Goal: Information Seeking & Learning: Find specific page/section

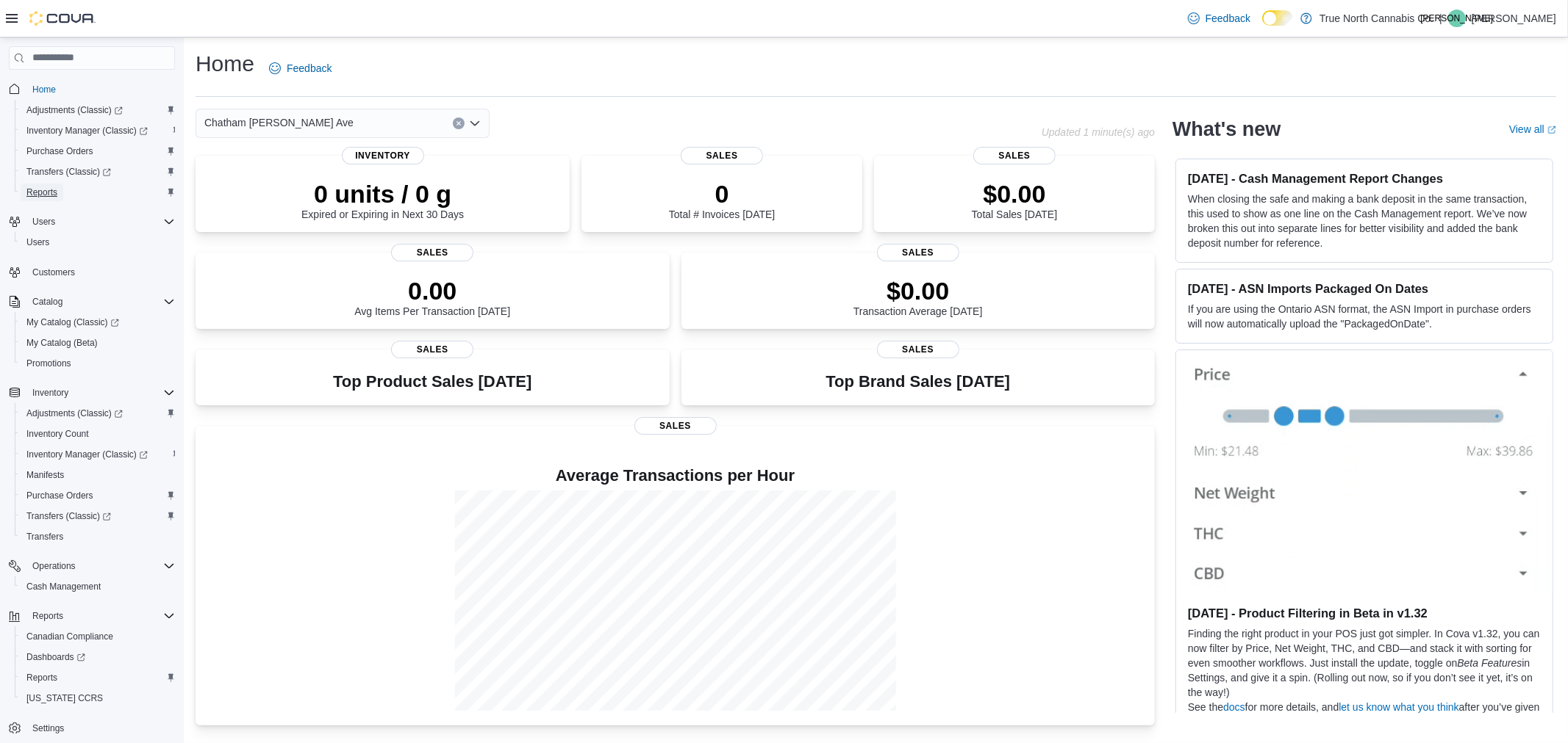
click at [49, 188] on span "Reports" at bounding box center [42, 192] width 31 height 11
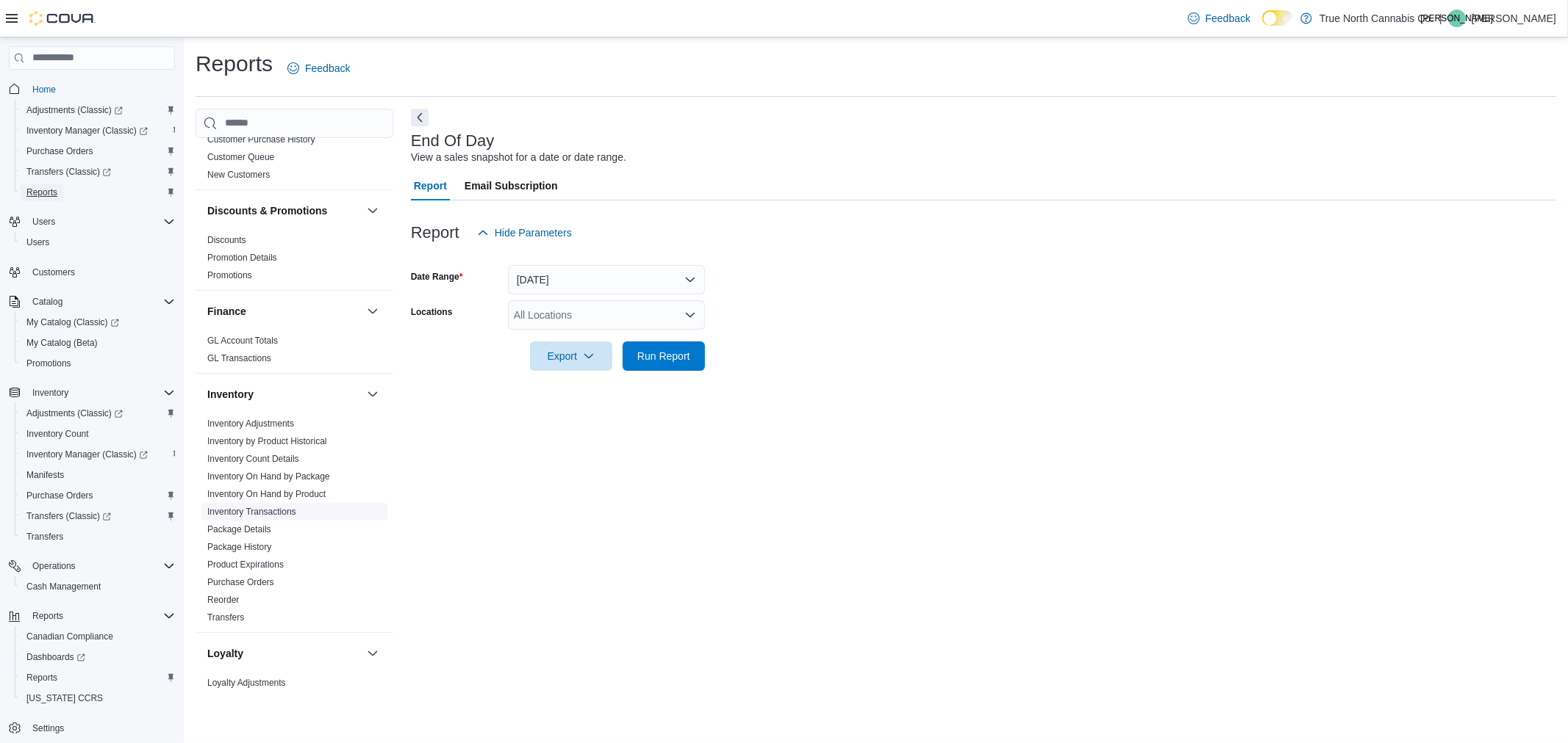
scroll to position [244, 0]
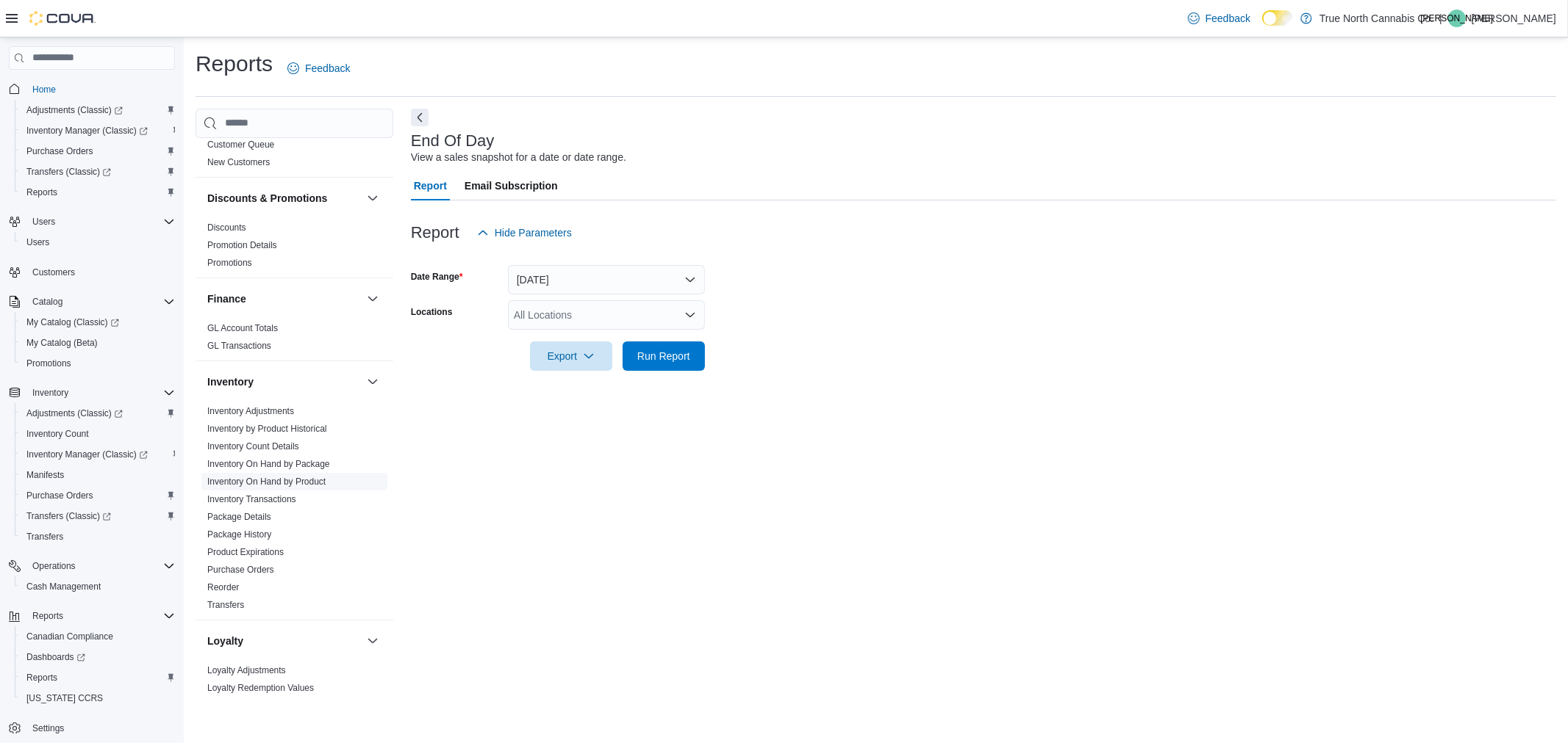
click at [294, 483] on link "Inventory On Hand by Product" at bounding box center [266, 482] width 119 height 11
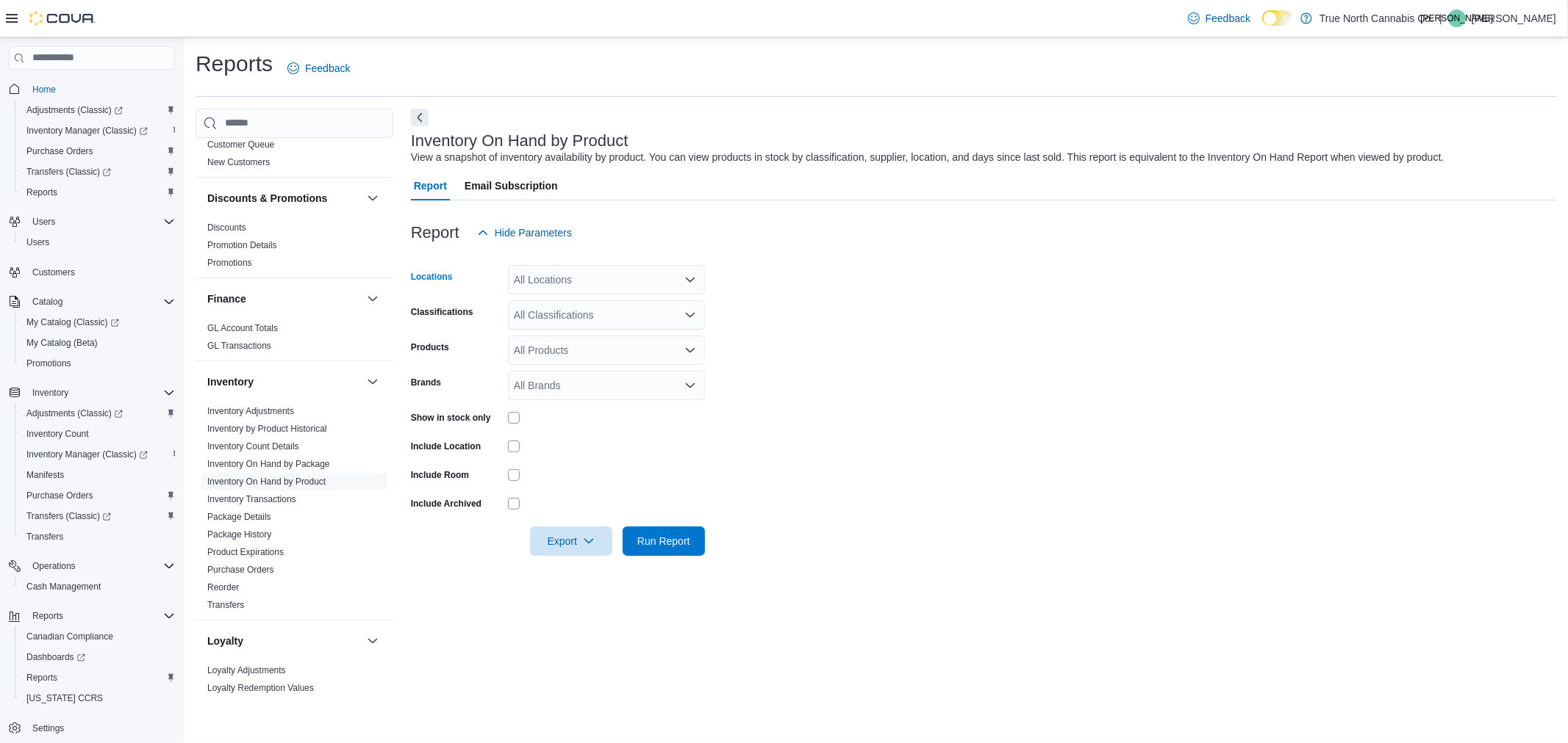
click at [564, 288] on div "All Locations" at bounding box center [606, 280] width 197 height 30
type input "***"
click at [584, 298] on span "Chatham McNaughton Ave" at bounding box center [614, 304] width 149 height 14
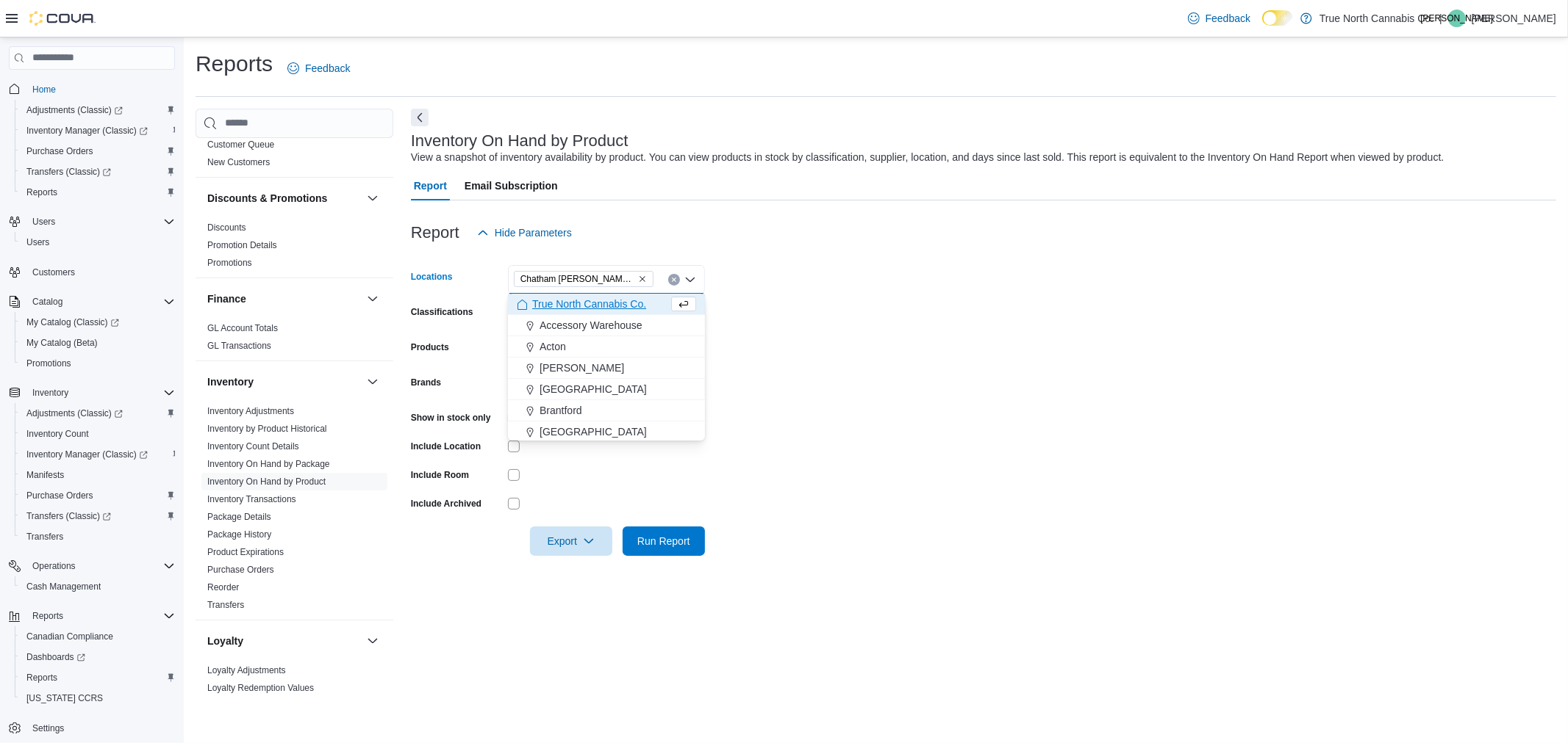
click at [796, 294] on form "Locations Chatham McNaughton Ave Combo box. Selected. Chatham McNaughton Ave. P…" at bounding box center [983, 402] width 1145 height 308
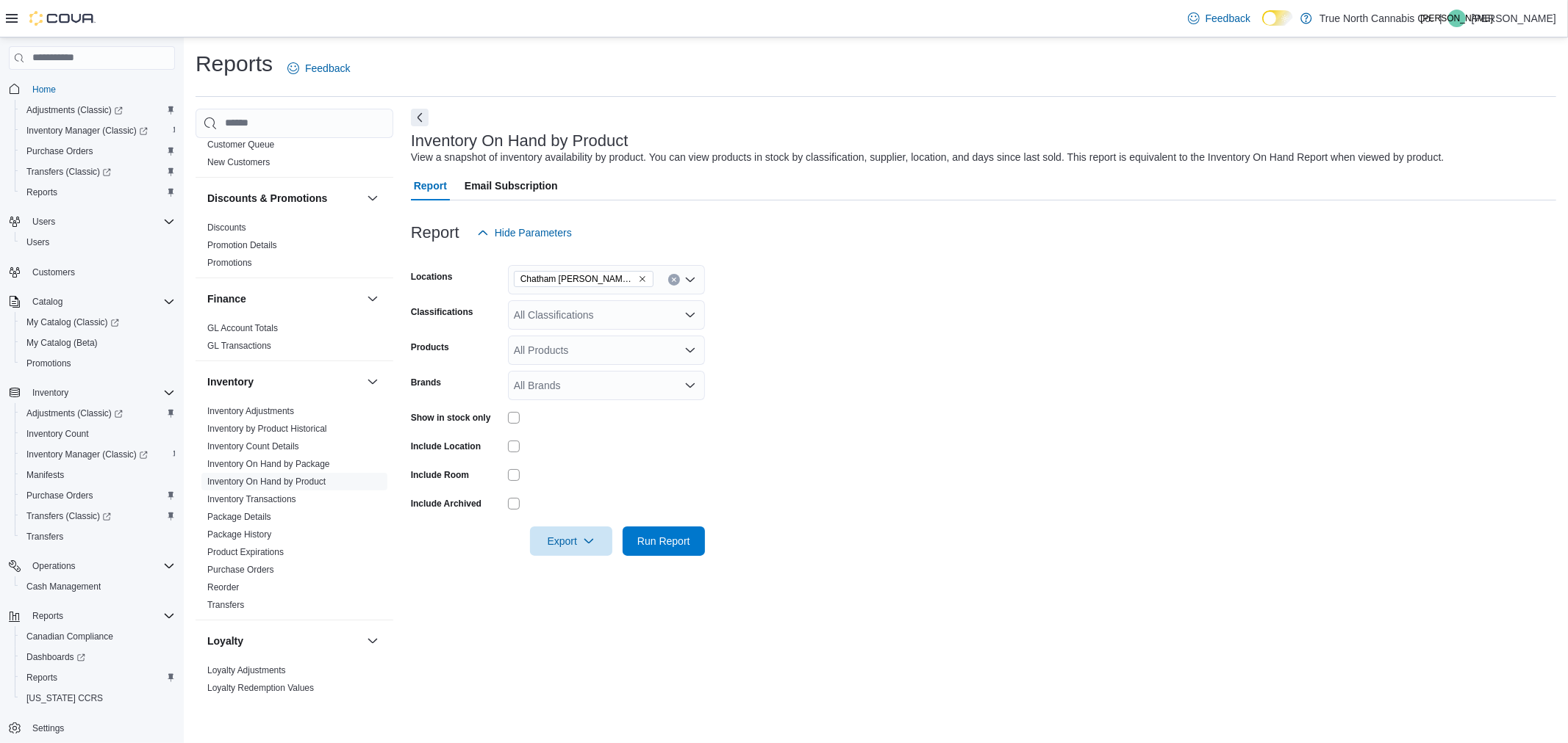
click at [630, 316] on div "All Classifications" at bounding box center [606, 315] width 197 height 30
click at [731, 307] on form "Locations Chatham McNaughton Ave Classifications All Classifications Combo box.…" at bounding box center [983, 402] width 1145 height 308
click at [508, 424] on div at bounding box center [606, 417] width 197 height 23
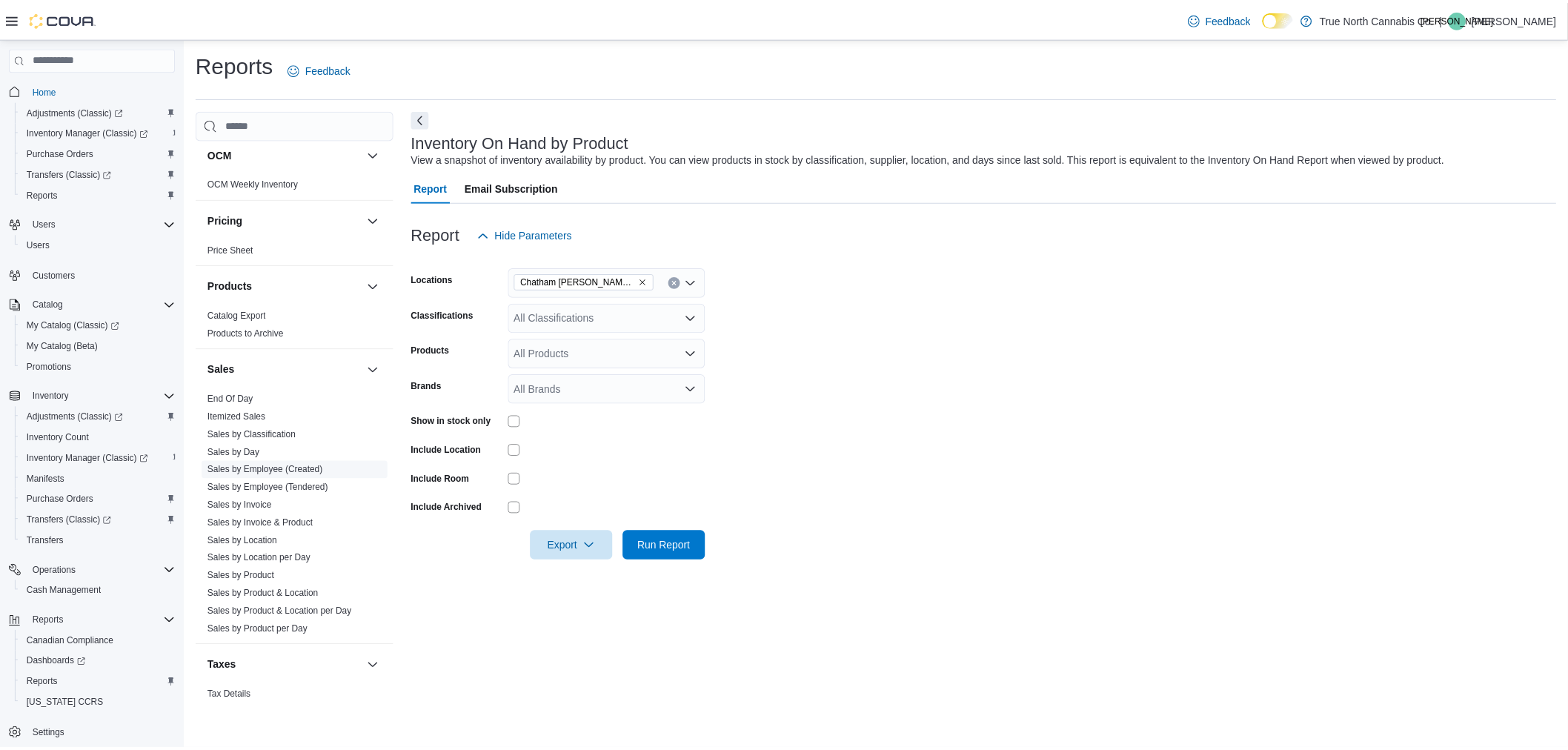
scroll to position [868, 0]
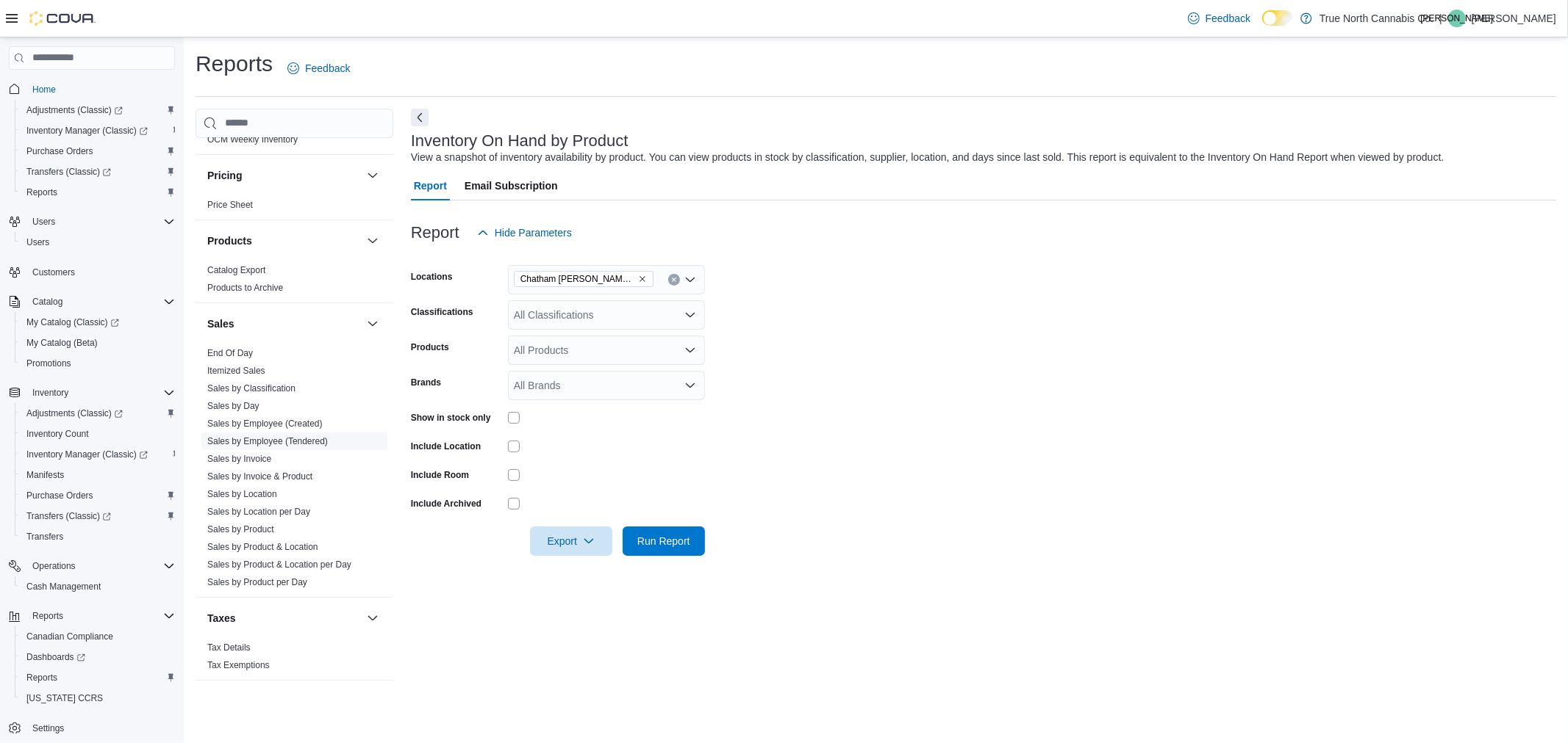
click at [297, 438] on link "Sales by Employee (Tendered)" at bounding box center [267, 441] width 121 height 11
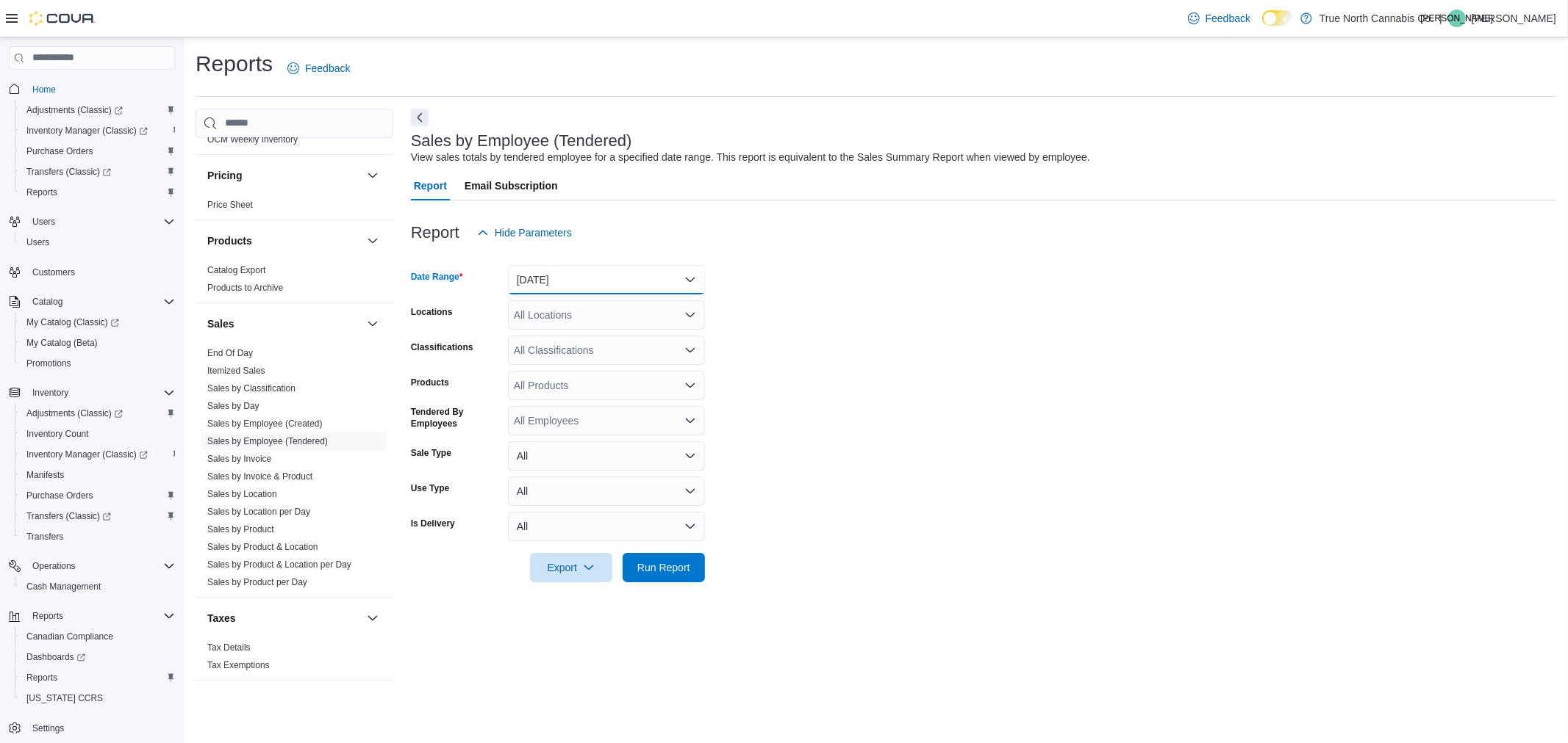
click at [604, 276] on button "Yesterday" at bounding box center [606, 280] width 197 height 30
click at [801, 314] on form "Date Range Yesterday Locations All Locations Classifications All Classification…" at bounding box center [983, 416] width 1145 height 335
click at [598, 317] on div "All Locations" at bounding box center [606, 315] width 197 height 30
type input "***"
click at [599, 343] on span "Chatham McNaughton Ave" at bounding box center [614, 339] width 149 height 14
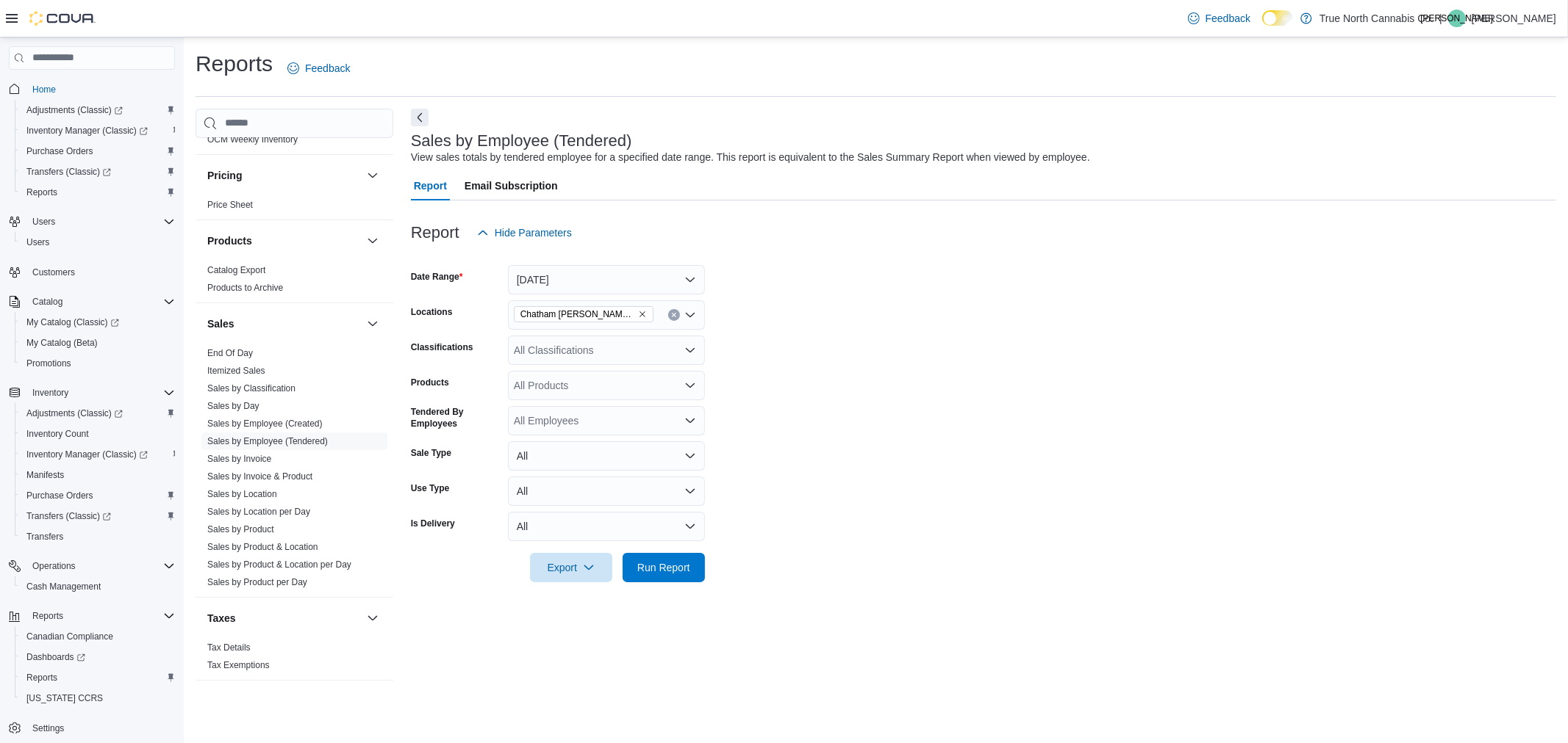
click at [816, 333] on form "Date Range Yesterday Locations Chatham McNaughton Ave Classifications All Class…" at bounding box center [983, 416] width 1145 height 335
click at [670, 569] on span "Run Report" at bounding box center [663, 567] width 53 height 14
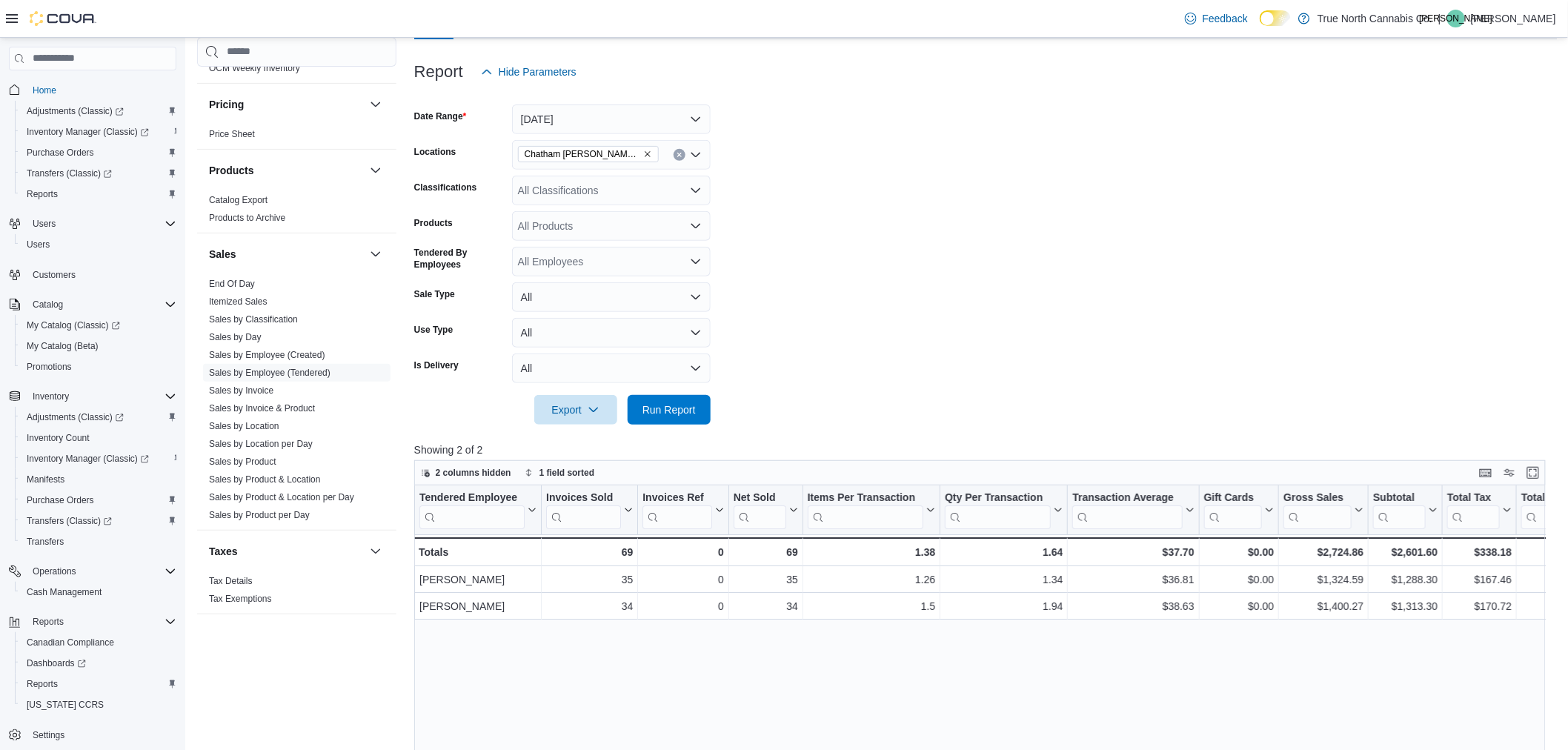
scroll to position [246, 0]
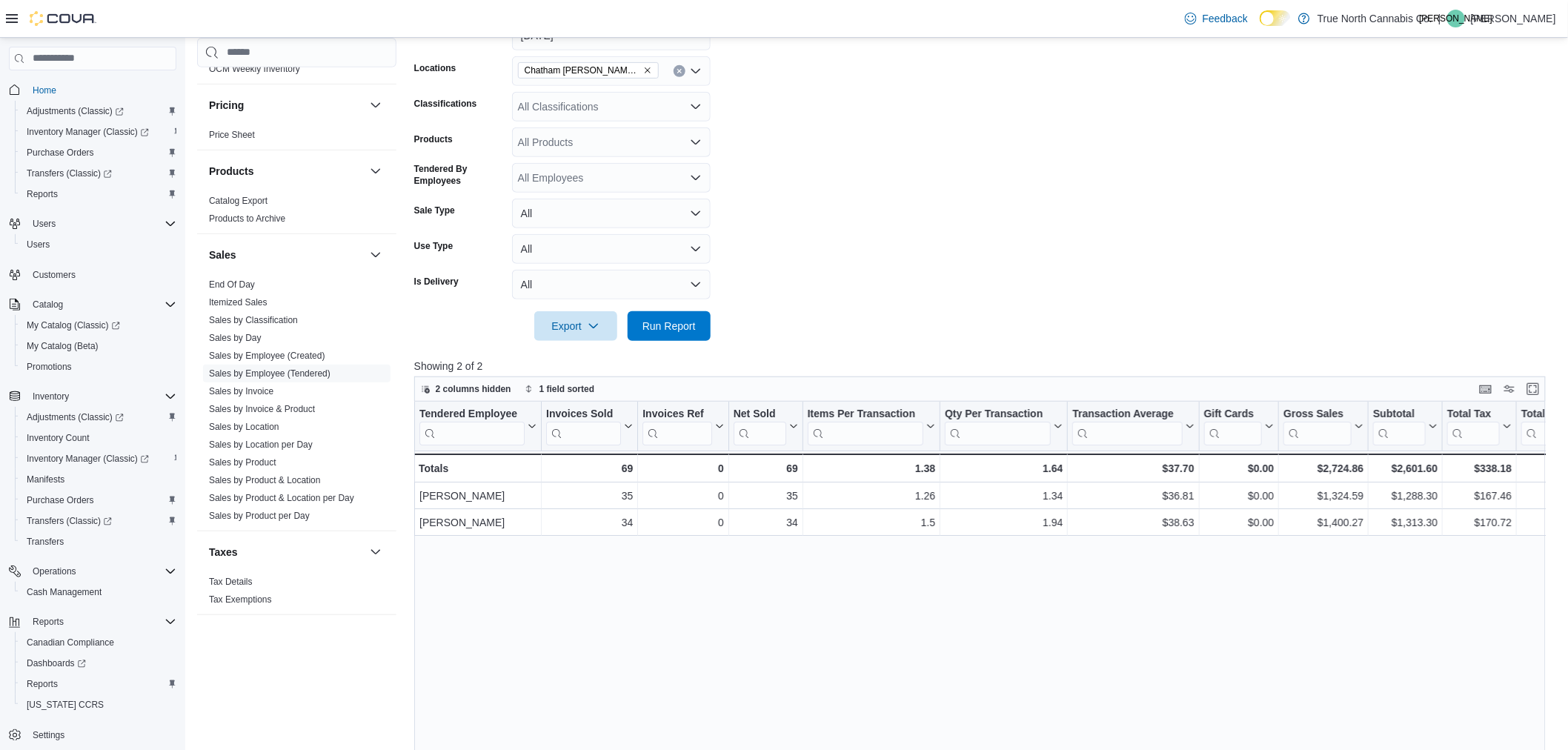
click at [675, 72] on button "Clear input" at bounding box center [679, 72] width 12 height 12
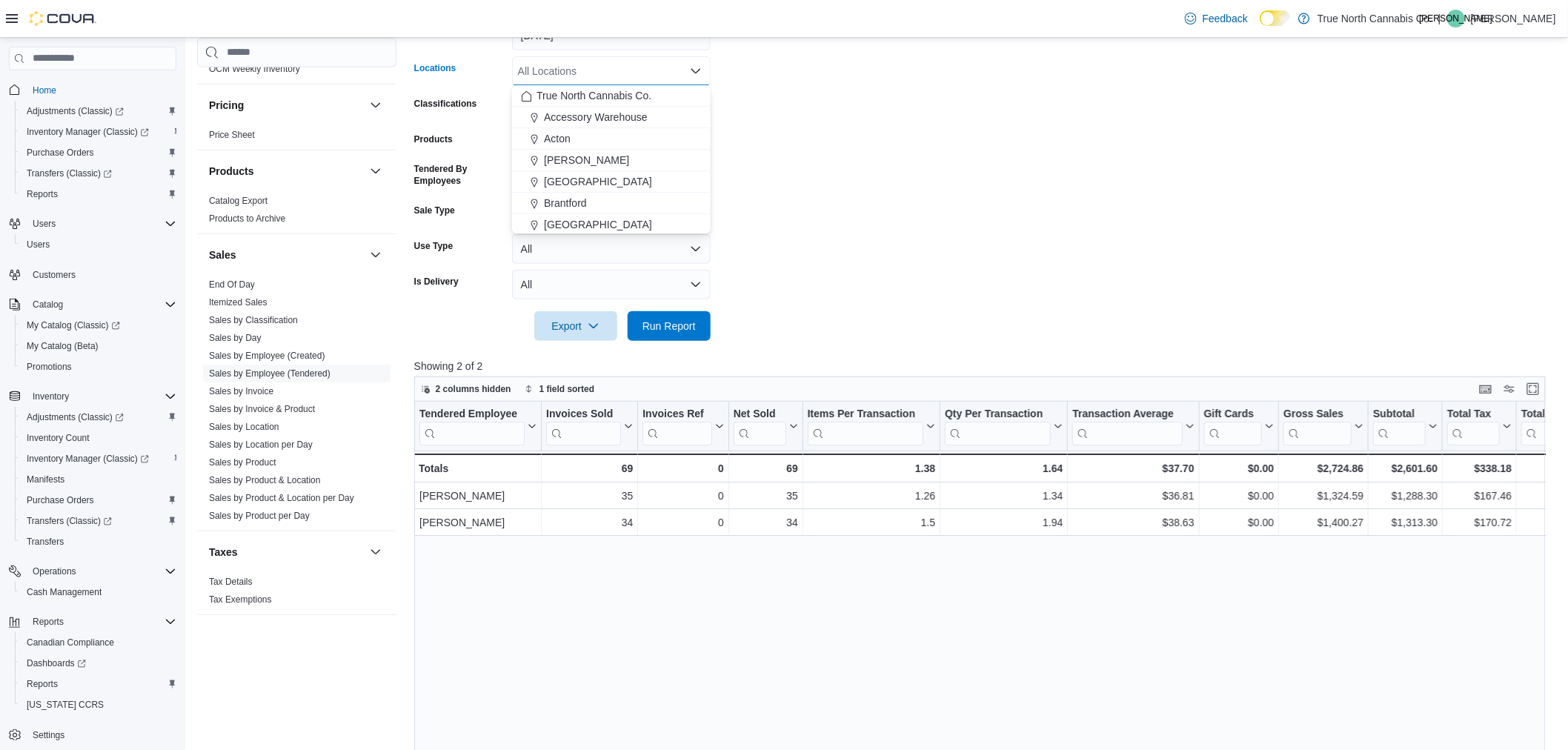
click at [652, 69] on div "All Locations Combo box. Selected. Combo box input. All Locations. Type some te…" at bounding box center [612, 71] width 199 height 30
type input "****"
click at [641, 112] on span "Chatham - 85 King St W" at bounding box center [621, 117] width 155 height 14
click at [693, 335] on span "Run Report" at bounding box center [670, 325] width 66 height 30
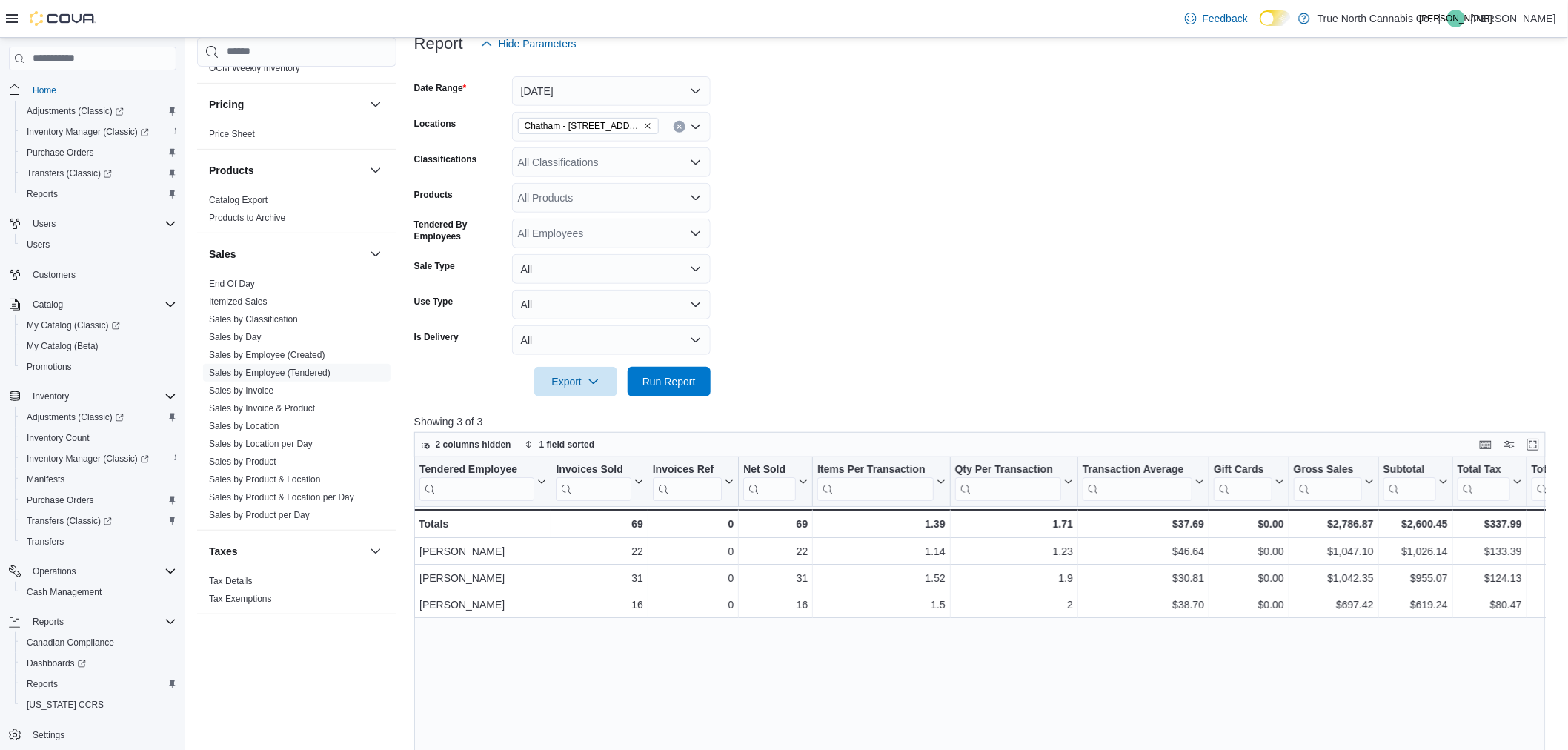
scroll to position [164, 0]
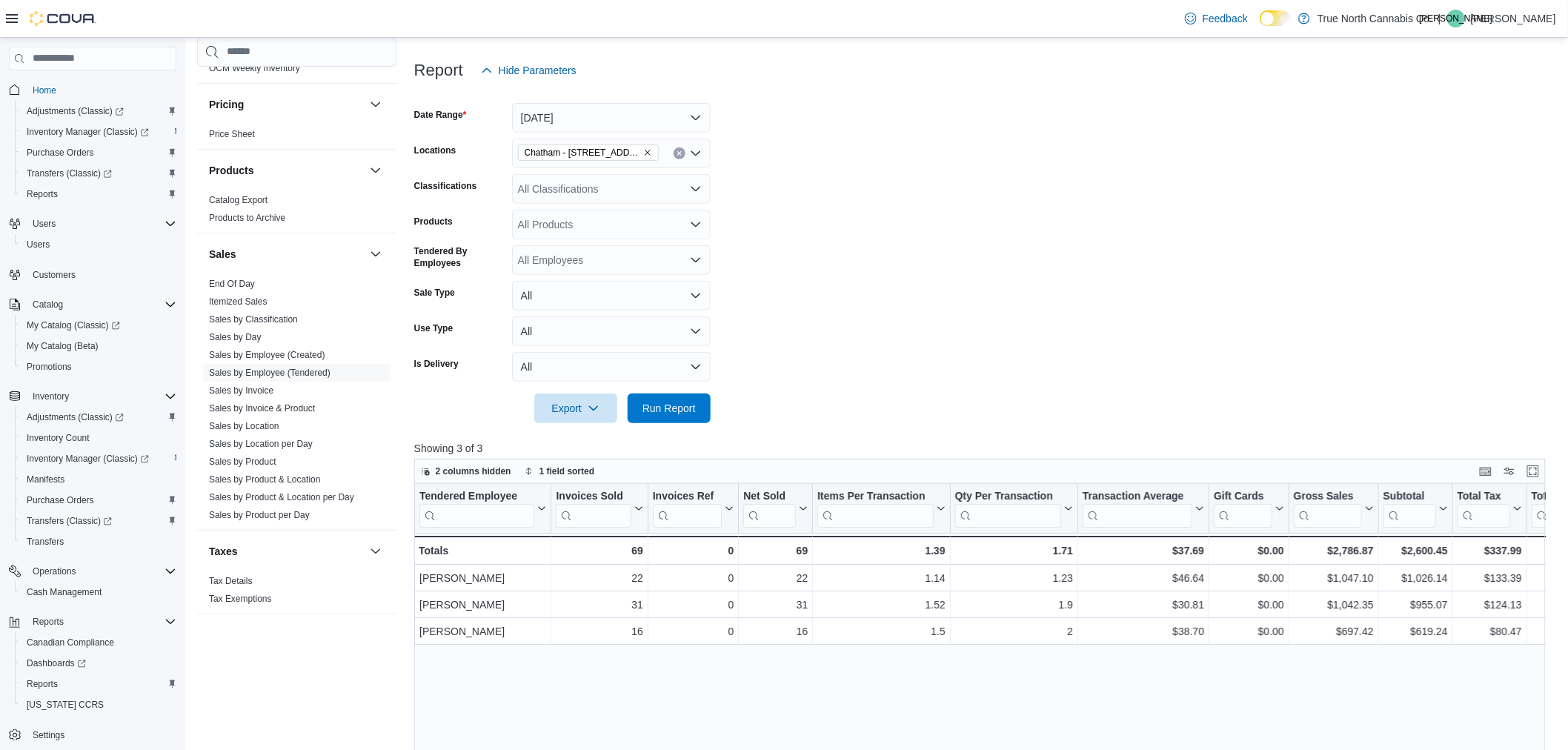
click at [680, 148] on button "Clear input" at bounding box center [679, 154] width 12 height 12
click at [648, 155] on div "All Locations Combo box. Selected. Combo box input. All Locations. Type some te…" at bounding box center [612, 153] width 199 height 30
type input "***"
click at [634, 184] on span "Chatham McNaughton Ave" at bounding box center [619, 177] width 151 height 14
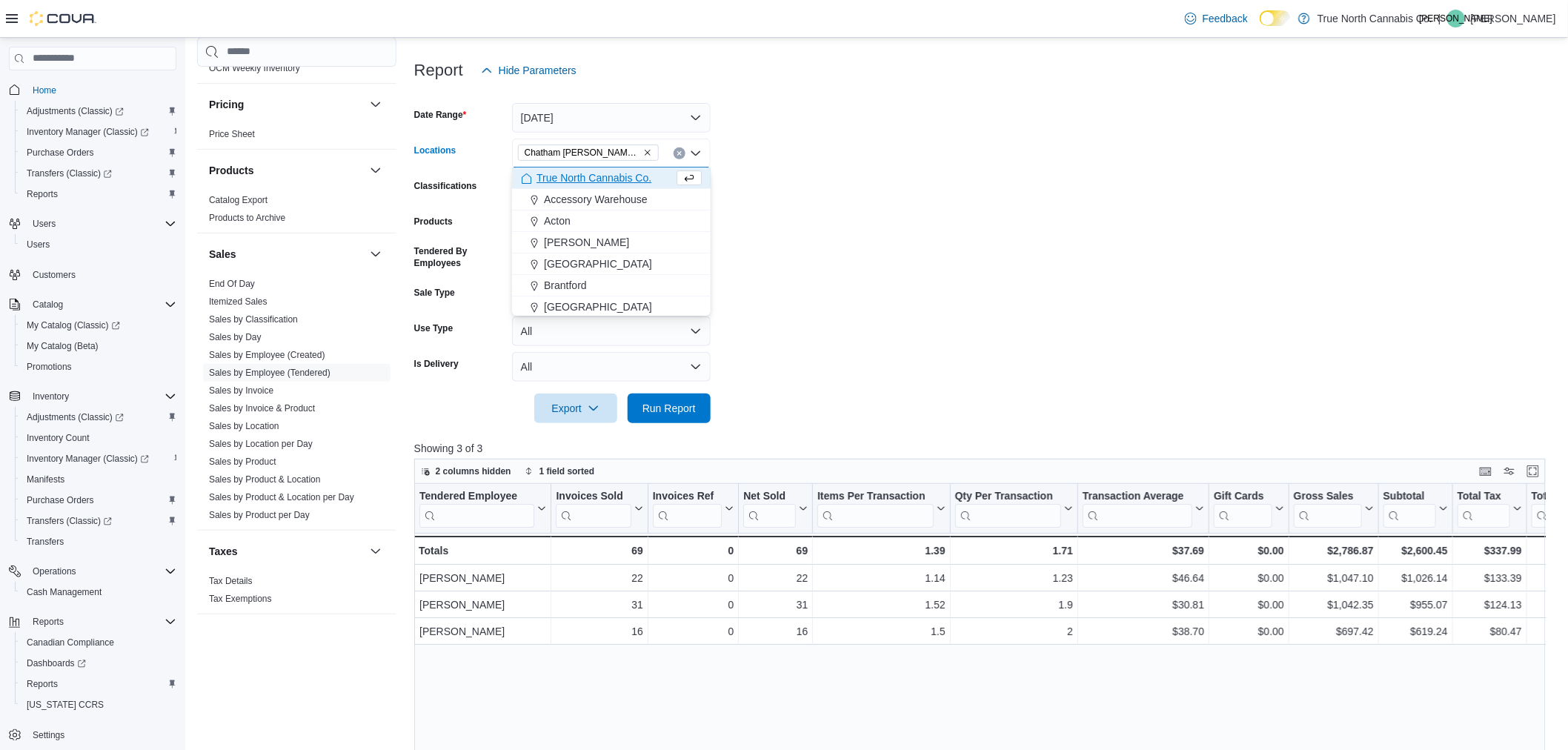
click at [848, 135] on form "Date Range Yesterday Locations Chatham McNaughton Ave Combo box. Selected. Chat…" at bounding box center [986, 254] width 1144 height 338
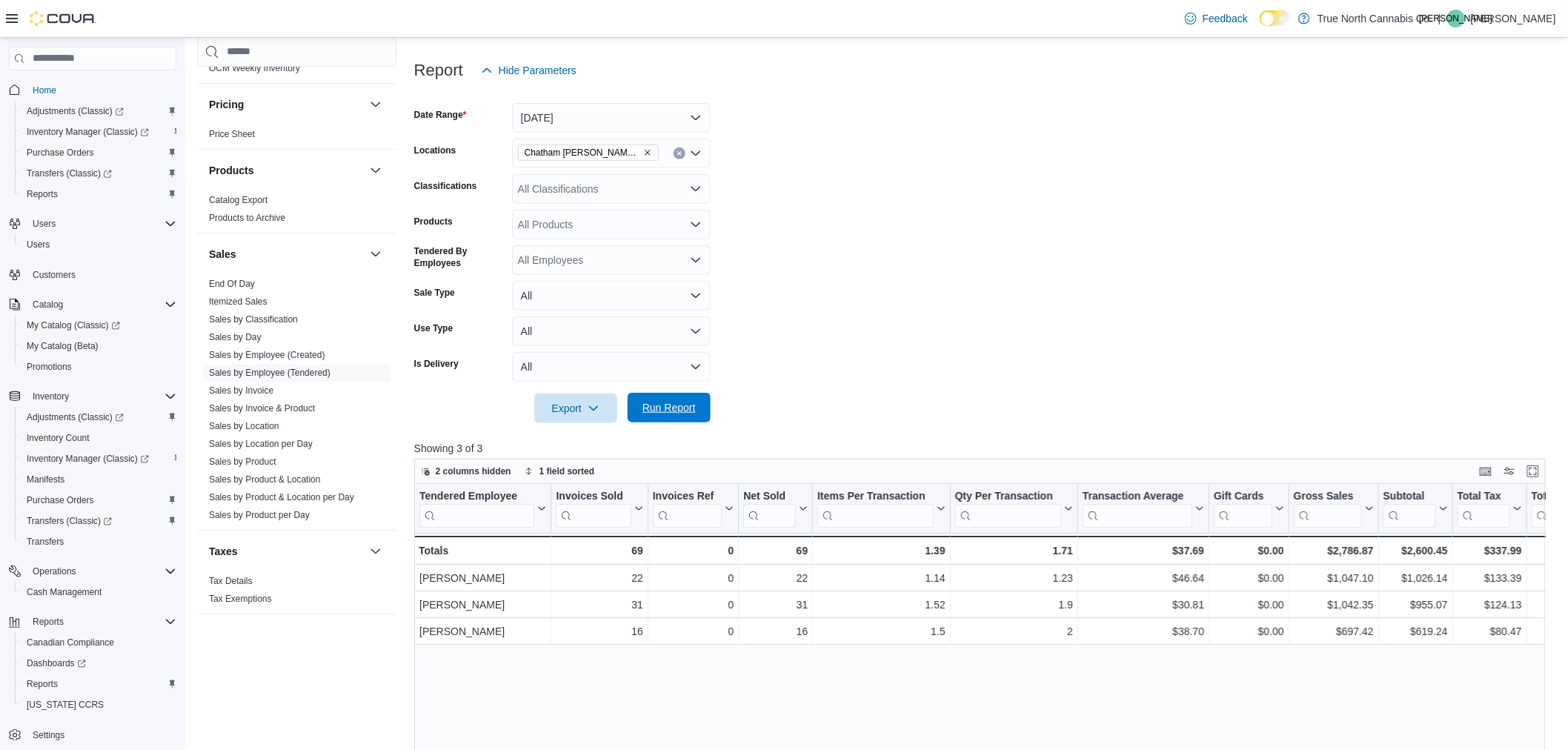
click at [680, 410] on span "Run Report" at bounding box center [669, 407] width 53 height 14
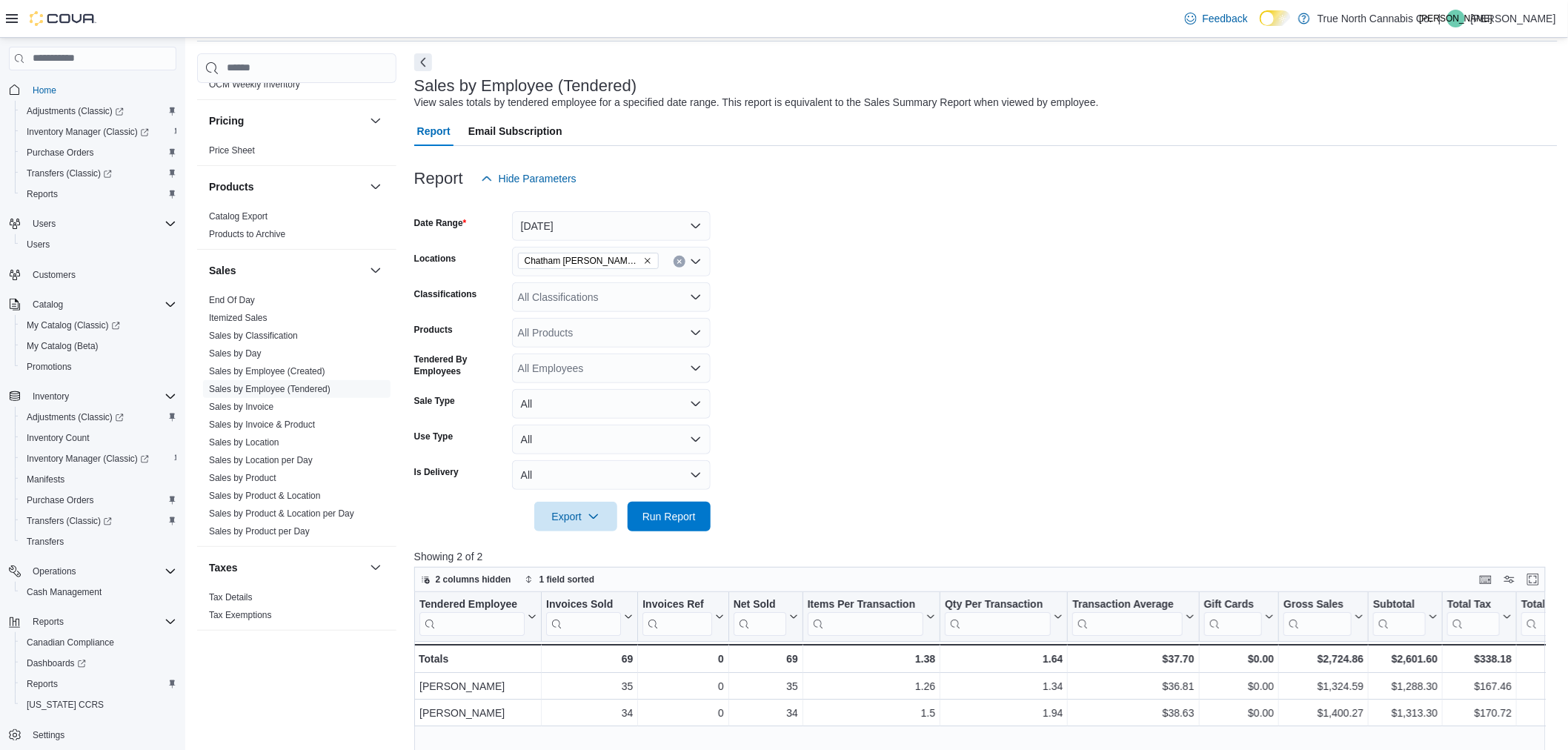
scroll to position [82, 0]
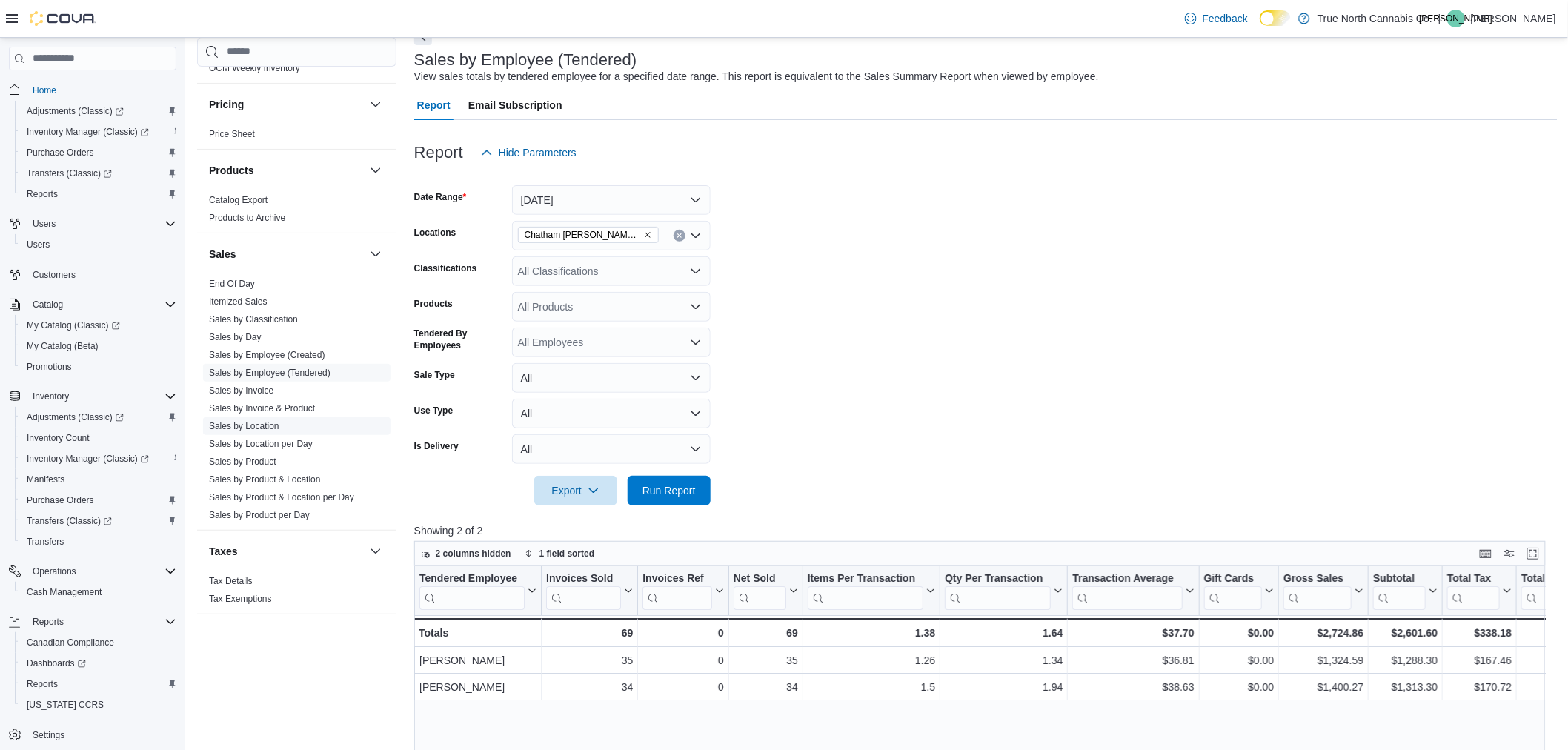
click at [283, 425] on span "Sales by Location" at bounding box center [297, 426] width 187 height 17
click at [265, 422] on link "Sales by Location" at bounding box center [243, 426] width 71 height 11
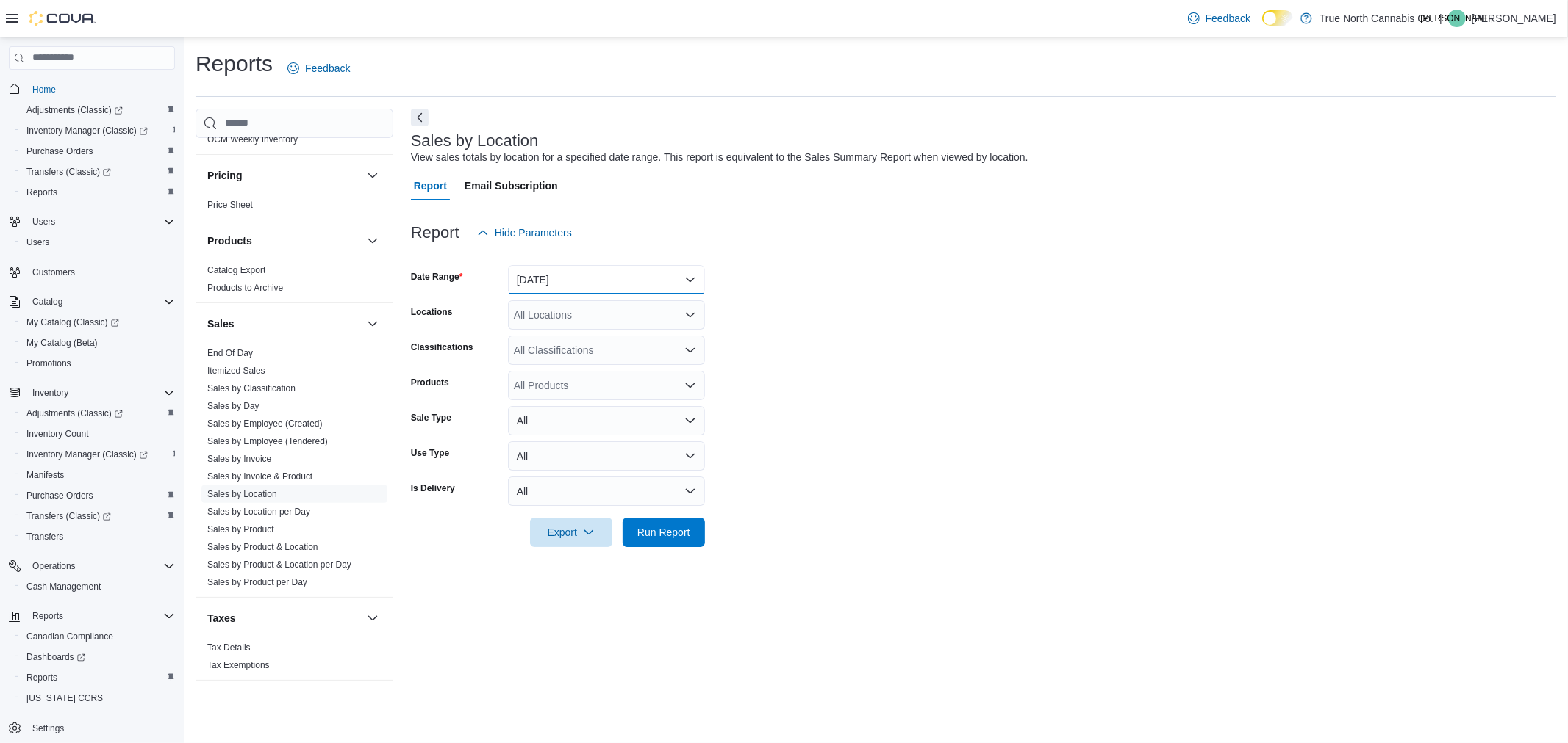
click at [559, 281] on button "Yesterday" at bounding box center [606, 280] width 197 height 30
click at [534, 306] on span "Custom Date" at bounding box center [615, 309] width 168 height 17
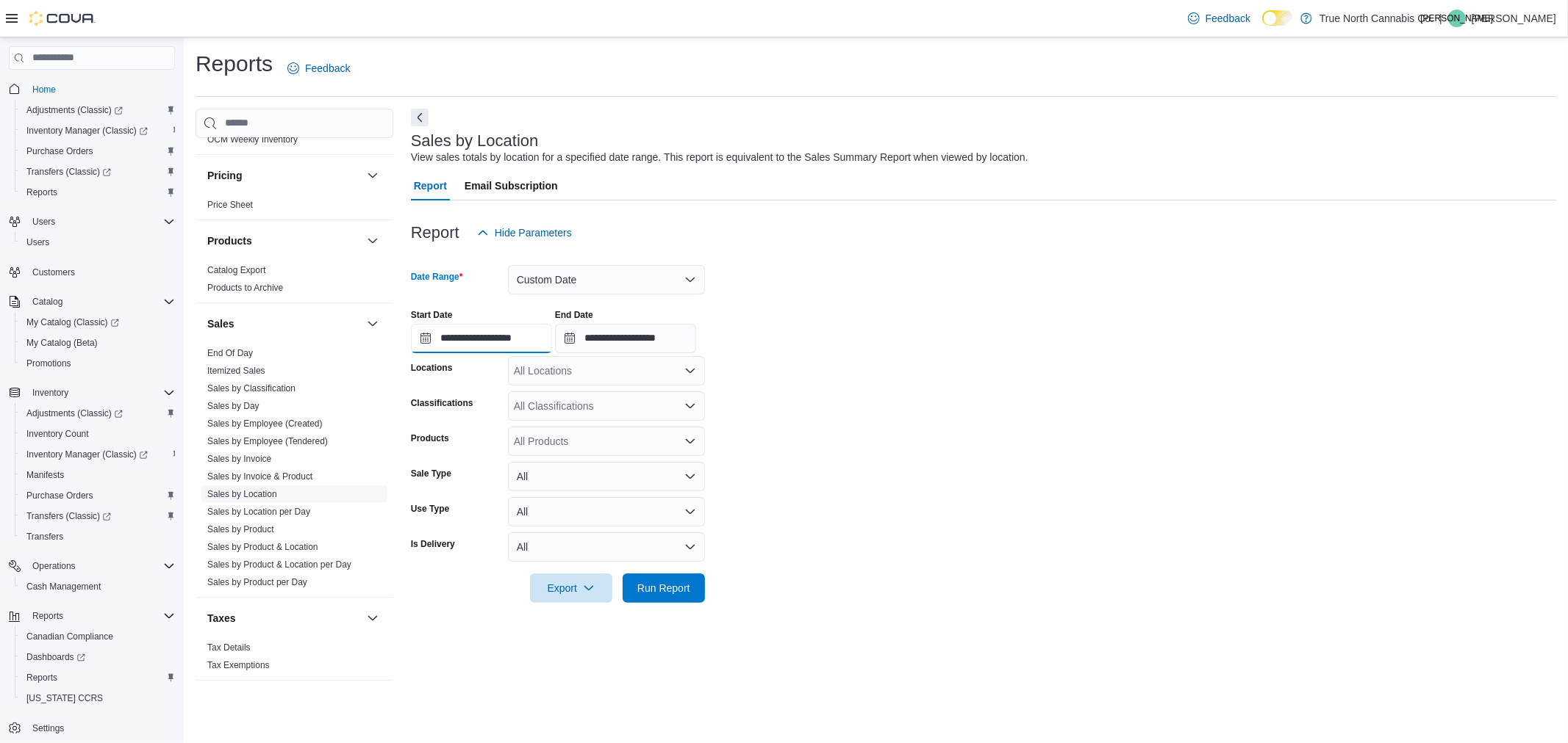
click at [421, 340] on input "**********" at bounding box center [481, 338] width 141 height 30
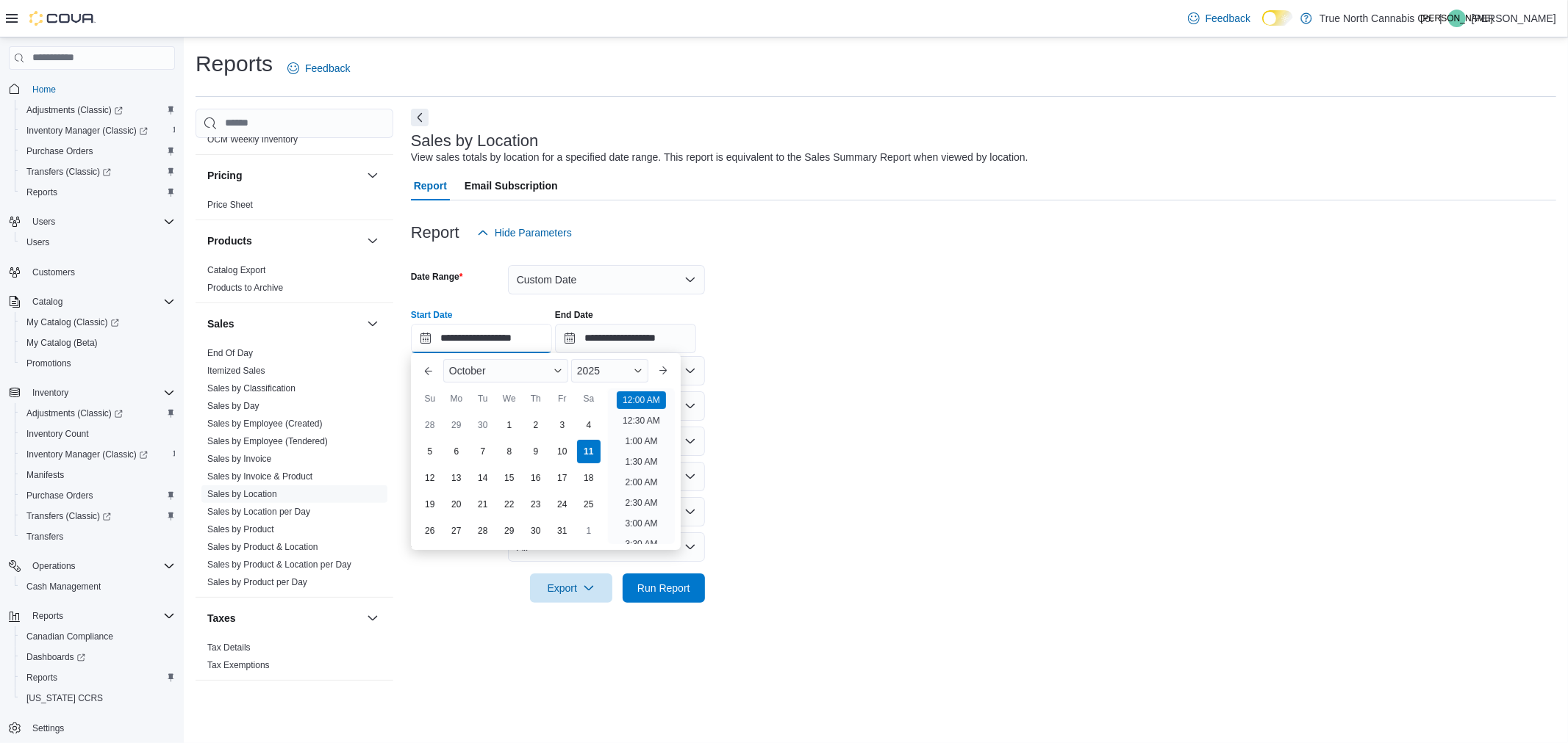
scroll to position [46, 0]
click at [429, 445] on div "5" at bounding box center [429, 451] width 26 height 26
type input "**********"
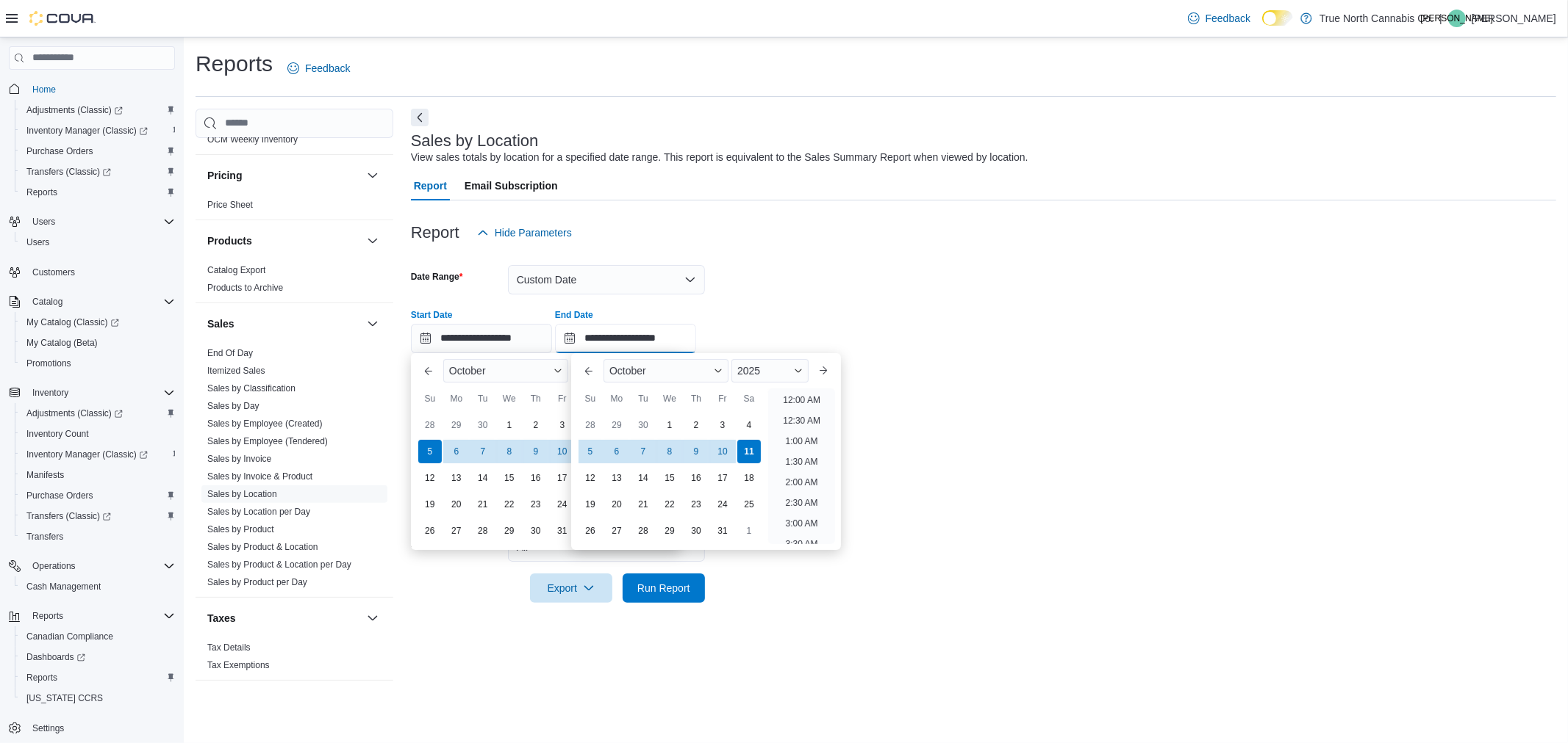
click at [584, 339] on input "**********" at bounding box center [625, 338] width 141 height 30
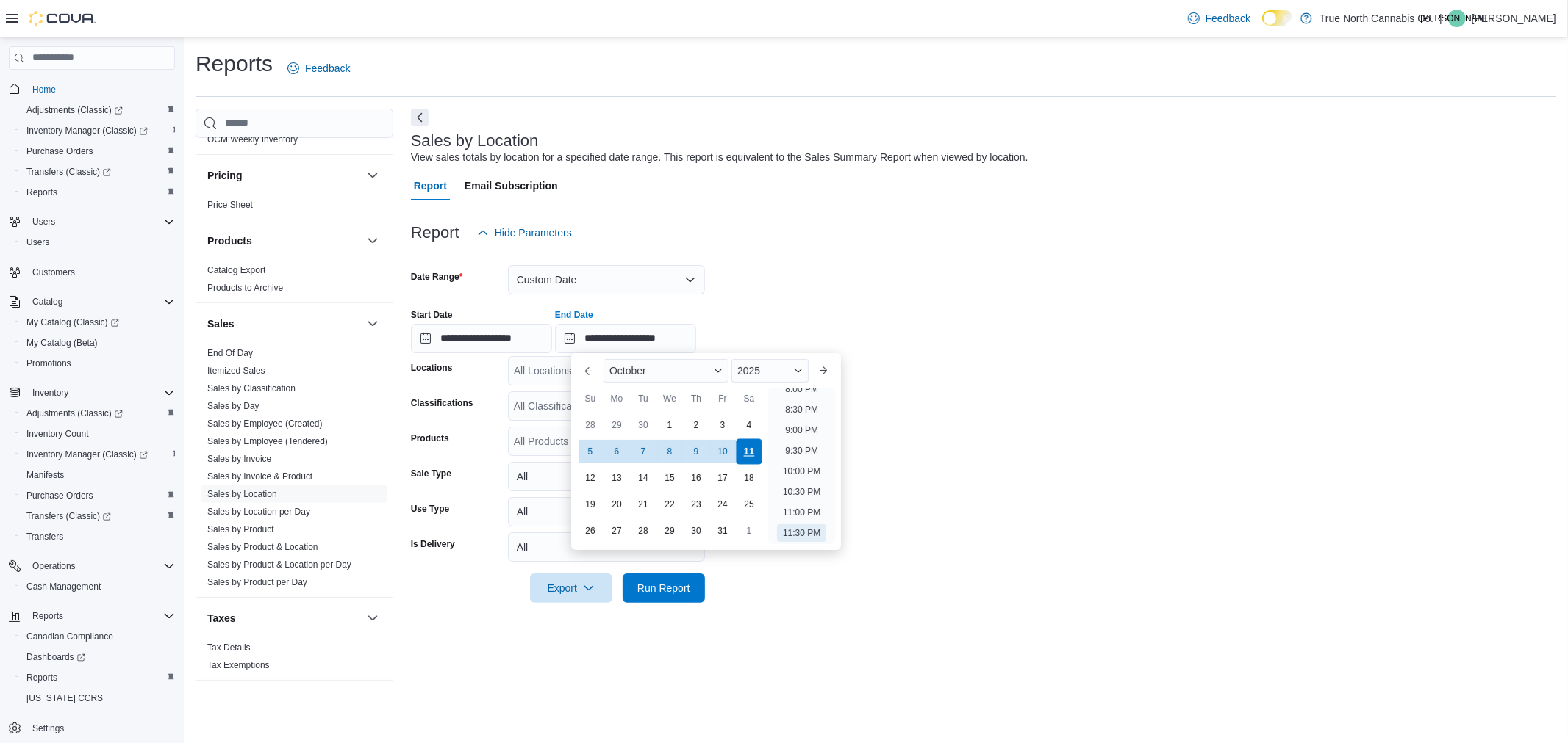
click at [744, 448] on div "11" at bounding box center [748, 451] width 26 height 26
click at [804, 244] on div "Report Hide Parameters" at bounding box center [983, 233] width 1145 height 30
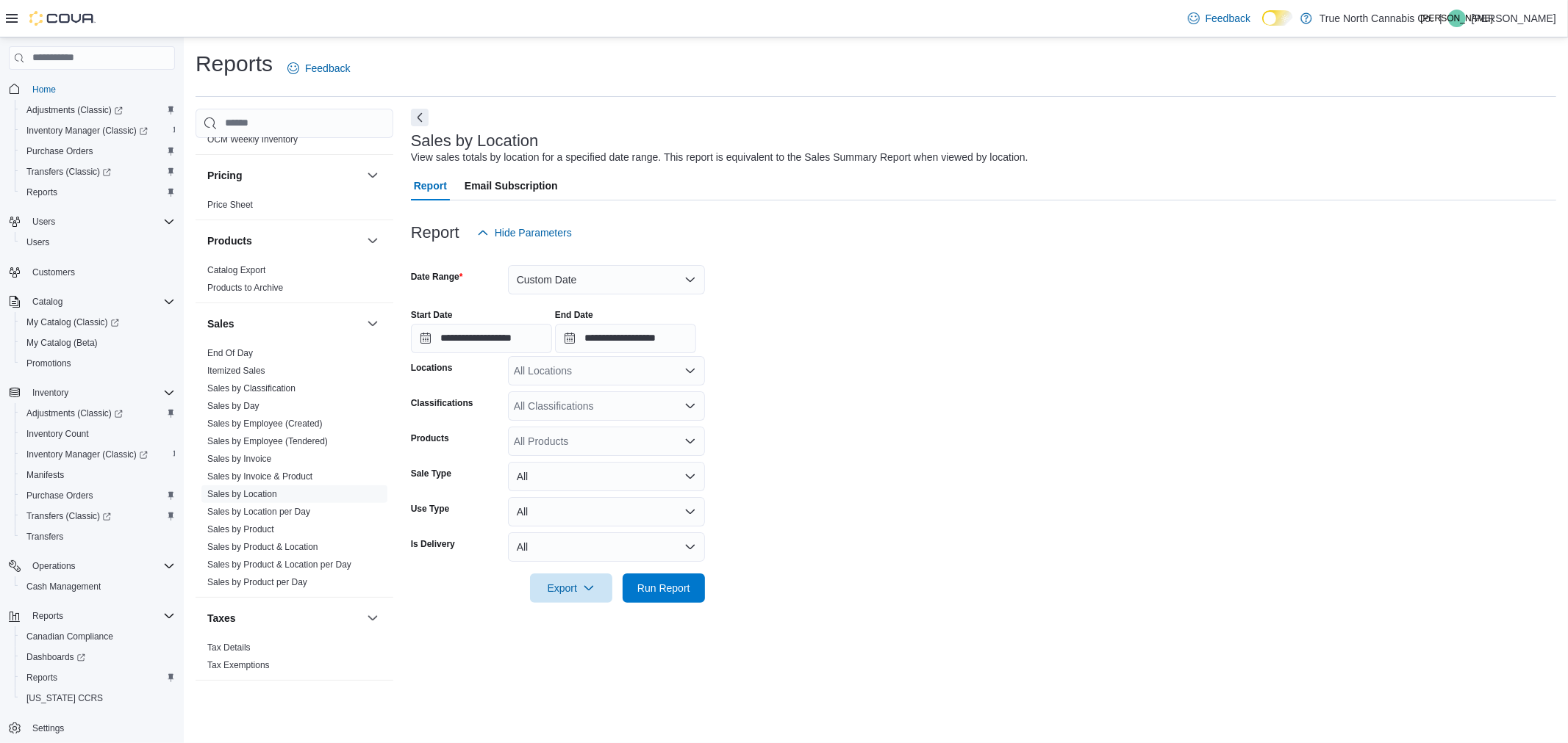
click at [583, 376] on div "All Locations" at bounding box center [606, 371] width 197 height 30
type input "***"
click at [636, 395] on span "Chatham McNaughton Ave" at bounding box center [614, 394] width 149 height 14
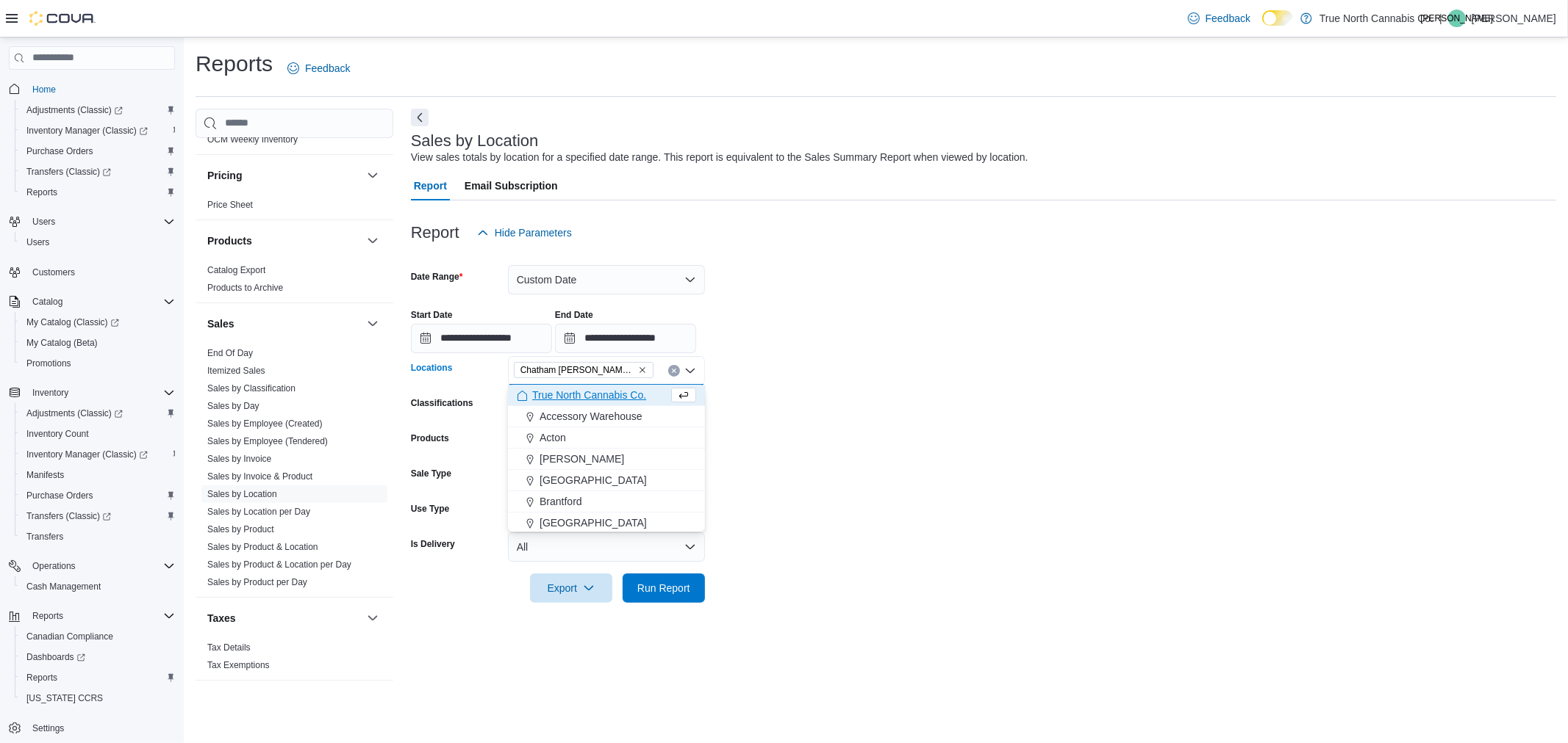
click at [901, 420] on form "**********" at bounding box center [983, 425] width 1145 height 355
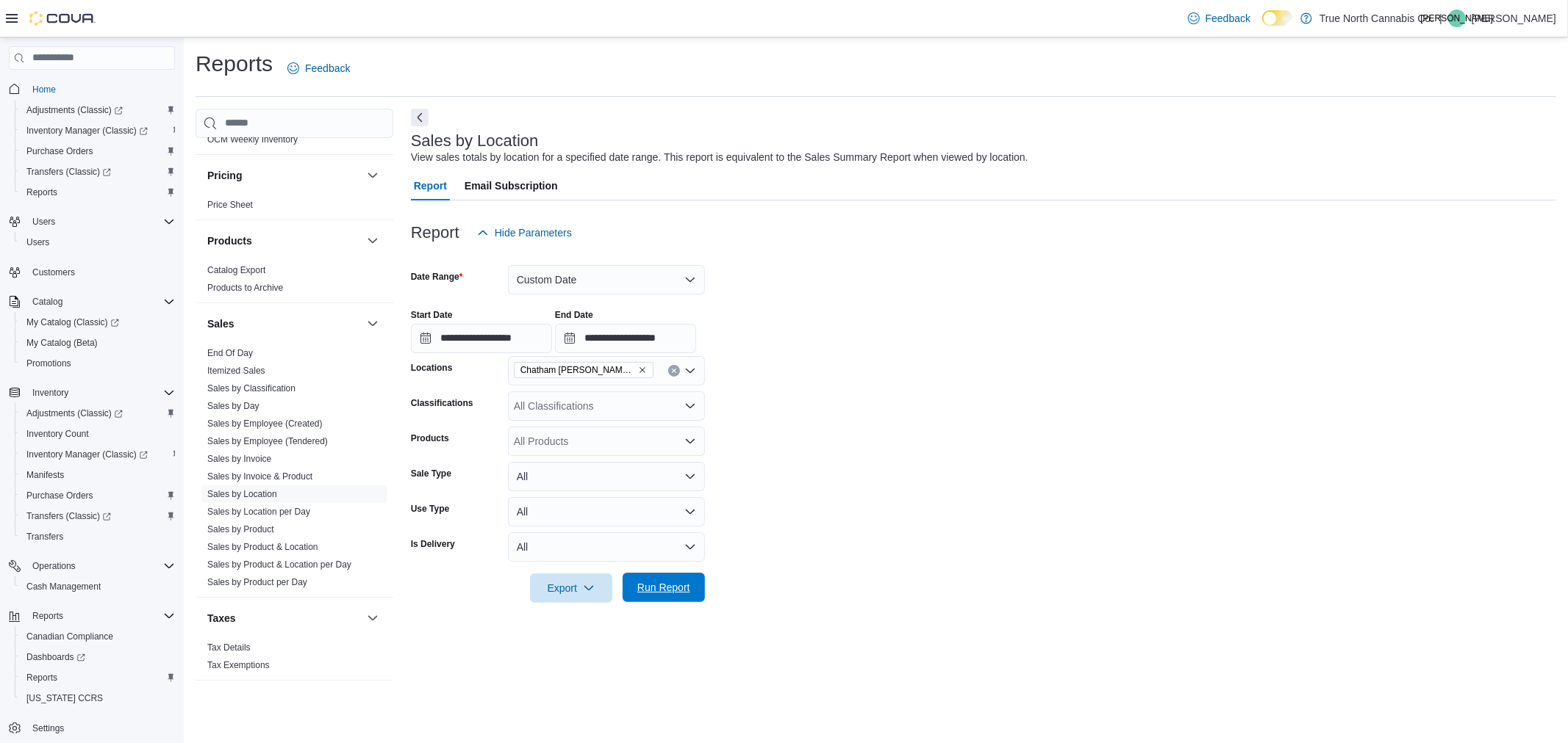
click at [662, 597] on span "Run Report" at bounding box center [664, 587] width 65 height 30
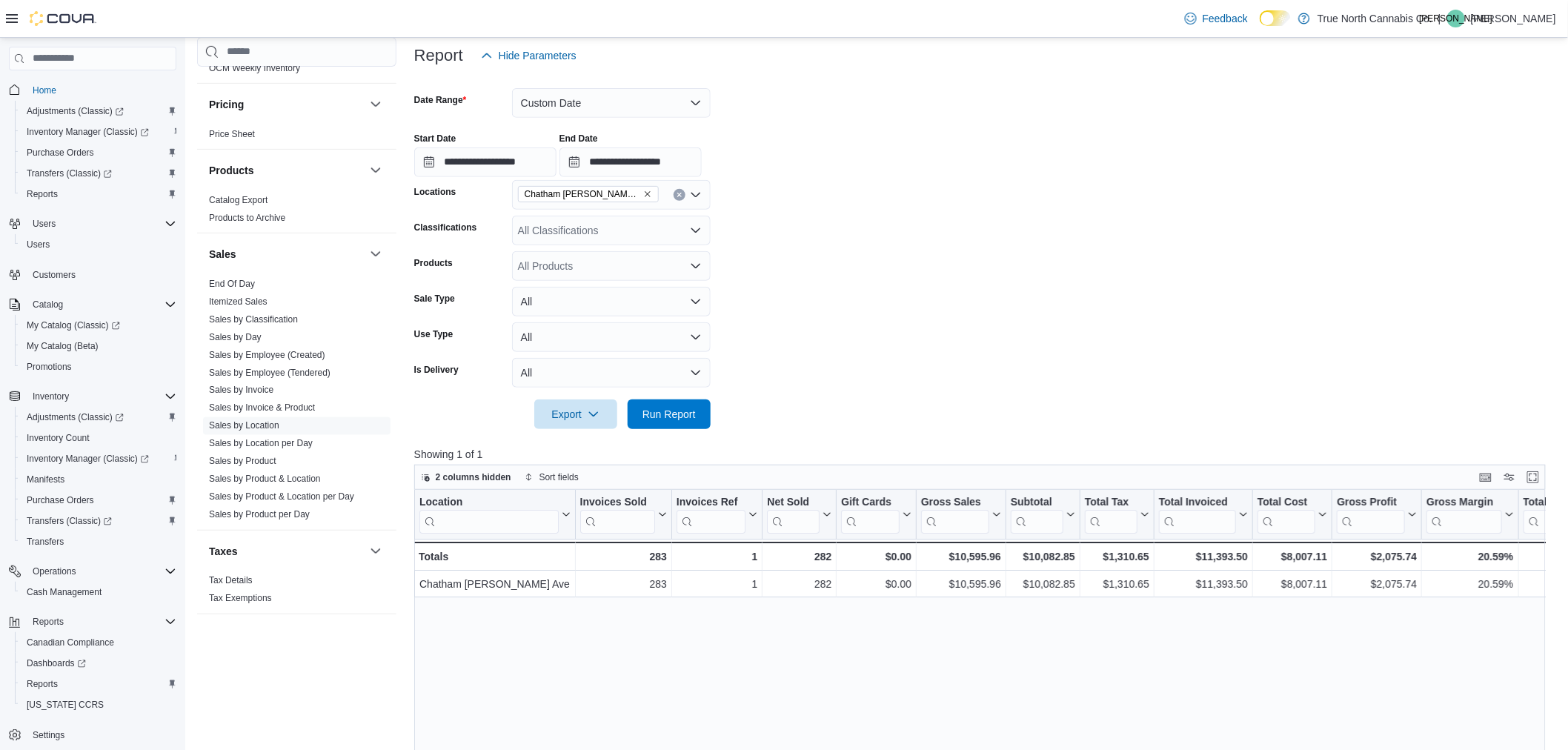
scroll to position [246, 0]
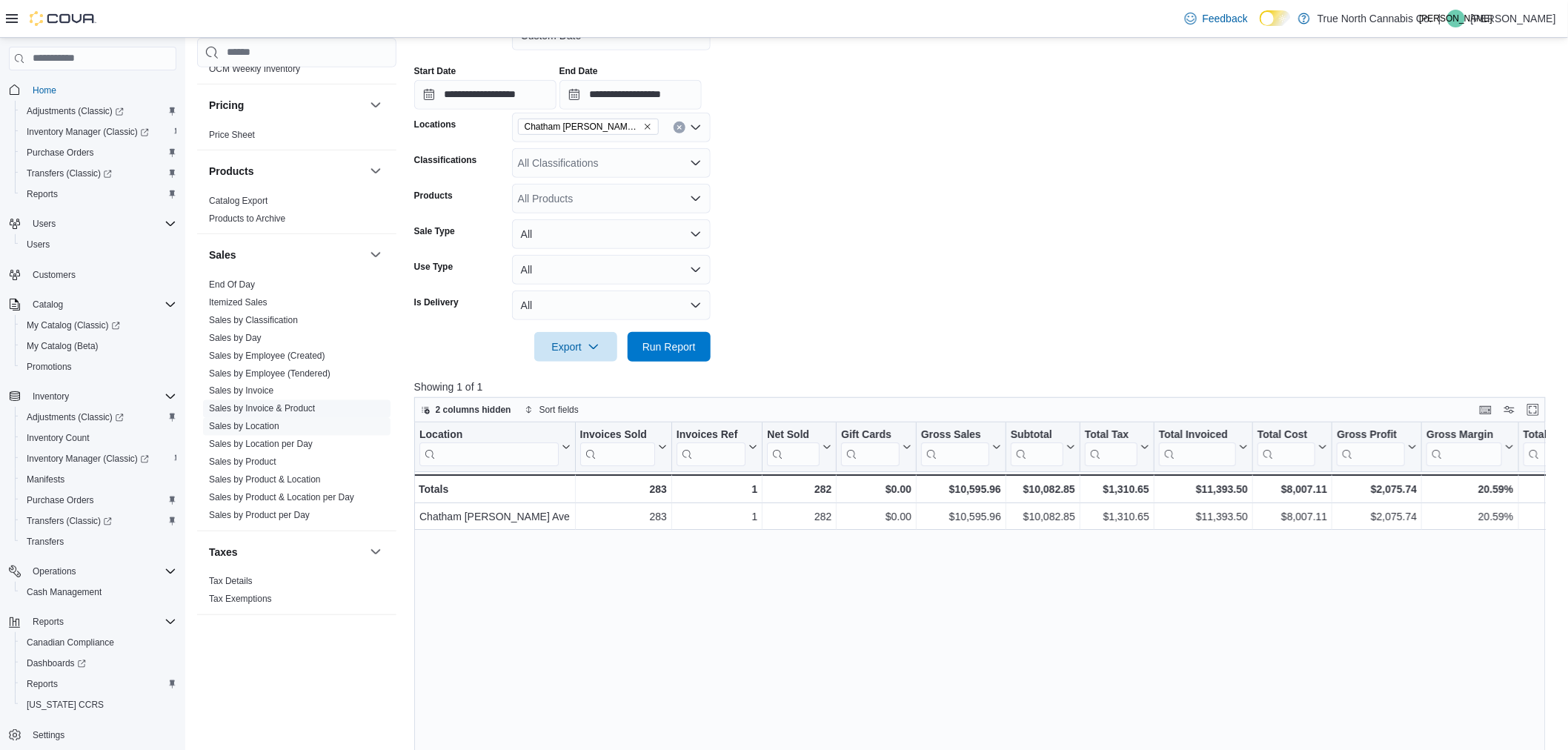
click at [300, 408] on link "Sales by Invoice & Product" at bounding box center [262, 408] width 106 height 11
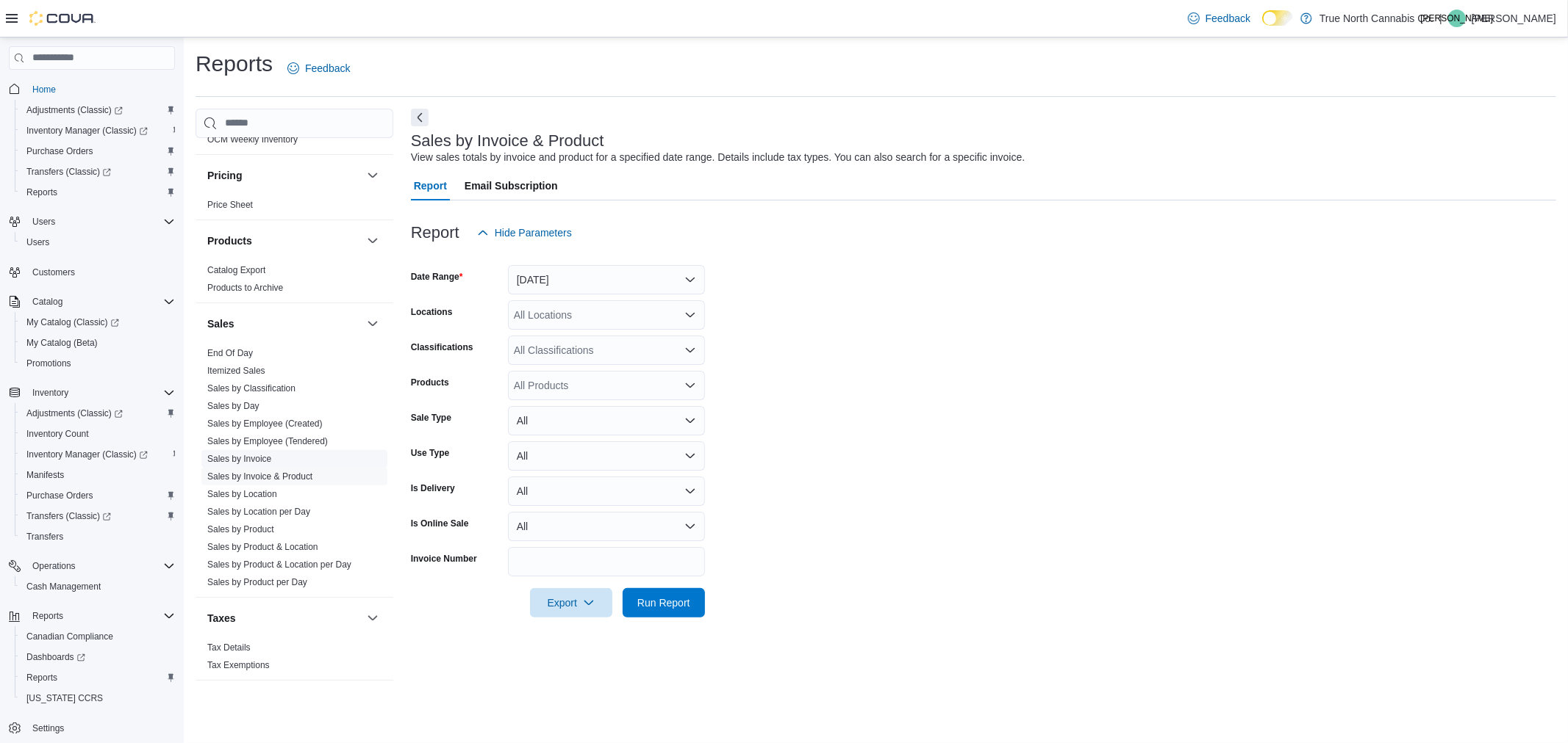
click at [280, 458] on span "Sales by Invoice" at bounding box center [294, 459] width 186 height 17
click at [253, 460] on link "Sales by Invoice" at bounding box center [239, 459] width 64 height 11
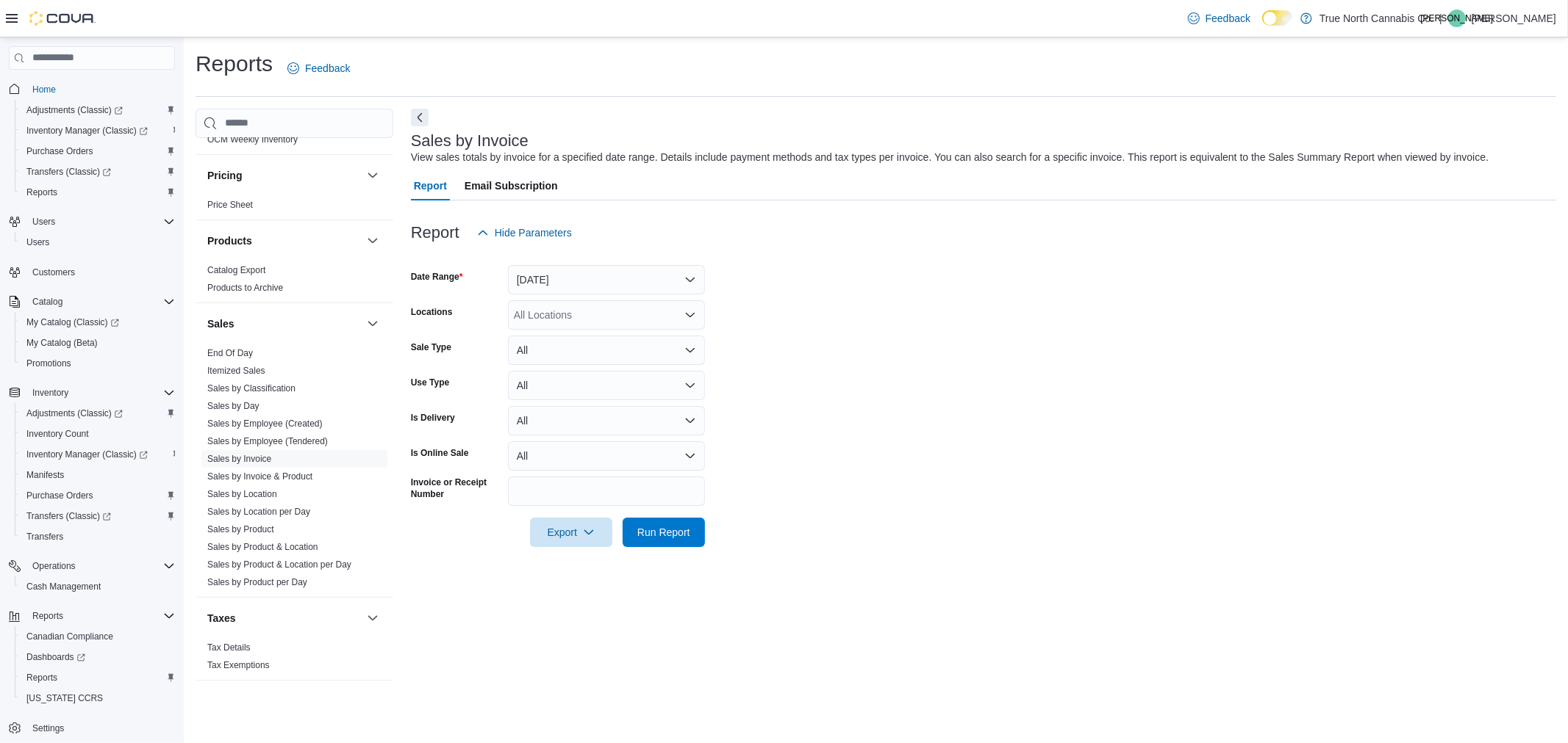
click at [616, 254] on div at bounding box center [983, 257] width 1145 height 17
click at [621, 272] on button "Yesterday" at bounding box center [606, 280] width 197 height 30
click at [617, 313] on span "Custom Date" at bounding box center [615, 309] width 168 height 17
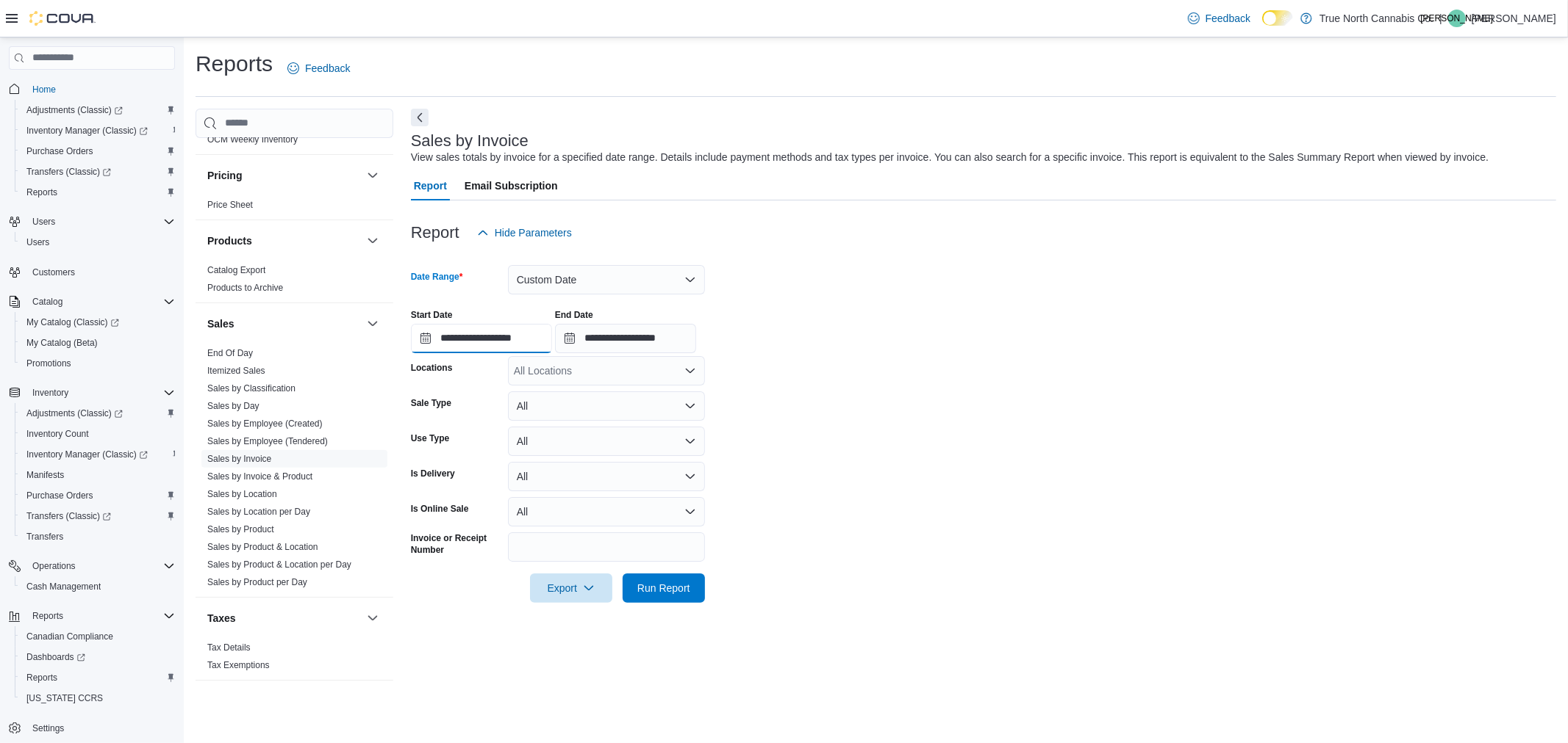
click at [544, 336] on input "**********" at bounding box center [481, 338] width 141 height 30
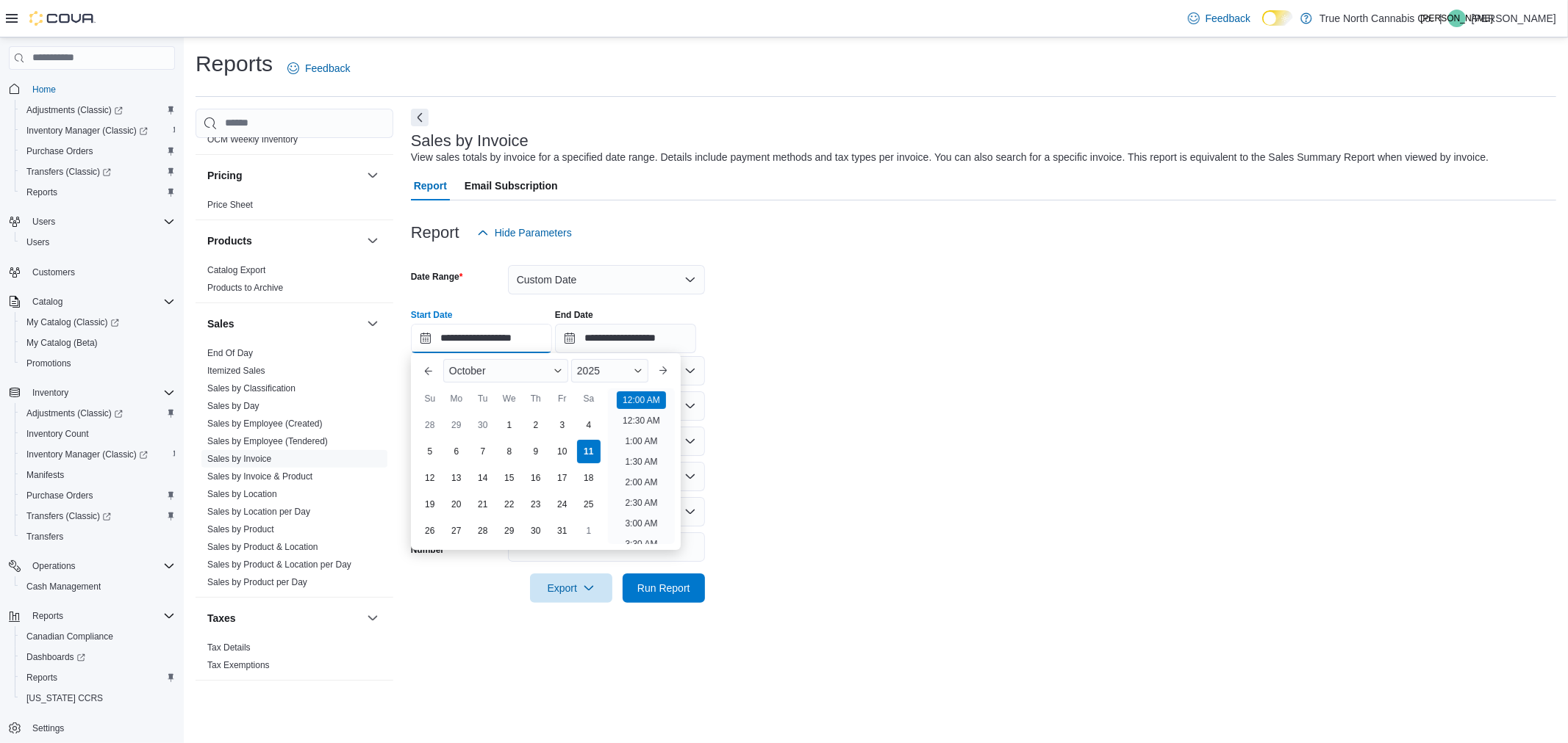
scroll to position [46, 0]
click at [426, 451] on div "5" at bounding box center [429, 451] width 26 height 26
type input "**********"
click at [589, 334] on input "**********" at bounding box center [625, 338] width 141 height 30
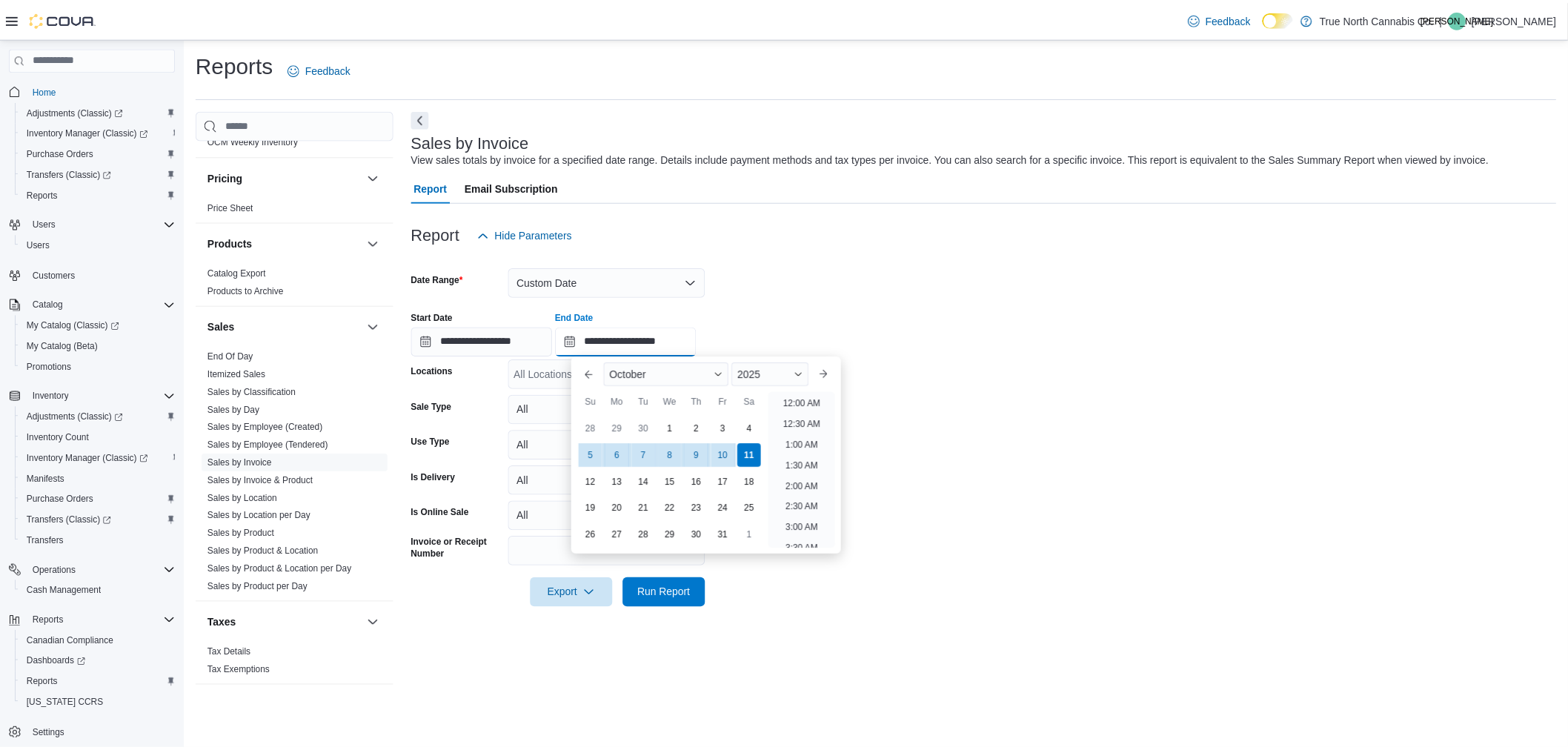
scroll to position [842, 0]
click at [763, 457] on div "11" at bounding box center [755, 455] width 26 height 26
click at [916, 246] on div "Report Hide Parameters" at bounding box center [991, 235] width 1155 height 30
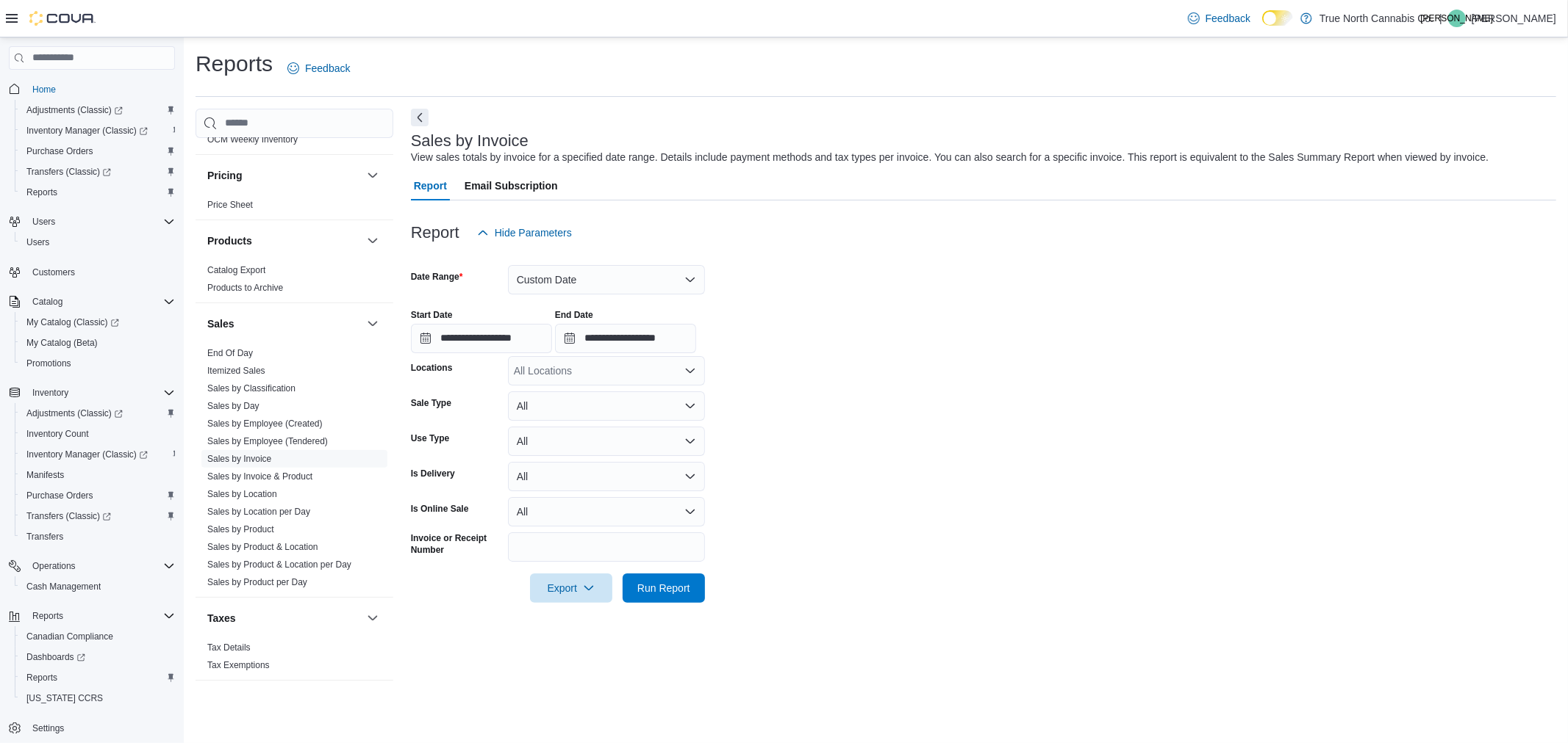
click at [581, 368] on div "All Locations" at bounding box center [606, 371] width 197 height 30
type input "***"
click at [655, 394] on span "Chatham McNaughton Ave" at bounding box center [614, 394] width 149 height 14
click at [848, 333] on div "**********" at bounding box center [983, 326] width 1145 height 56
click at [707, 589] on form "**********" at bounding box center [983, 425] width 1145 height 355
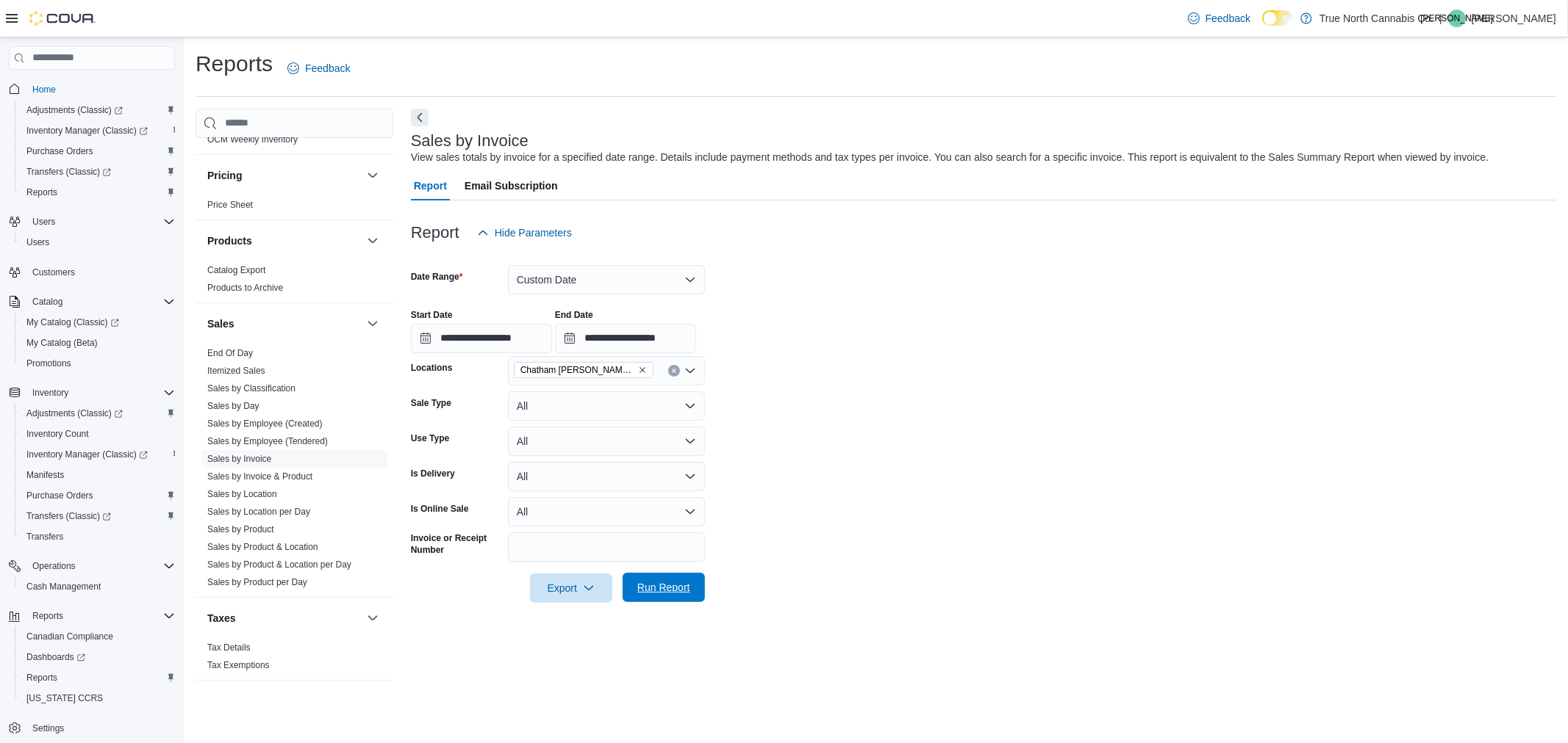
click at [690, 594] on span "Run Report" at bounding box center [664, 587] width 65 height 30
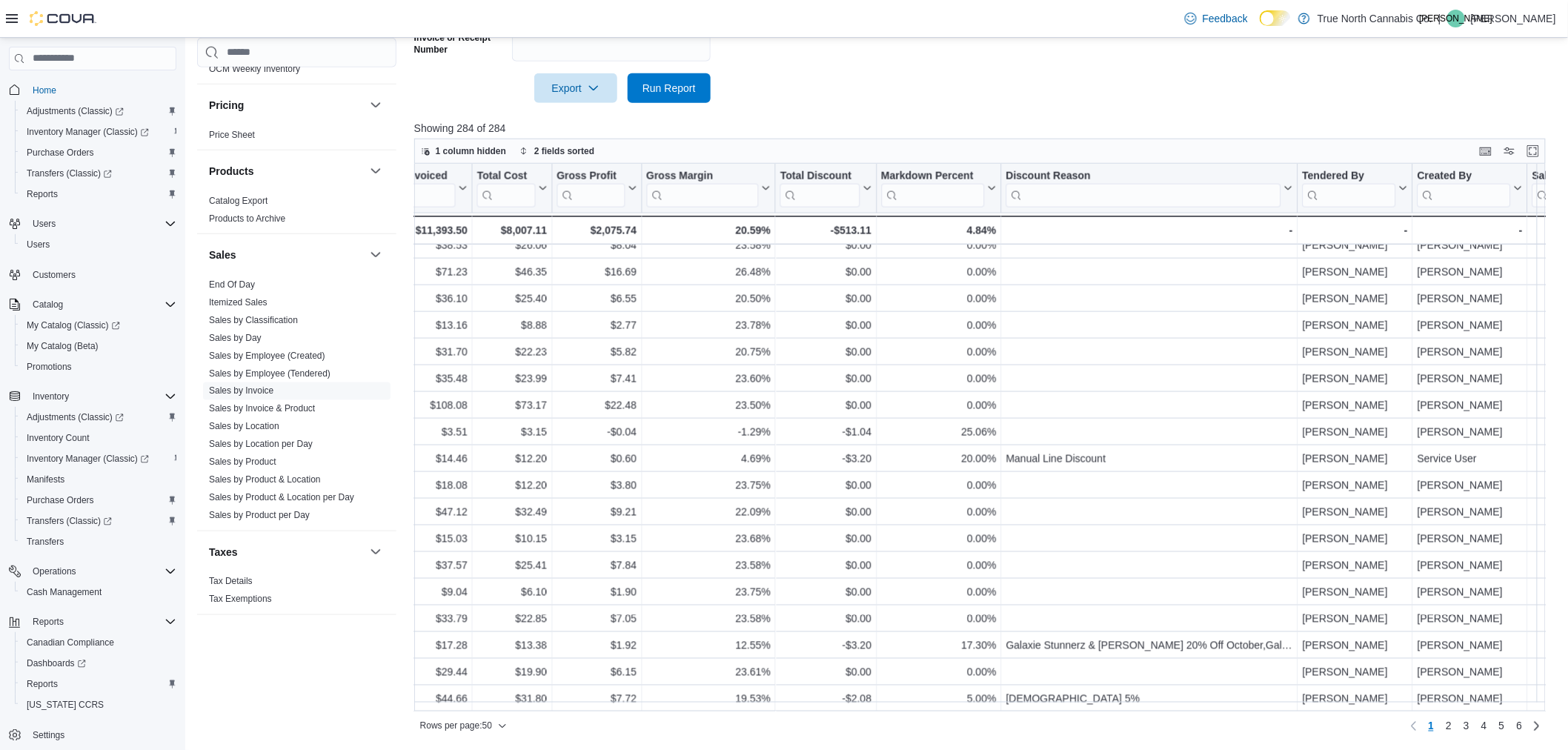
scroll to position [875, 1148]
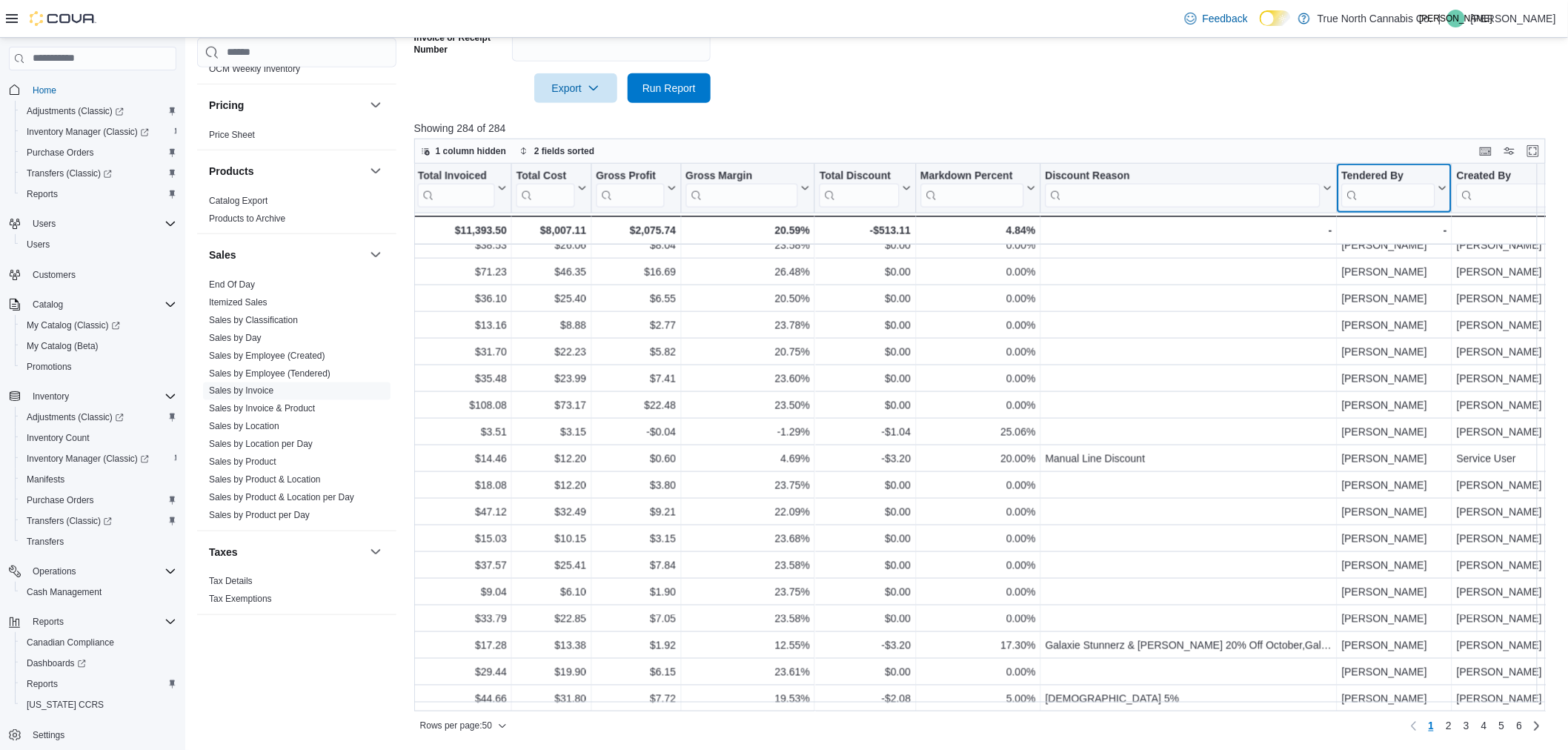
click at [1400, 194] on input "search" at bounding box center [1388, 195] width 94 height 24
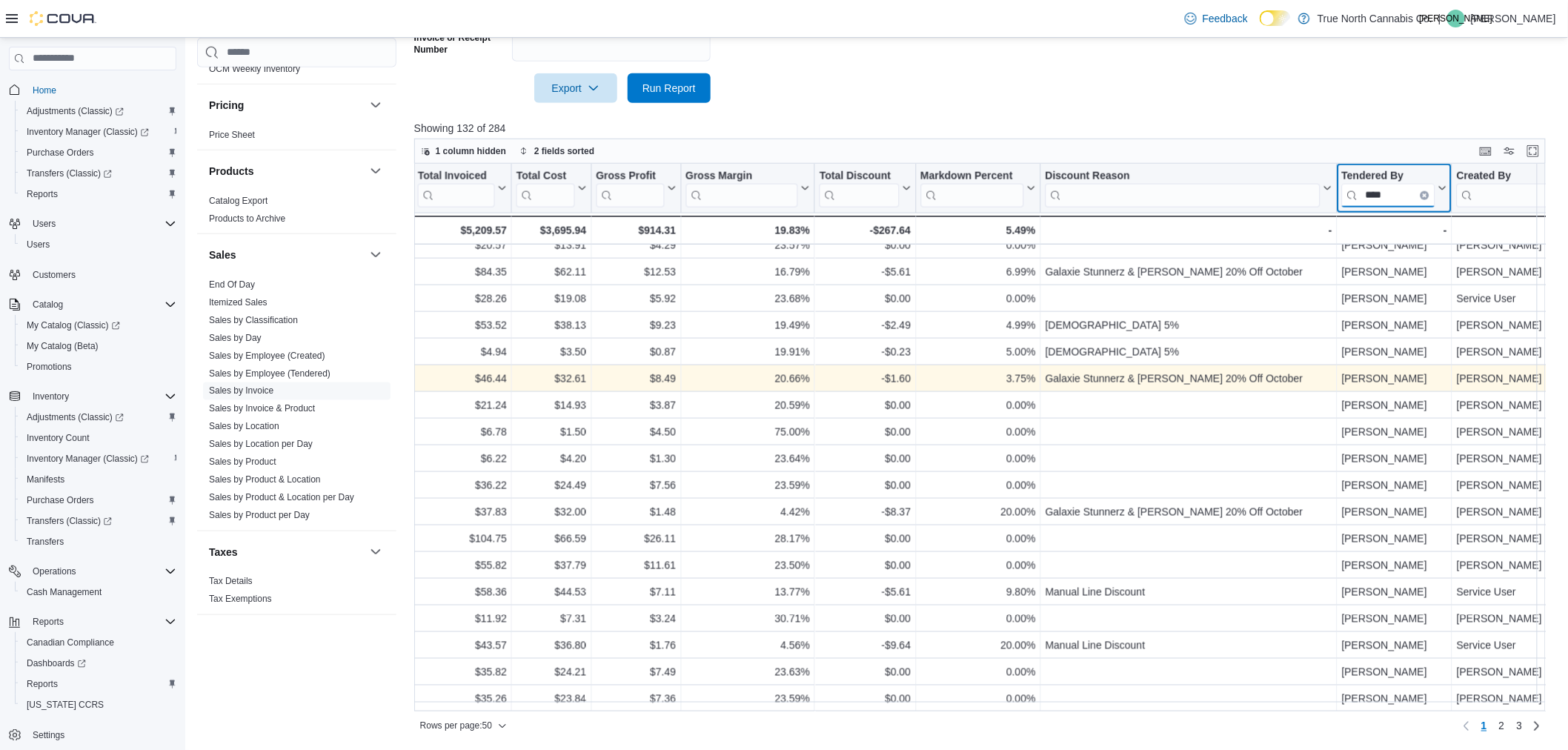
type input "****"
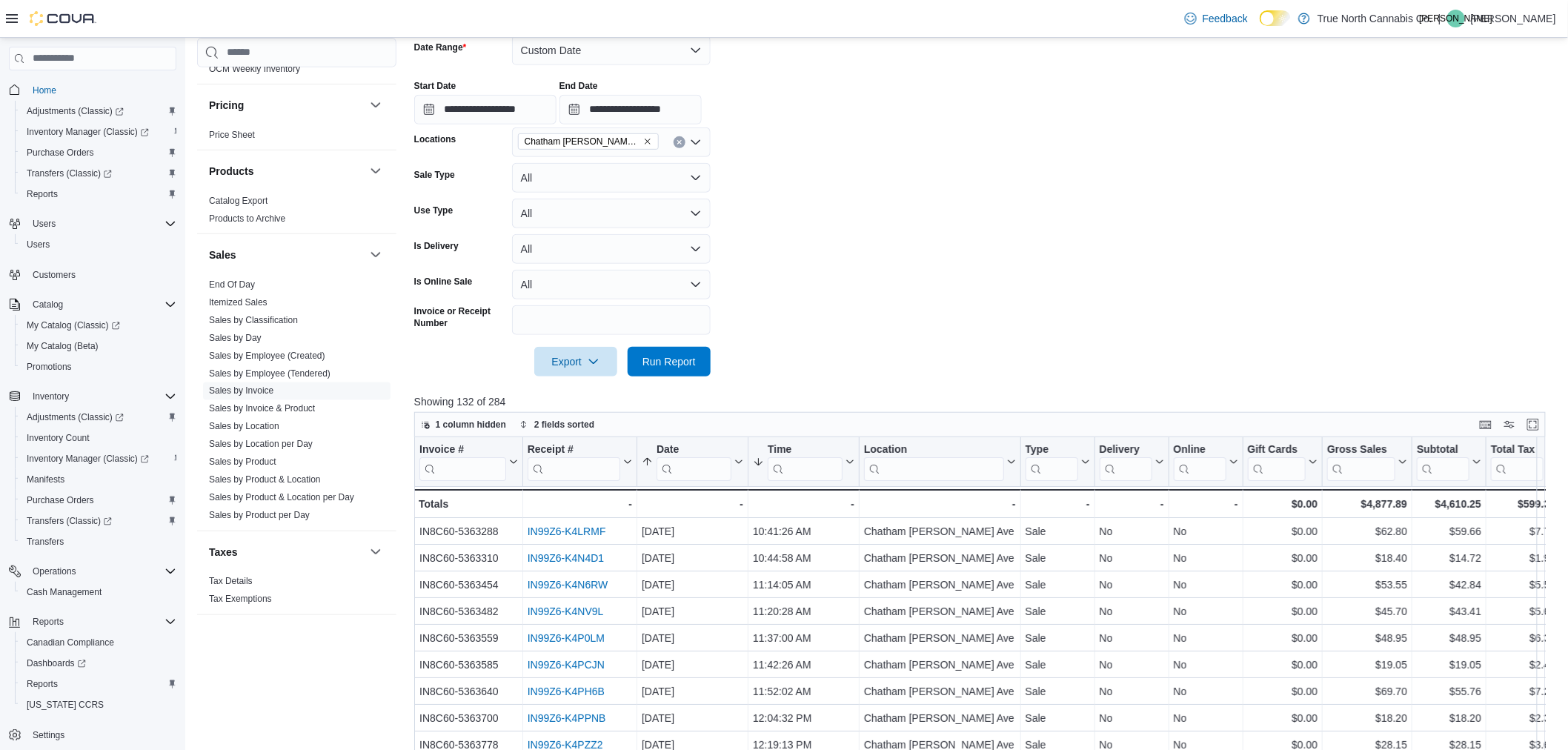
scroll to position [258, 0]
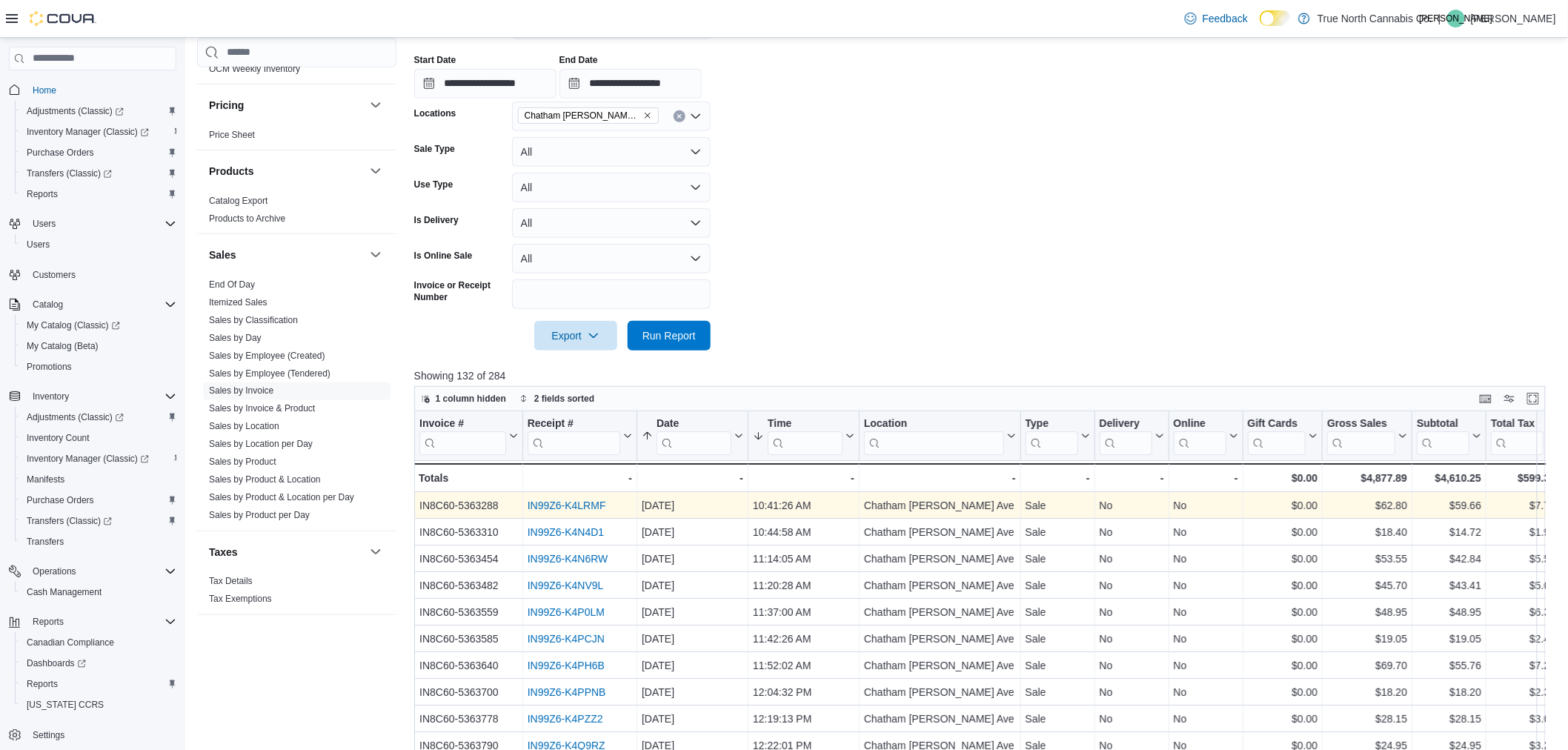
click at [599, 508] on link "IN99Z6-K4LRMF" at bounding box center [566, 505] width 78 height 12
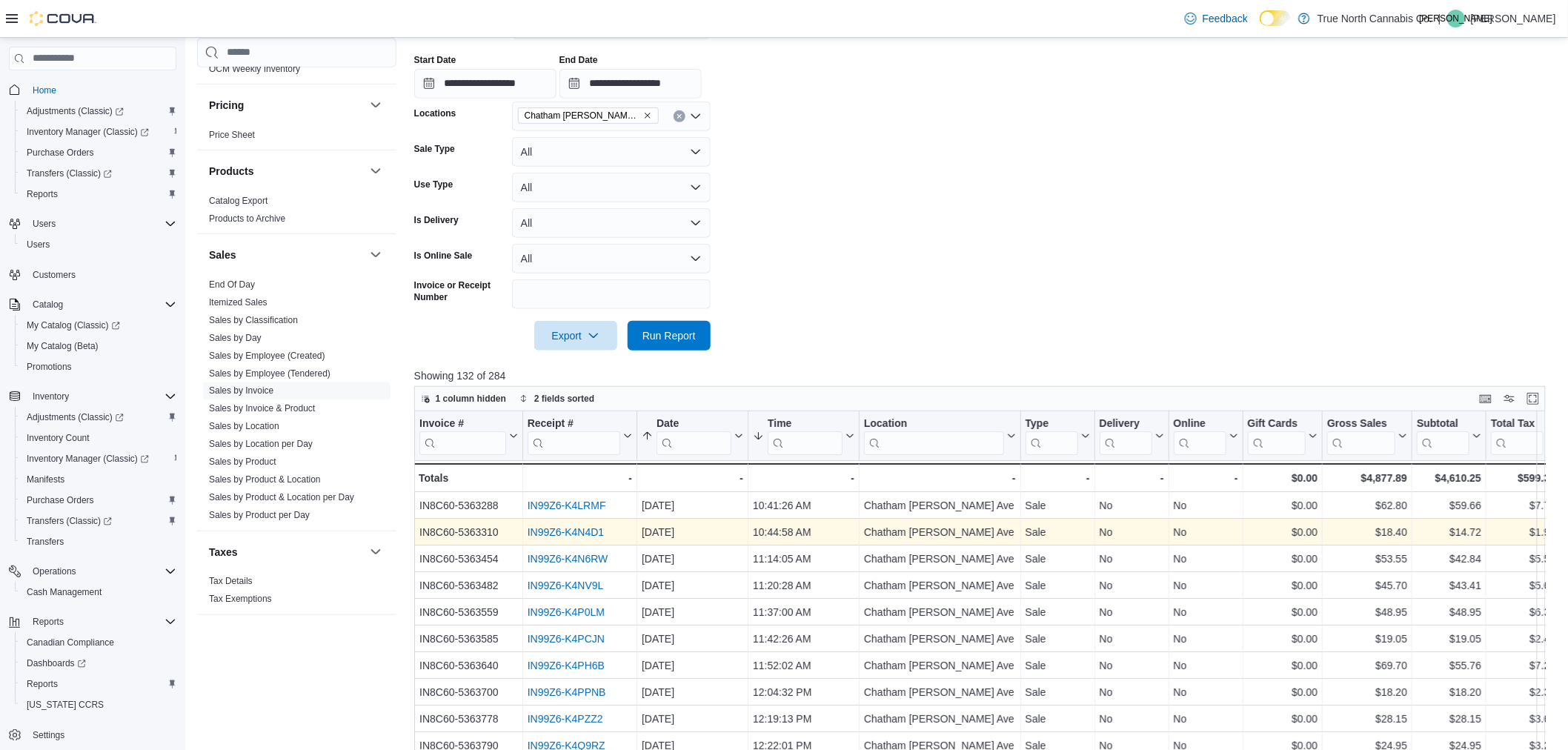
click at [578, 534] on link "IN99Z6-K4N4D1" at bounding box center [566, 533] width 77 height 12
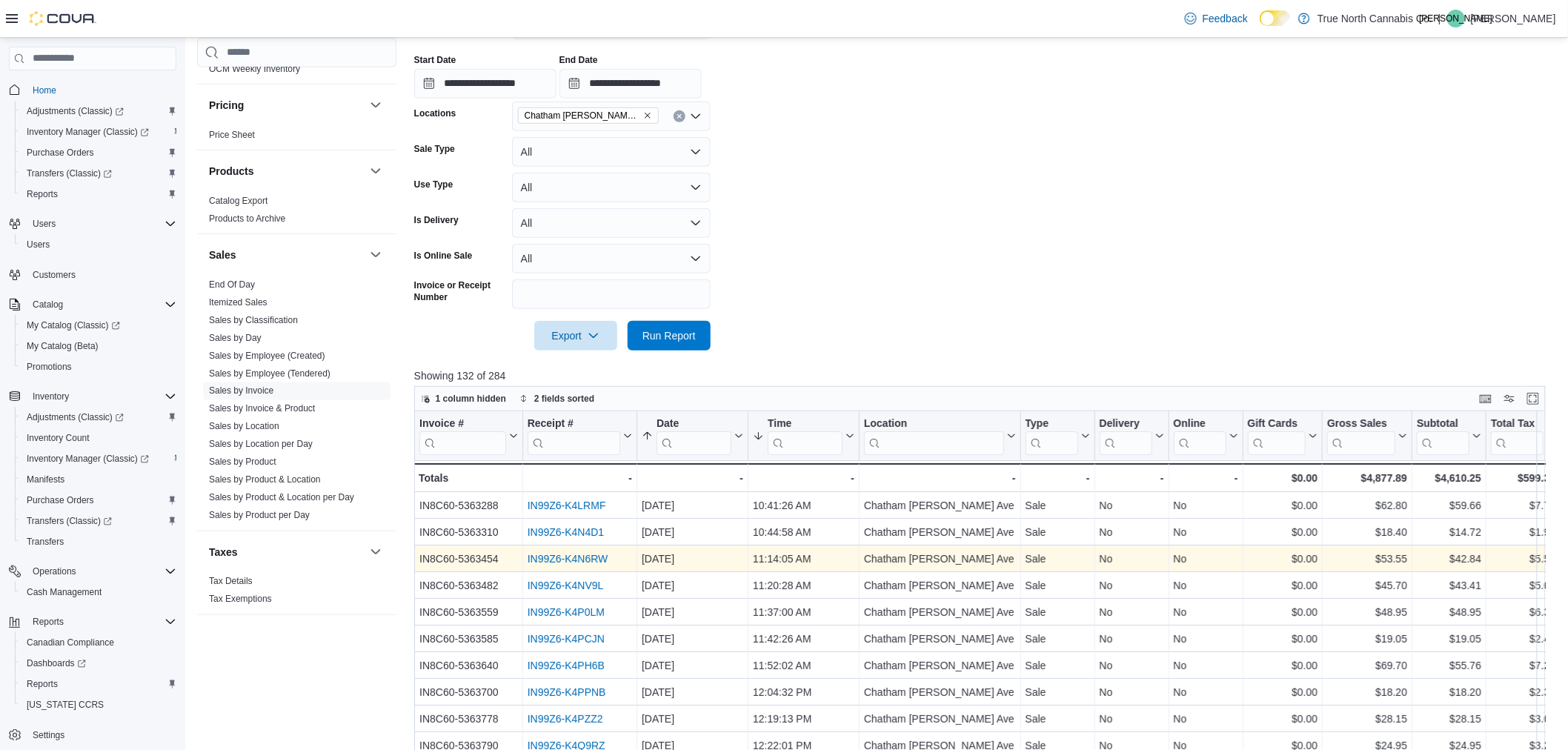
click at [575, 559] on link "IN99Z6-K4N6RW" at bounding box center [568, 559] width 81 height 12
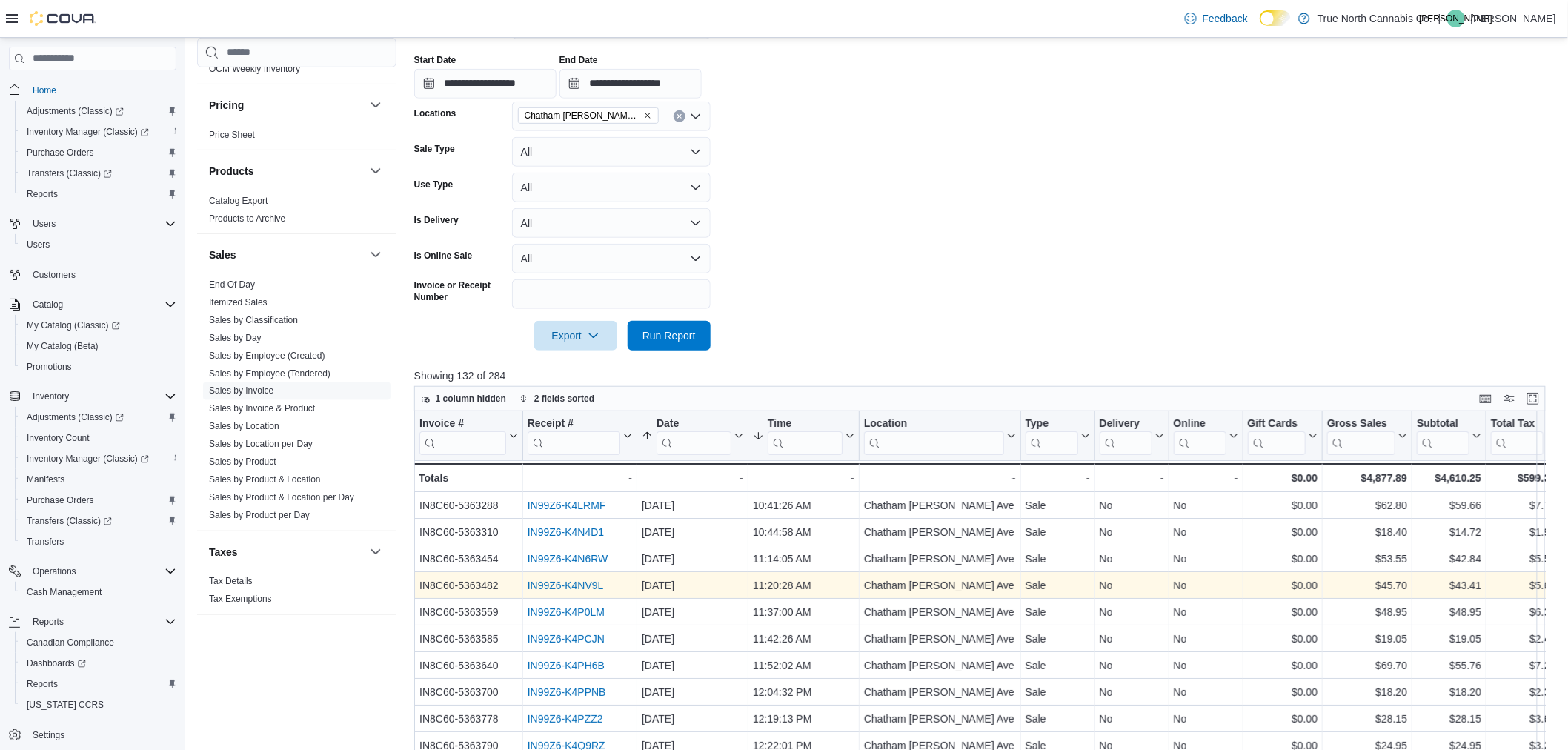
click at [572, 582] on link "IN99Z6-K4NV9L" at bounding box center [565, 586] width 76 height 12
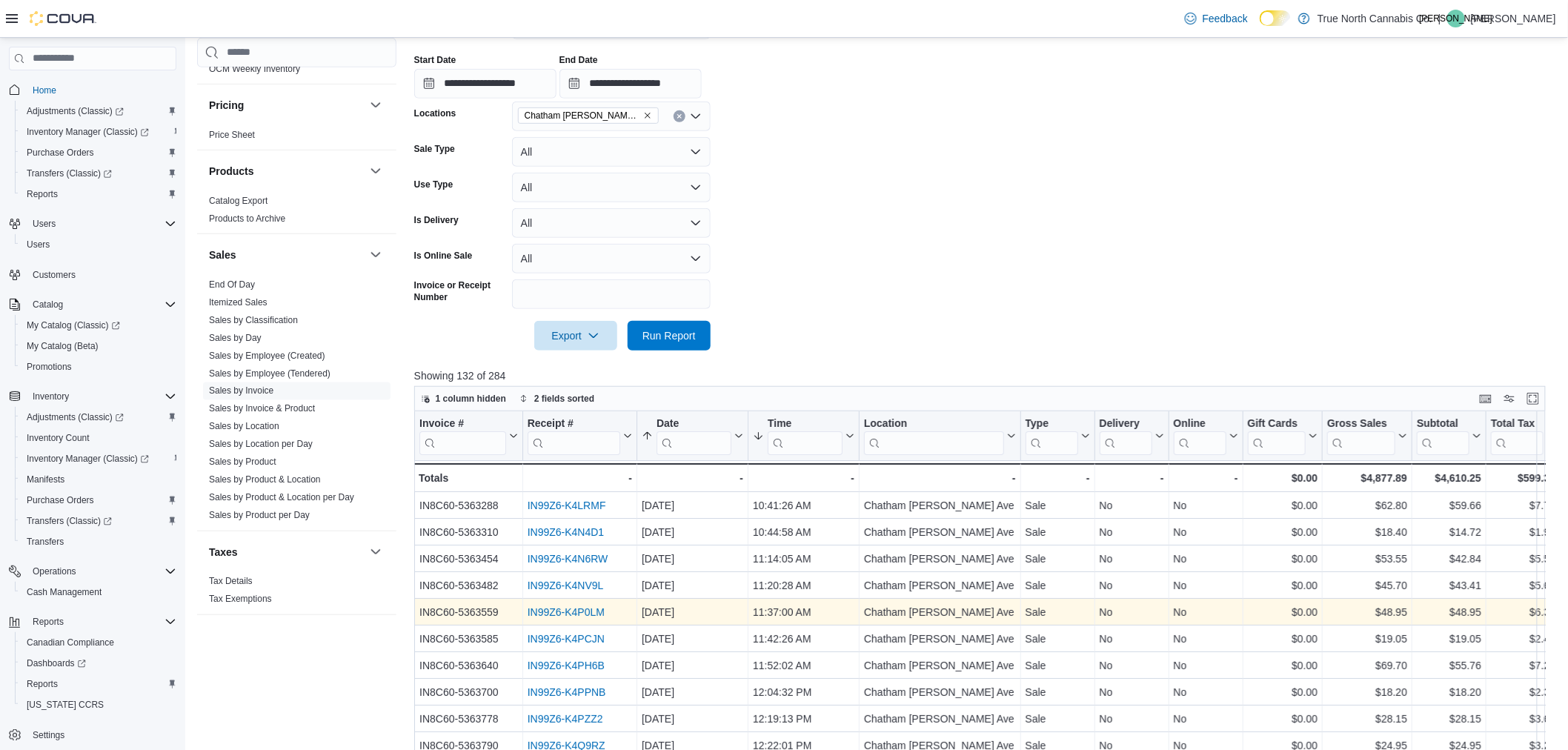
click at [582, 611] on link "IN99Z6-K4P0LM" at bounding box center [566, 613] width 77 height 12
click at [583, 614] on link "IN99Z6-K4P0LM" at bounding box center [566, 613] width 77 height 12
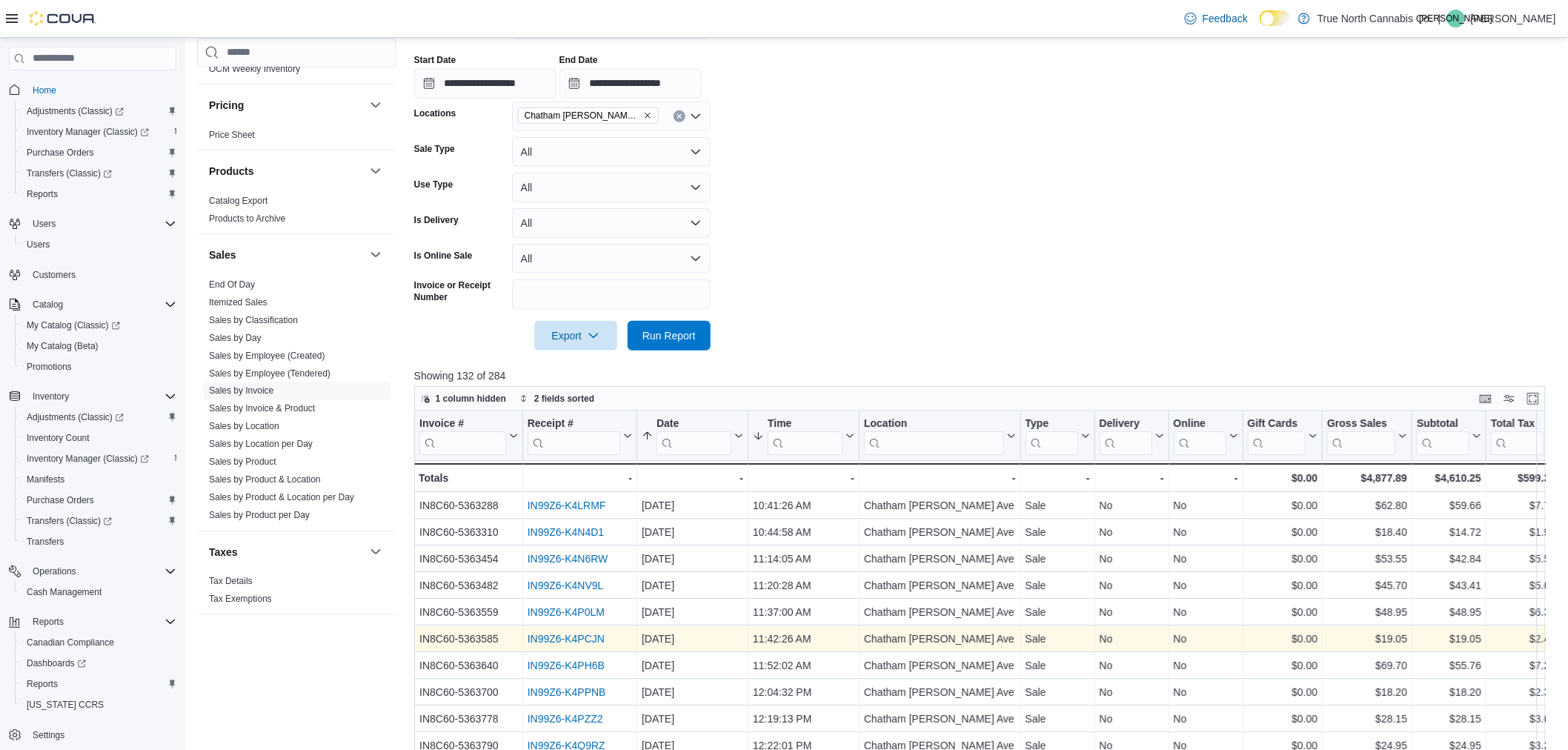
click at [595, 638] on link "IN99Z6-K4PCJN" at bounding box center [566, 639] width 77 height 12
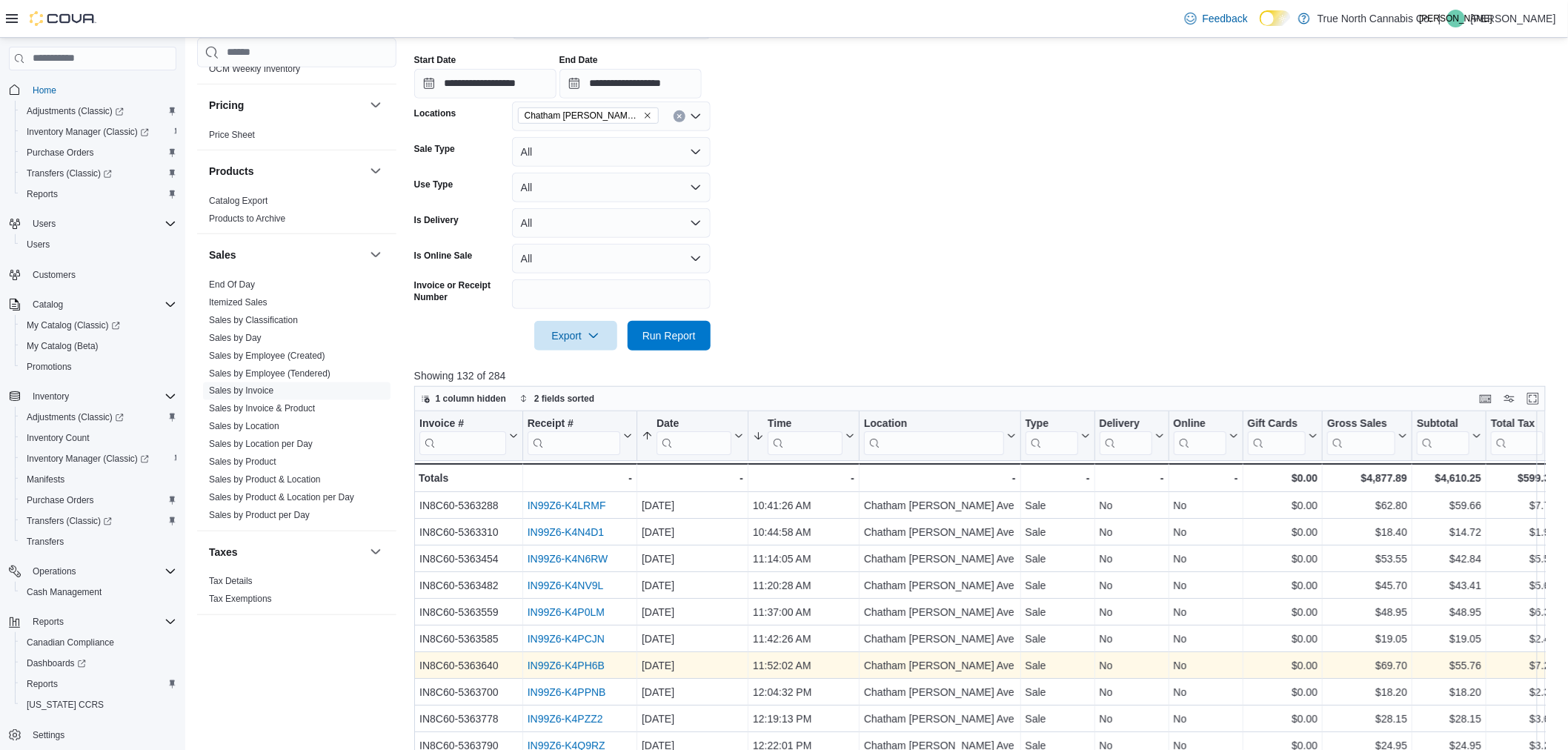
click at [576, 664] on link "IN99Z6-K4PH6B" at bounding box center [566, 666] width 77 height 12
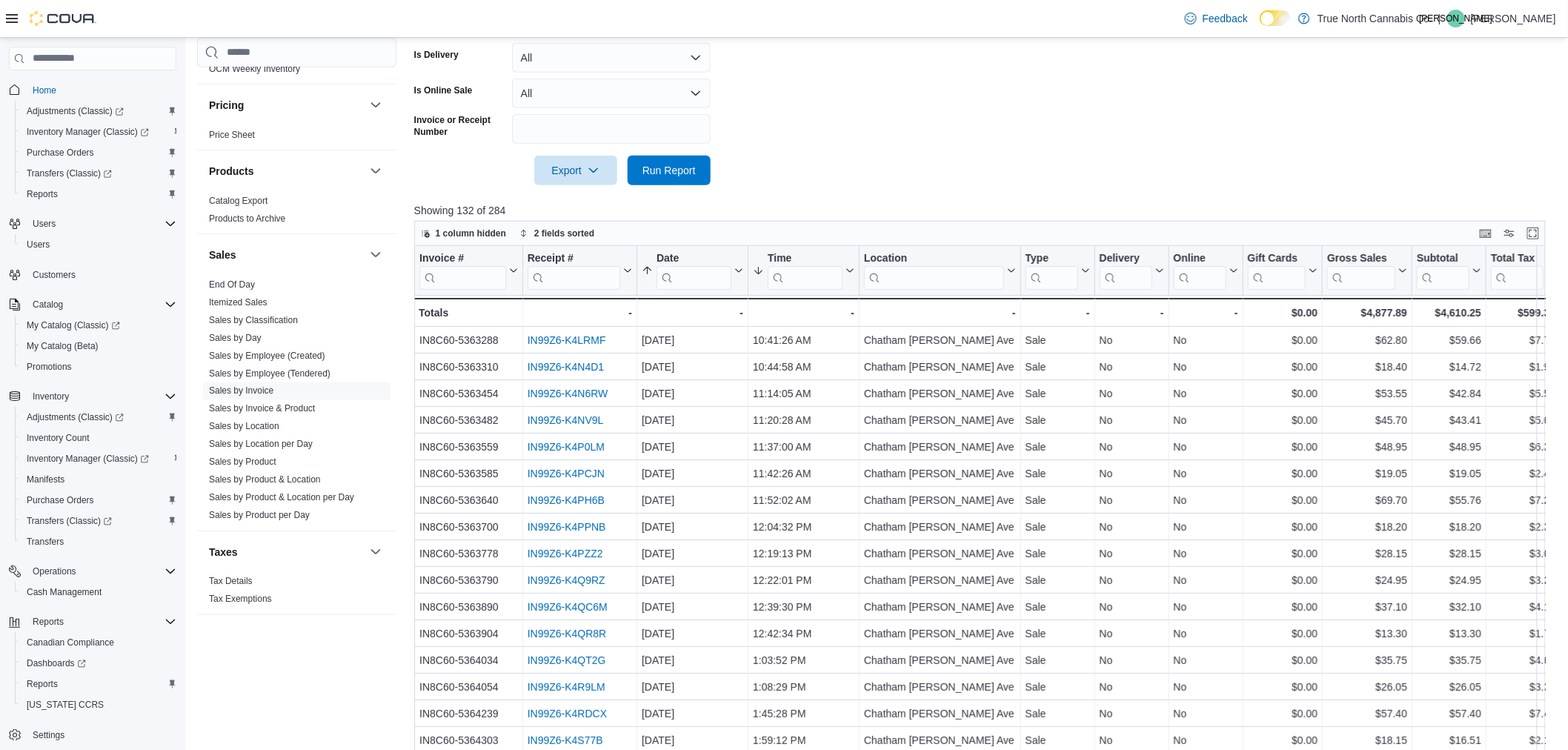
scroll to position [505, 0]
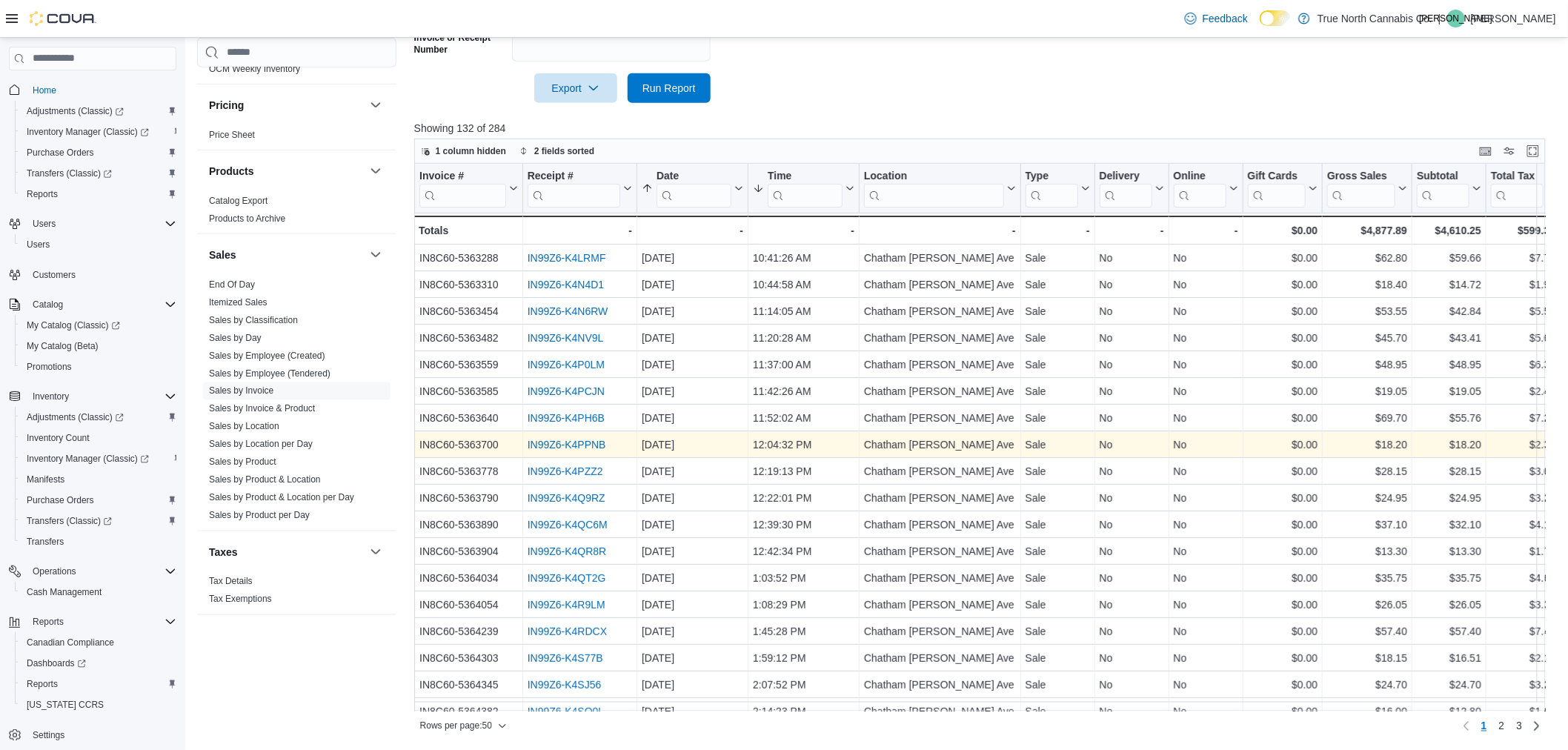
click at [575, 445] on link "IN99Z6-K4PPNB" at bounding box center [566, 445] width 78 height 12
click at [568, 447] on link "IN99Z6-K4PPNB" at bounding box center [566, 445] width 78 height 12
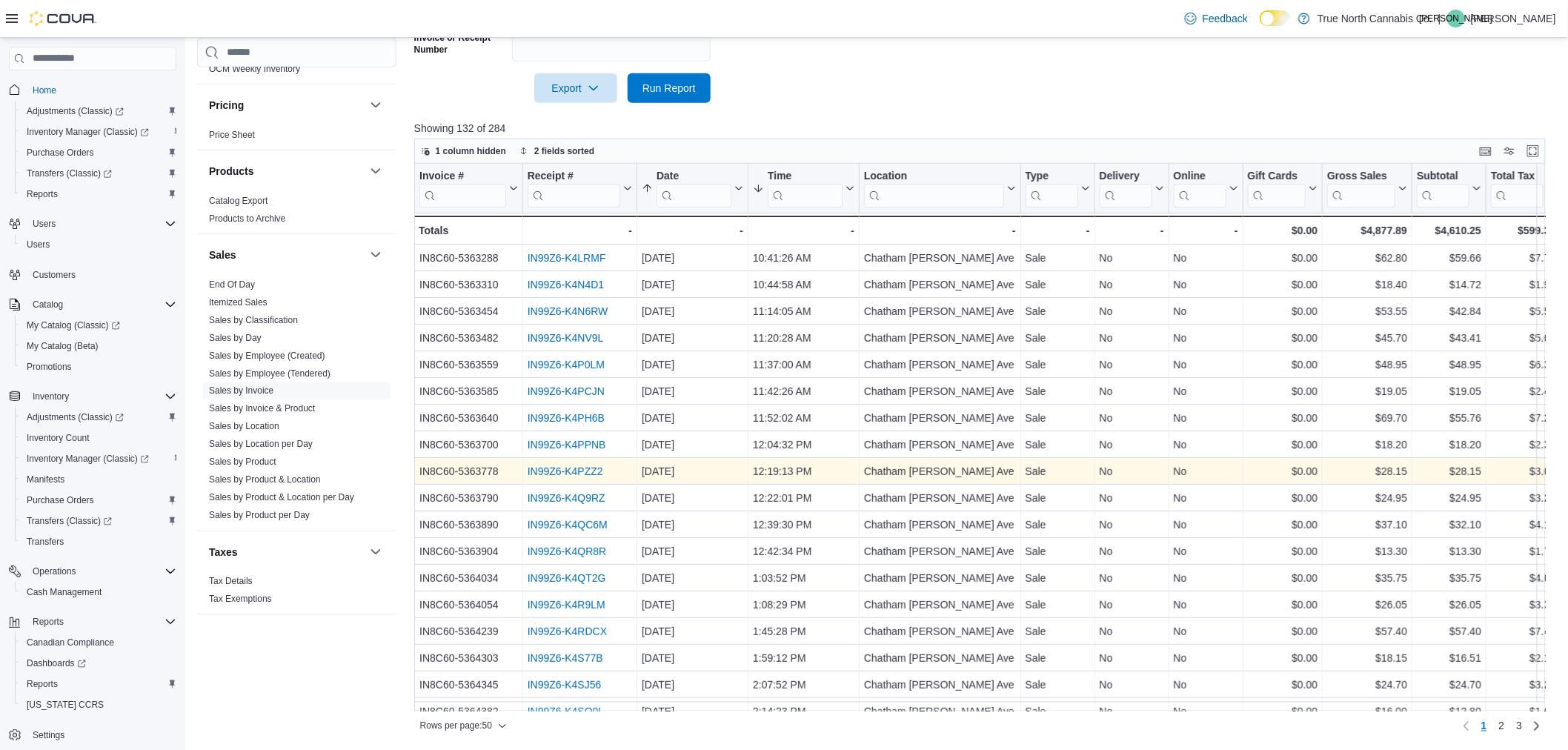
click at [573, 470] on link "IN99Z6-K4PZZ2" at bounding box center [565, 472] width 75 height 12
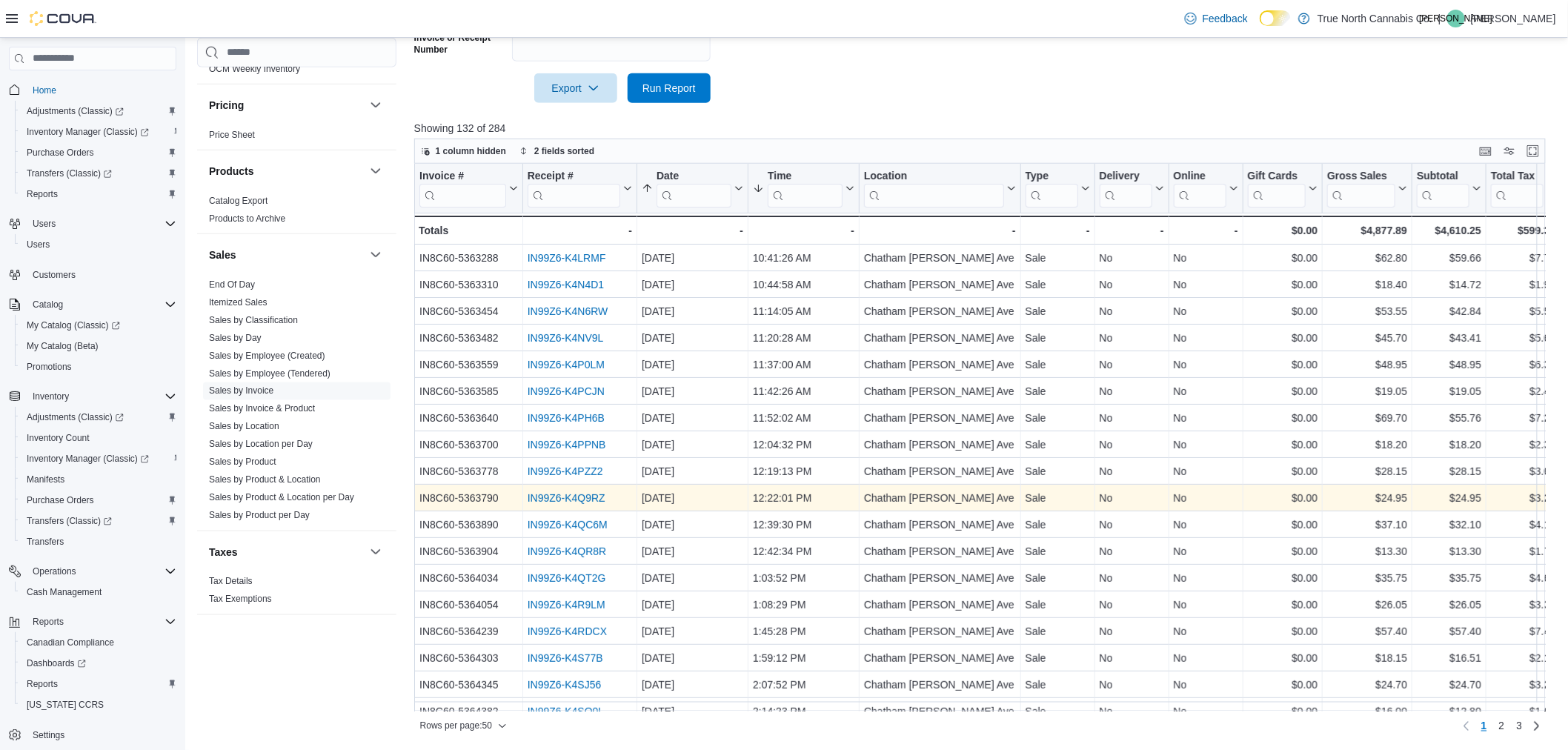
click at [587, 496] on link "IN99Z6-K4Q9RZ" at bounding box center [566, 498] width 78 height 12
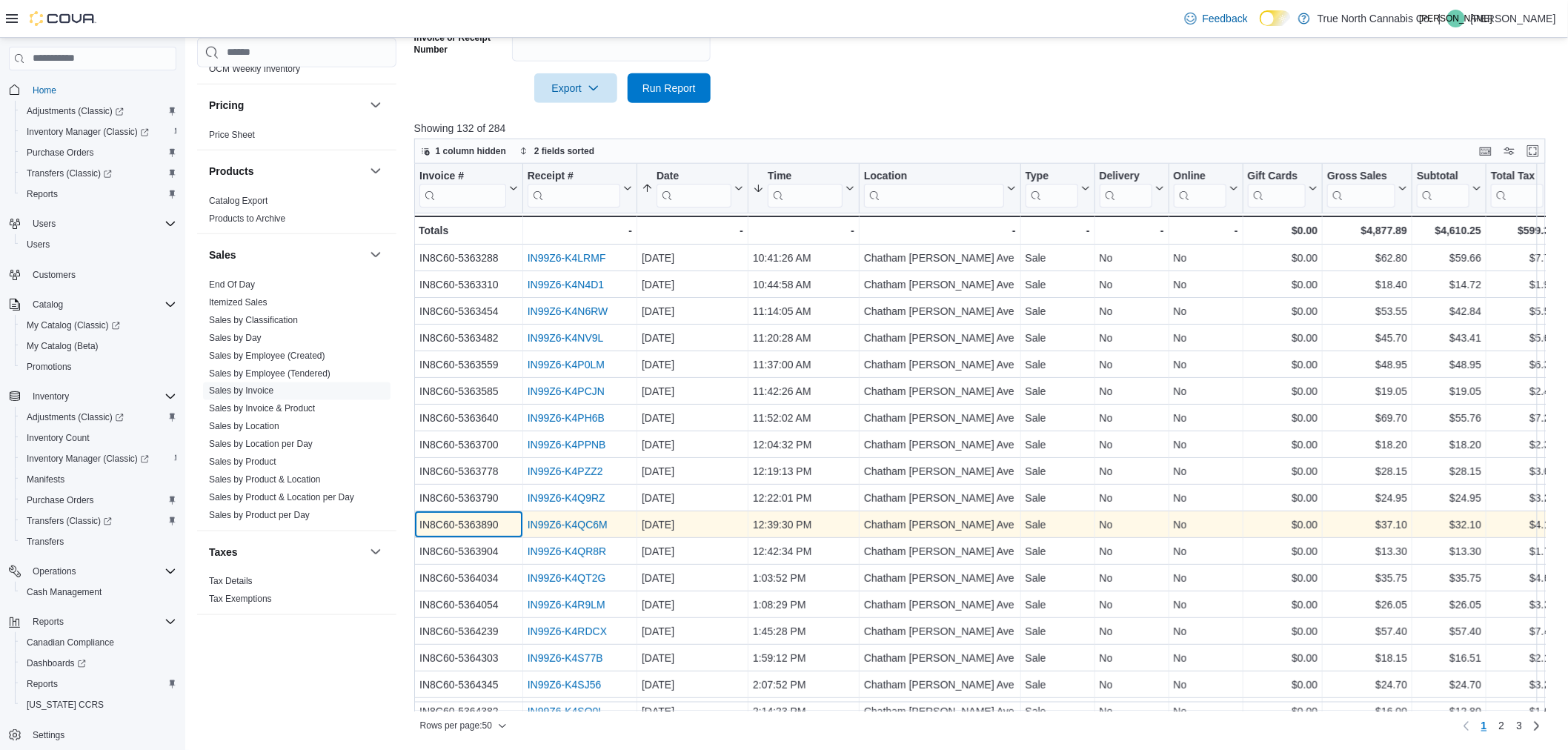
click at [516, 524] on div "IN8C60-5363890" at bounding box center [469, 525] width 99 height 17
click at [530, 528] on link "IN99Z6-K4QC6M" at bounding box center [567, 525] width 80 height 12
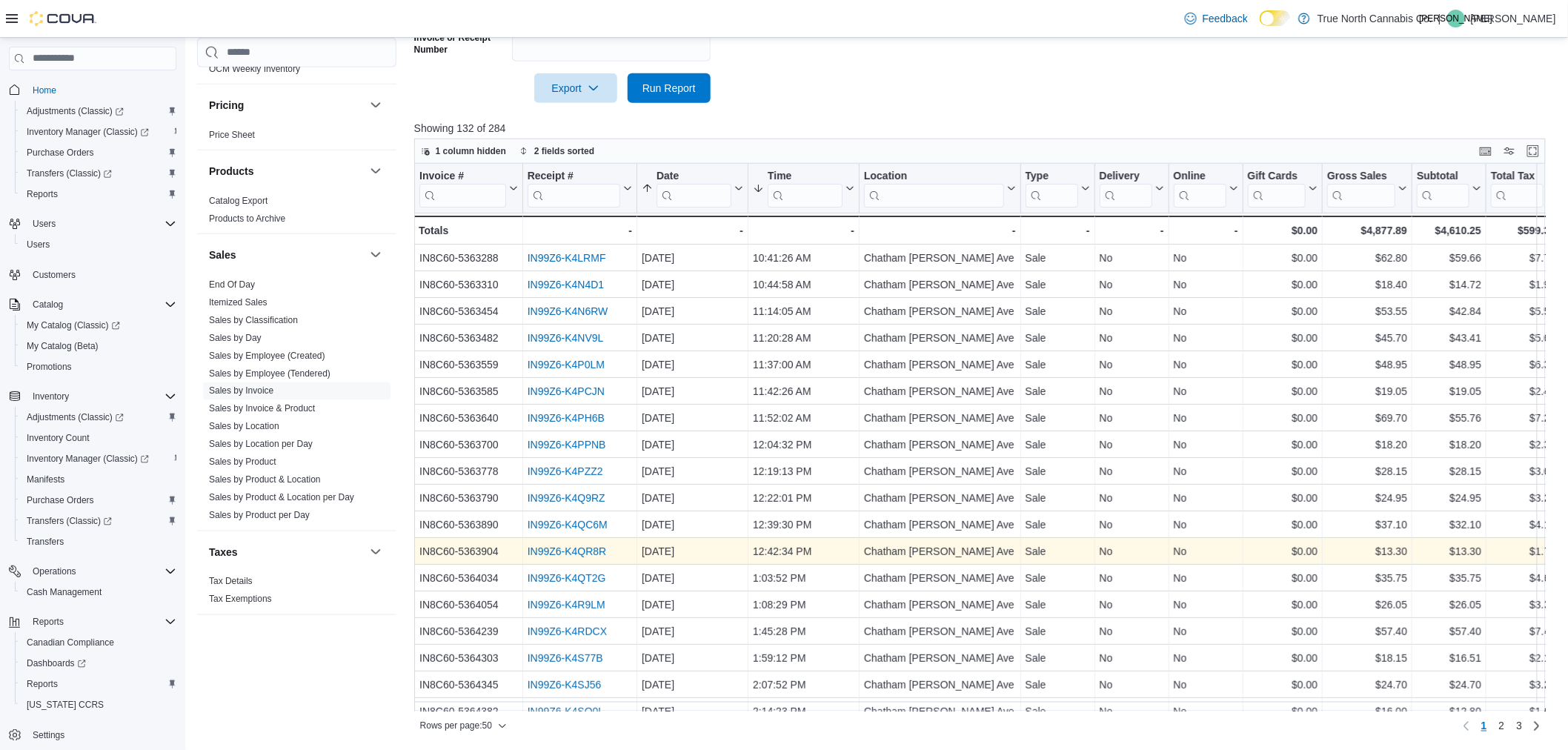
click at [579, 546] on link "IN99Z6-K4QR8R" at bounding box center [567, 552] width 79 height 12
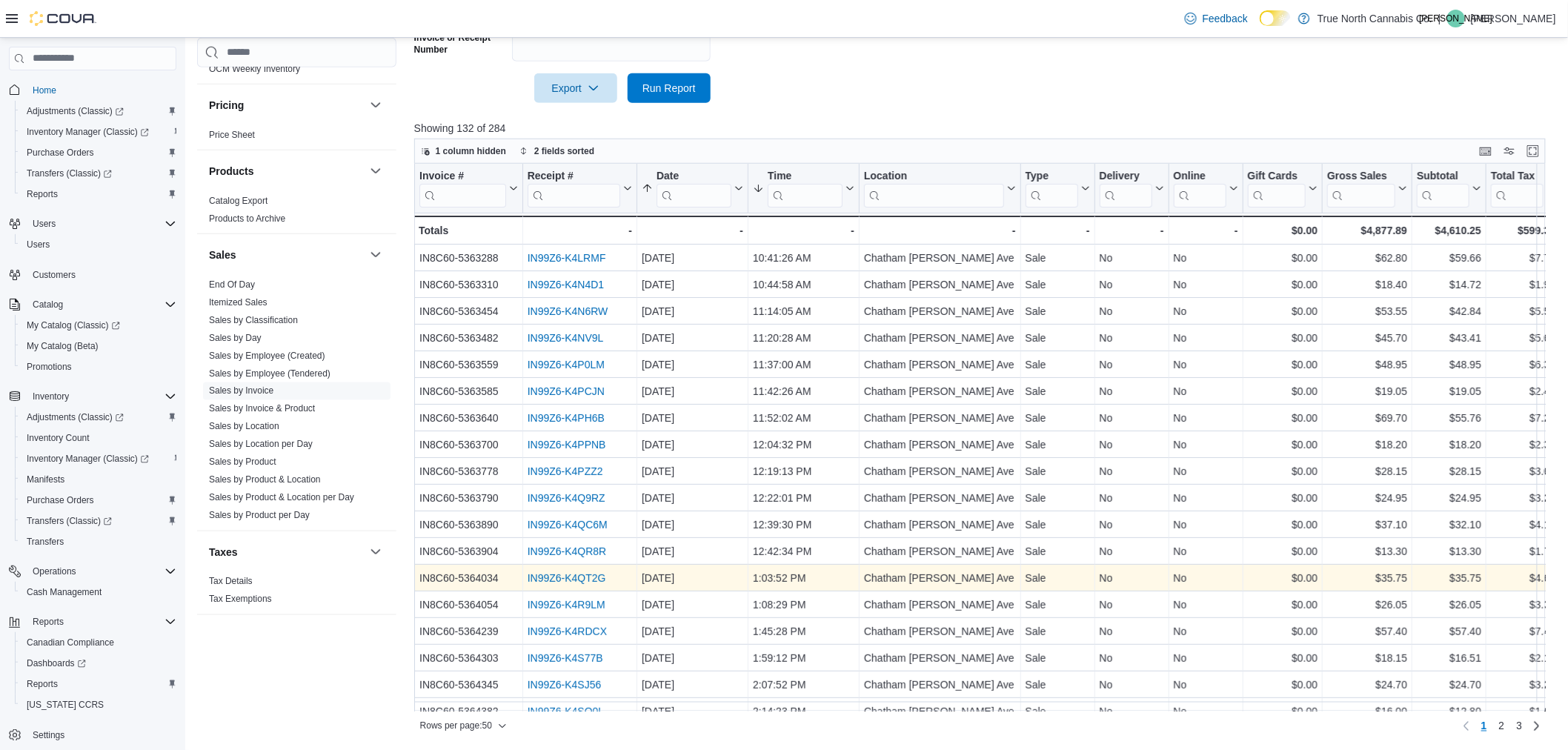
click at [590, 574] on link "IN99Z6-K4QT2G" at bounding box center [566, 578] width 78 height 12
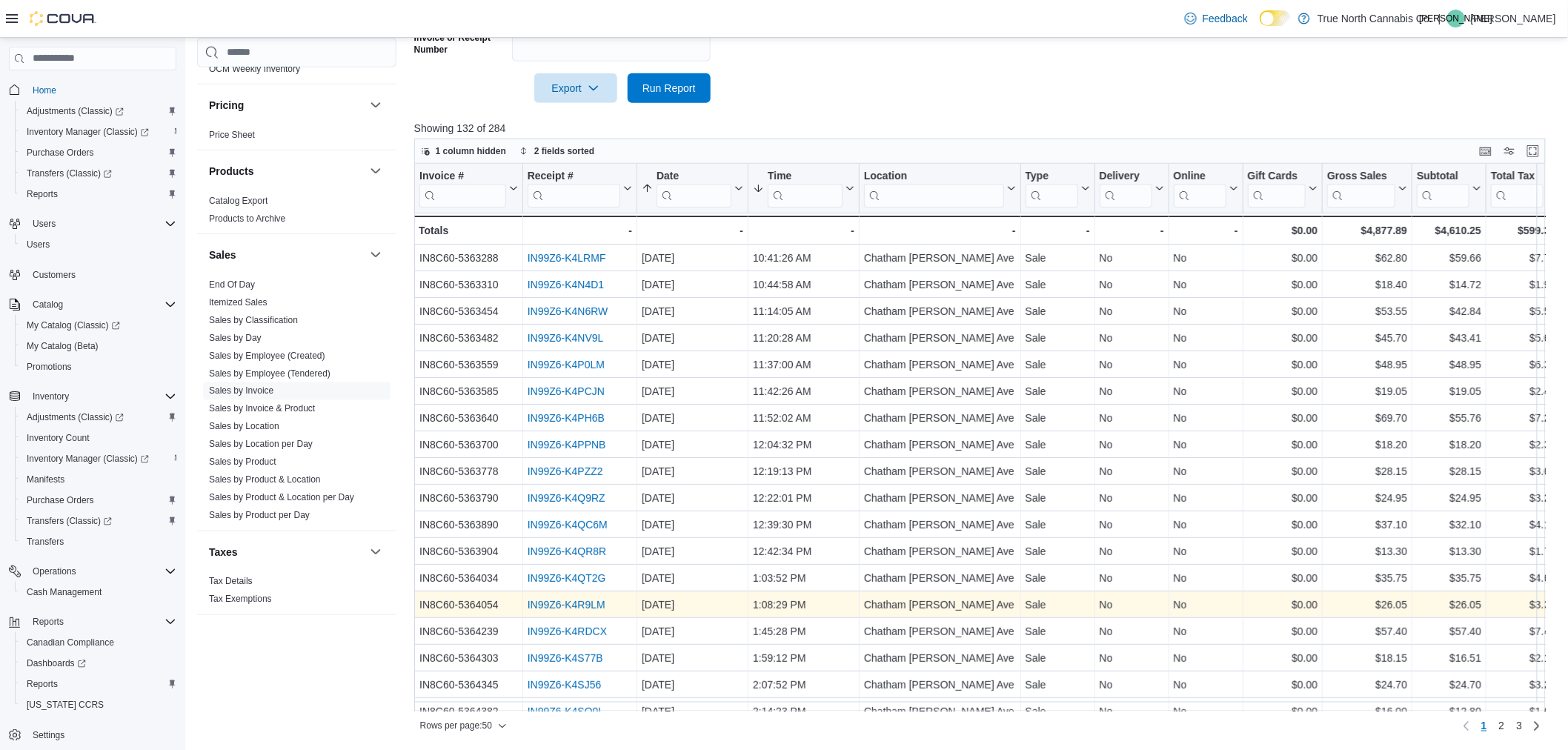
click at [543, 609] on link "IN99Z6-K4R9LM" at bounding box center [566, 605] width 78 height 12
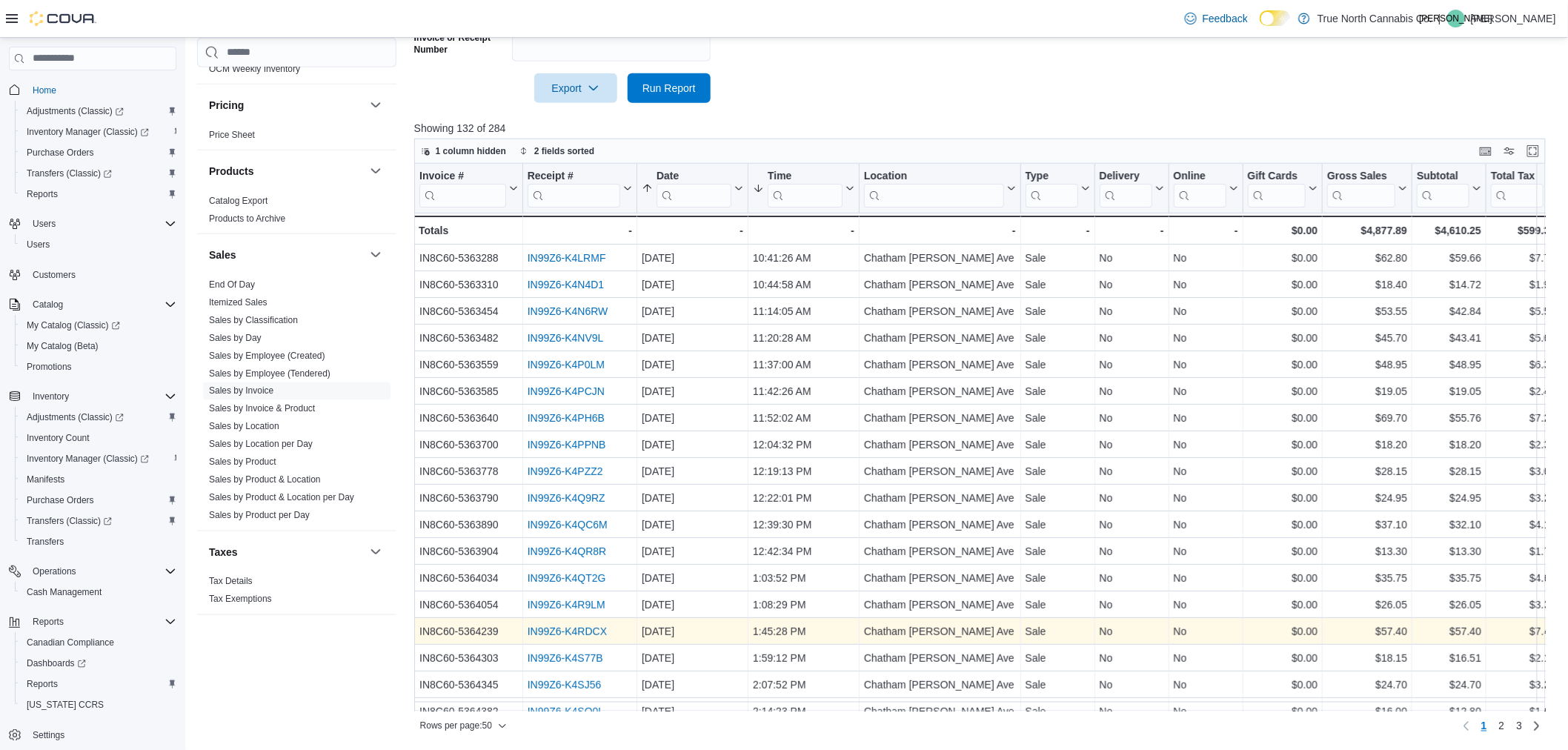
click at [569, 631] on link "IN99Z6-K4RDCX" at bounding box center [567, 632] width 79 height 12
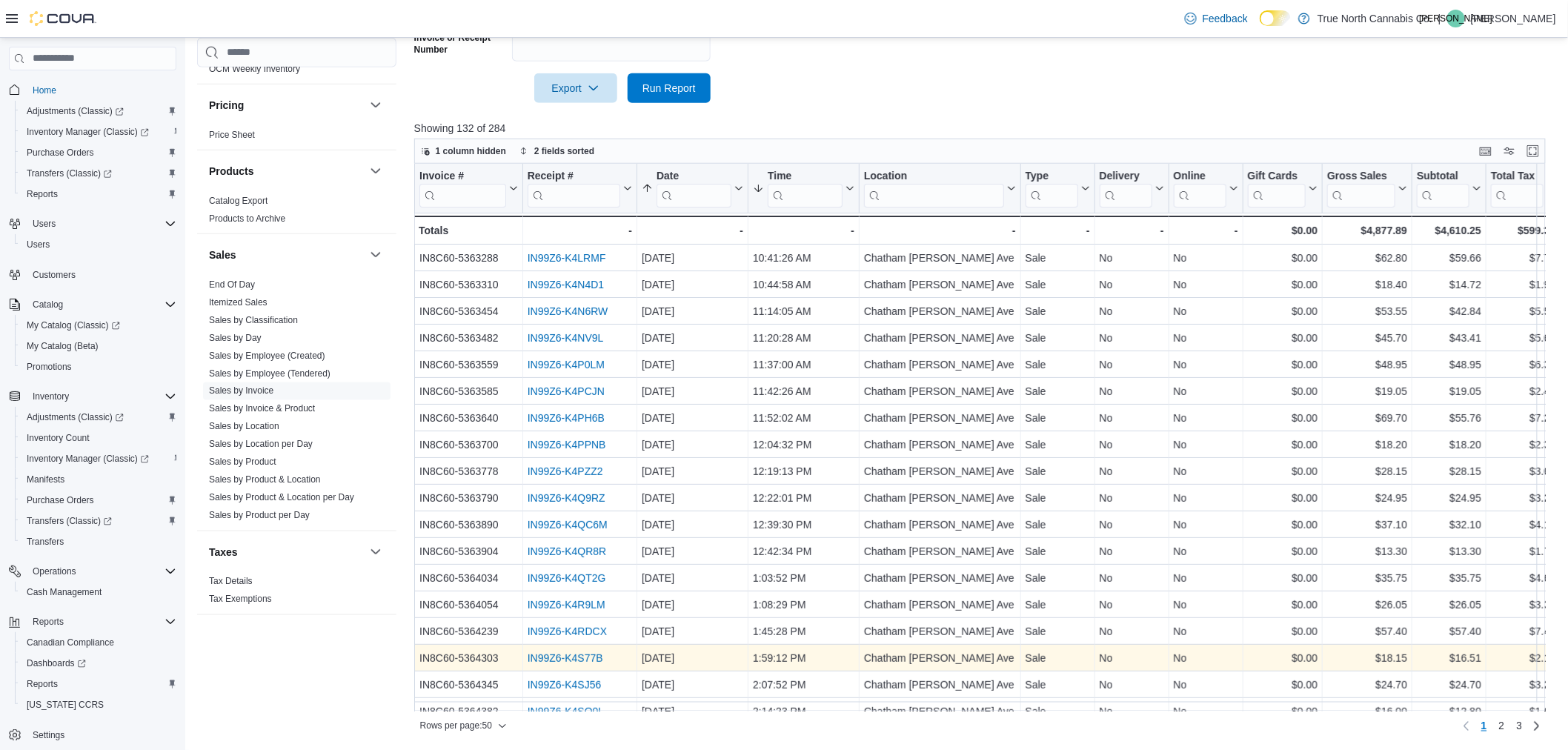
click at [557, 662] on link "IN99Z6-K4S77B" at bounding box center [565, 658] width 75 height 12
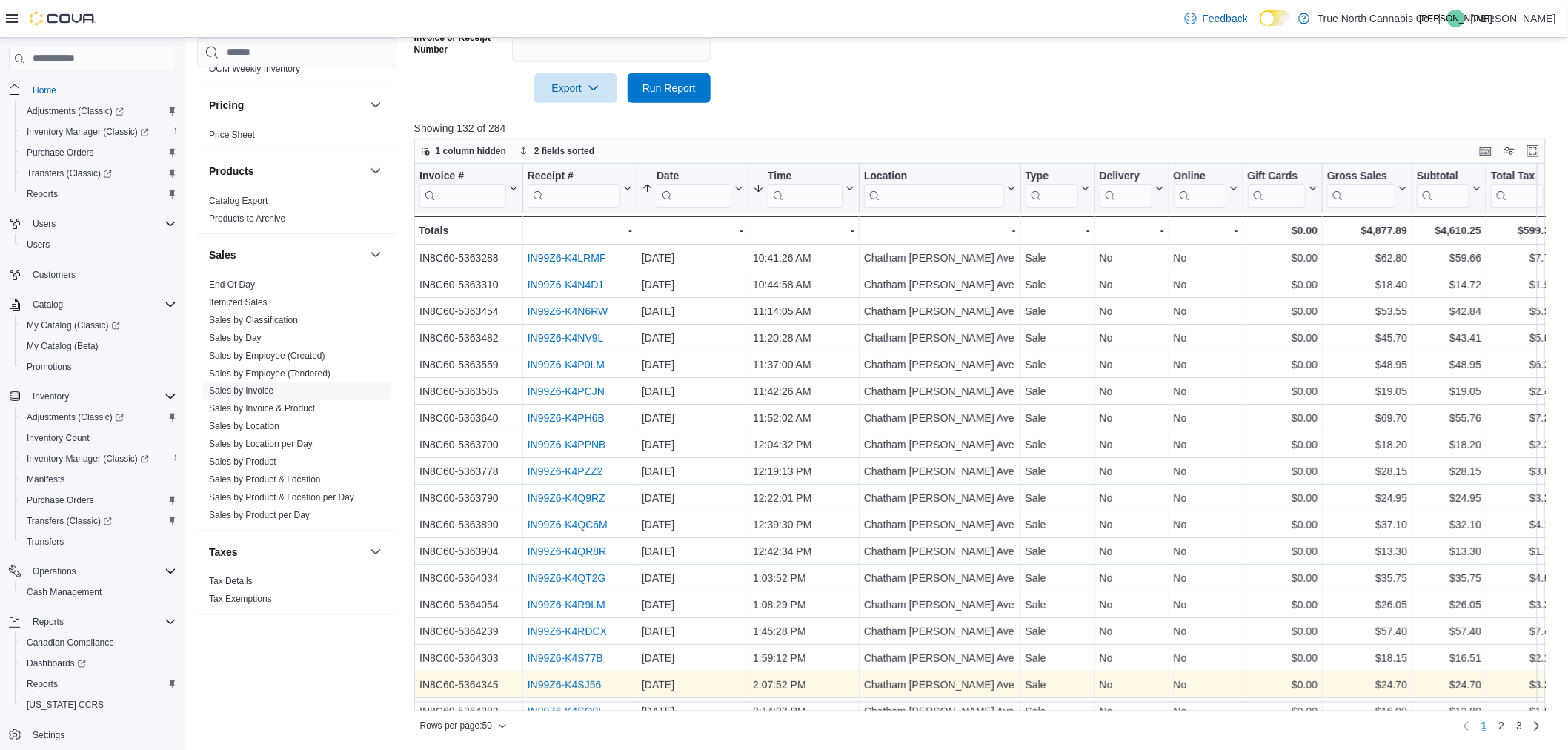
click at [551, 686] on link "IN99Z6-K4SJ56" at bounding box center [564, 685] width 74 height 12
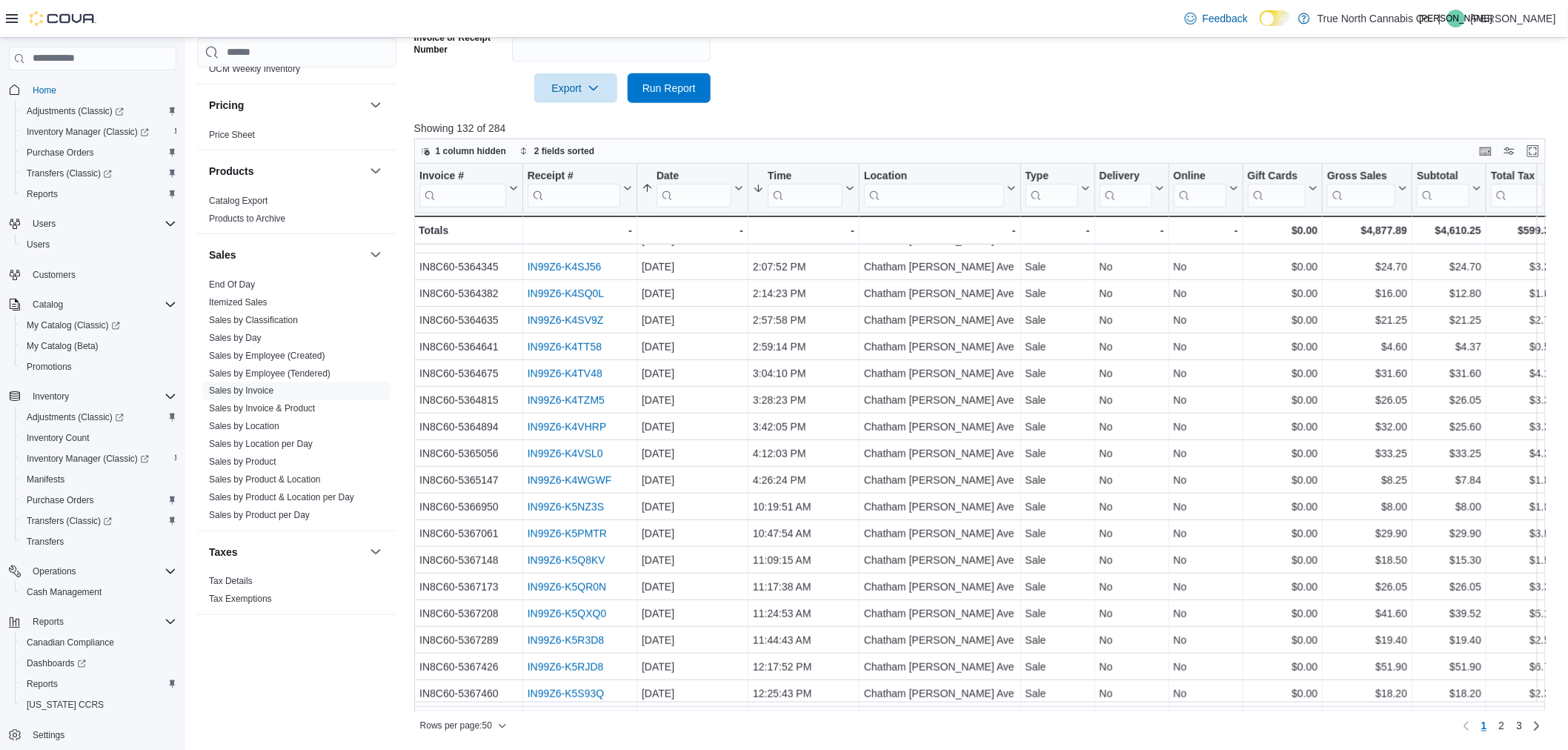
scroll to position [452, 0]
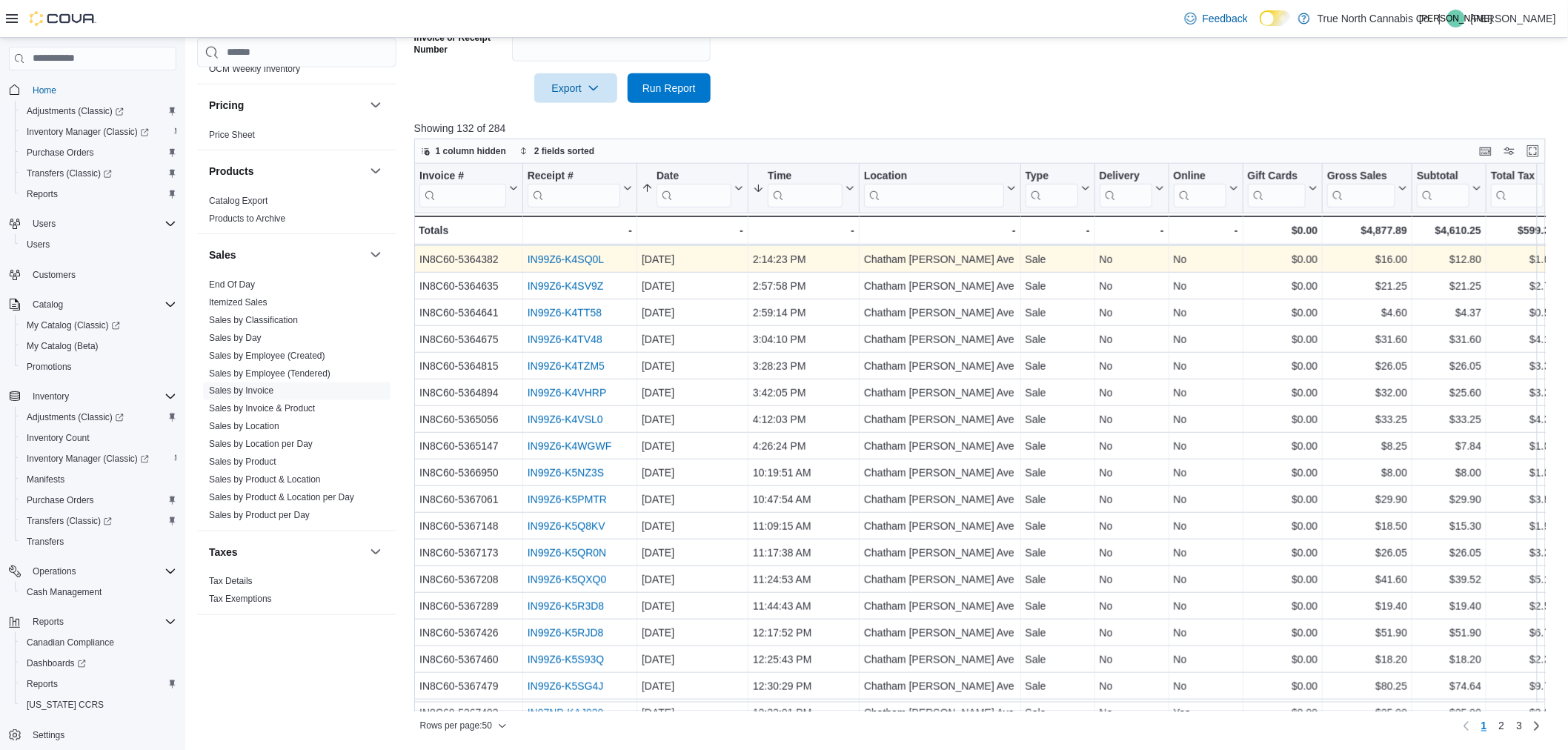
click at [593, 256] on link "IN99Z6-K4SQ0L" at bounding box center [566, 259] width 77 height 12
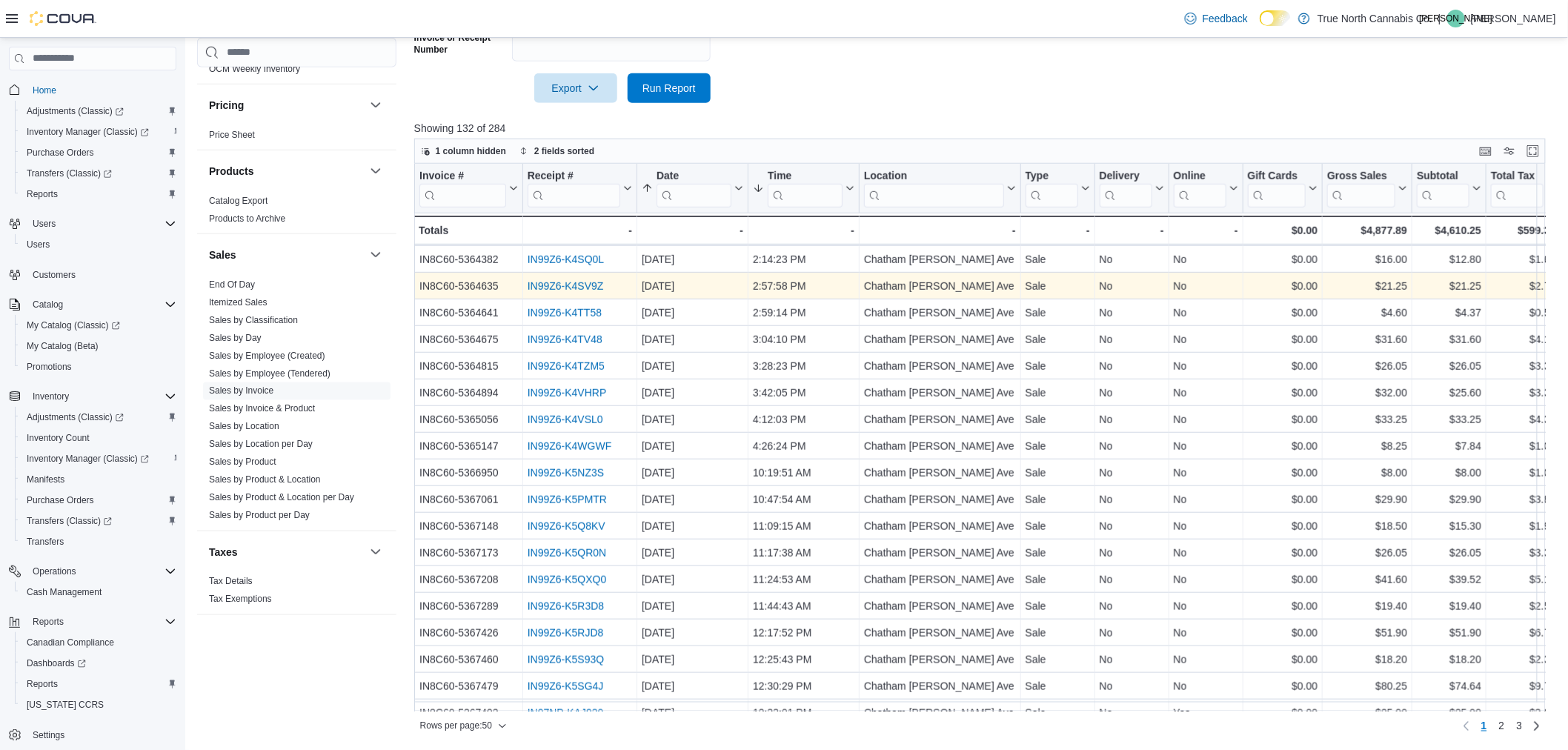
click at [594, 280] on link "IN99Z6-K4SV9Z" at bounding box center [565, 286] width 76 height 12
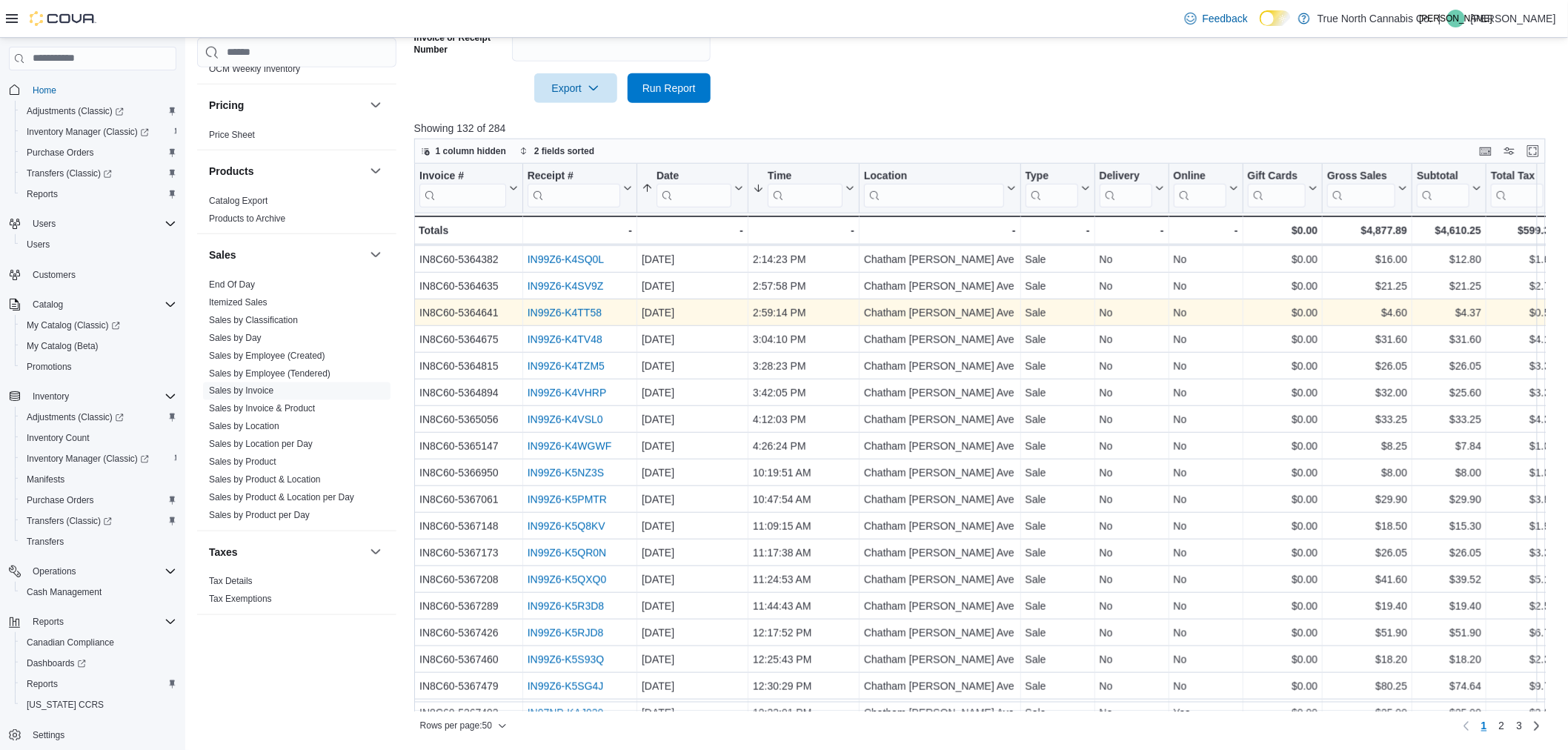
click at [587, 312] on link "IN99Z6-K4TT58" at bounding box center [564, 313] width 74 height 12
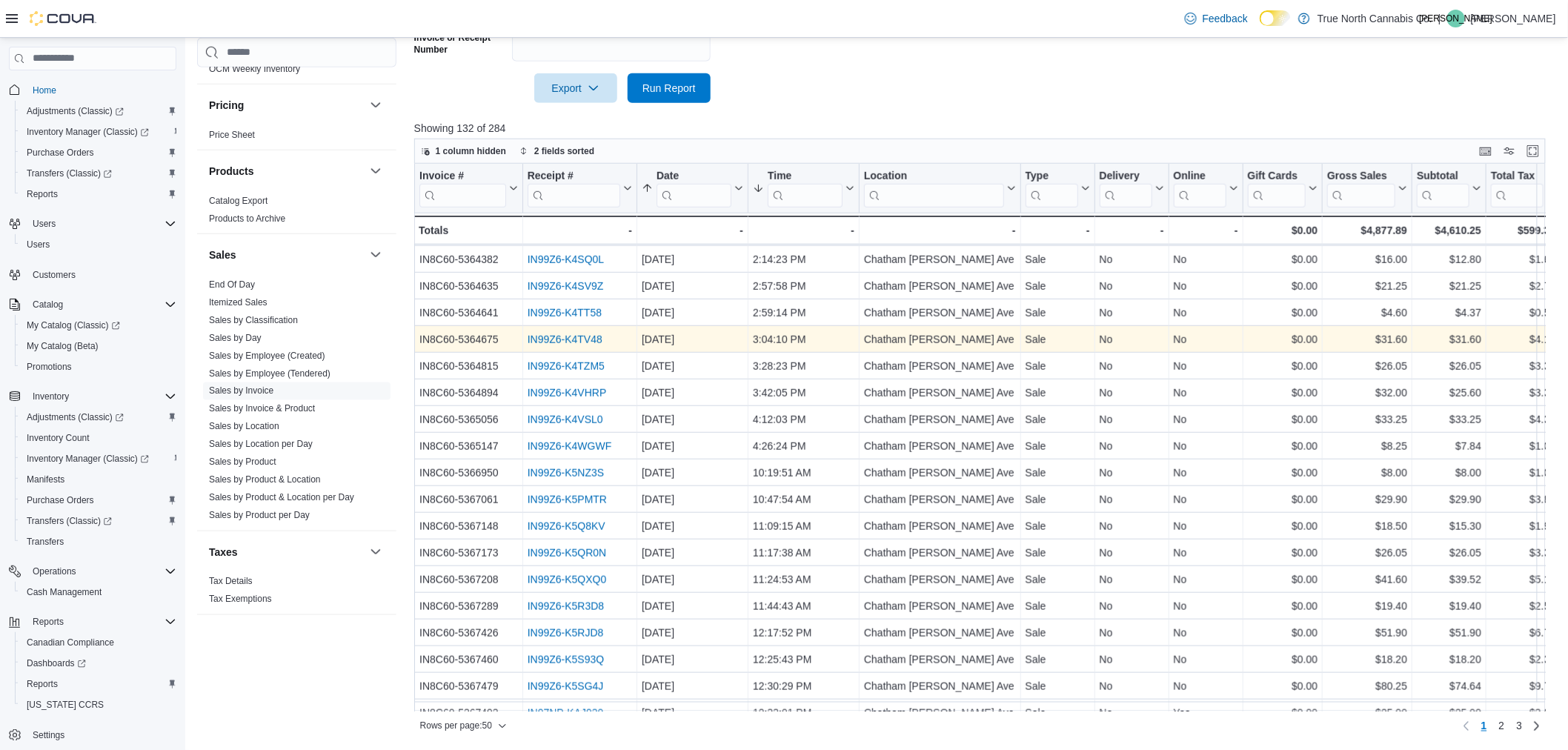
click at [584, 334] on link "IN99Z6-K4TV48" at bounding box center [564, 339] width 74 height 12
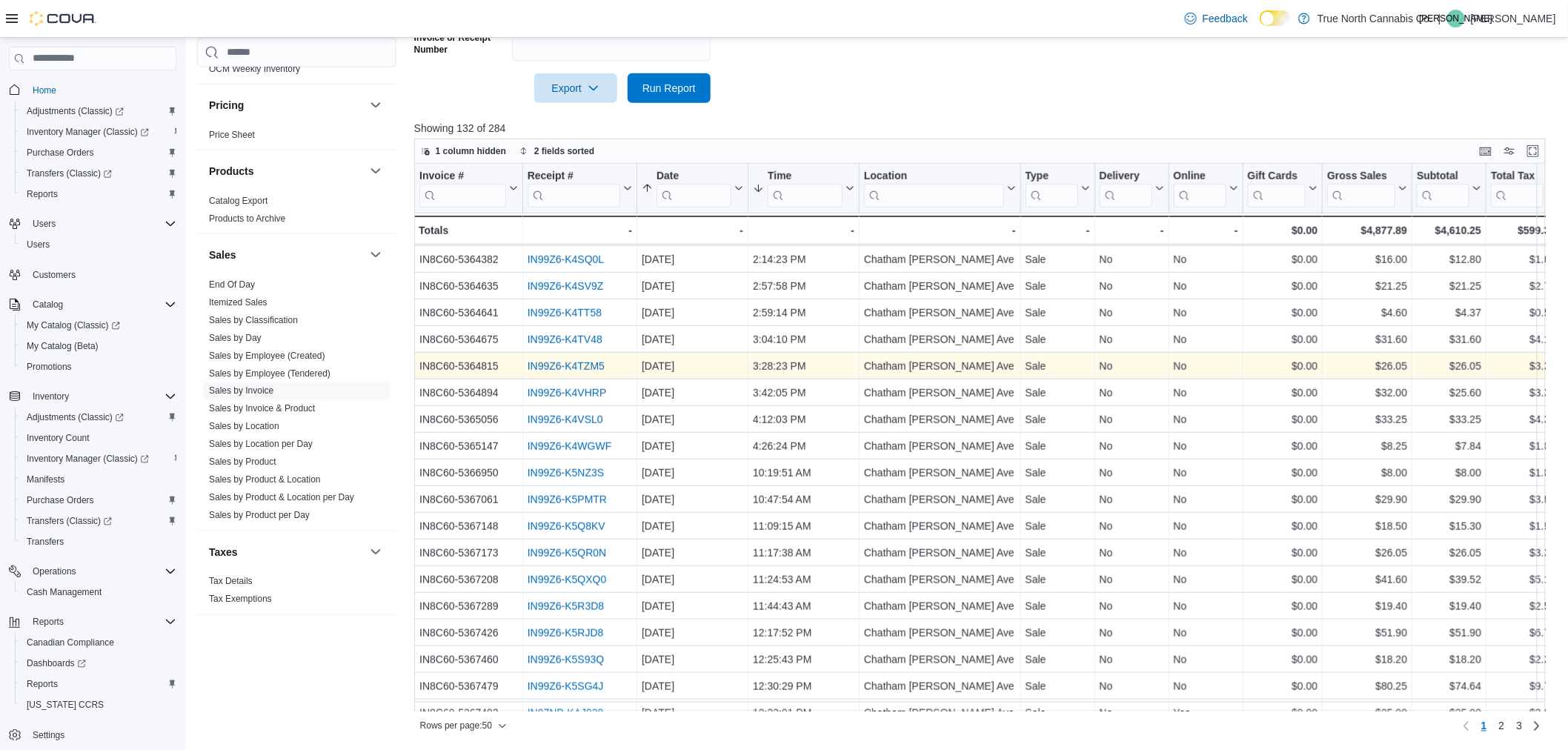
click at [562, 364] on link "IN99Z6-K4TZM5" at bounding box center [566, 366] width 77 height 12
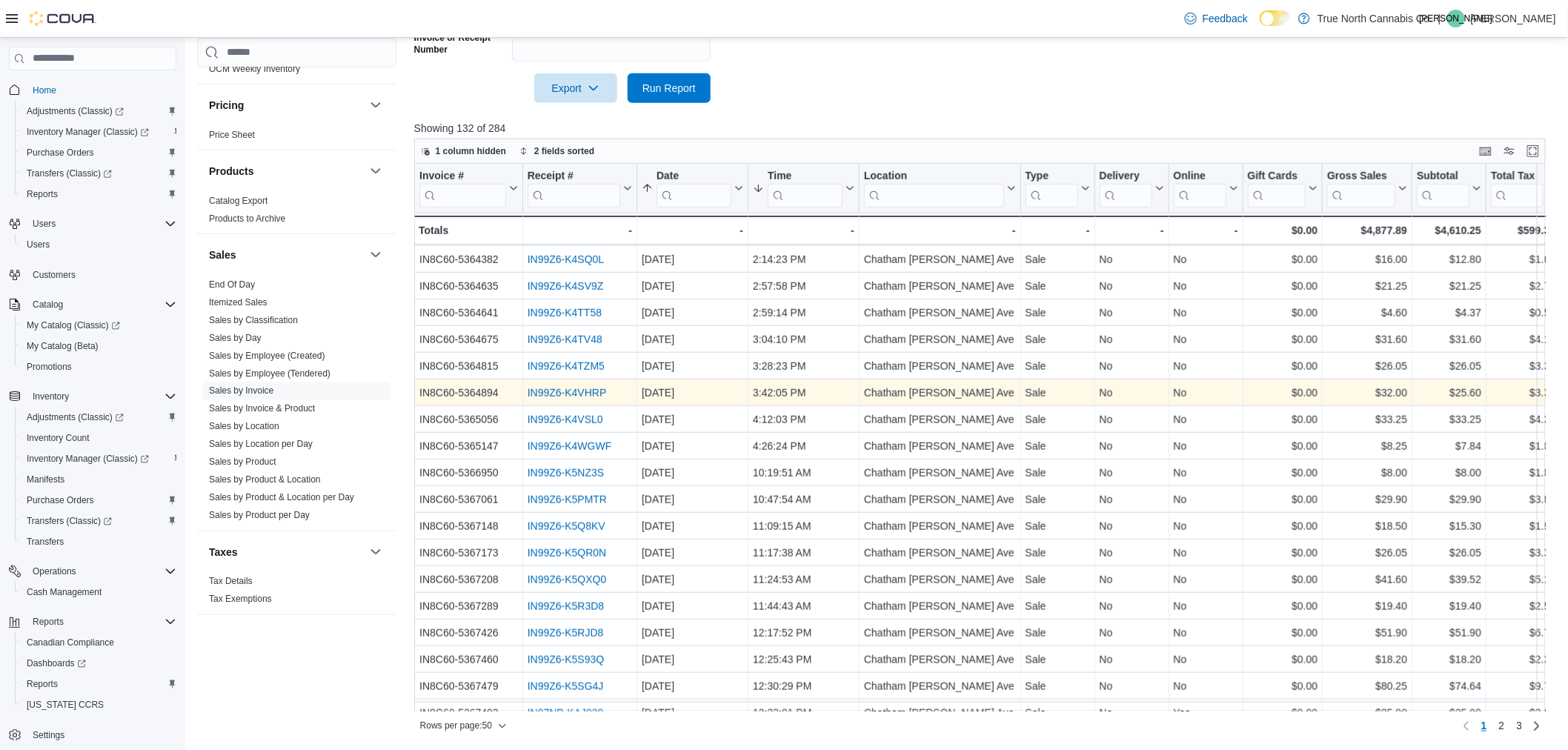
click at [597, 389] on link "IN99Z6-K4VHRP" at bounding box center [567, 392] width 79 height 12
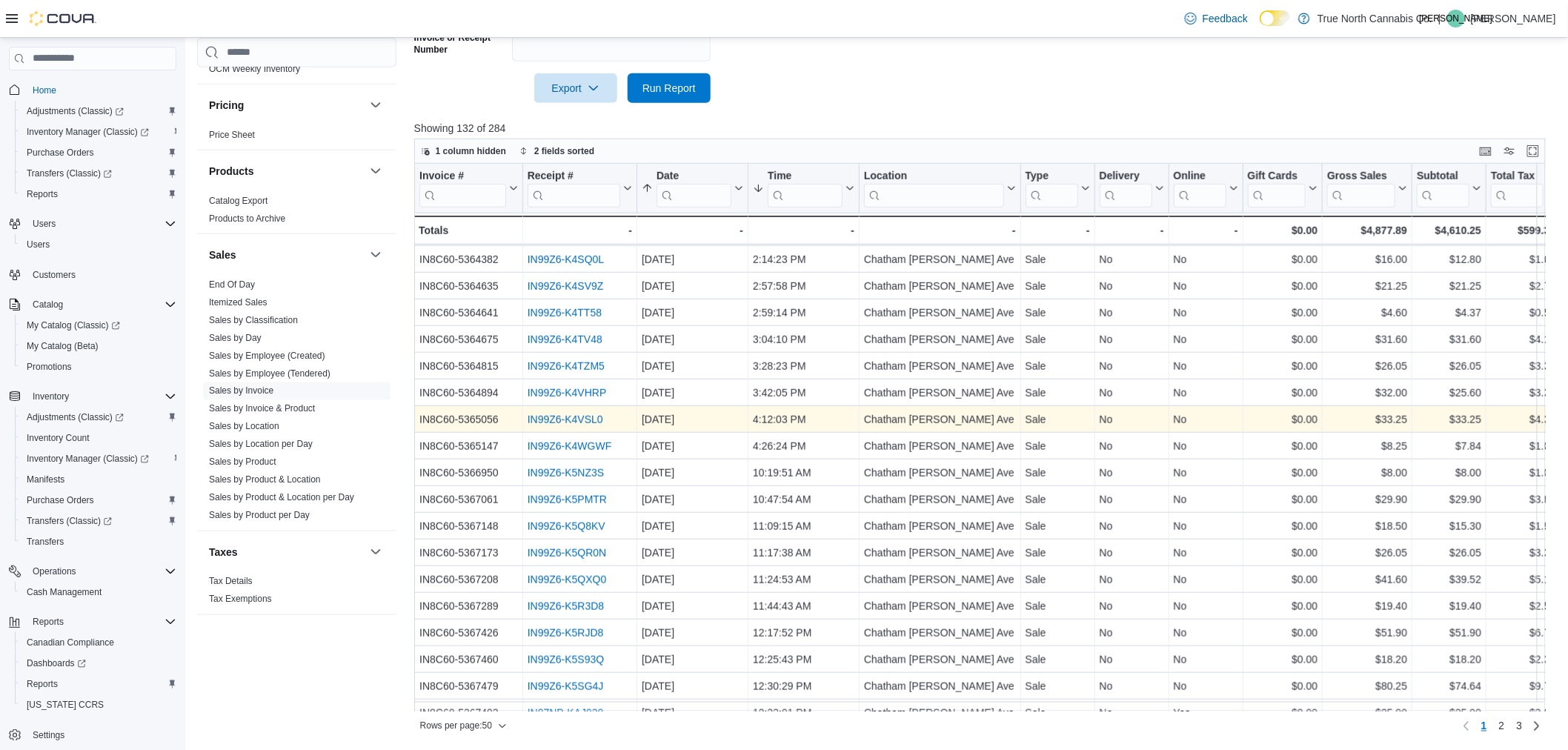
click at [542, 418] on link "IN99Z6-K4VSL0" at bounding box center [565, 419] width 75 height 12
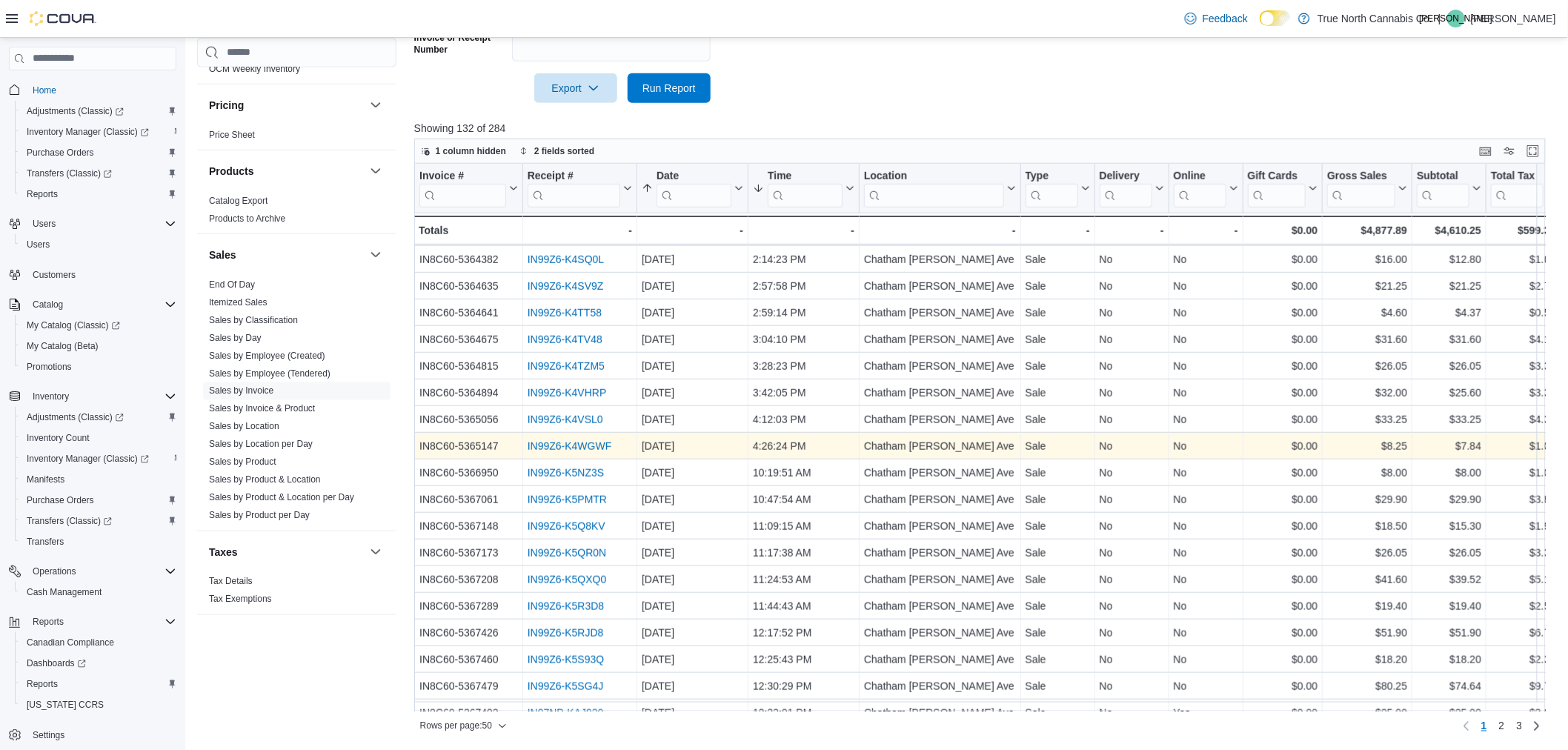
click at [525, 446] on div "IN99Z6-K4WGWF - Receipt # URL, column 2, row 25" at bounding box center [580, 447] width 114 height 27
click at [538, 444] on link "IN99Z6-K4WGWF" at bounding box center [569, 447] width 84 height 12
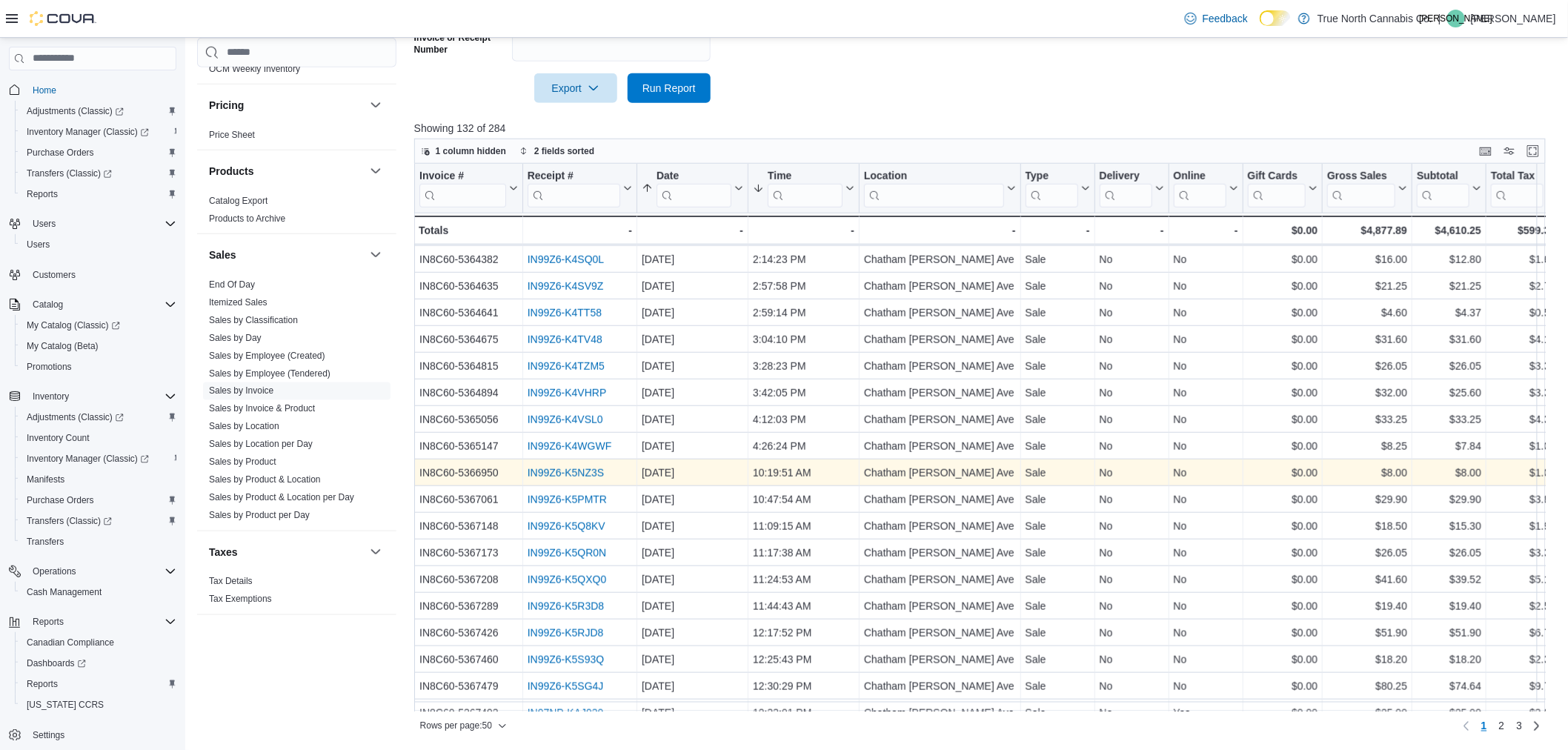
click at [530, 473] on link "IN99Z6-K5NZ3S" at bounding box center [565, 473] width 76 height 12
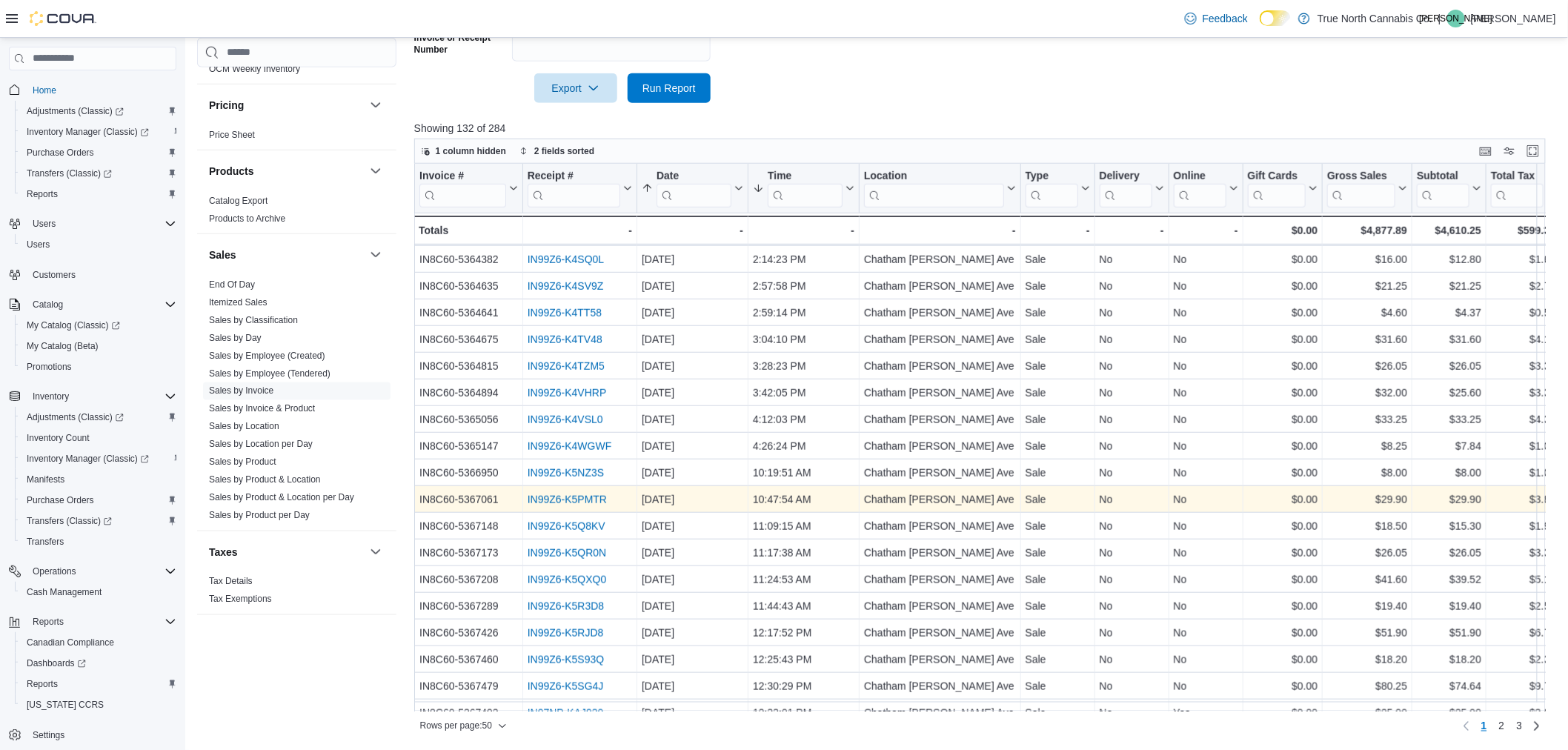
click at [535, 495] on link "IN99Z6-K5PMTR" at bounding box center [567, 500] width 79 height 12
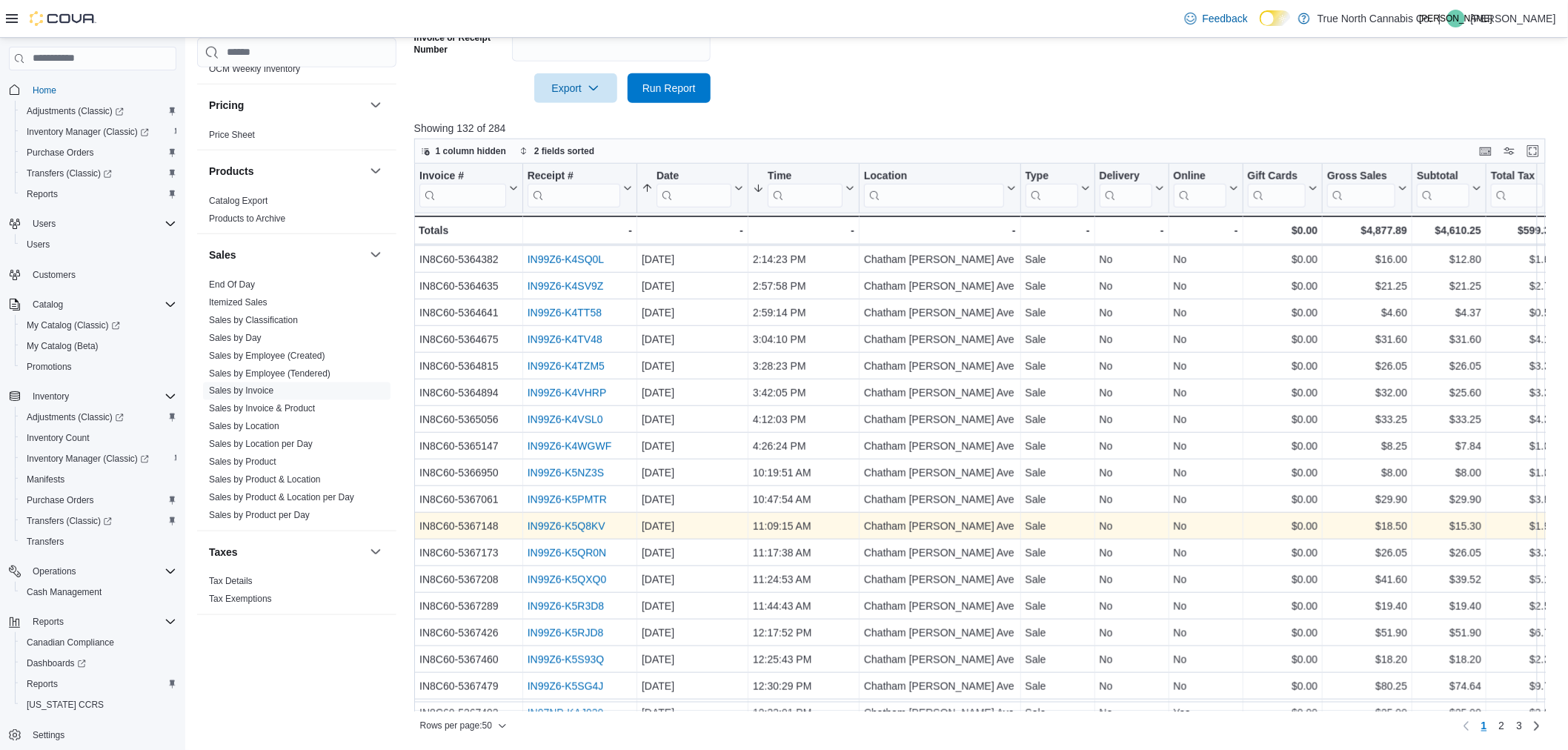
click at [542, 523] on link "IN99Z6-K5Q8KV" at bounding box center [566, 527] width 78 height 12
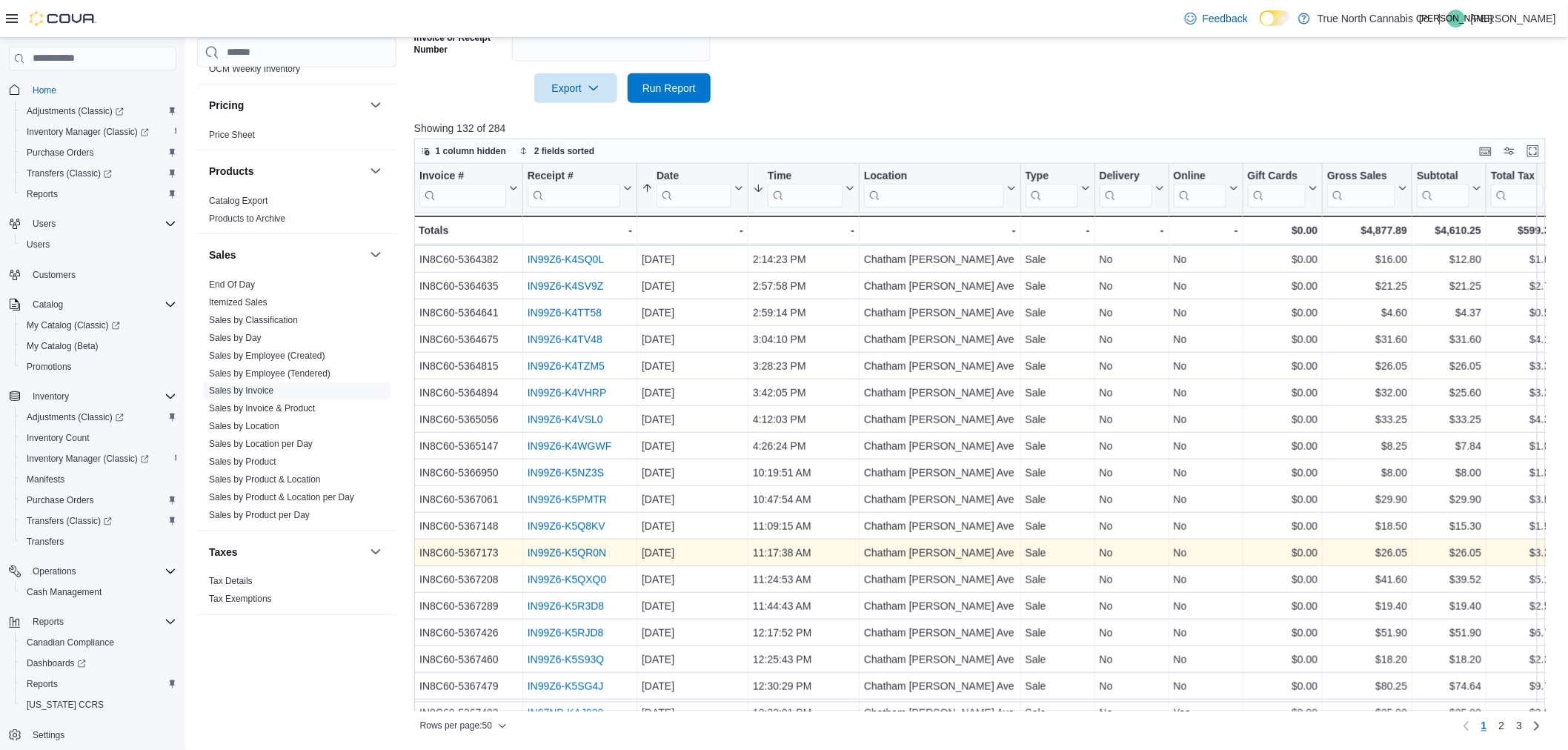
click at [565, 553] on link "IN99Z6-K5QR0N" at bounding box center [567, 553] width 79 height 12
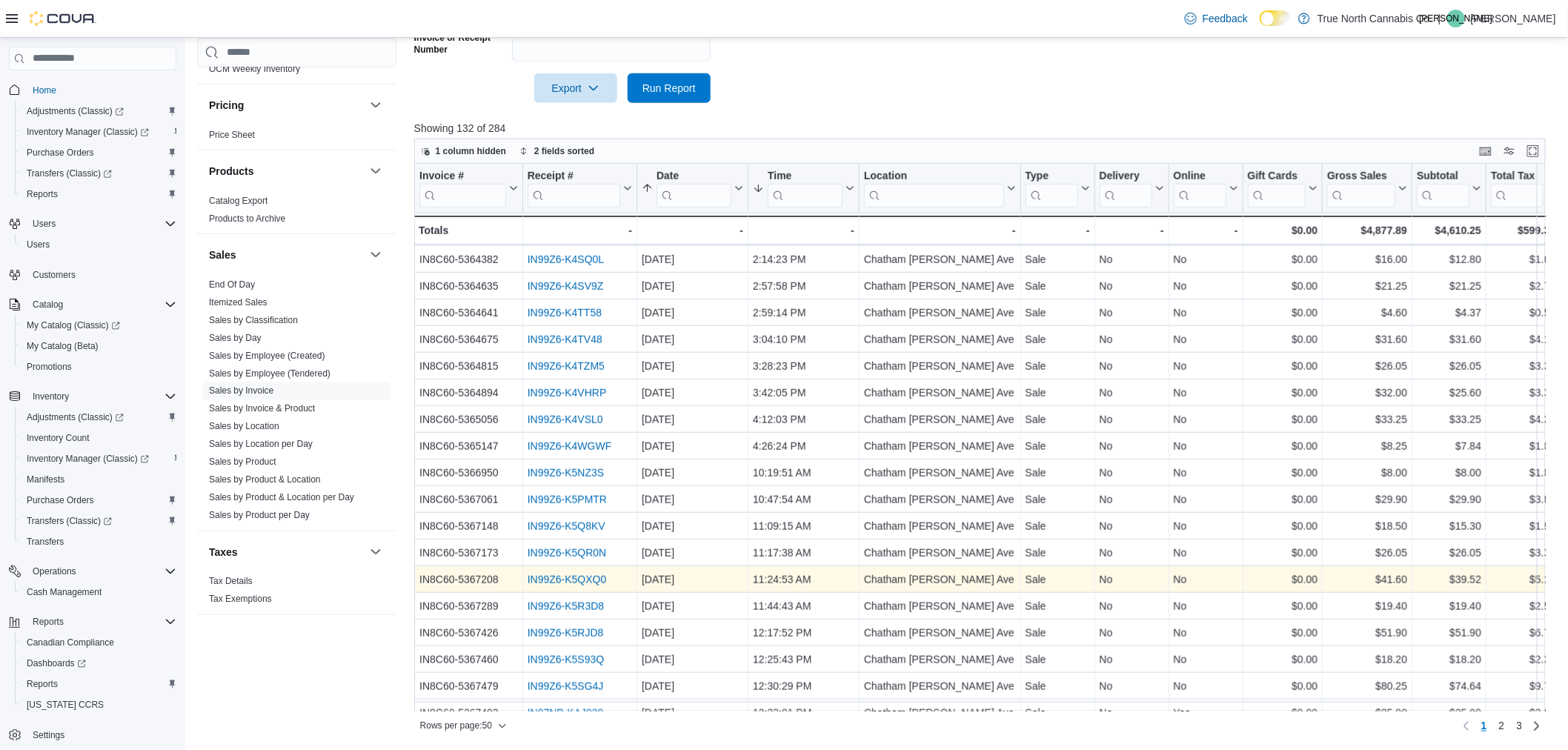
click at [597, 575] on link "IN99Z6-K5QXQ0" at bounding box center [567, 580] width 79 height 12
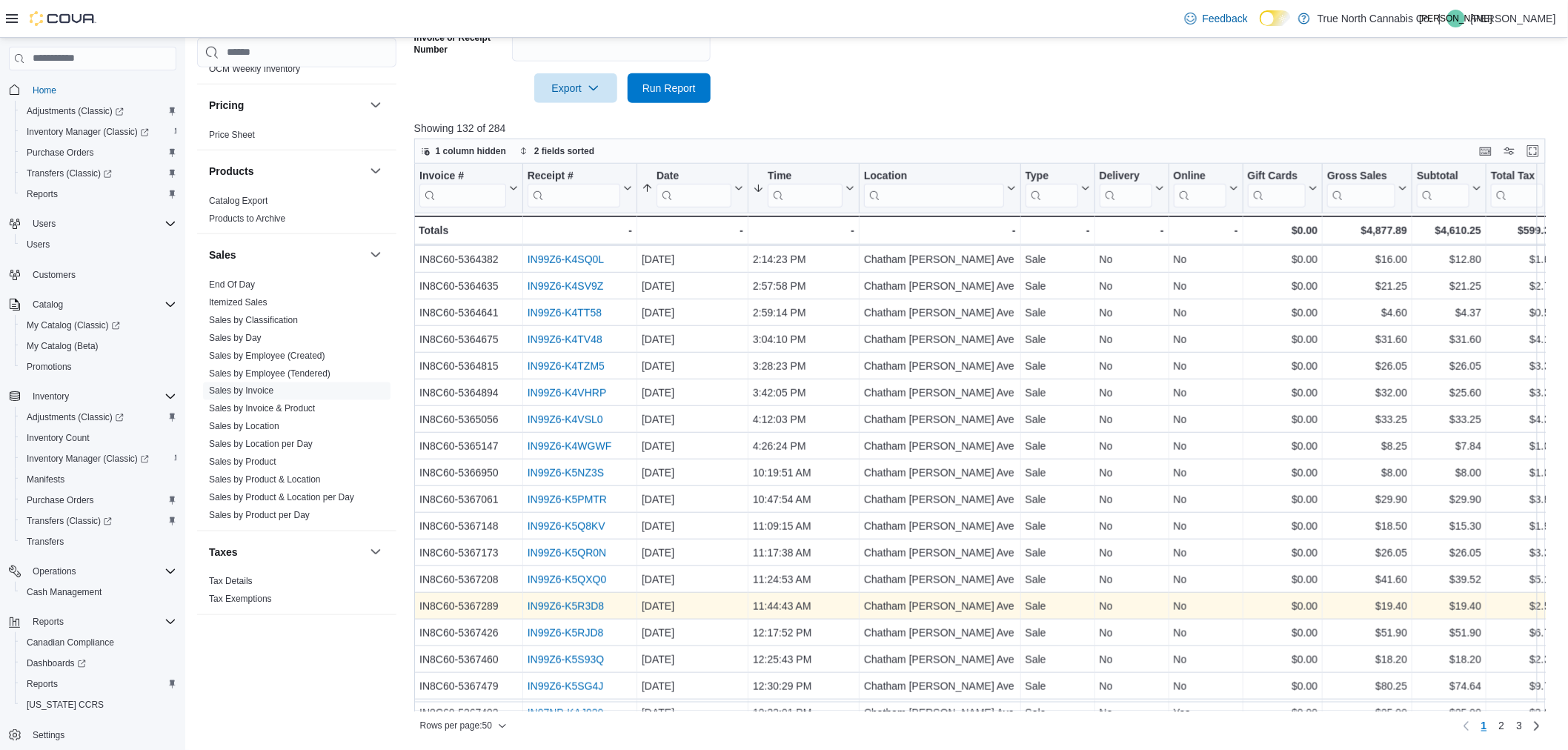
click at [584, 605] on link "IN99Z6-K5R3D8" at bounding box center [566, 606] width 77 height 12
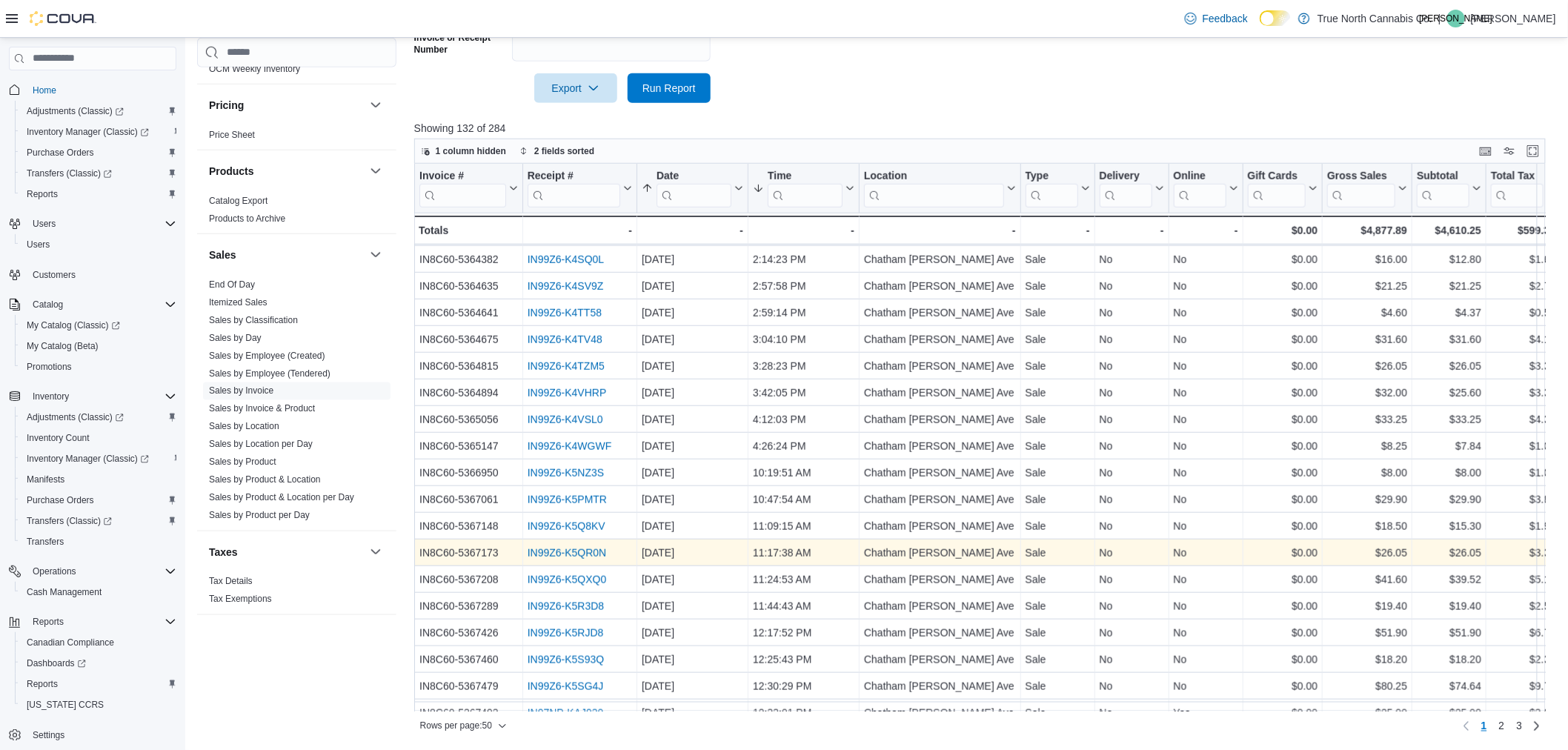
click at [532, 557] on link "IN99Z6-K5QR0N" at bounding box center [567, 553] width 79 height 12
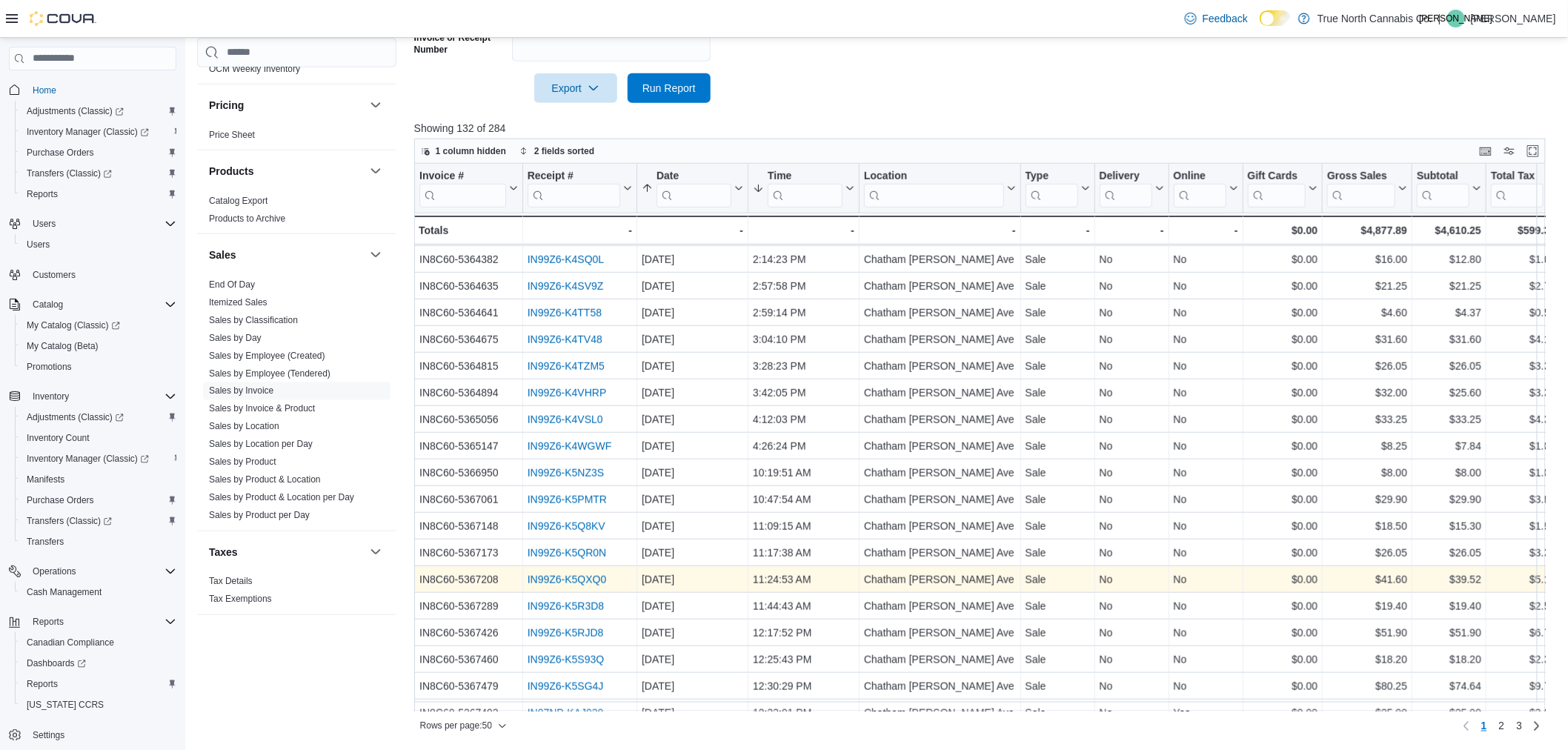
click at [567, 581] on link "IN99Z6-K5QXQ0" at bounding box center [567, 580] width 79 height 12
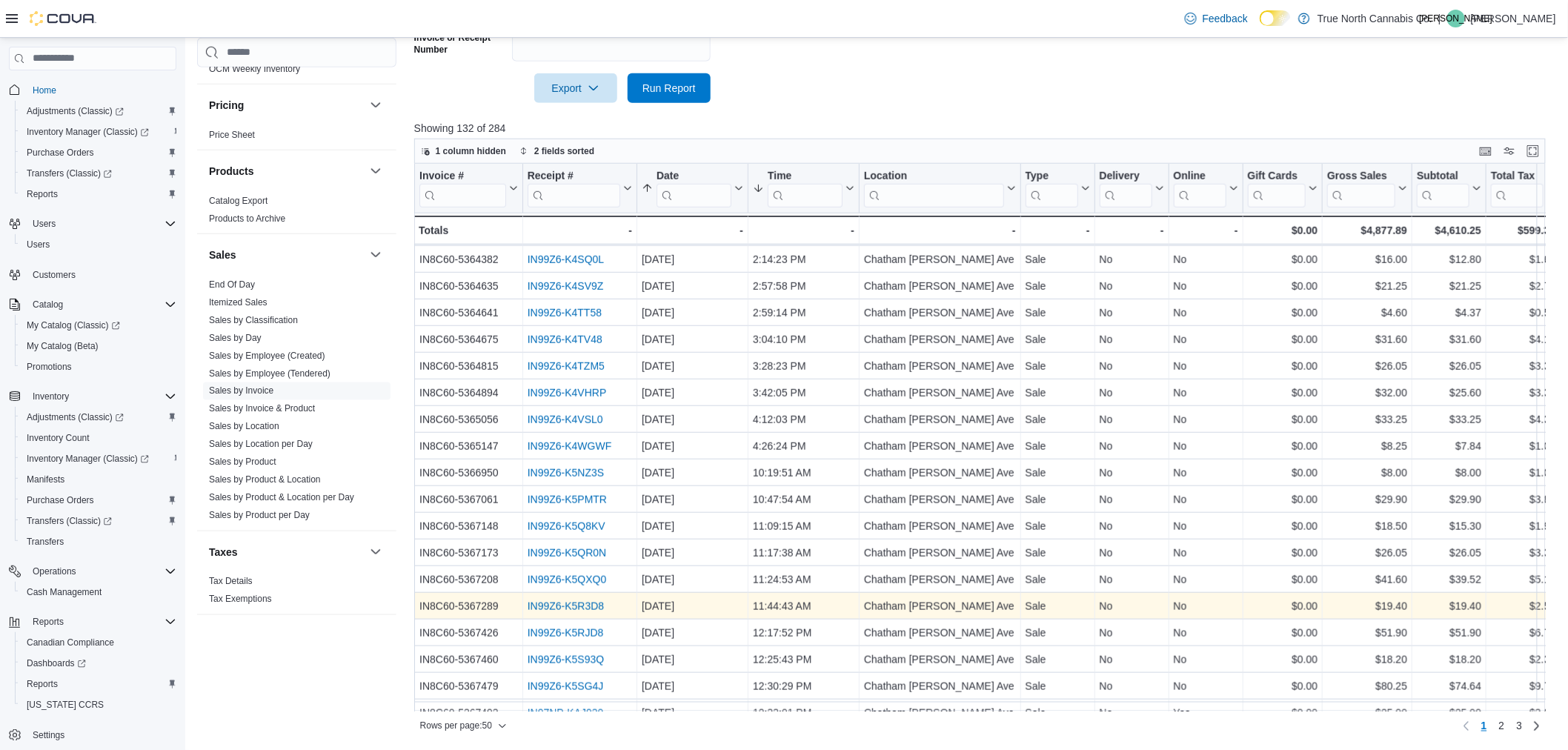
click at [543, 609] on link "IN99Z6-K5R3D8" at bounding box center [566, 606] width 77 height 12
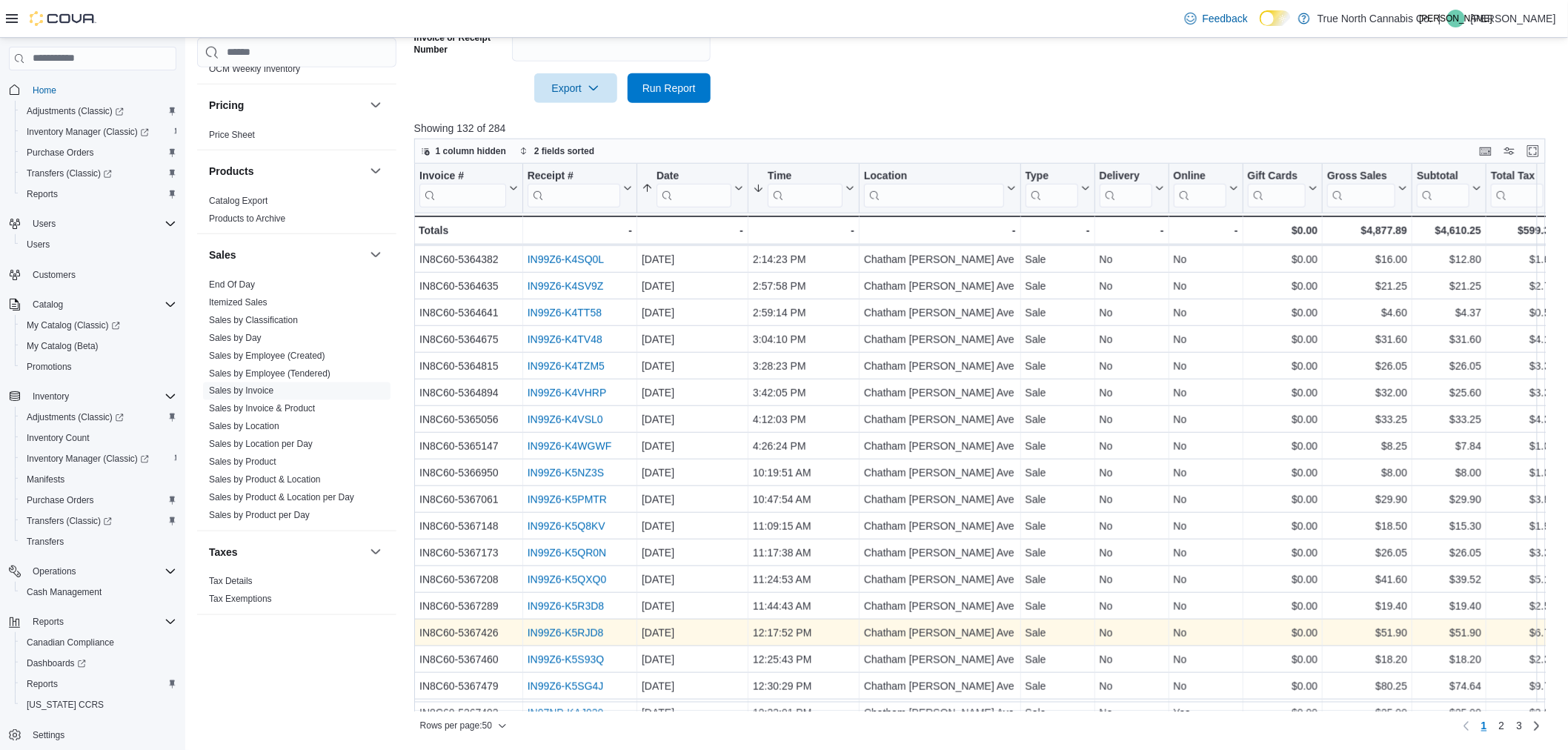
click at [542, 629] on link "IN99Z6-K5RJD8" at bounding box center [565, 633] width 76 height 12
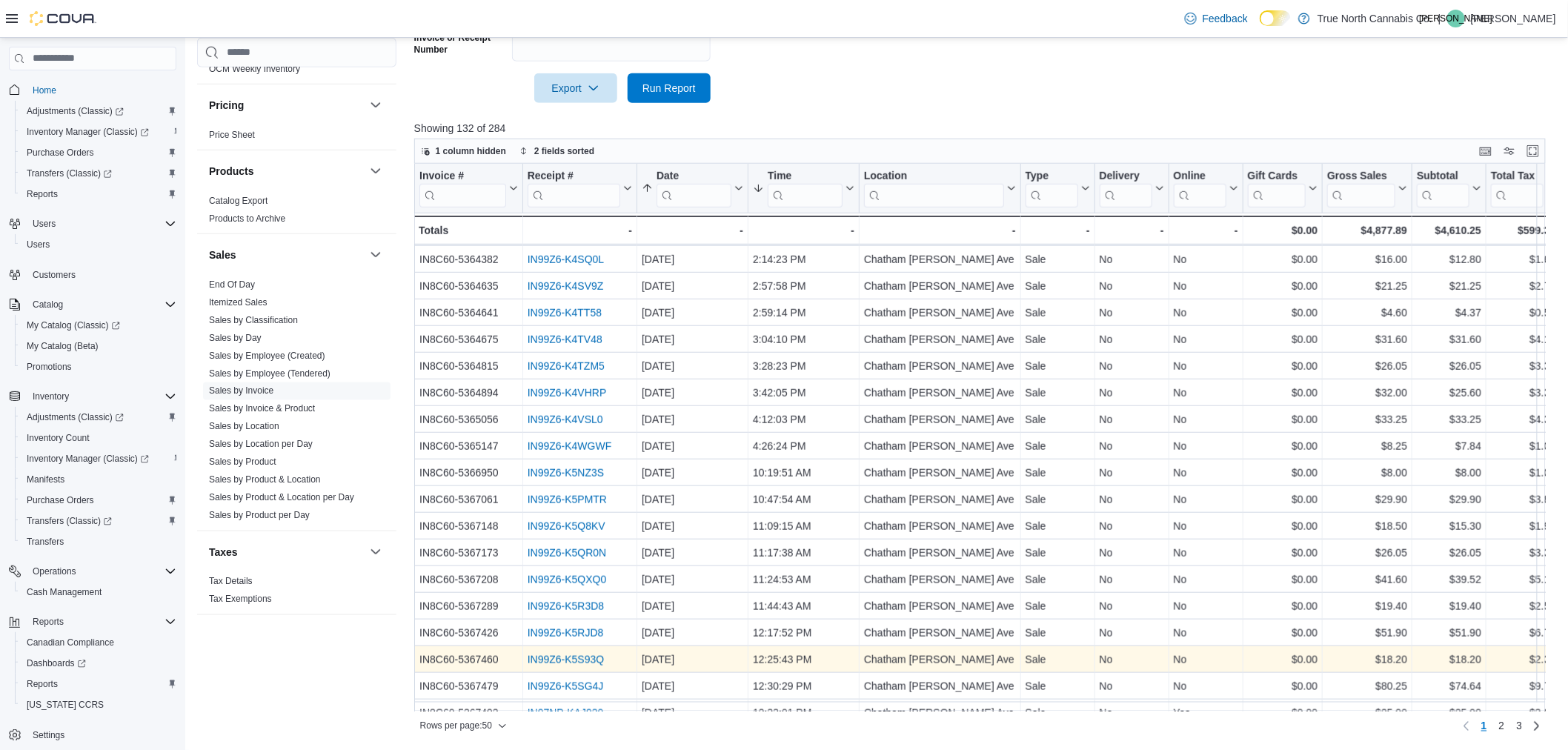
click at [537, 658] on link "IN99Z6-K5S93Q" at bounding box center [566, 660] width 77 height 12
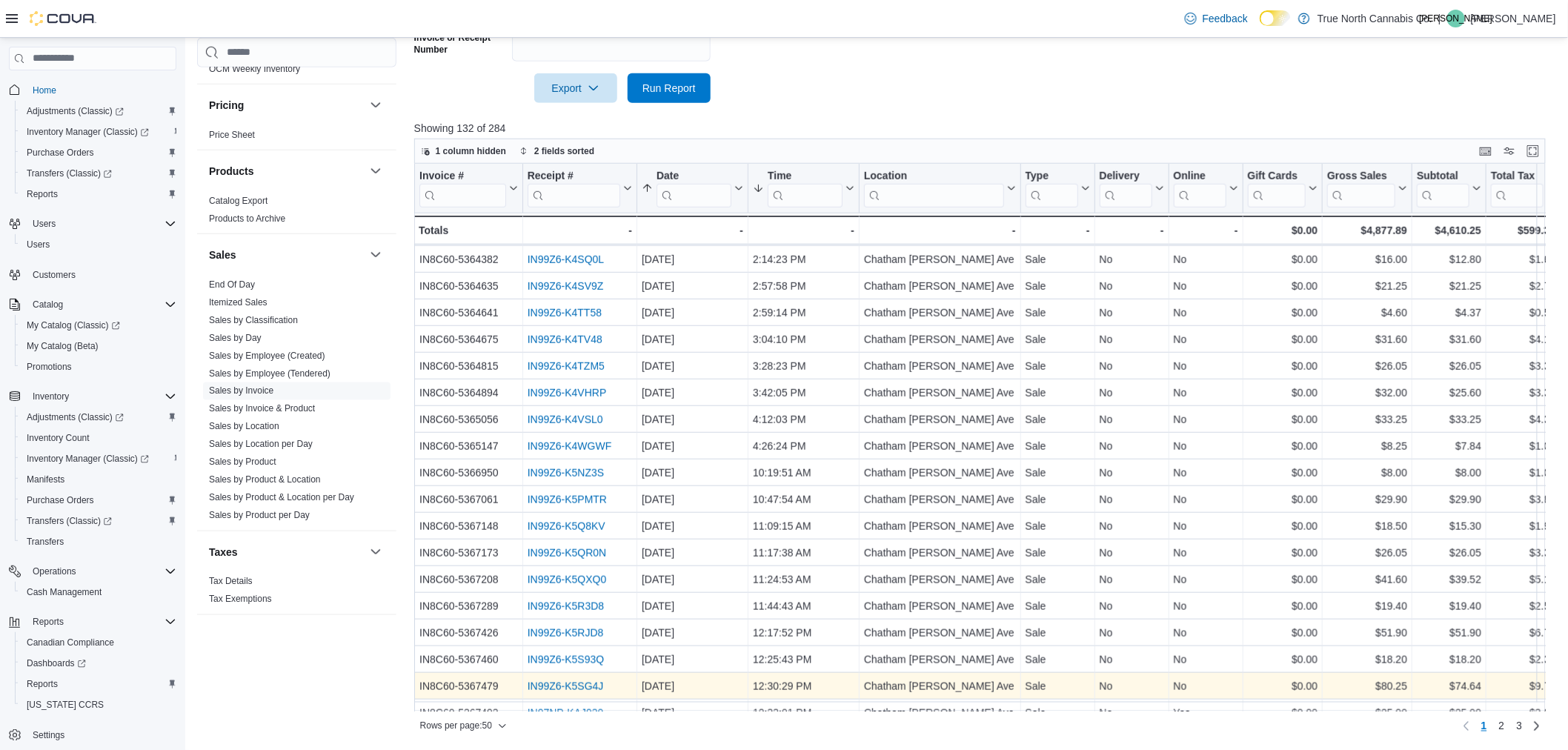
click at [581, 683] on link "IN99Z6-K5SG4J" at bounding box center [565, 686] width 76 height 12
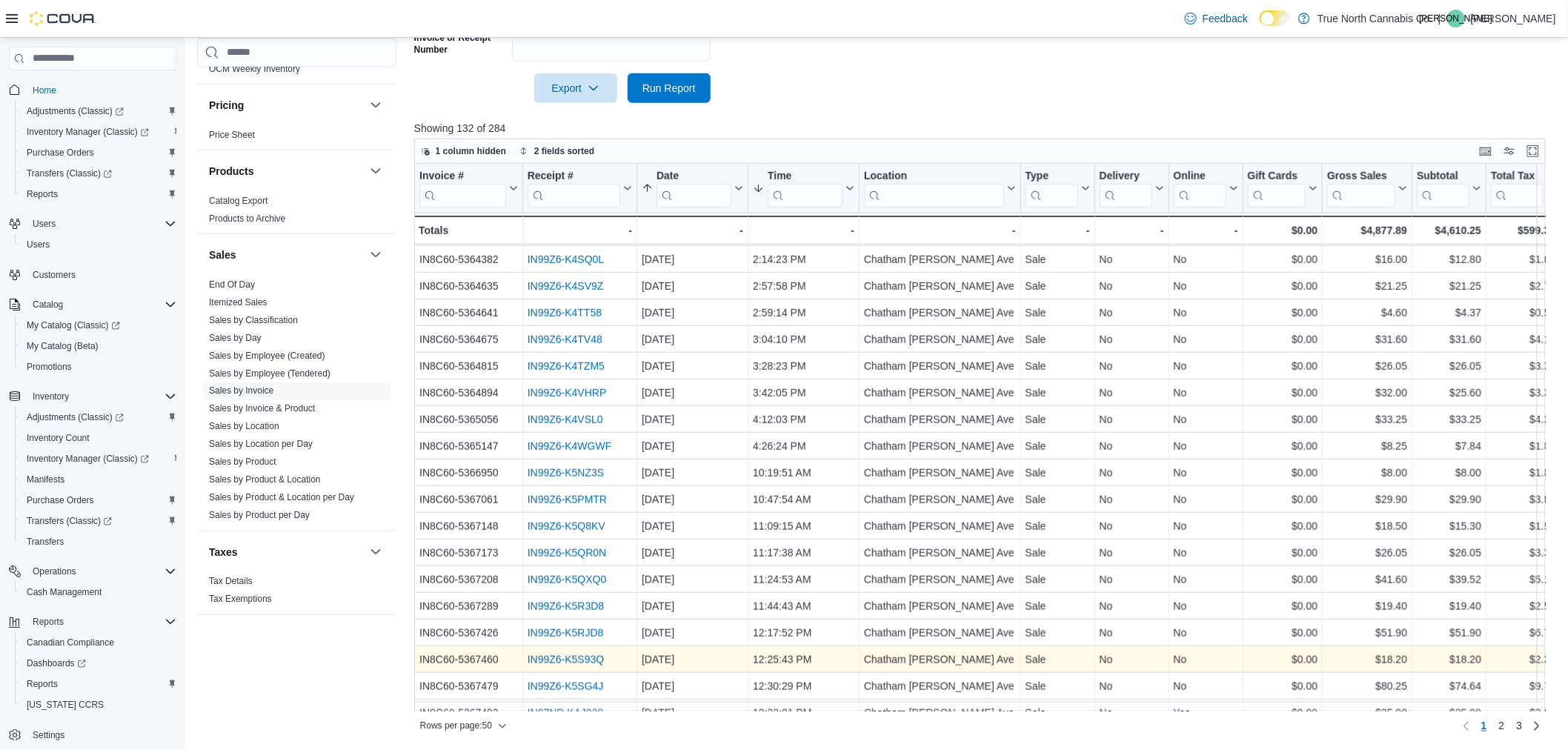
click at [530, 655] on link "IN99Z6-K5S93Q" at bounding box center [566, 660] width 77 height 12
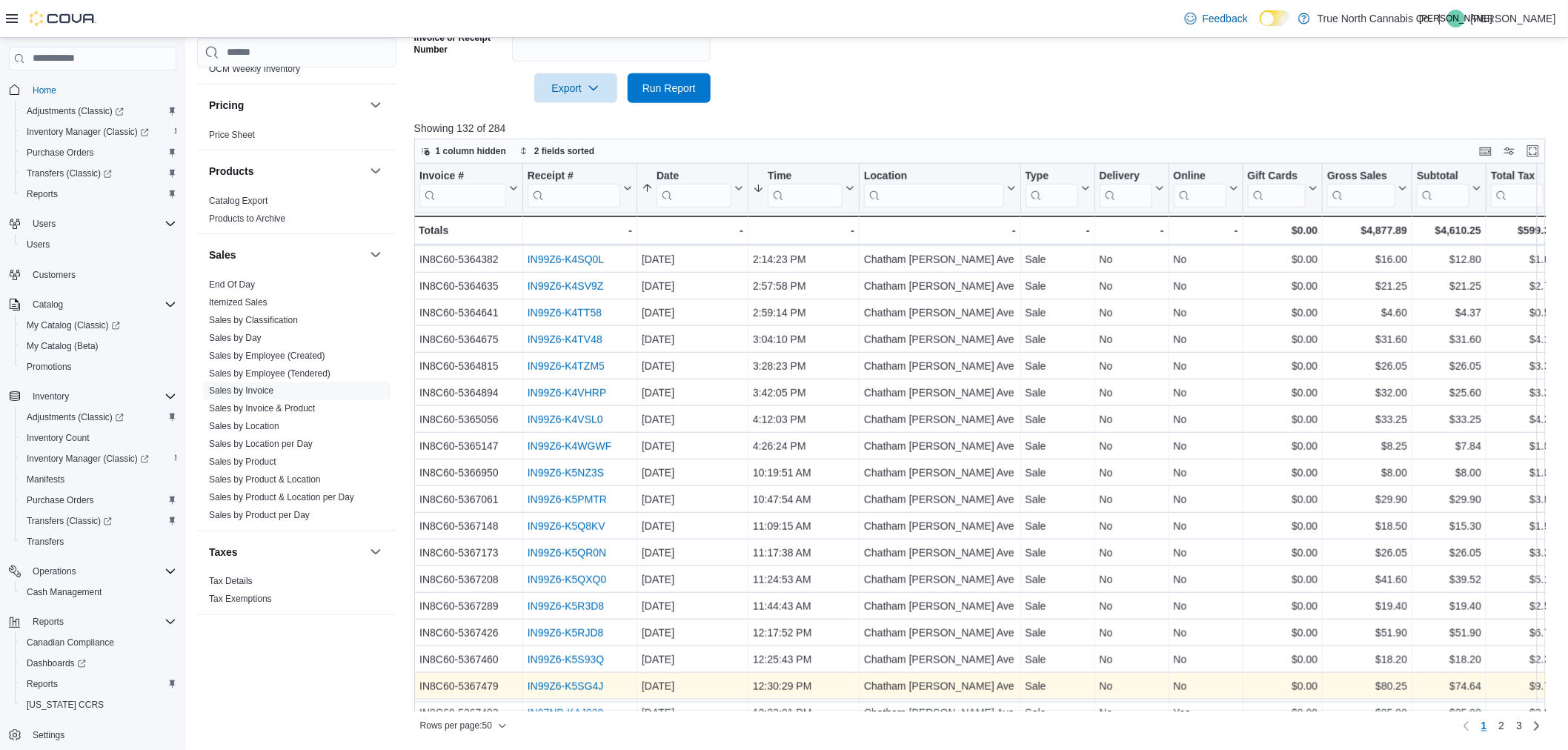
click at [558, 691] on link "IN99Z6-K5SG4J" at bounding box center [565, 686] width 76 height 12
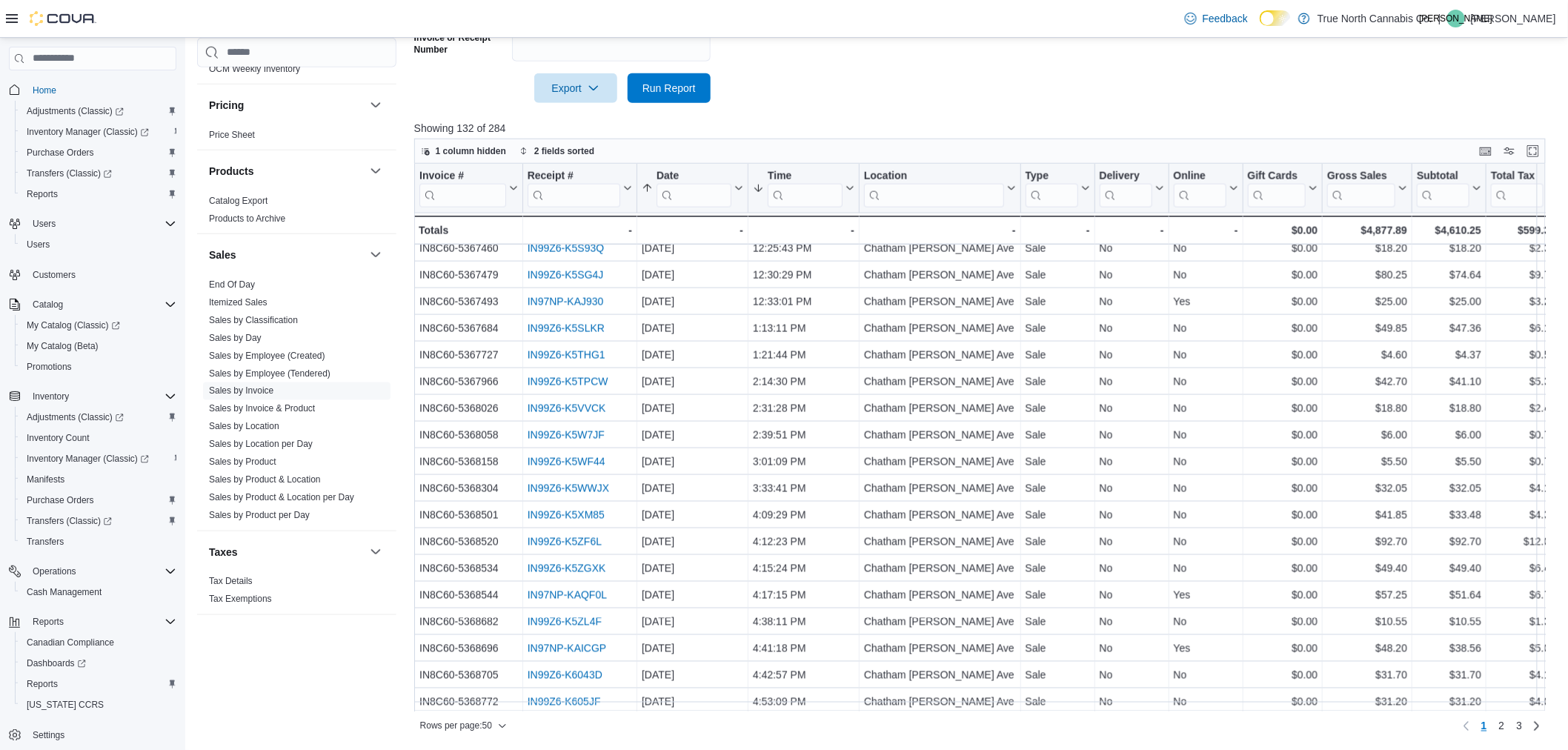
scroll to position [875, 0]
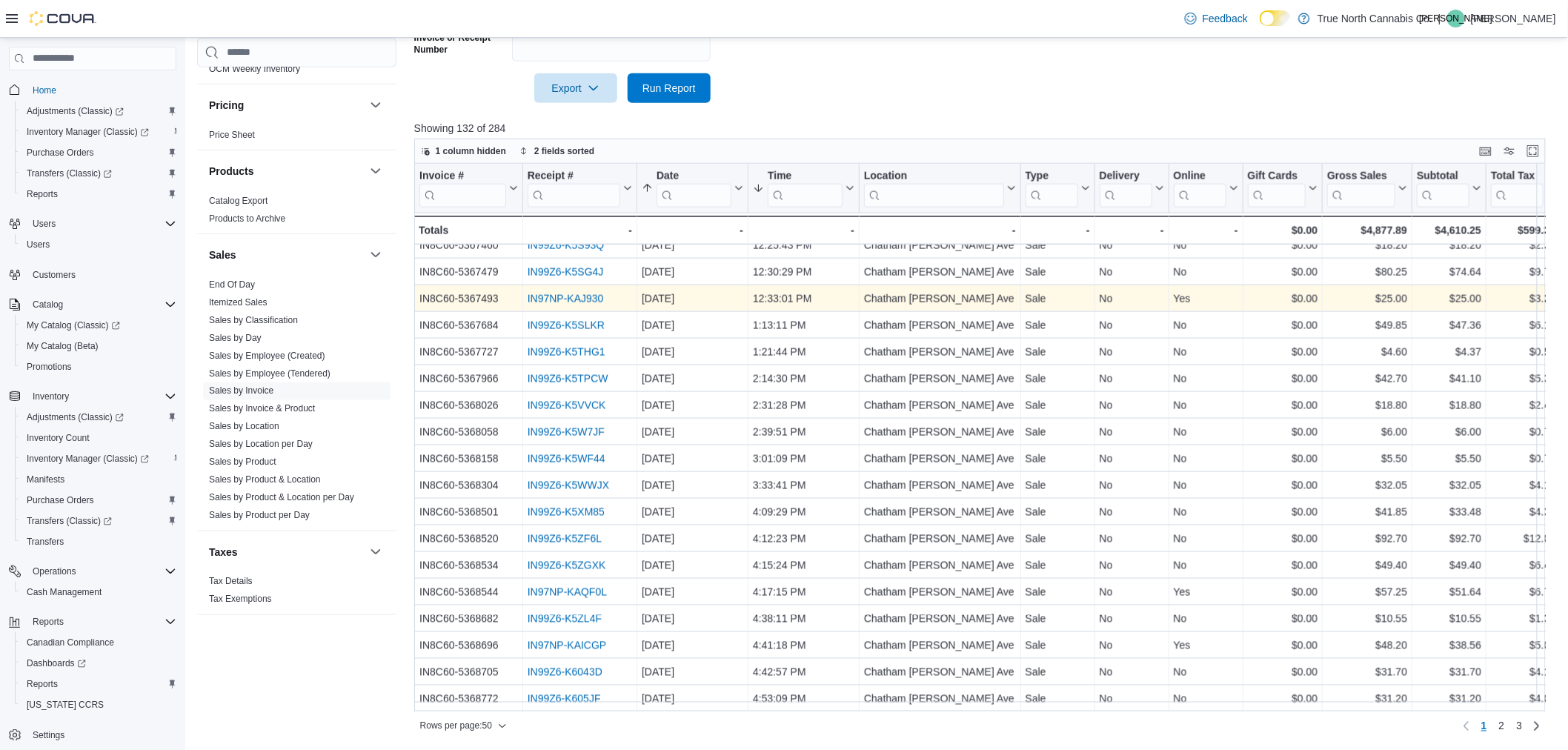
click at [584, 293] on link "IN97NP-KAJ930" at bounding box center [565, 299] width 76 height 12
click at [567, 293] on link "IN97NP-KAJ930" at bounding box center [565, 299] width 76 height 12
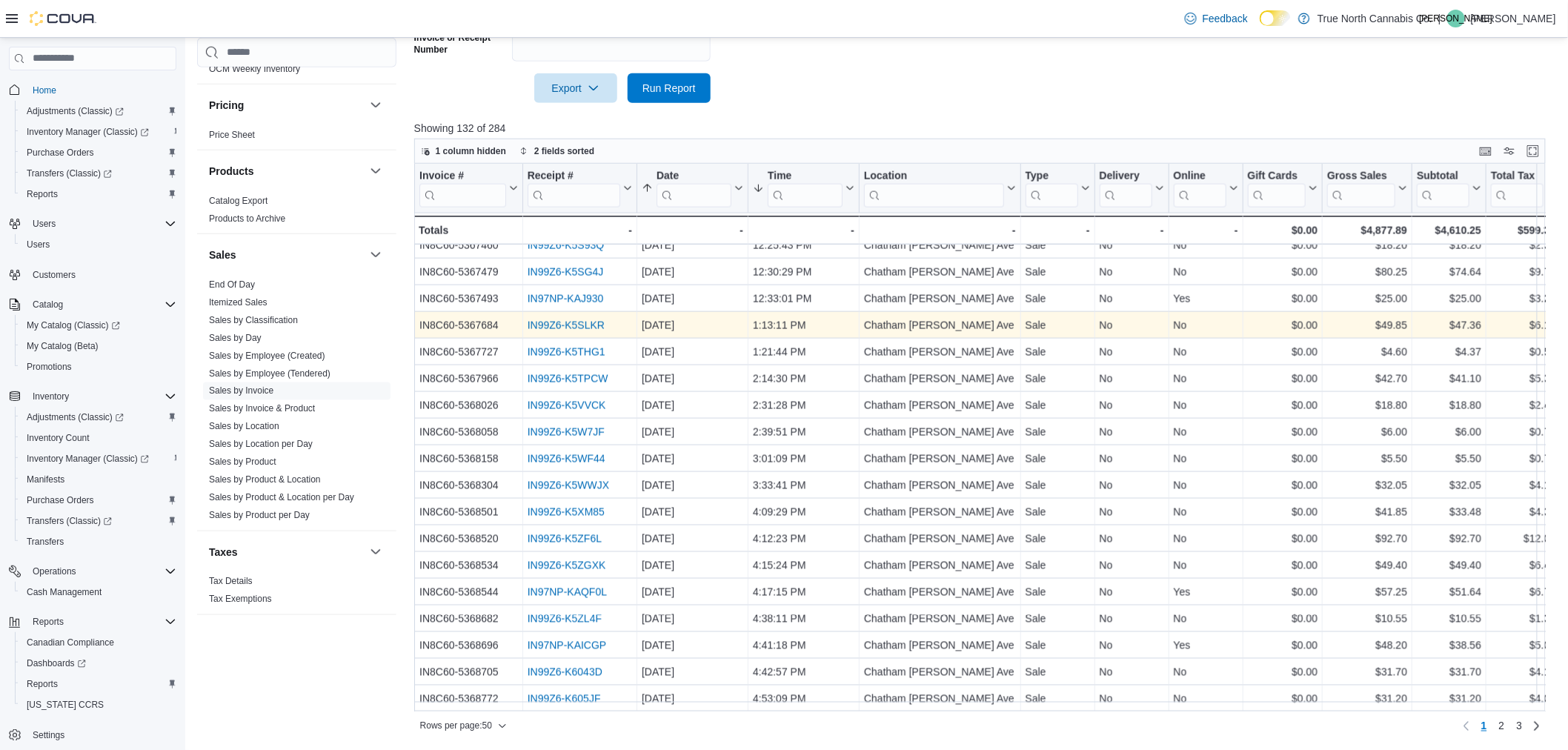
click at [574, 320] on link "IN99Z6-K5SLKR" at bounding box center [566, 326] width 77 height 12
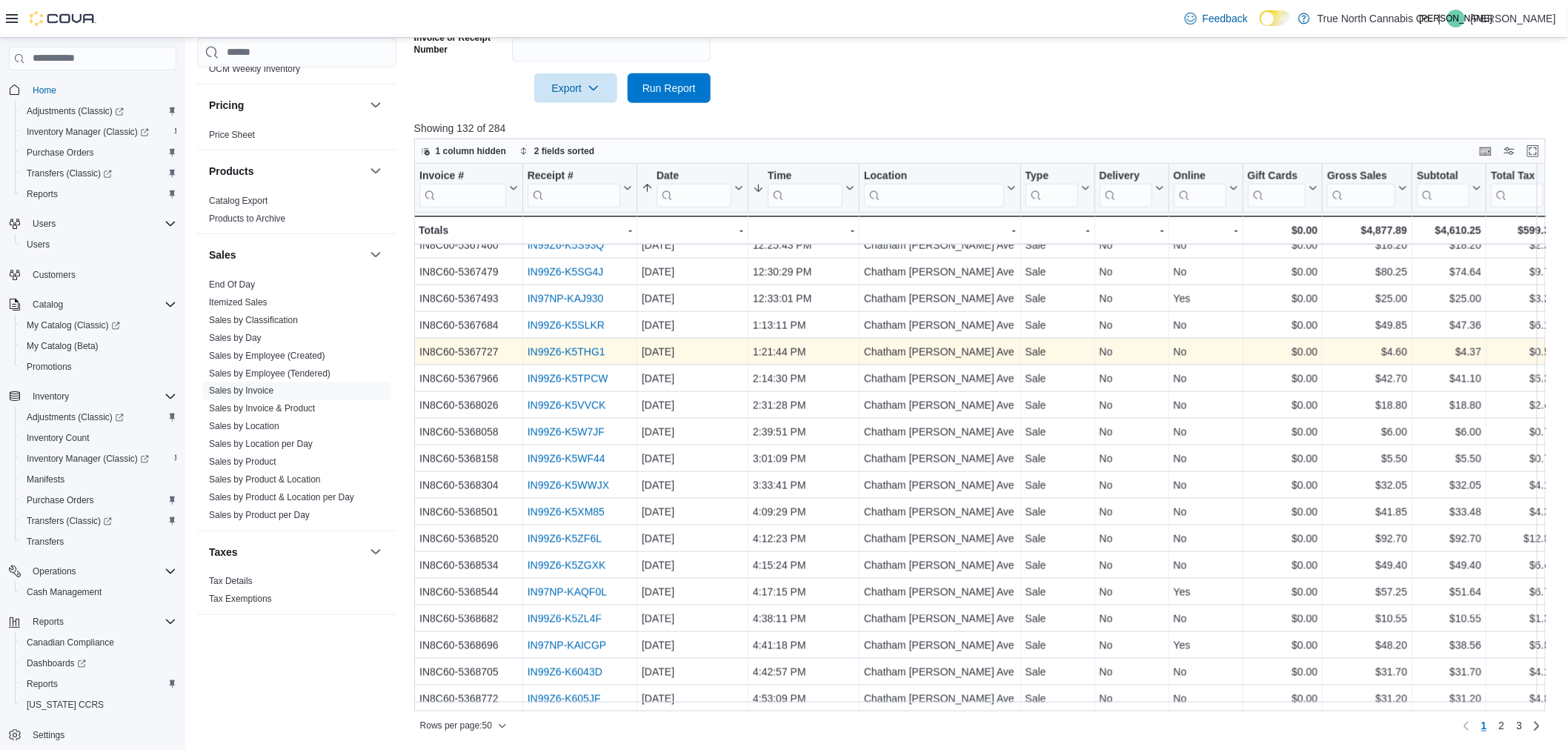
click at [583, 346] on link "IN99Z6-K5THG1" at bounding box center [566, 352] width 78 height 12
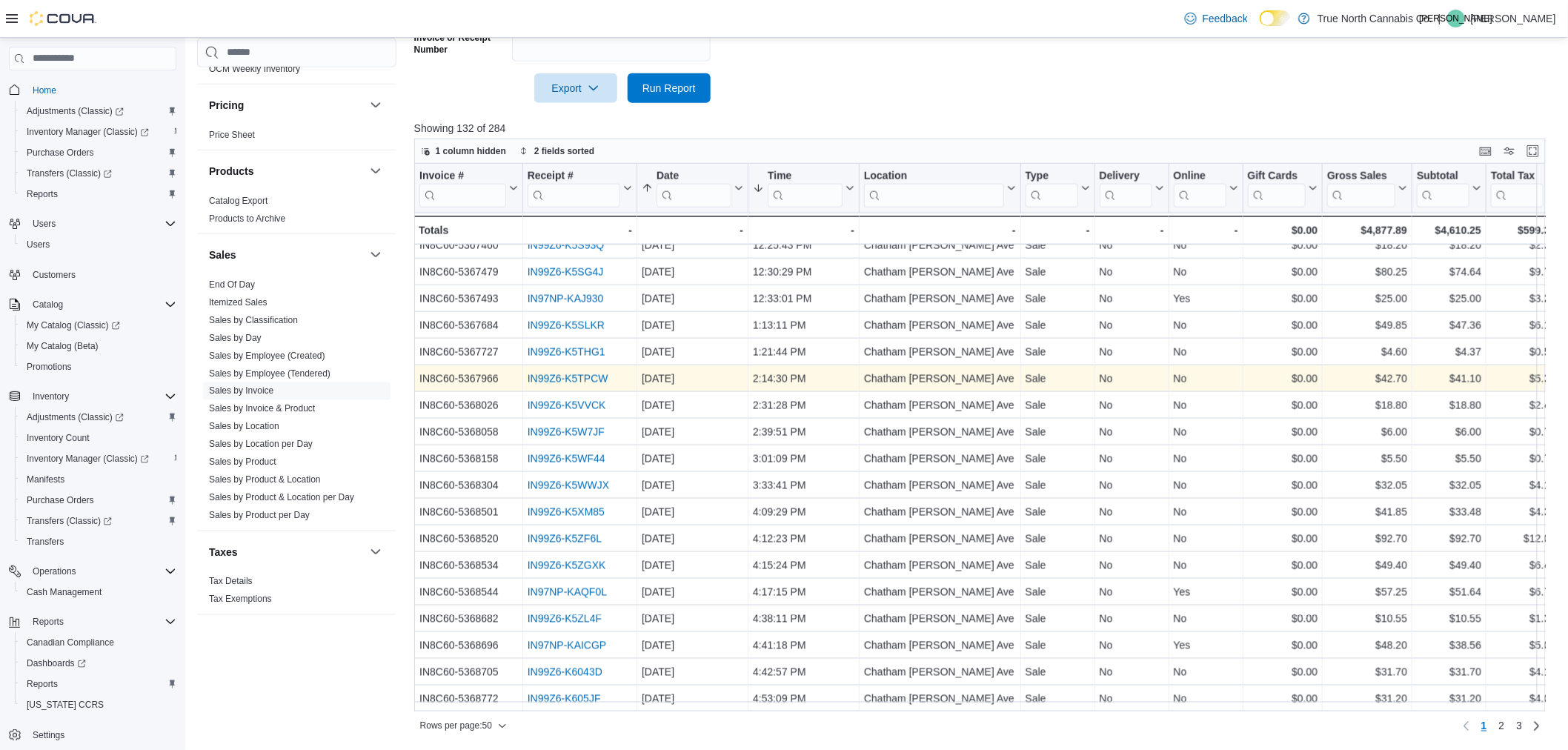
click at [562, 373] on link "IN99Z6-K5TPCW" at bounding box center [568, 379] width 81 height 12
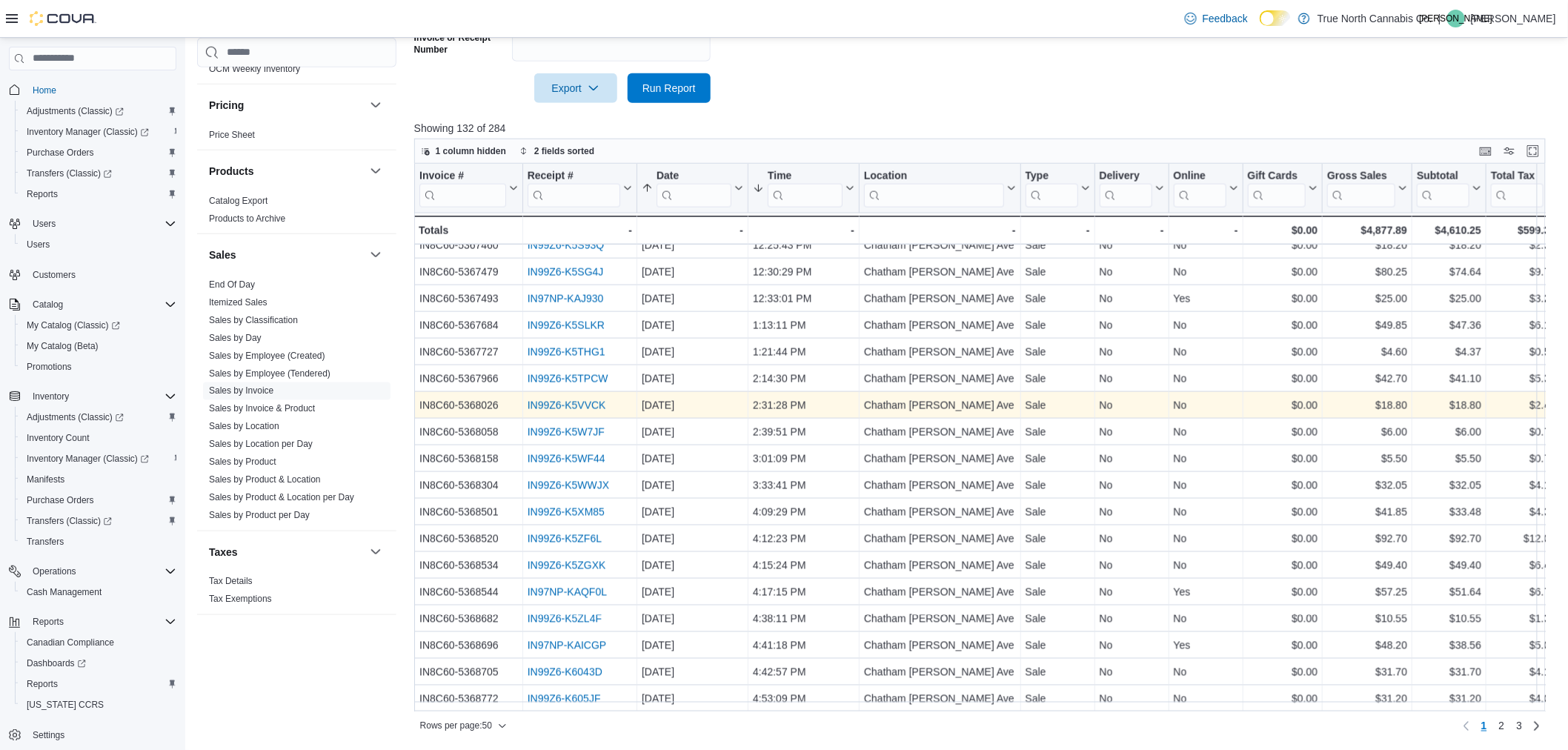
click at [528, 400] on link "IN99Z6-K5VVCK" at bounding box center [566, 406] width 78 height 12
click at [602, 400] on link "IN99Z6-K5VVCK" at bounding box center [566, 406] width 78 height 12
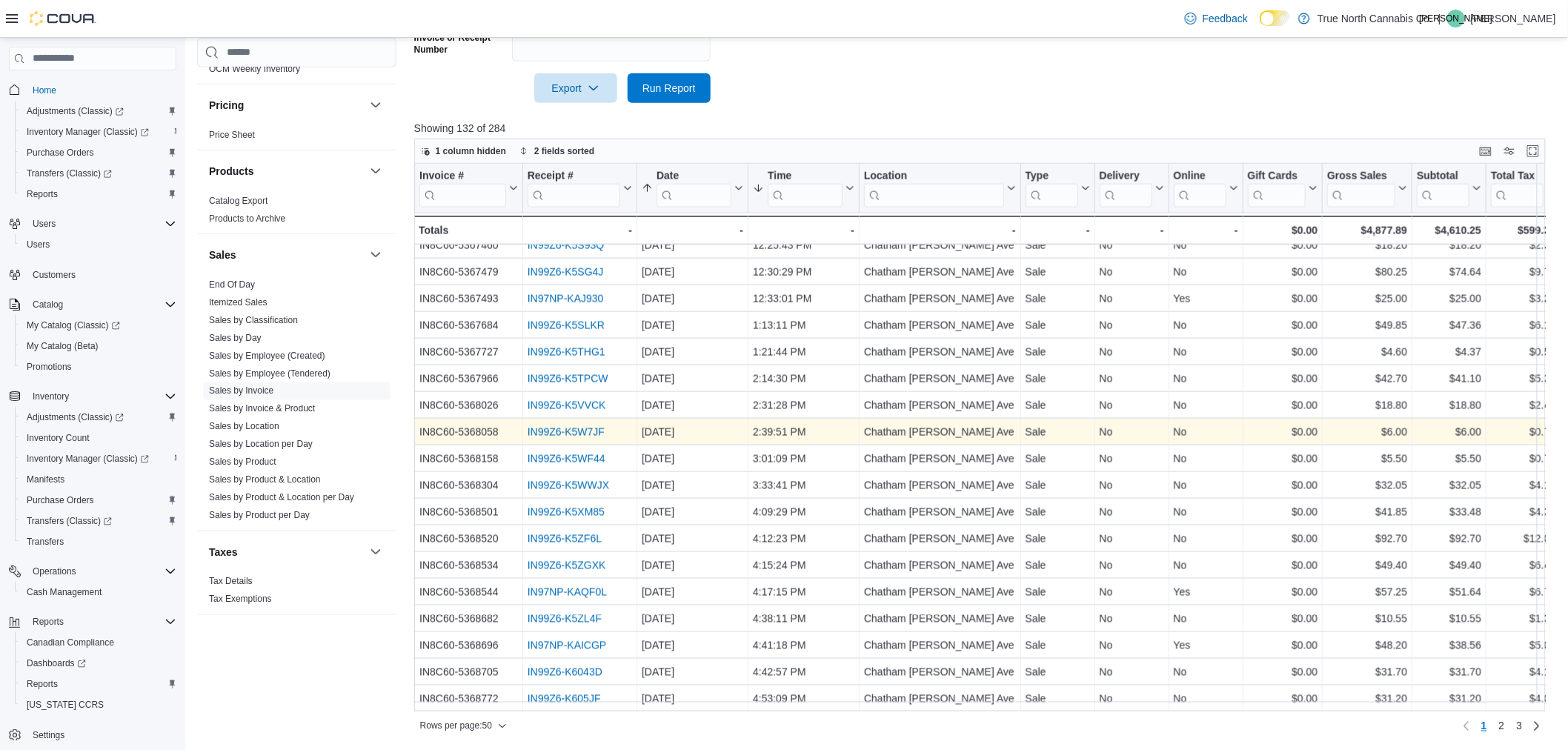
click at [551, 426] on link "IN99Z6-K5W7JF" at bounding box center [566, 432] width 77 height 12
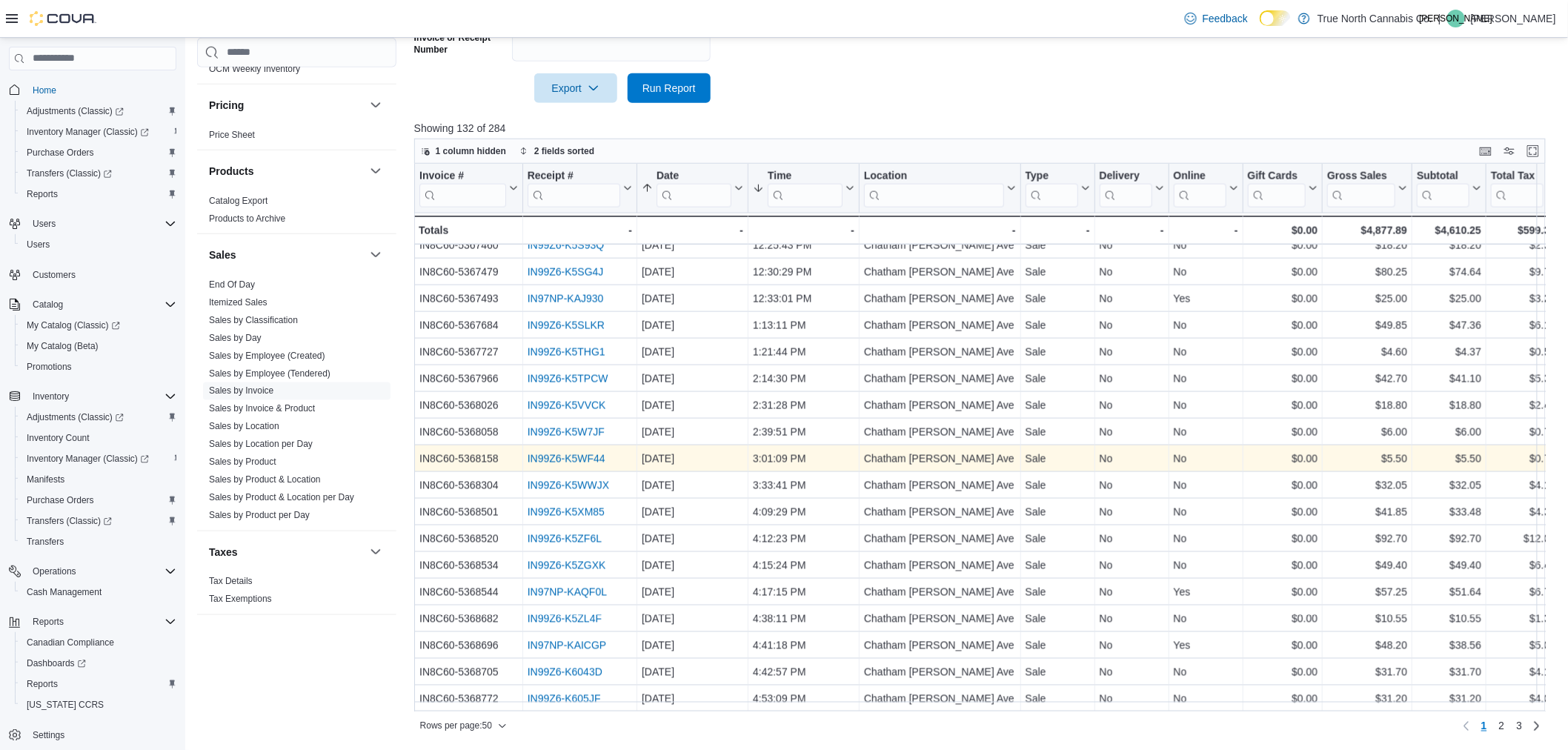
click at [582, 453] on link "IN99Z6-K5WF44" at bounding box center [566, 459] width 78 height 12
click at [579, 450] on div "IN99Z6-K5WF44" at bounding box center [580, 459] width 104 height 17
click at [579, 453] on link "IN99Z6-K5WF44" at bounding box center [566, 459] width 78 height 12
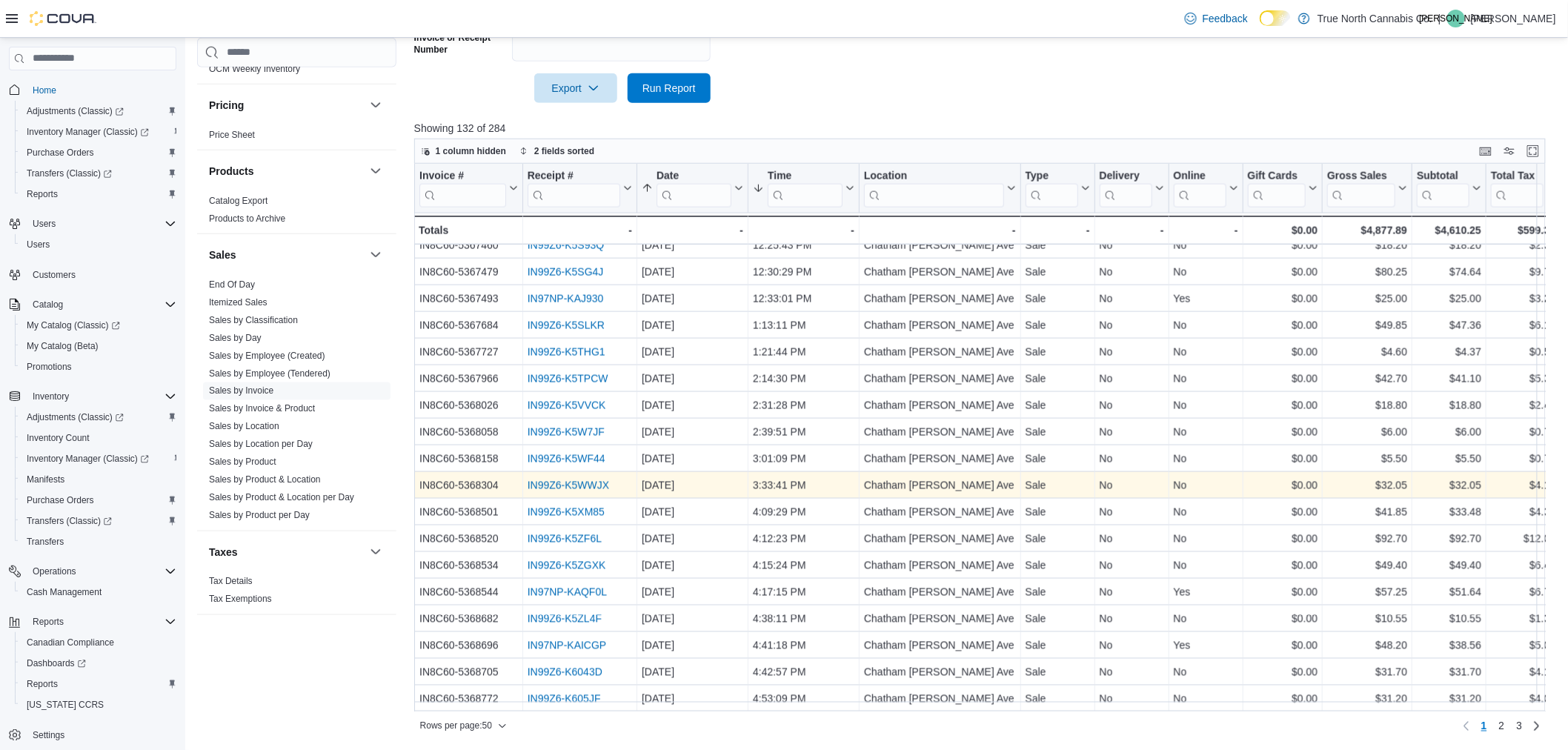
click at [585, 479] on link "IN99Z6-K5WWJX" at bounding box center [568, 485] width 81 height 12
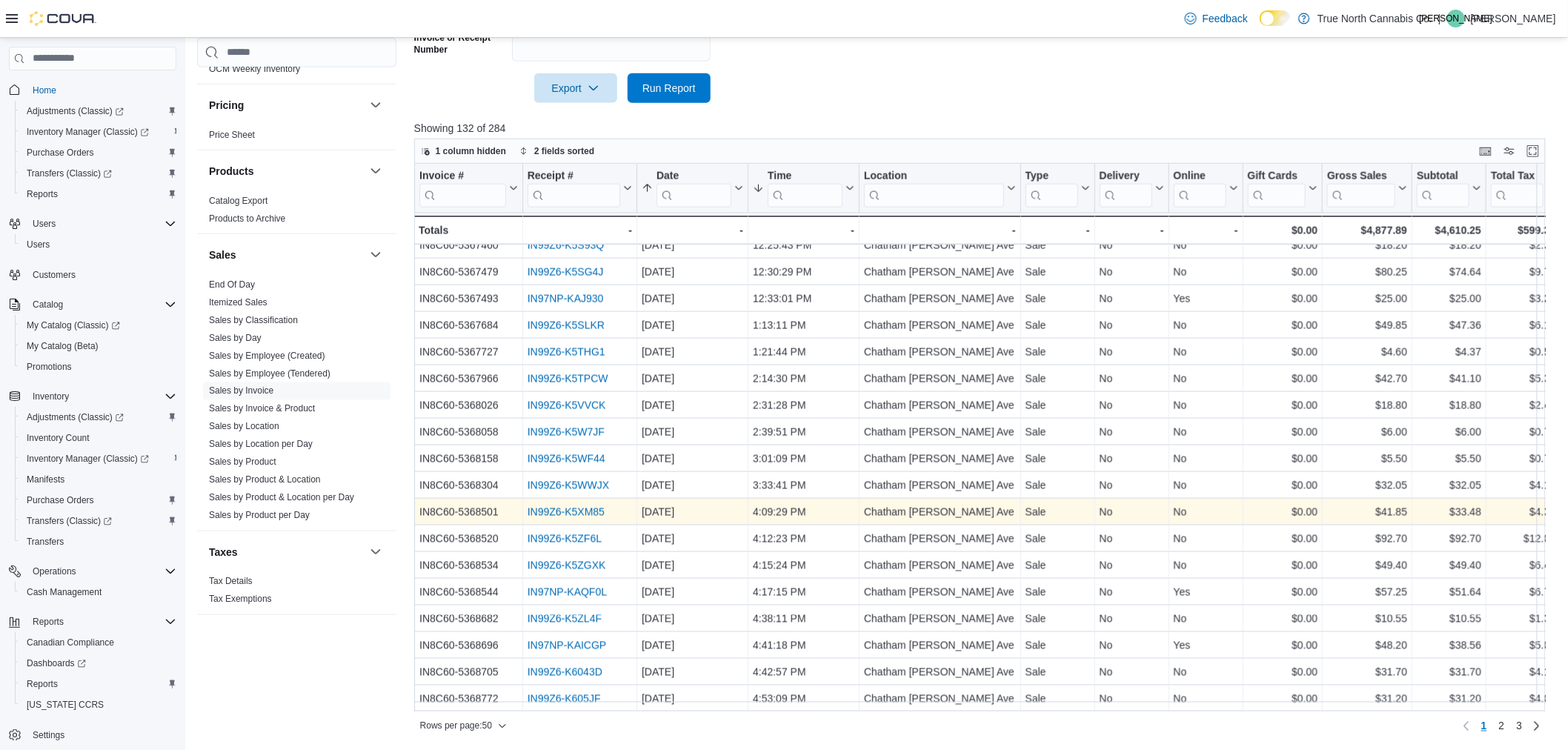
click at [531, 506] on link "IN99Z6-K5XM85" at bounding box center [566, 512] width 77 height 12
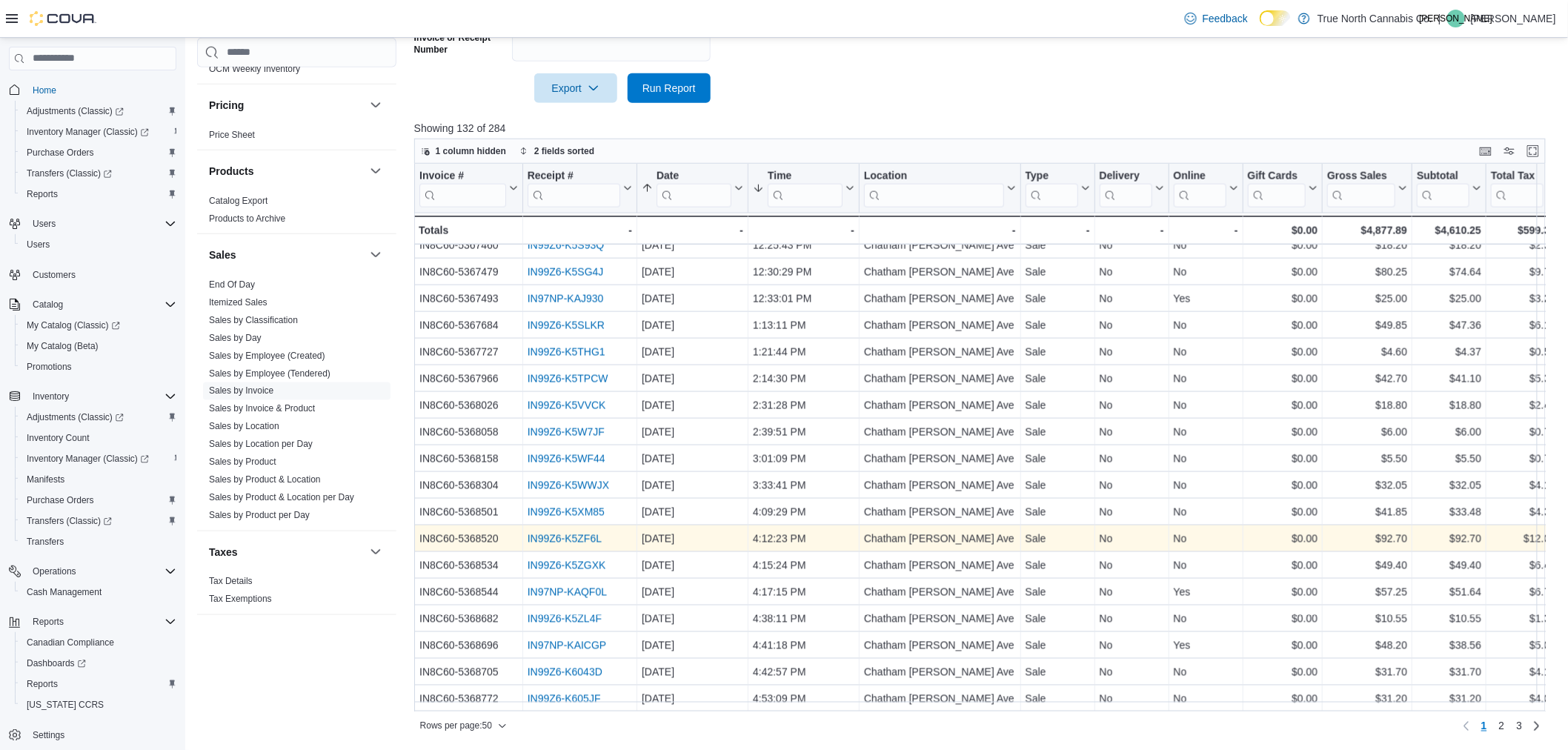
click at [567, 534] on link "IN99Z6-K5ZF6L" at bounding box center [564, 539] width 74 height 12
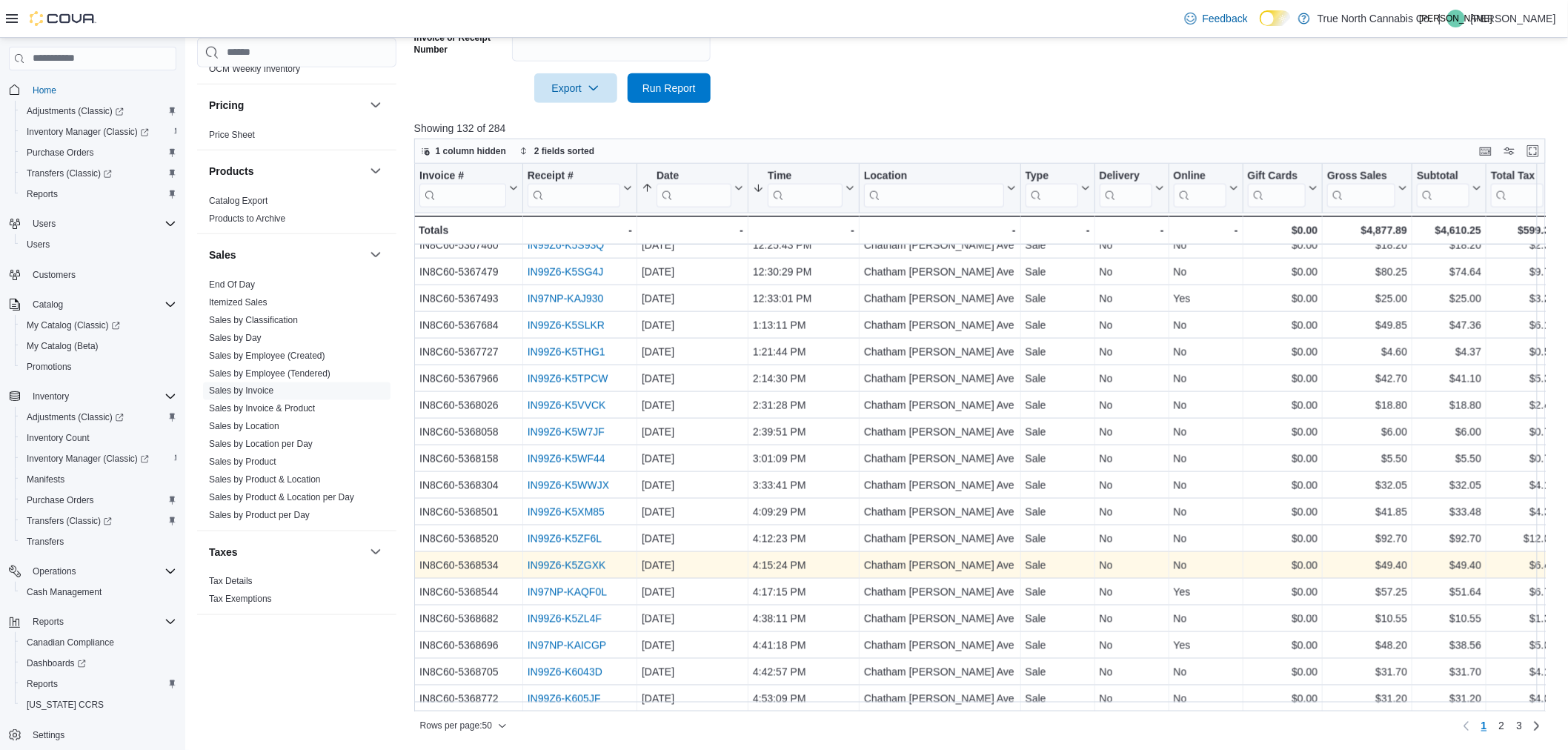
click at [587, 560] on link "IN99Z6-K5ZGXK" at bounding box center [566, 565] width 78 height 12
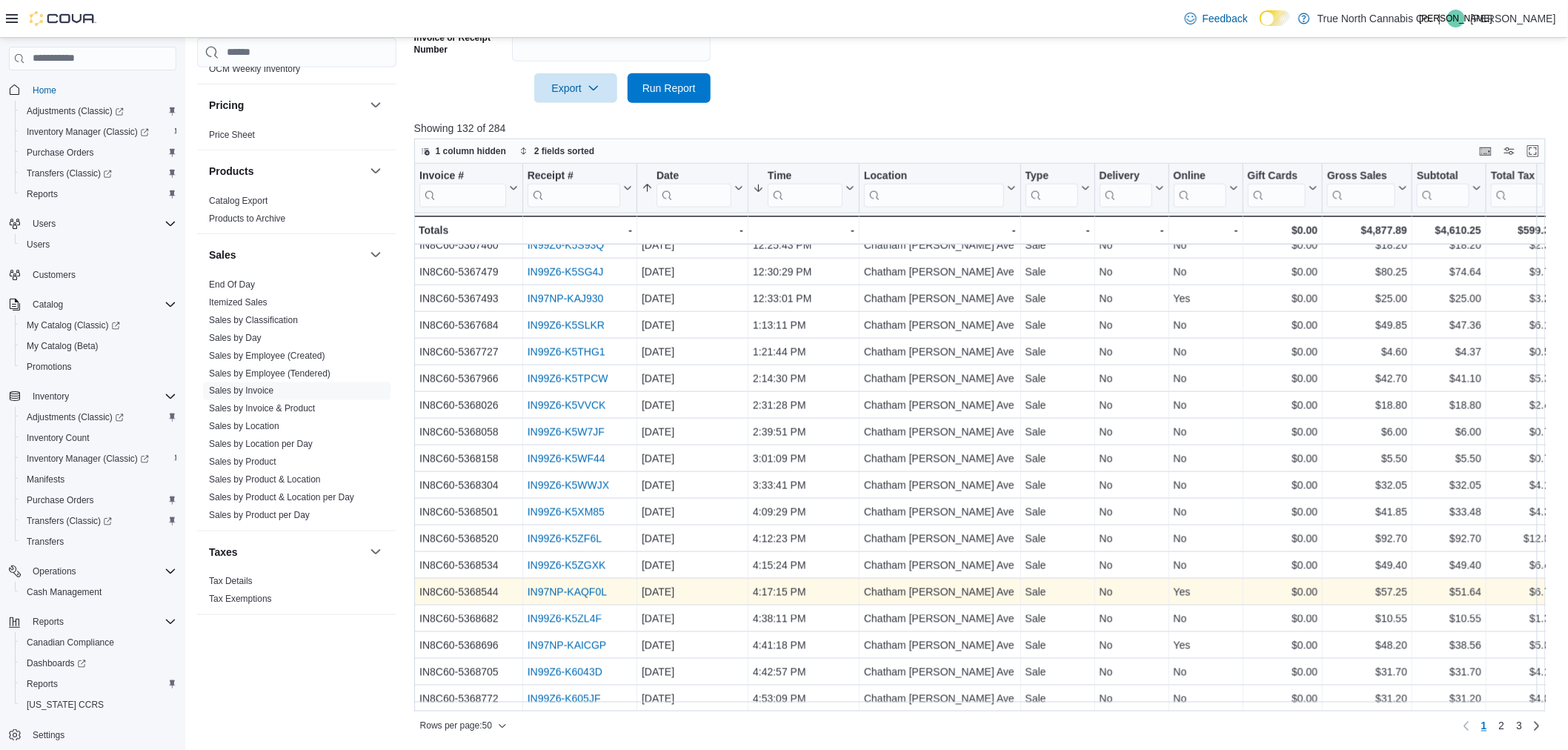
click at [587, 588] on link "IN97NP-KAQF0L" at bounding box center [567, 592] width 79 height 12
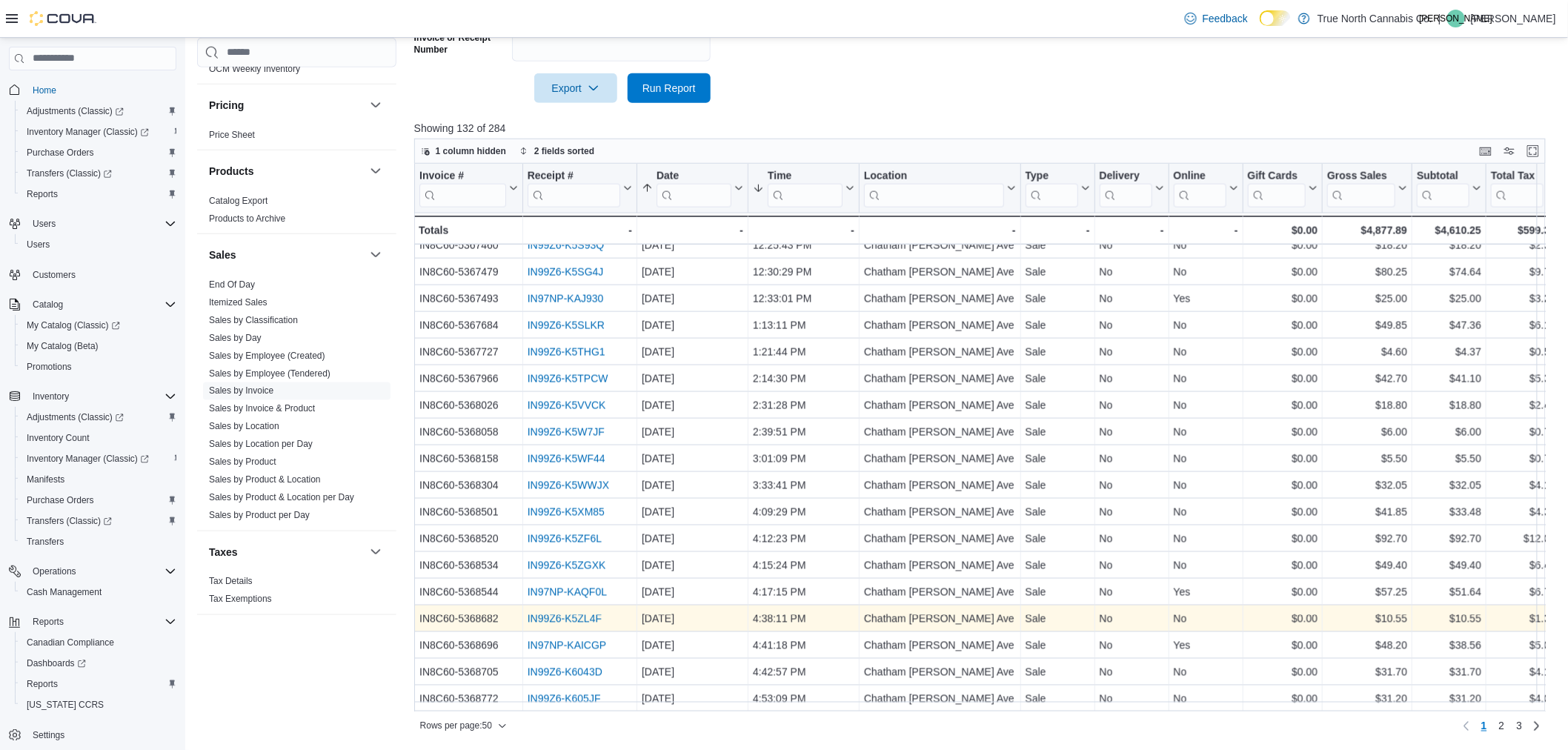
click at [538, 614] on link "IN99Z6-K5ZL4F" at bounding box center [564, 620] width 74 height 12
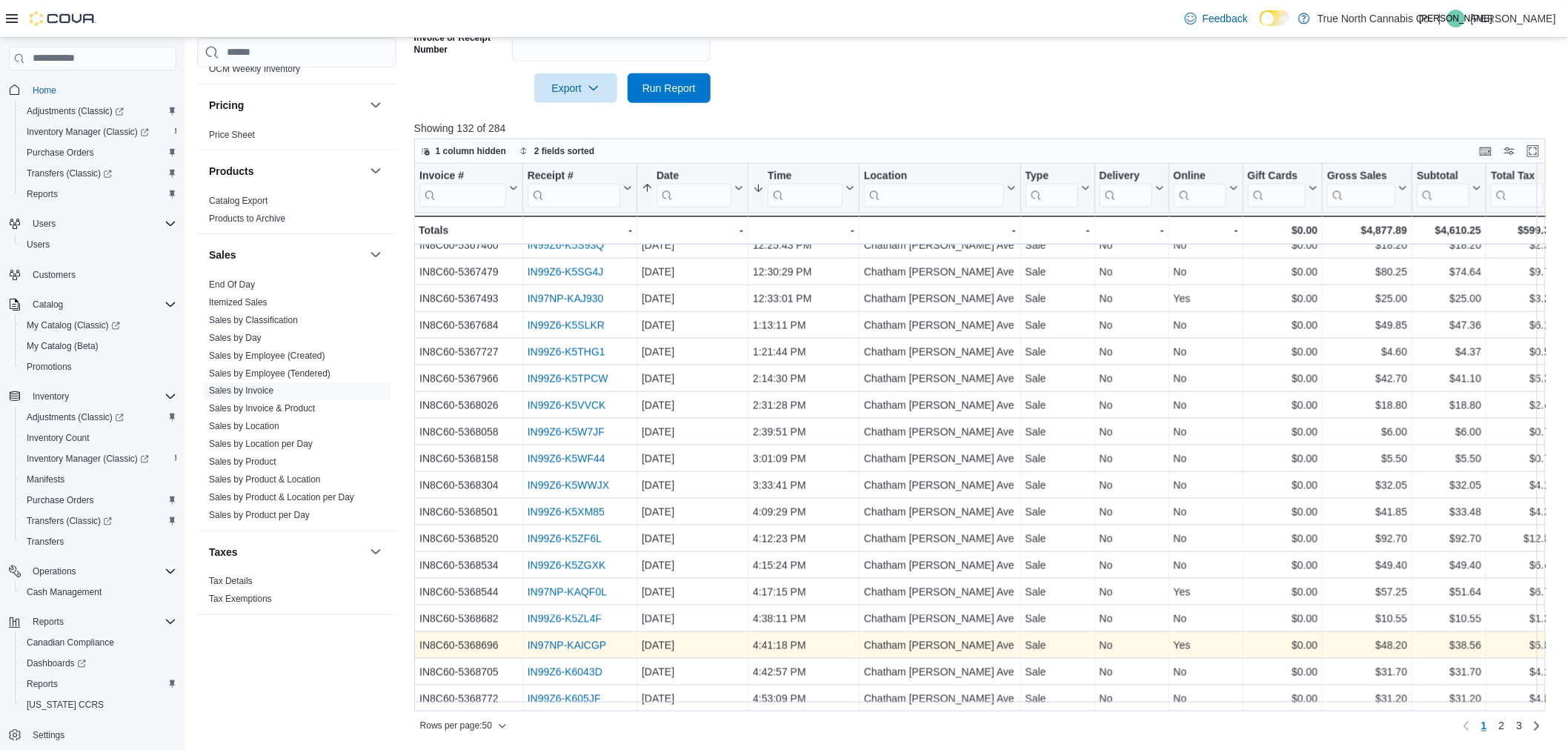
click at [576, 642] on link "IN97NP-KAICGP" at bounding box center [567, 646] width 79 height 12
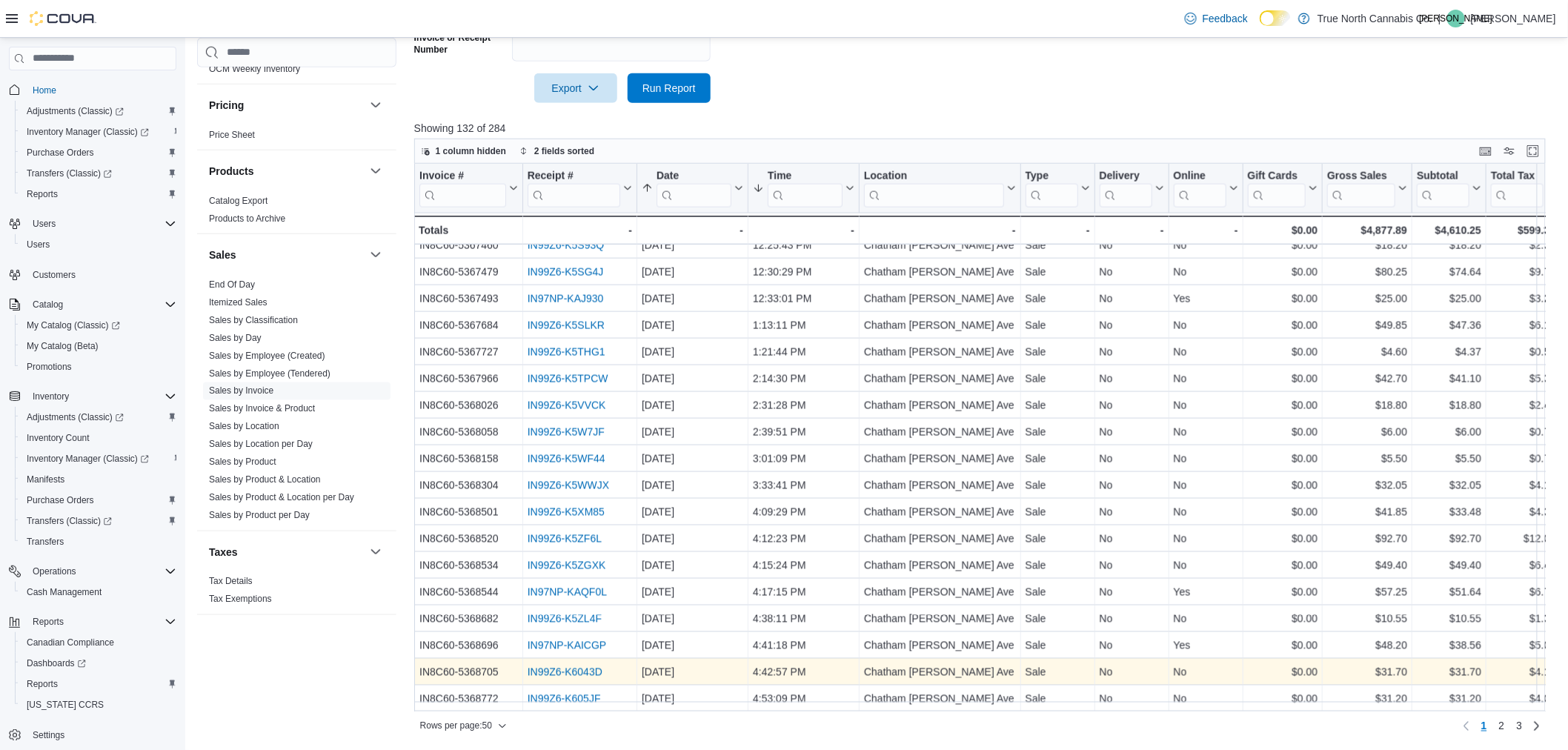
click at [594, 667] on link "IN99Z6-K6043D" at bounding box center [564, 673] width 74 height 12
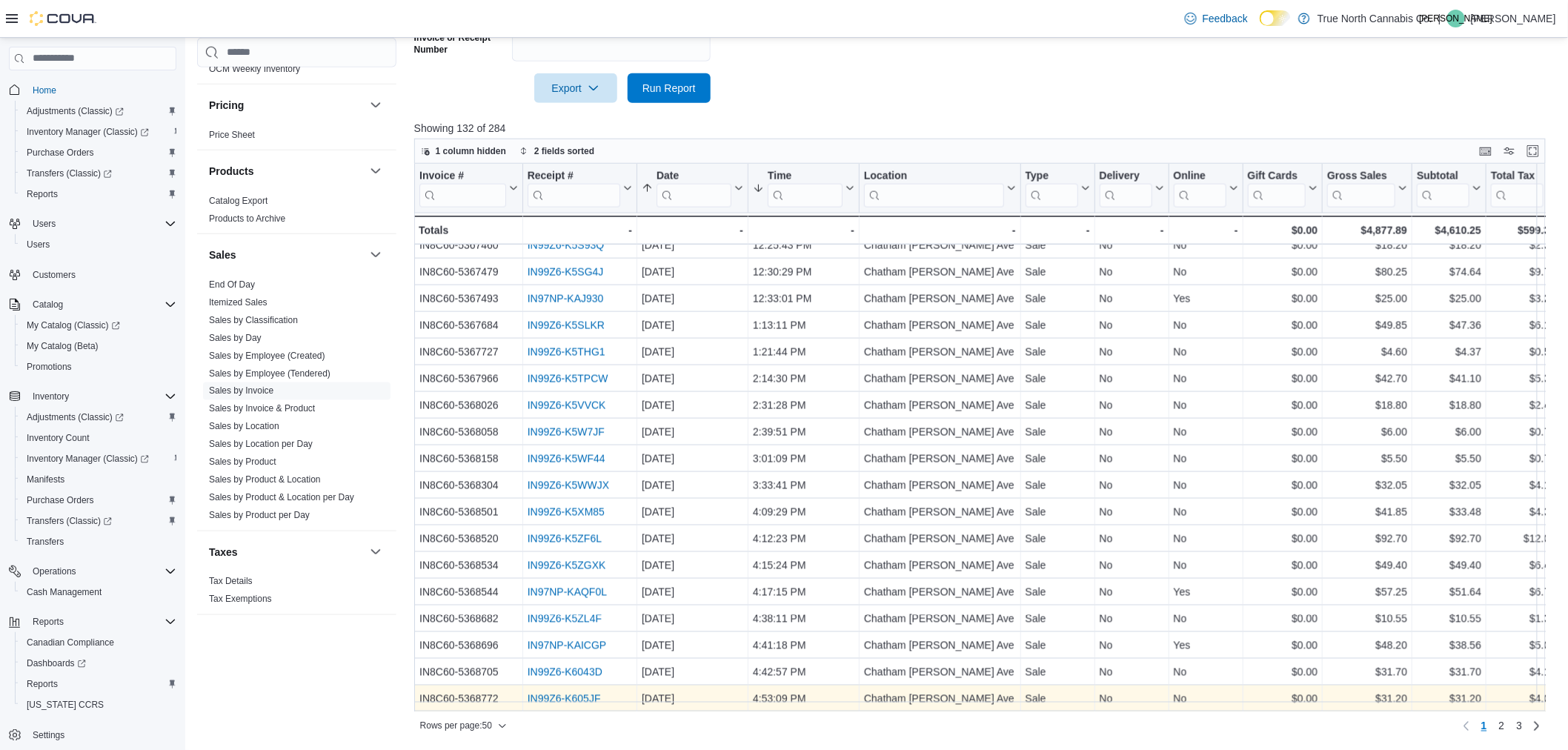
click at [591, 693] on link "IN99Z6-K605JF" at bounding box center [564, 699] width 73 height 12
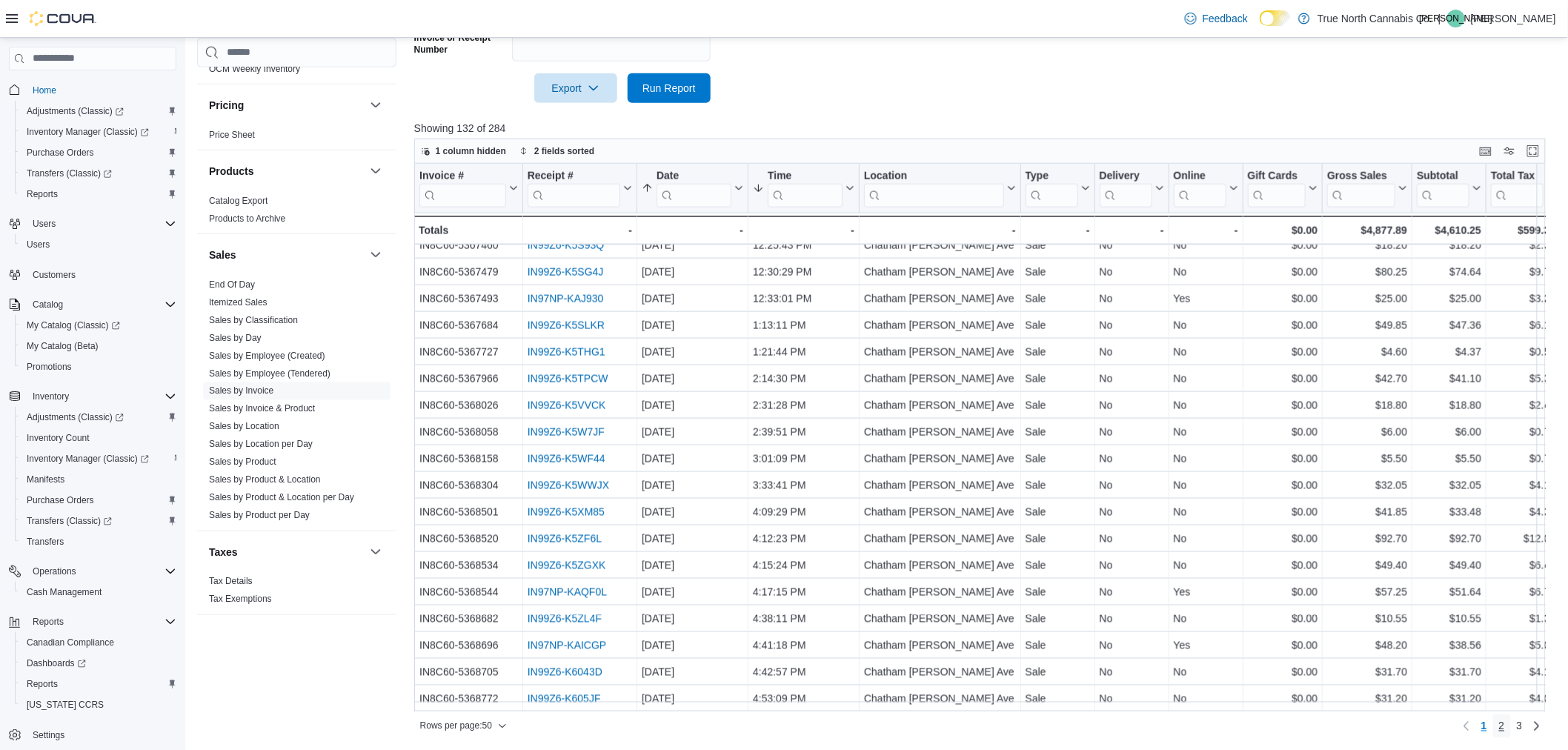
click at [1505, 727] on span "2" at bounding box center [1502, 726] width 6 height 14
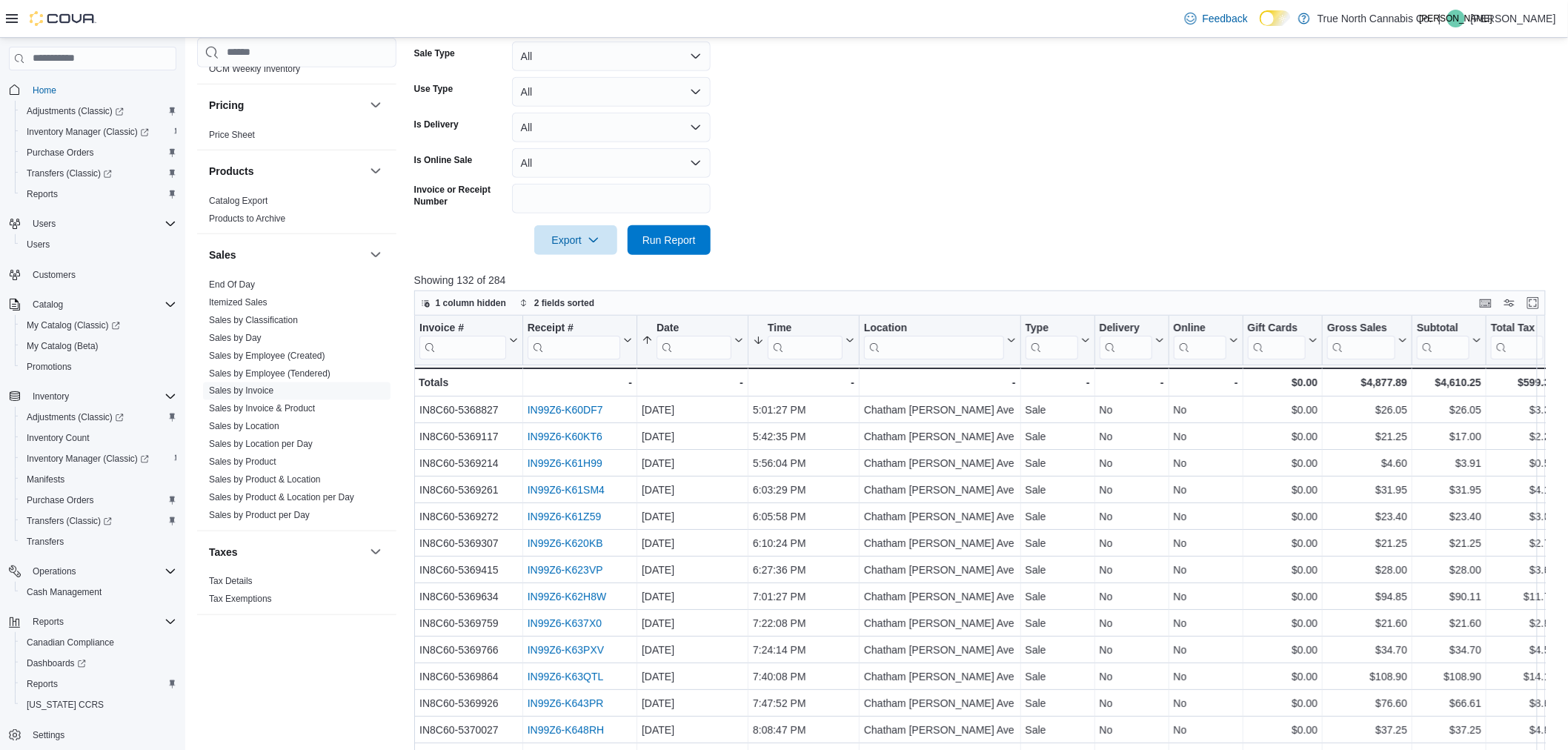
scroll to position [258, 0]
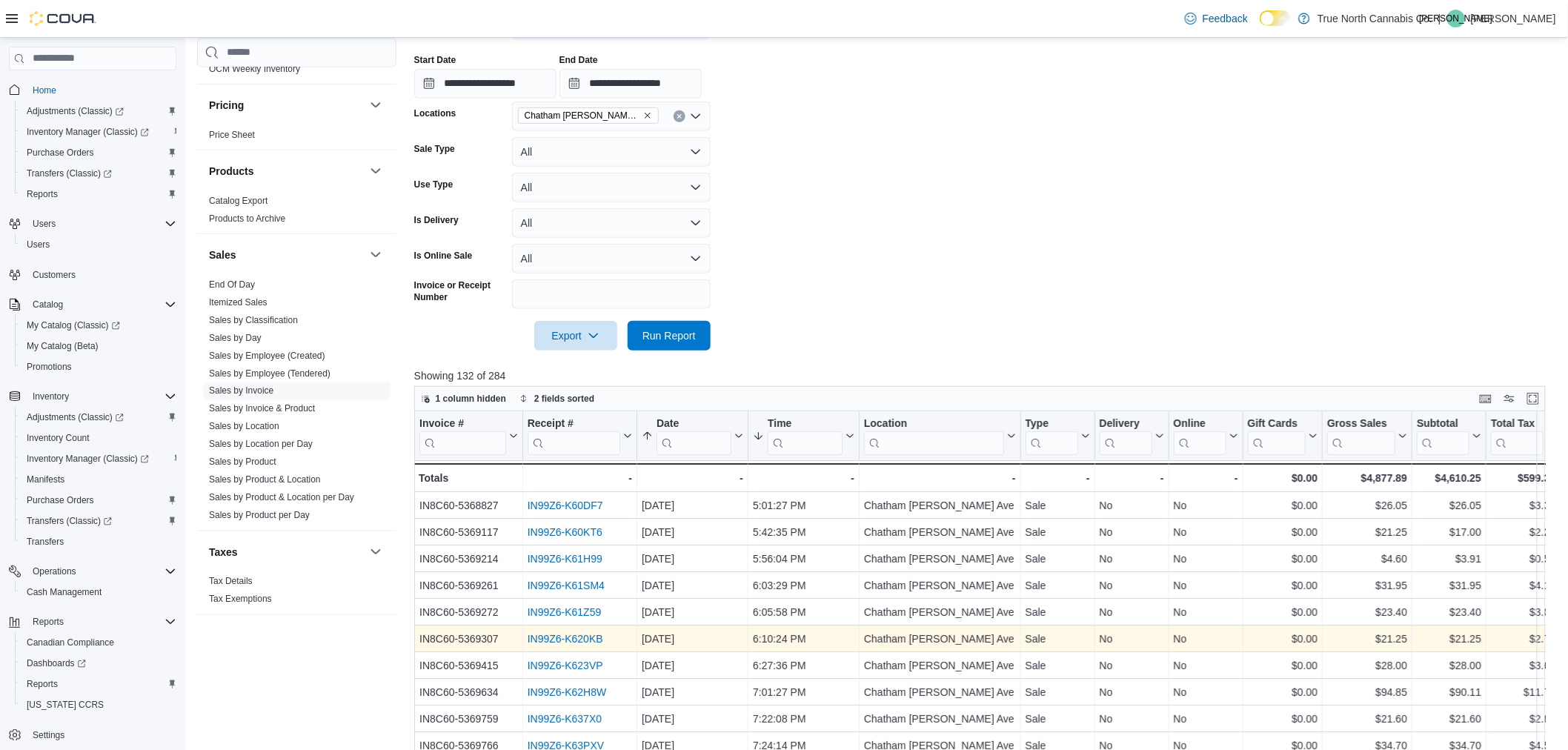
click at [571, 640] on link "IN99Z6-K620KB" at bounding box center [565, 639] width 75 height 12
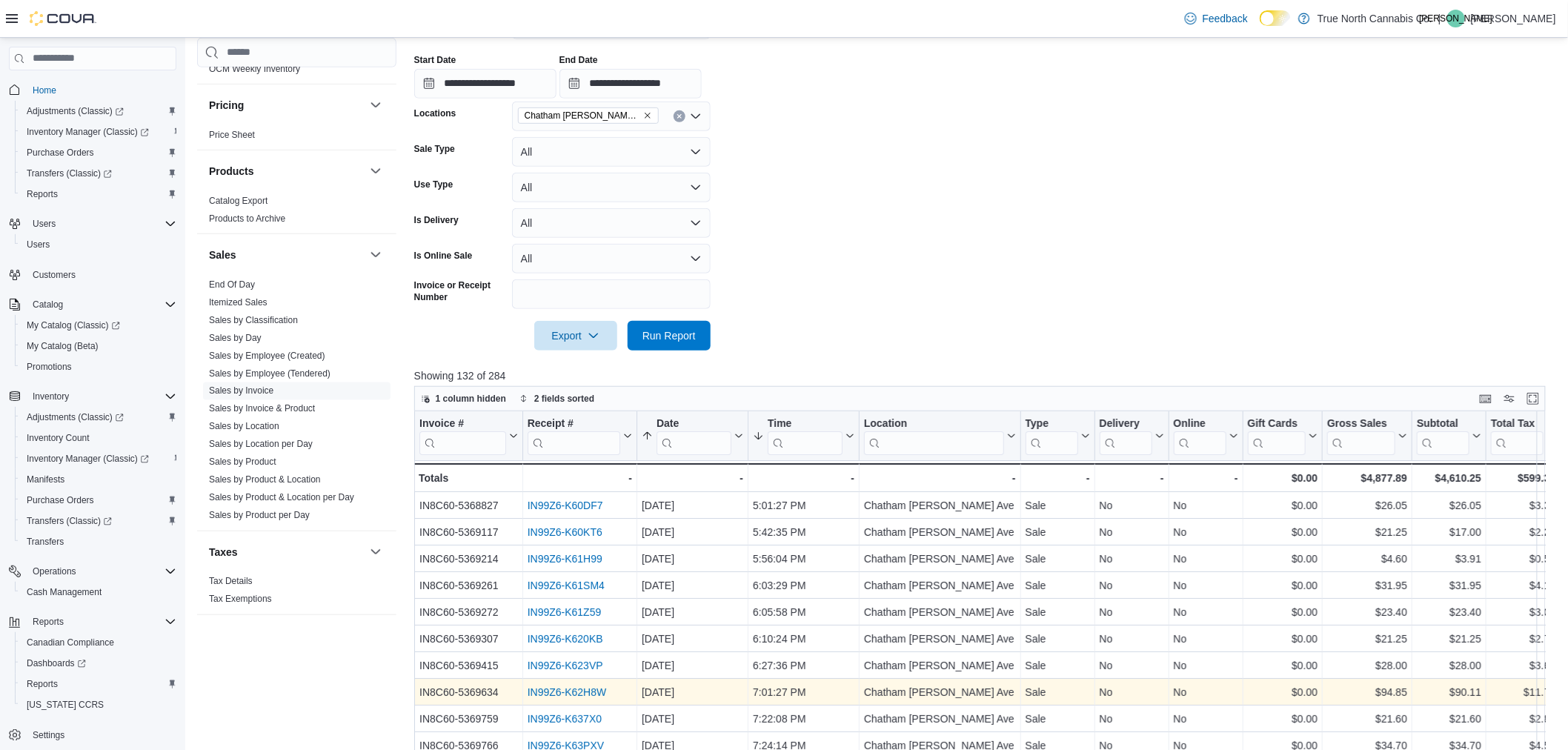
click at [578, 686] on link "IN99Z6-K62H8W" at bounding box center [567, 692] width 79 height 12
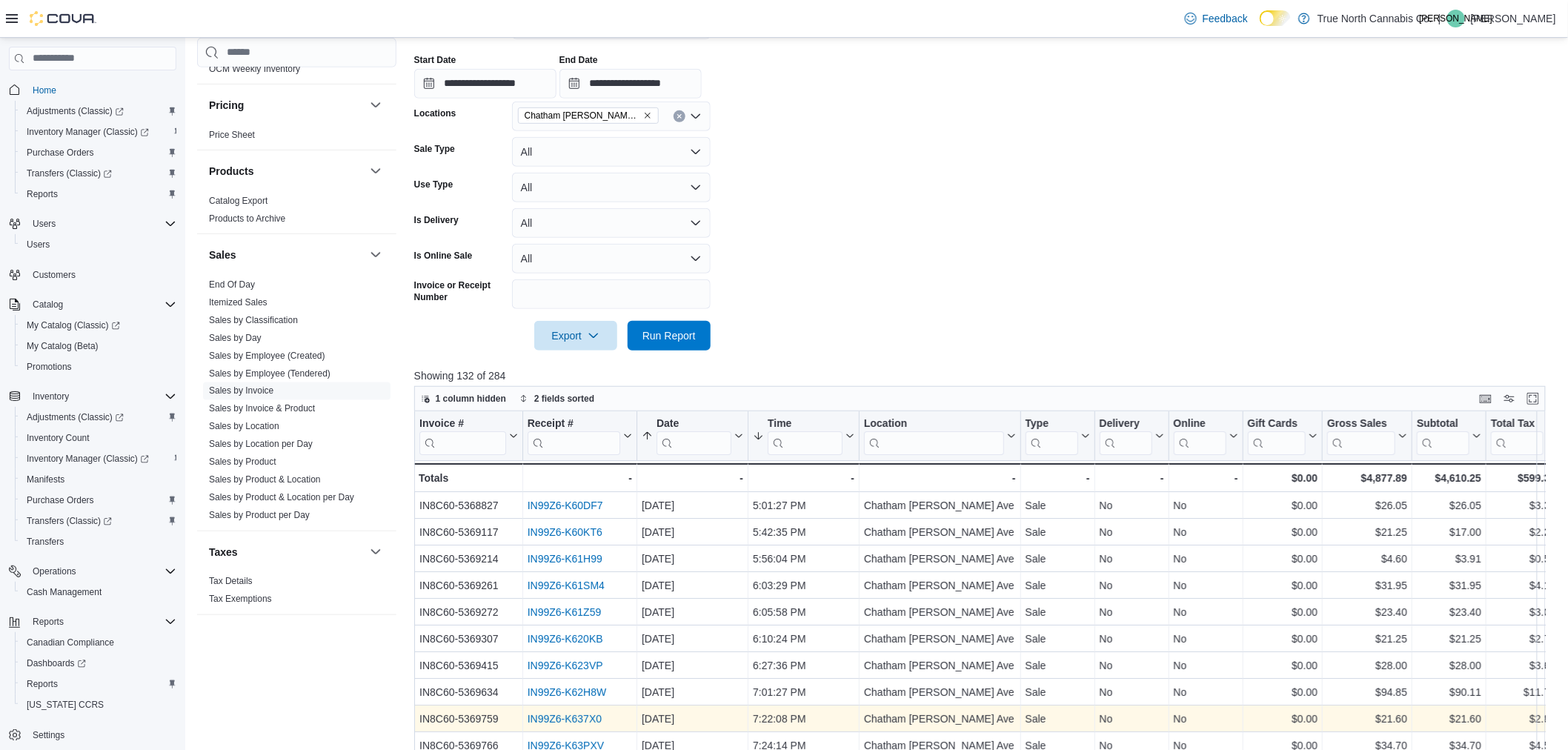
click at [577, 717] on link "IN99Z6-K637X0" at bounding box center [564, 719] width 74 height 12
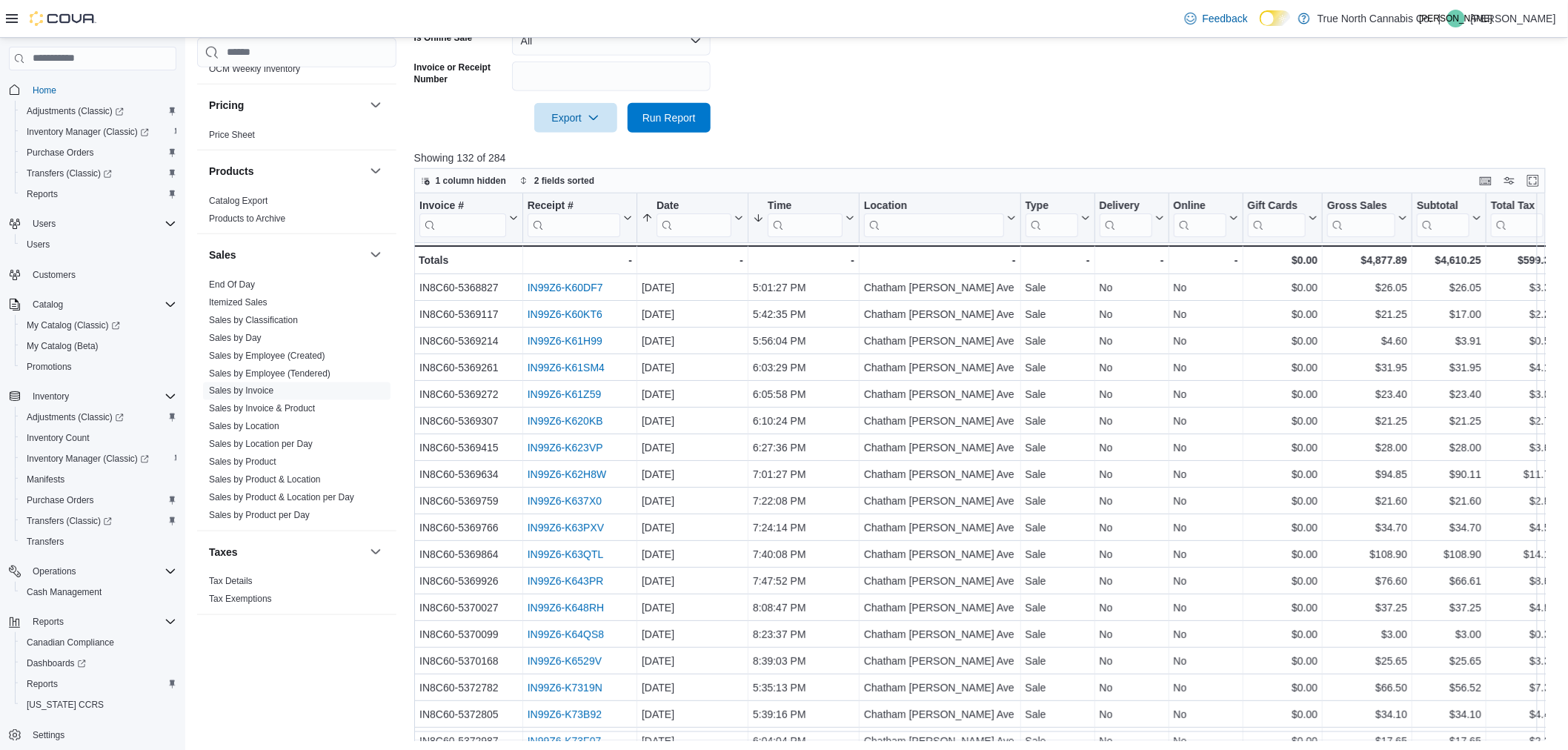
scroll to position [505, 0]
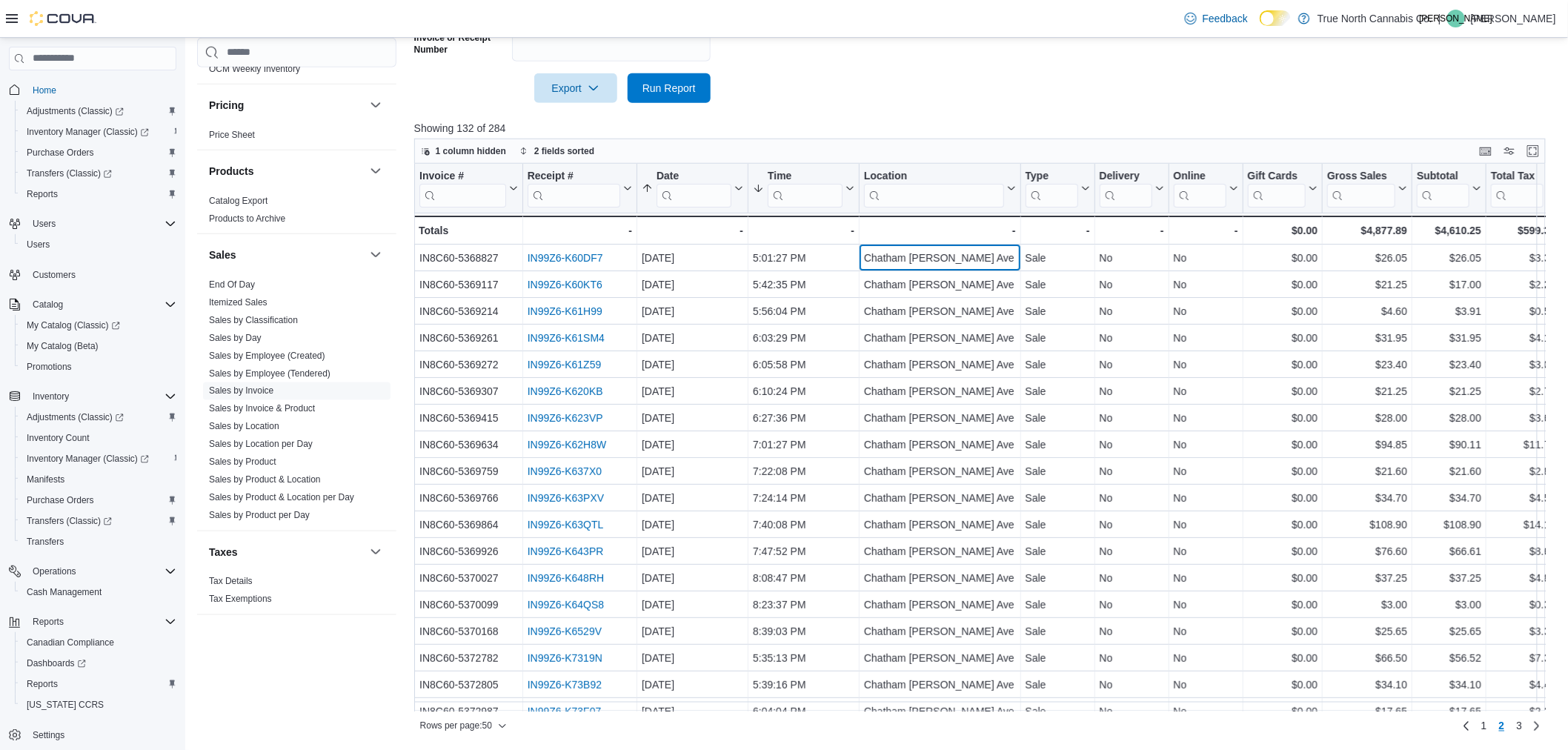
click at [916, 256] on div "Chatham McNaughton Ave" at bounding box center [940, 258] width 152 height 17
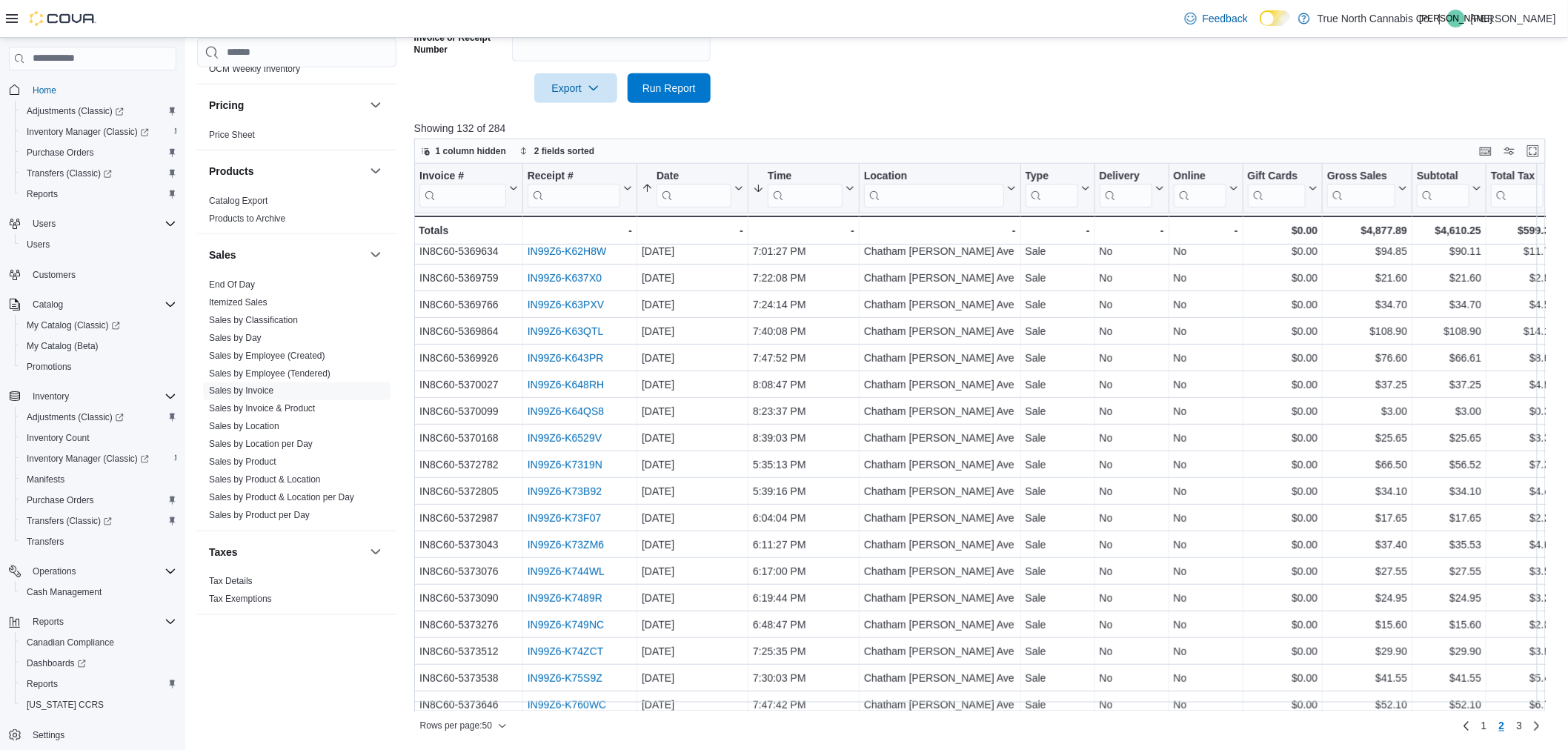
scroll to position [199, 0]
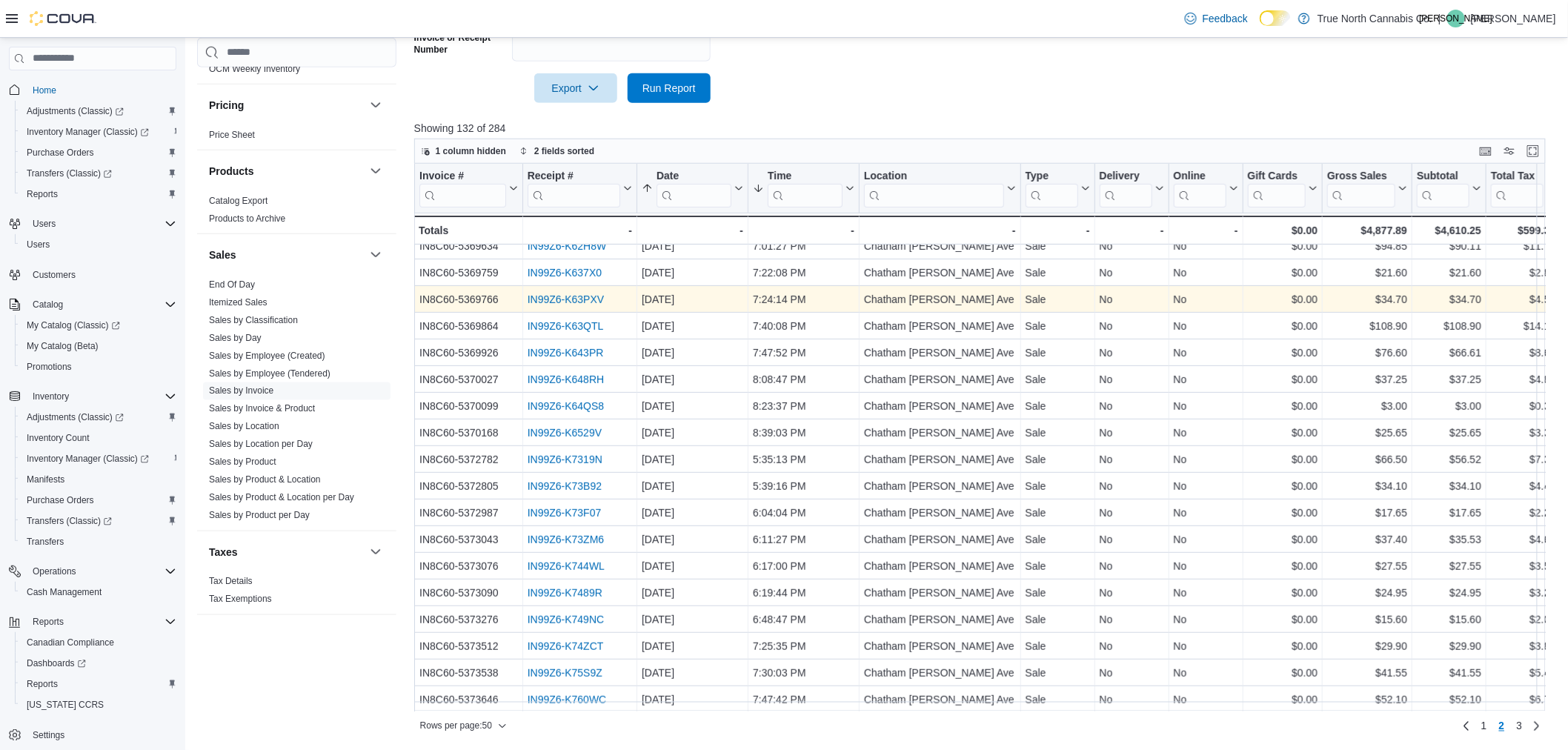
click at [594, 298] on link "IN99Z6-K63PXV" at bounding box center [566, 300] width 77 height 12
click at [582, 299] on link "IN99Z6-K63PXV" at bounding box center [566, 300] width 77 height 12
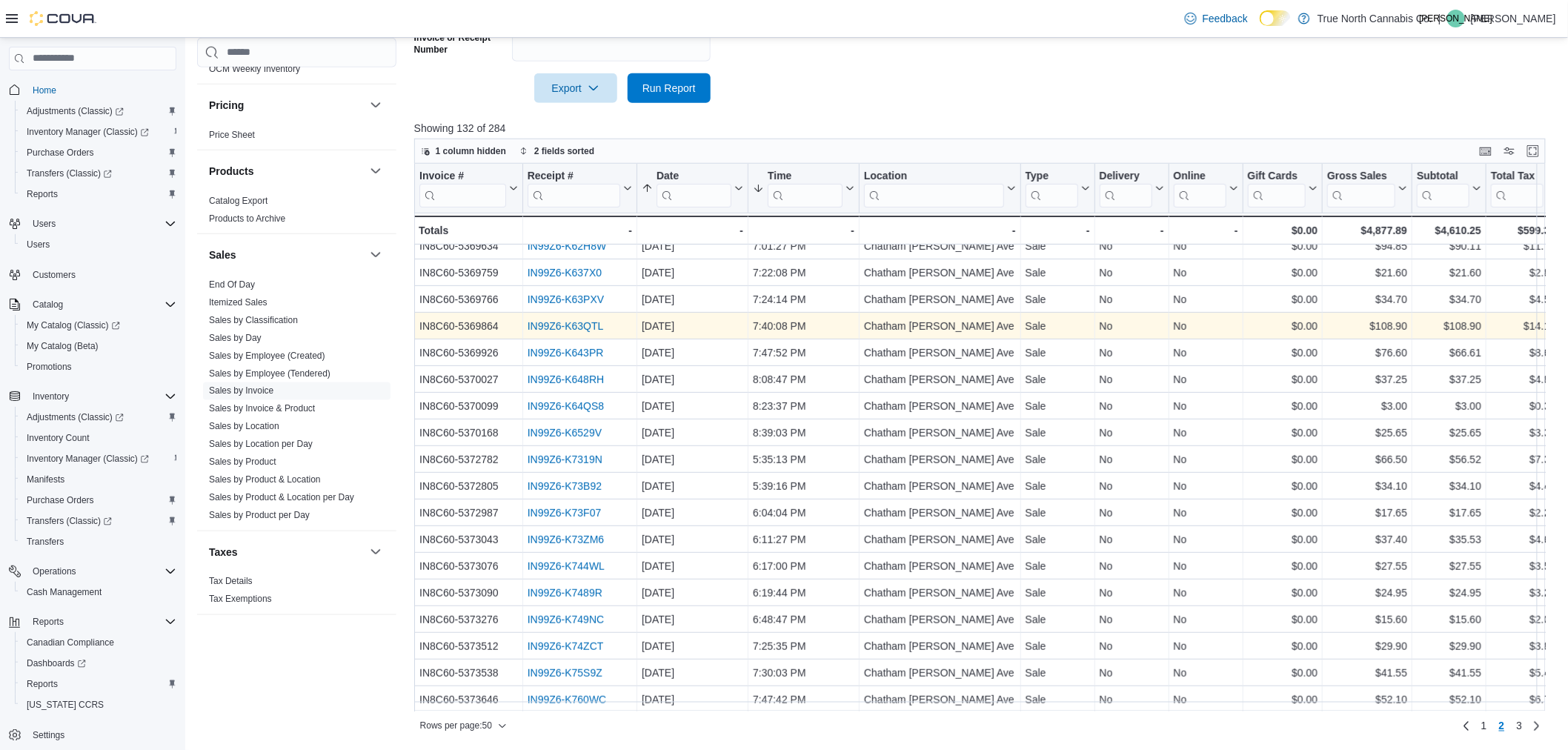
click at [580, 320] on link "IN99Z6-K63QTL" at bounding box center [565, 326] width 76 height 12
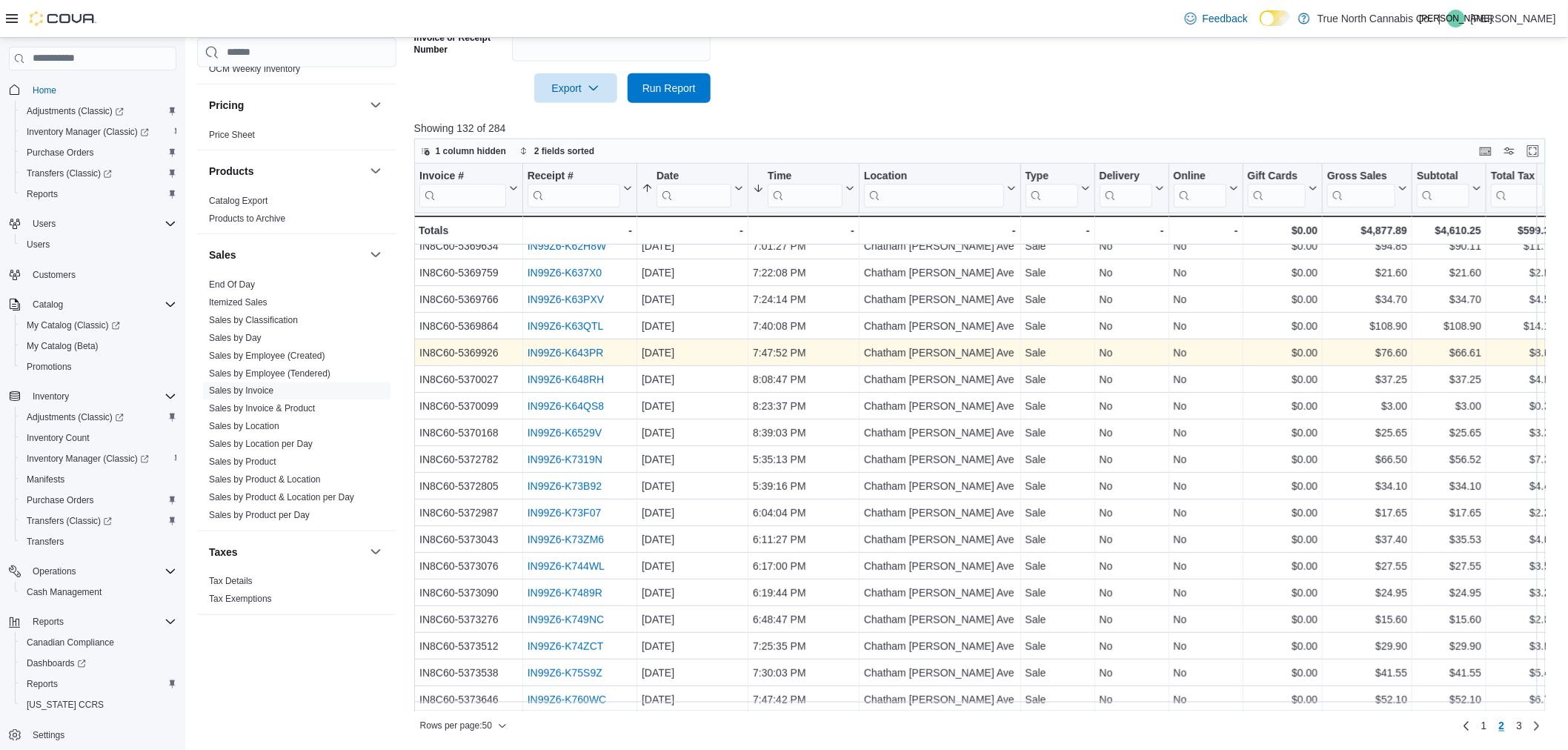
click at [549, 350] on link "IN99Z6-K643PR" at bounding box center [565, 353] width 76 height 12
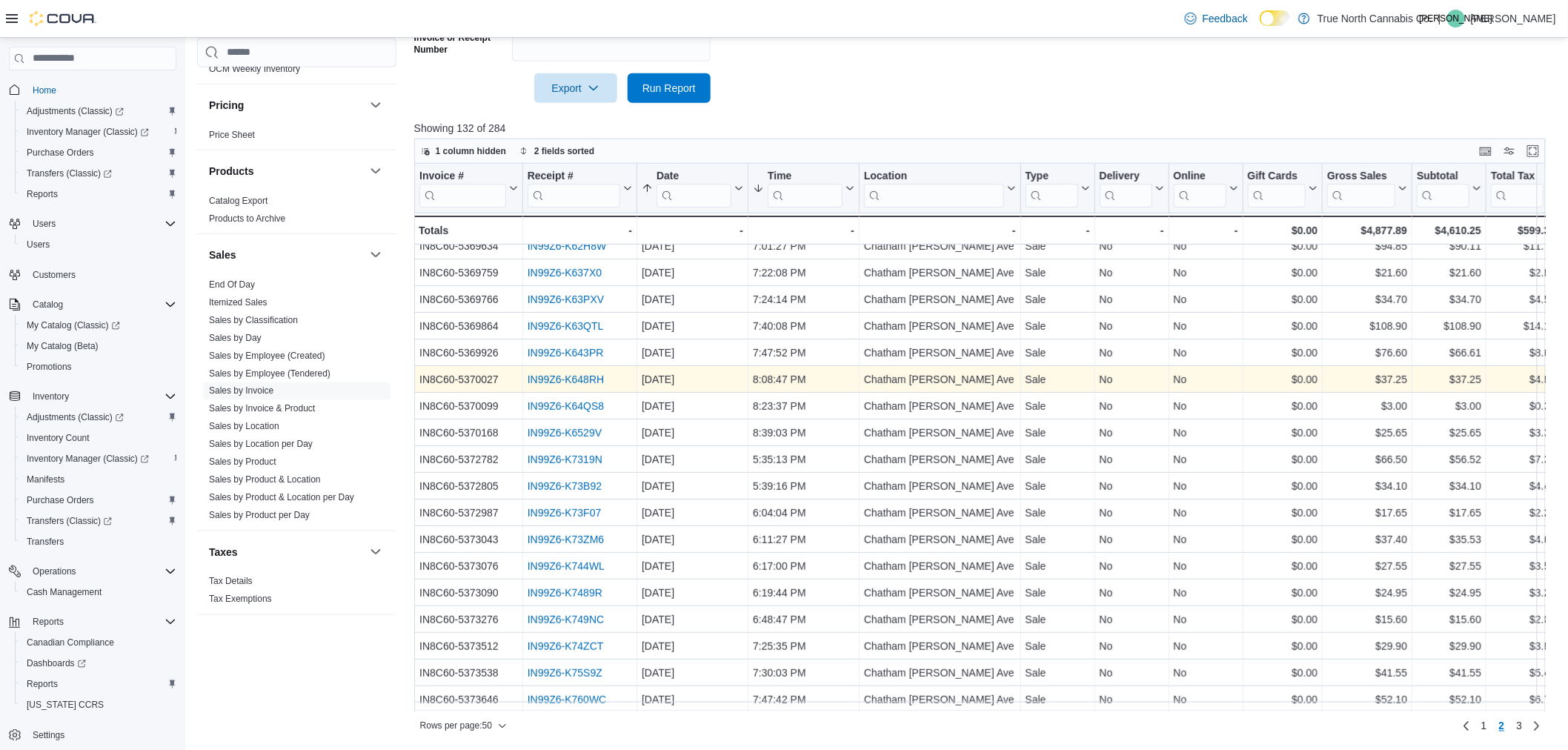
click at [595, 374] on link "IN99Z6-K648RH" at bounding box center [566, 380] width 77 height 12
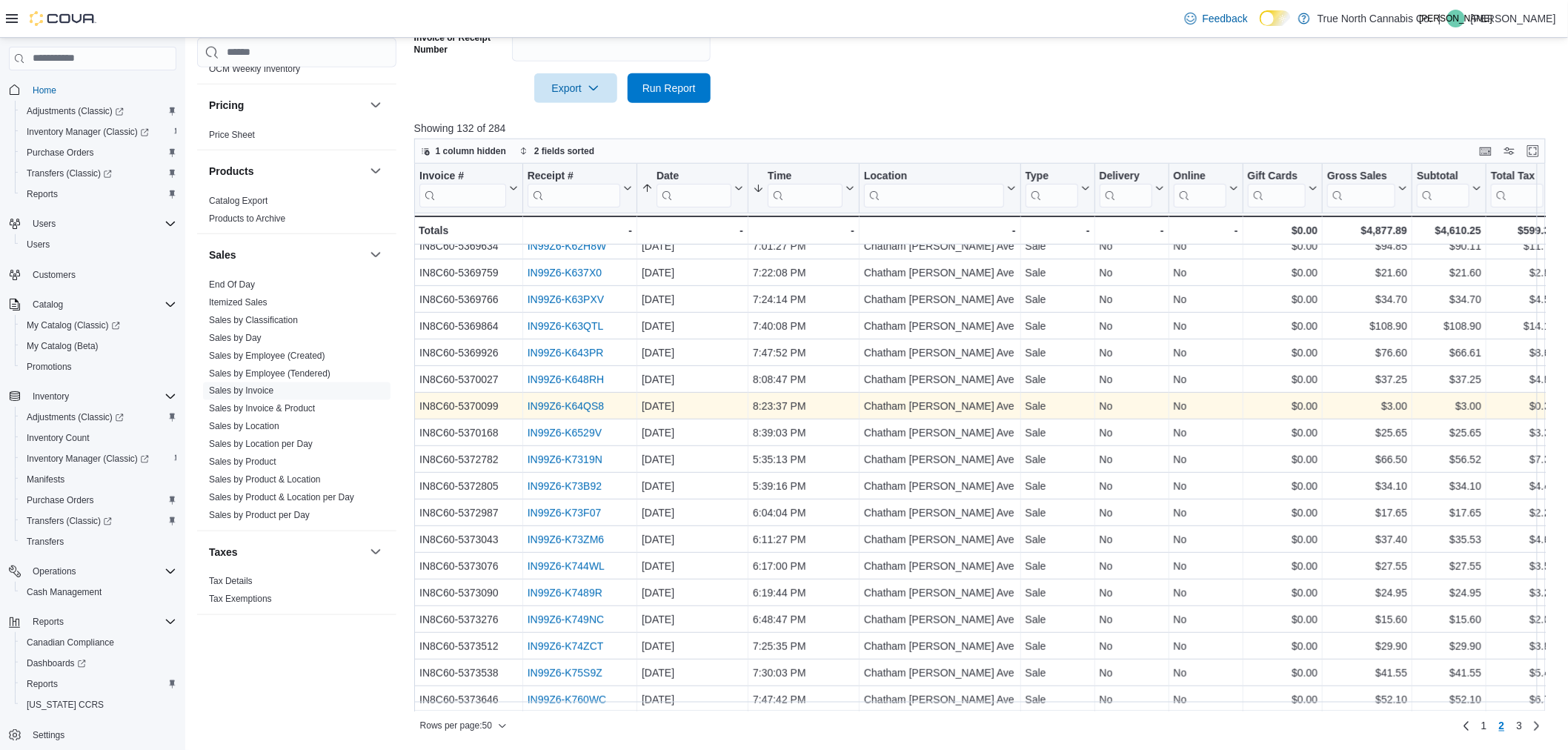
click at [576, 402] on link "IN99Z6-K64QS8" at bounding box center [566, 406] width 77 height 12
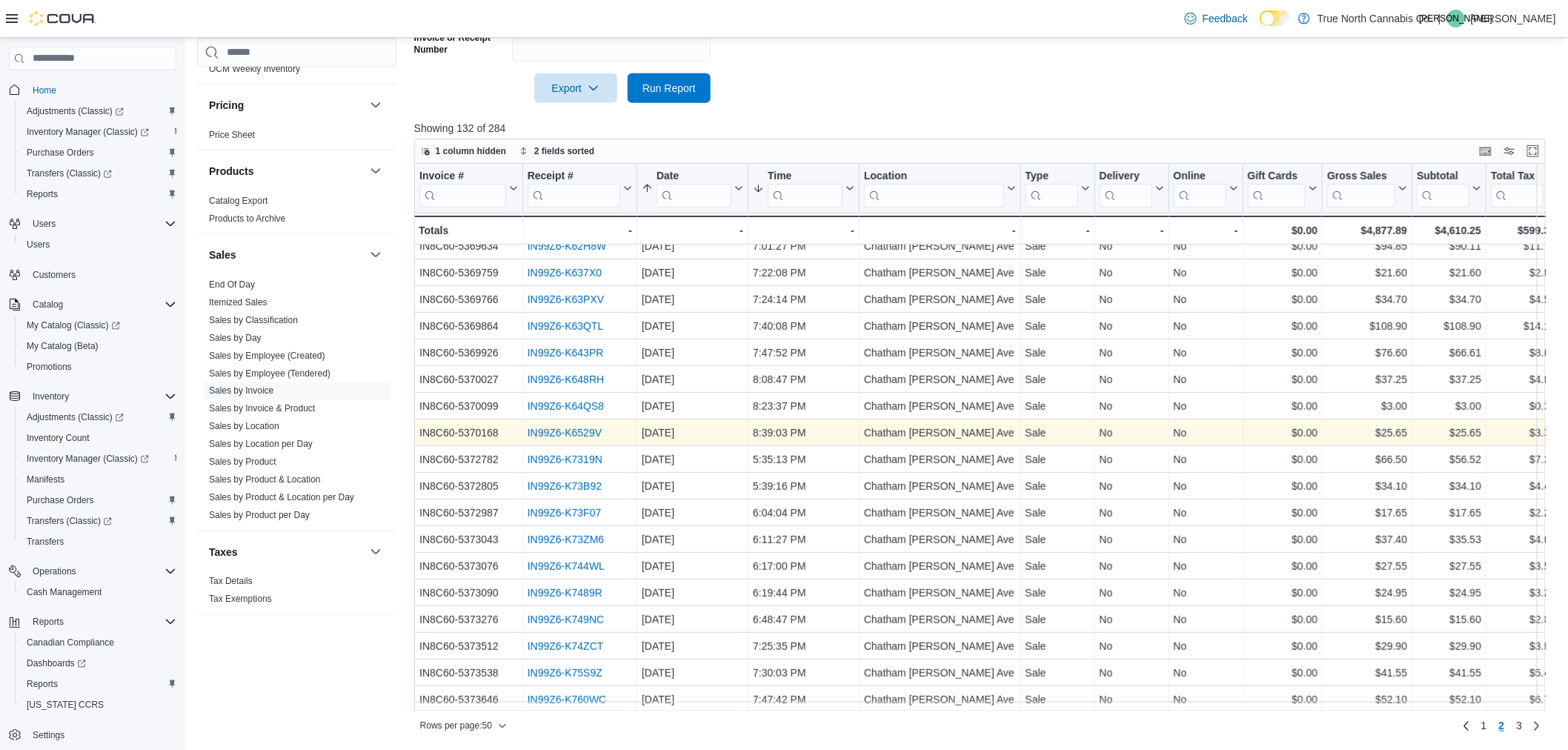
click at [586, 434] on link "IN99Z6-K6529V" at bounding box center [564, 433] width 74 height 12
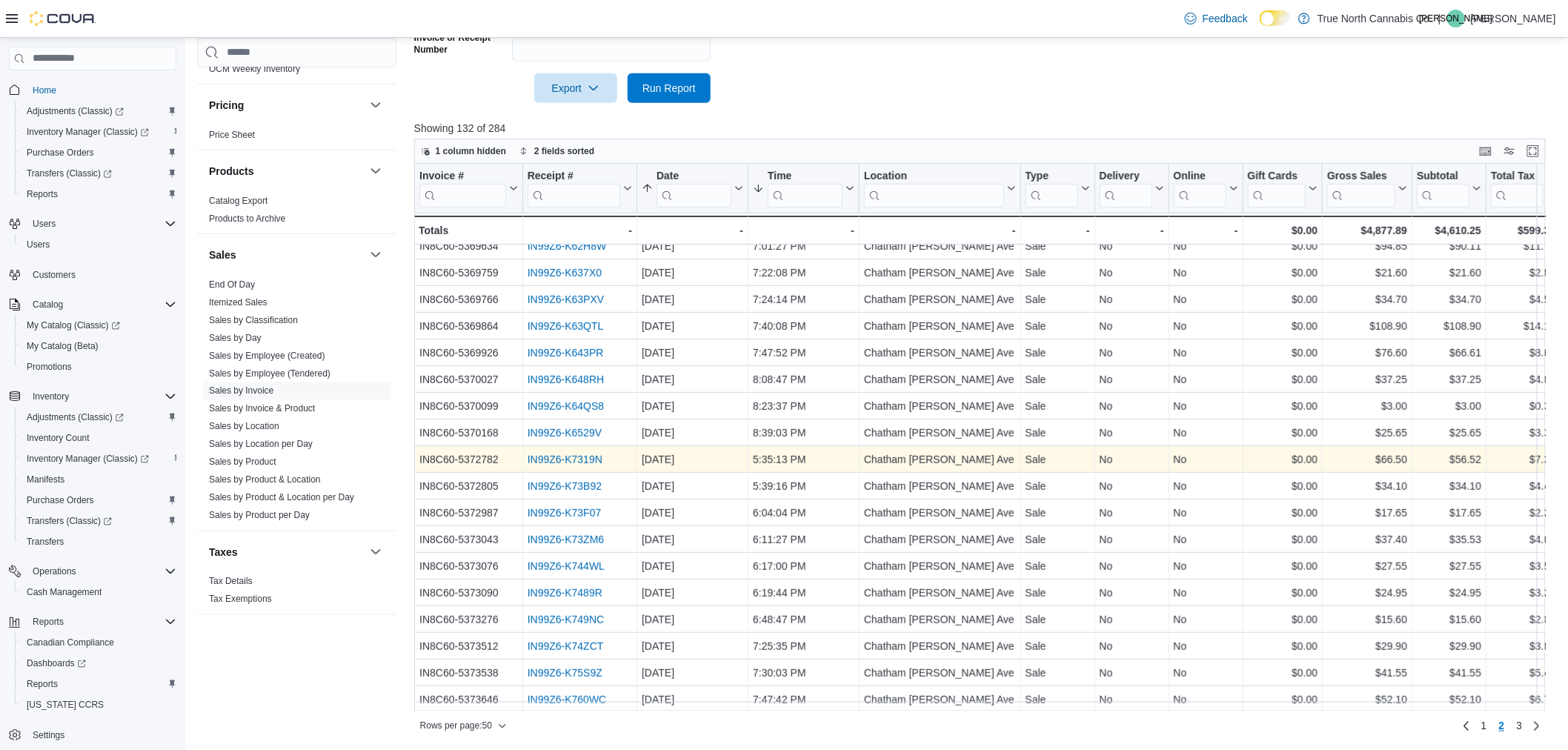
click at [569, 462] on link "IN99Z6-K7319N" at bounding box center [564, 460] width 74 height 12
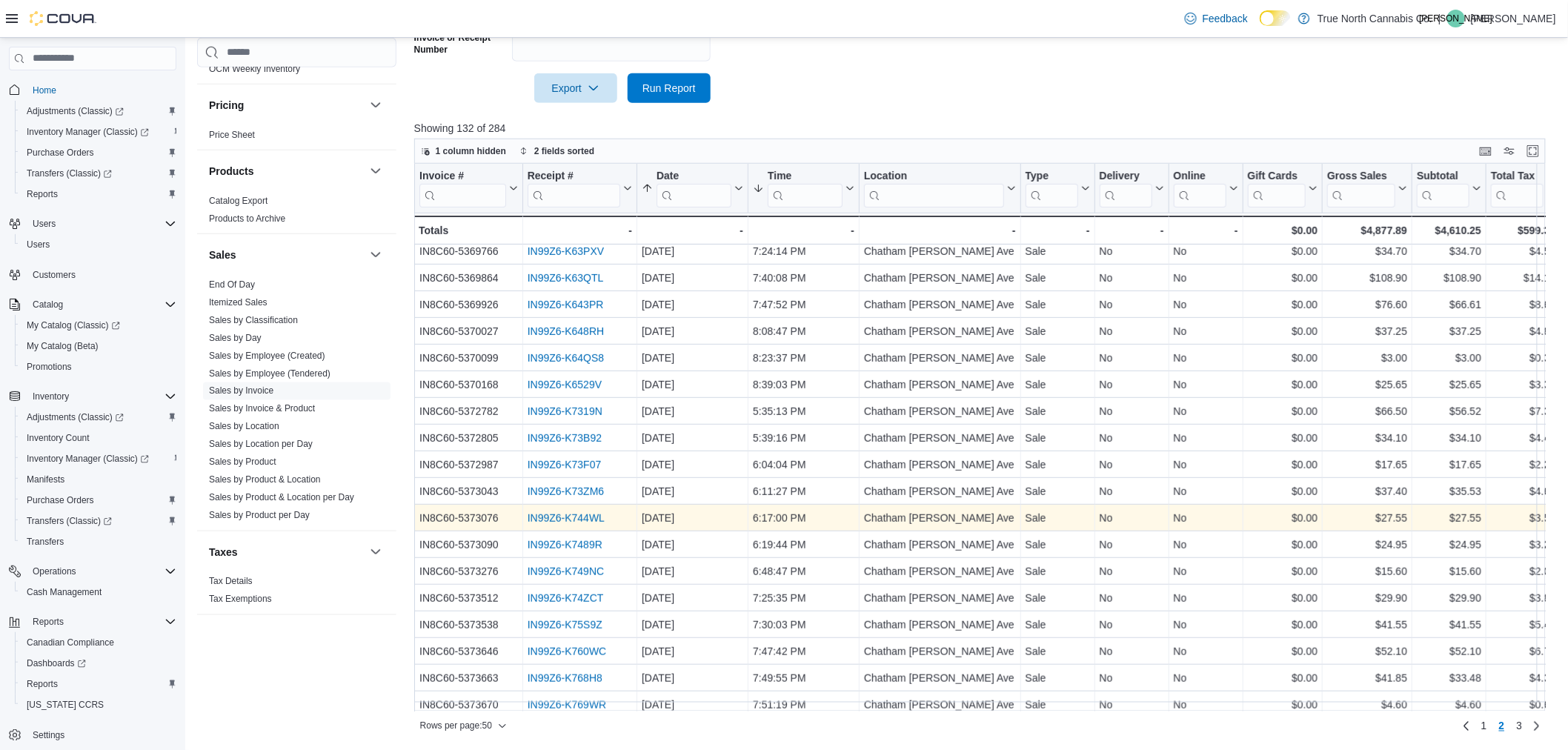
scroll to position [330, 0]
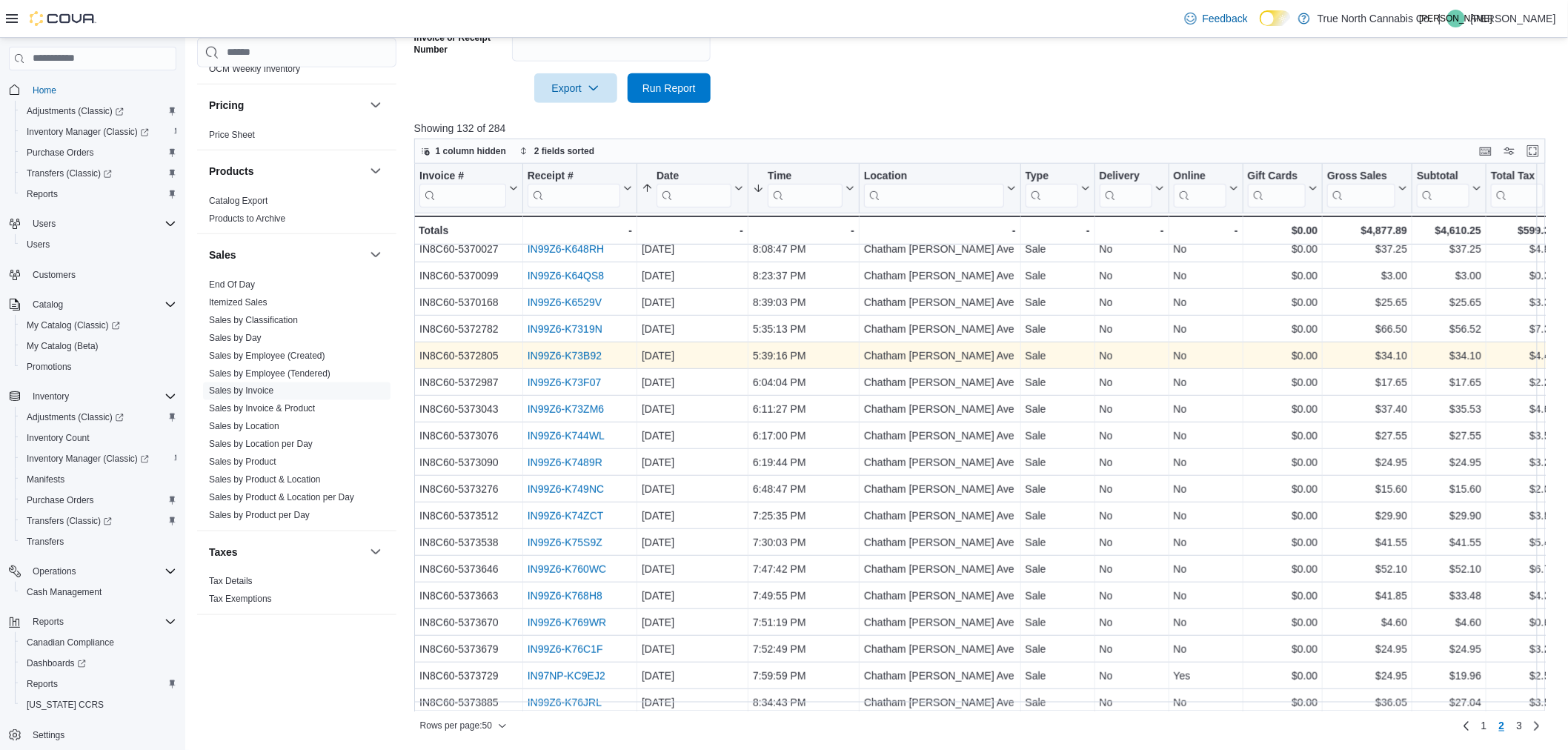
click at [593, 359] on link "IN99Z6-K73B92" at bounding box center [564, 356] width 74 height 12
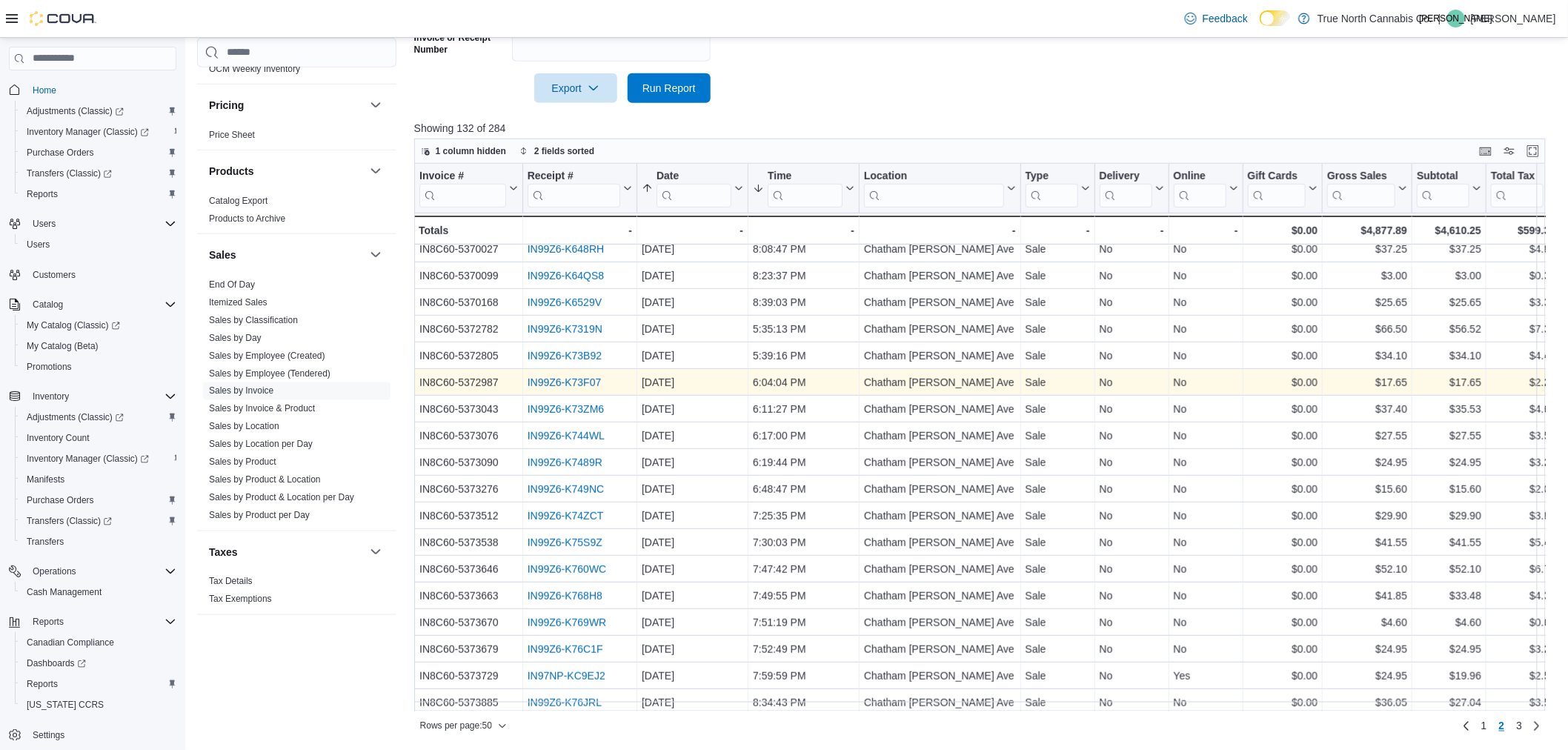
click at [536, 383] on link "IN99Z6-K73F07" at bounding box center [564, 383] width 74 height 12
click at [537, 377] on link "IN99Z6-K73F07" at bounding box center [564, 383] width 74 height 12
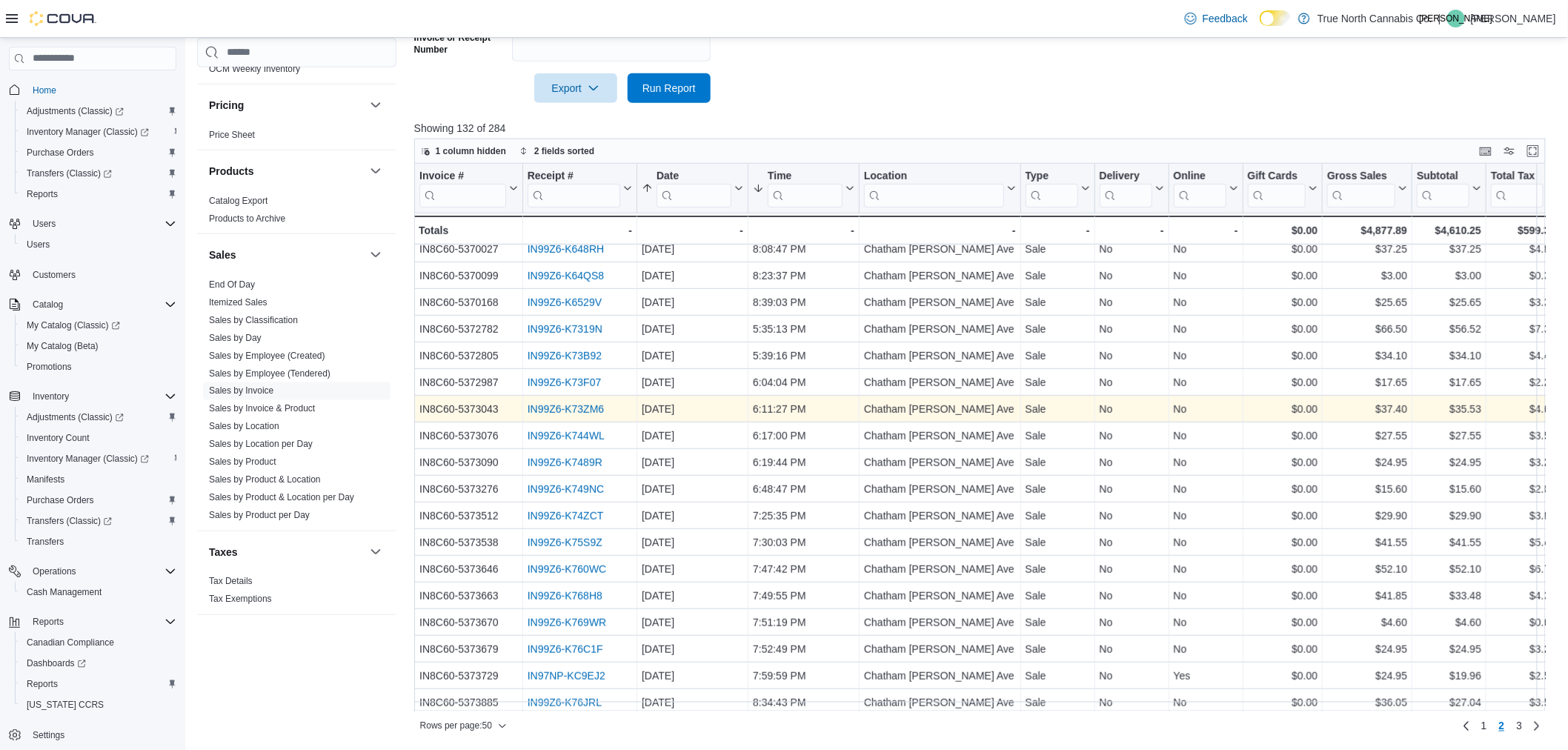
click at [552, 403] on link "IN99Z6-K73ZM6" at bounding box center [565, 409] width 76 height 12
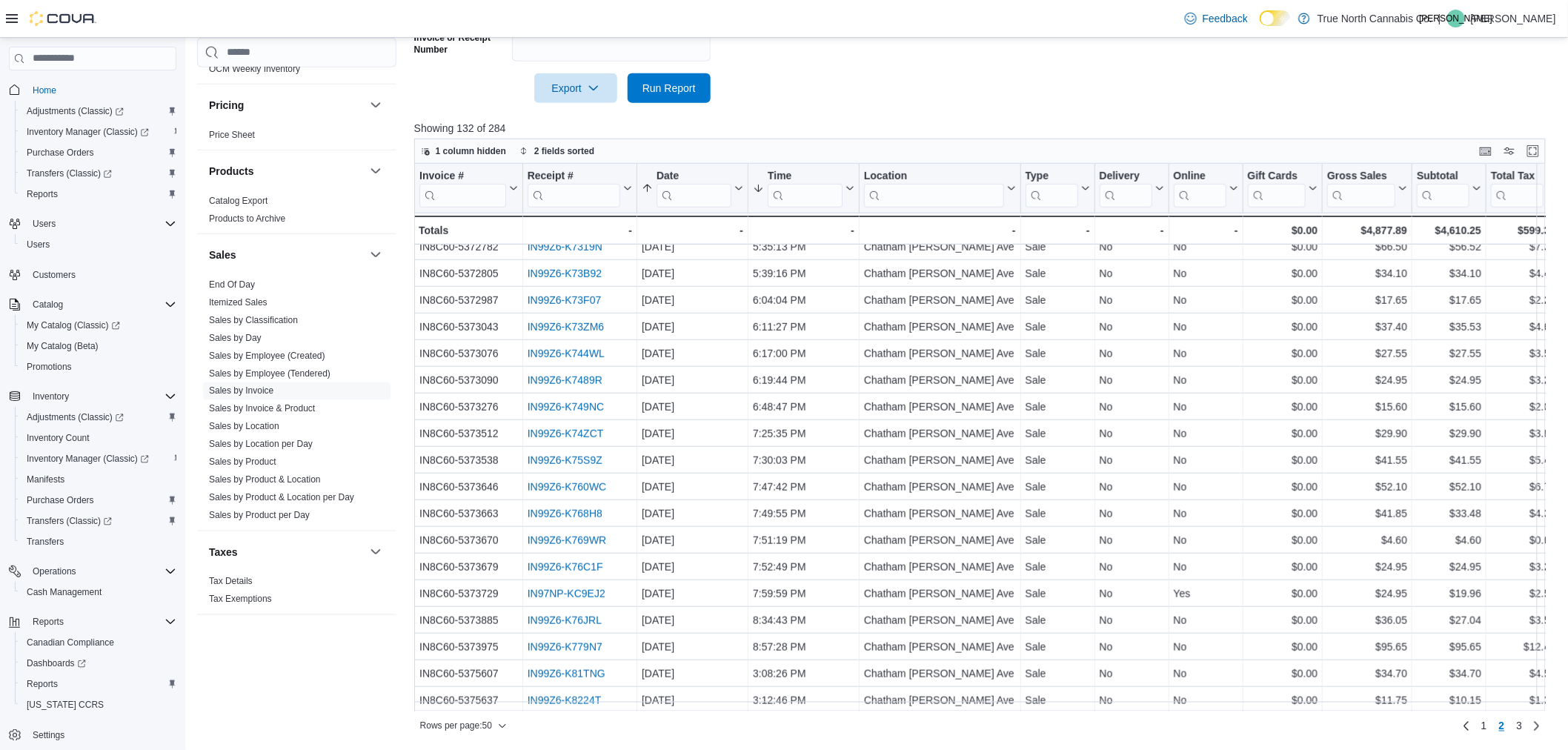
scroll to position [494, 0]
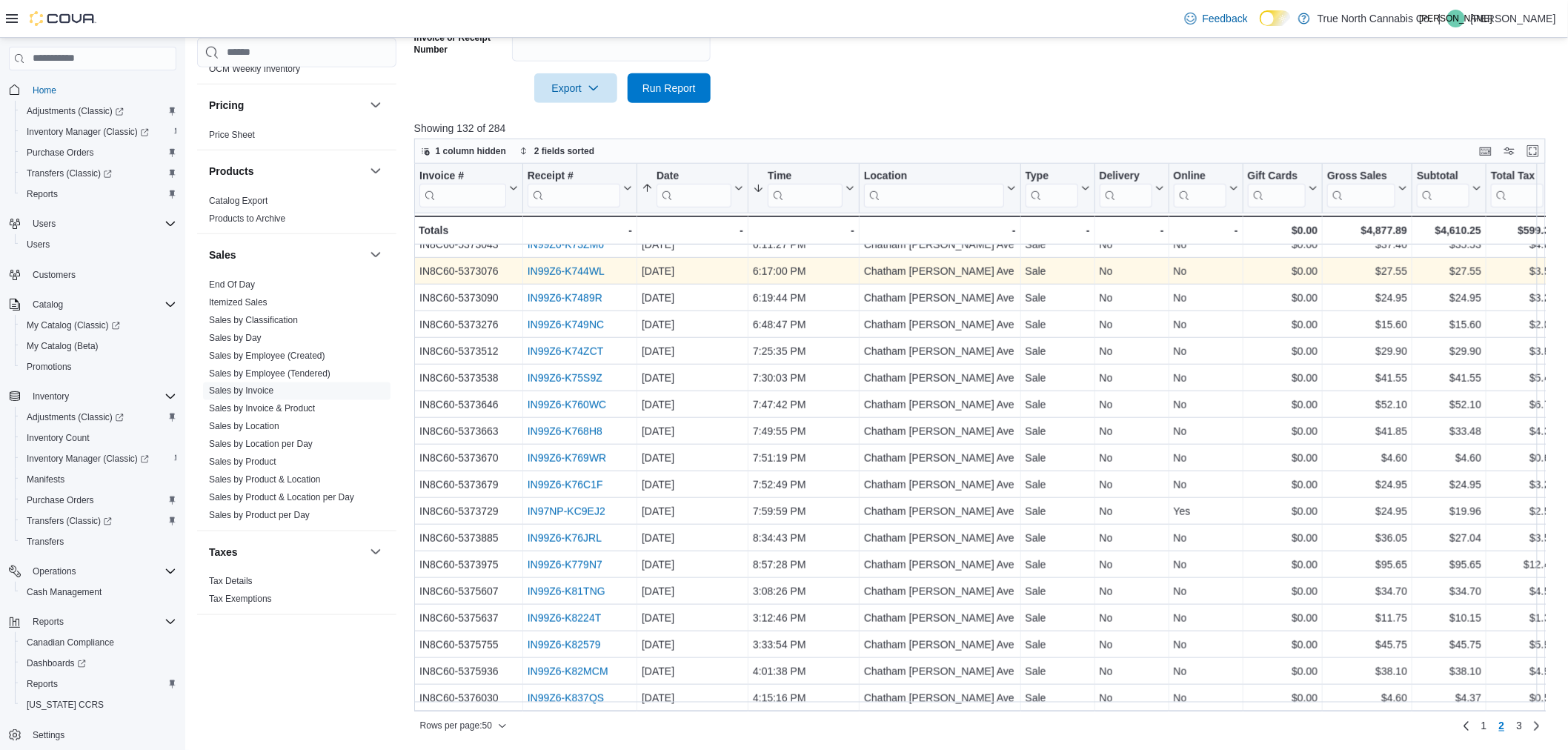
click at [589, 270] on link "IN99Z6-K744WL" at bounding box center [566, 272] width 77 height 12
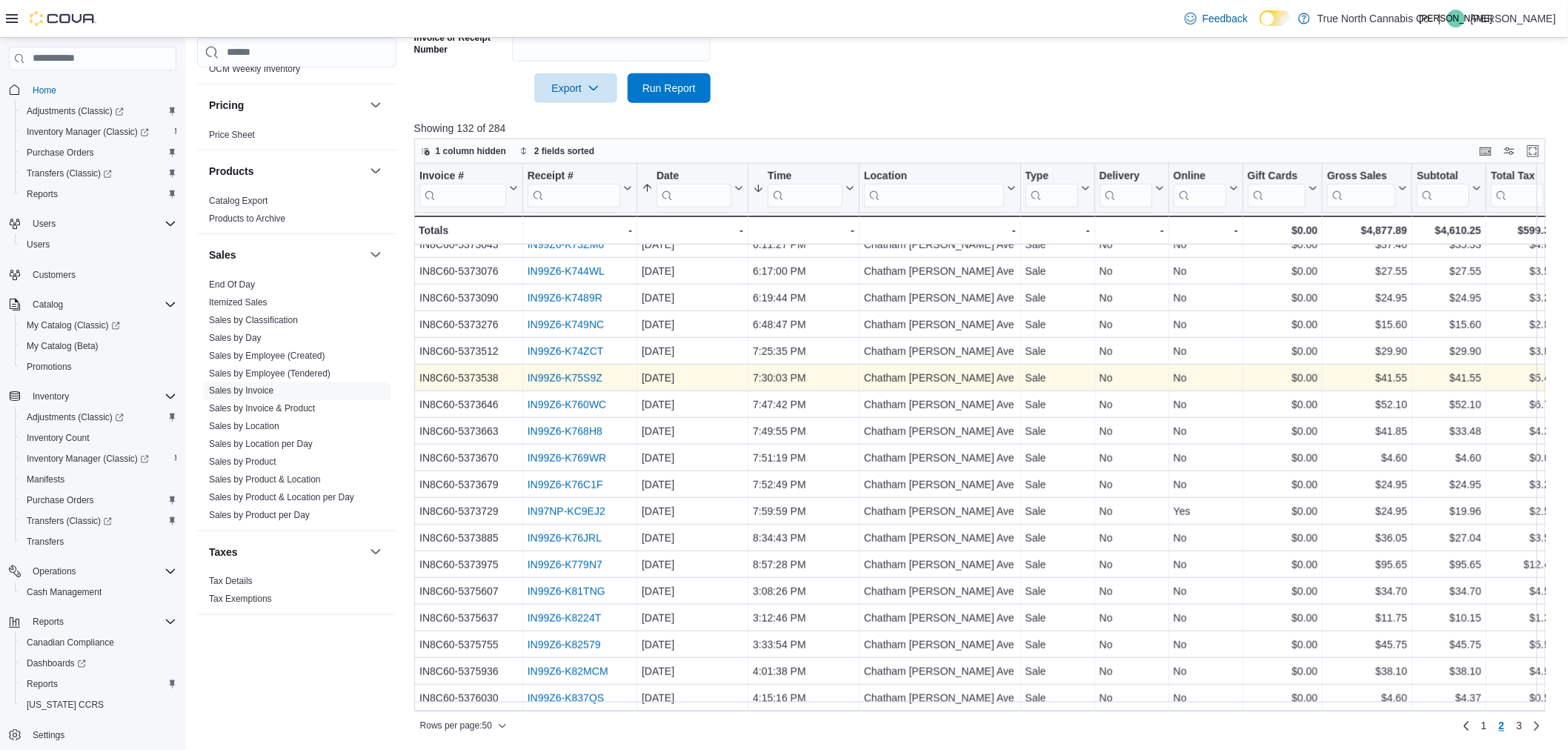
click at [565, 381] on link "IN99Z6-K75S9Z" at bounding box center [564, 378] width 74 height 12
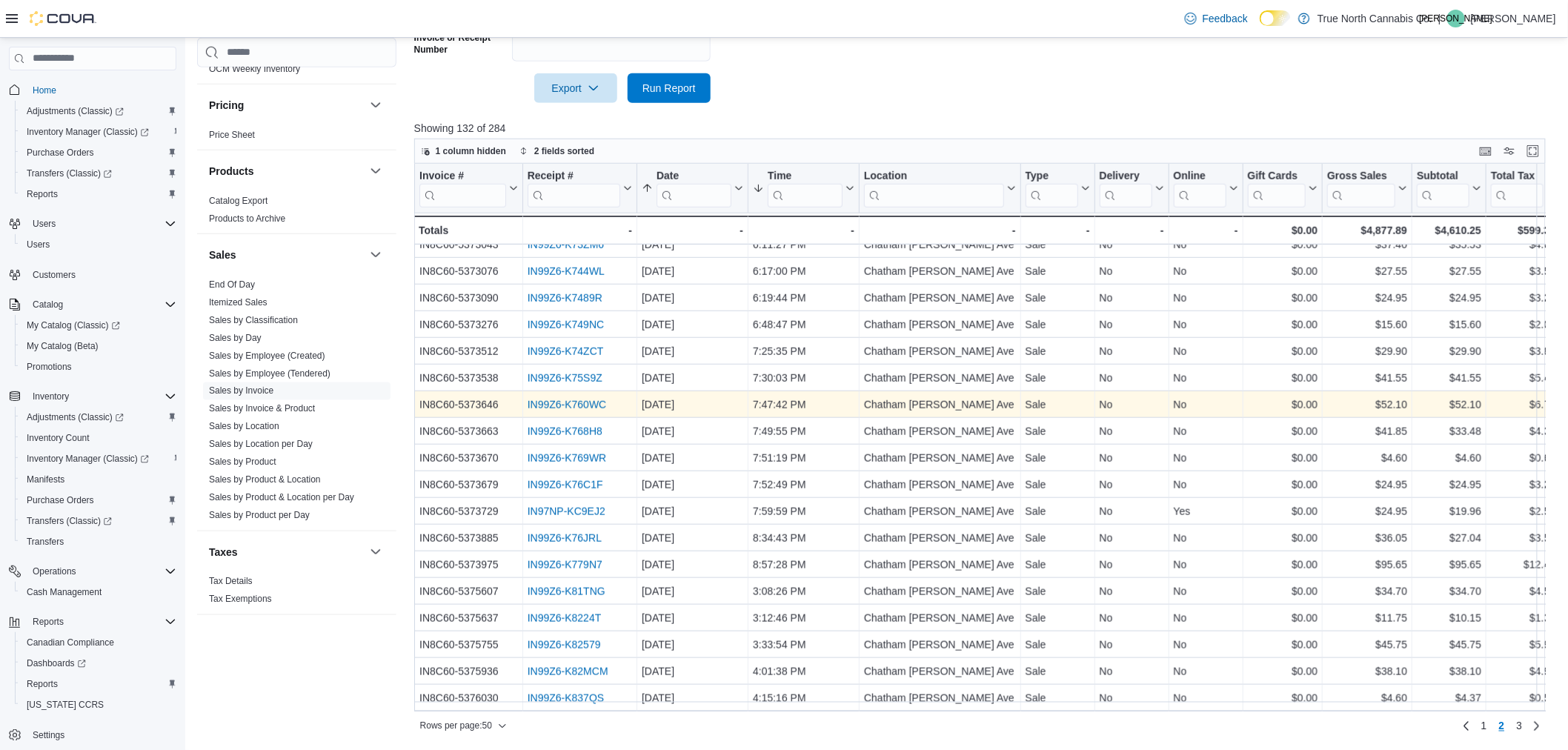
click at [594, 399] on link "IN99Z6-K760WC" at bounding box center [567, 405] width 79 height 12
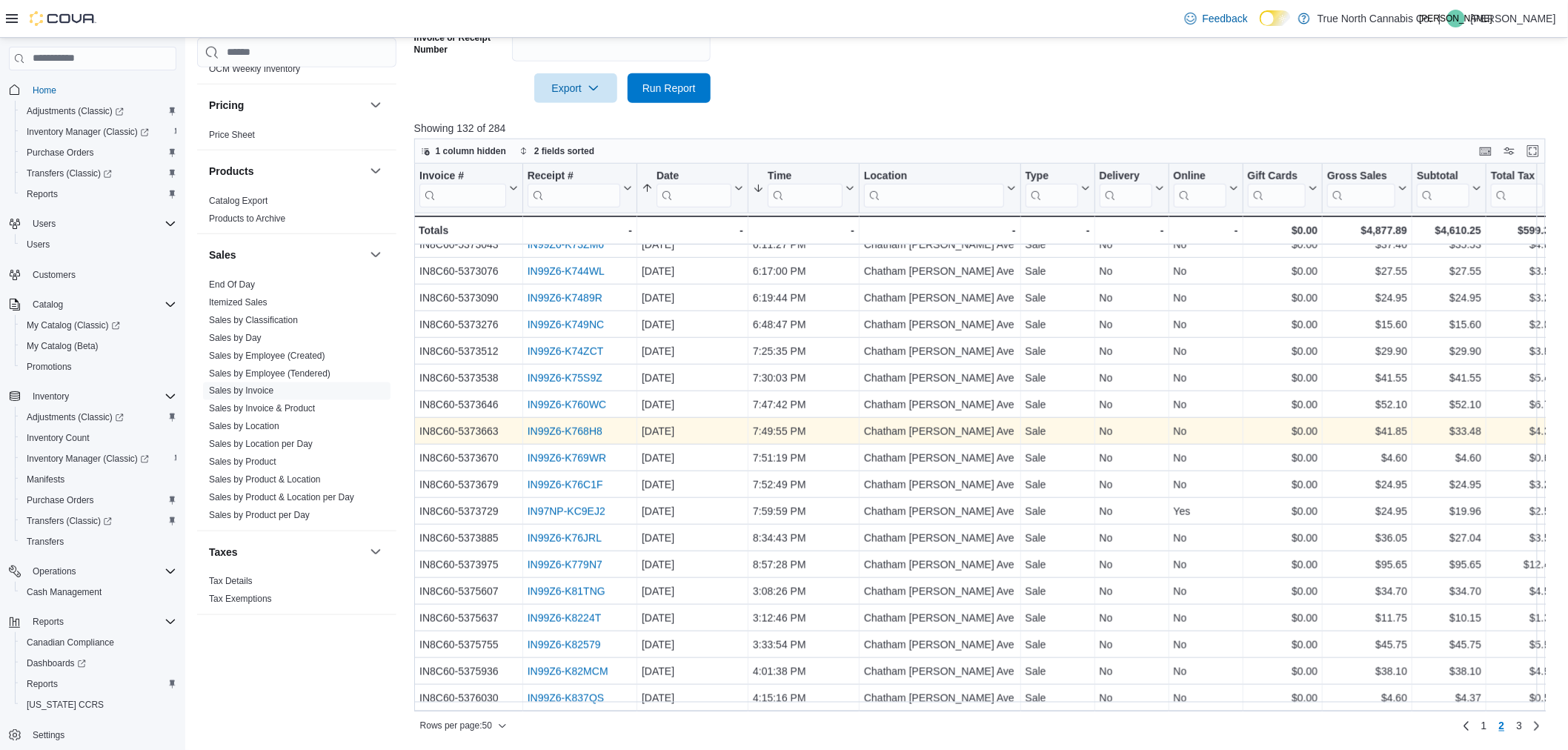
click at [554, 428] on link "IN99Z6-K768H8" at bounding box center [564, 431] width 74 height 12
click at [546, 431] on link "IN99Z6-K768H8" at bounding box center [564, 431] width 74 height 12
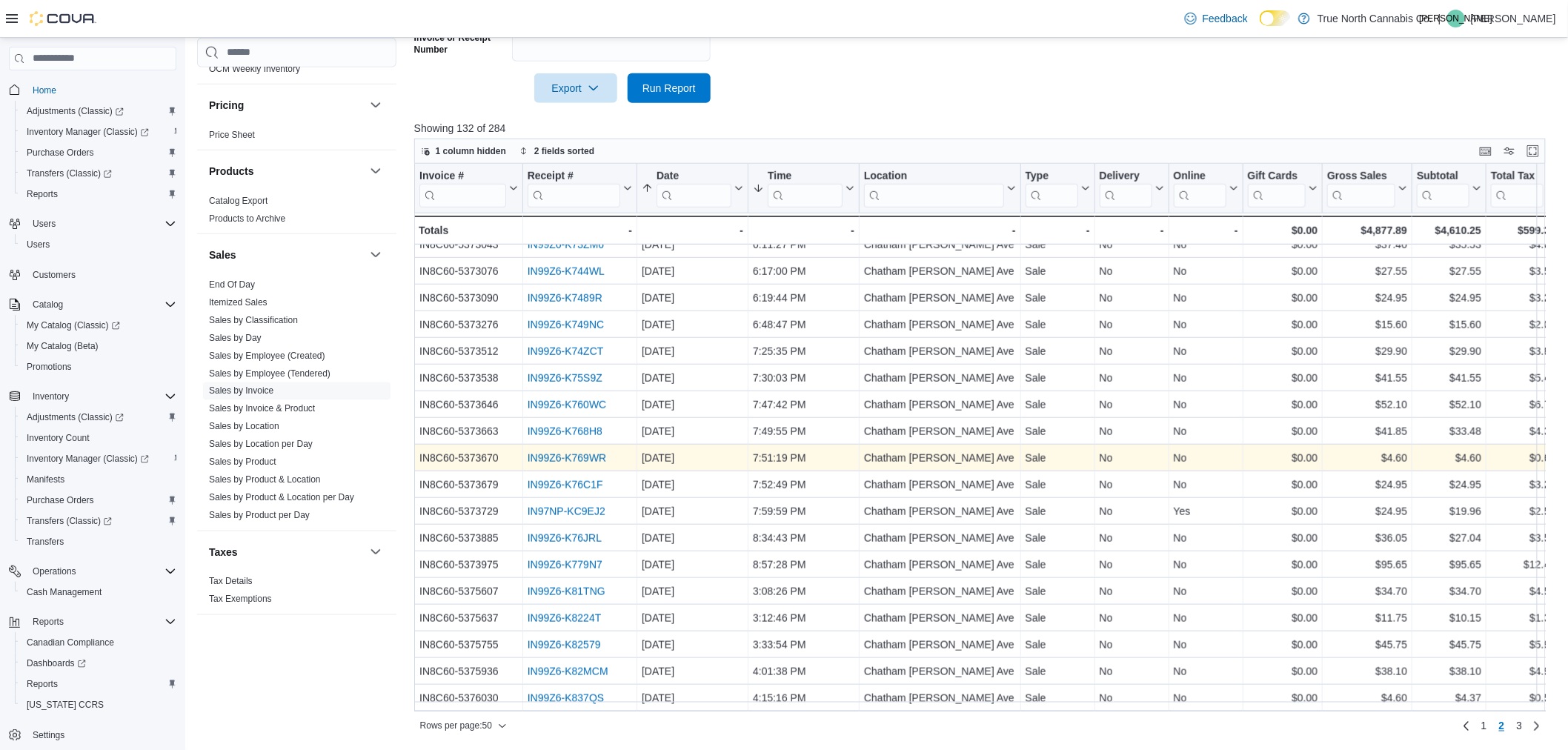
click at [531, 458] on link "IN99Z6-K769WR" at bounding box center [567, 458] width 79 height 12
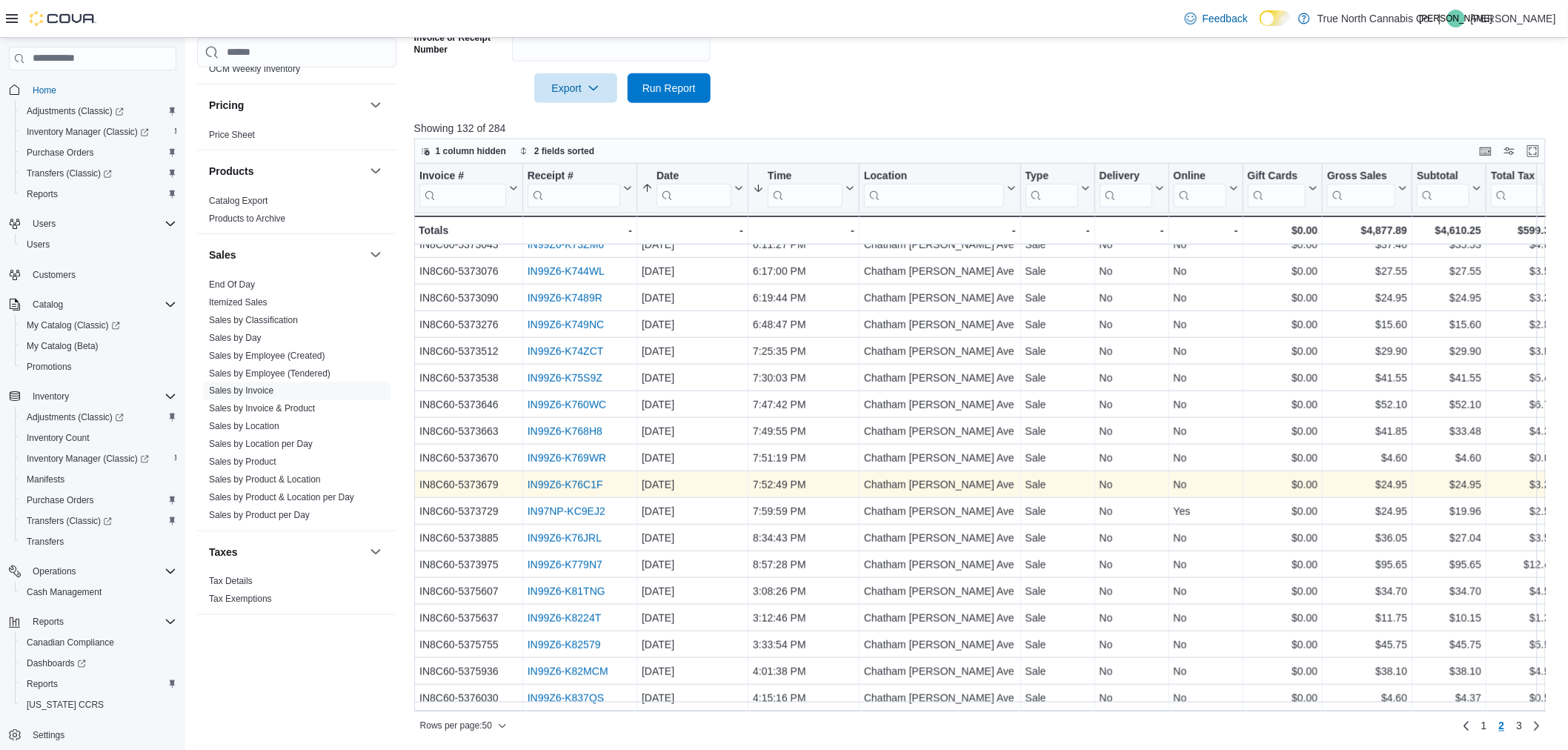
click at [574, 480] on link "IN99Z6-K76C1F" at bounding box center [565, 485] width 75 height 12
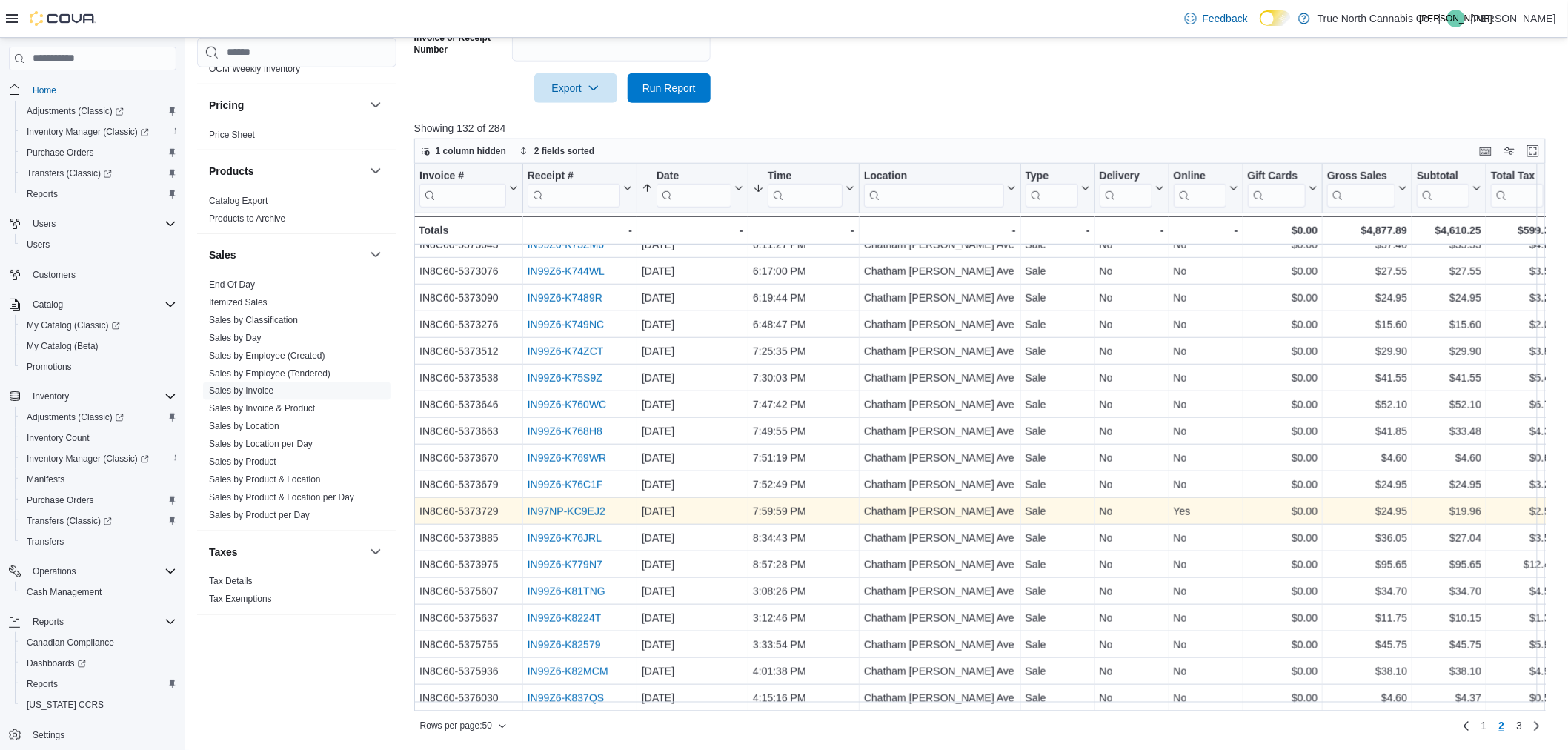
click at [554, 509] on link "IN97NP-KC9EJ2" at bounding box center [566, 511] width 78 height 12
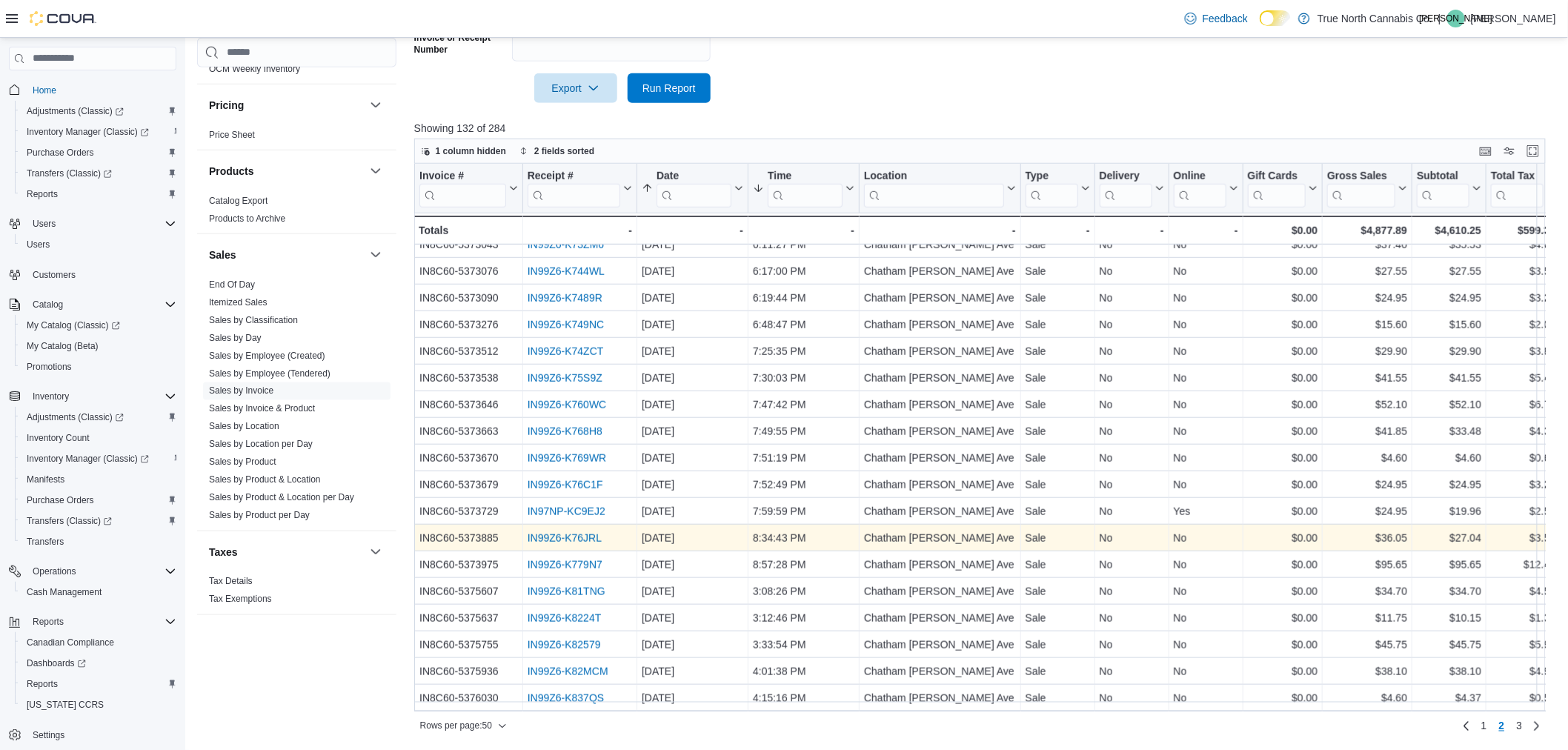
click at [586, 536] on link "IN99Z6-K76JRL" at bounding box center [564, 538] width 74 height 12
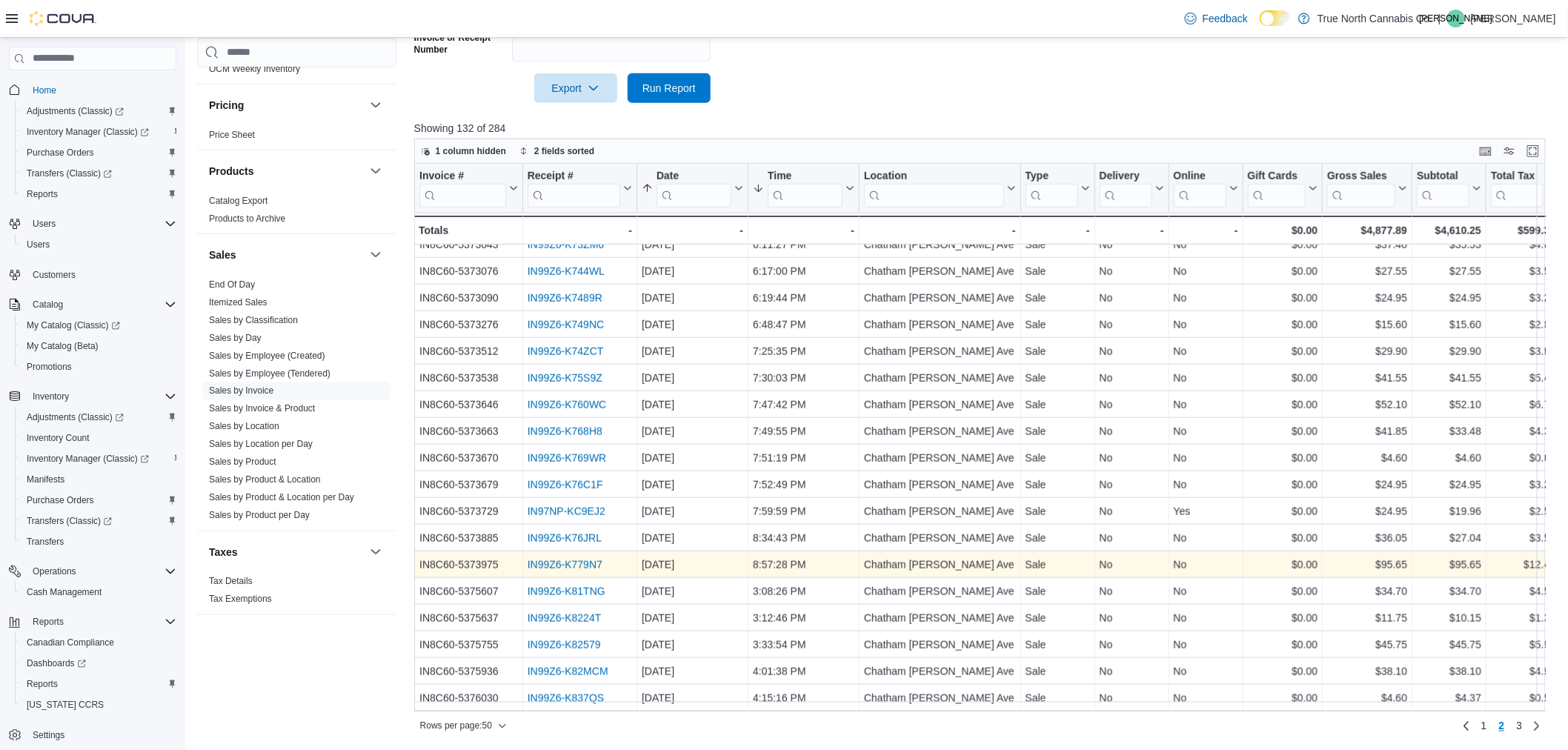
click at [568, 565] on link "IN99Z6-K779N7" at bounding box center [564, 564] width 74 height 12
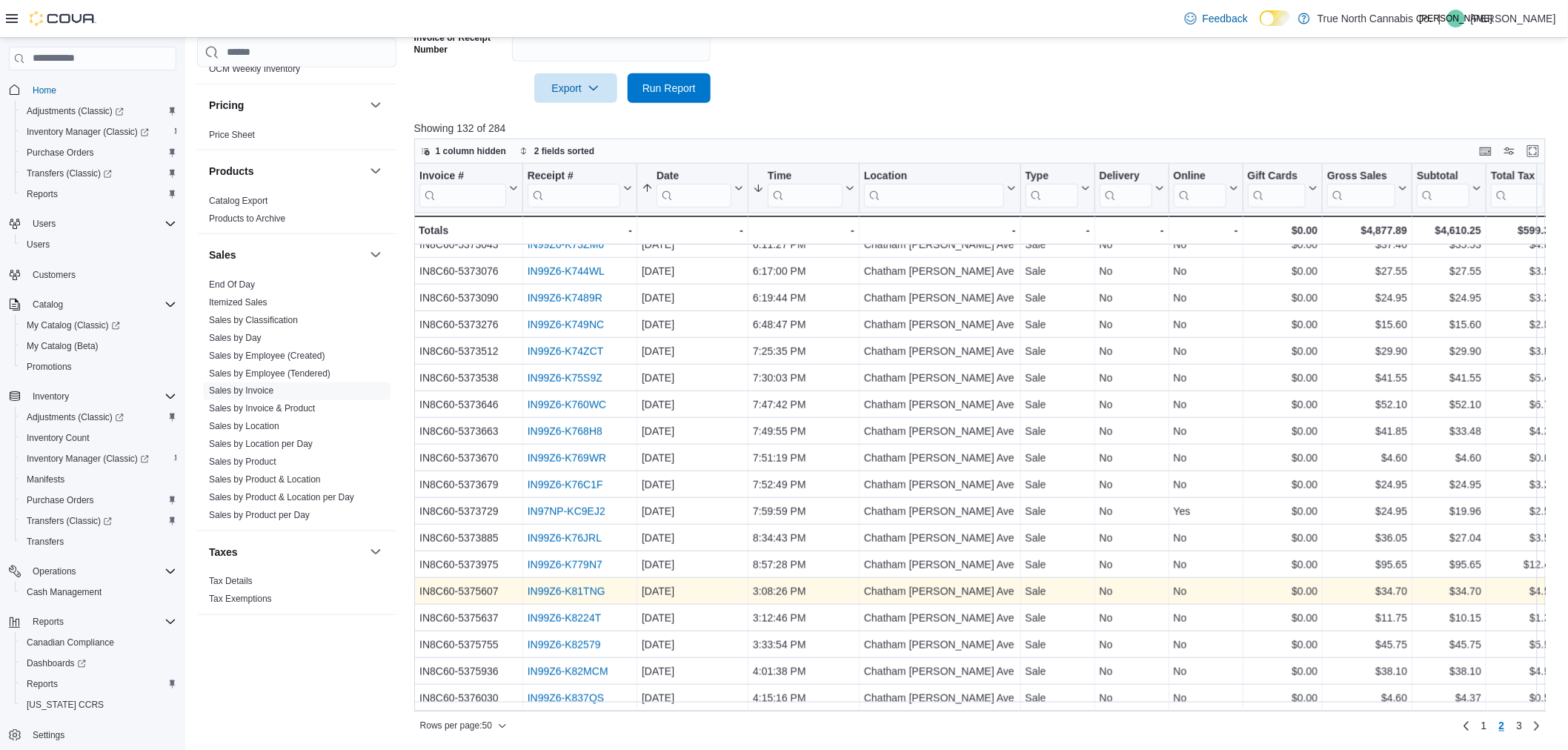
drag, startPoint x: 552, startPoint y: 588, endPoint x: 536, endPoint y: 587, distance: 16.0
click at [536, 587] on link "IN99Z6-K81TNG" at bounding box center [566, 591] width 78 height 12
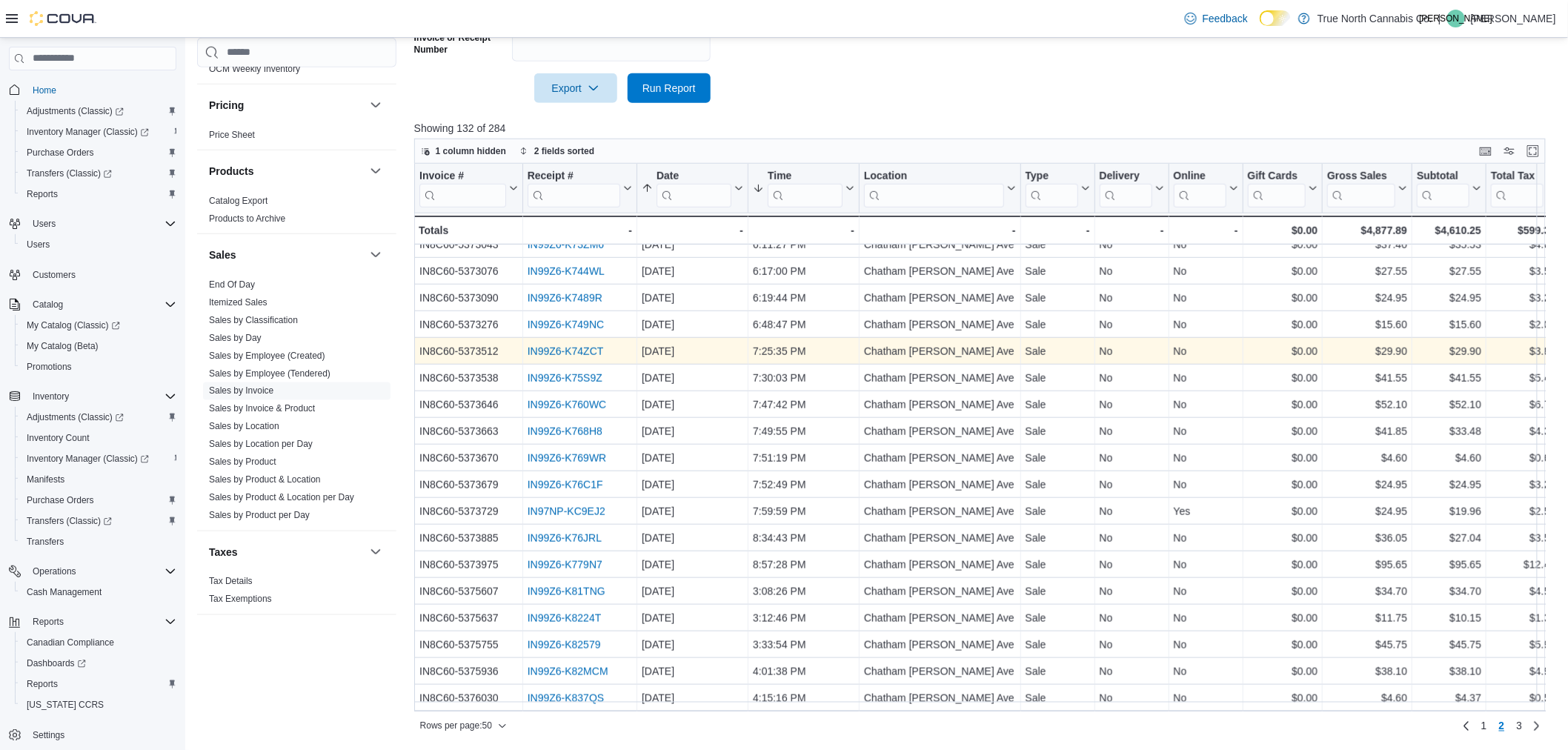
click at [537, 350] on link "IN99Z6-K74ZCT" at bounding box center [565, 352] width 76 height 12
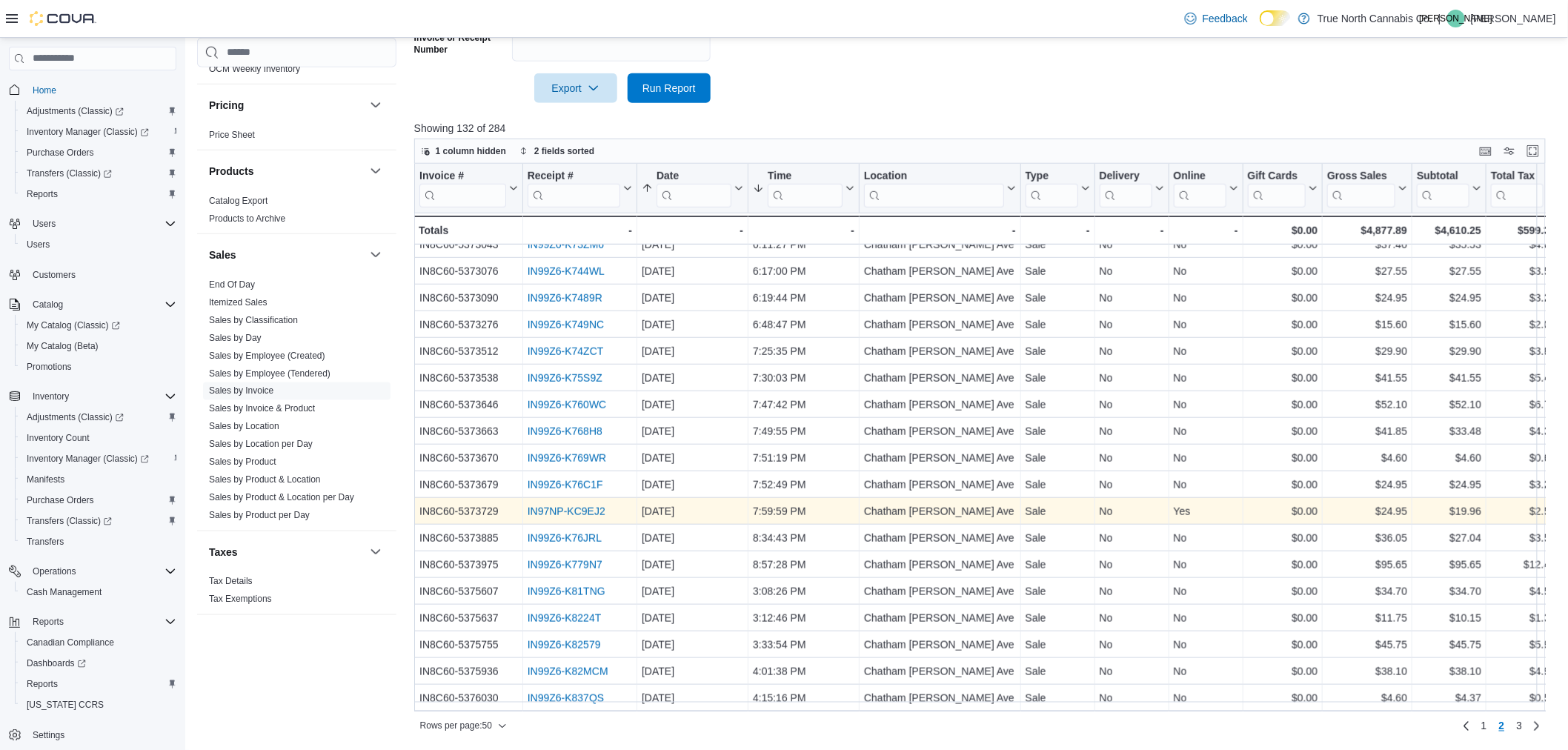
click at [577, 507] on link "IN97NP-KC9EJ2" at bounding box center [566, 511] width 78 height 12
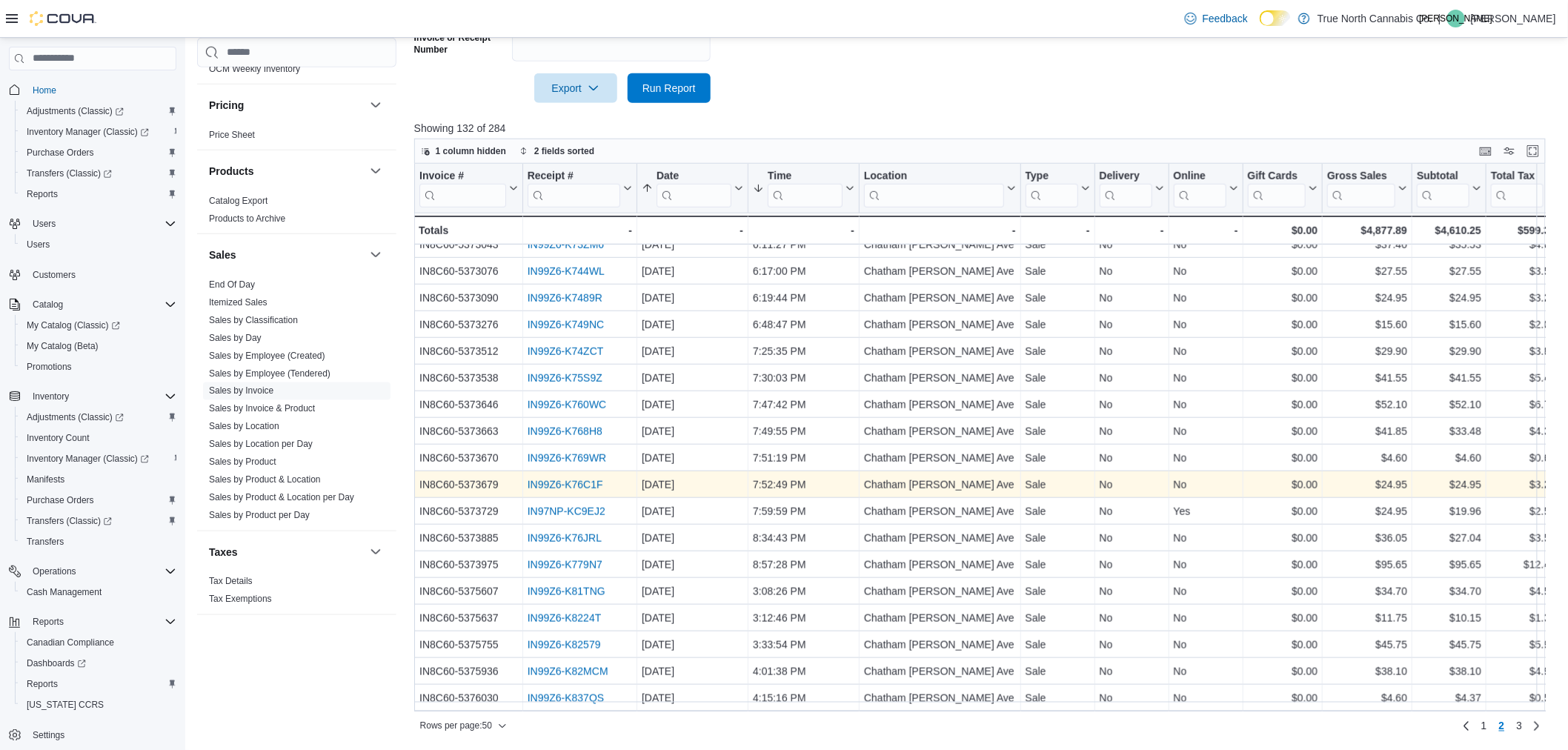
click at [555, 479] on link "IN99Z6-K76C1F" at bounding box center [565, 485] width 75 height 12
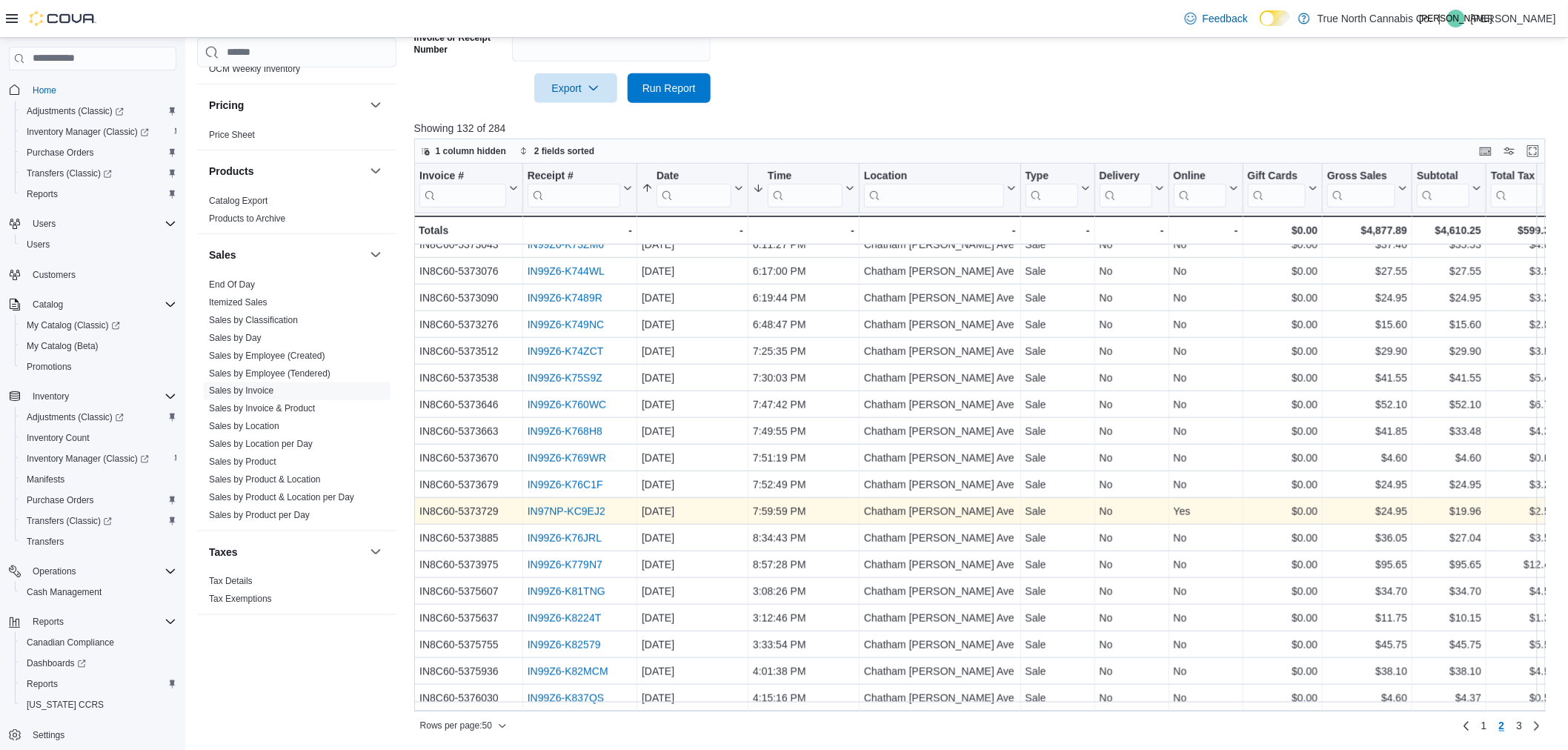
click at [553, 513] on link "IN97NP-KC9EJ2" at bounding box center [566, 511] width 78 height 12
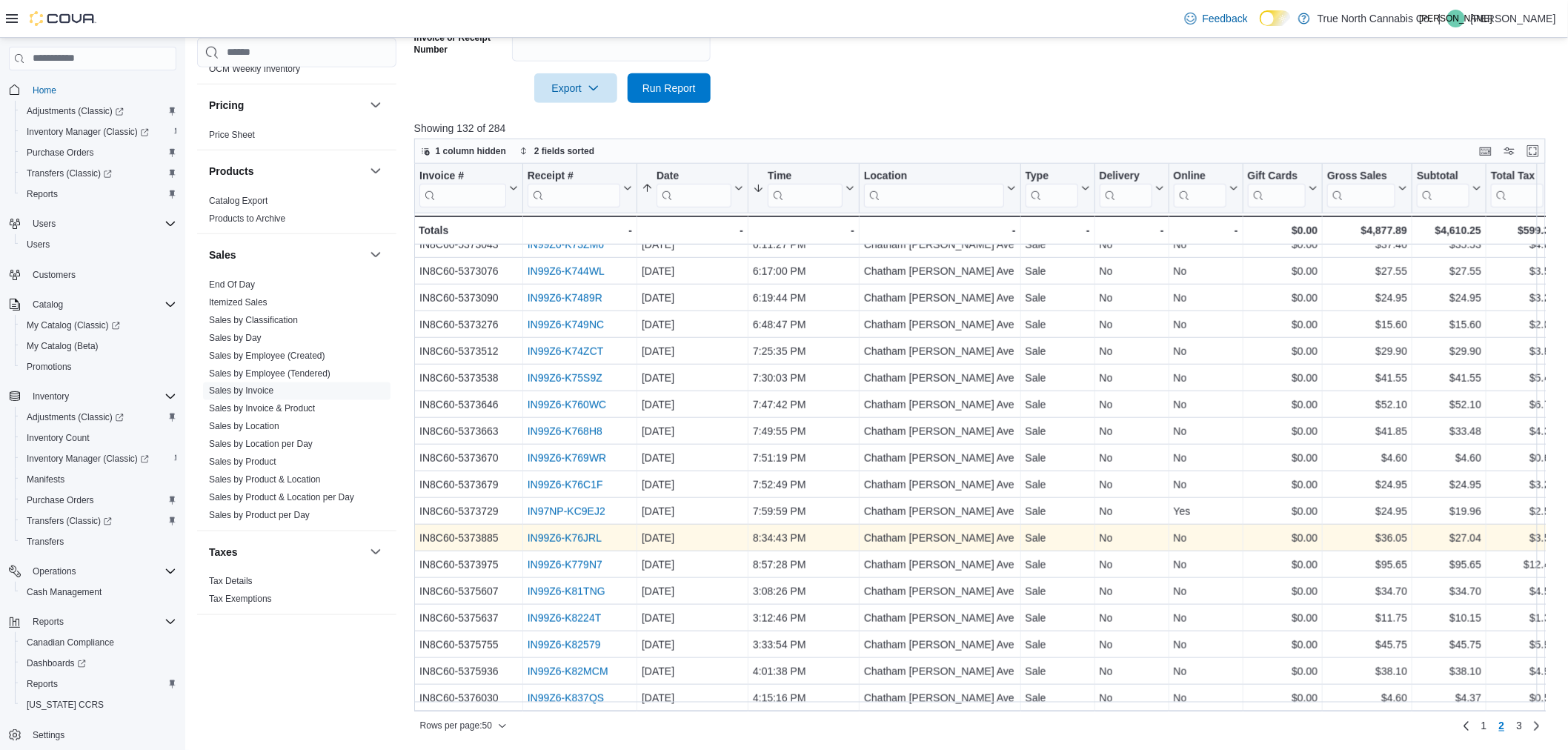
click at [539, 546] on div "IN99Z6-K76JRL" at bounding box center [580, 538] width 104 height 17
click at [537, 539] on link "IN99Z6-K76JRL" at bounding box center [564, 538] width 74 height 12
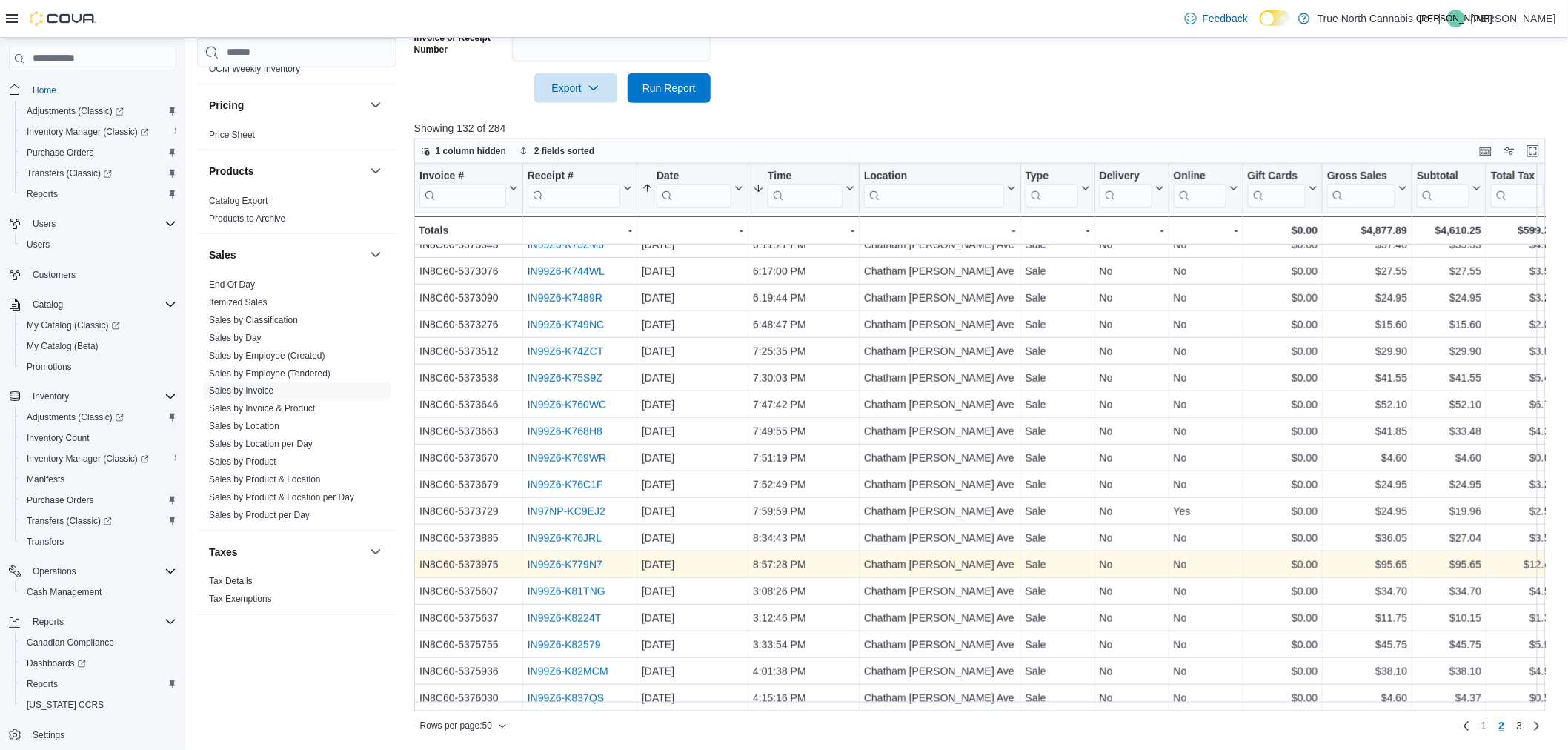
click at [552, 560] on link "IN99Z6-K779N7" at bounding box center [564, 564] width 74 height 12
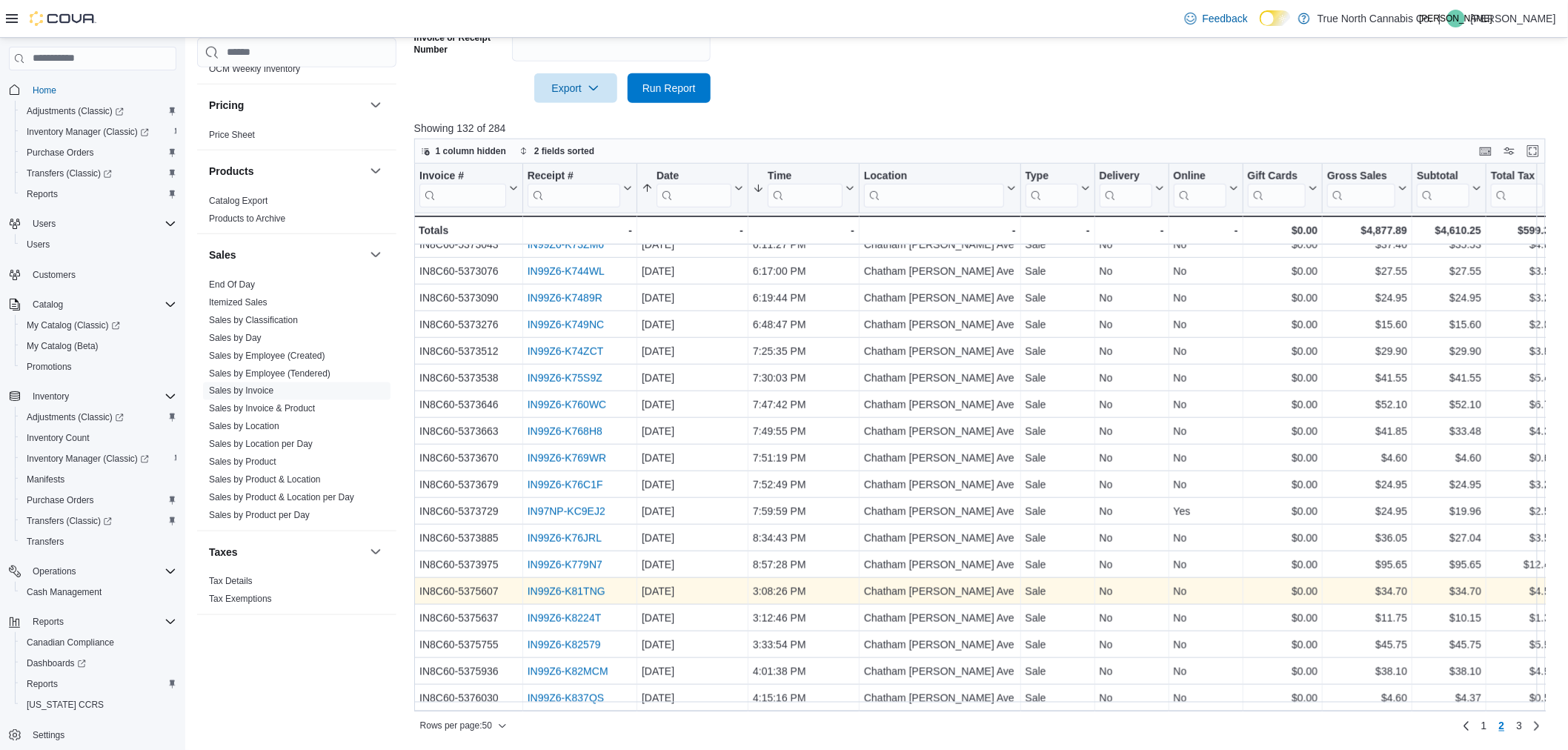
click at [564, 586] on link "IN99Z6-K81TNG" at bounding box center [566, 591] width 78 height 12
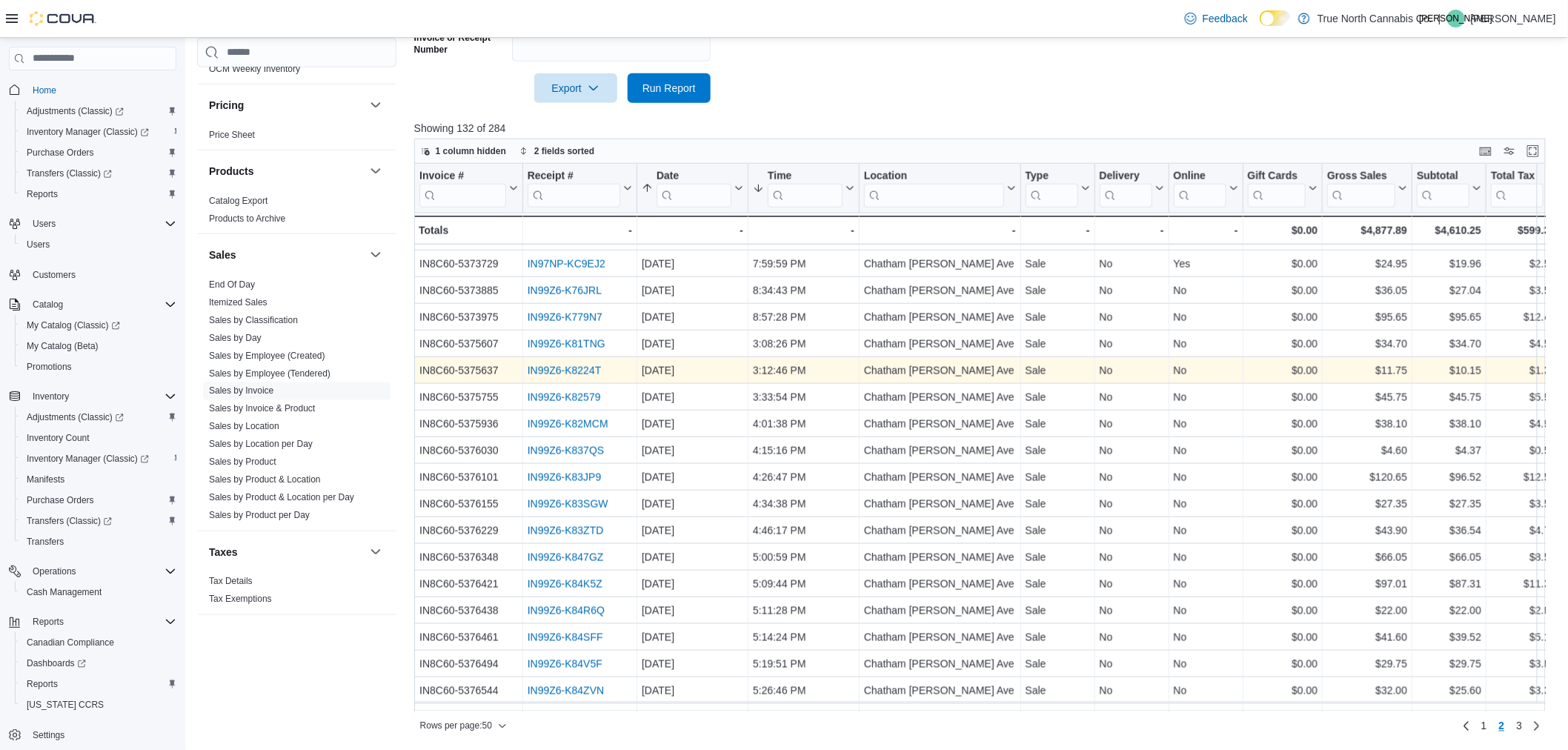
scroll to position [823, 0]
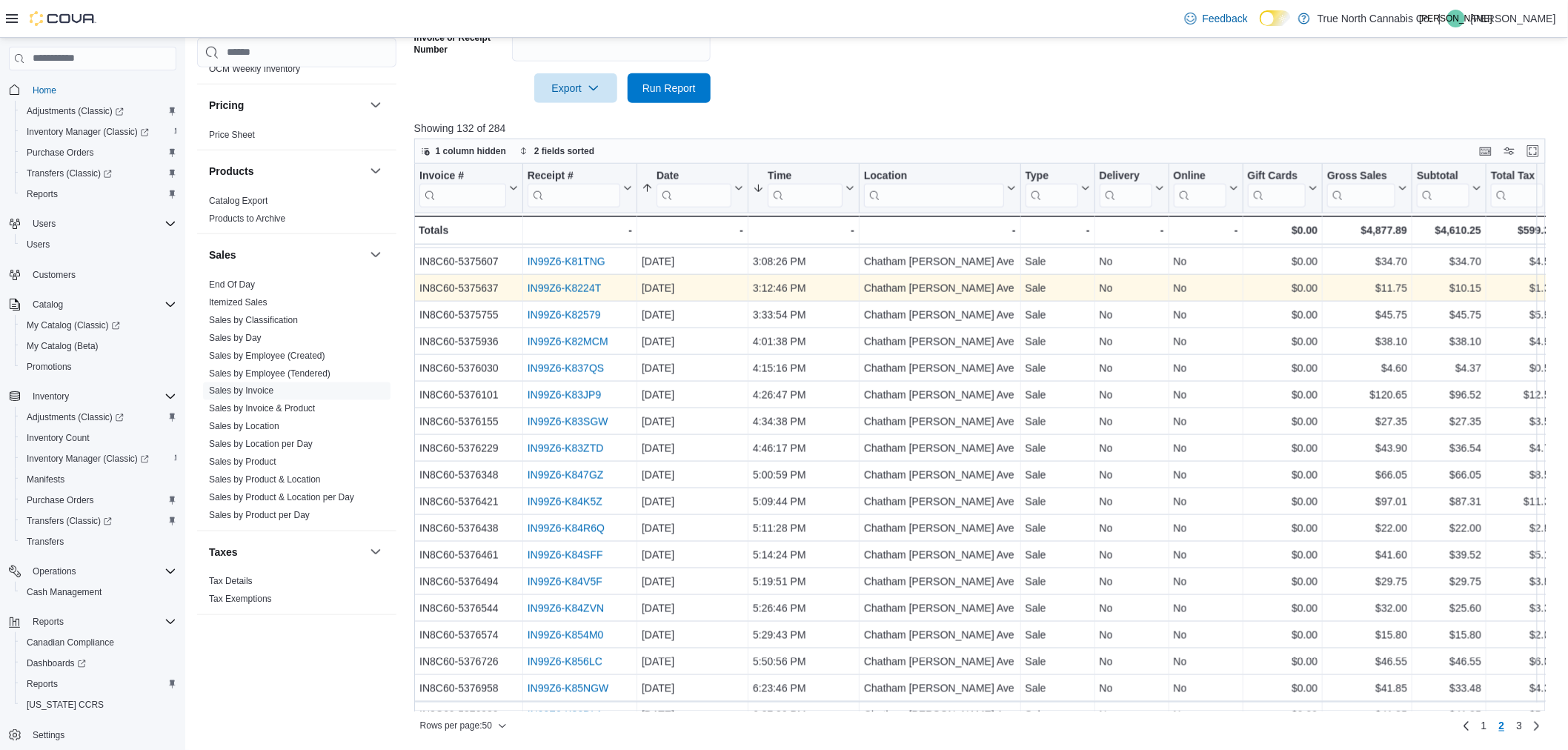
click at [591, 280] on div "IN99Z6-K8224T" at bounding box center [580, 288] width 104 height 17
click at [593, 291] on link "IN99Z6-K8224T" at bounding box center [564, 288] width 74 height 12
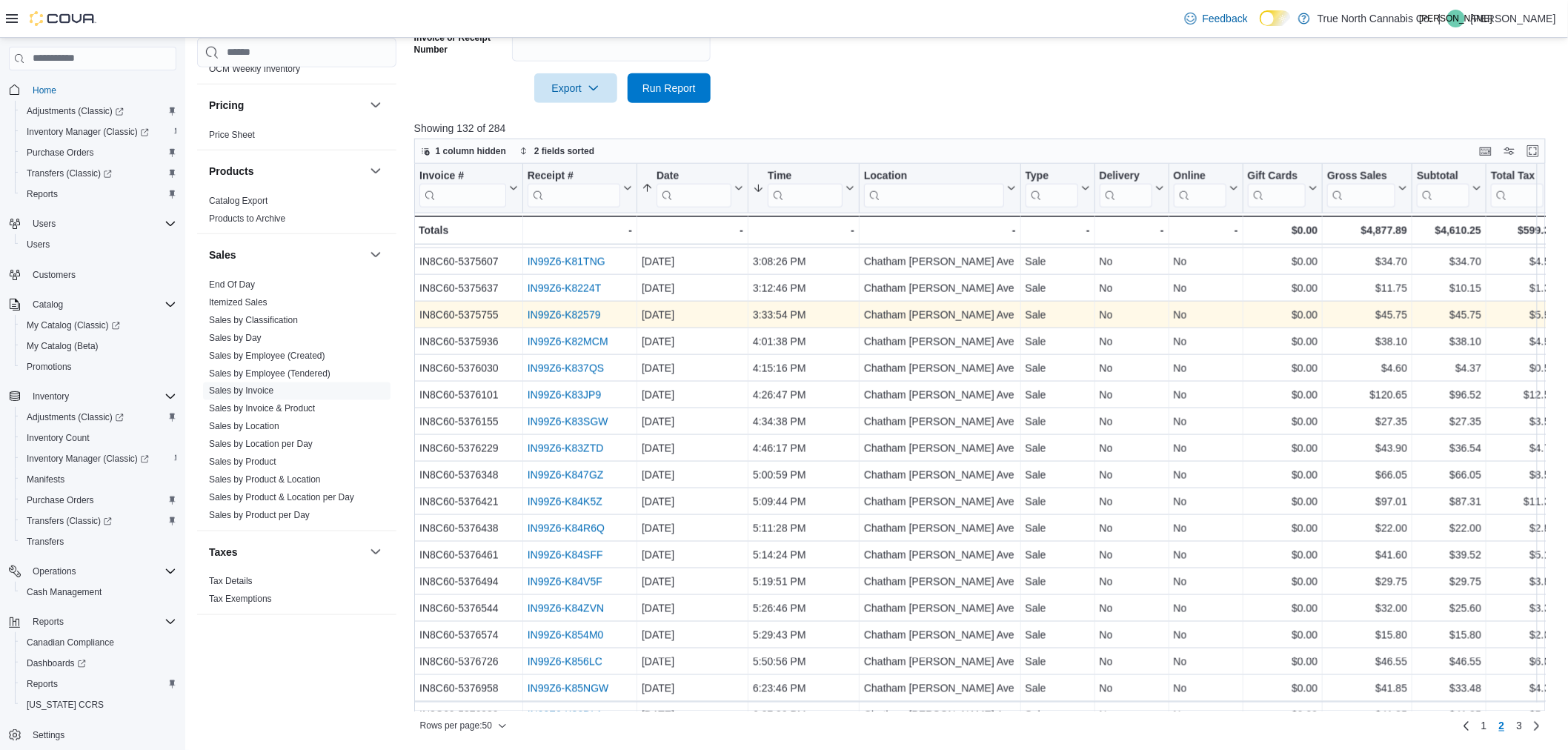
click at [574, 317] on link "IN99Z6-K82579" at bounding box center [564, 315] width 73 height 12
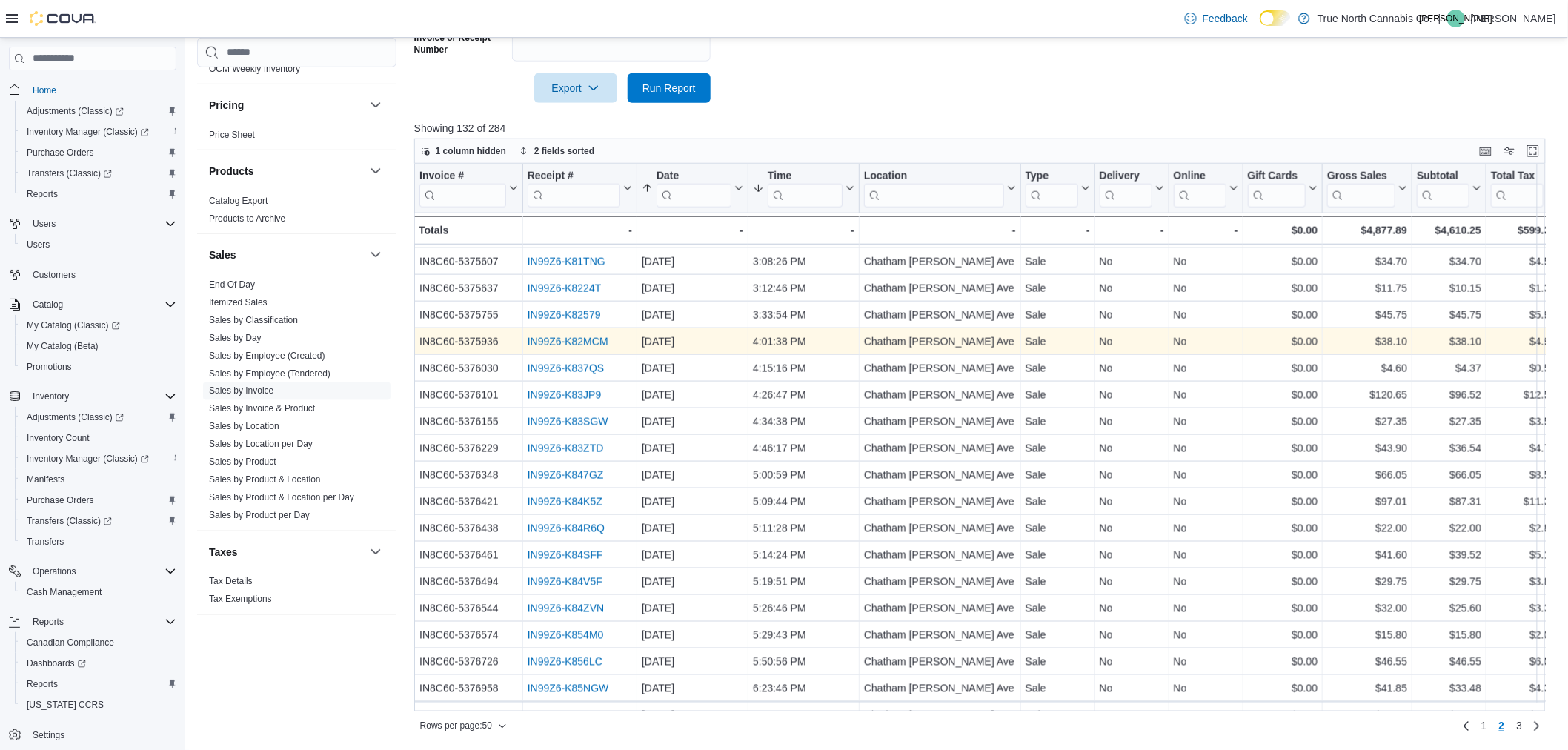
click at [588, 342] on link "IN99Z6-K82MCM" at bounding box center [568, 342] width 81 height 12
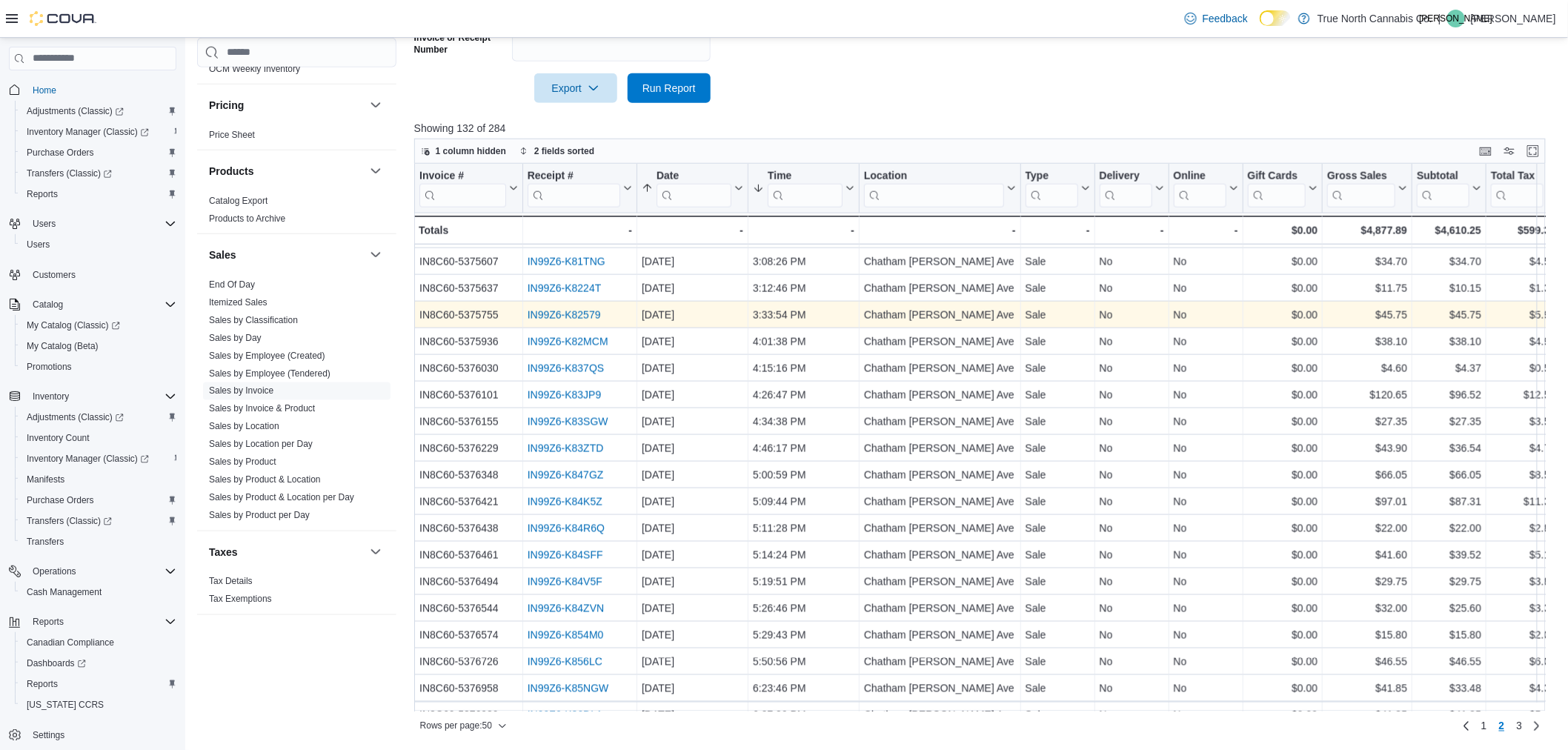
click at [572, 311] on link "IN99Z6-K82579" at bounding box center [564, 315] width 73 height 12
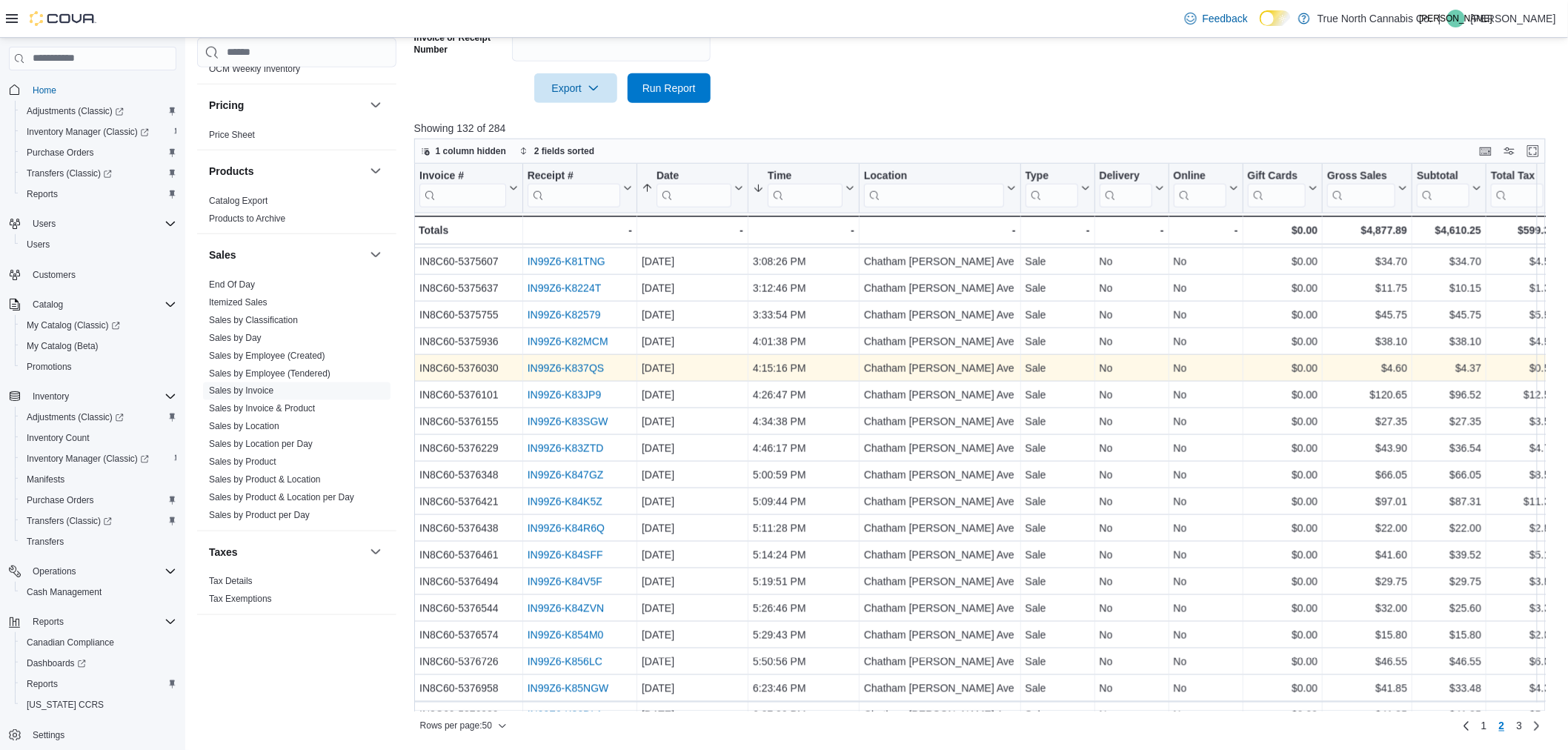
click at [574, 365] on link "IN99Z6-K837QS" at bounding box center [566, 368] width 77 height 12
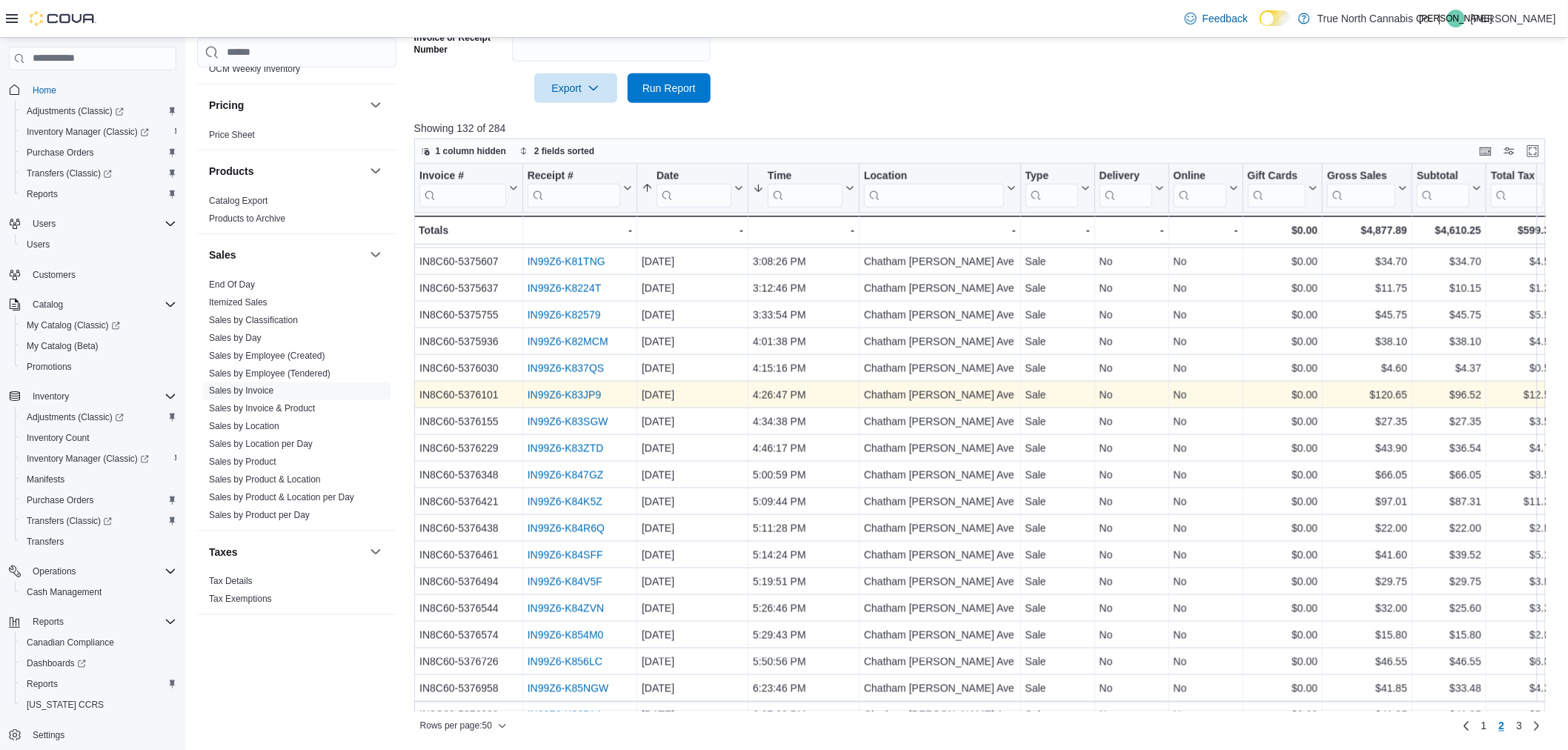
click at [594, 393] on link "IN99Z6-K83JP9" at bounding box center [564, 395] width 74 height 12
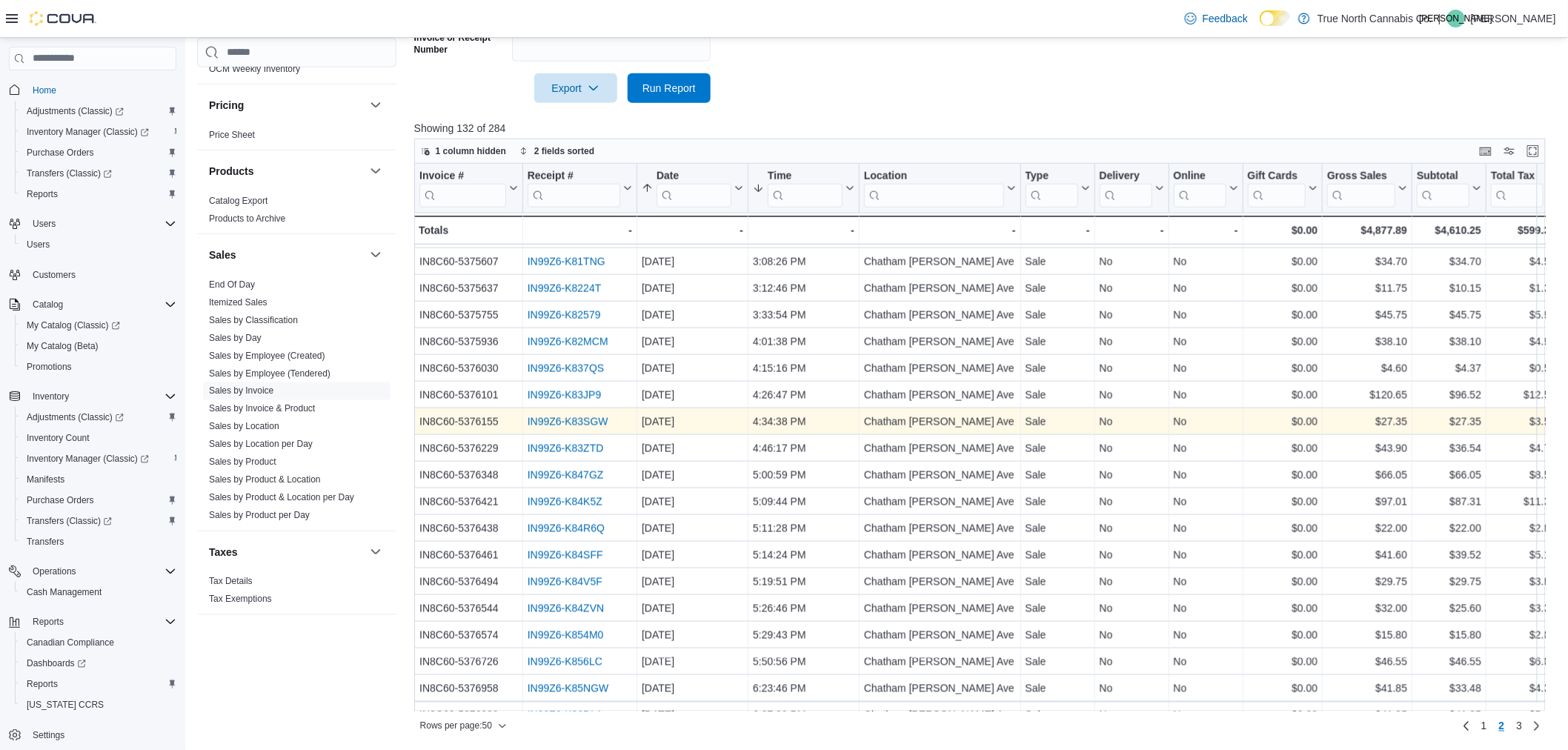
click at [538, 419] on link "IN99Z6-K83SGW" at bounding box center [568, 421] width 81 height 12
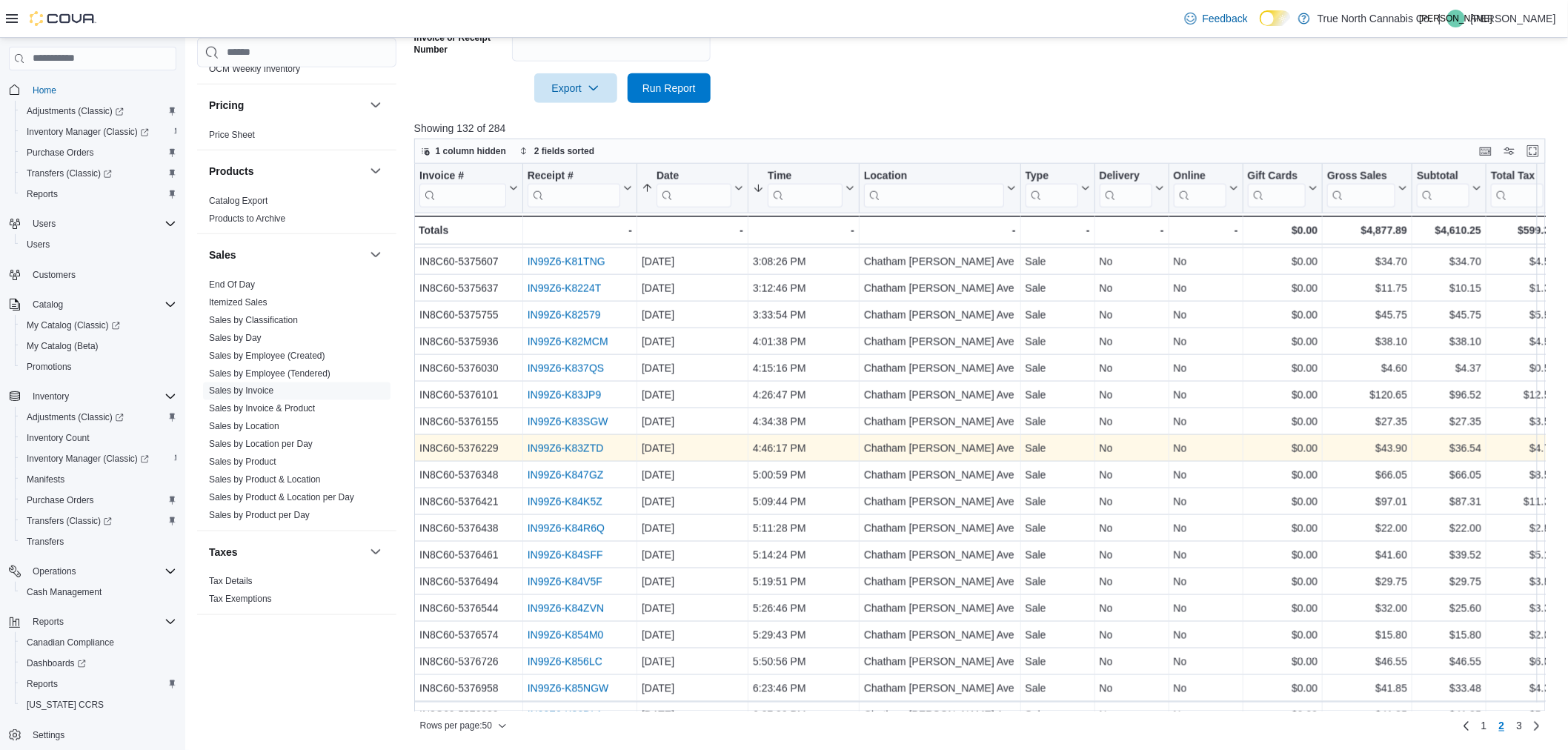
click at [590, 447] on link "IN99Z6-K83ZTD" at bounding box center [565, 448] width 76 height 12
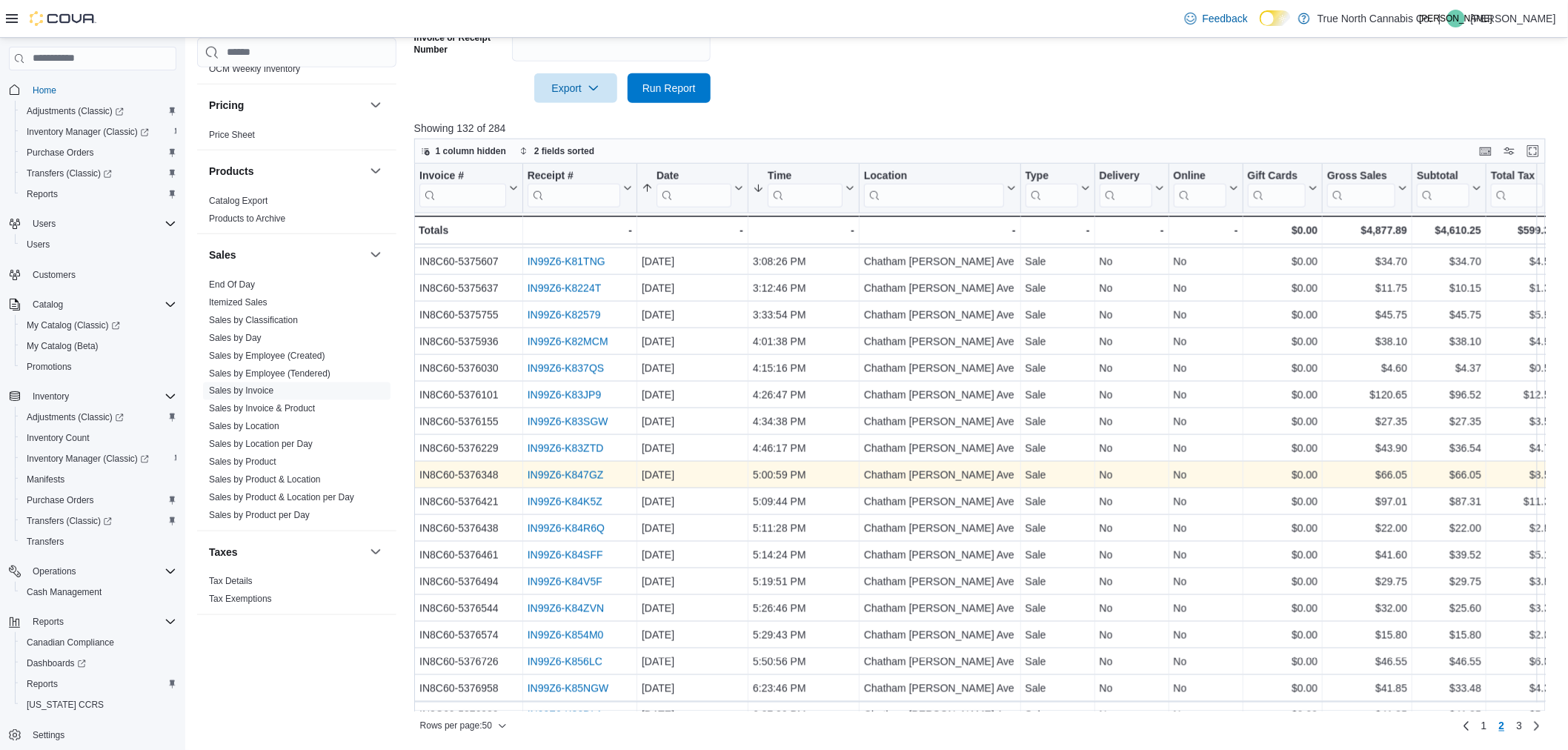
click at [535, 472] on link "IN99Z6-K847GZ" at bounding box center [565, 476] width 76 height 12
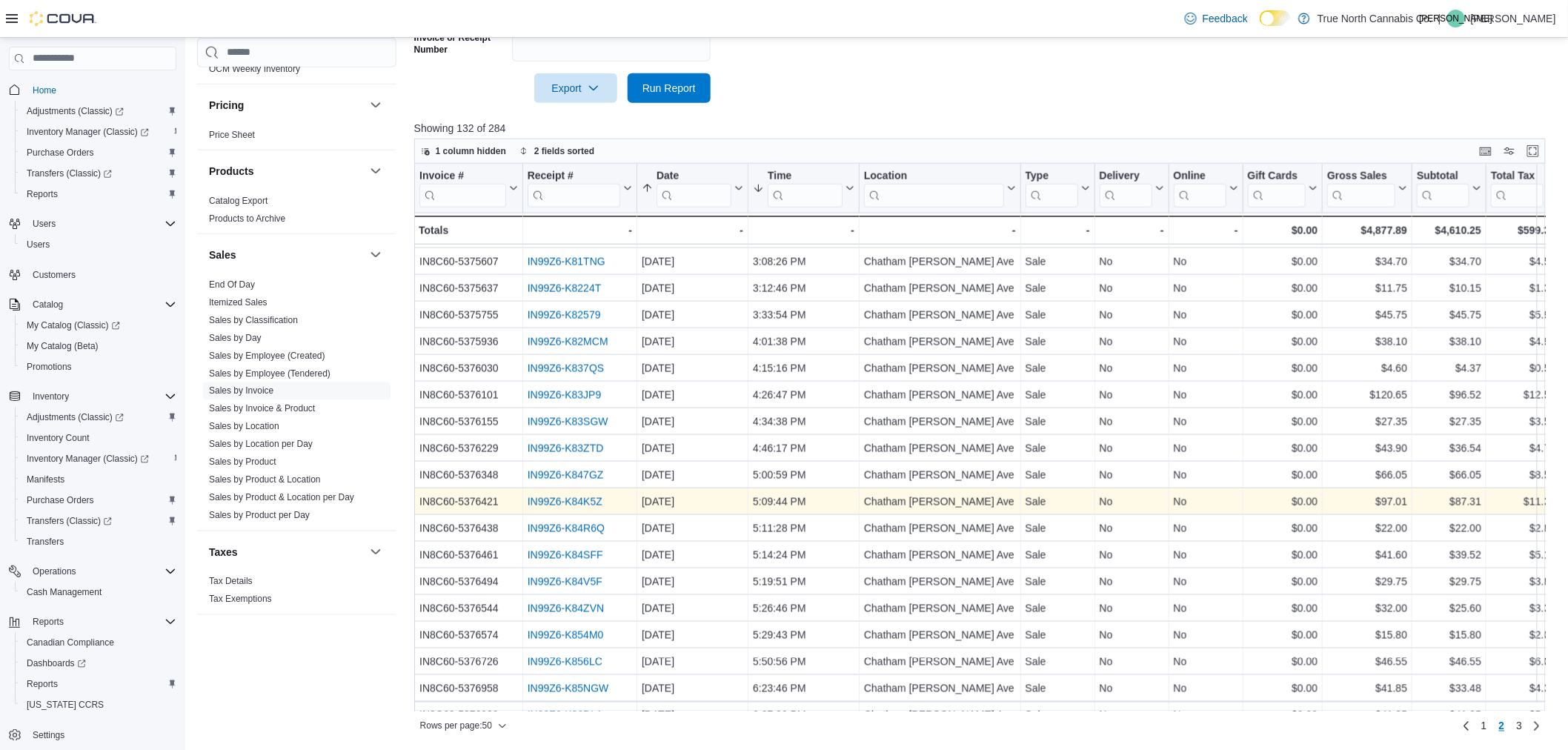
click at [556, 496] on link "IN99Z6-K84K5Z" at bounding box center [564, 502] width 74 height 12
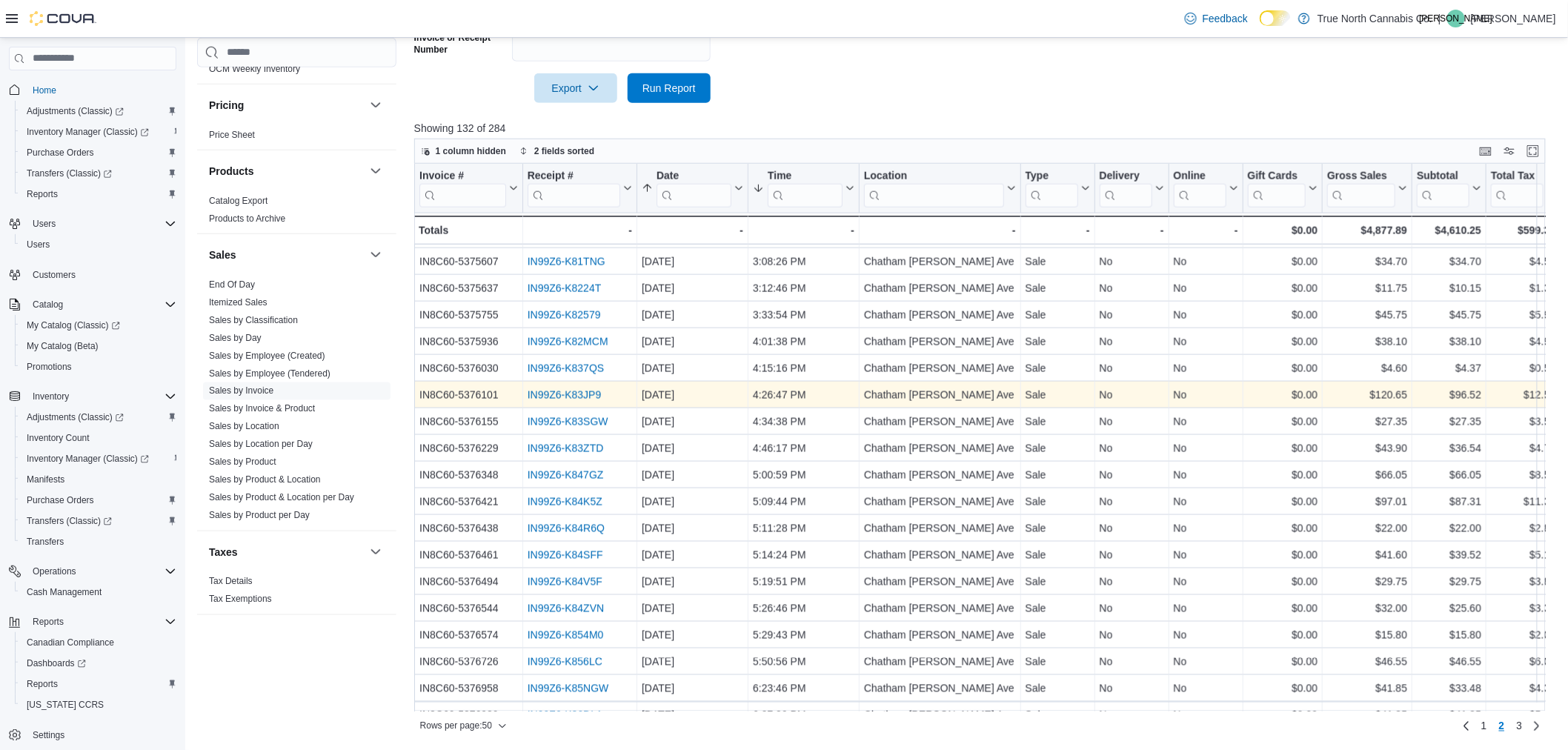
click at [588, 390] on link "IN99Z6-K83JP9" at bounding box center [564, 395] width 74 height 12
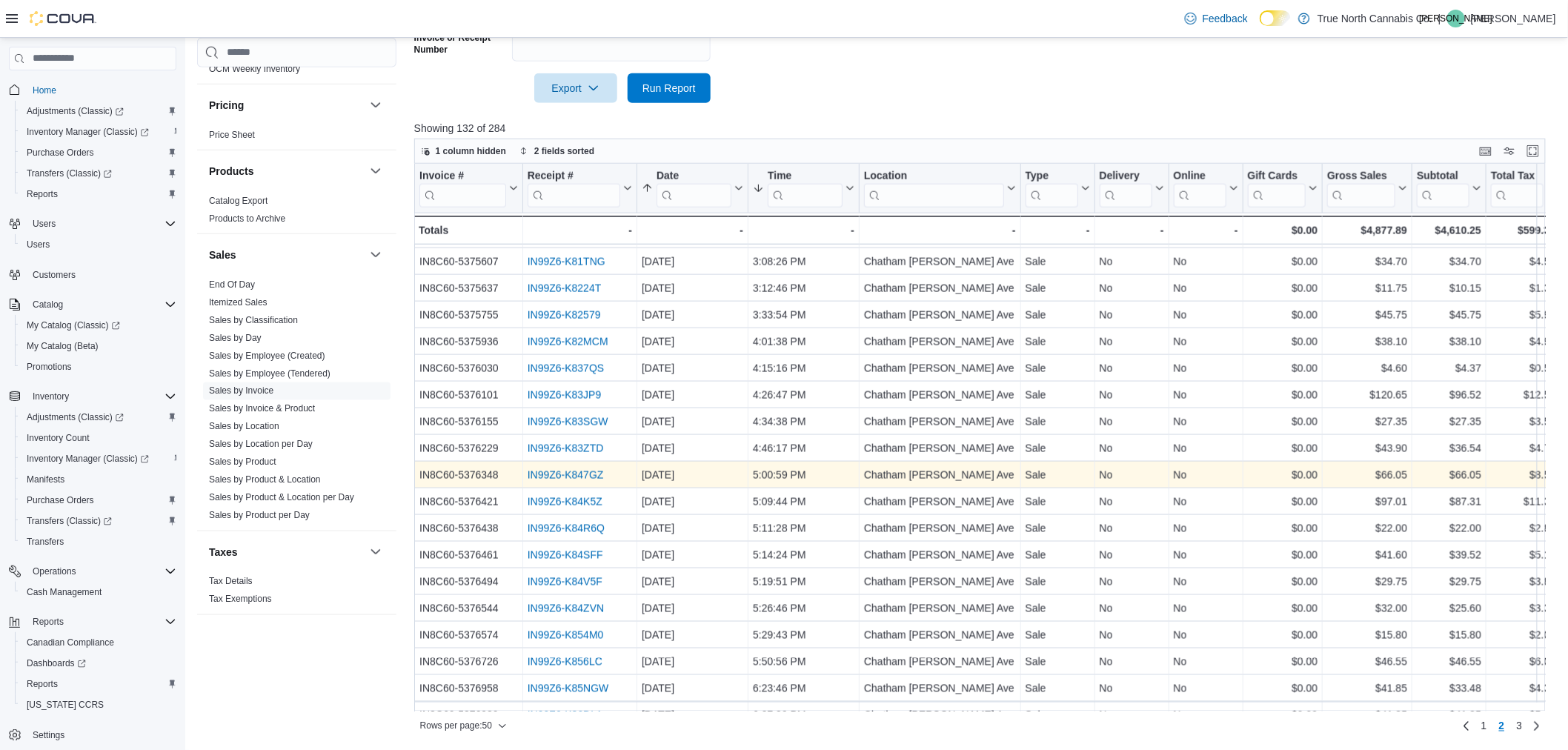
click at [569, 471] on link "IN99Z6-K847GZ" at bounding box center [565, 476] width 76 height 12
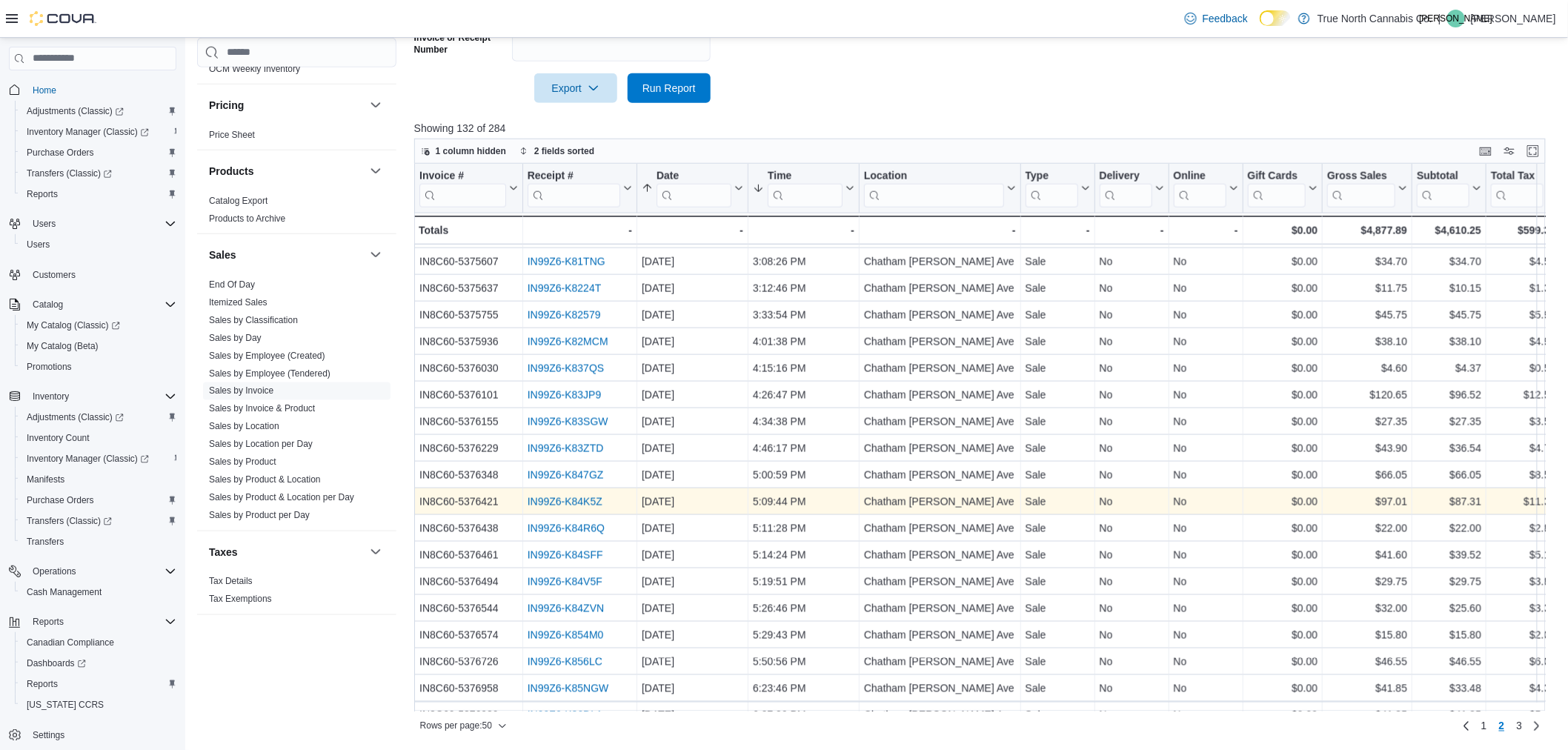
click at [585, 502] on link "IN99Z6-K84K5Z" at bounding box center [564, 502] width 74 height 12
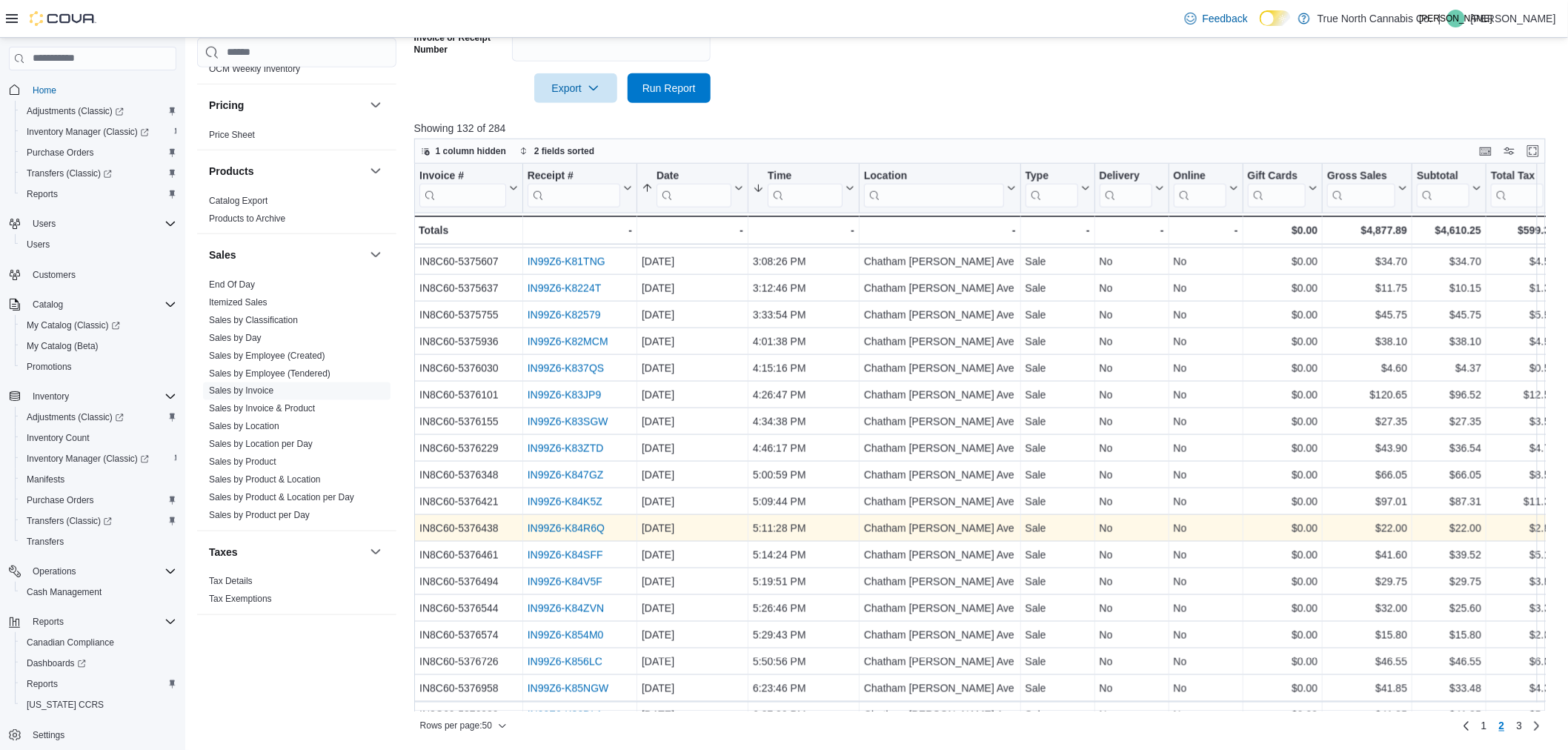
click at [559, 532] on link "IN99Z6-K84R6Q" at bounding box center [566, 529] width 77 height 12
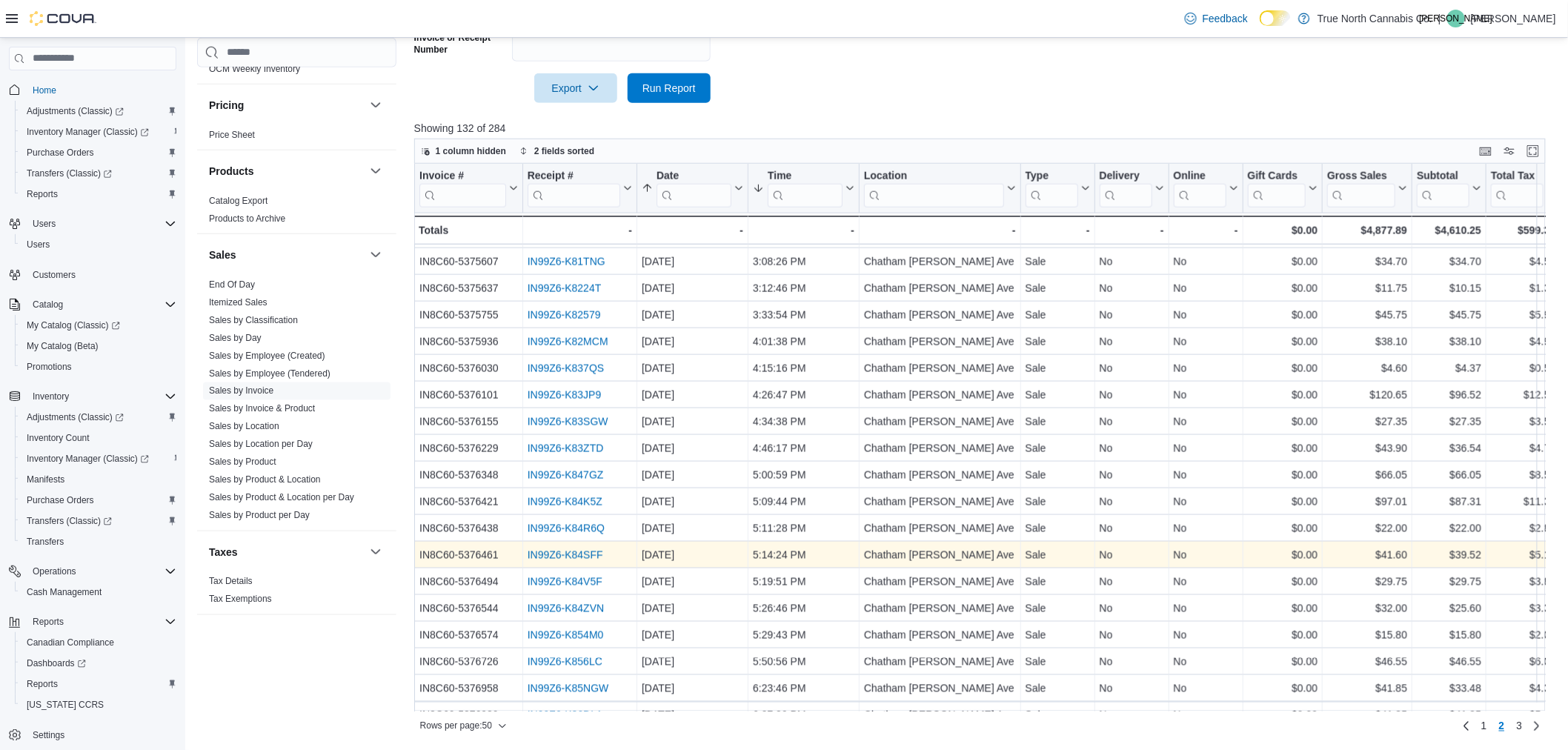
click at [583, 551] on link "IN99Z6-K84SFF" at bounding box center [565, 556] width 75 height 12
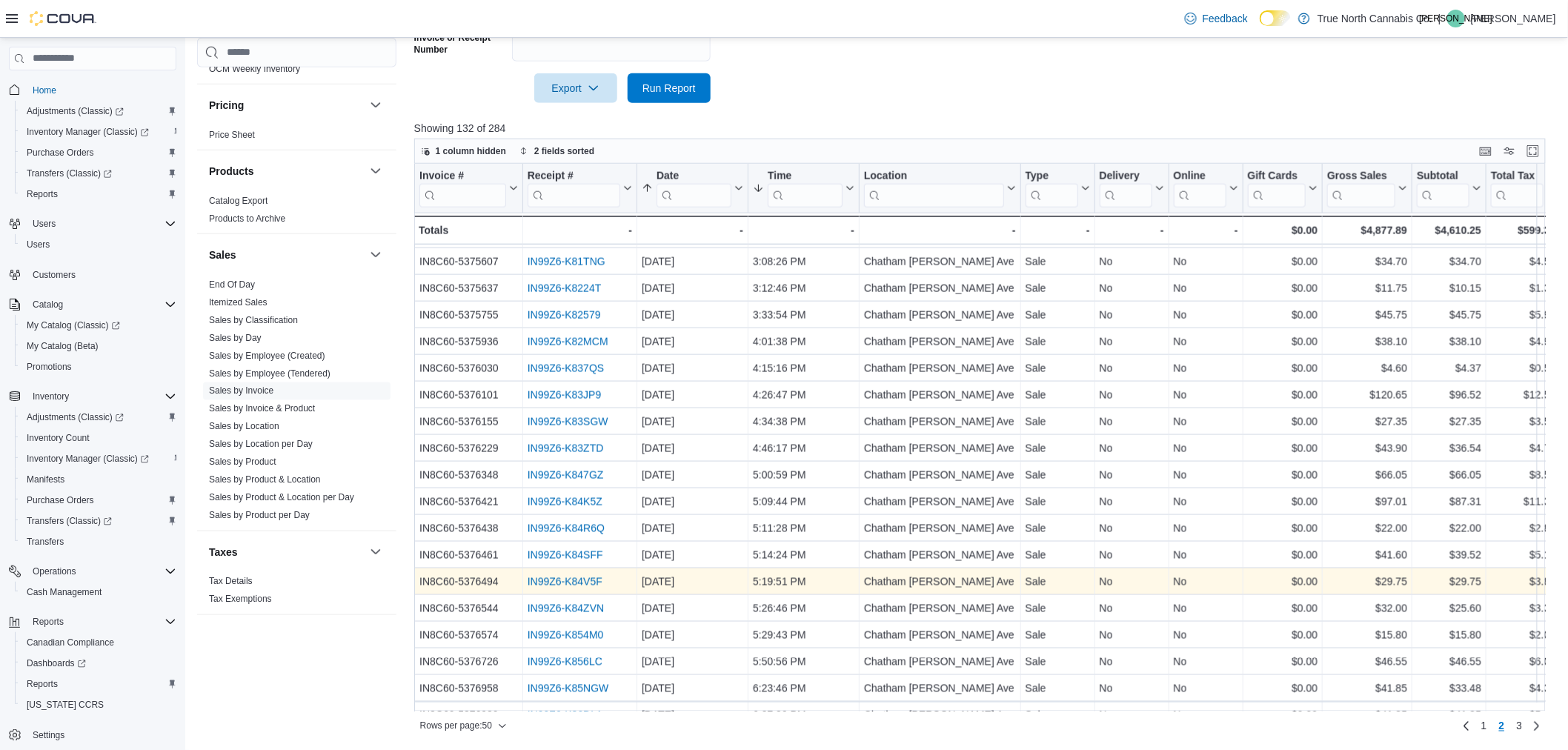
click at [546, 582] on link "IN99Z6-K84V5F" at bounding box center [564, 582] width 74 height 12
click at [590, 580] on link "IN99Z6-K84V5F" at bounding box center [564, 582] width 74 height 12
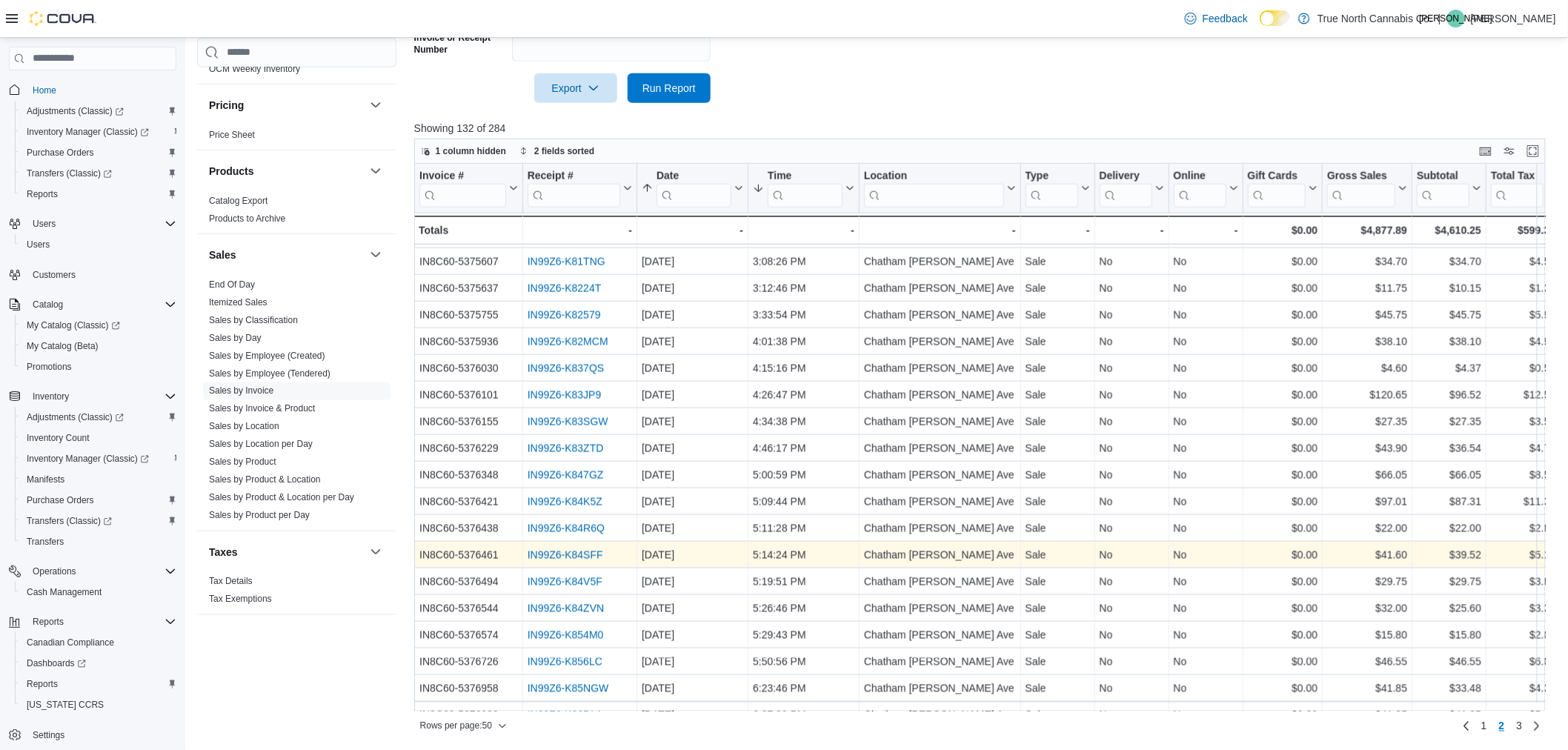
click at [579, 550] on link "IN99Z6-K84SFF" at bounding box center [565, 556] width 75 height 12
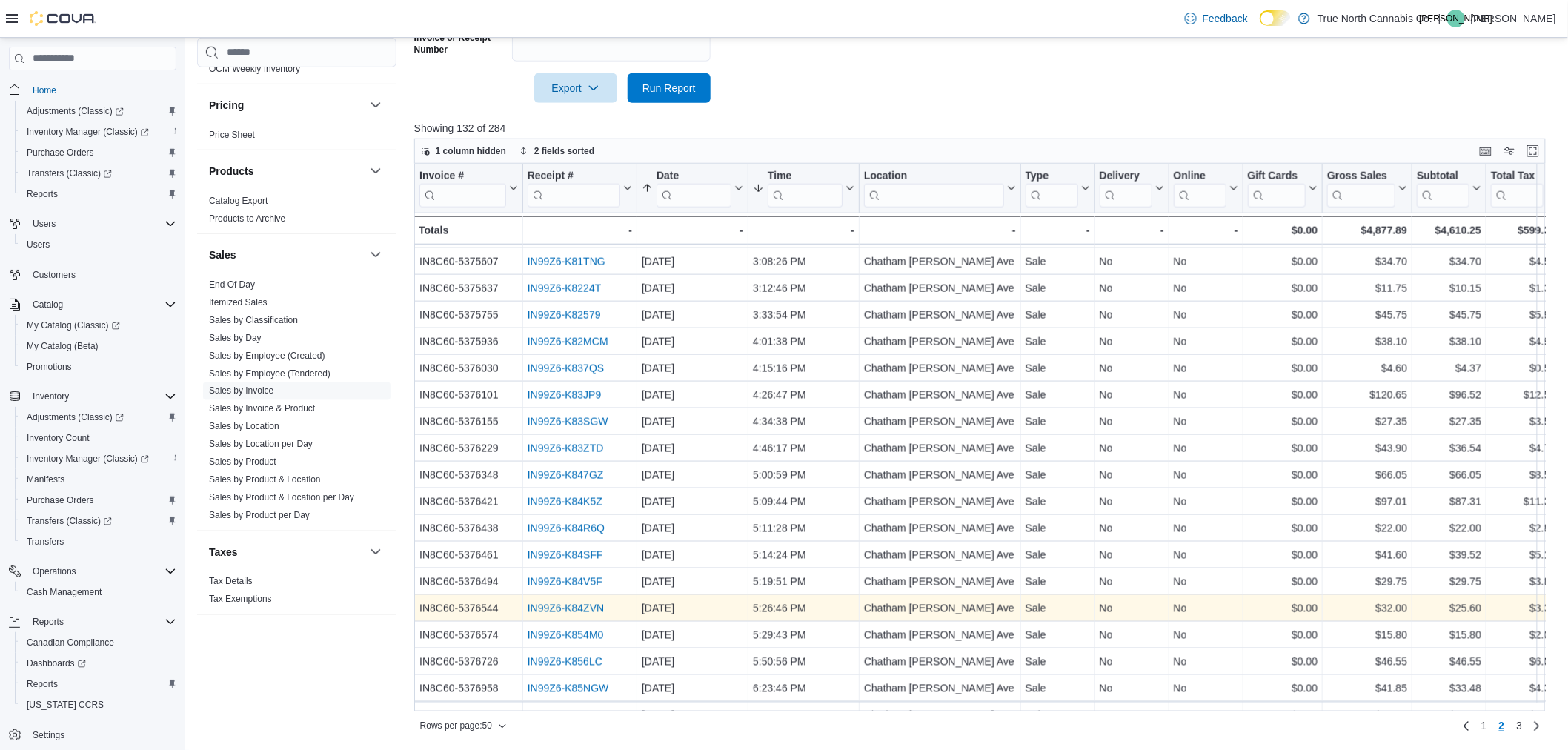
click at [582, 601] on div "IN99Z6-K84ZVN" at bounding box center [580, 609] width 104 height 17
click at [584, 607] on link "IN99Z6-K84ZVN" at bounding box center [565, 609] width 76 height 12
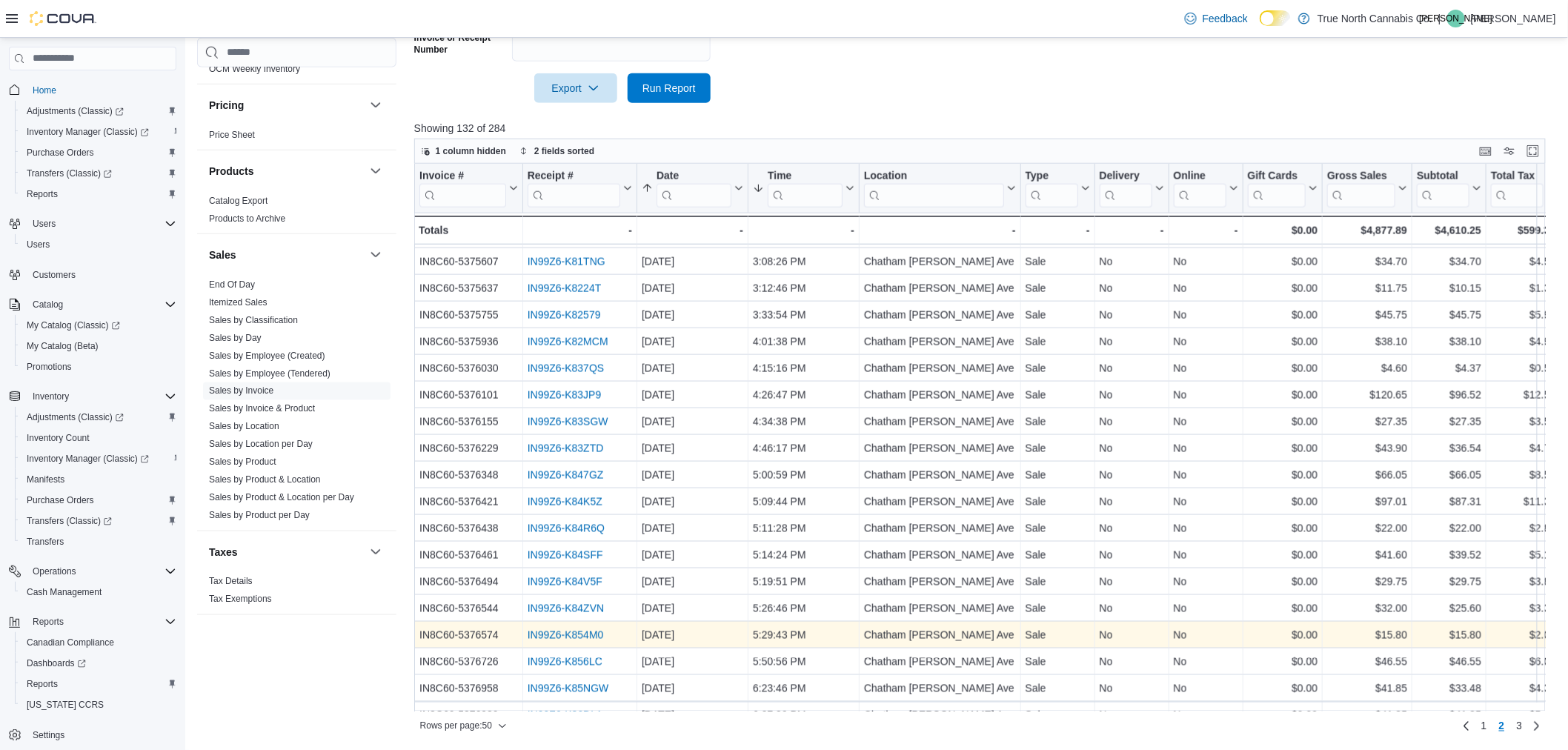
click at [579, 635] on link "IN99Z6-K854M0" at bounding box center [565, 635] width 76 height 12
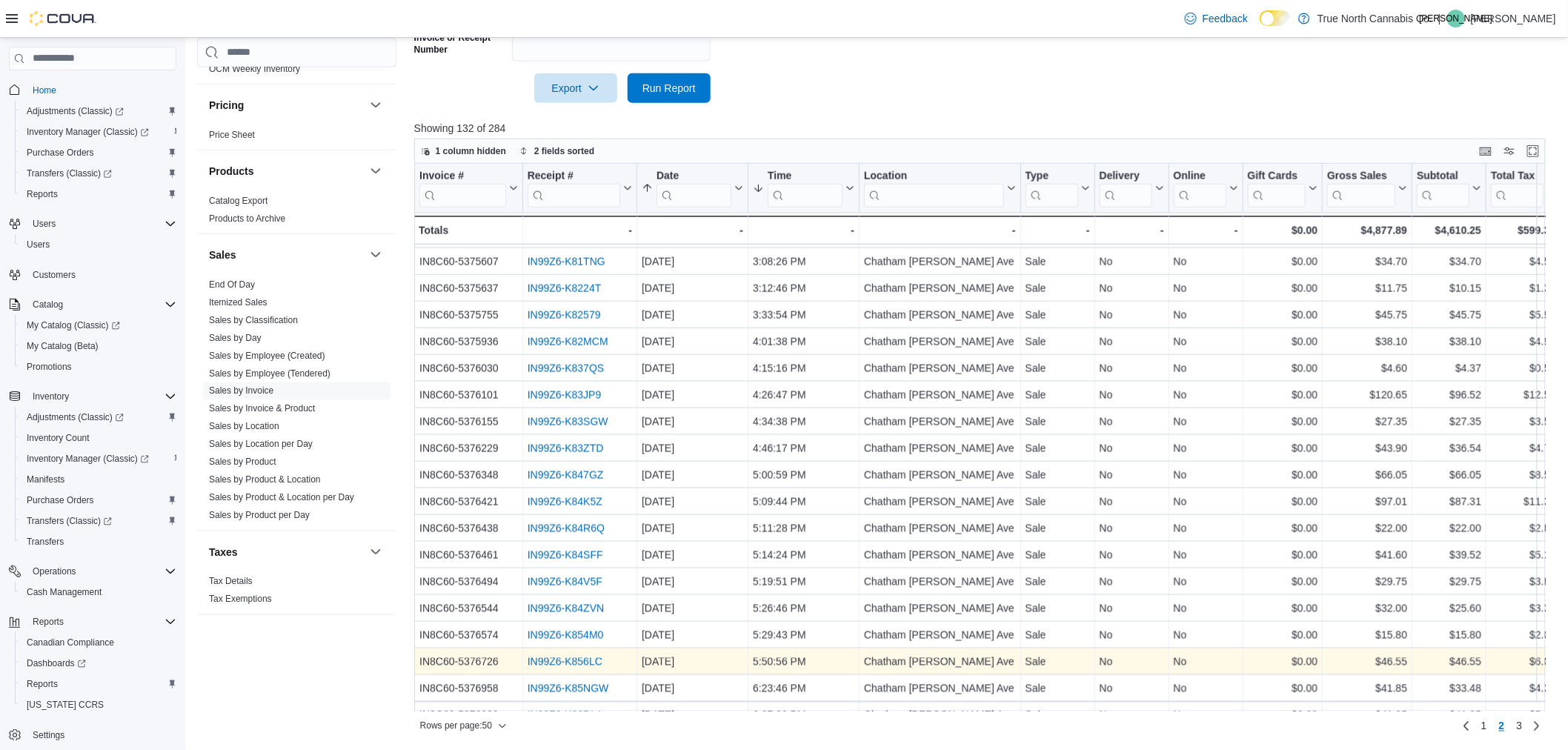
click at [562, 662] on link "IN99Z6-K856LC" at bounding box center [564, 662] width 74 height 12
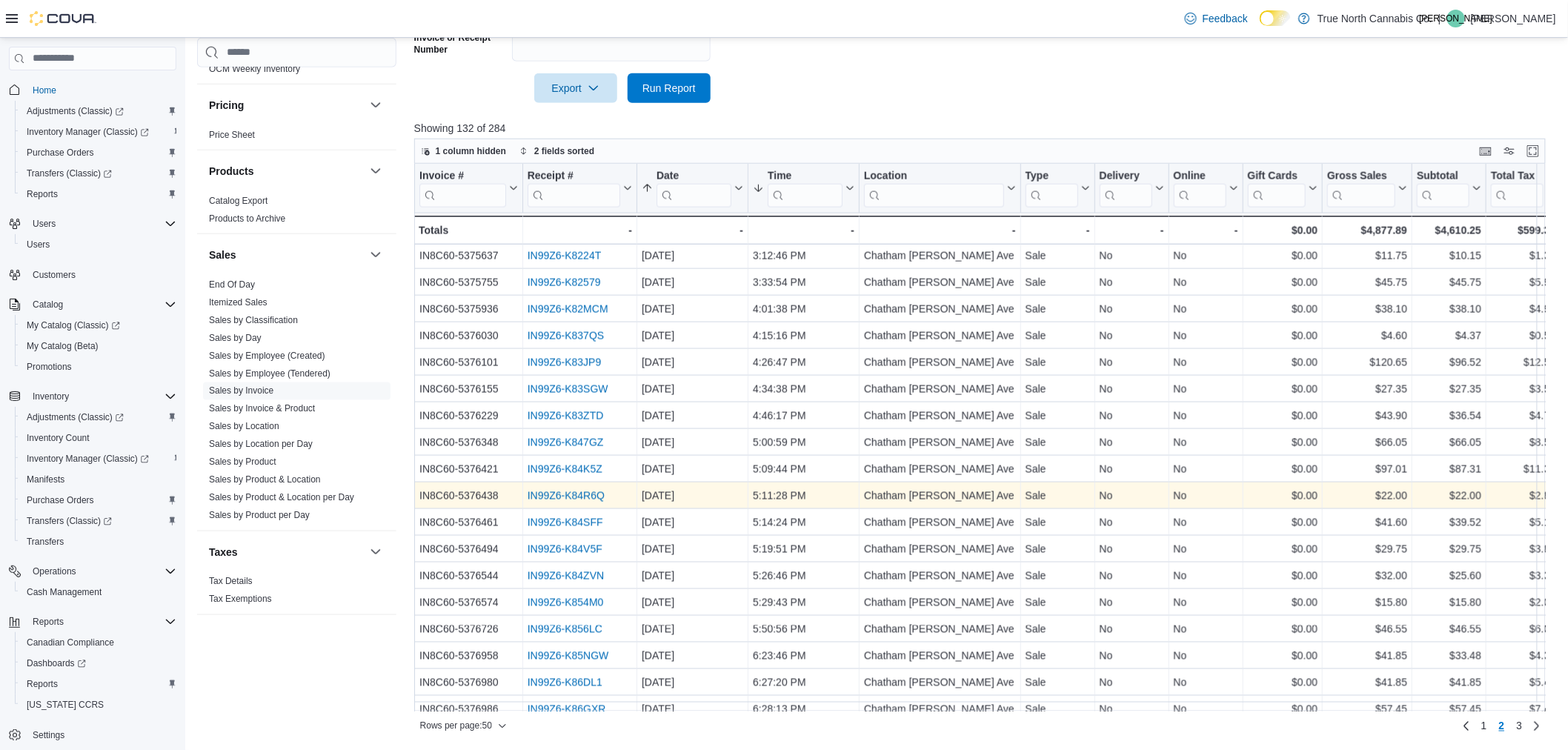
scroll to position [875, 0]
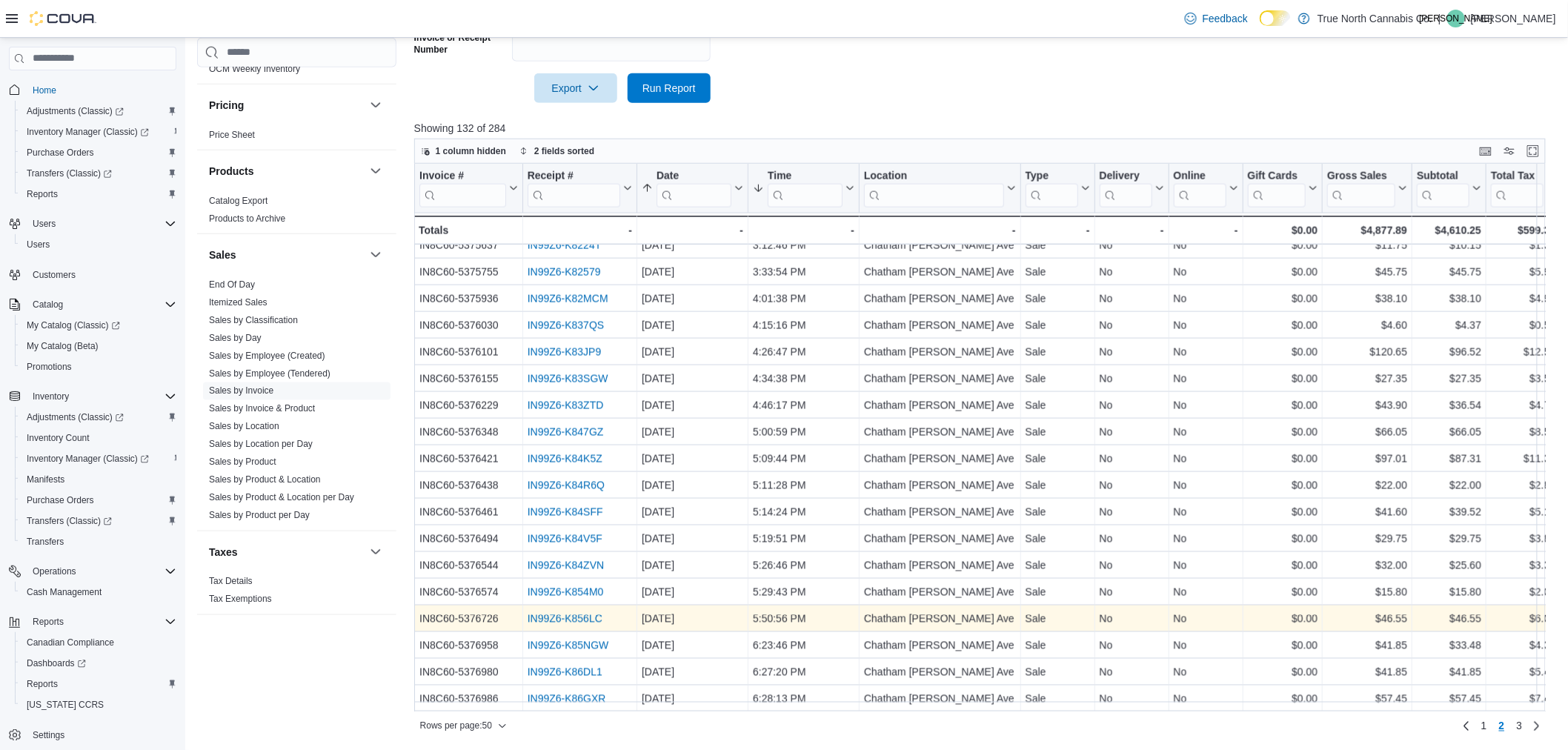
click at [565, 614] on link "IN99Z6-K856LC" at bounding box center [564, 620] width 74 height 12
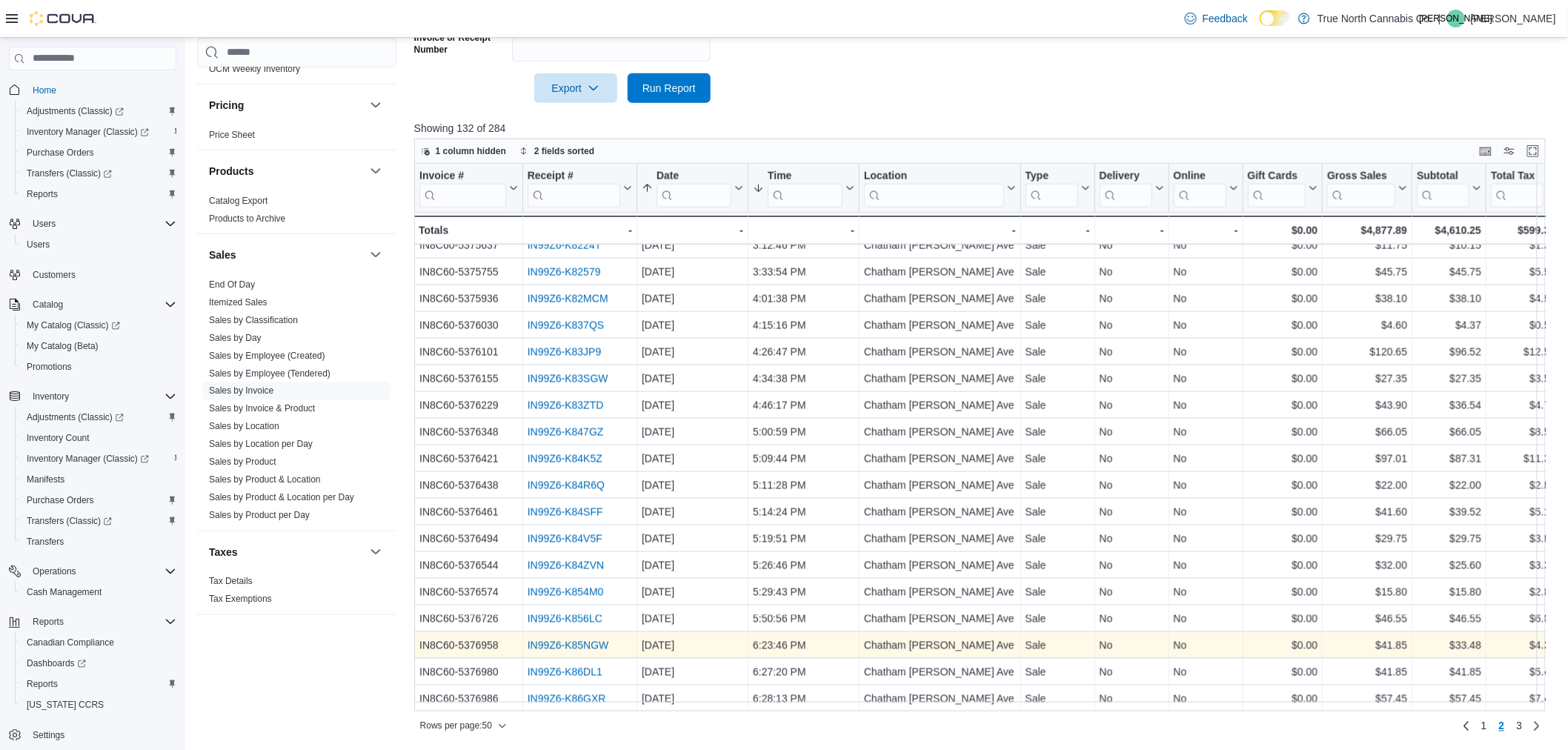
click at [557, 640] on link "IN99Z6-K85NGW" at bounding box center [568, 646] width 81 height 12
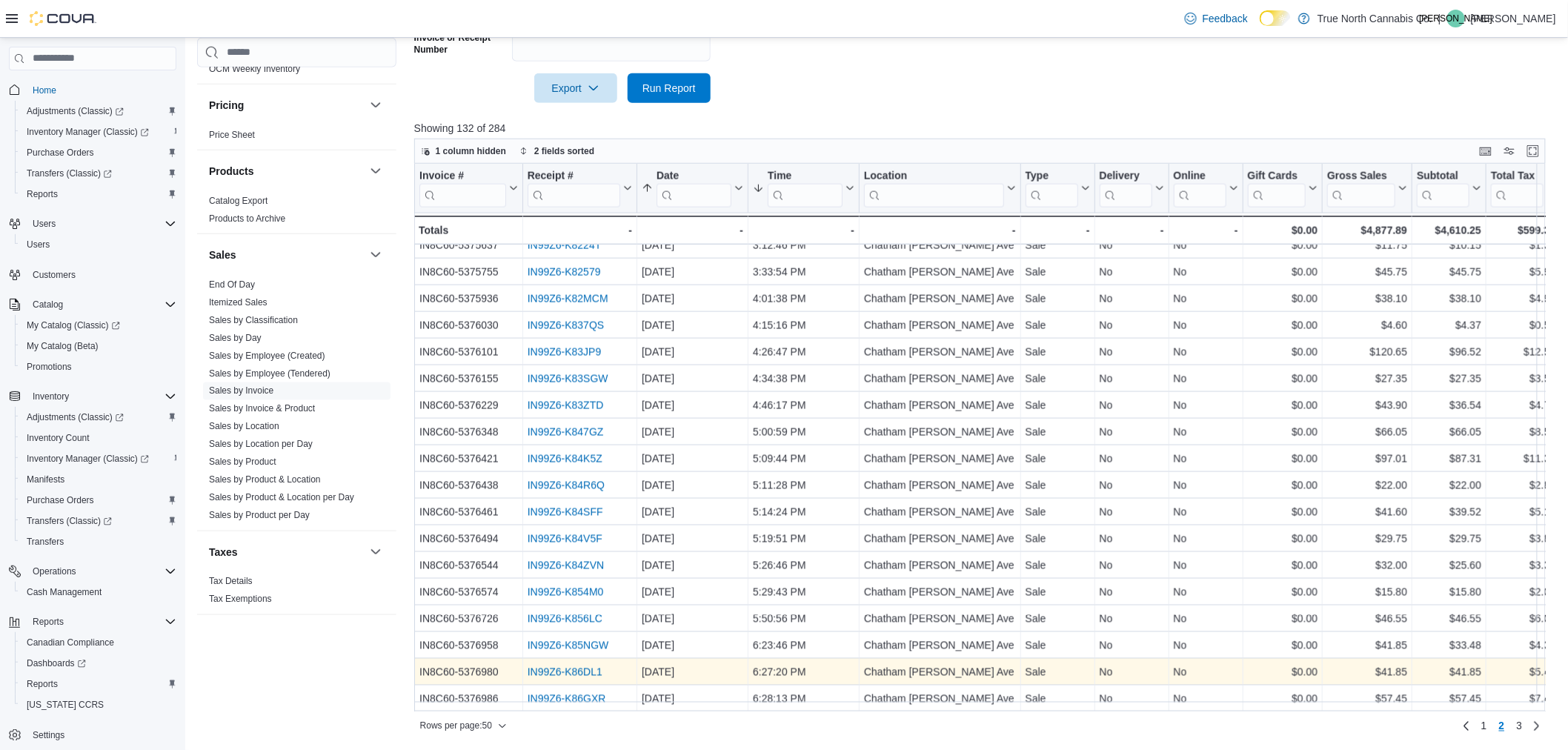
click at [579, 667] on link "IN99Z6-K86DL1" at bounding box center [564, 673] width 74 height 12
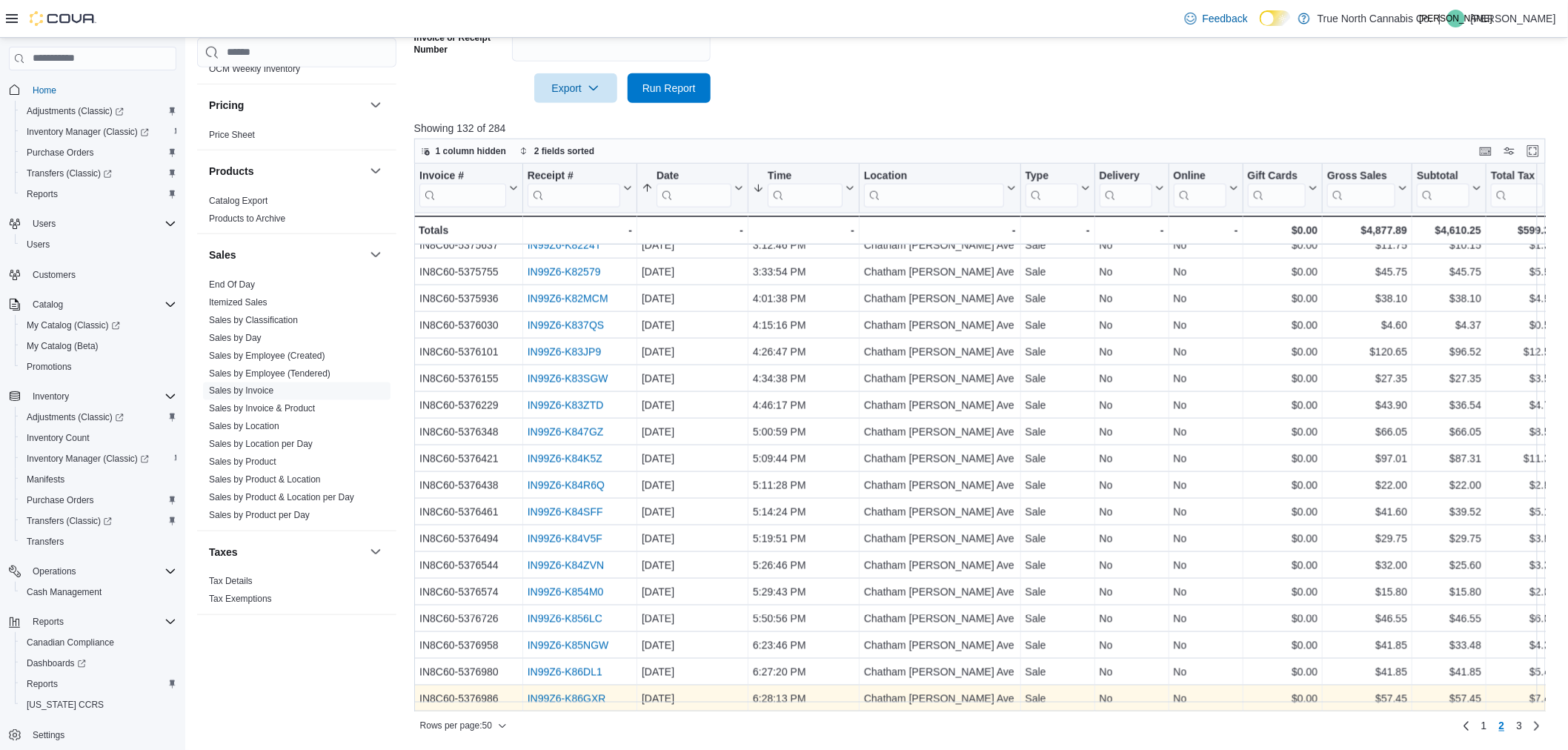
click at [556, 693] on link "IN99Z6-K86GXR" at bounding box center [566, 699] width 78 height 12
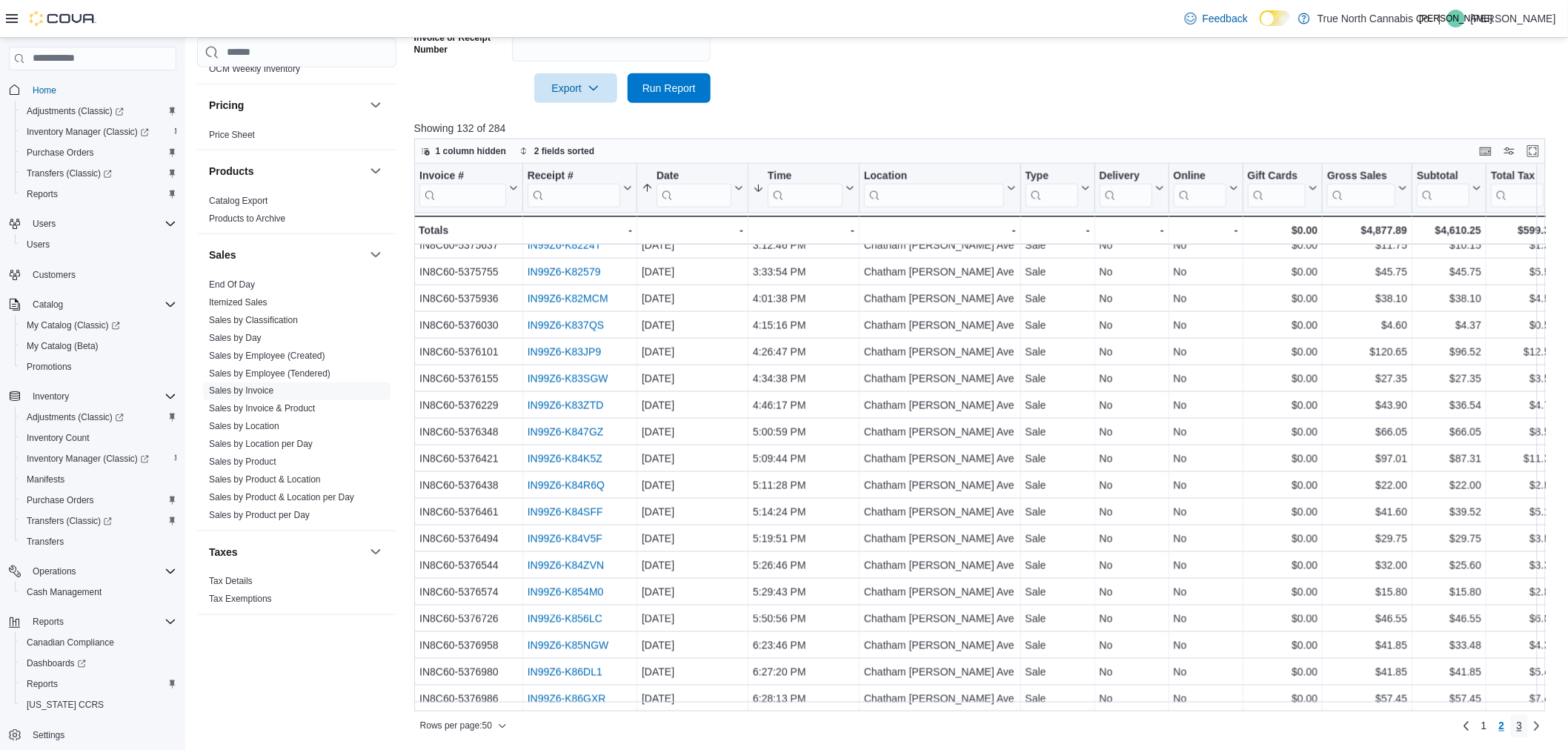
click at [1524, 728] on span "3" at bounding box center [1521, 726] width 6 height 14
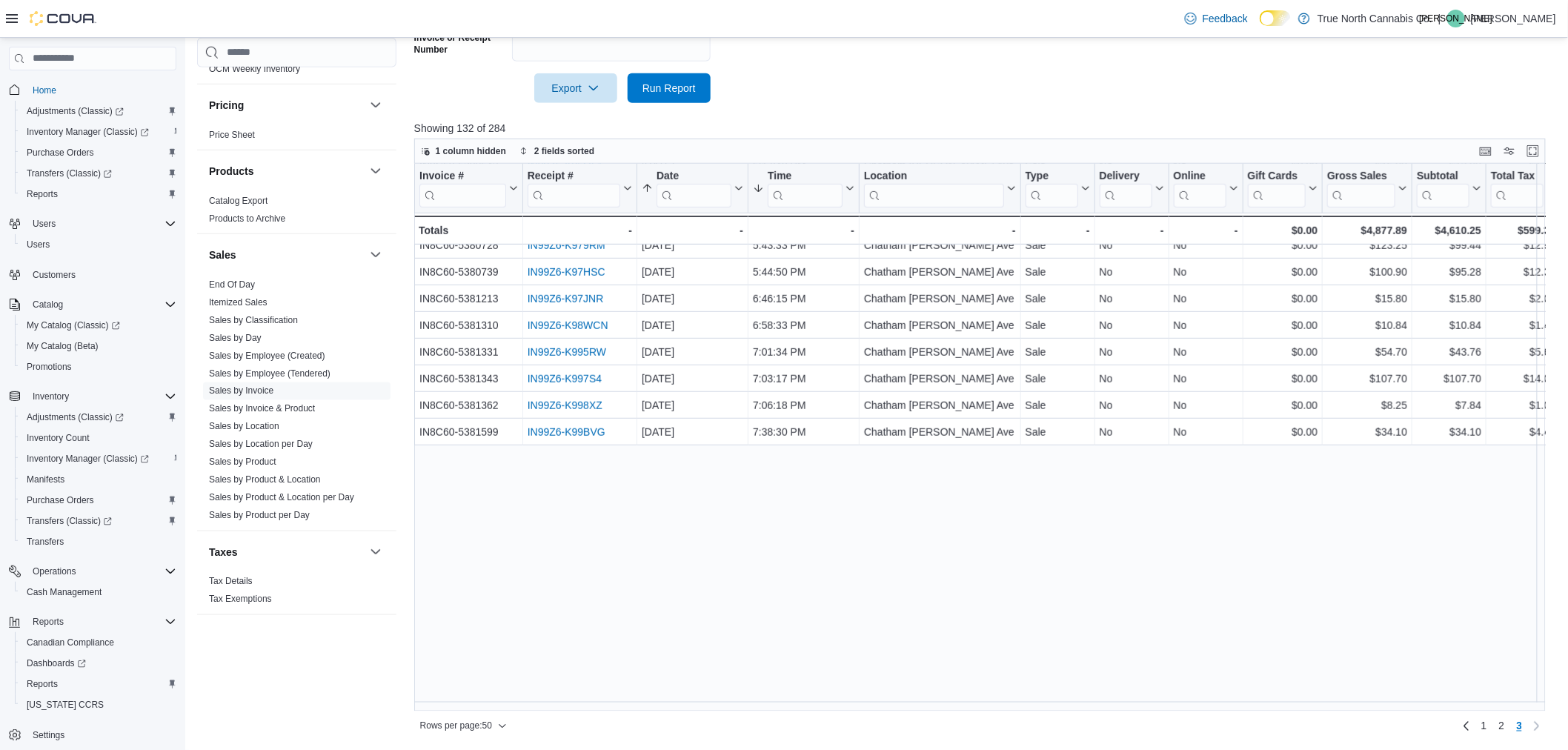
scroll to position [0, 0]
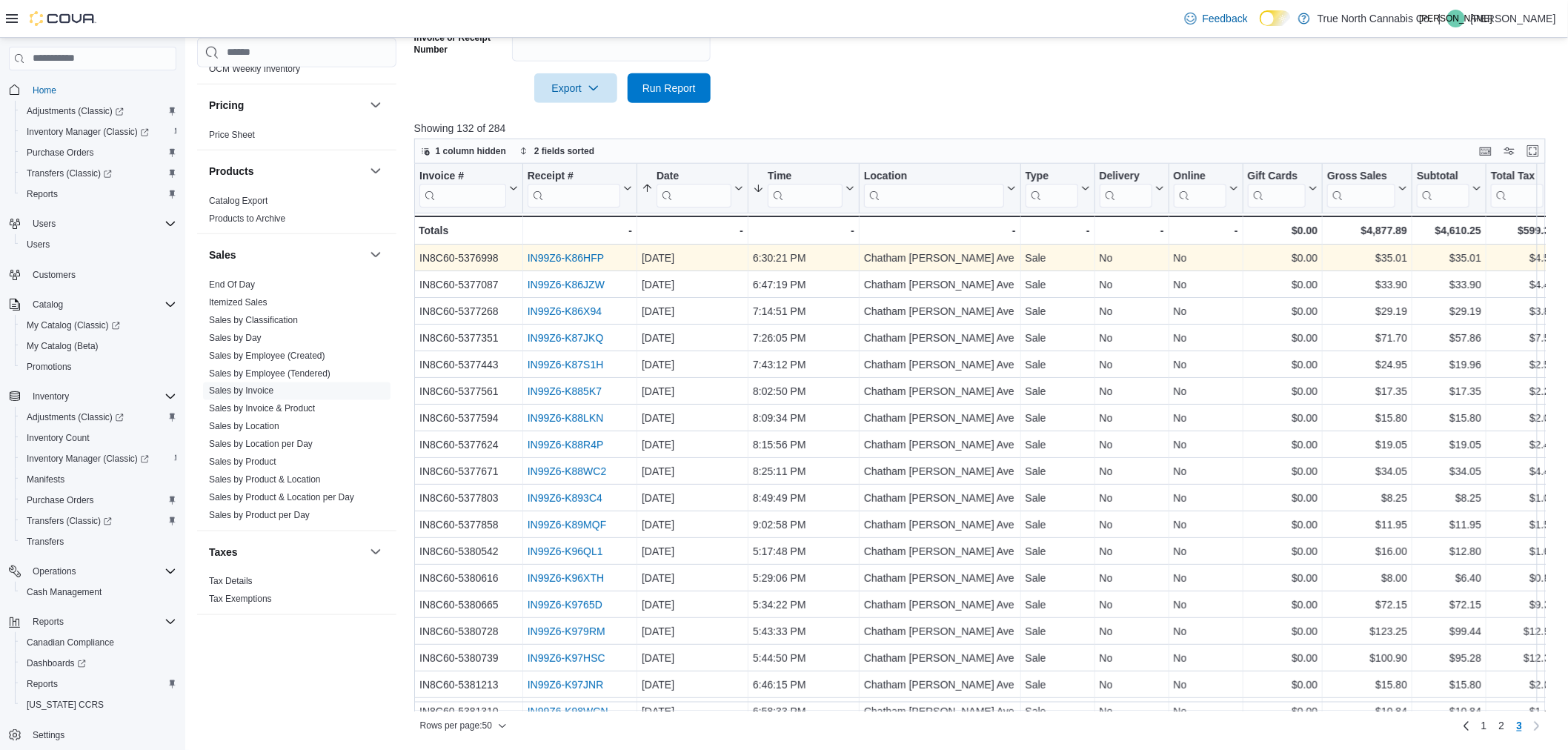
click at [559, 258] on link "IN99Z6-K86HFP" at bounding box center [565, 258] width 76 height 12
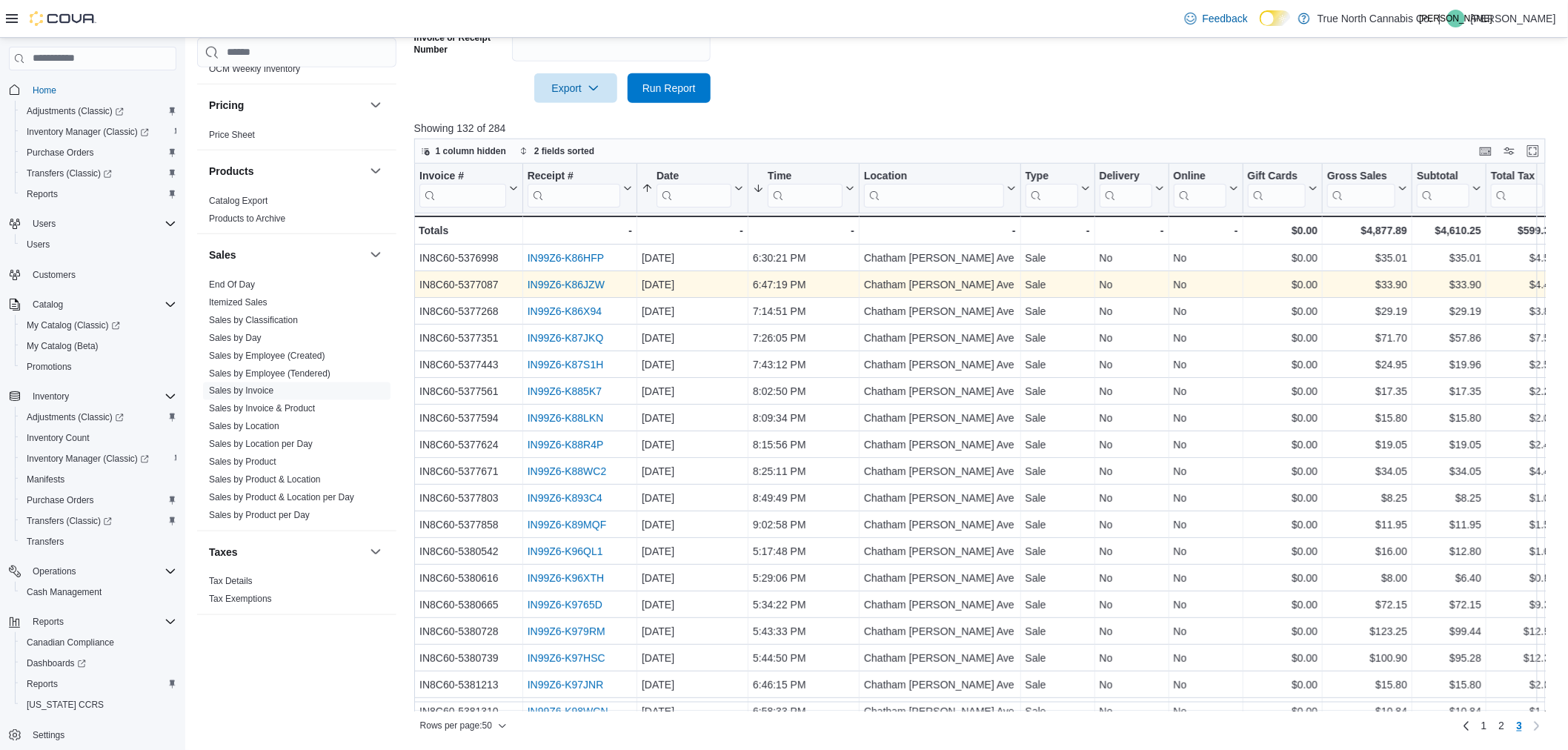
click at [555, 282] on link "IN99Z6-K86JZW" at bounding box center [566, 284] width 77 height 12
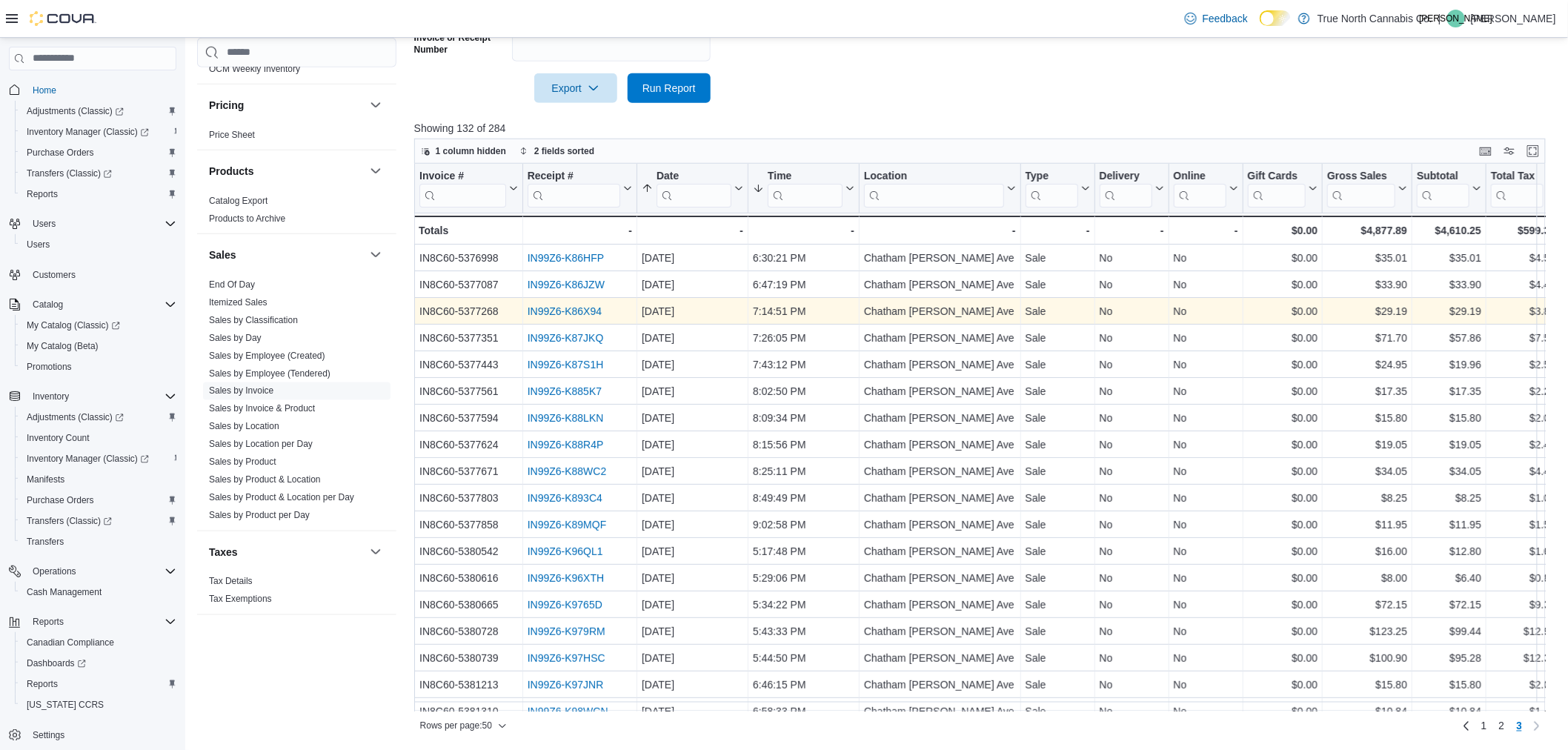
click at [564, 314] on link "IN99Z6-K86X94" at bounding box center [564, 311] width 74 height 12
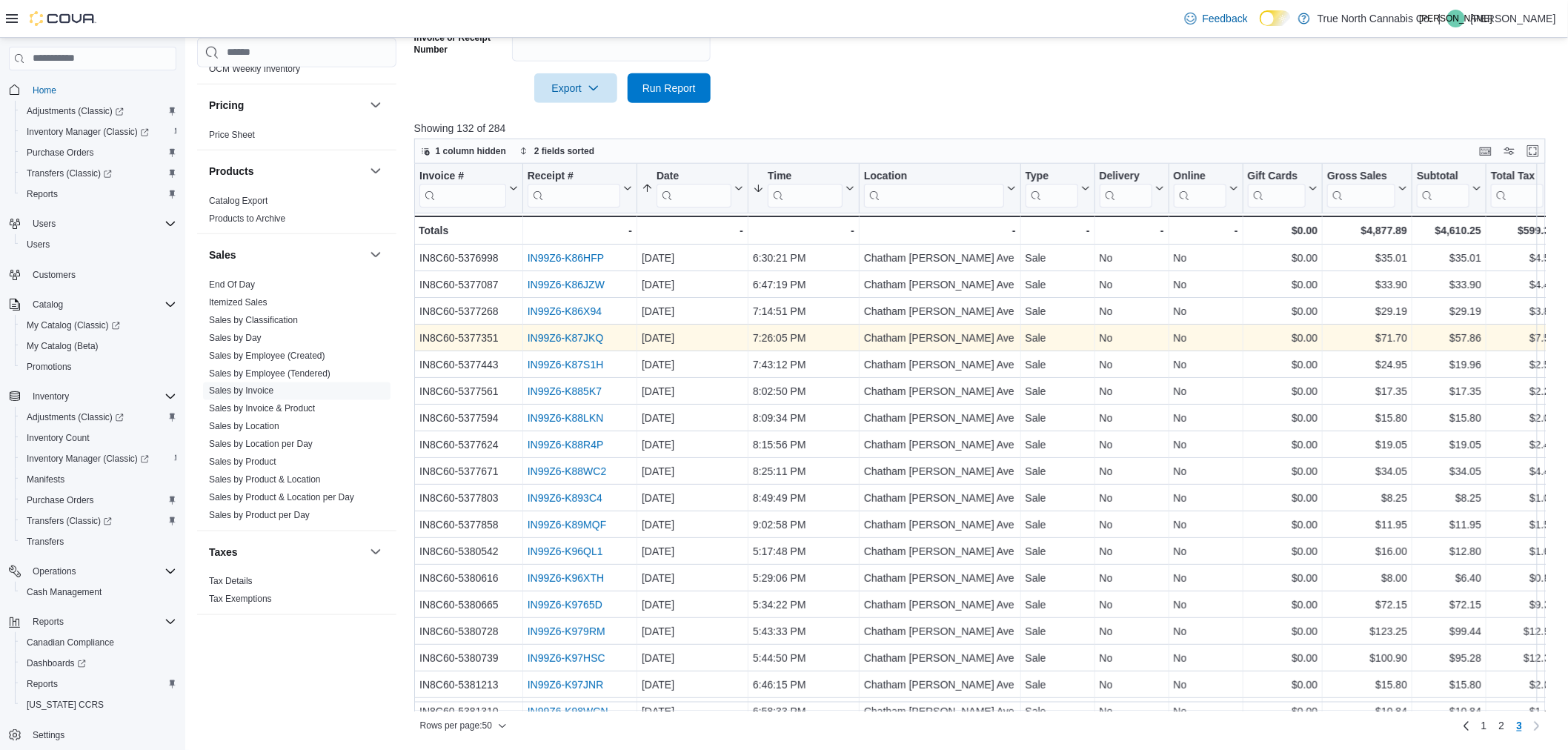
click at [599, 339] on link "IN99Z6-K87JKQ" at bounding box center [565, 338] width 76 height 12
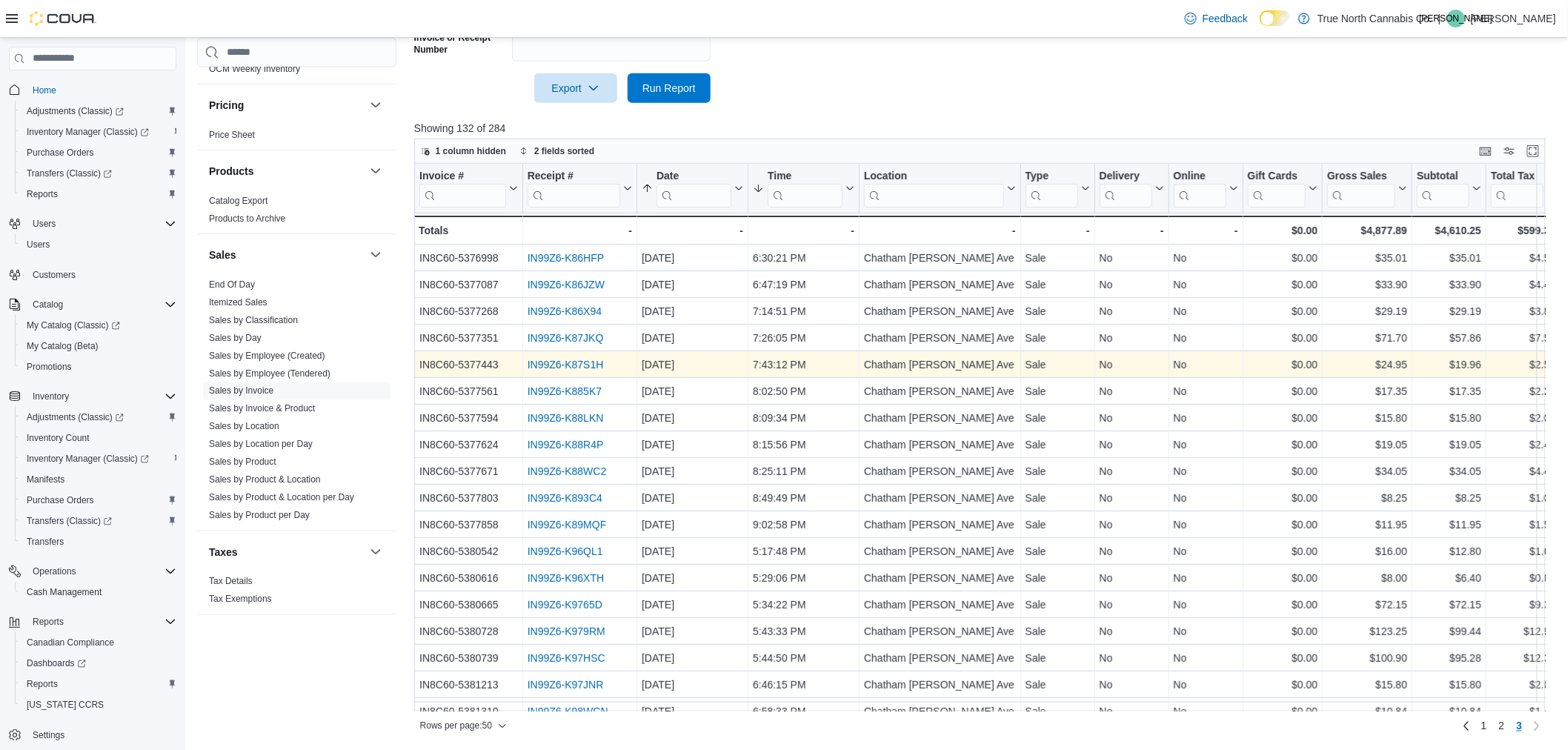
click at [540, 361] on link "IN99Z6-K87S1H" at bounding box center [565, 364] width 76 height 12
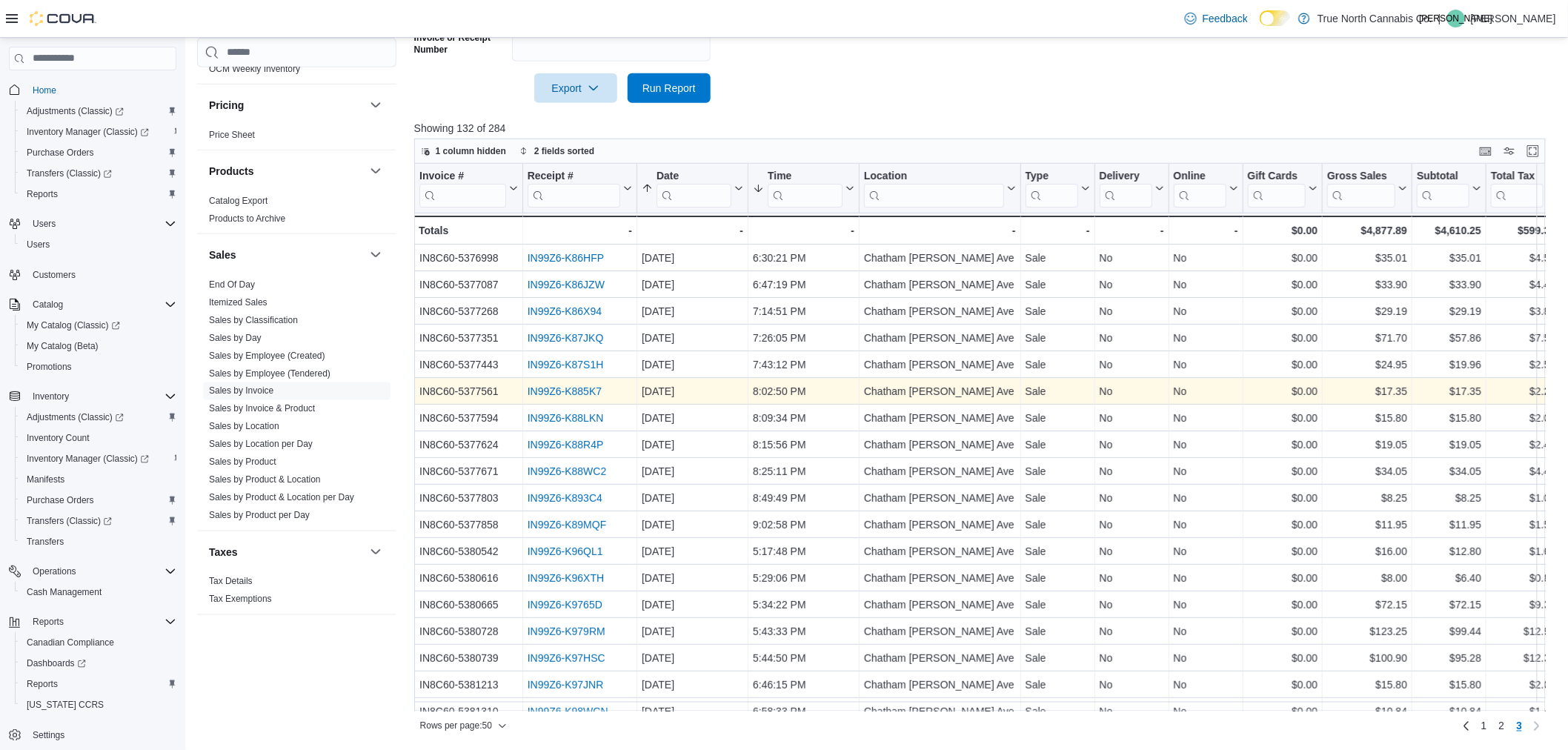
click at [558, 387] on link "IN99Z6-K885K7" at bounding box center [564, 391] width 74 height 12
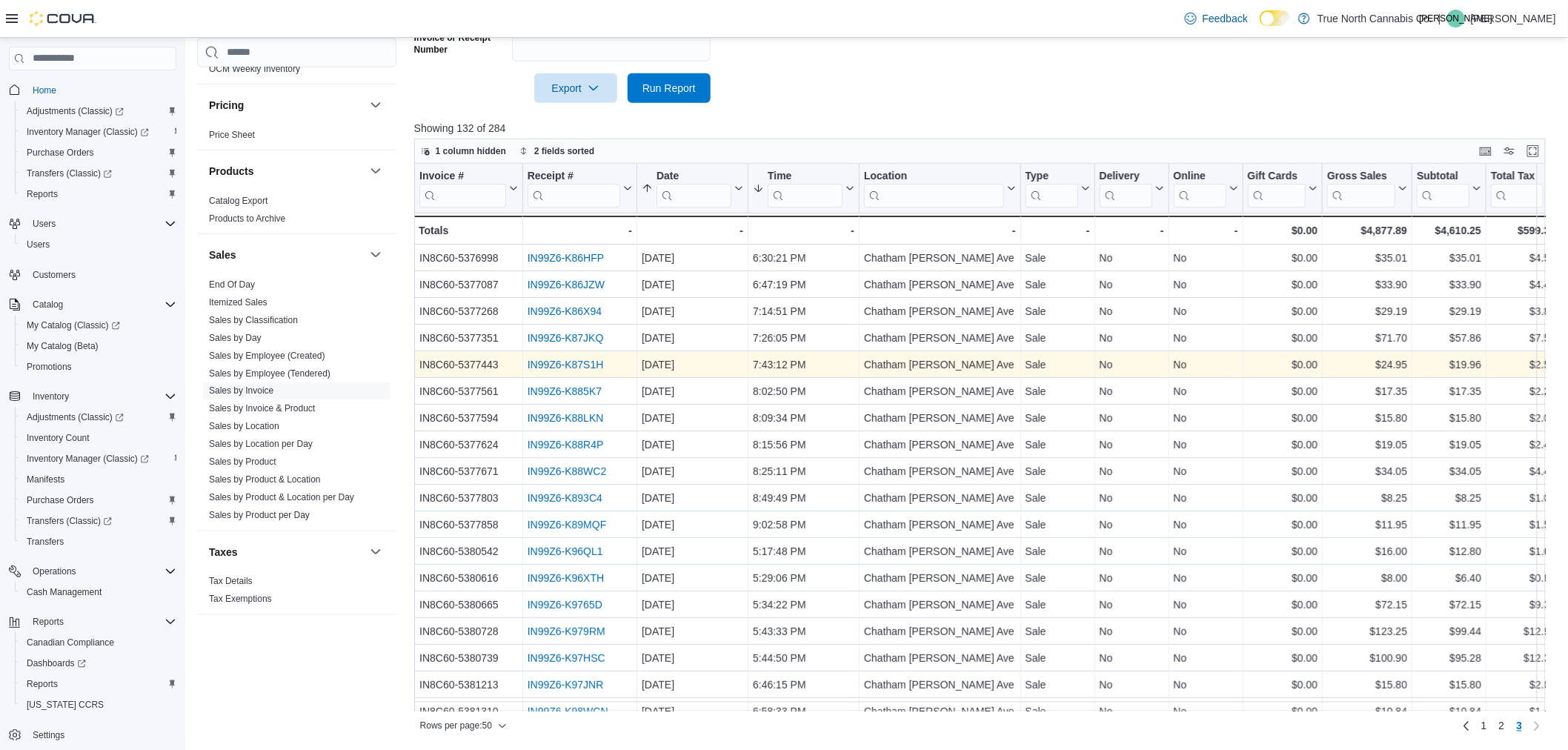
click at [560, 364] on link "IN99Z6-K87S1H" at bounding box center [565, 364] width 76 height 12
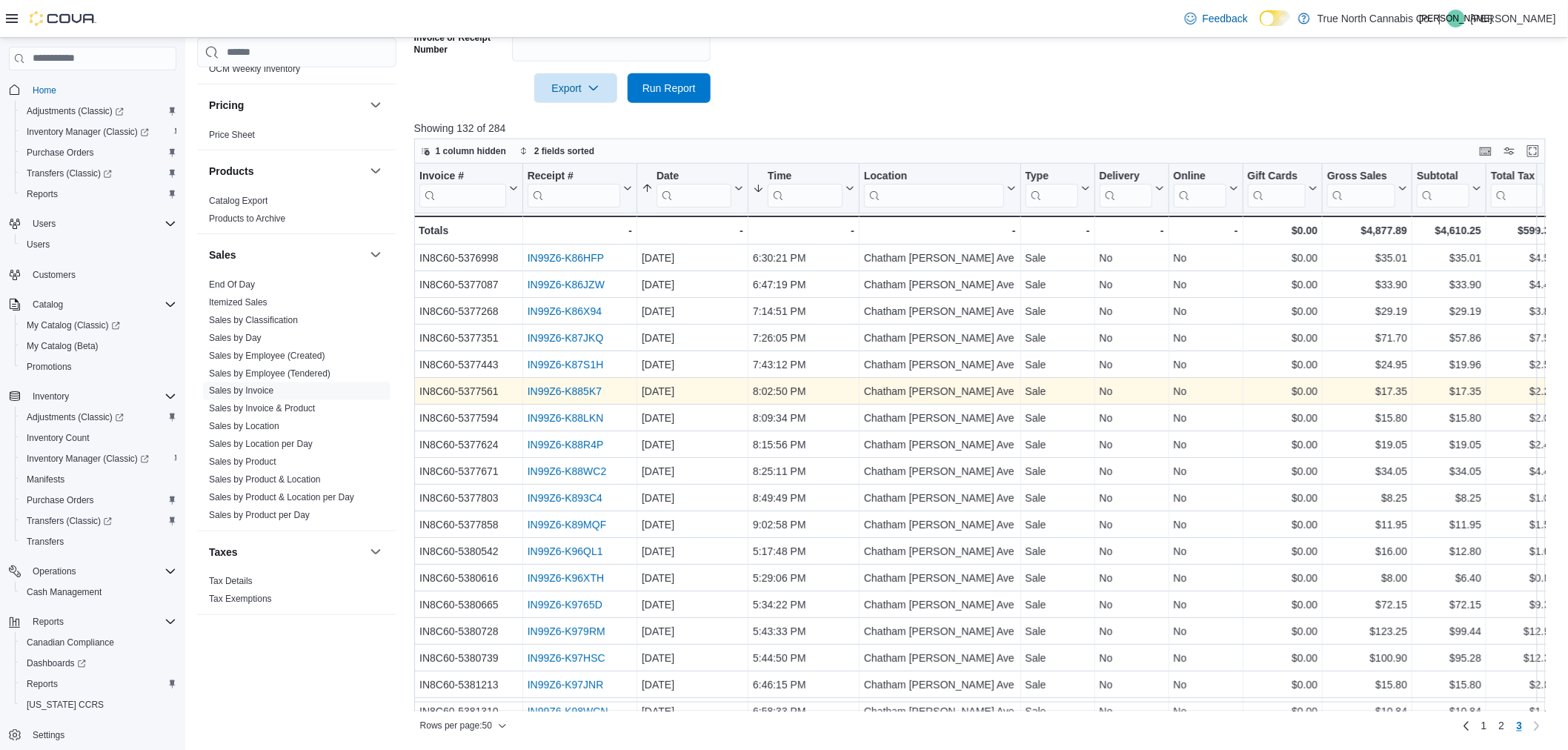
click at [574, 389] on link "IN99Z6-K885K7" at bounding box center [564, 391] width 74 height 12
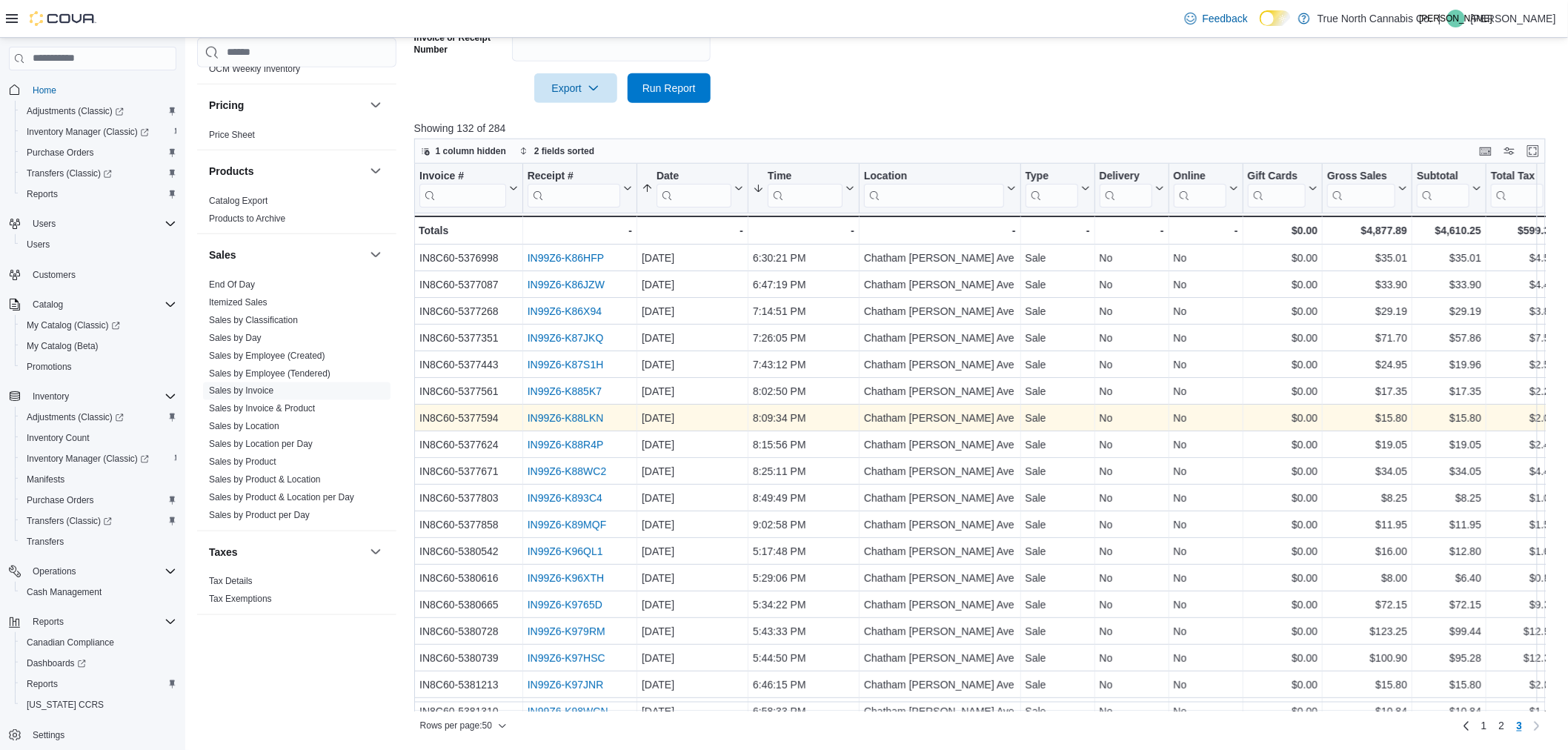
click at [583, 418] on link "IN99Z6-K88LKN" at bounding box center [565, 418] width 76 height 12
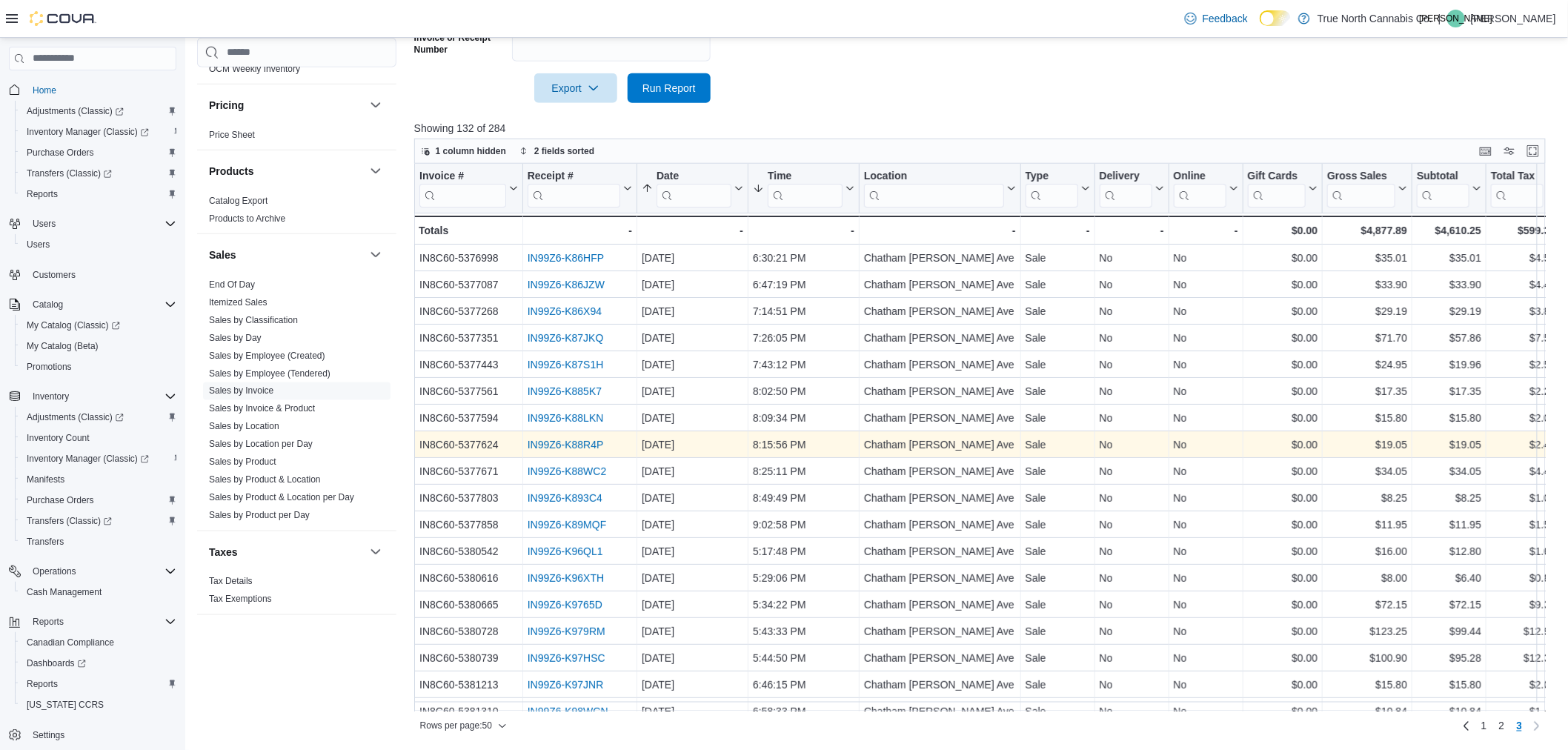
click at [582, 447] on link "IN99Z6-K88R4P" at bounding box center [565, 445] width 76 height 12
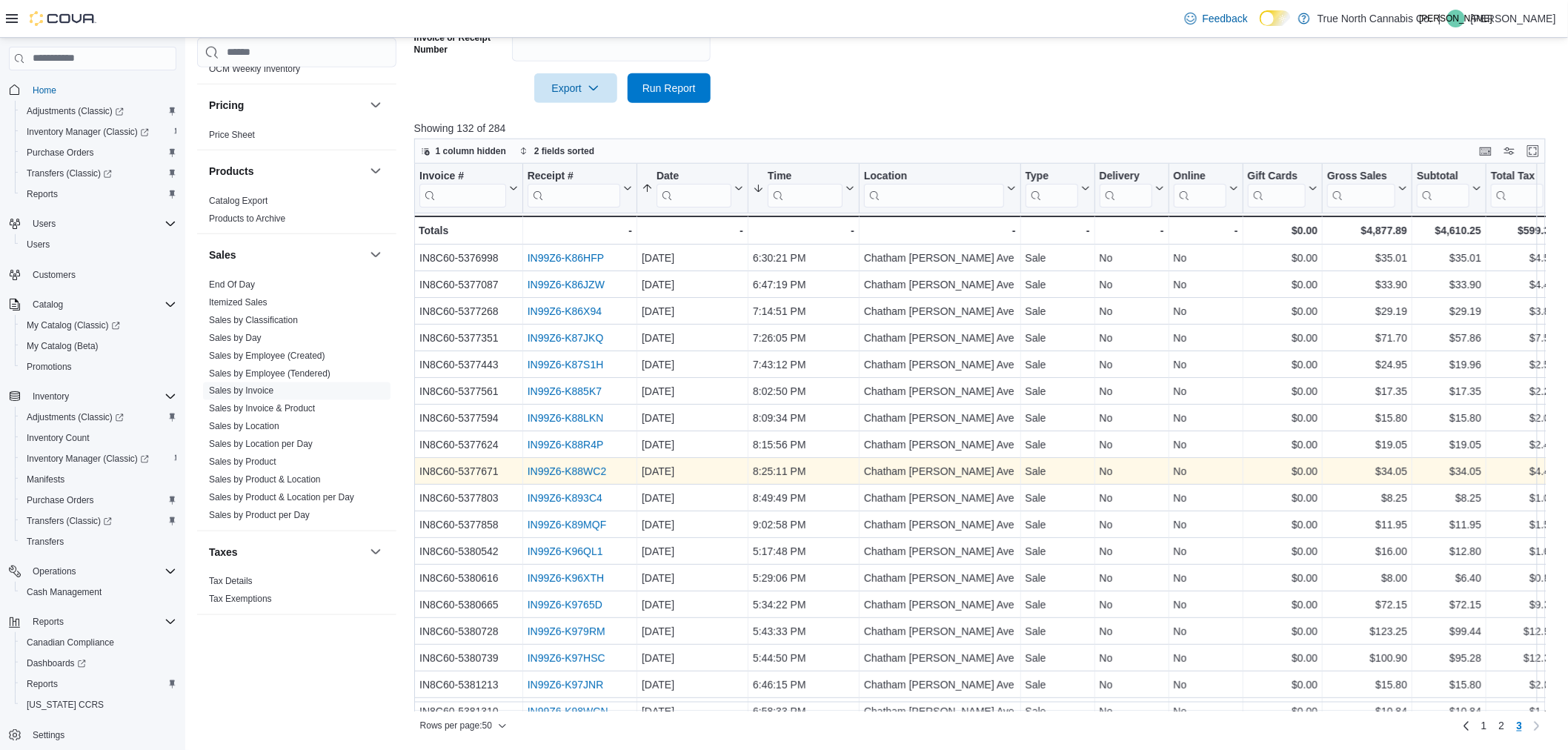
click at [584, 472] on link "IN99Z6-K88WC2" at bounding box center [567, 472] width 79 height 12
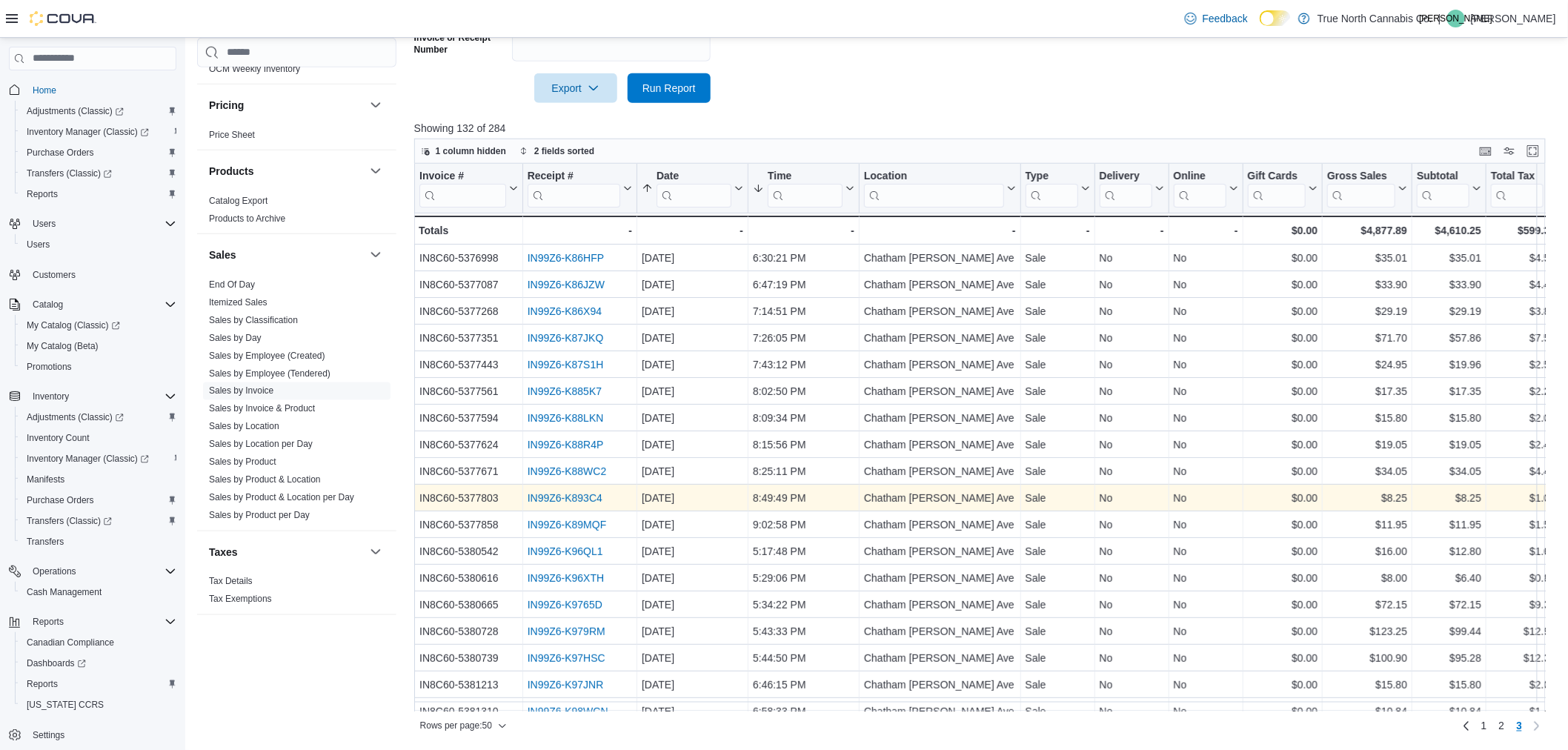
click at [546, 496] on link "IN99Z6-K893C4" at bounding box center [564, 498] width 74 height 12
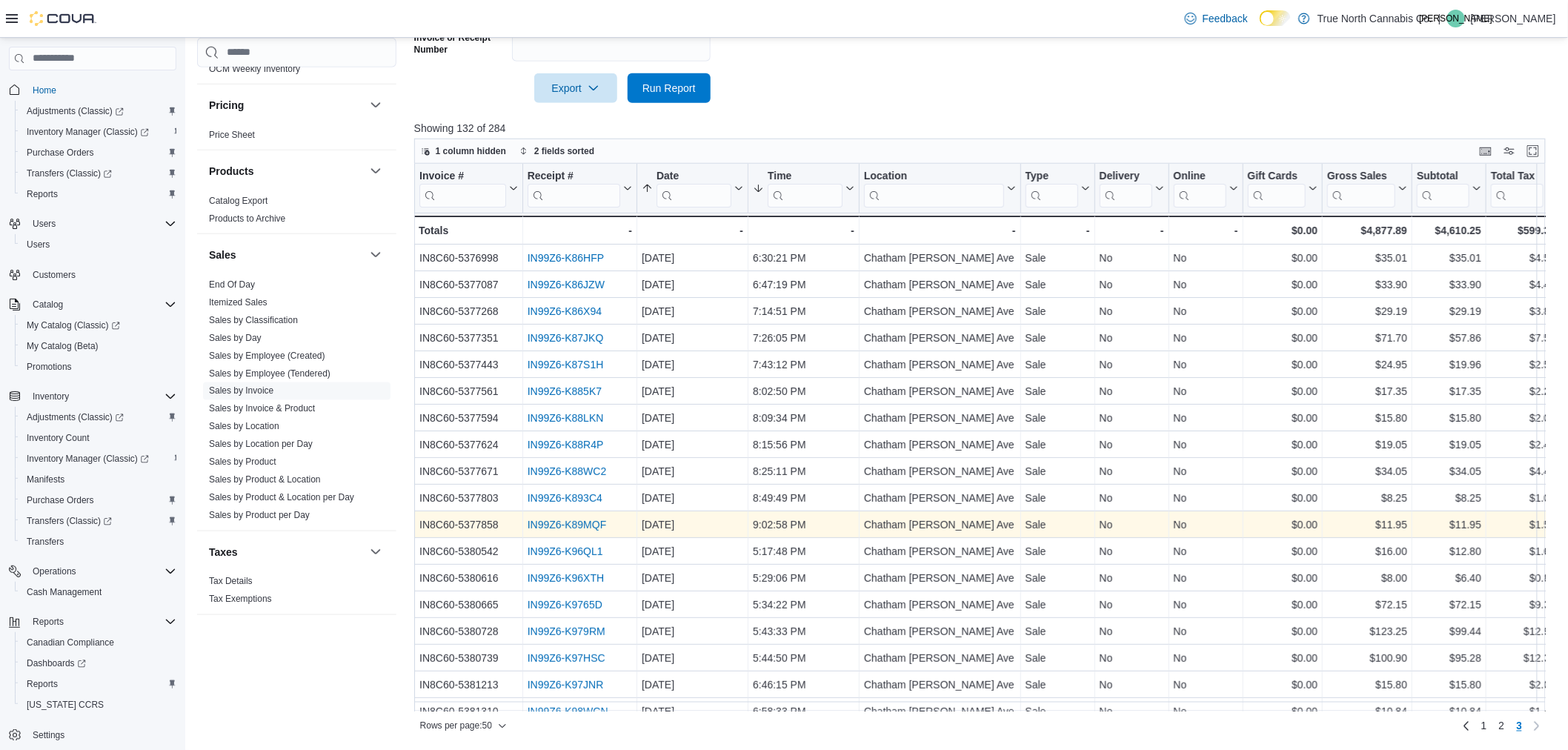
click at [564, 517] on div "IN99Z6-K89MQF" at bounding box center [580, 525] width 104 height 17
click at [563, 523] on link "IN99Z6-K89MQF" at bounding box center [567, 525] width 79 height 12
click at [549, 524] on link "IN99Z6-K89MQF" at bounding box center [567, 525] width 79 height 12
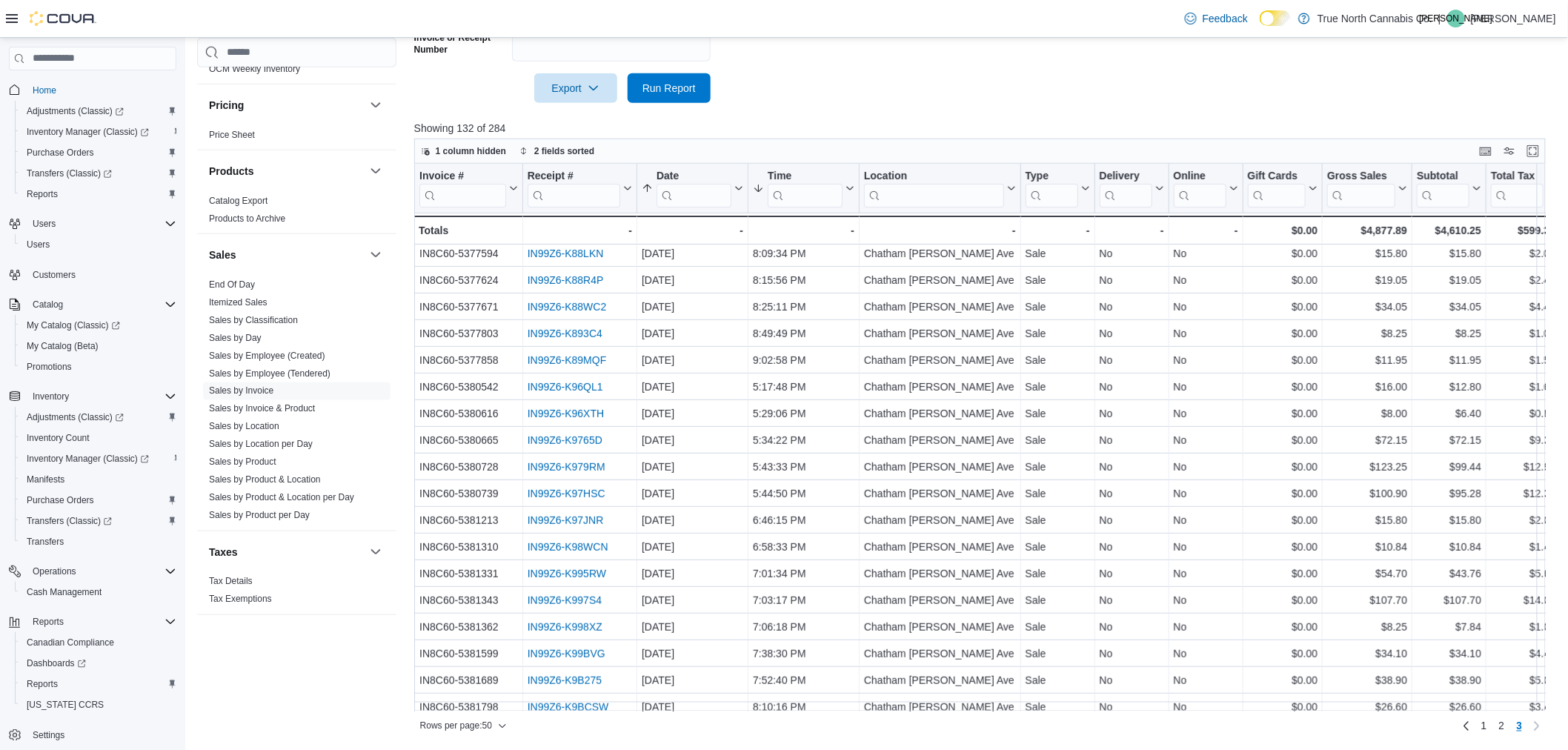
scroll to position [246, 0]
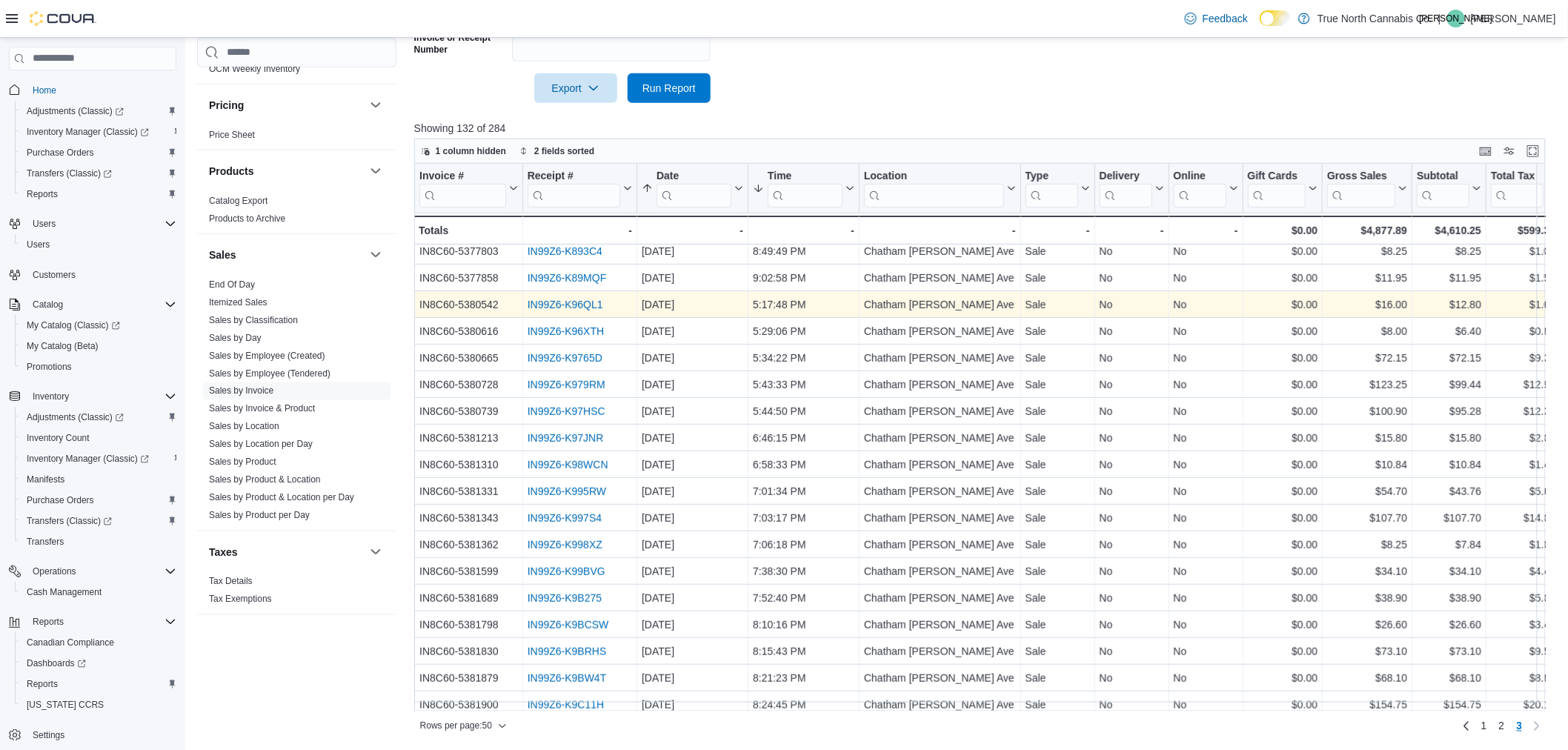
click at [591, 303] on link "IN99Z6-K96QL1" at bounding box center [565, 304] width 75 height 12
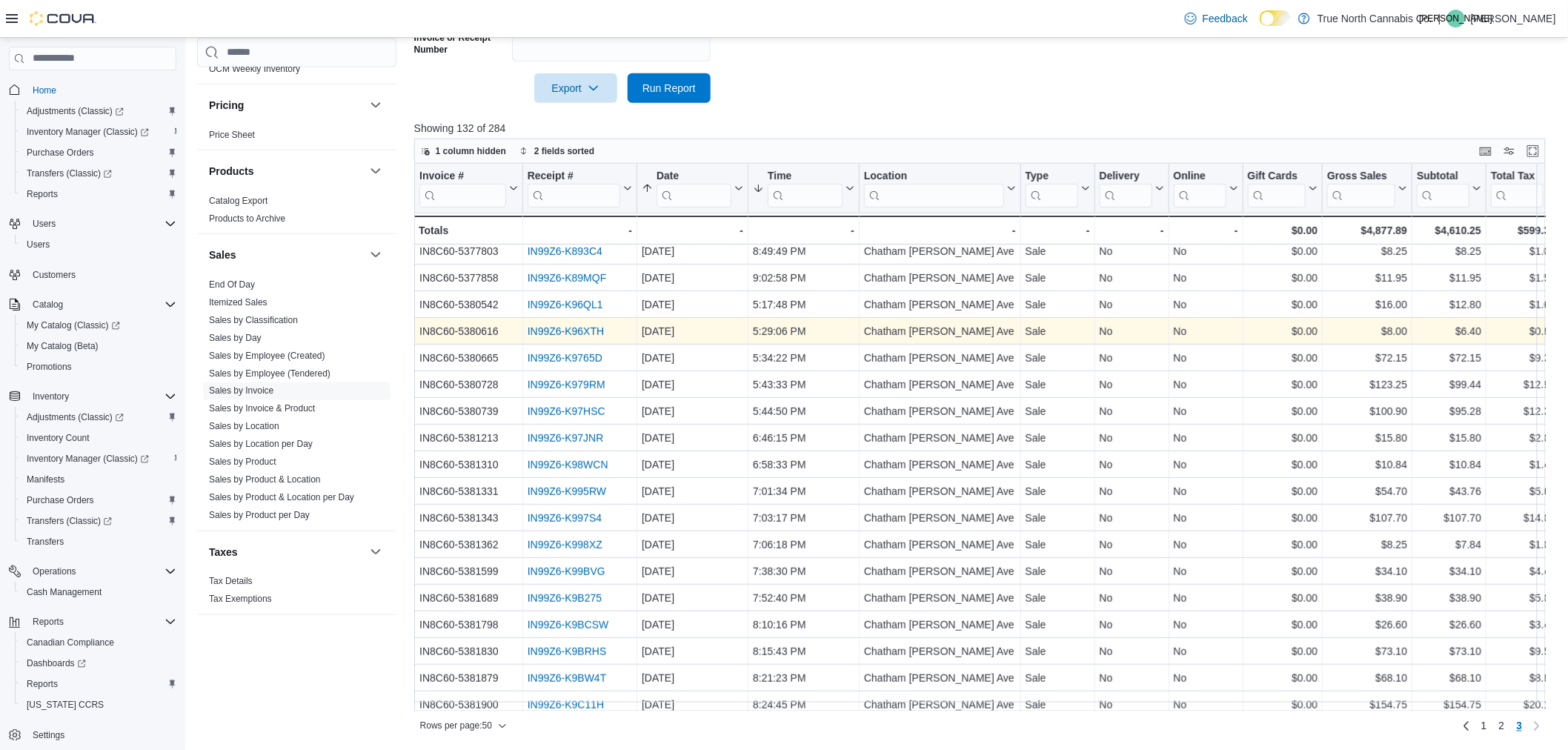
click at [560, 331] on link "IN99Z6-K96XTH" at bounding box center [565, 332] width 76 height 12
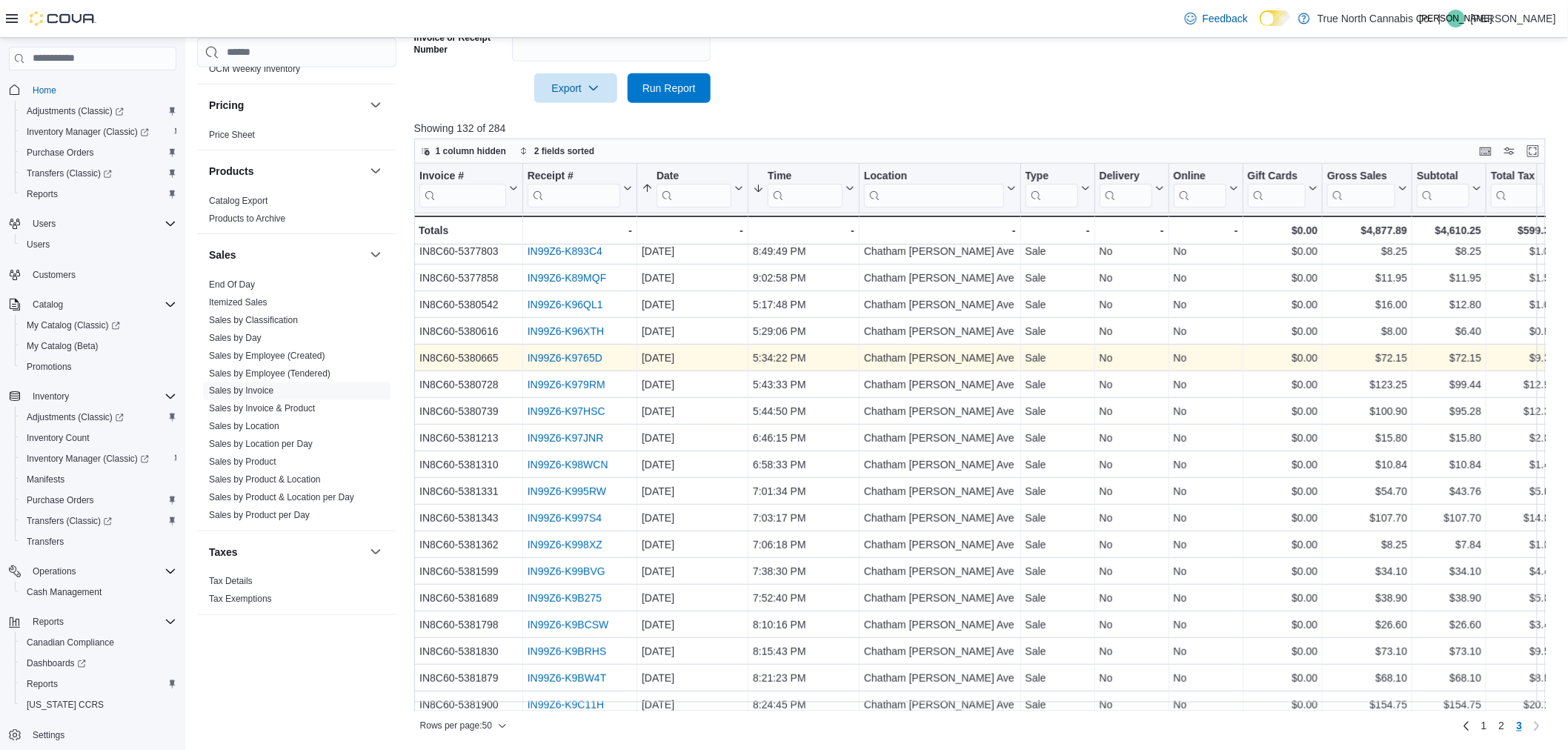
click at [545, 356] on link "IN99Z6-K9765D" at bounding box center [564, 358] width 74 height 12
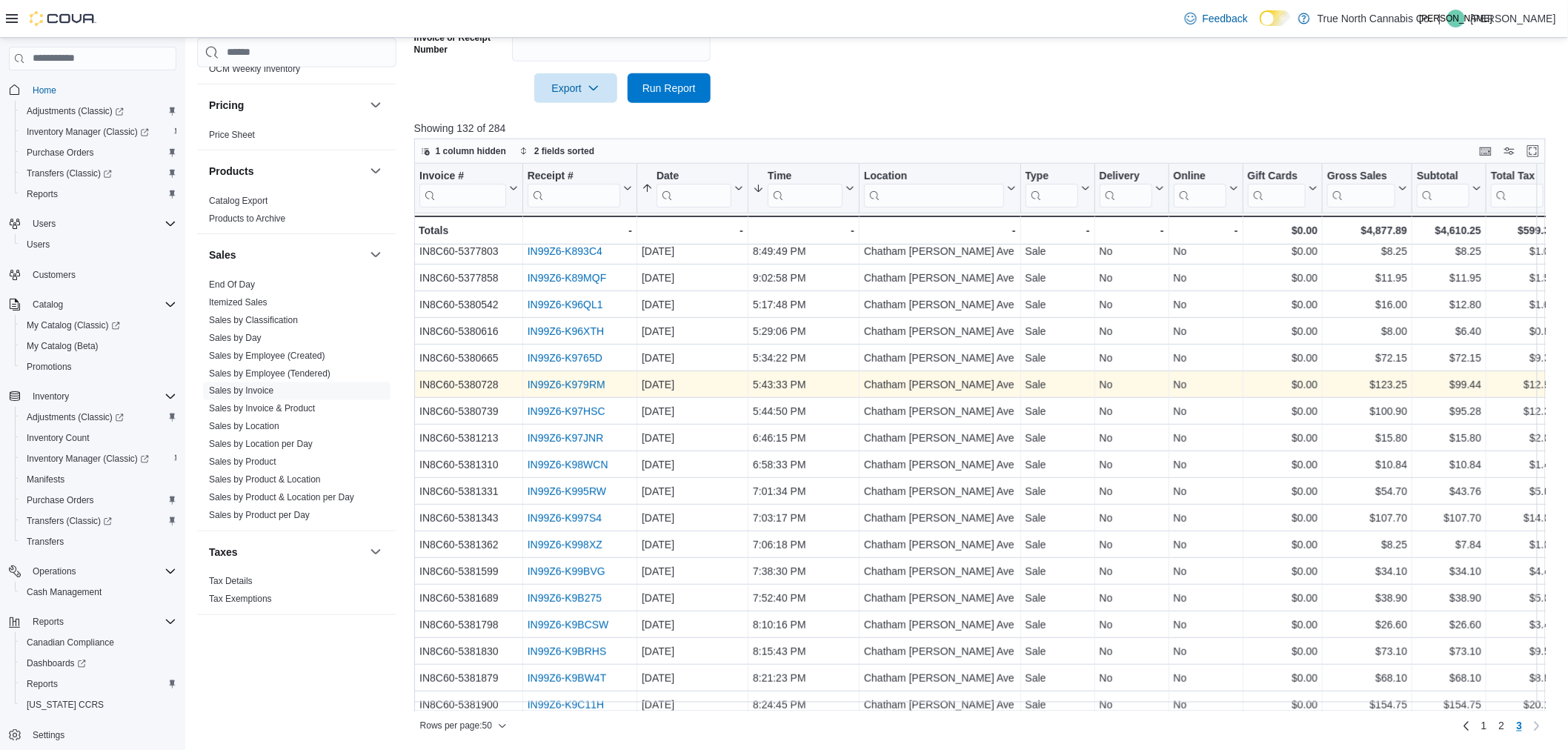
click at [593, 383] on link "IN99Z6-K979RM" at bounding box center [566, 385] width 78 height 12
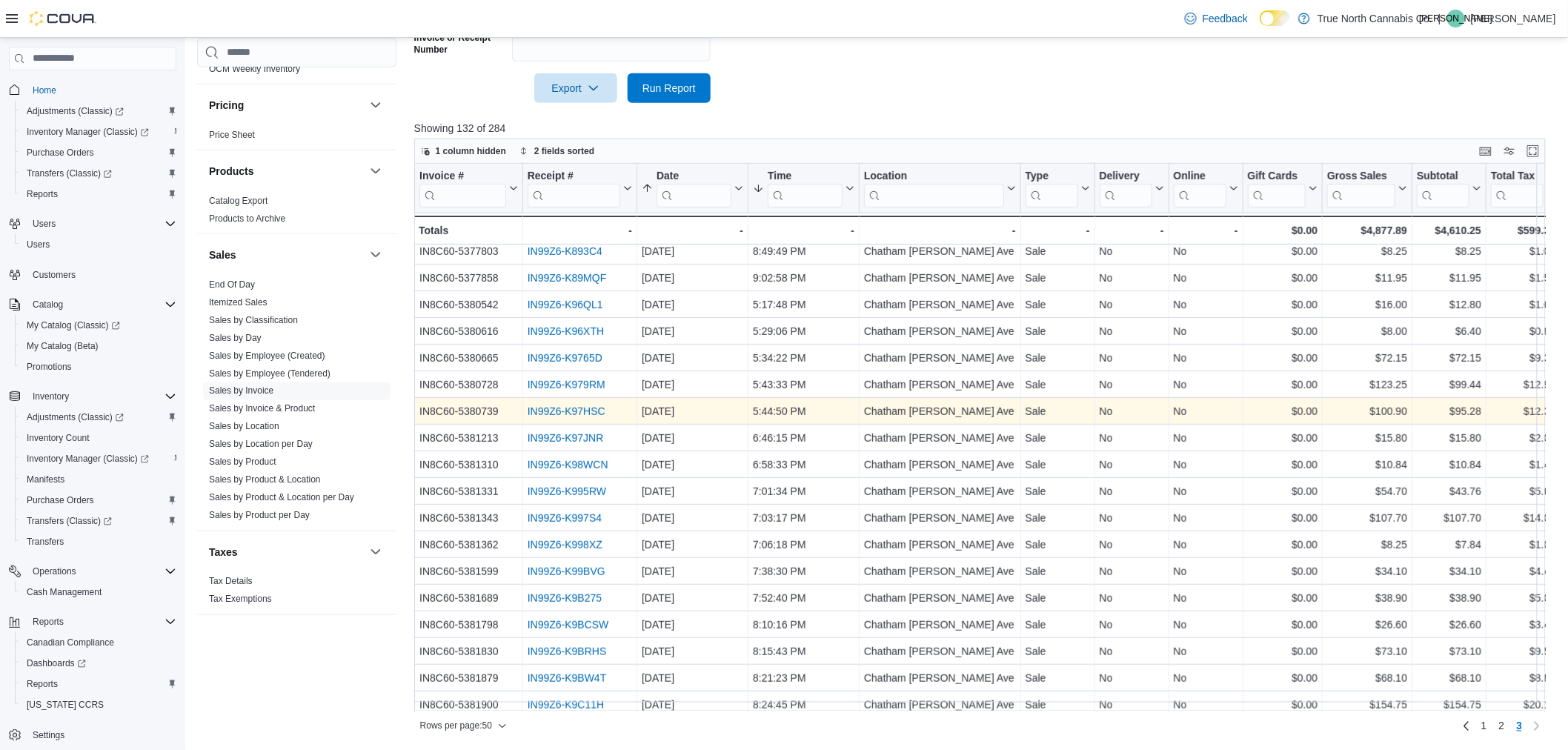
click at [572, 408] on link "IN99Z6-K97HSC" at bounding box center [566, 412] width 78 height 12
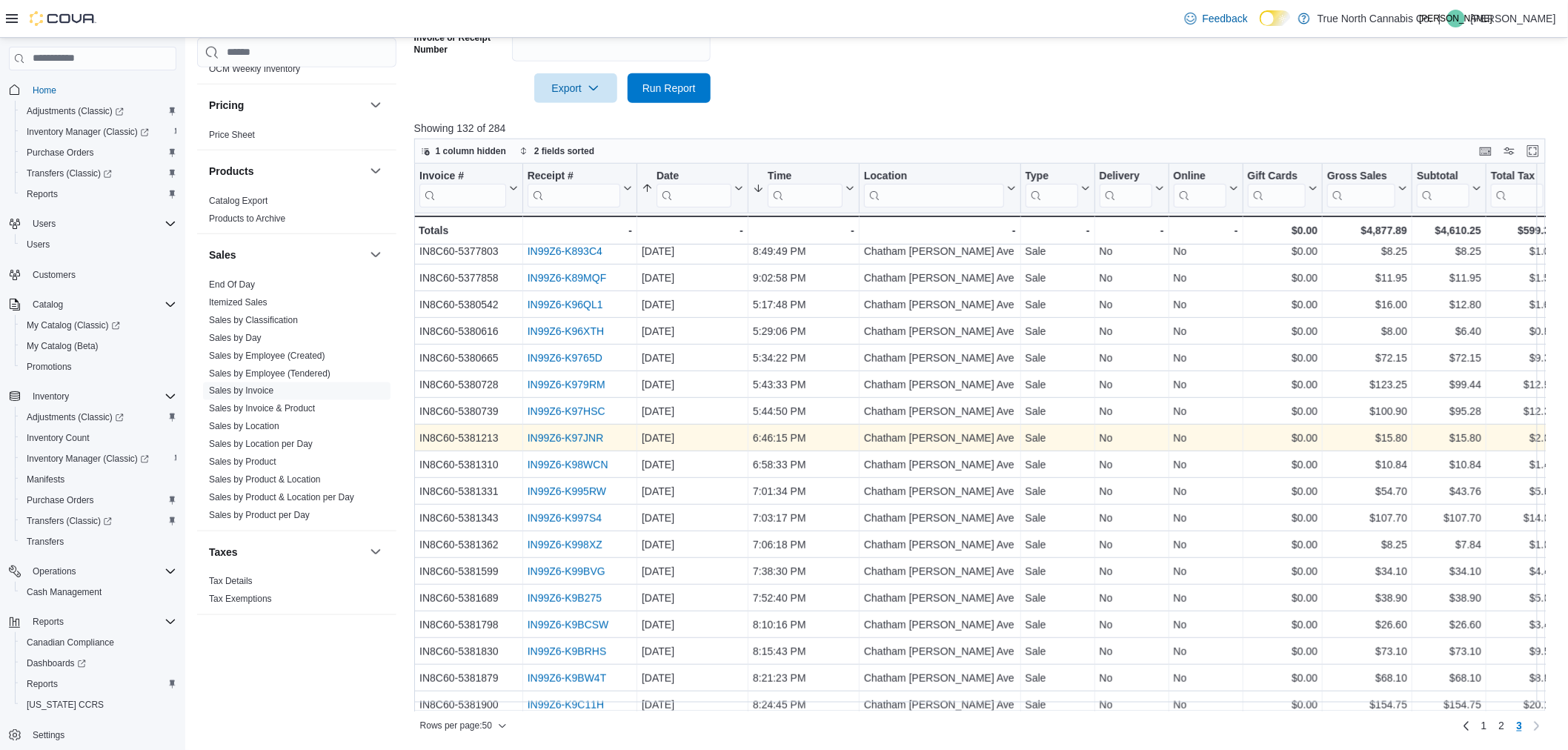
click at [602, 435] on link "IN99Z6-K97JNR" at bounding box center [565, 438] width 76 height 12
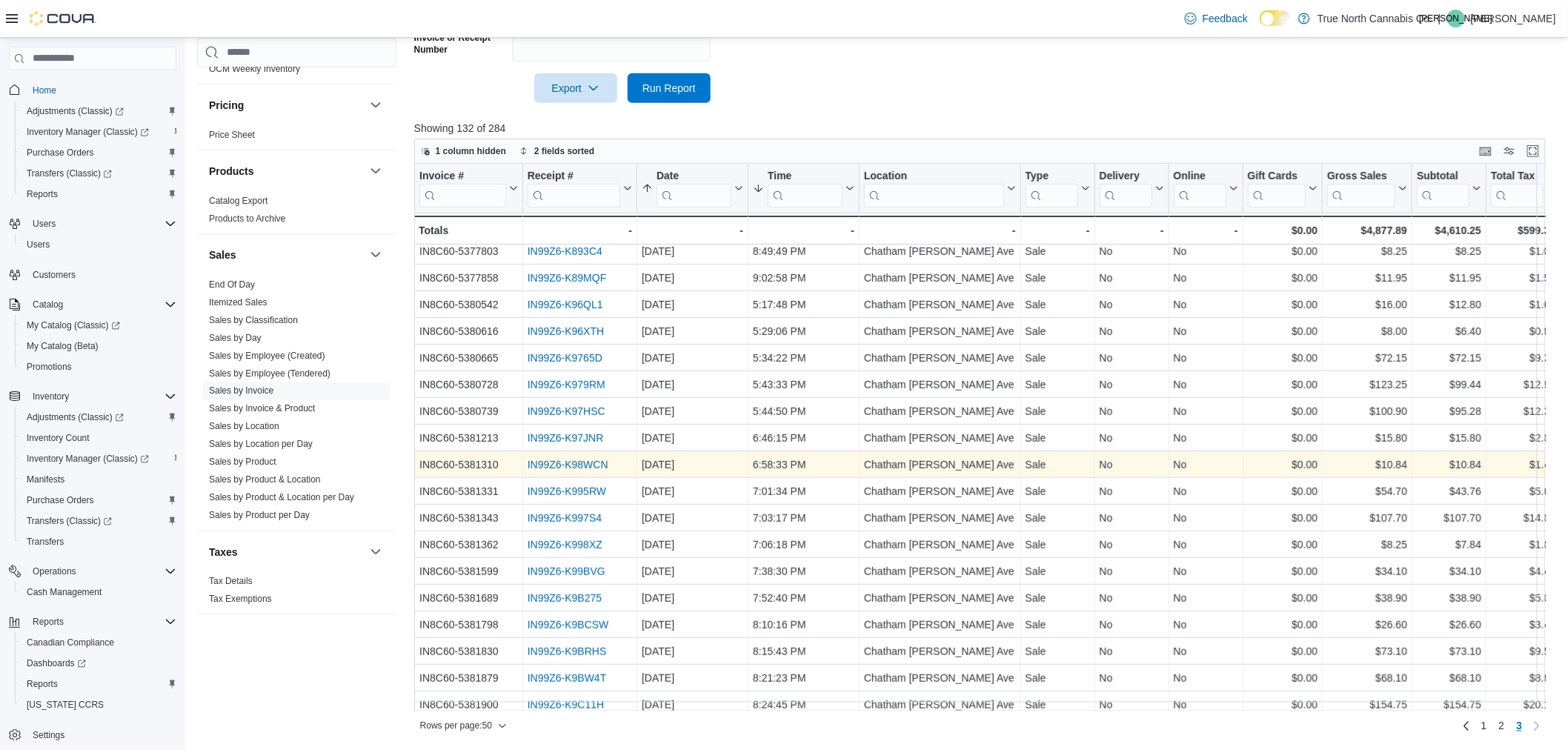
click at [558, 462] on link "IN99Z6-K98WCN" at bounding box center [568, 465] width 81 height 12
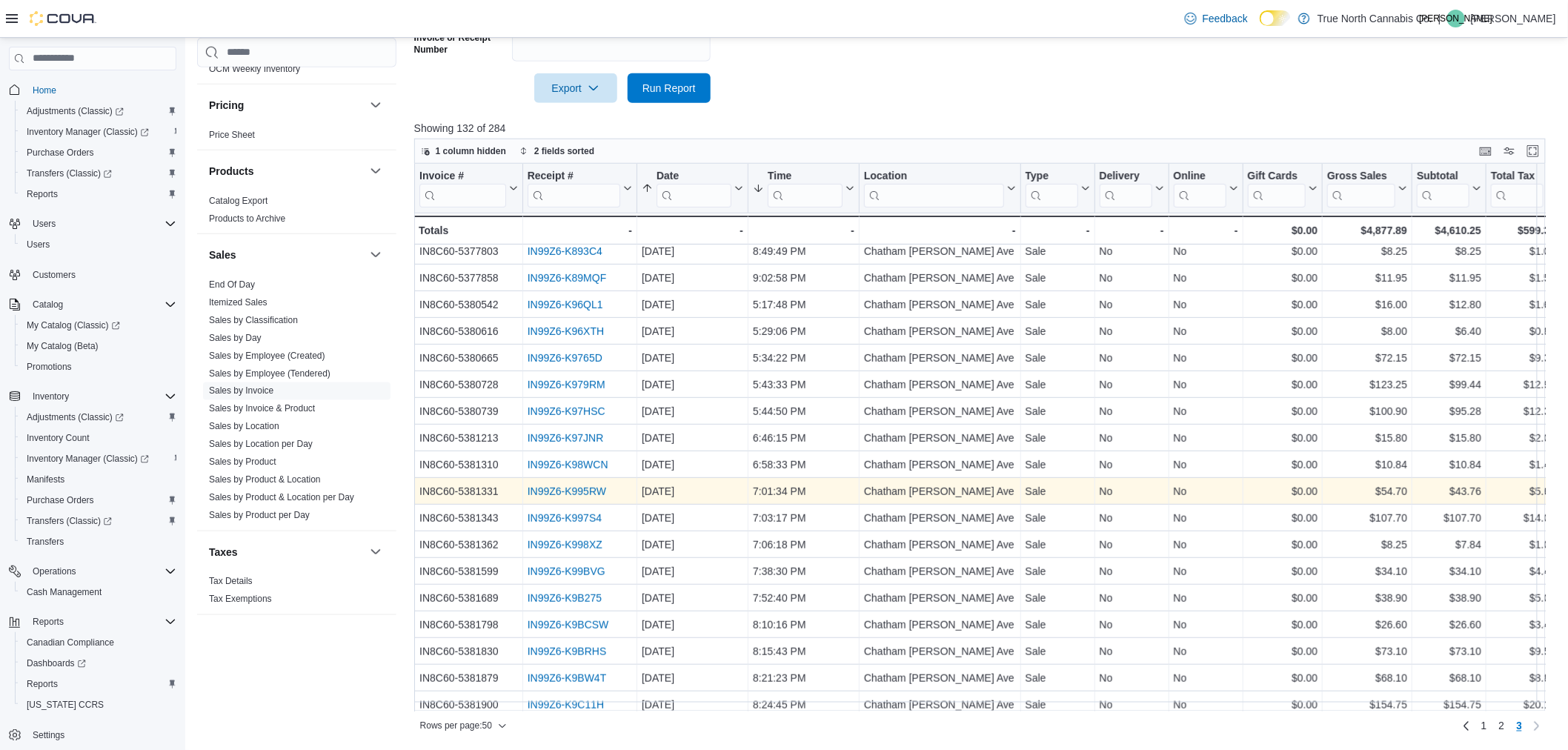
click at [598, 488] on link "IN99Z6-K995RW" at bounding box center [566, 492] width 78 height 12
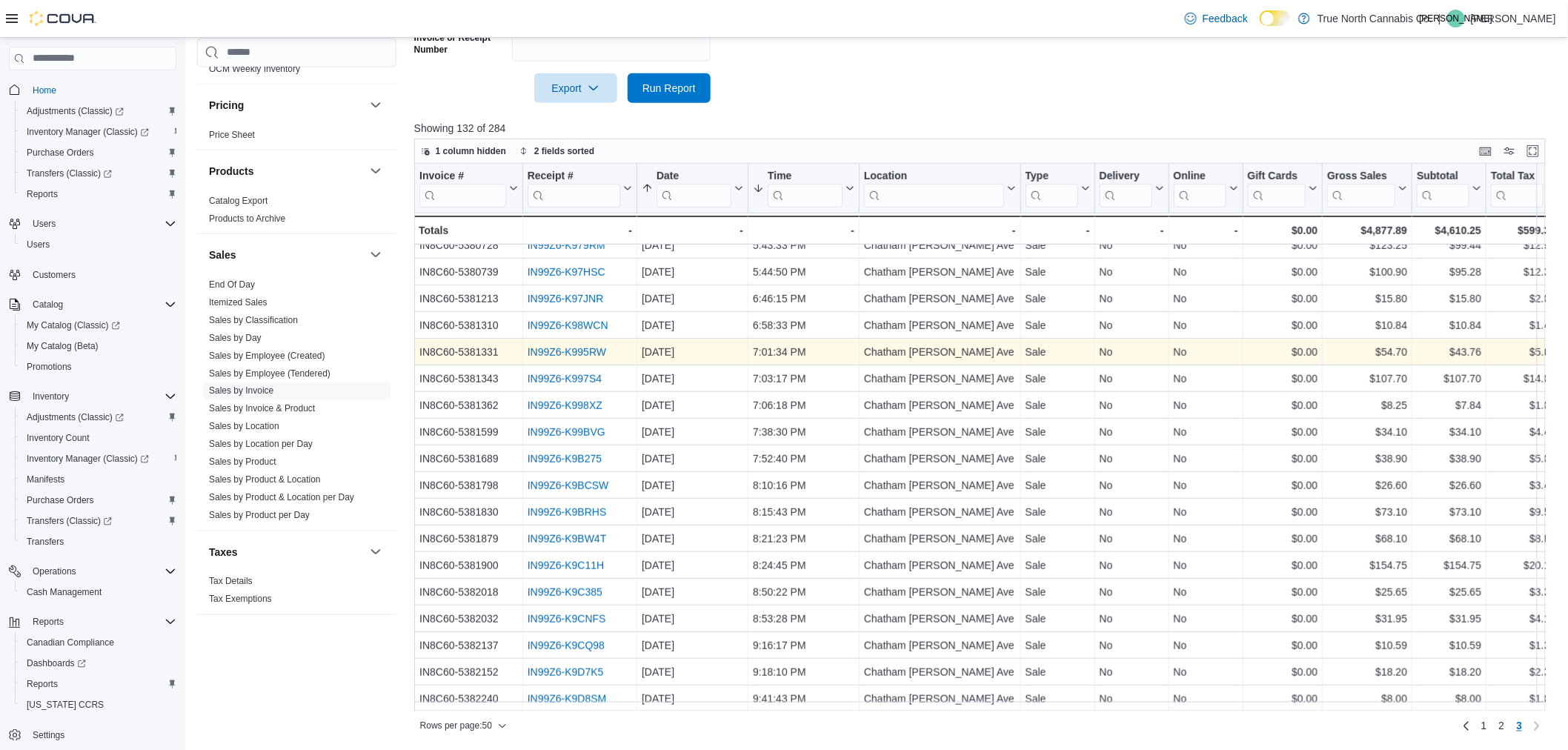
scroll to position [394, 0]
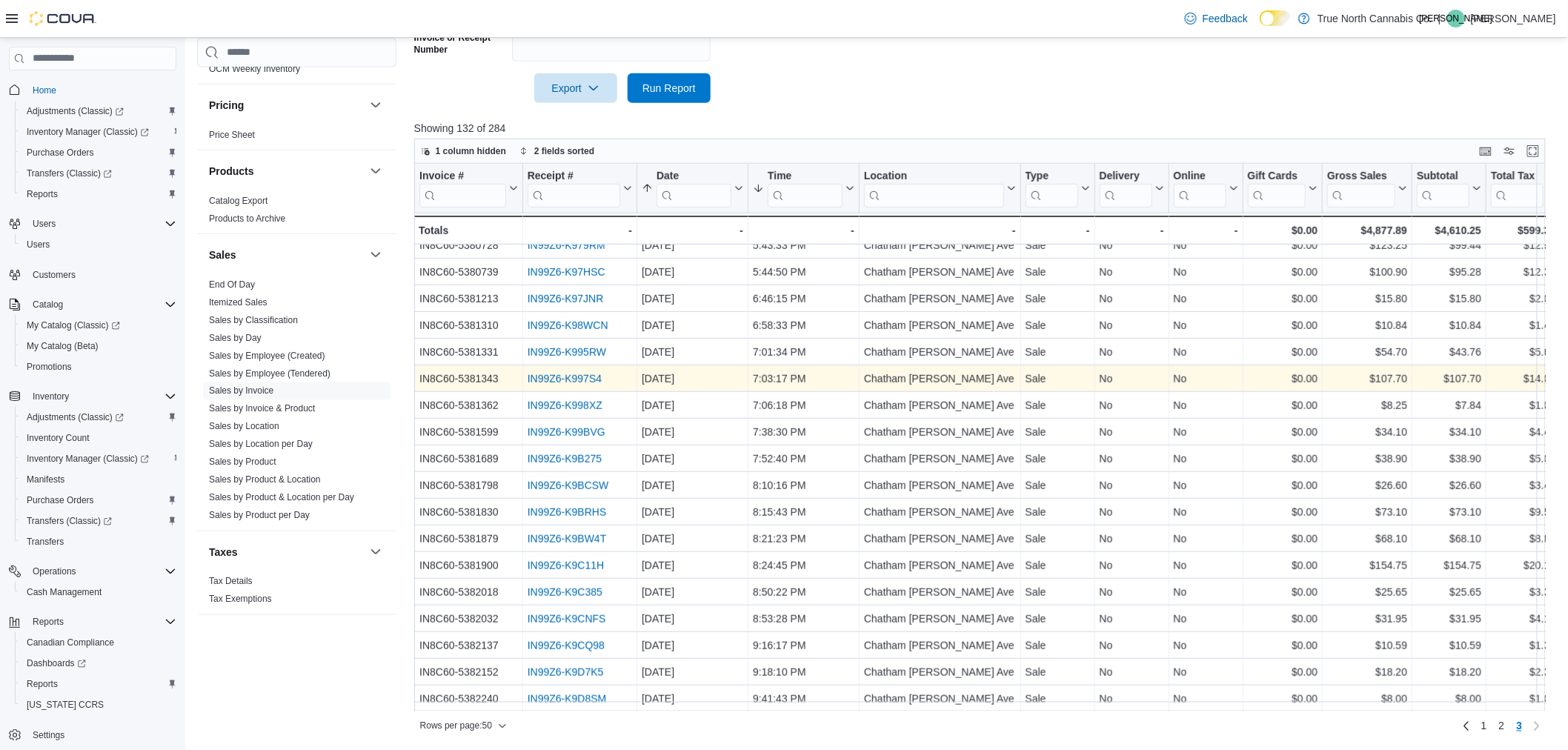
click at [587, 373] on link "IN99Z6-K997S4" at bounding box center [564, 379] width 74 height 12
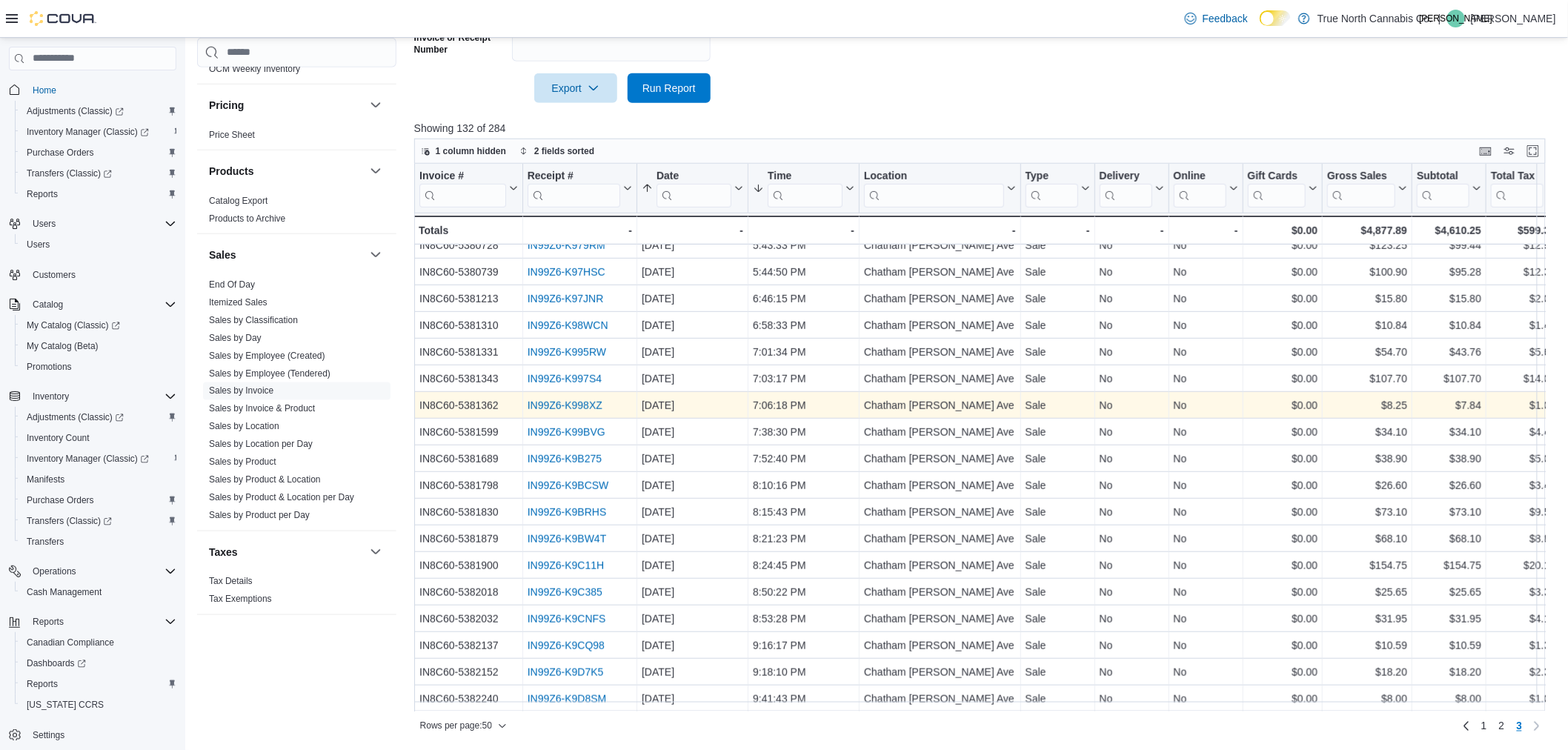
click at [561, 400] on link "IN99Z6-K998XZ" at bounding box center [564, 406] width 74 height 12
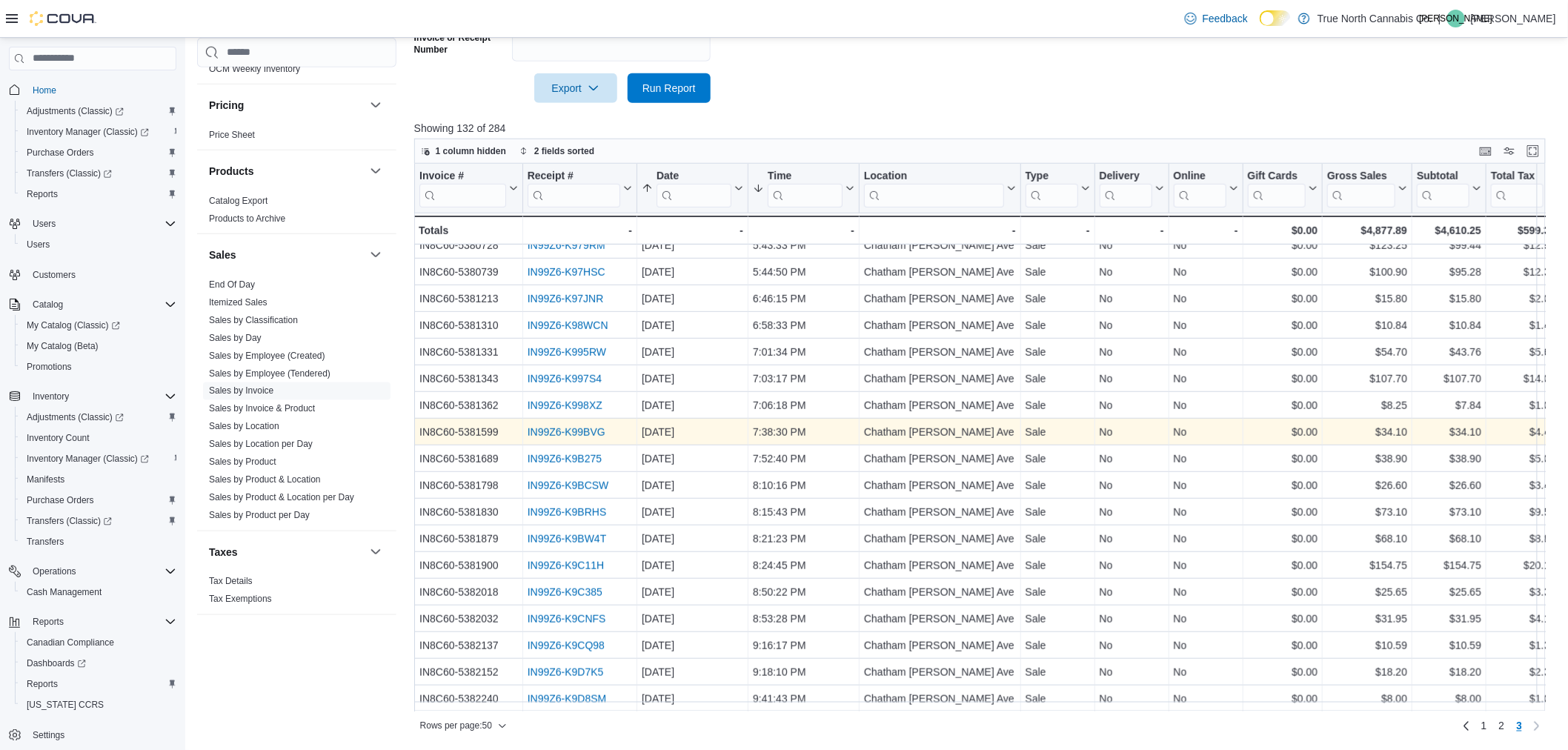
click at [559, 426] on link "IN99Z6-K99BVG" at bounding box center [566, 432] width 78 height 12
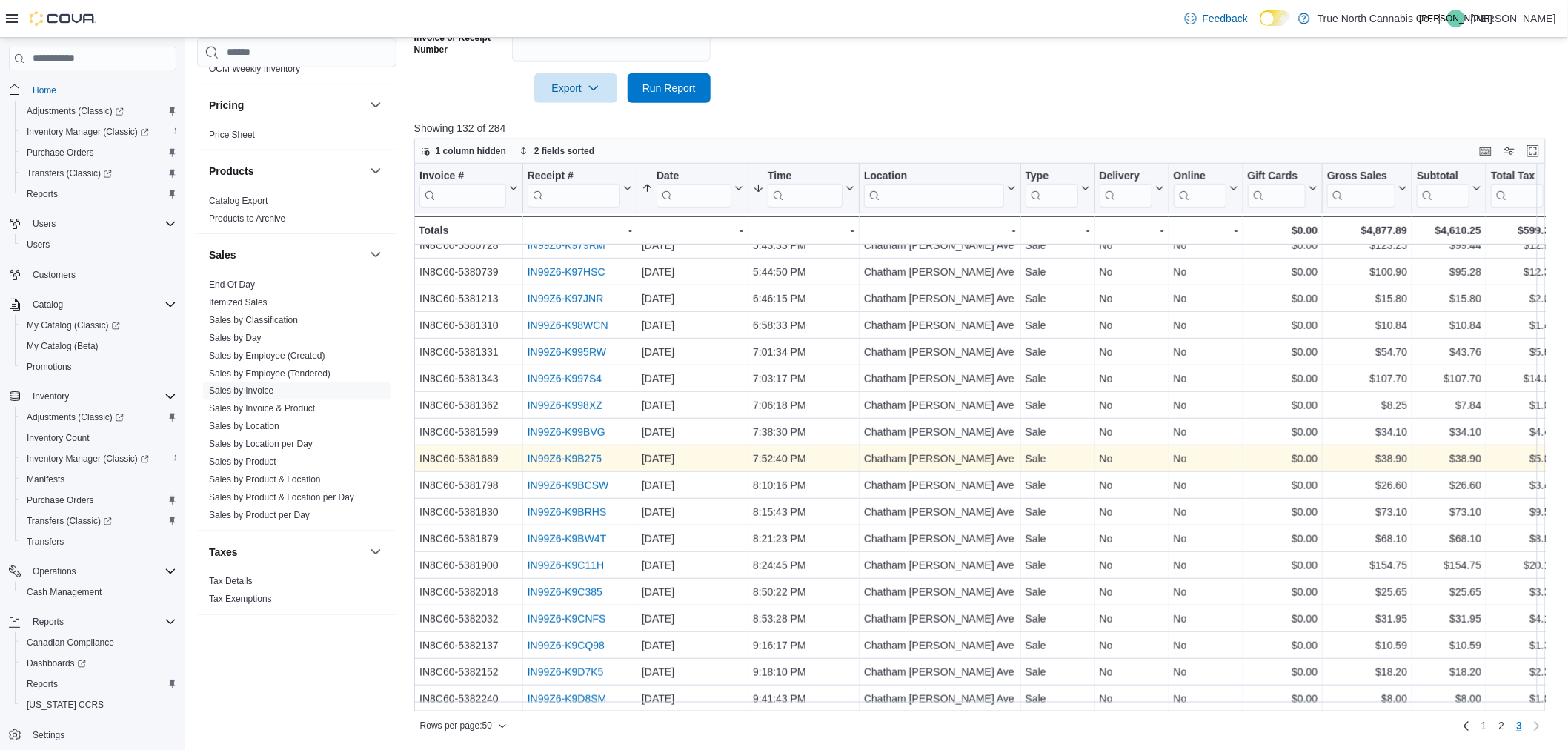
click at [593, 453] on link "IN99Z6-K9B275" at bounding box center [564, 459] width 74 height 12
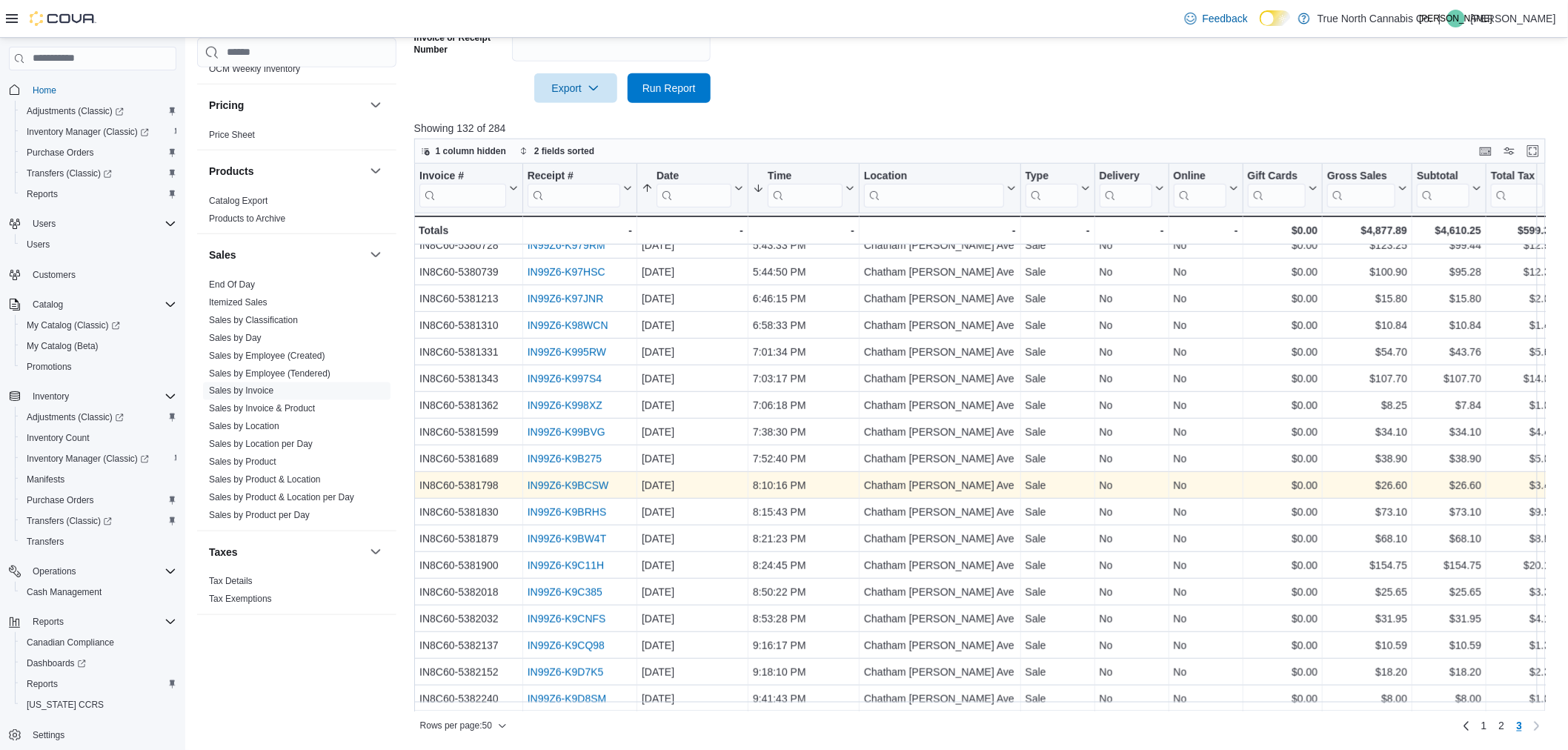
click at [543, 479] on link "IN99Z6-K9BCSW" at bounding box center [568, 485] width 81 height 12
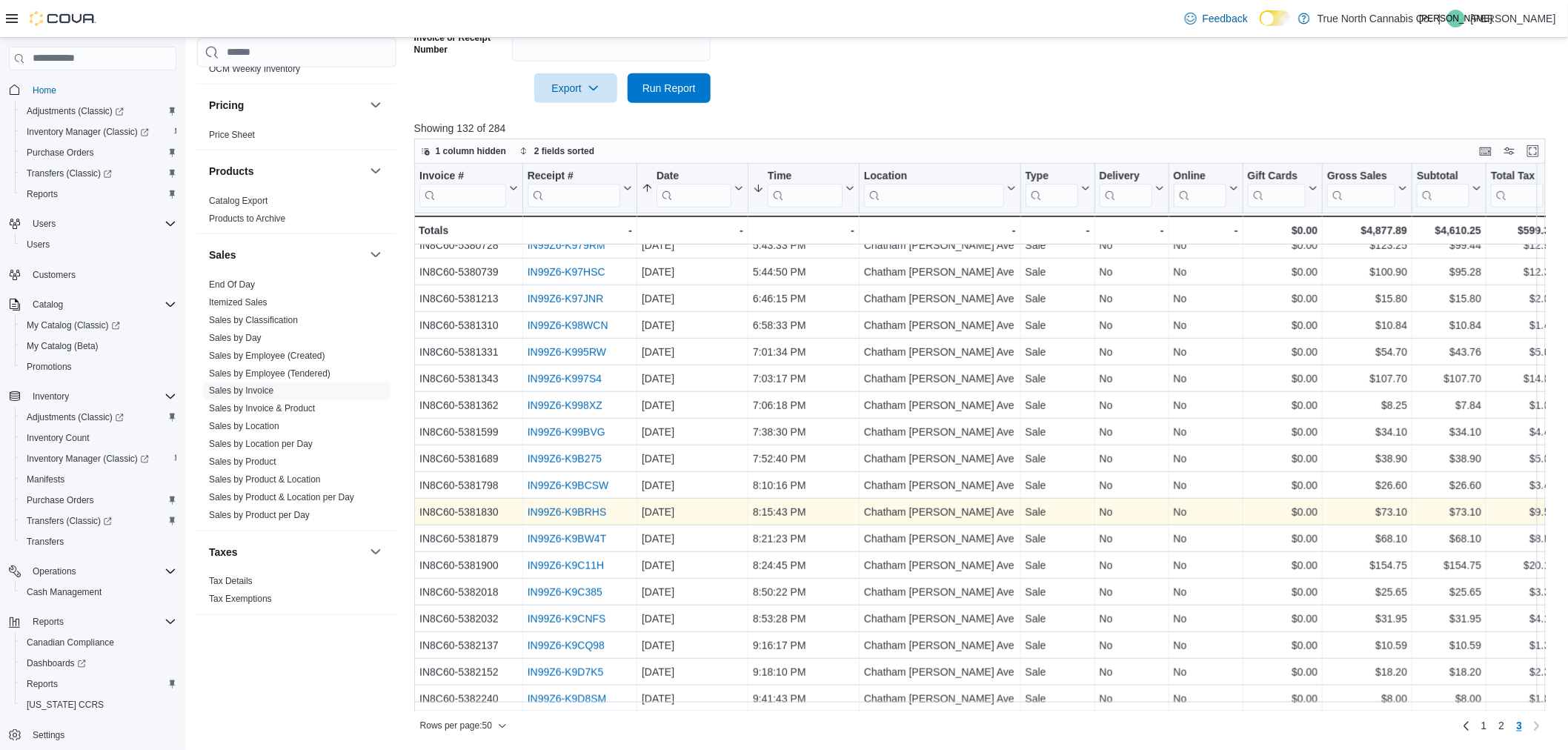
click at [558, 506] on link "IN99Z6-K9BRHS" at bounding box center [567, 512] width 79 height 12
click at [598, 506] on link "IN99Z6-K9BRHS" at bounding box center [567, 512] width 79 height 12
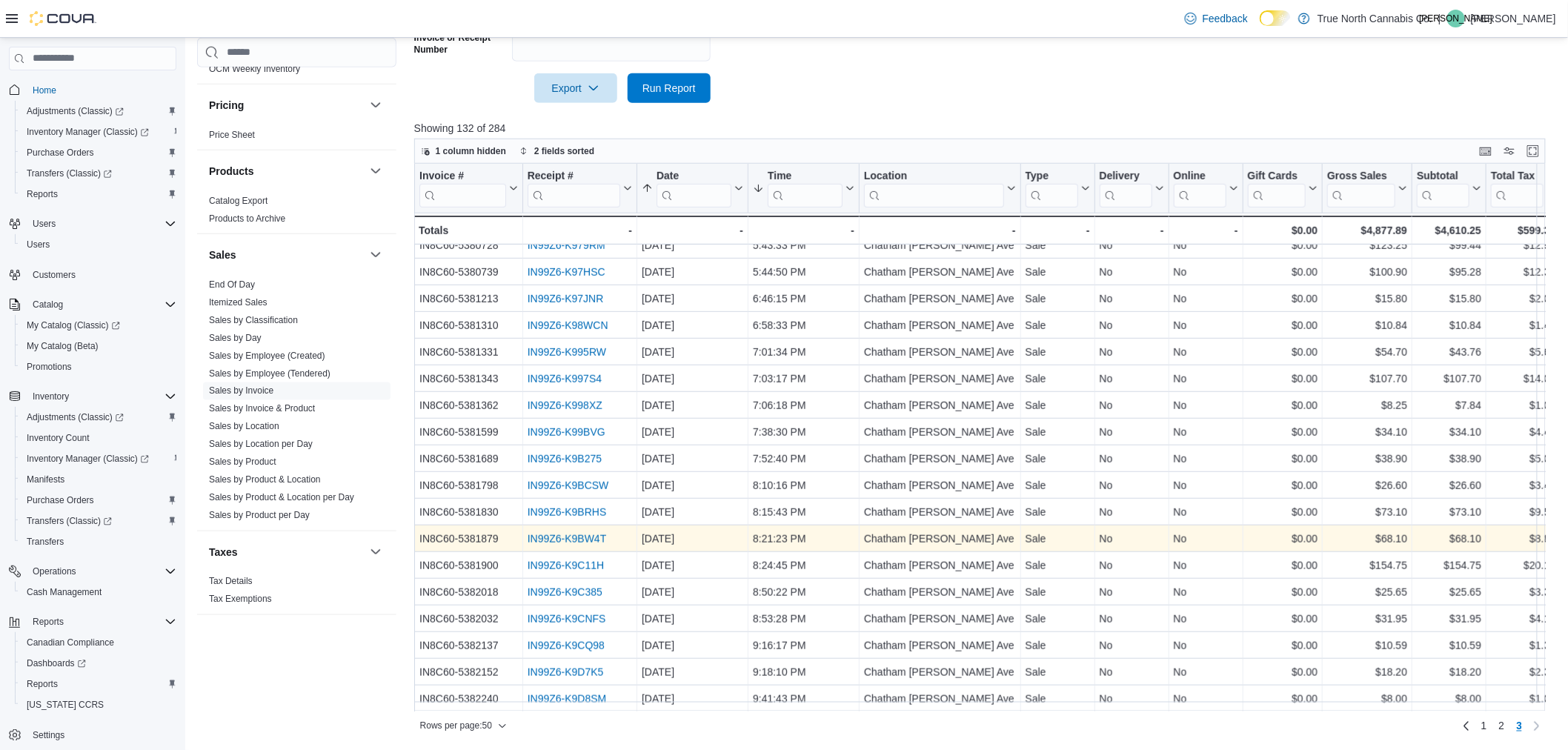
click at [597, 534] on link "IN99Z6-K9BW4T" at bounding box center [567, 539] width 79 height 12
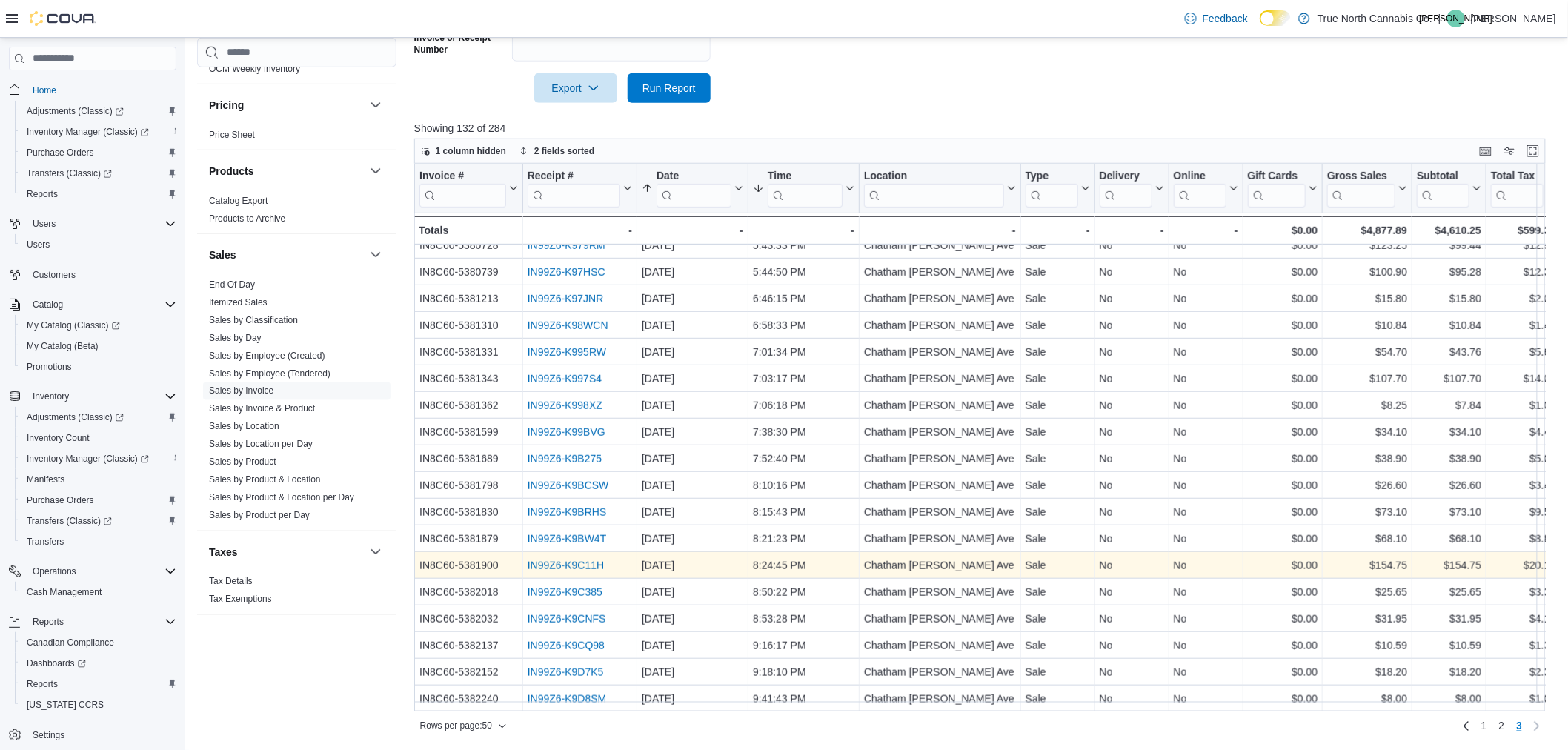
click at [555, 560] on link "IN99Z6-K9C11H" at bounding box center [566, 565] width 77 height 12
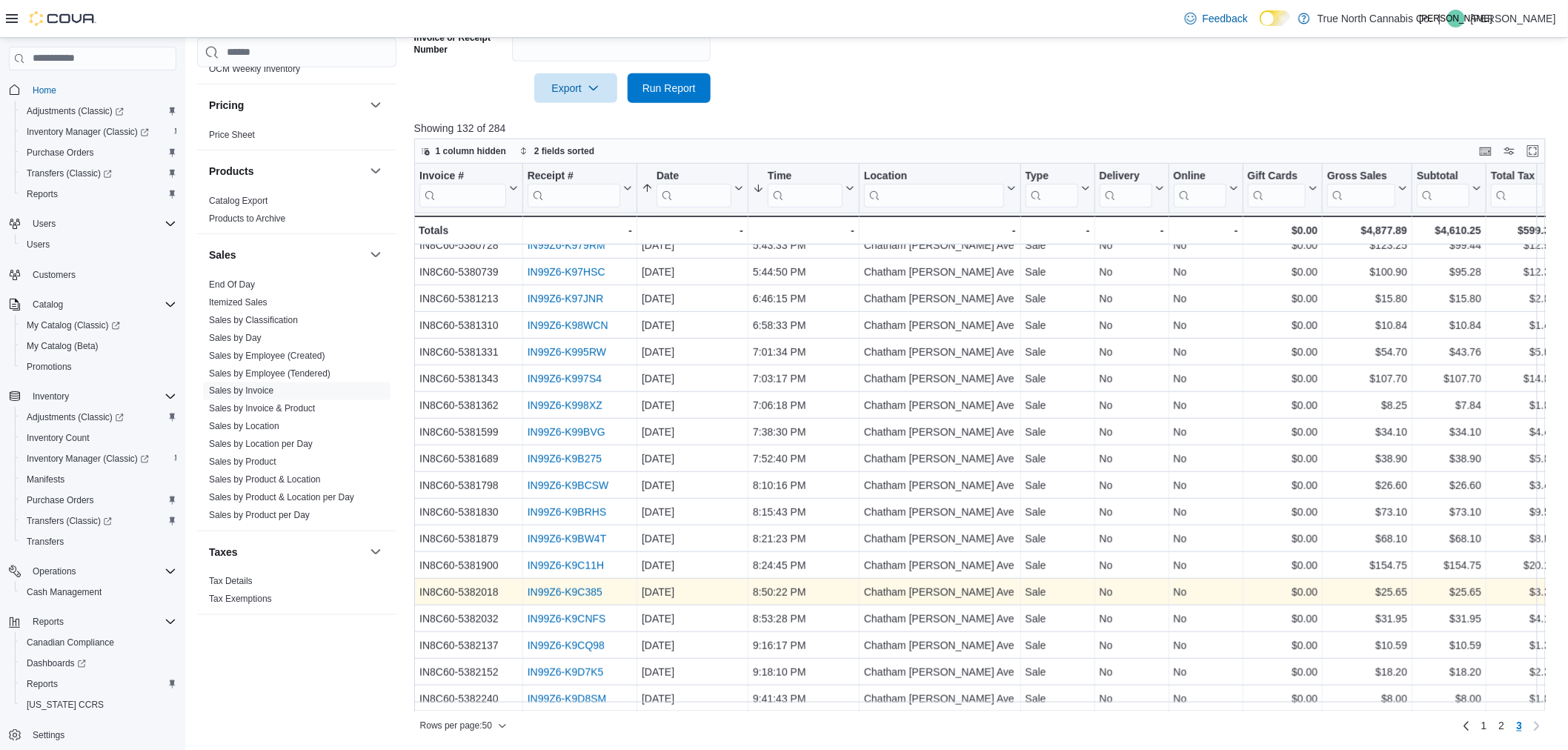
click at [572, 587] on link "IN99Z6-K9C385" at bounding box center [564, 592] width 74 height 12
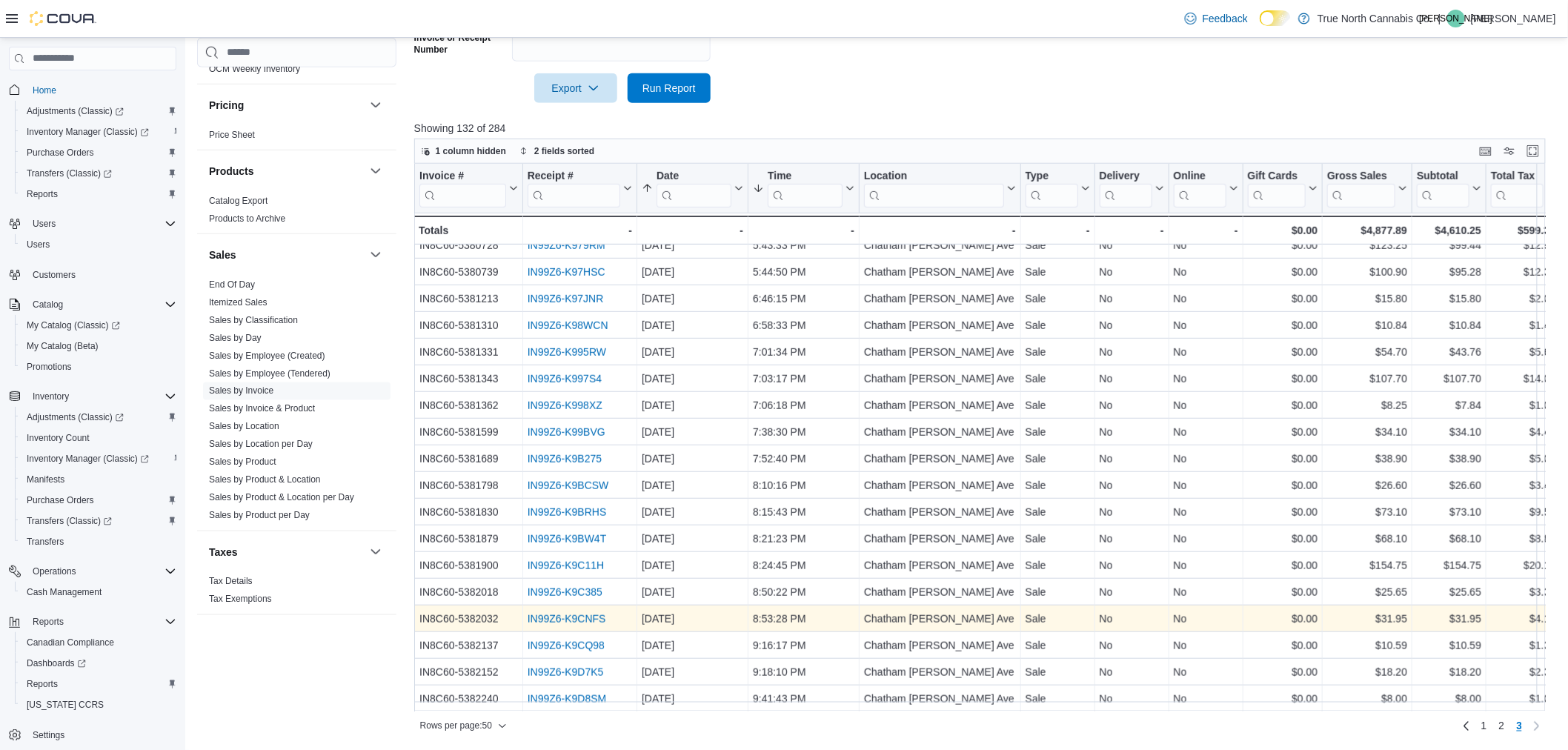
click at [569, 614] on link "IN99Z6-K9CNFS" at bounding box center [566, 620] width 78 height 12
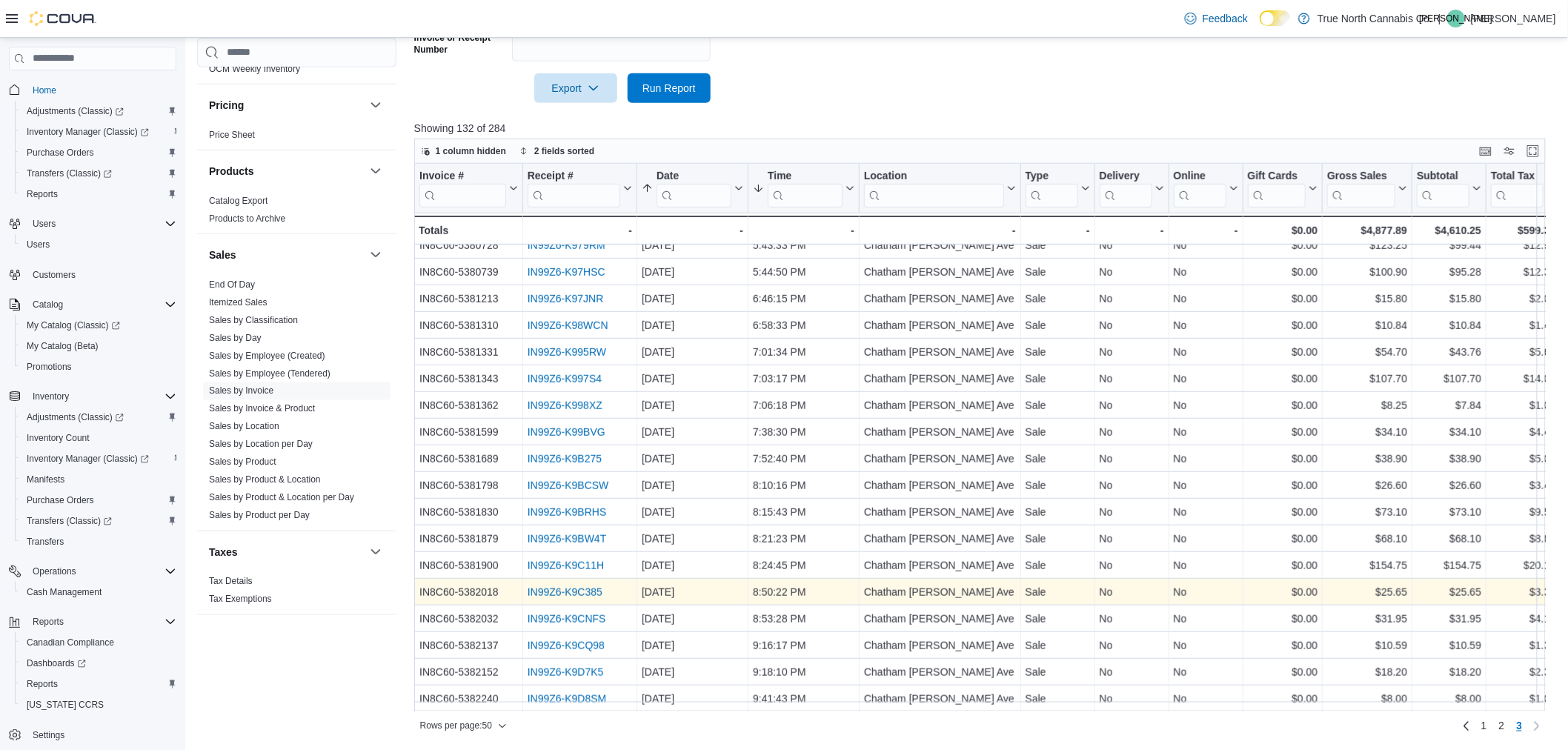
click at [533, 587] on link "IN99Z6-K9C385" at bounding box center [564, 592] width 74 height 12
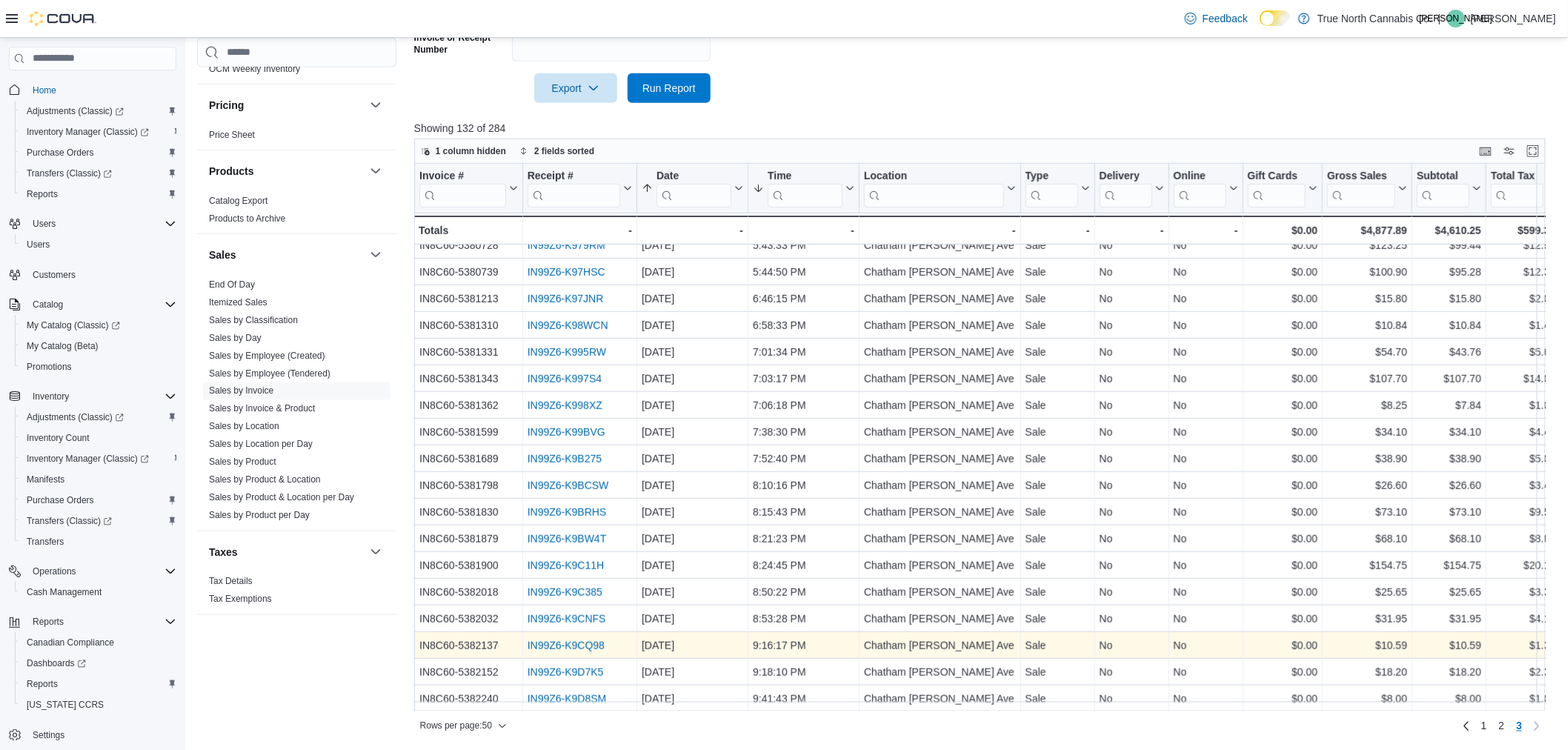
click at [555, 640] on link "IN99Z6-K9CQ98" at bounding box center [566, 646] width 77 height 12
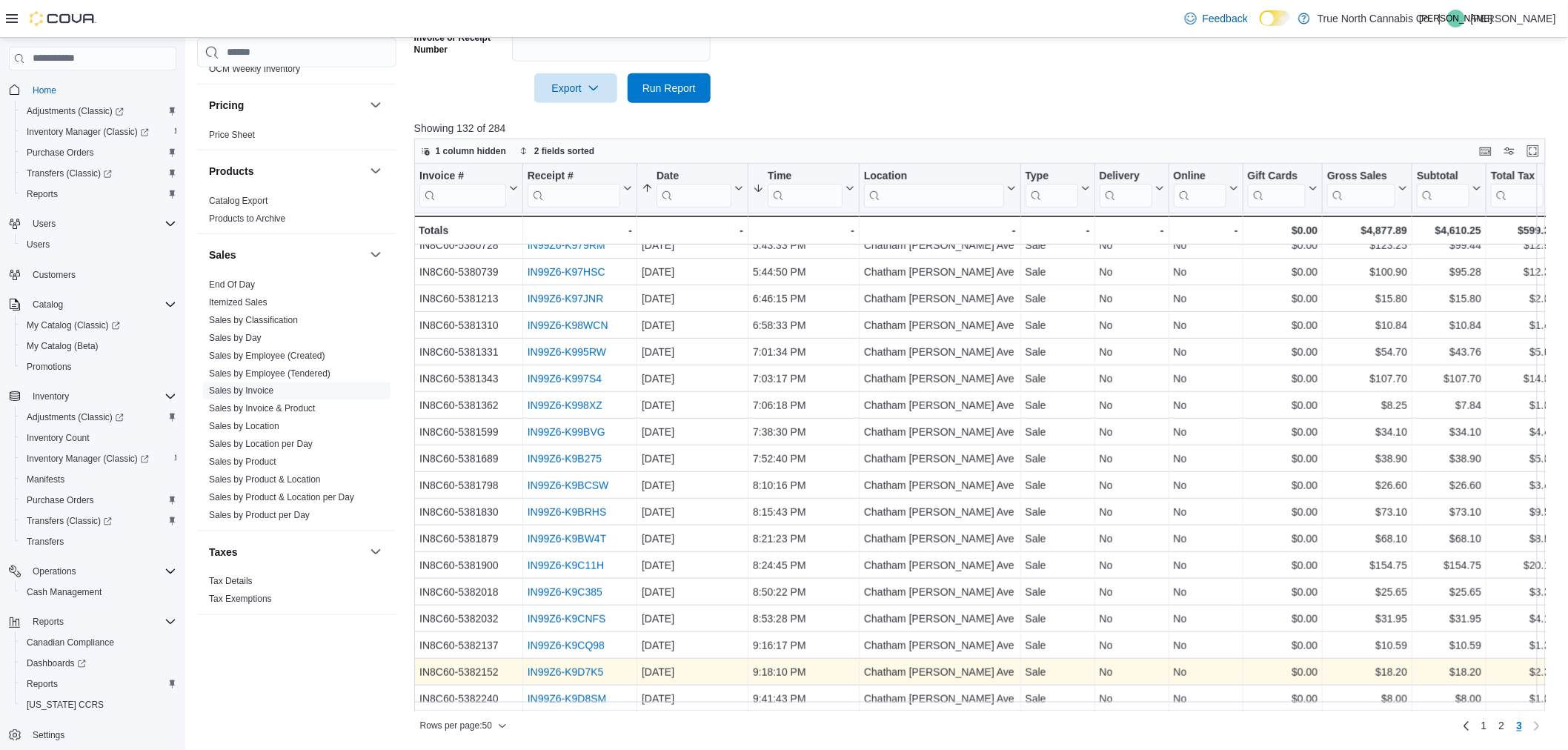
click at [535, 667] on link "IN99Z6-K9D7K5" at bounding box center [565, 673] width 76 height 12
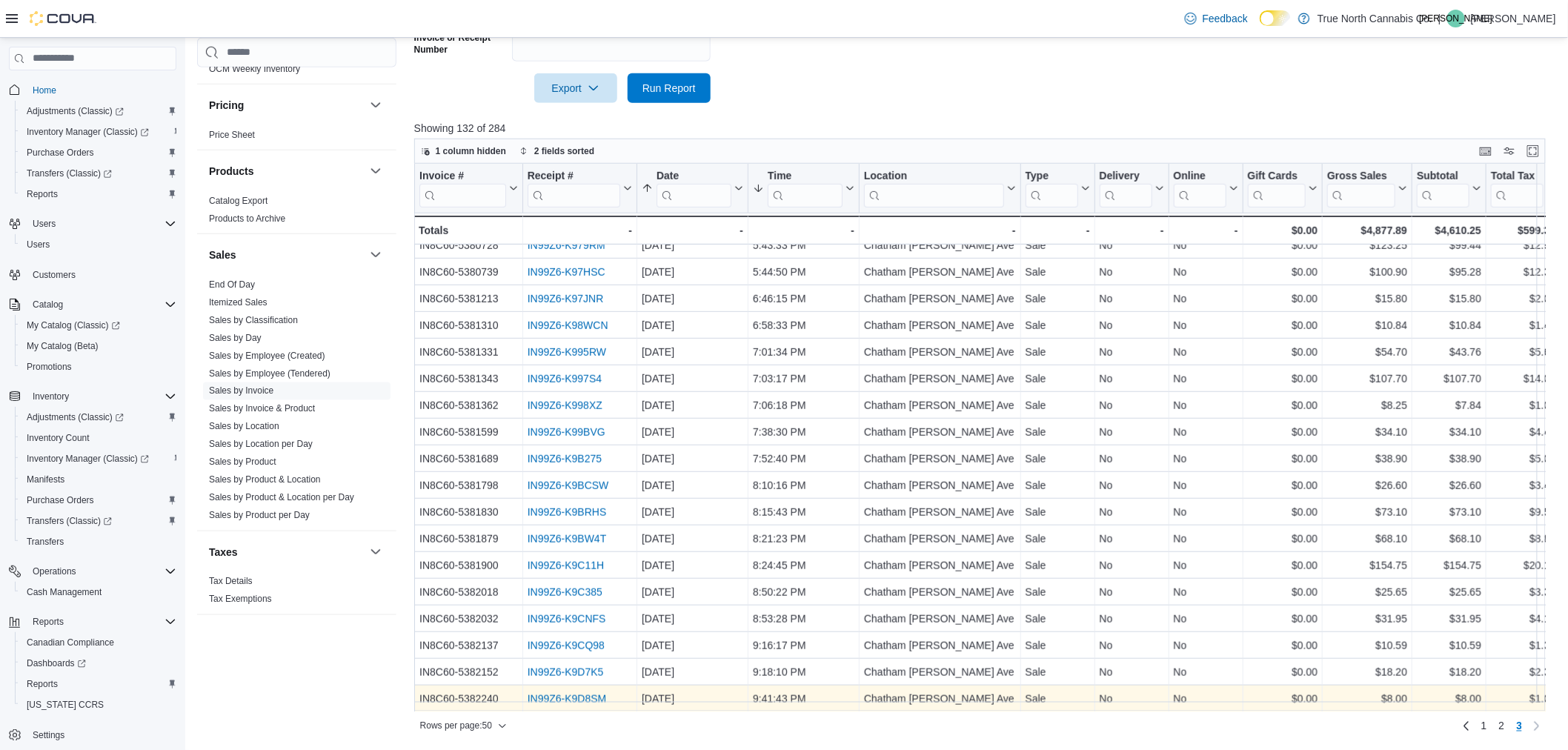
click at [569, 693] on link "IN99Z6-K9D8SM" at bounding box center [567, 699] width 79 height 12
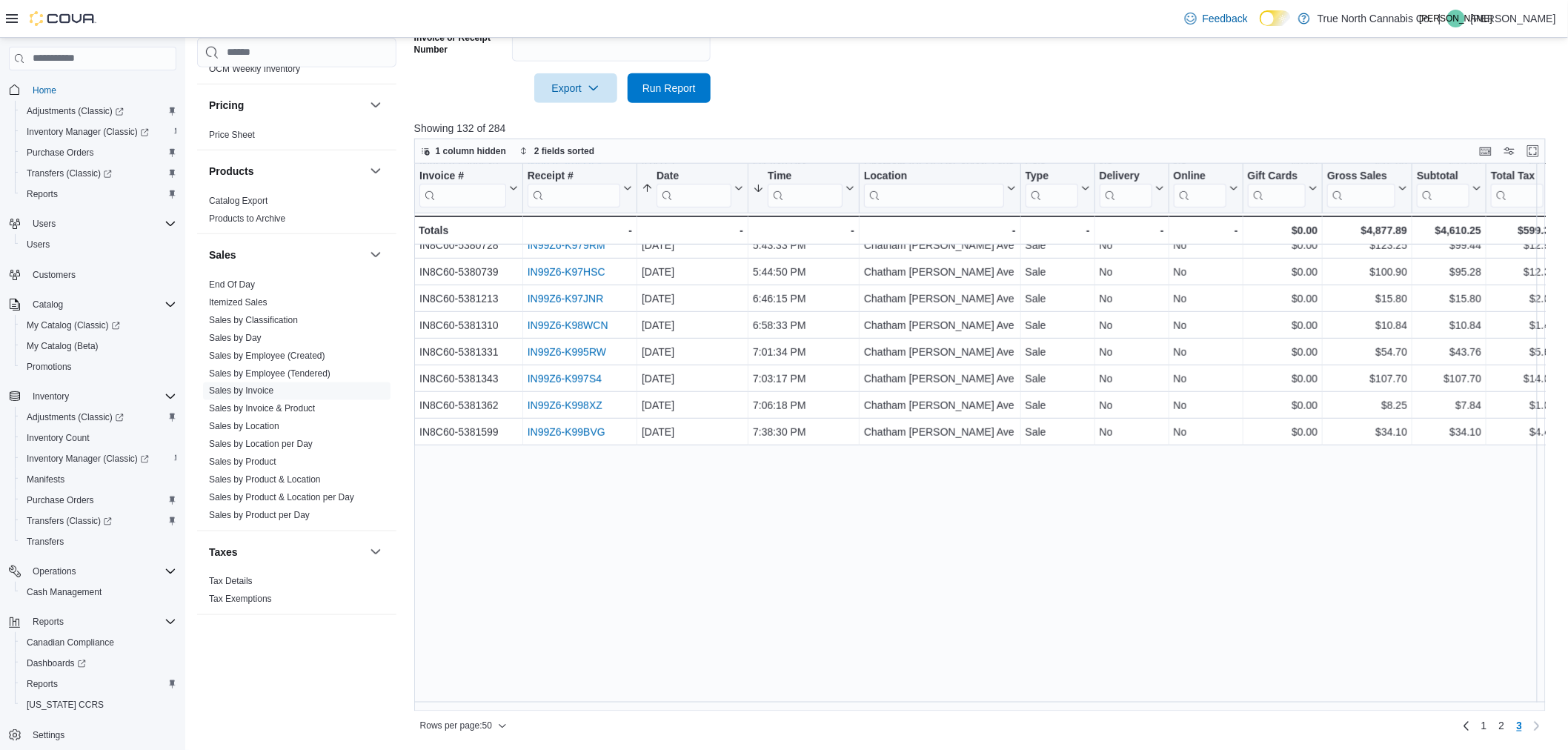
scroll to position [0, 0]
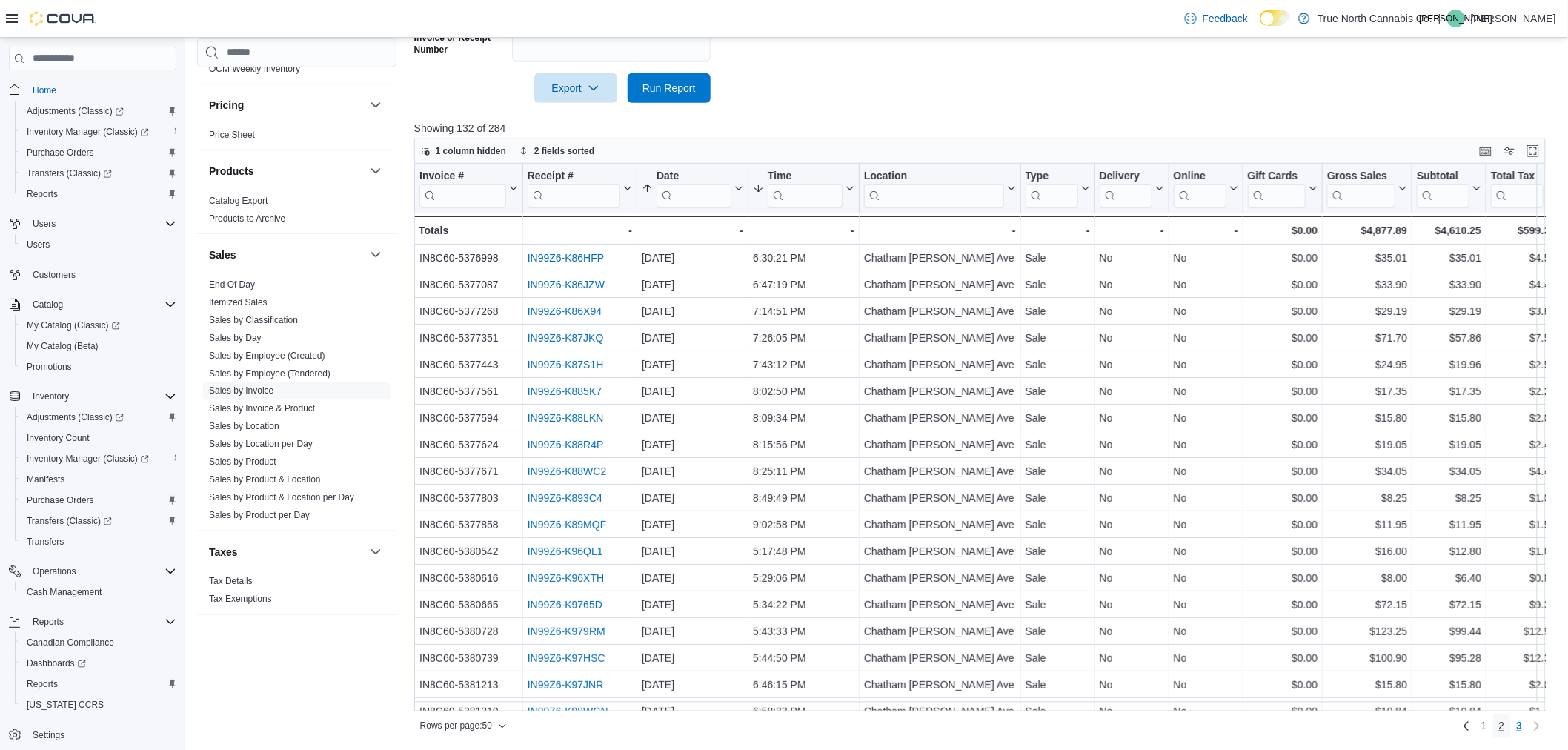
click at [1511, 727] on link "2" at bounding box center [1502, 727] width 17 height 24
click at [1491, 723] on link "1" at bounding box center [1485, 727] width 17 height 24
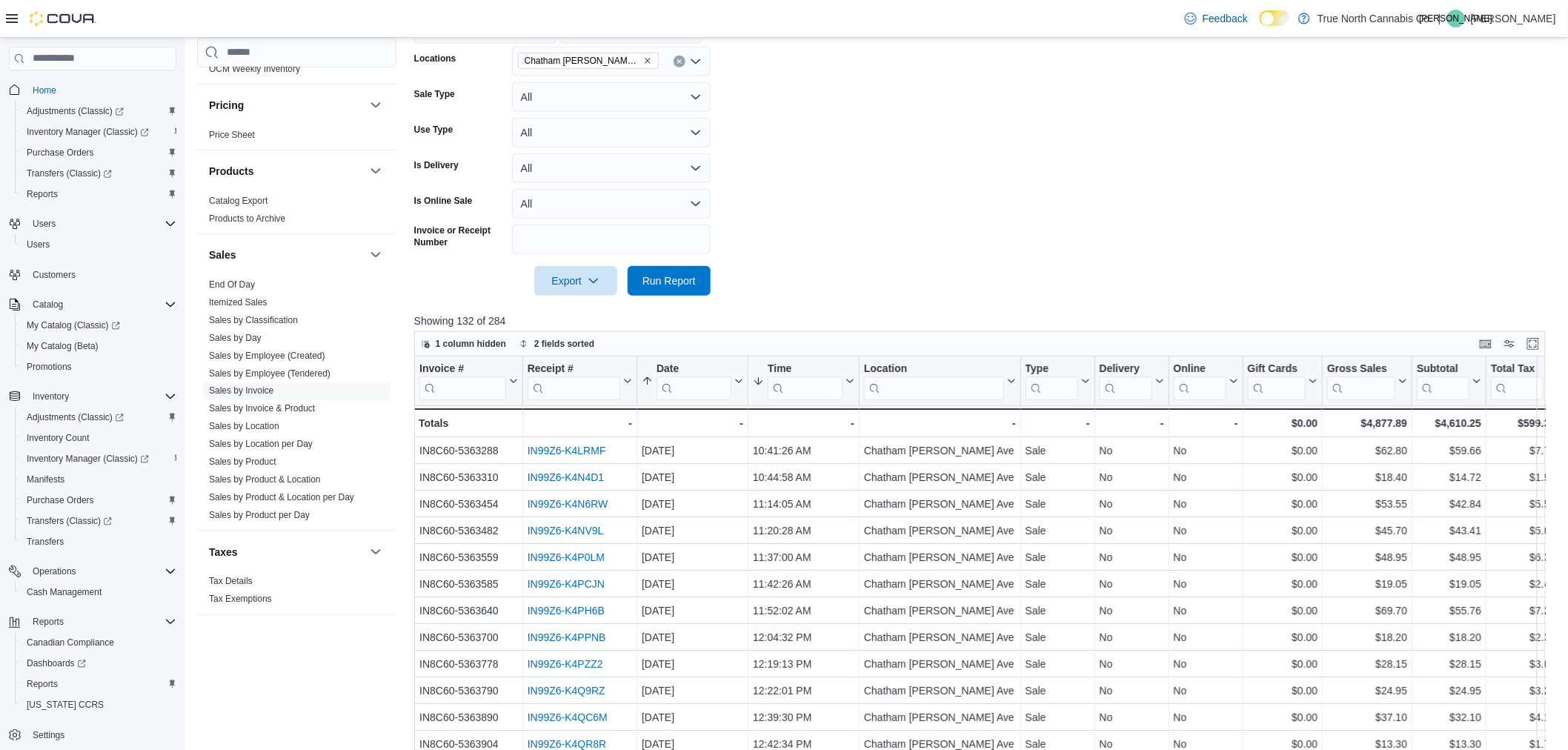
scroll to position [164, 0]
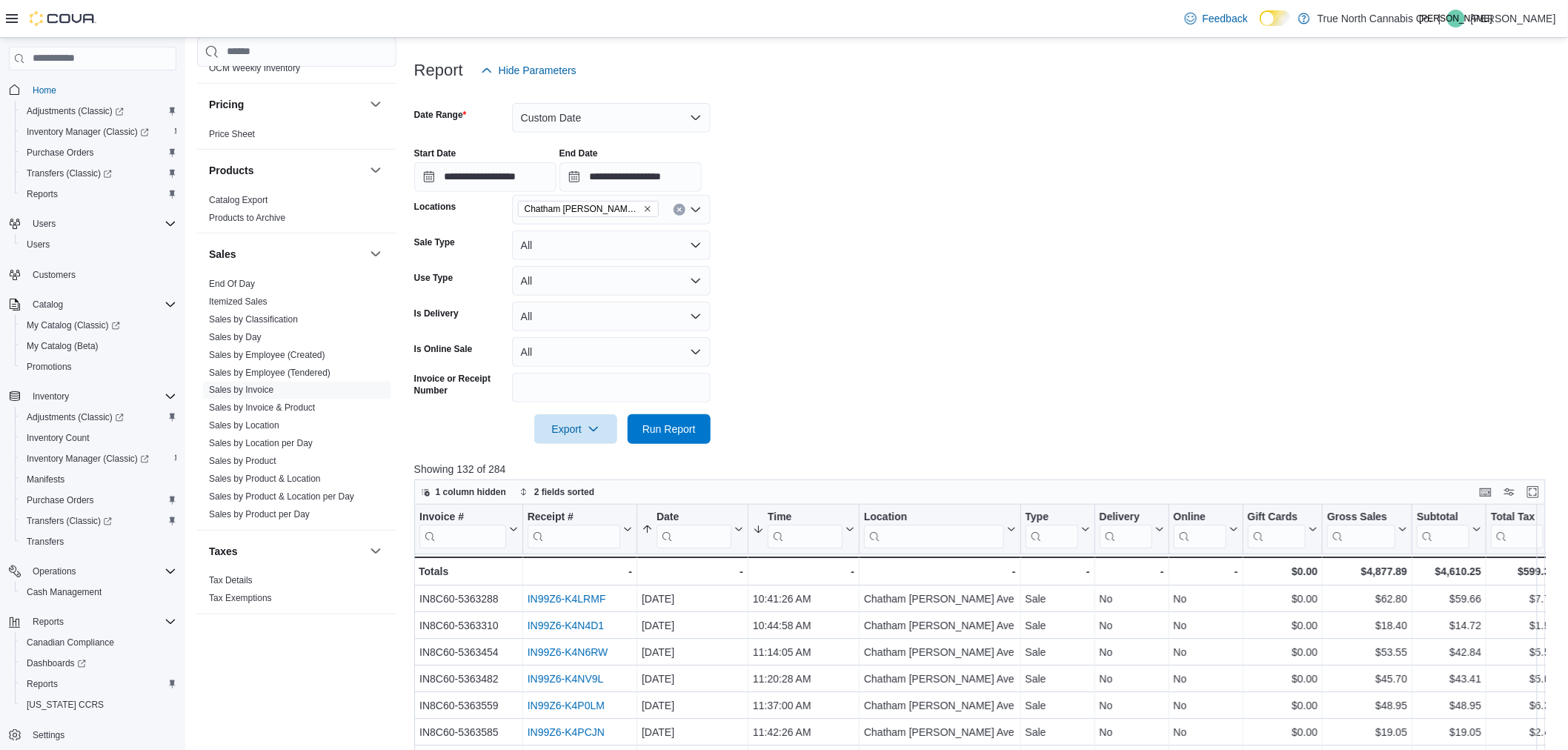
click at [1013, 212] on form "**********" at bounding box center [986, 264] width 1144 height 359
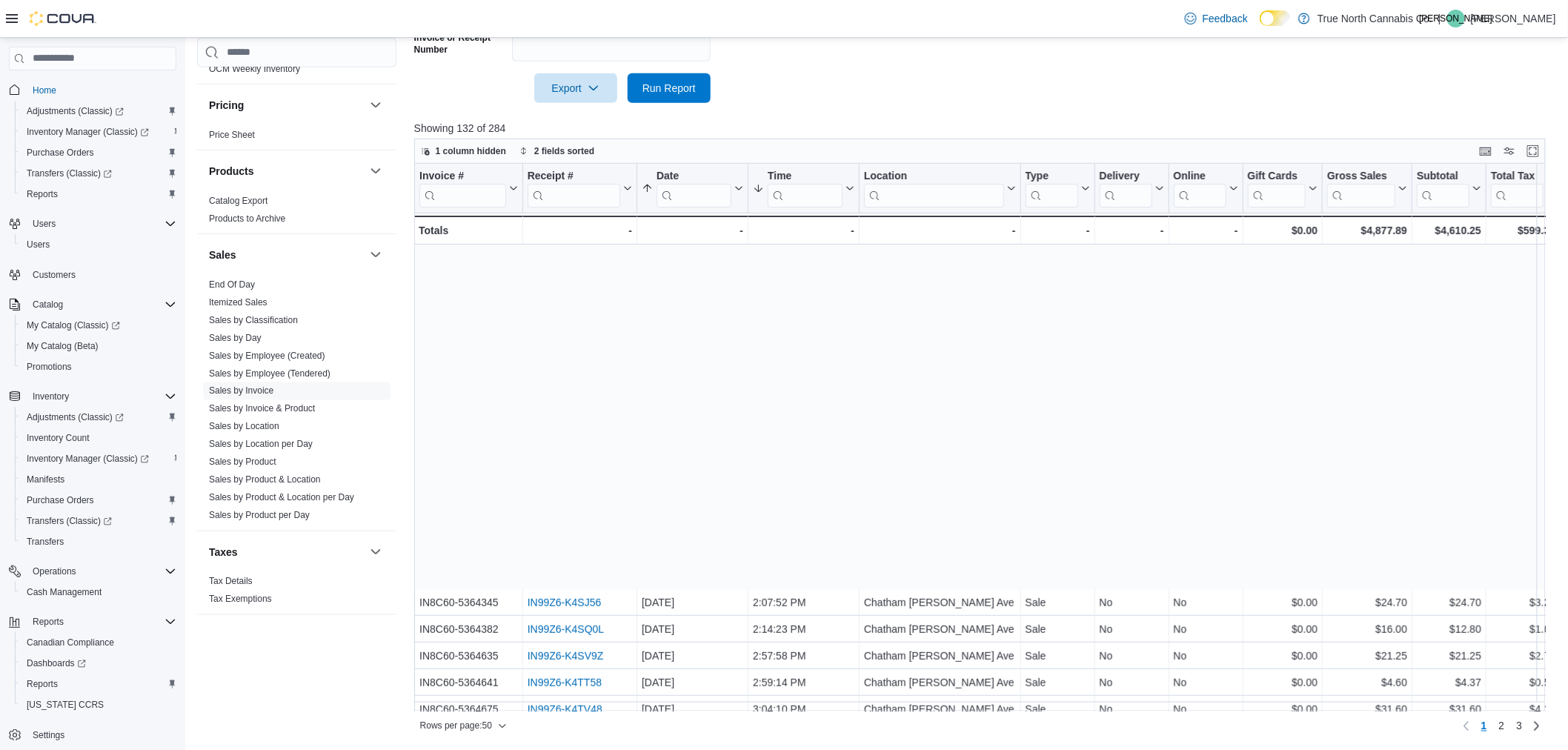
scroll to position [875, 0]
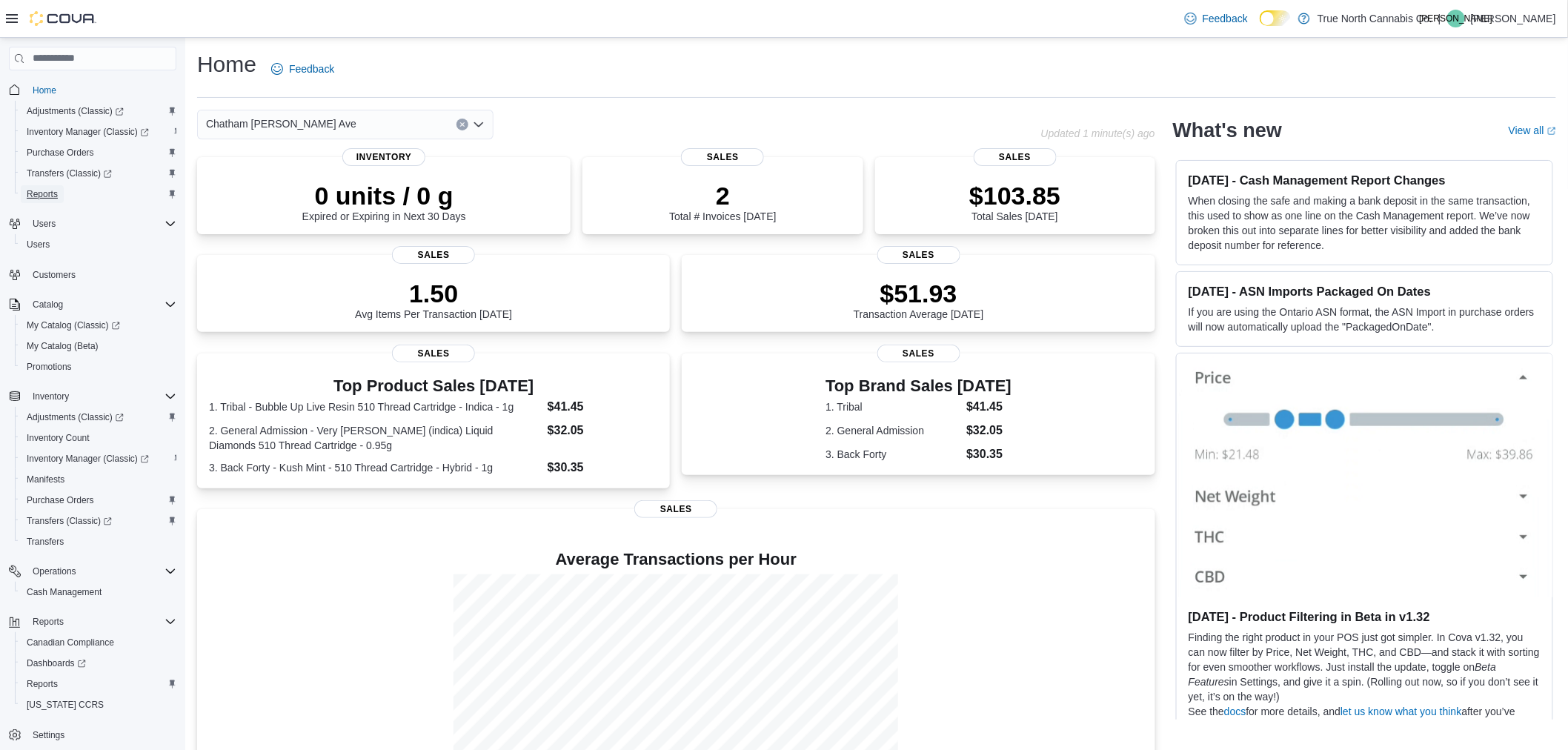
click at [47, 193] on span "Reports" at bounding box center [43, 194] width 31 height 12
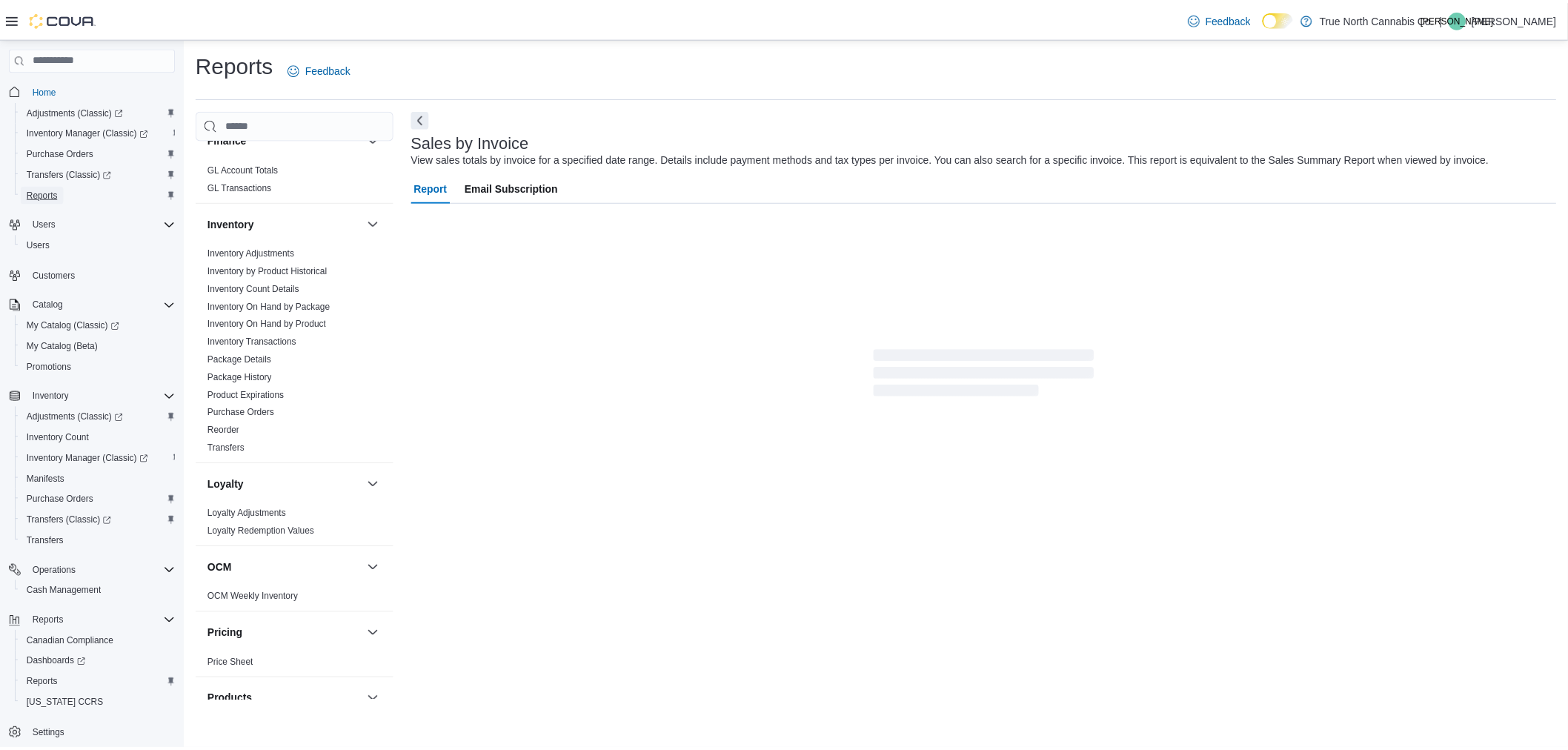
scroll to position [658, 0]
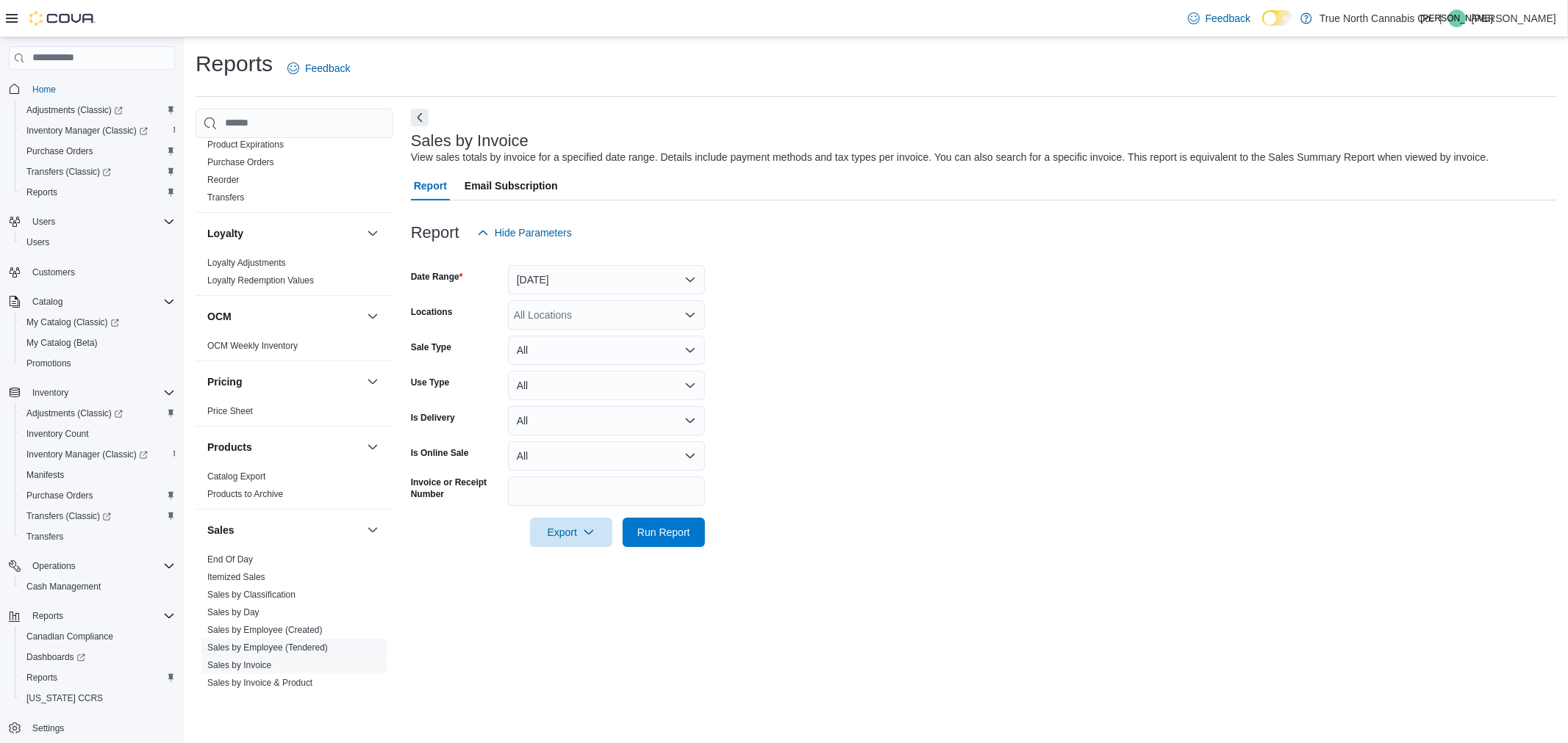
click at [296, 648] on link "Sales by Employee (Tendered)" at bounding box center [267, 647] width 121 height 11
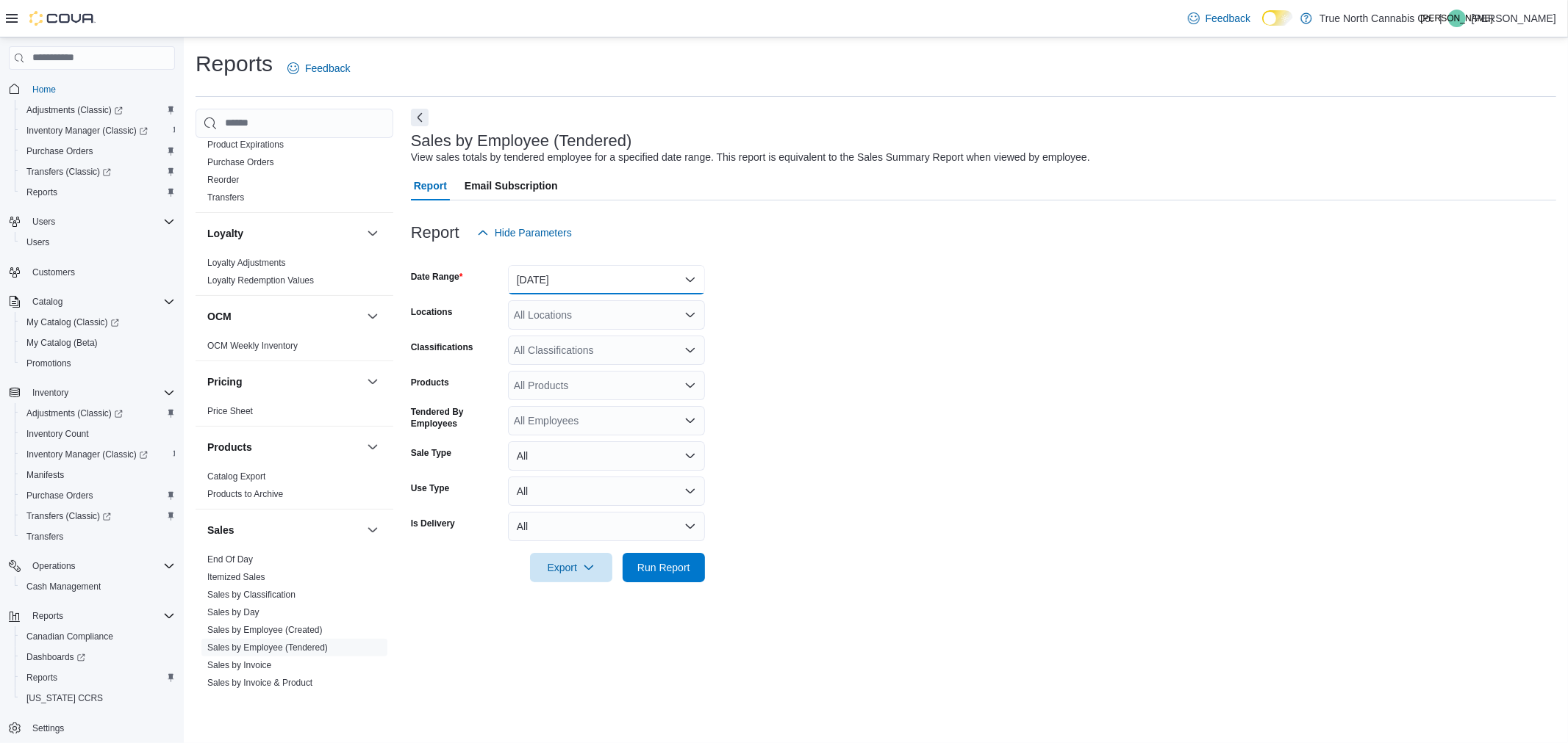
click at [611, 269] on button "Yesterday" at bounding box center [606, 280] width 197 height 30
click at [572, 336] on span "Today" at bounding box center [615, 338] width 168 height 17
click at [578, 324] on div "All Locations" at bounding box center [606, 315] width 197 height 30
type input "***"
click at [596, 336] on span "Chatham McNaughton Ave" at bounding box center [614, 339] width 149 height 14
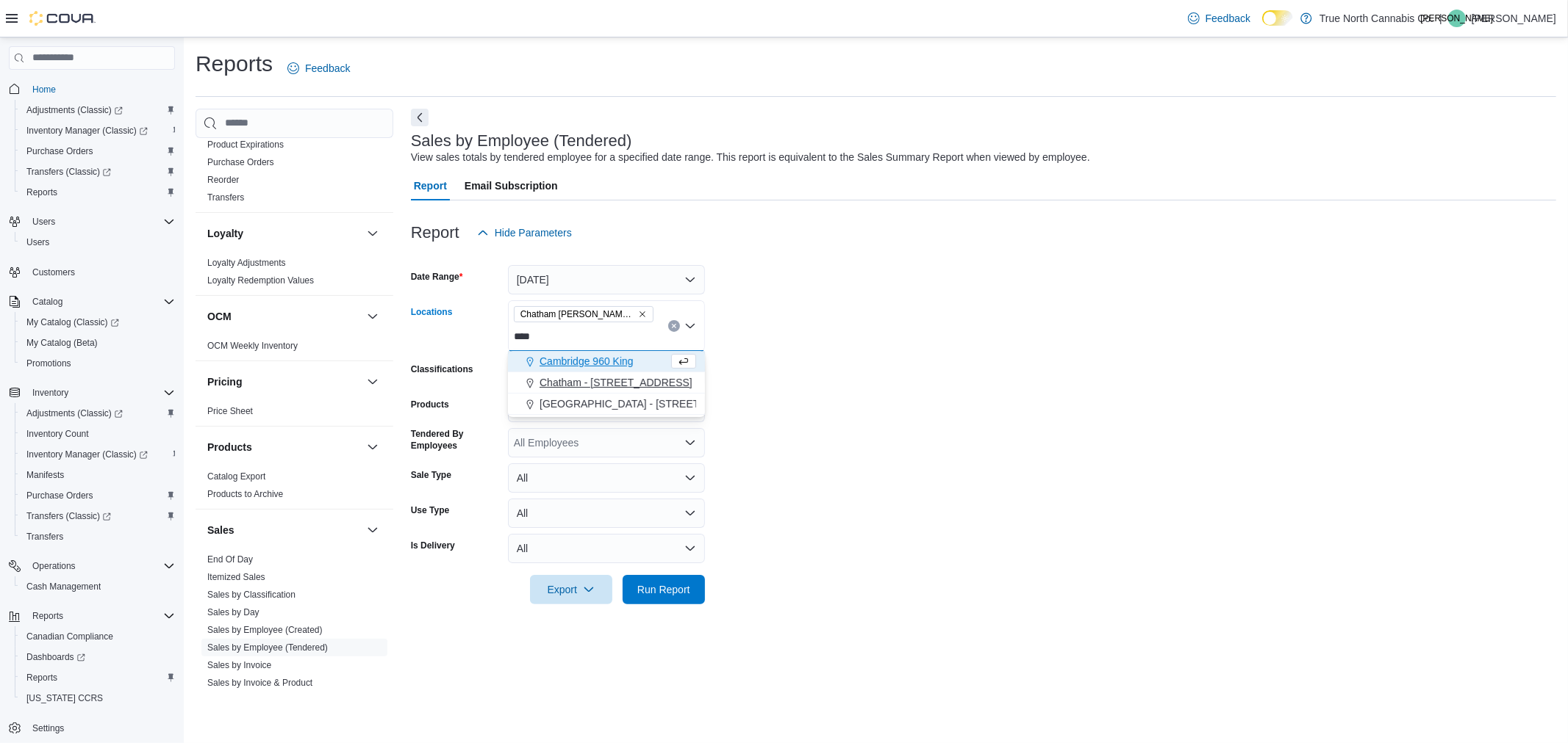
type input "****"
click at [643, 386] on span "Chatham - 85 King St W" at bounding box center [616, 382] width 153 height 14
click at [844, 406] on form "Date Range Today Locations Chatham - 85 King St W Chatham McNaughton Ave Classi…" at bounding box center [983, 426] width 1145 height 357
click at [677, 599] on span "Run Report" at bounding box center [664, 589] width 65 height 30
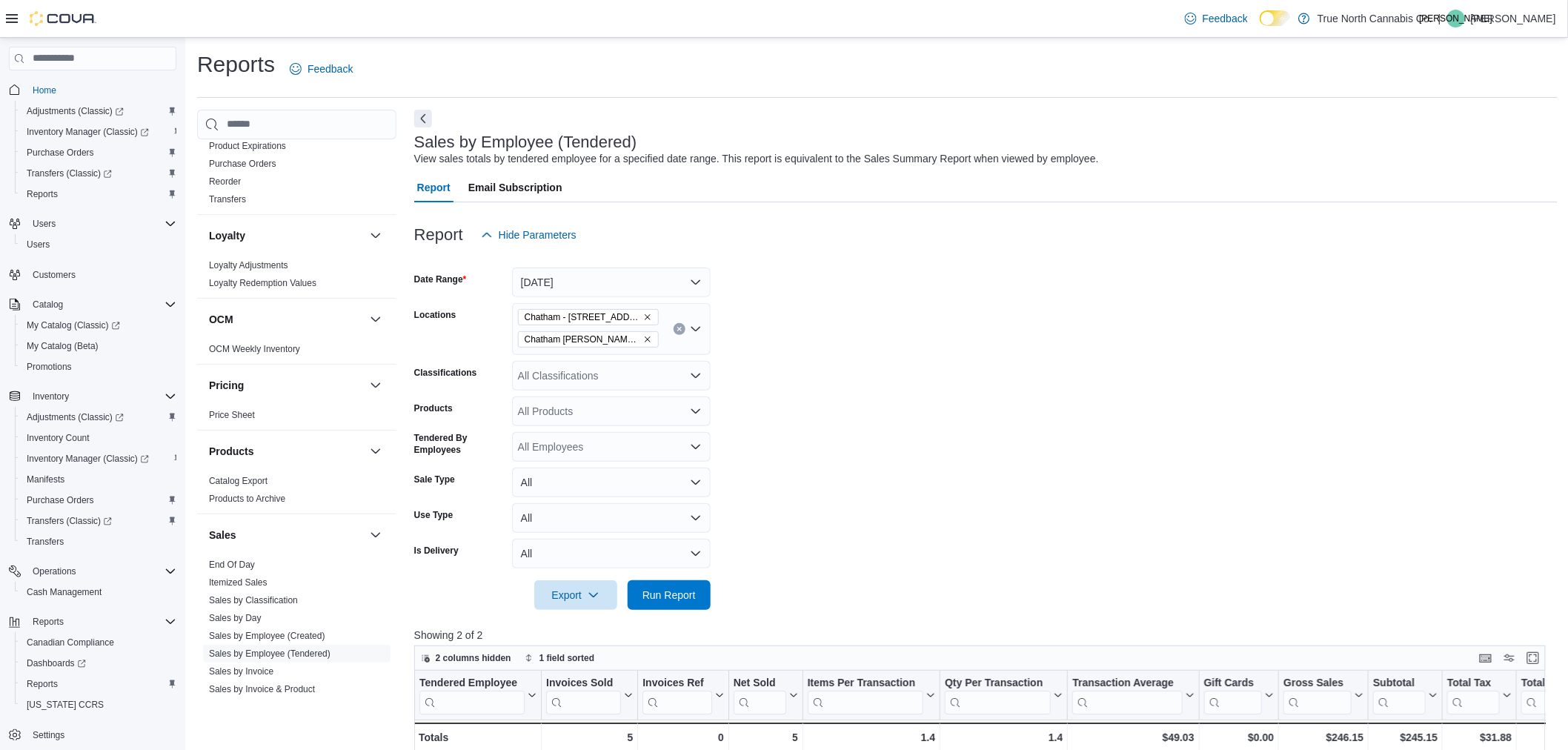
scroll to position [246, 0]
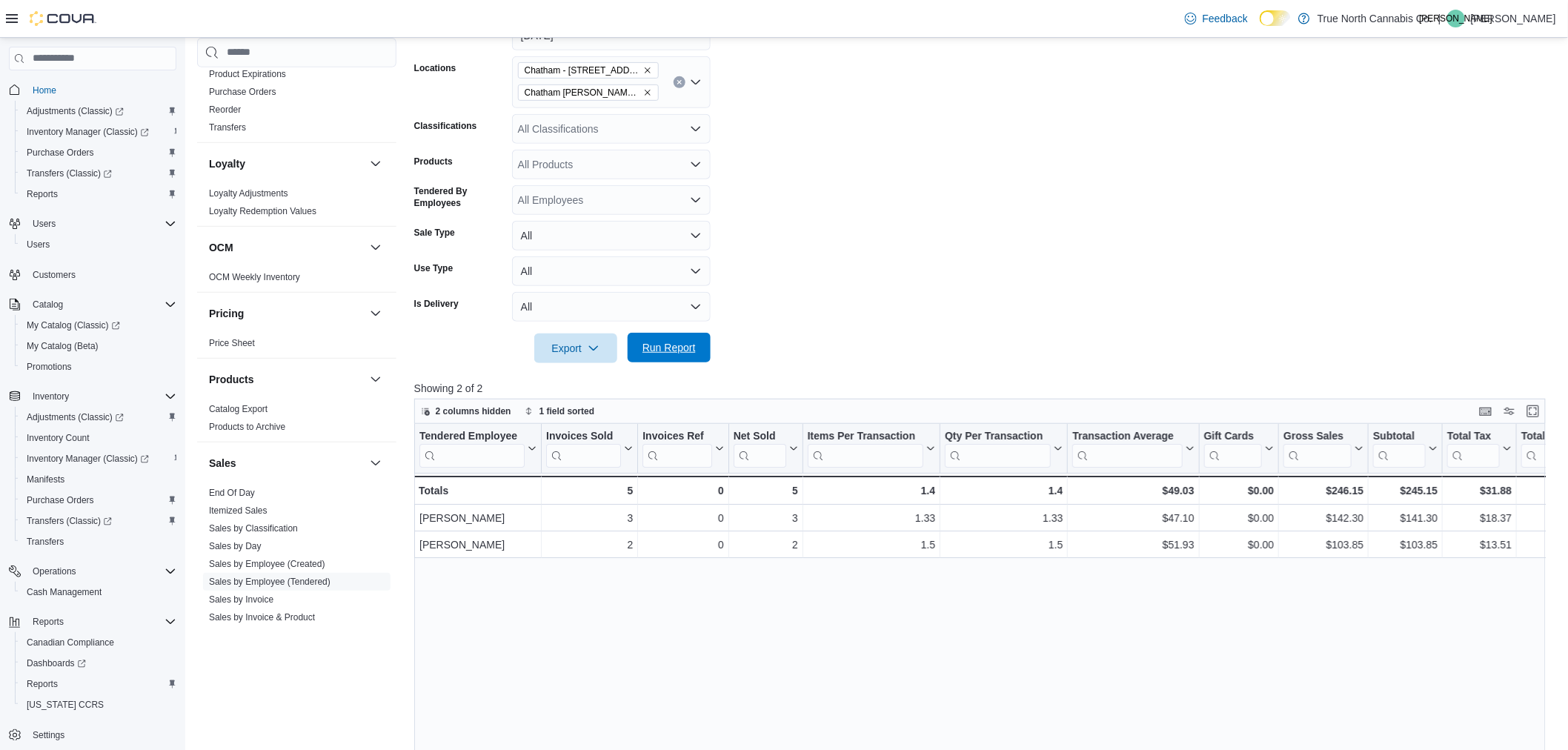
click at [678, 345] on span "Run Report" at bounding box center [669, 347] width 53 height 14
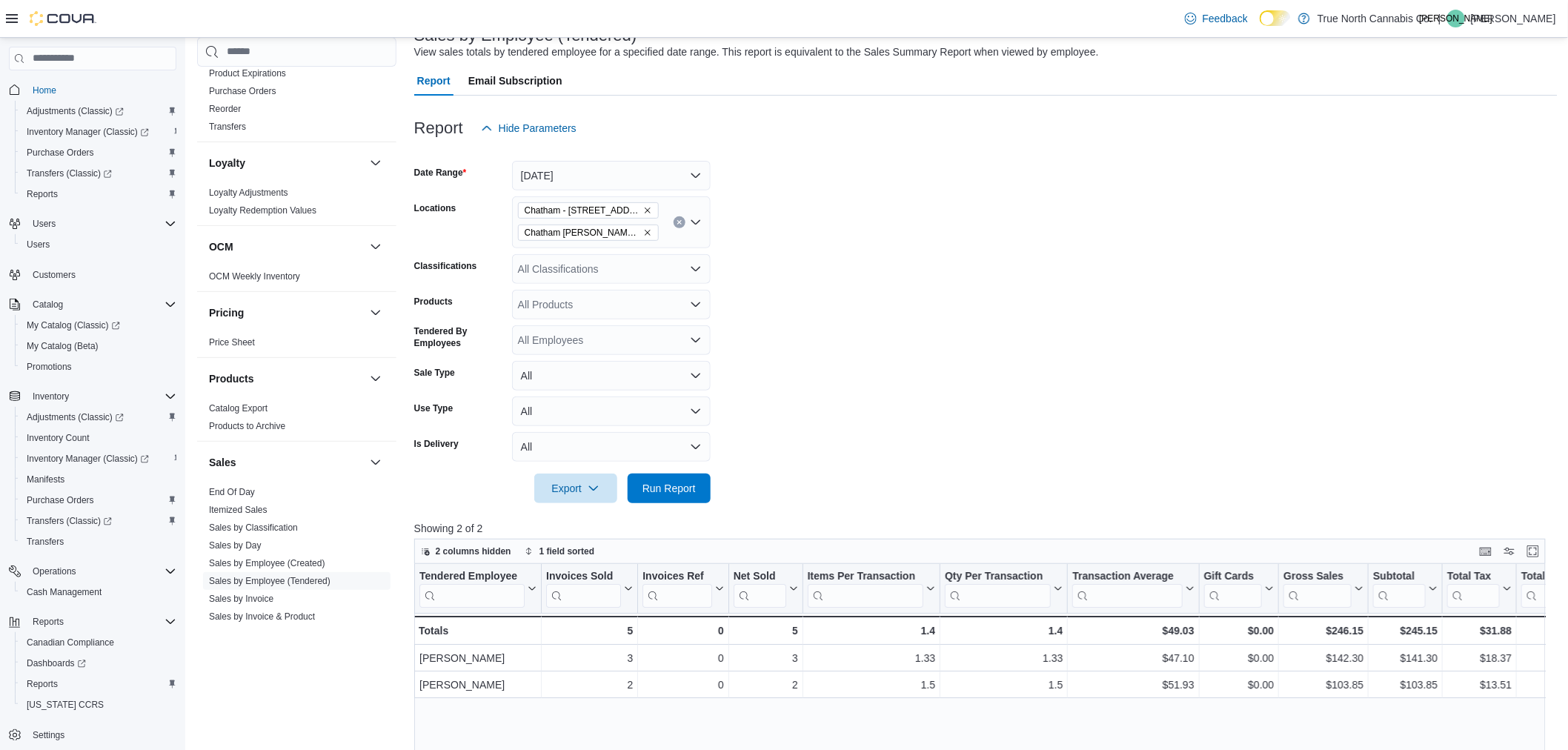
scroll to position [82, 0]
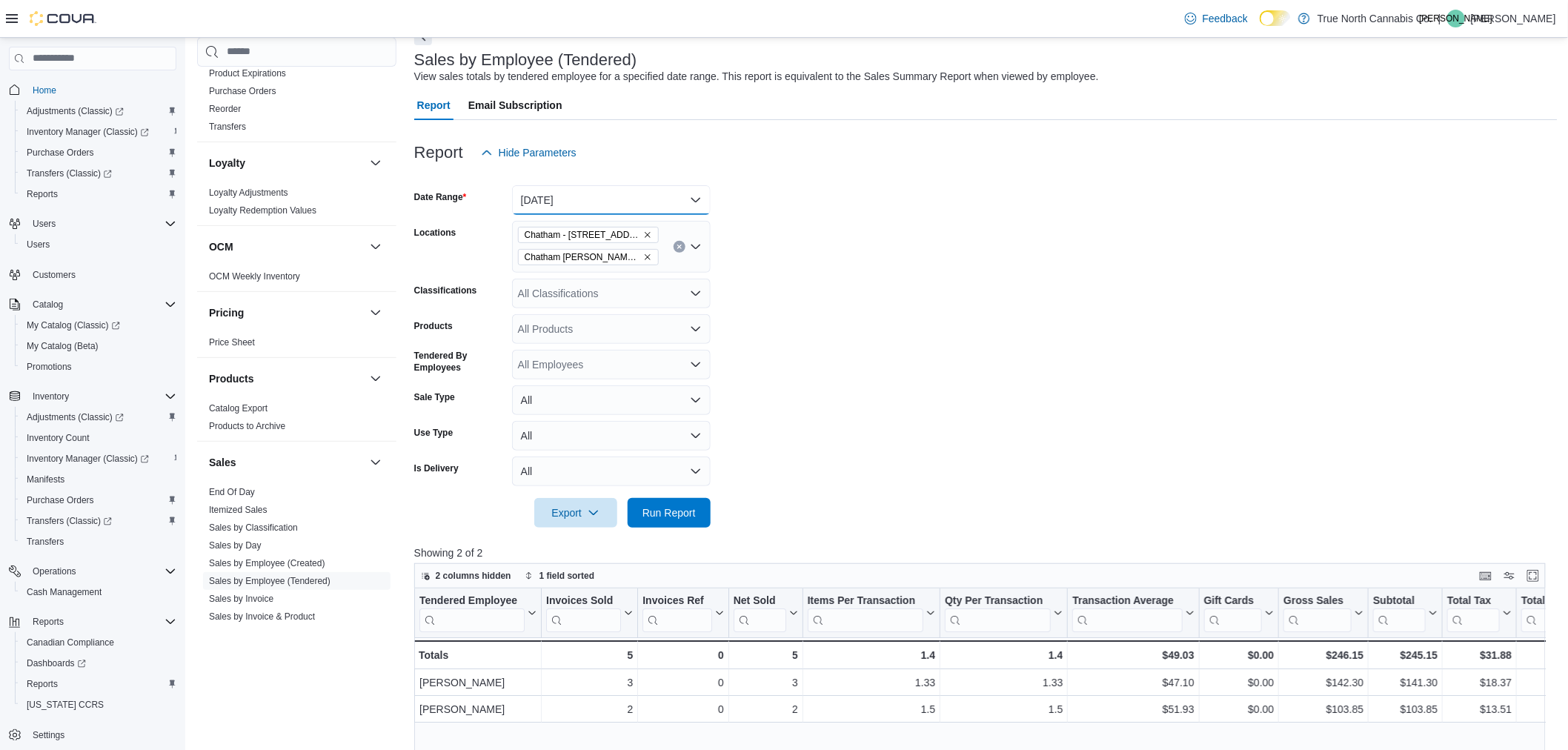
click at [636, 192] on button "Today" at bounding box center [612, 200] width 199 height 30
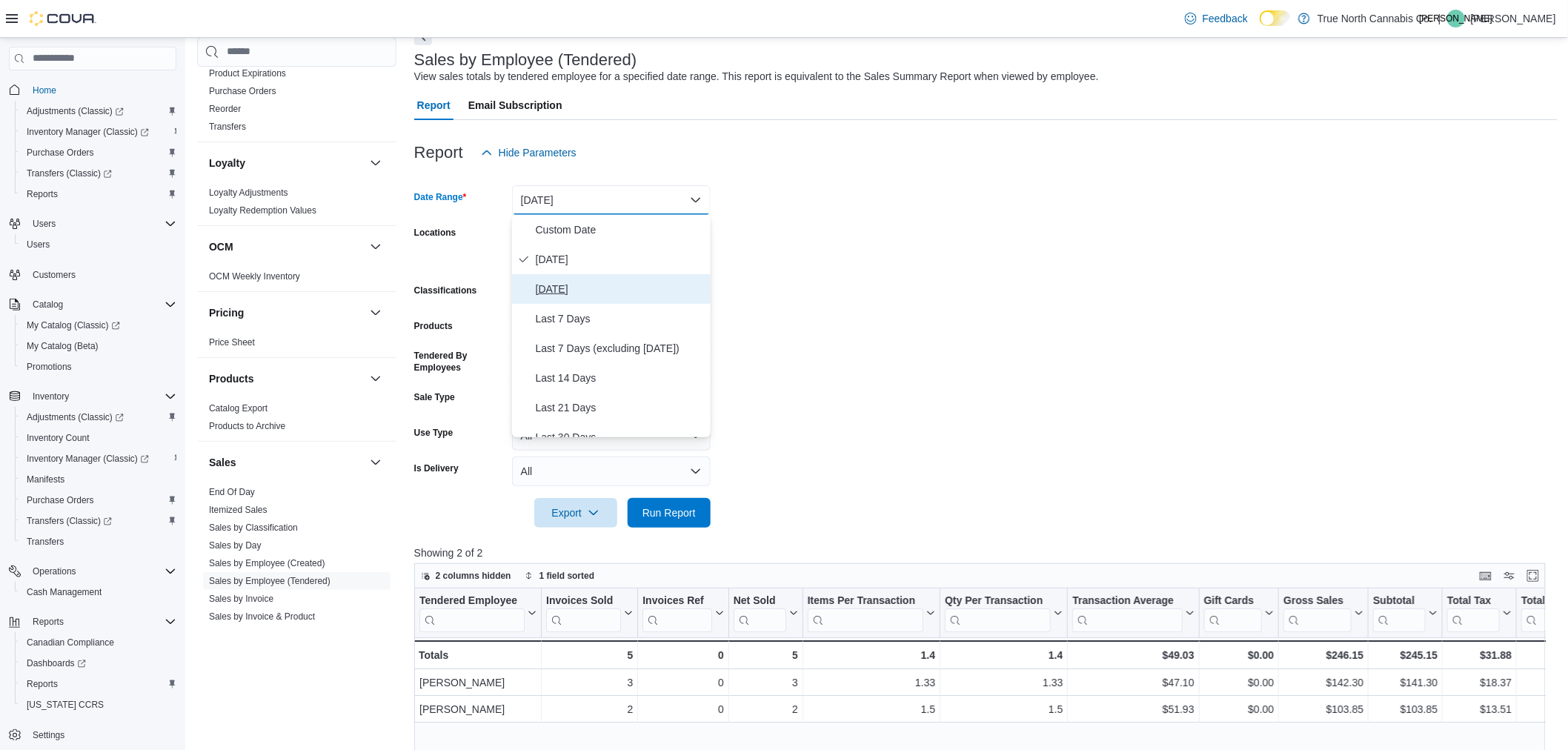
click at [612, 280] on span "Yesterday" at bounding box center [620, 289] width 169 height 17
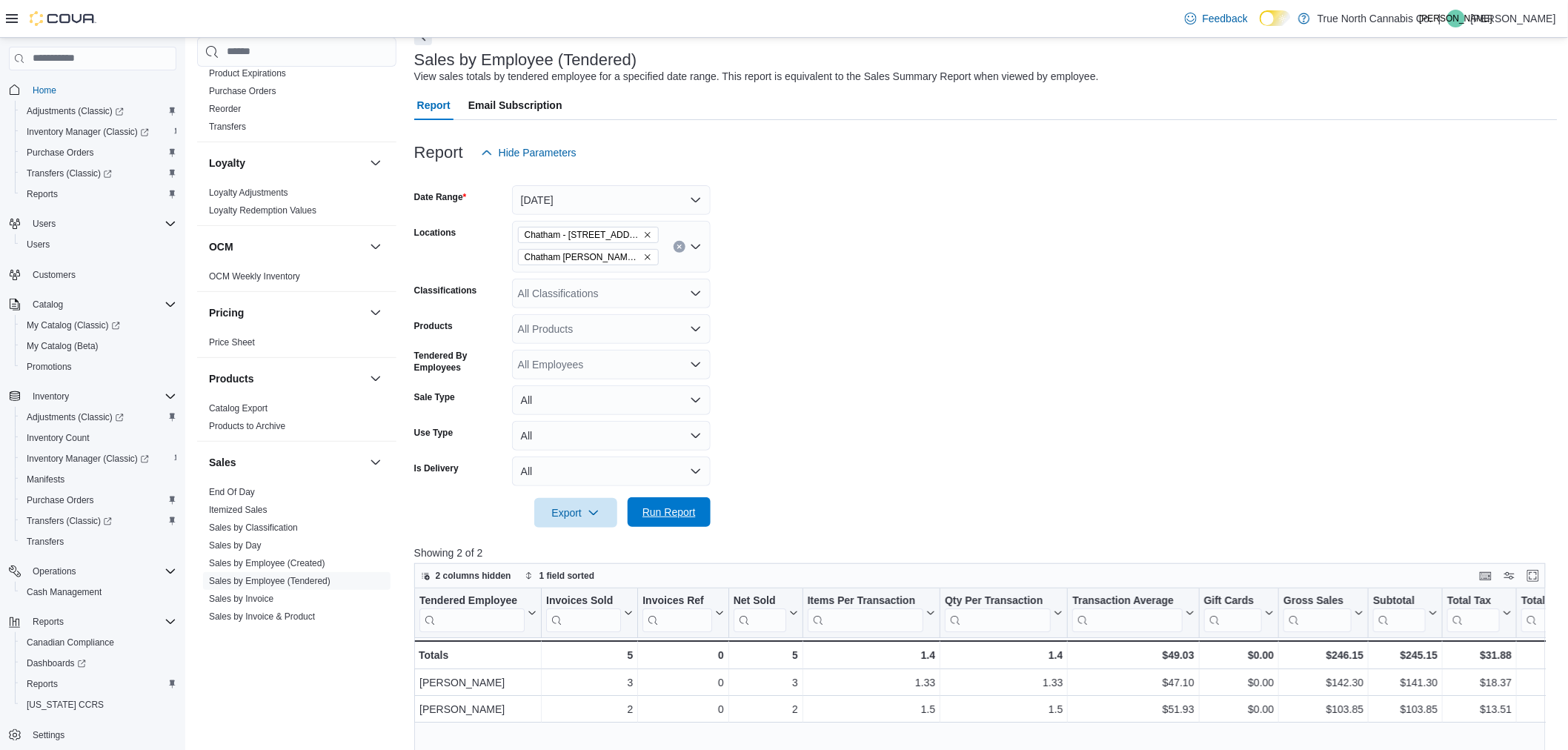
click at [698, 503] on span "Run Report" at bounding box center [670, 512] width 66 height 30
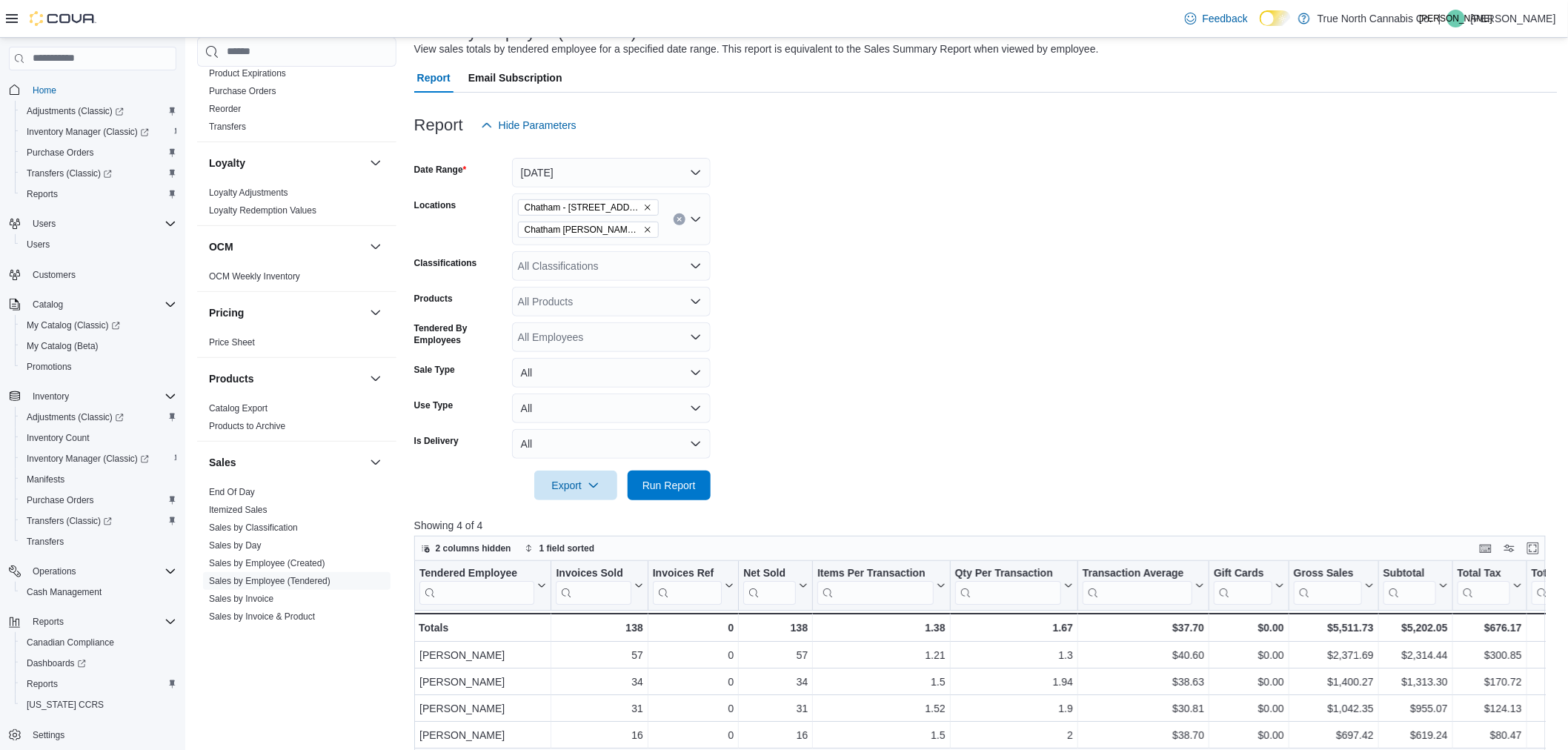
scroll to position [82, 0]
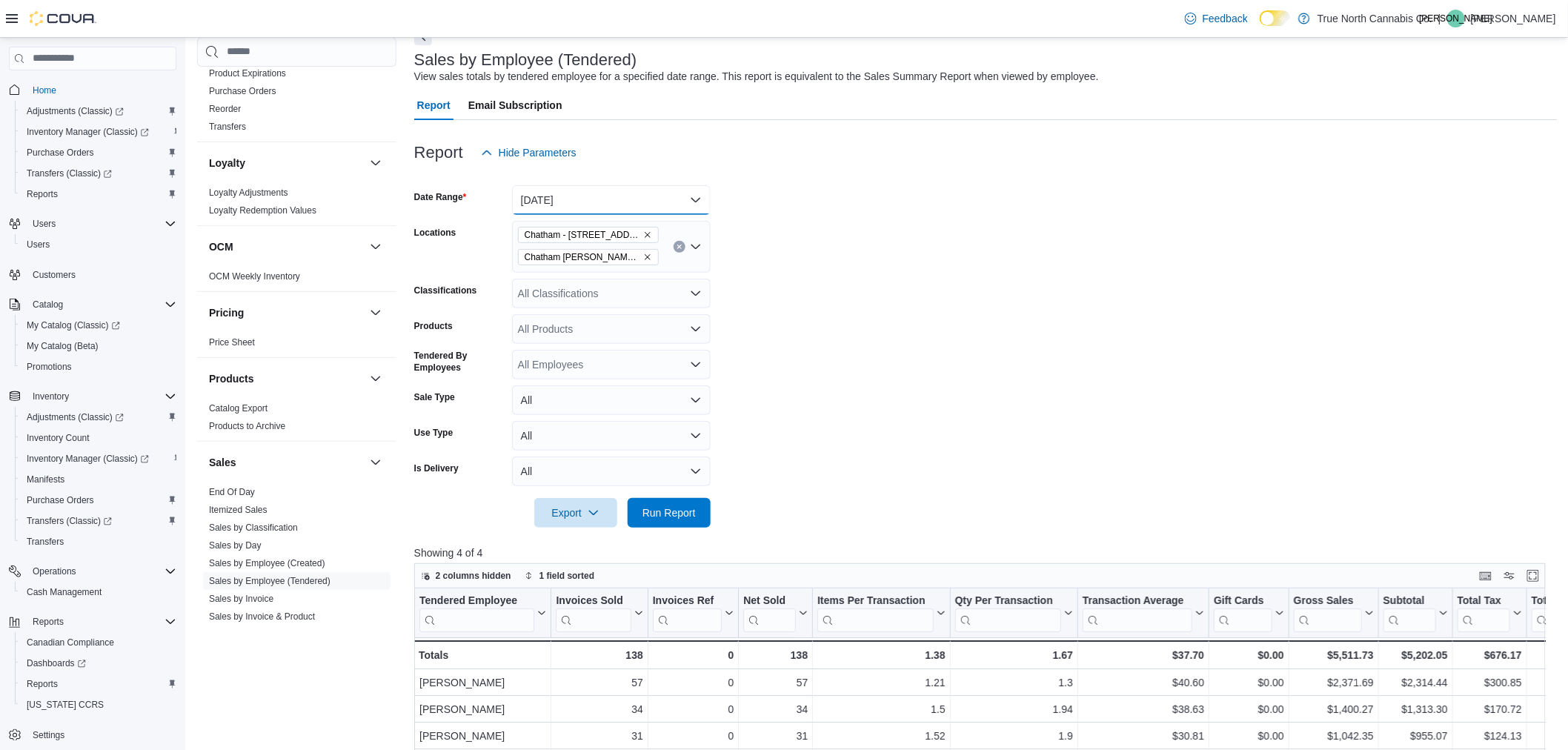
click at [590, 188] on button "Yesterday" at bounding box center [612, 200] width 199 height 30
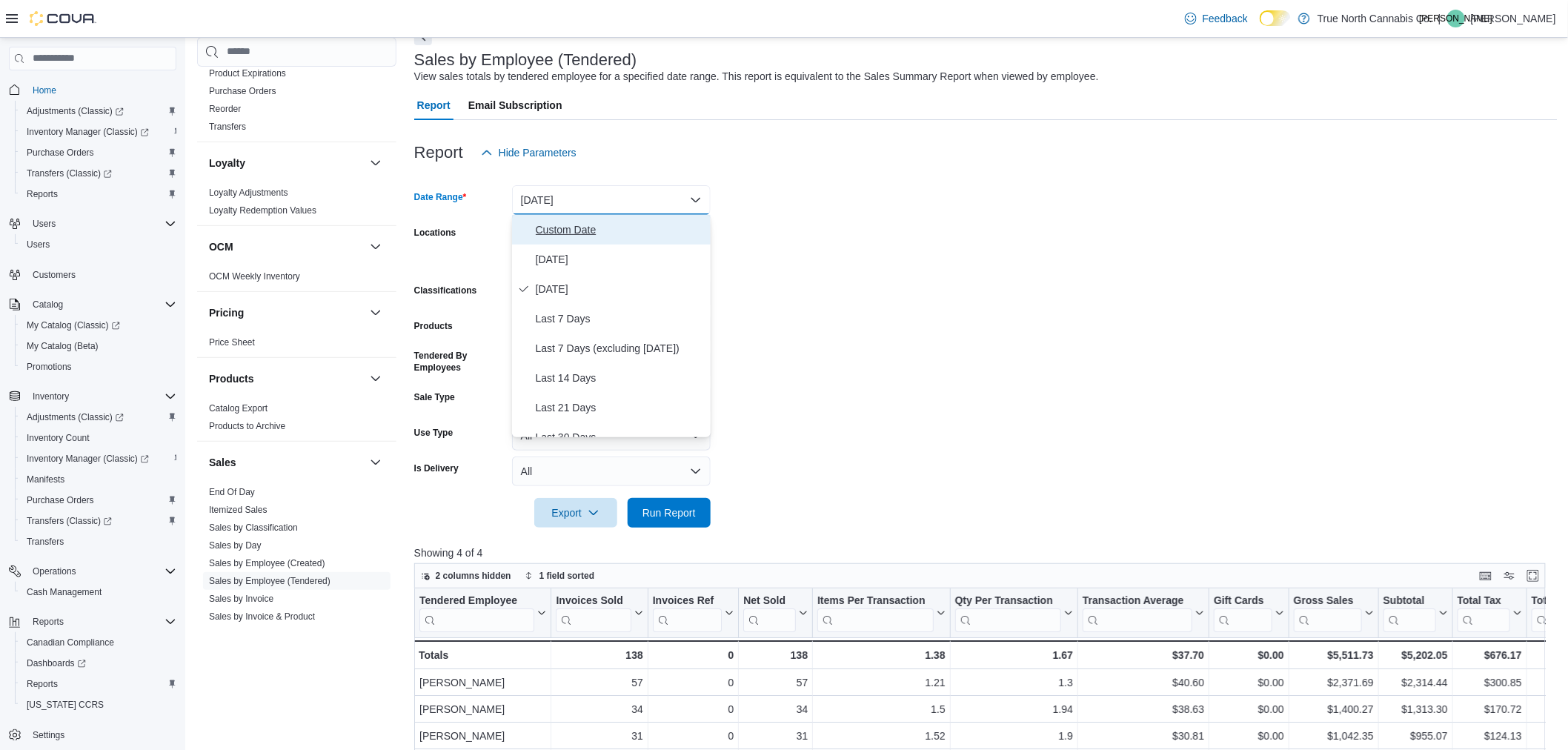
click at [553, 235] on span "Custom Date" at bounding box center [620, 230] width 169 height 17
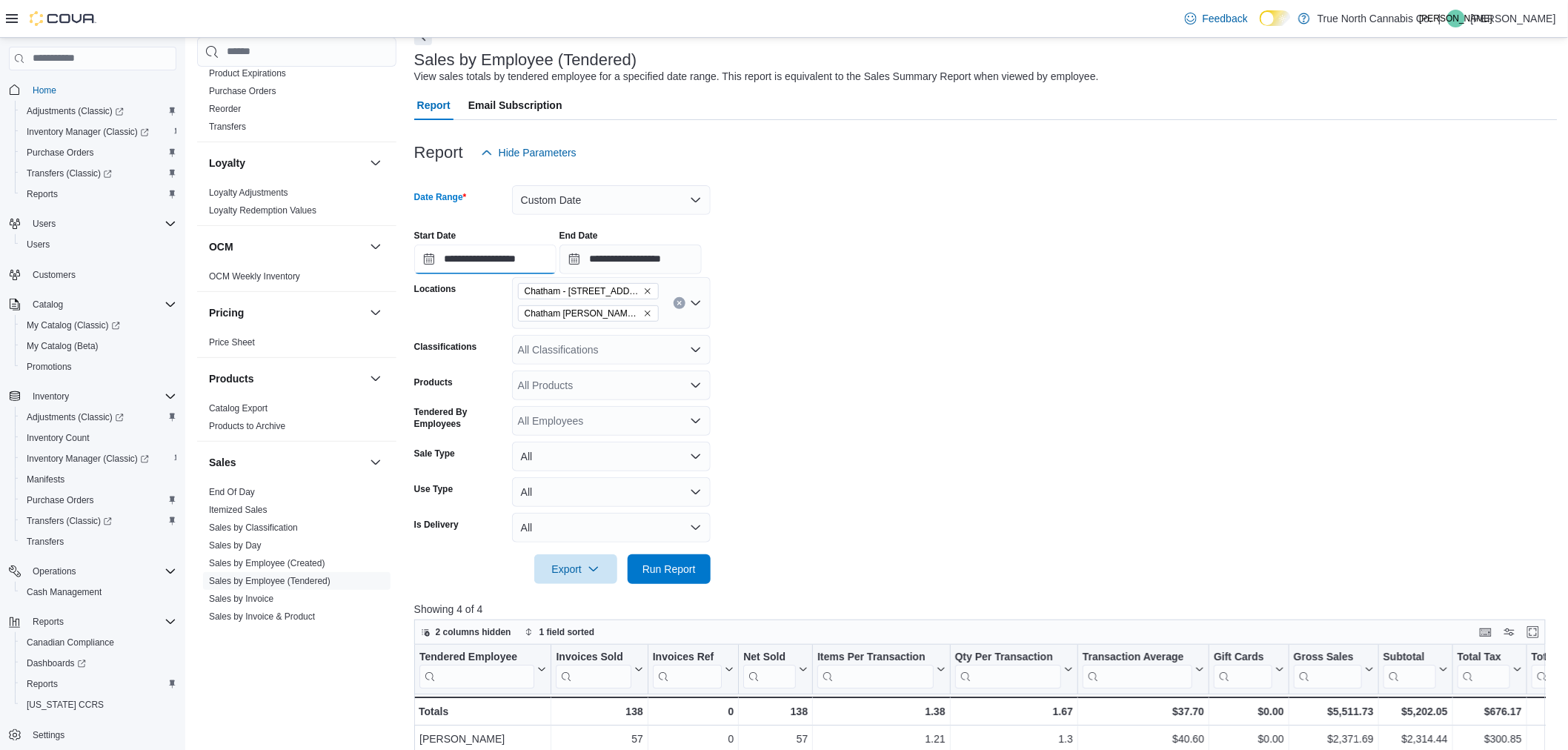
click at [514, 255] on input "**********" at bounding box center [485, 259] width 142 height 30
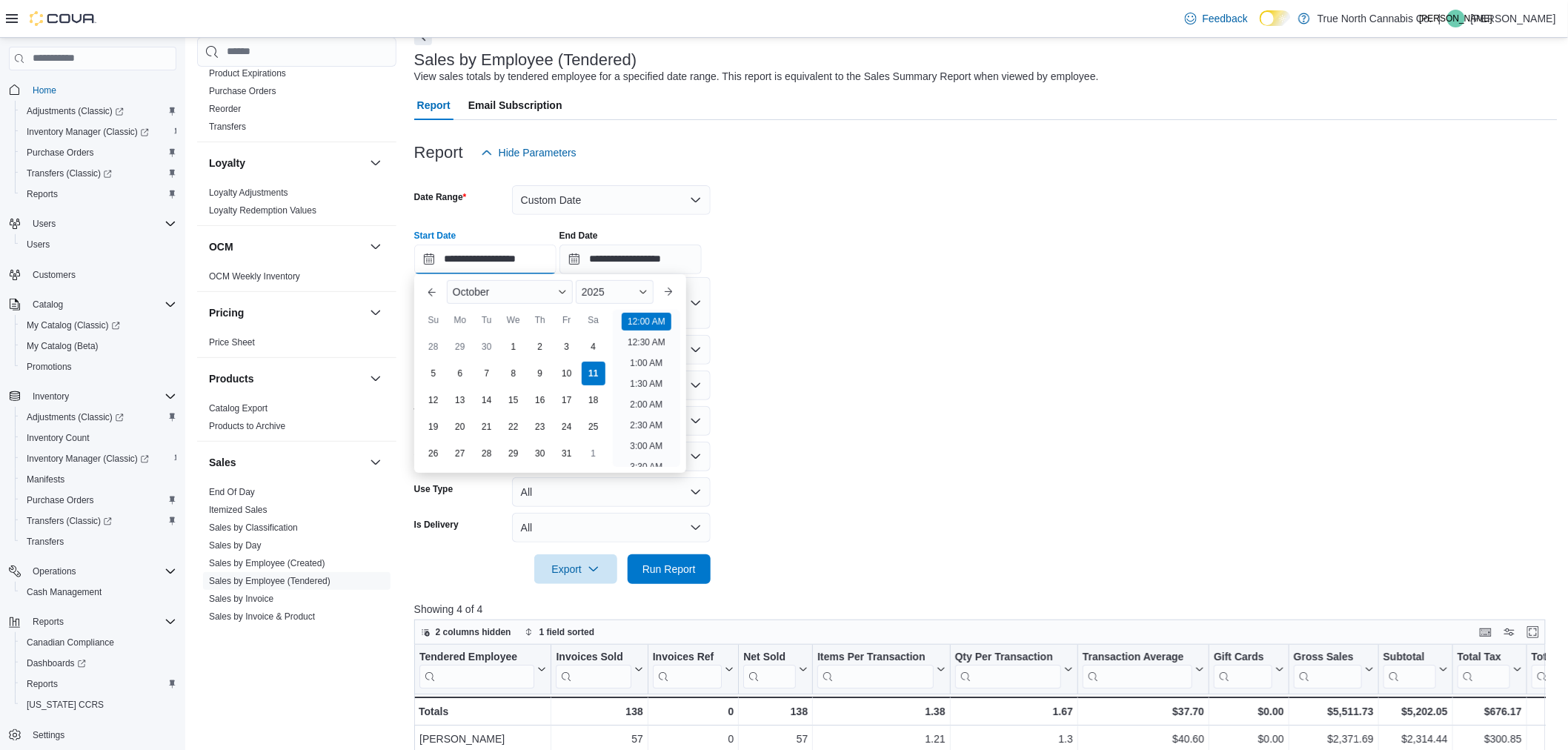
scroll to position [46, 0]
click at [542, 373] on div "9" at bounding box center [540, 373] width 26 height 26
type input "**********"
click at [624, 258] on input "**********" at bounding box center [630, 259] width 142 height 30
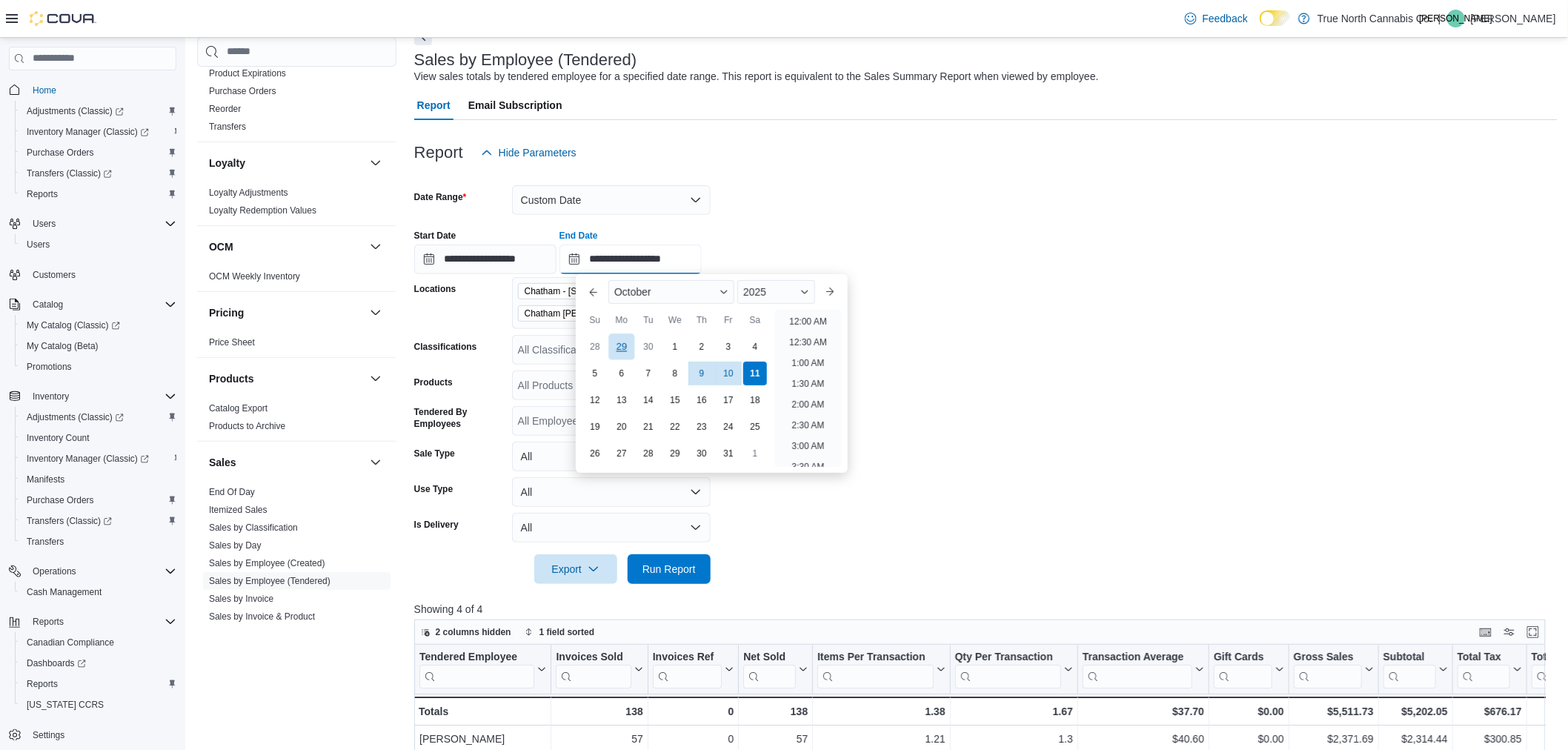
scroll to position [842, 0]
click at [697, 371] on div "9" at bounding box center [701, 373] width 26 height 26
type input "**********"
click at [1028, 447] on form "**********" at bounding box center [986, 375] width 1144 height 417
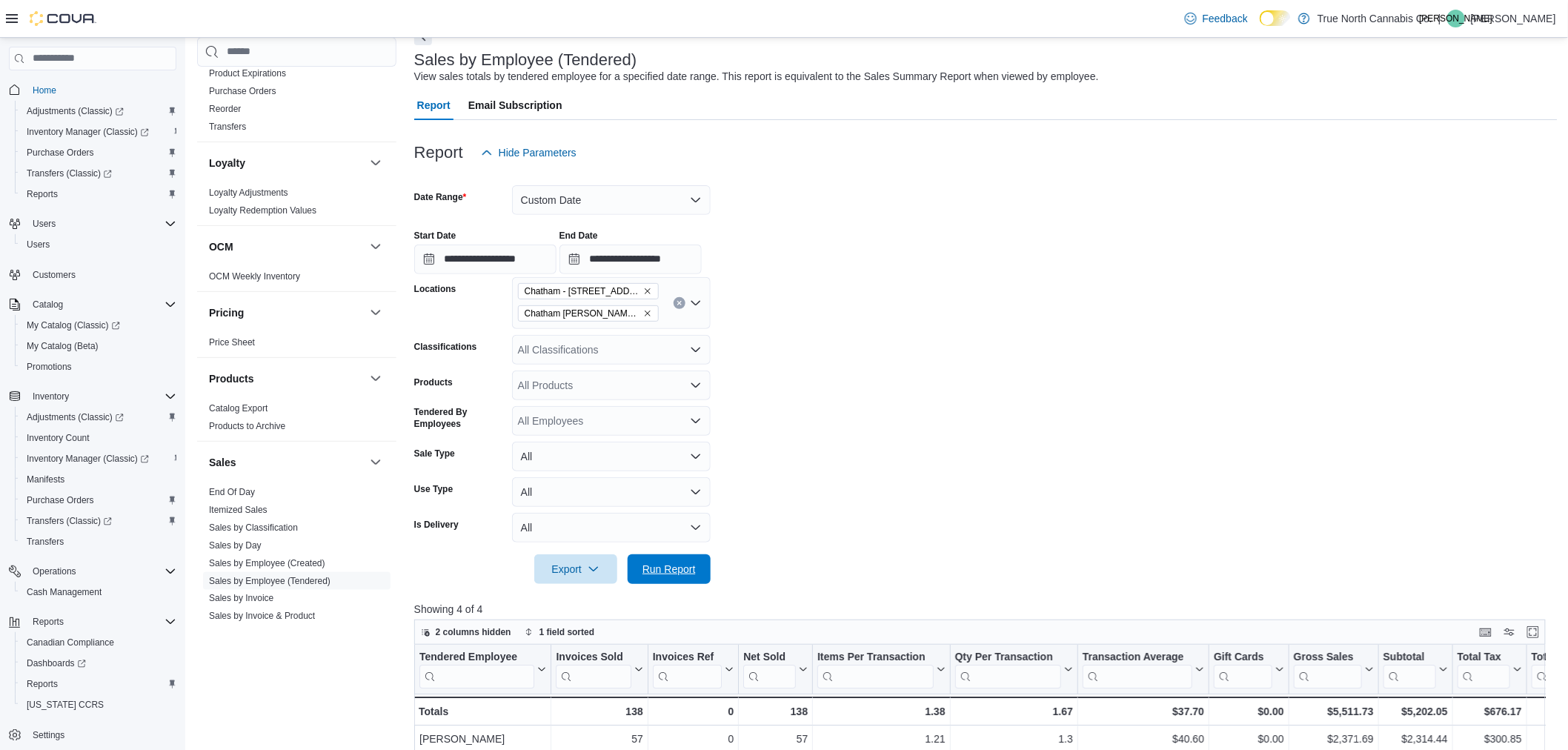
click at [654, 573] on span "Run Report" at bounding box center [669, 569] width 53 height 14
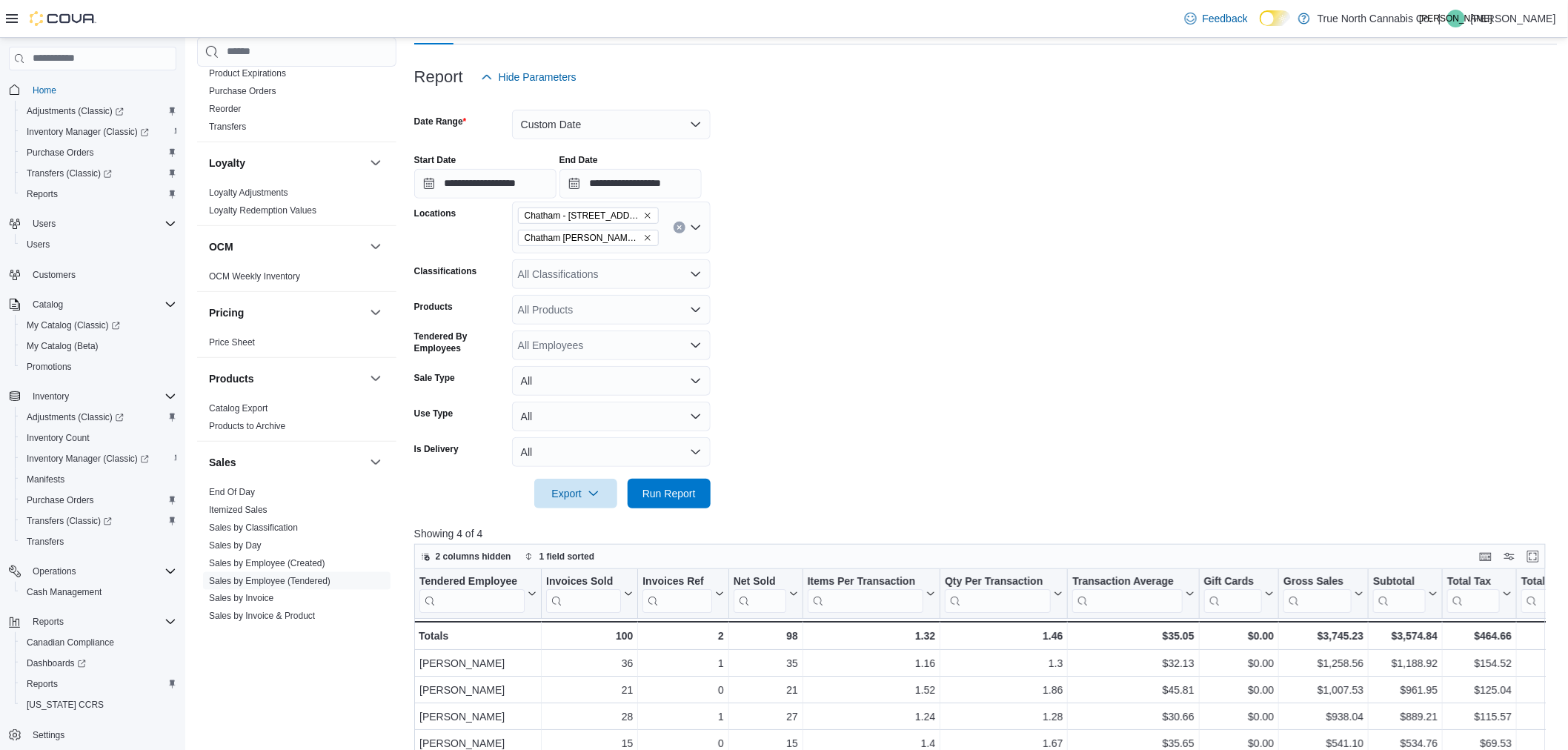
scroll to position [246, 0]
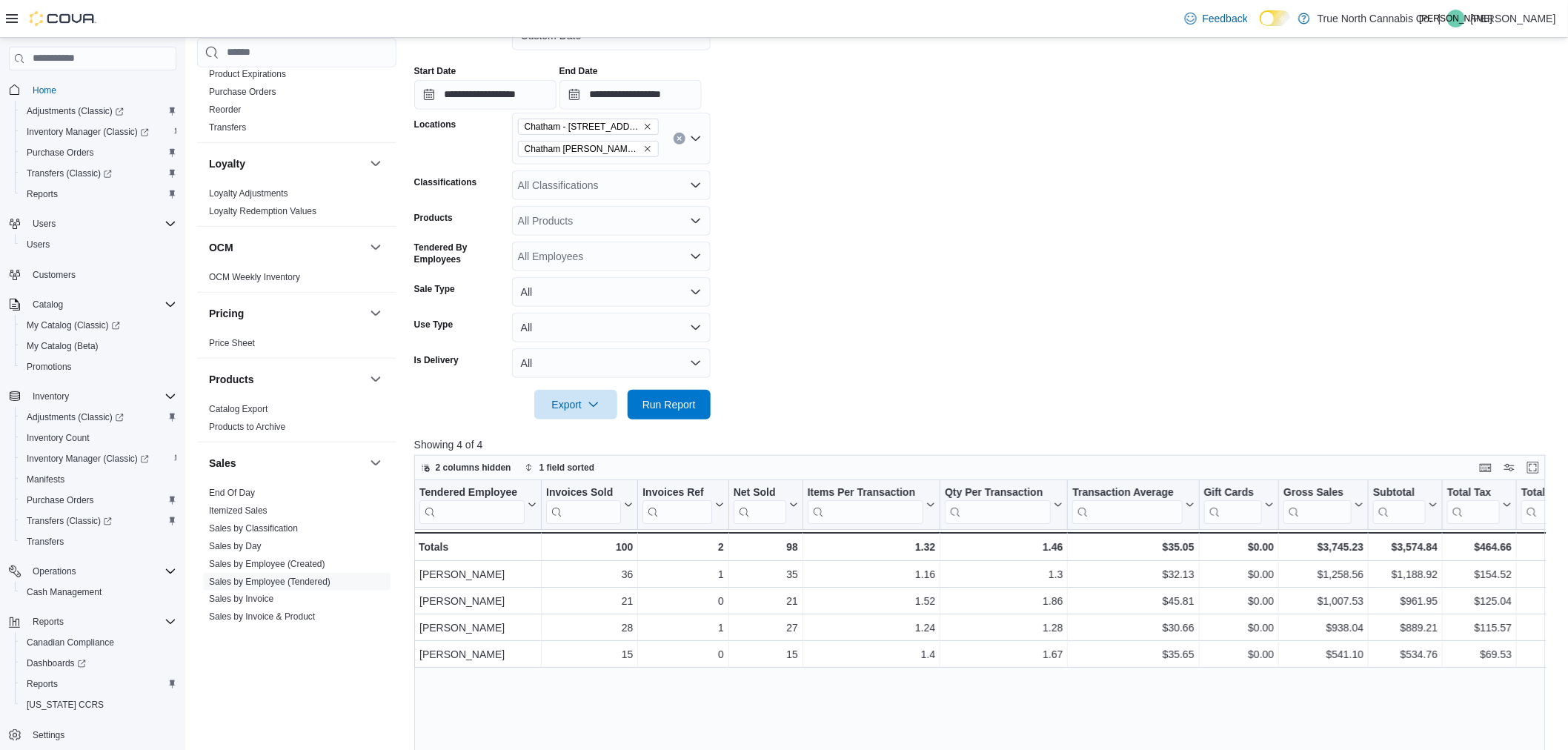
click at [643, 129] on icon "Remove Chatham - 85 King St W from selection in this group" at bounding box center [647, 127] width 9 height 9
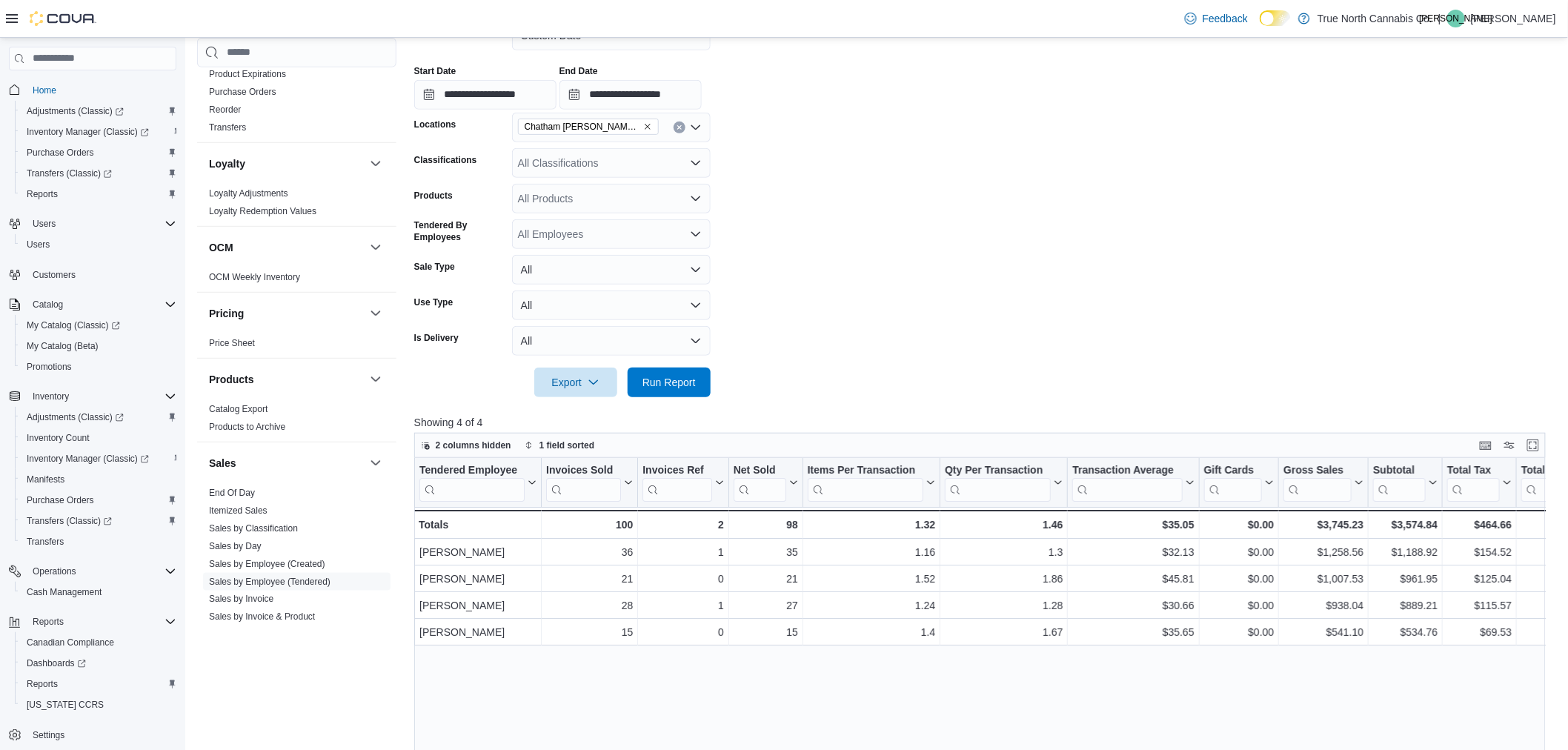
click at [865, 201] on form "**********" at bounding box center [986, 200] width 1144 height 394
click at [610, 91] on input "**********" at bounding box center [630, 95] width 142 height 30
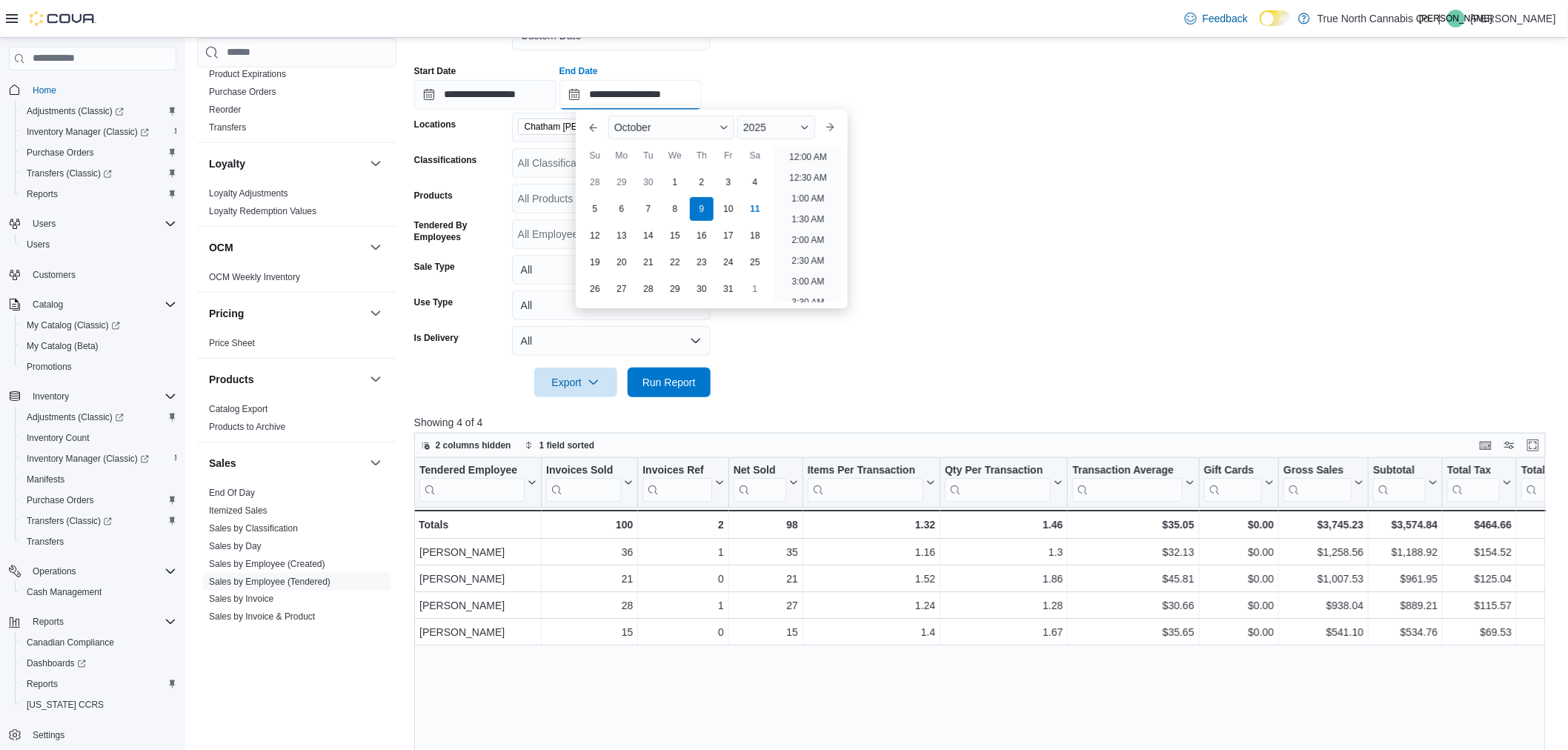
scroll to position [842, 0]
click at [426, 95] on input "**********" at bounding box center [485, 95] width 142 height 30
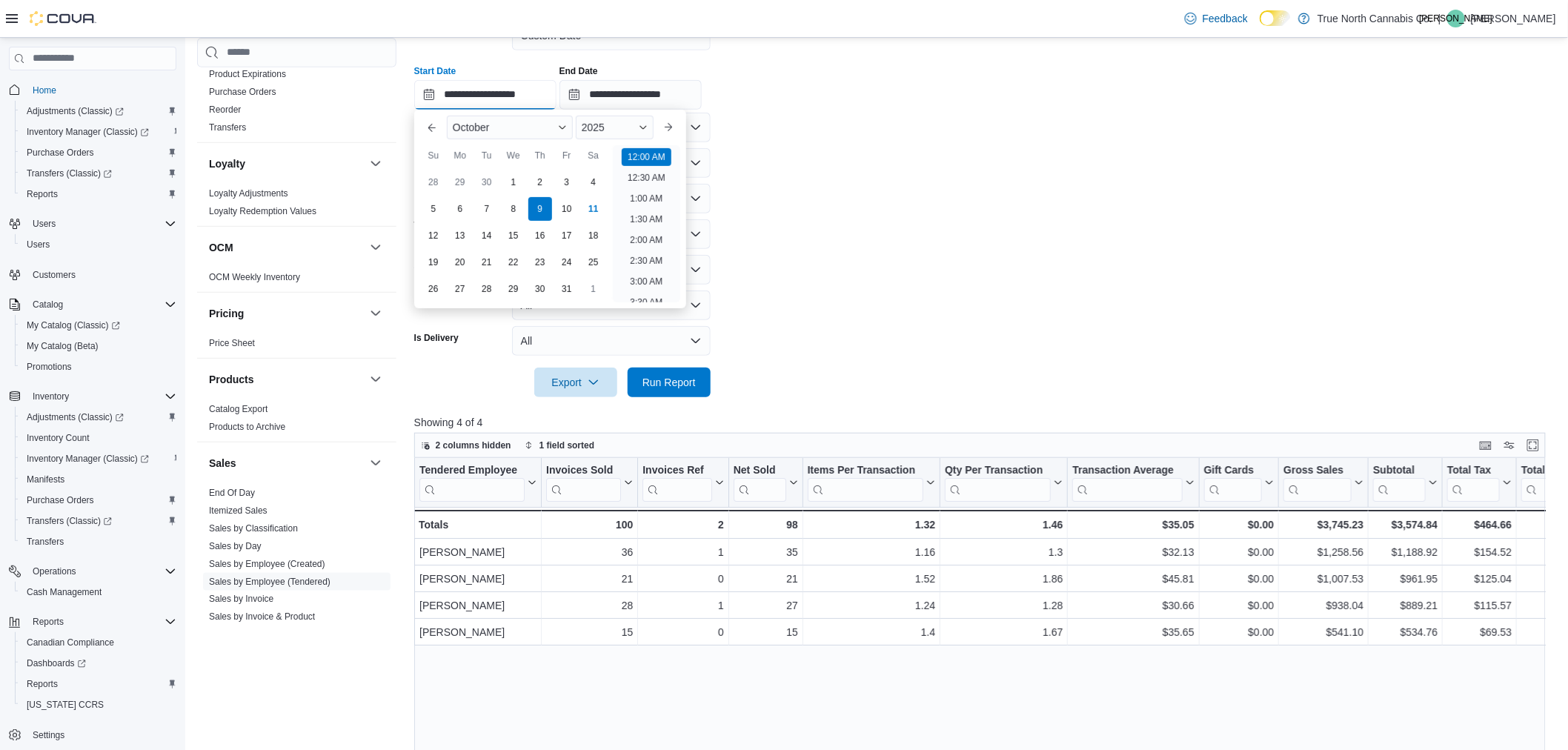
scroll to position [46, 0]
click at [432, 205] on div "5" at bounding box center [433, 209] width 26 height 26
type input "**********"
drag, startPoint x: 836, startPoint y: 195, endPoint x: 738, endPoint y: 173, distance: 100.4
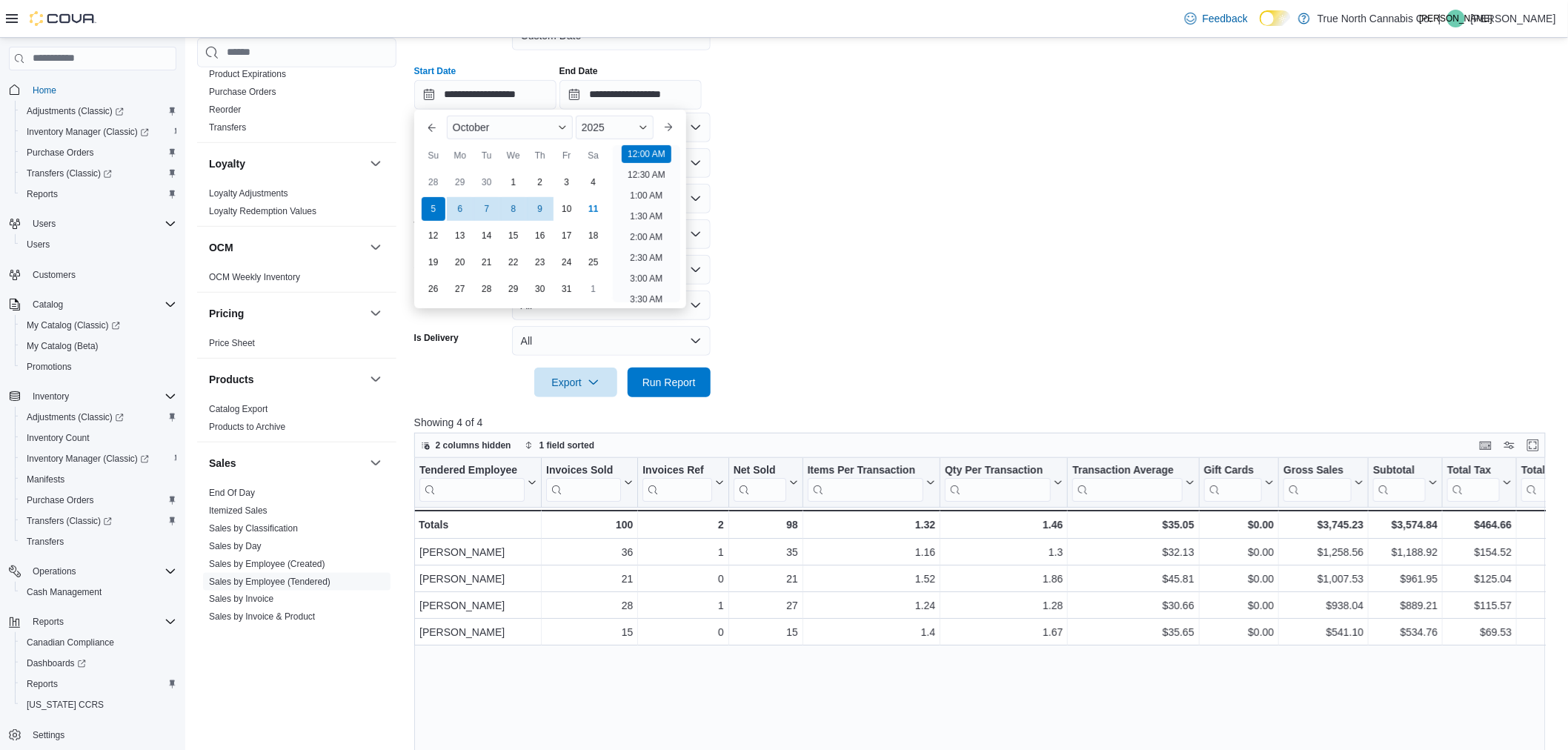
click at [836, 195] on form "**********" at bounding box center [986, 200] width 1144 height 394
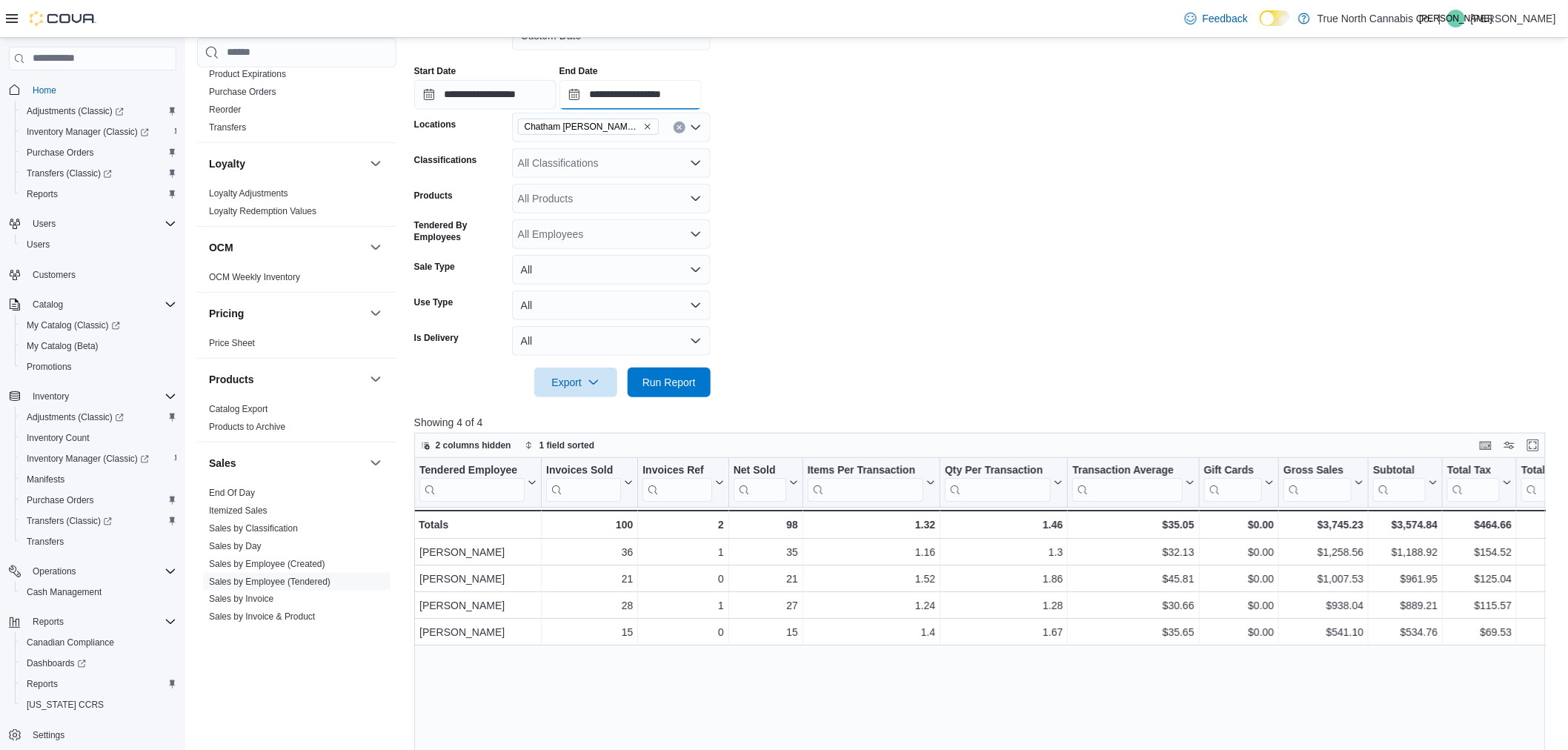
click at [634, 94] on input "**********" at bounding box center [630, 95] width 142 height 30
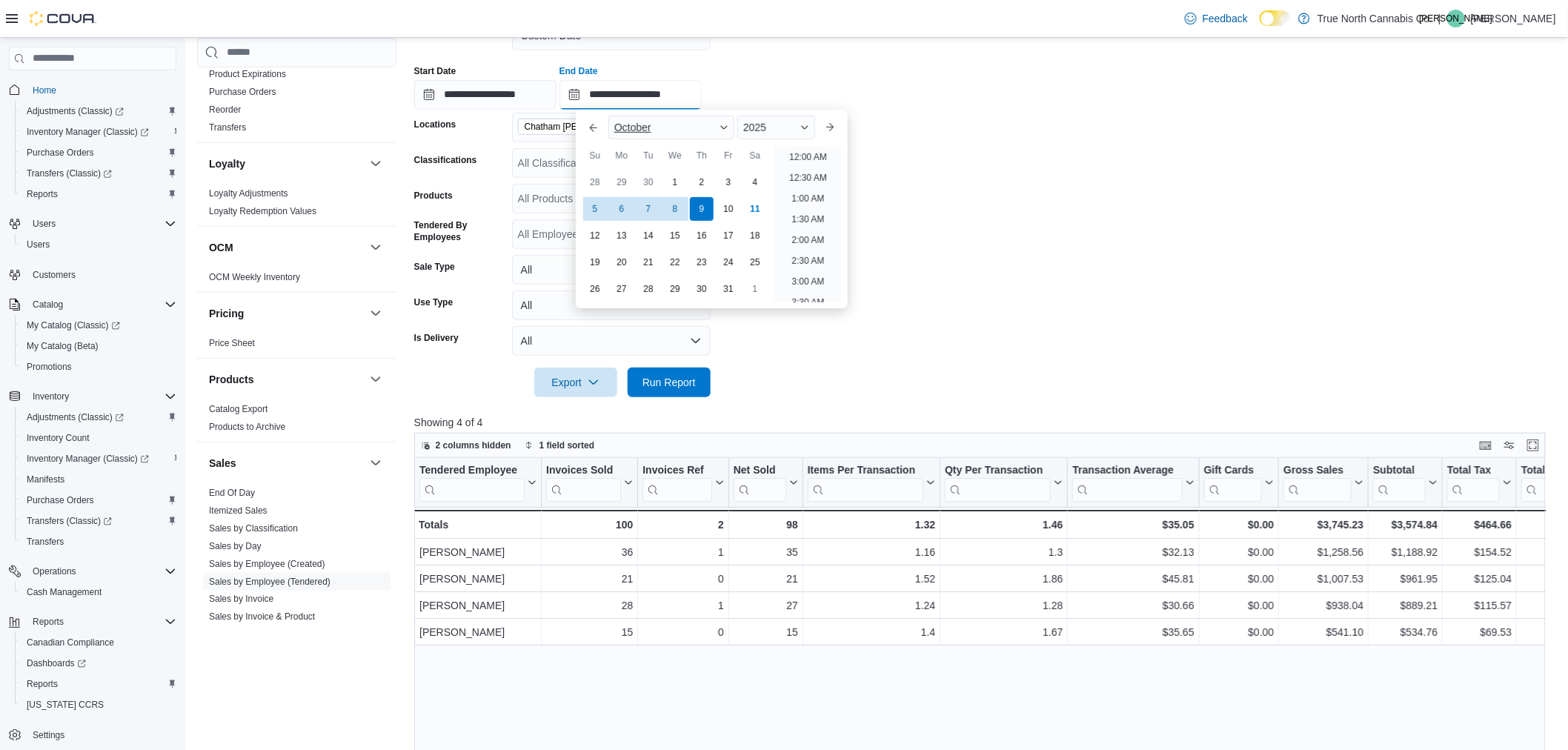
scroll to position [842, 0]
click at [652, 203] on div "7" at bounding box center [648, 209] width 26 height 26
type input "**********"
click at [934, 163] on form "**********" at bounding box center [986, 200] width 1144 height 394
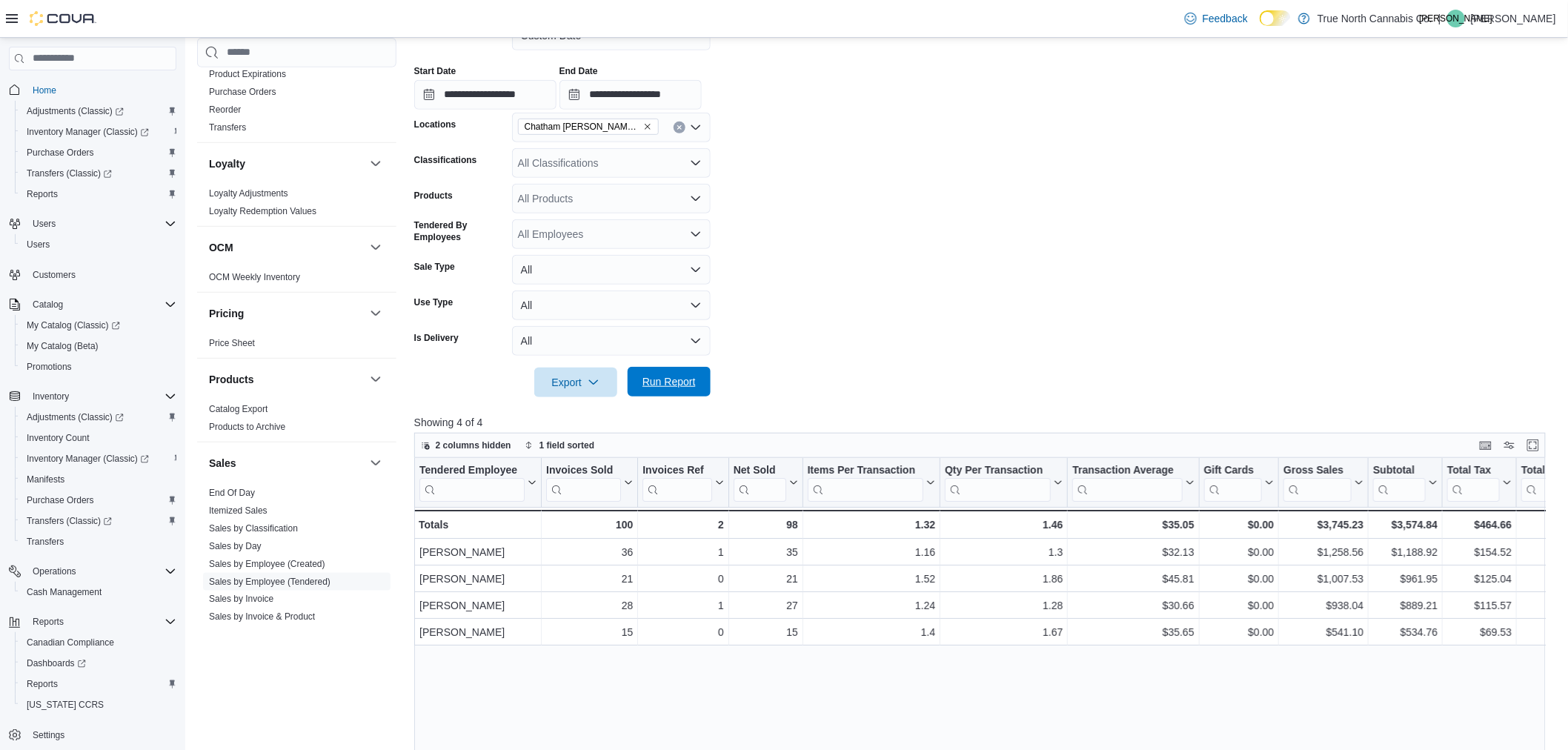
click at [706, 369] on button "Run Report" at bounding box center [670, 382] width 83 height 30
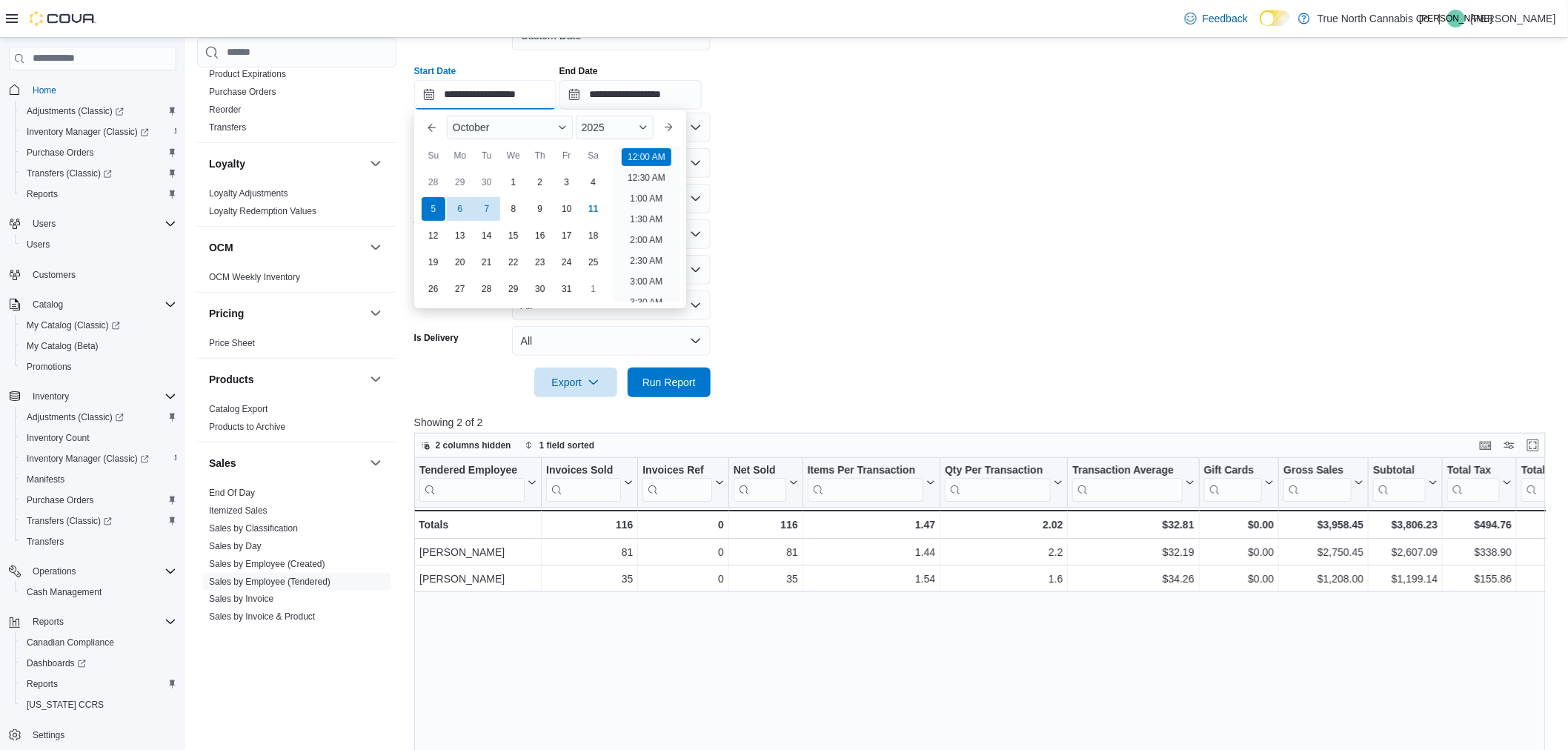
click at [504, 90] on input "**********" at bounding box center [485, 95] width 142 height 30
click at [464, 203] on div "6" at bounding box center [460, 209] width 26 height 26
type input "**********"
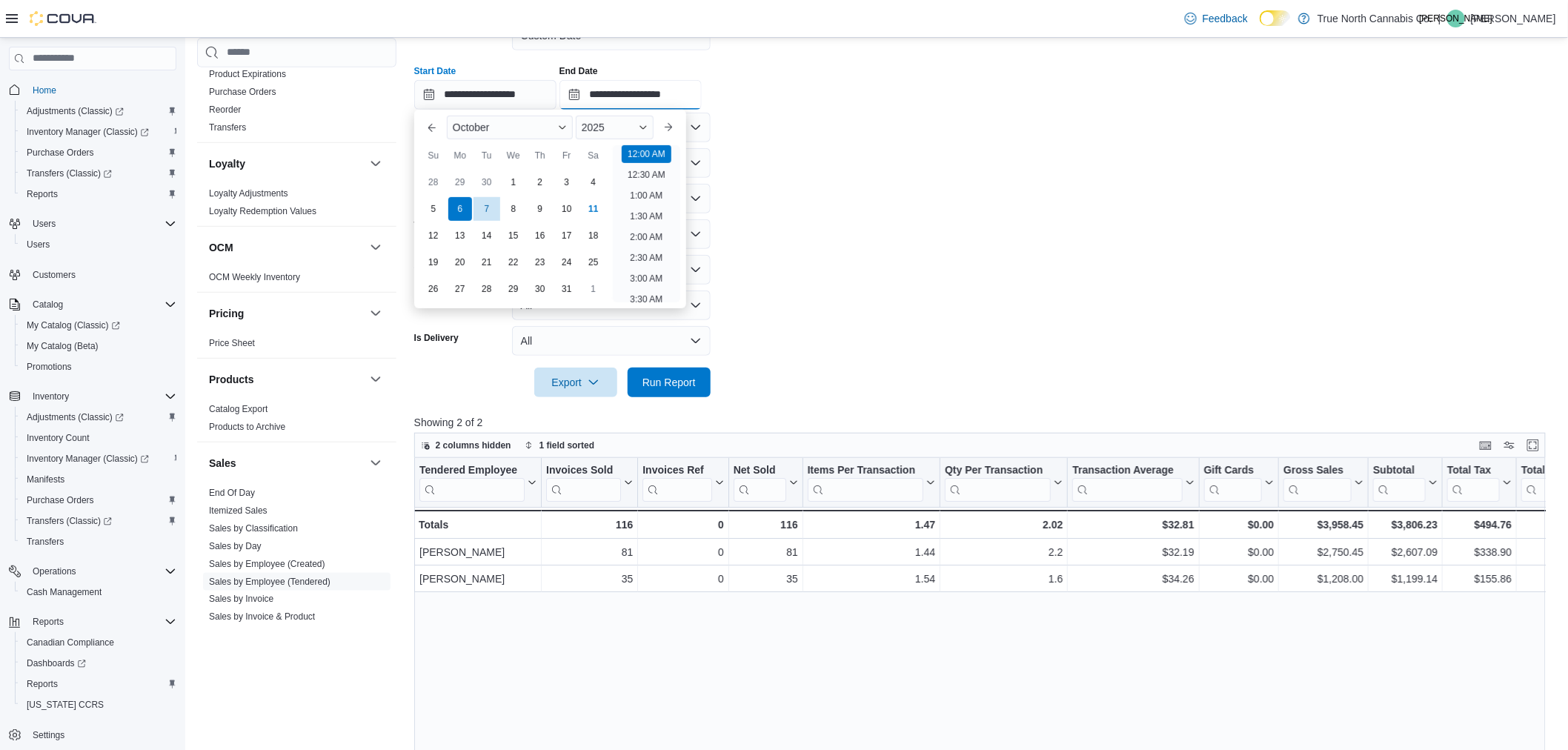
click at [622, 87] on input "**********" at bounding box center [630, 95] width 142 height 30
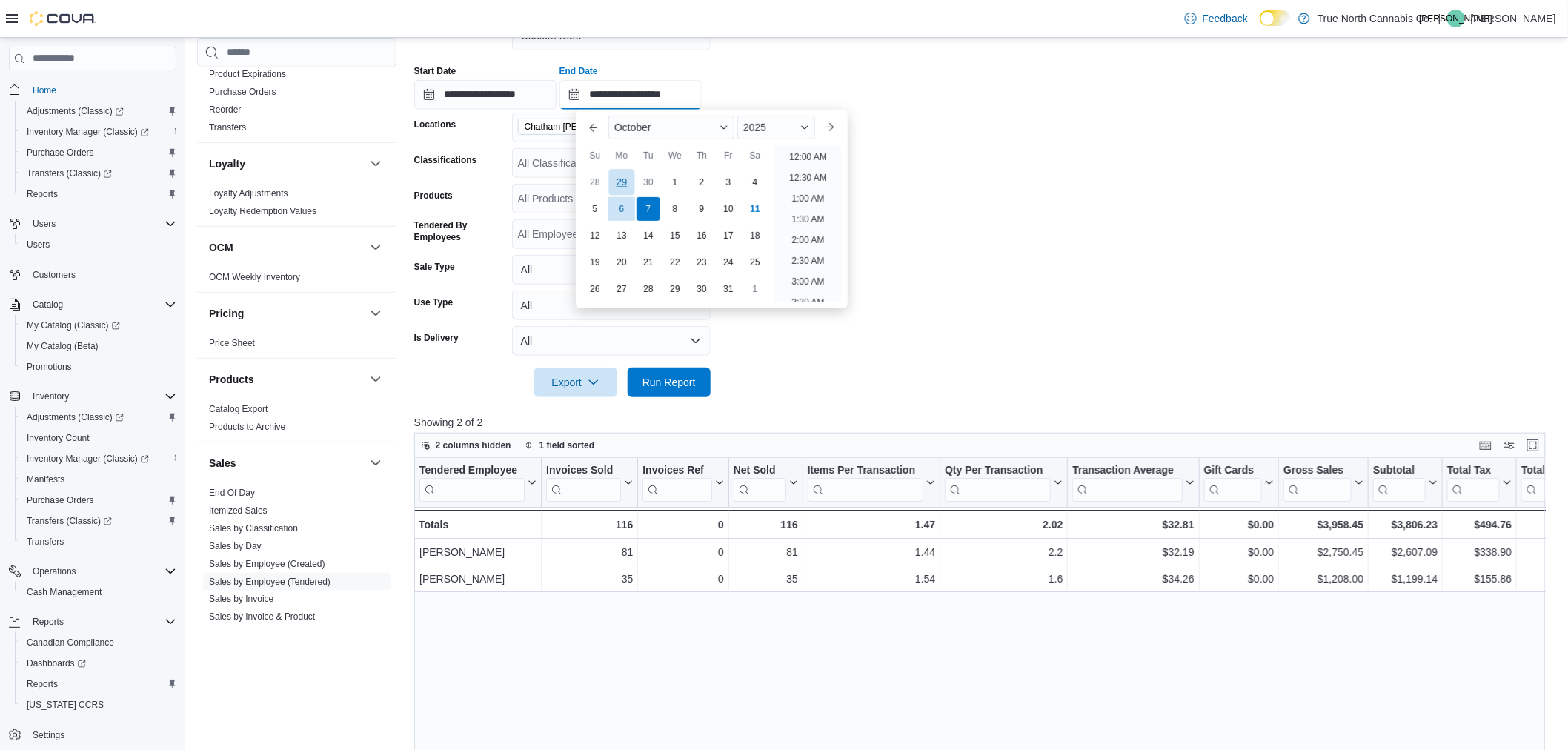
scroll to position [842, 0]
click at [680, 203] on div "8" at bounding box center [674, 209] width 26 height 26
type input "**********"
click at [704, 383] on button "Run Report" at bounding box center [670, 382] width 83 height 30
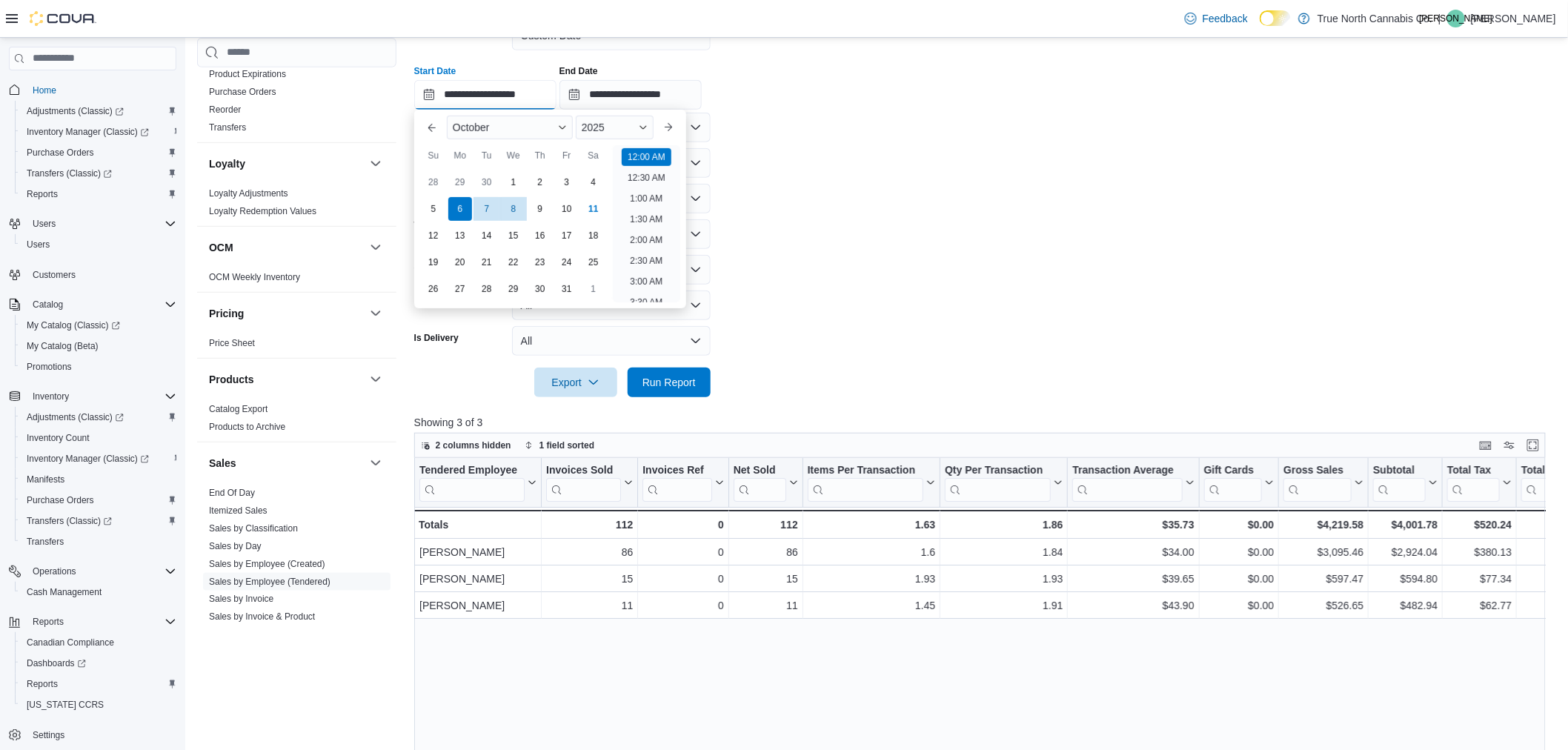
click at [524, 91] on input "**********" at bounding box center [485, 95] width 142 height 30
click at [491, 203] on div "7" at bounding box center [486, 209] width 26 height 26
type input "**********"
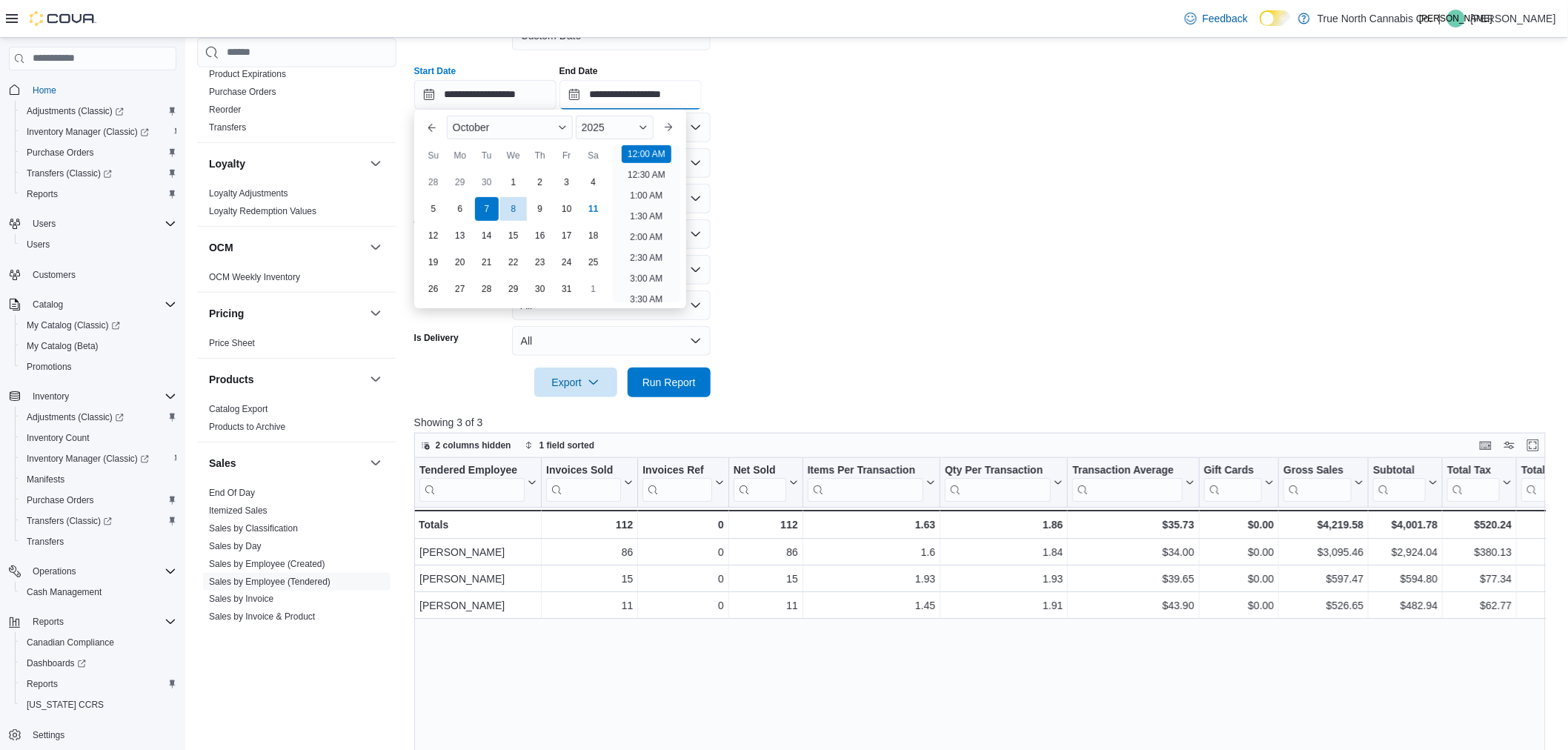
click at [607, 92] on input "**********" at bounding box center [630, 95] width 142 height 30
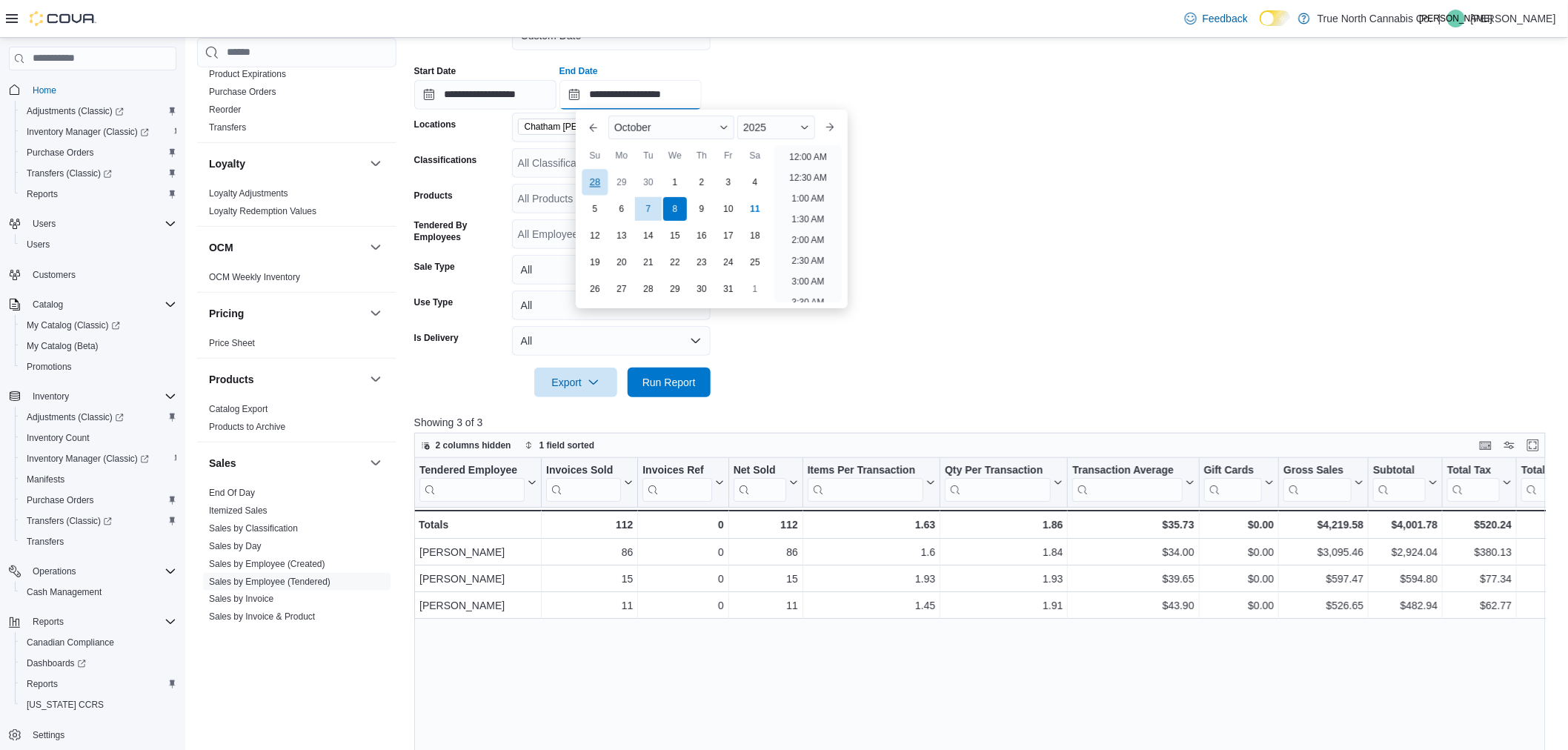
scroll to position [842, 0]
click at [705, 199] on div "9" at bounding box center [701, 209] width 26 height 26
type input "**********"
click at [688, 390] on span "Run Report" at bounding box center [670, 382] width 66 height 30
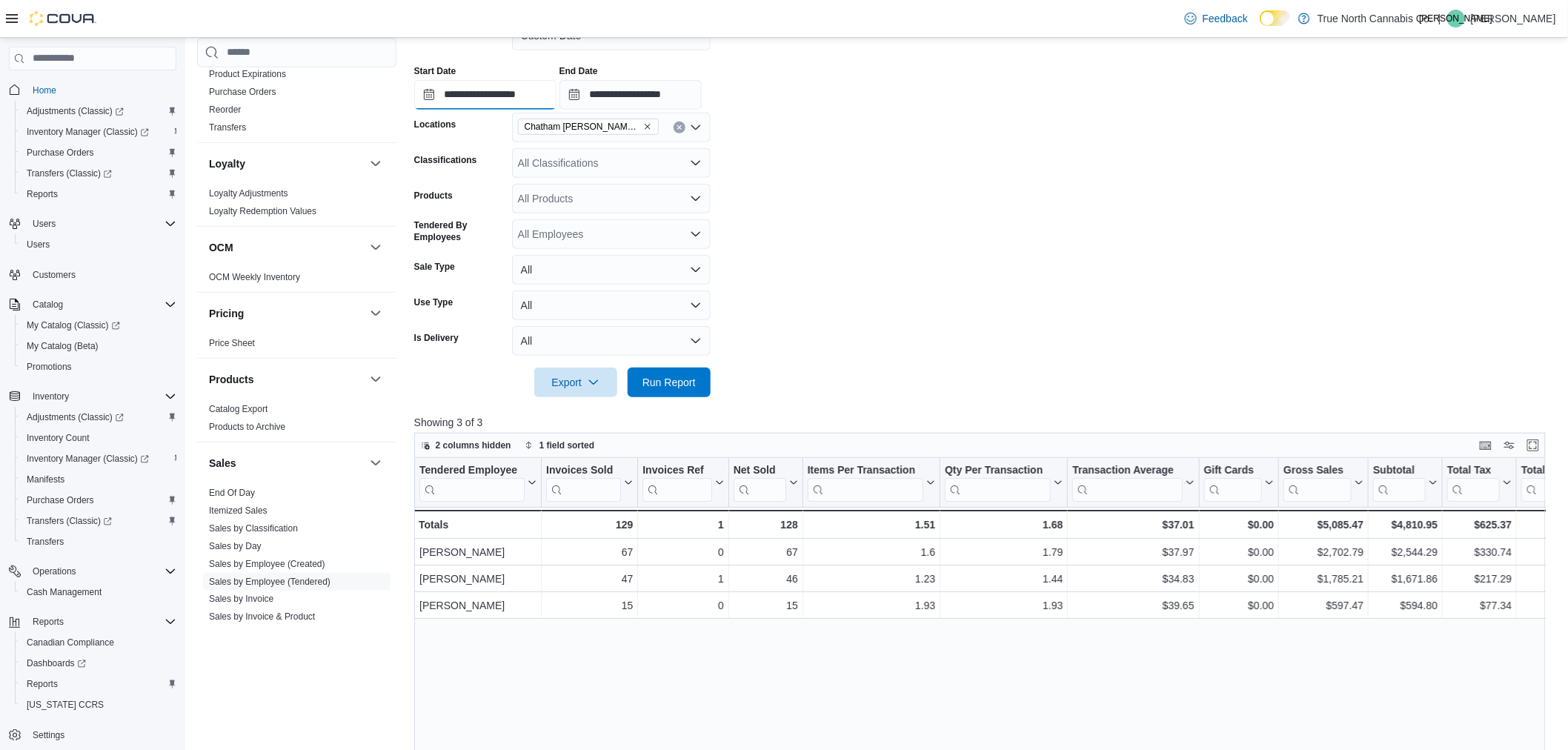
click at [553, 85] on input "**********" at bounding box center [485, 95] width 142 height 30
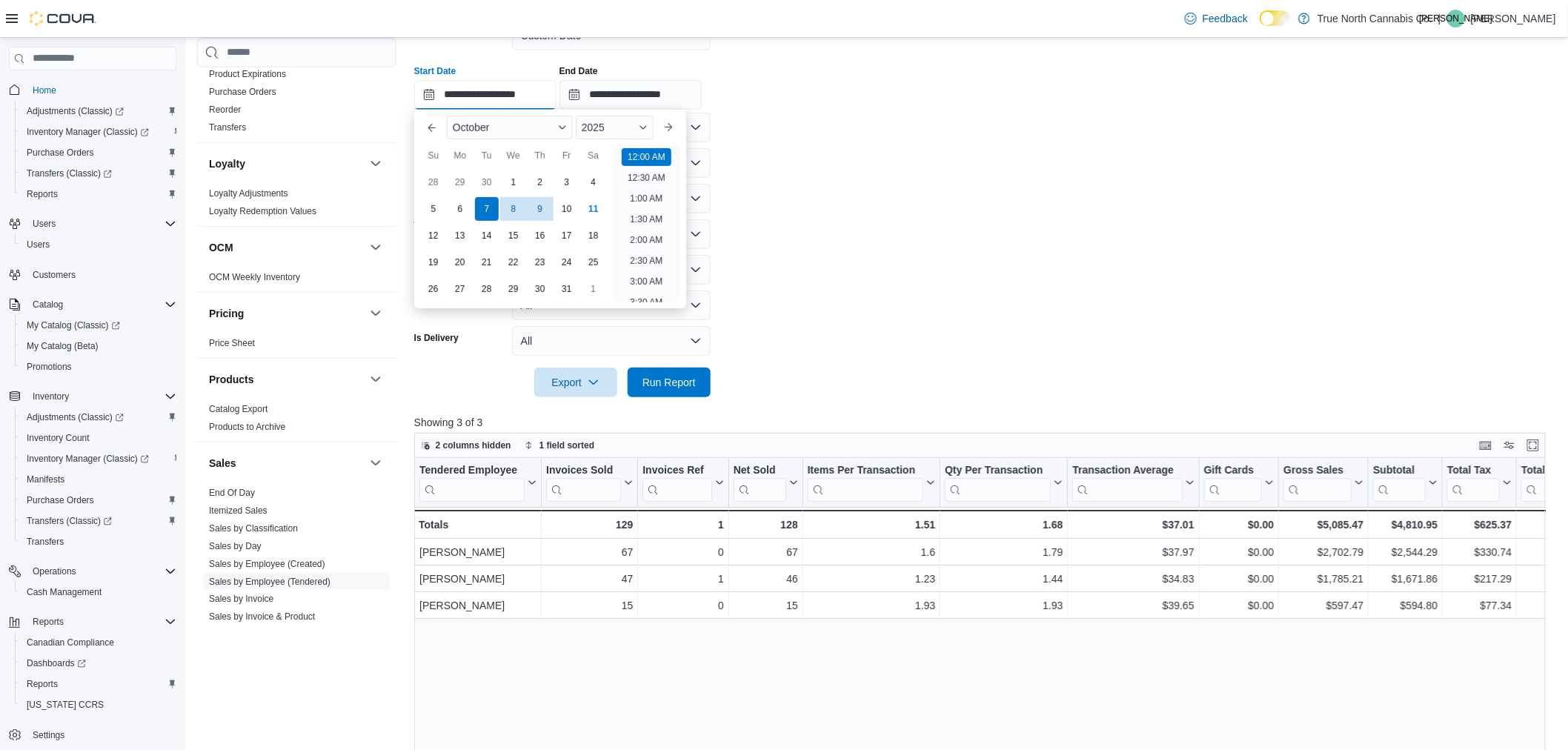
scroll to position [46, 0]
click at [515, 209] on div "8" at bounding box center [513, 209] width 26 height 26
type input "**********"
click at [613, 91] on input "**********" at bounding box center [630, 95] width 142 height 30
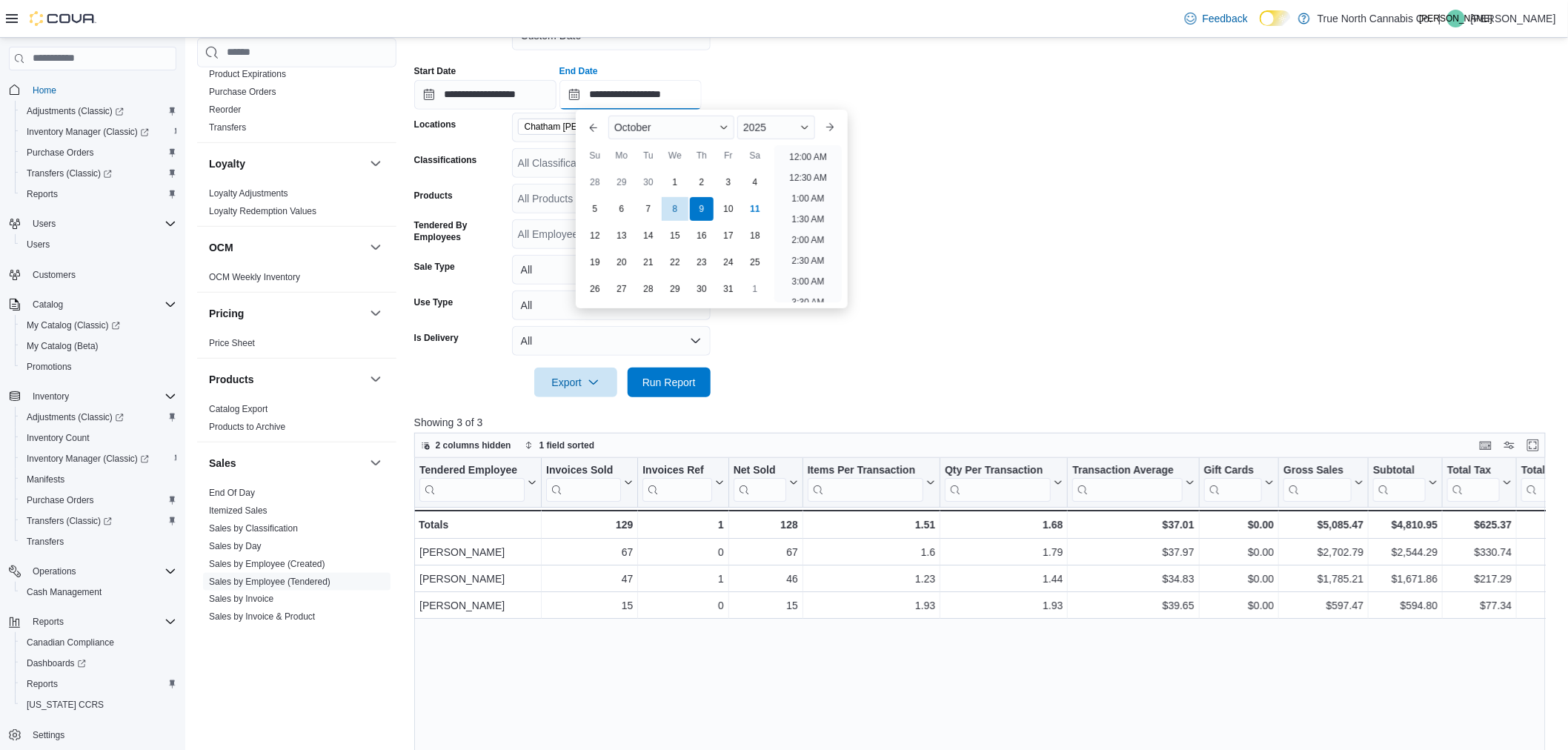
scroll to position [842, 0]
click at [727, 209] on div "10" at bounding box center [727, 209] width 26 height 26
type input "**********"
click at [693, 377] on span "Run Report" at bounding box center [669, 381] width 53 height 14
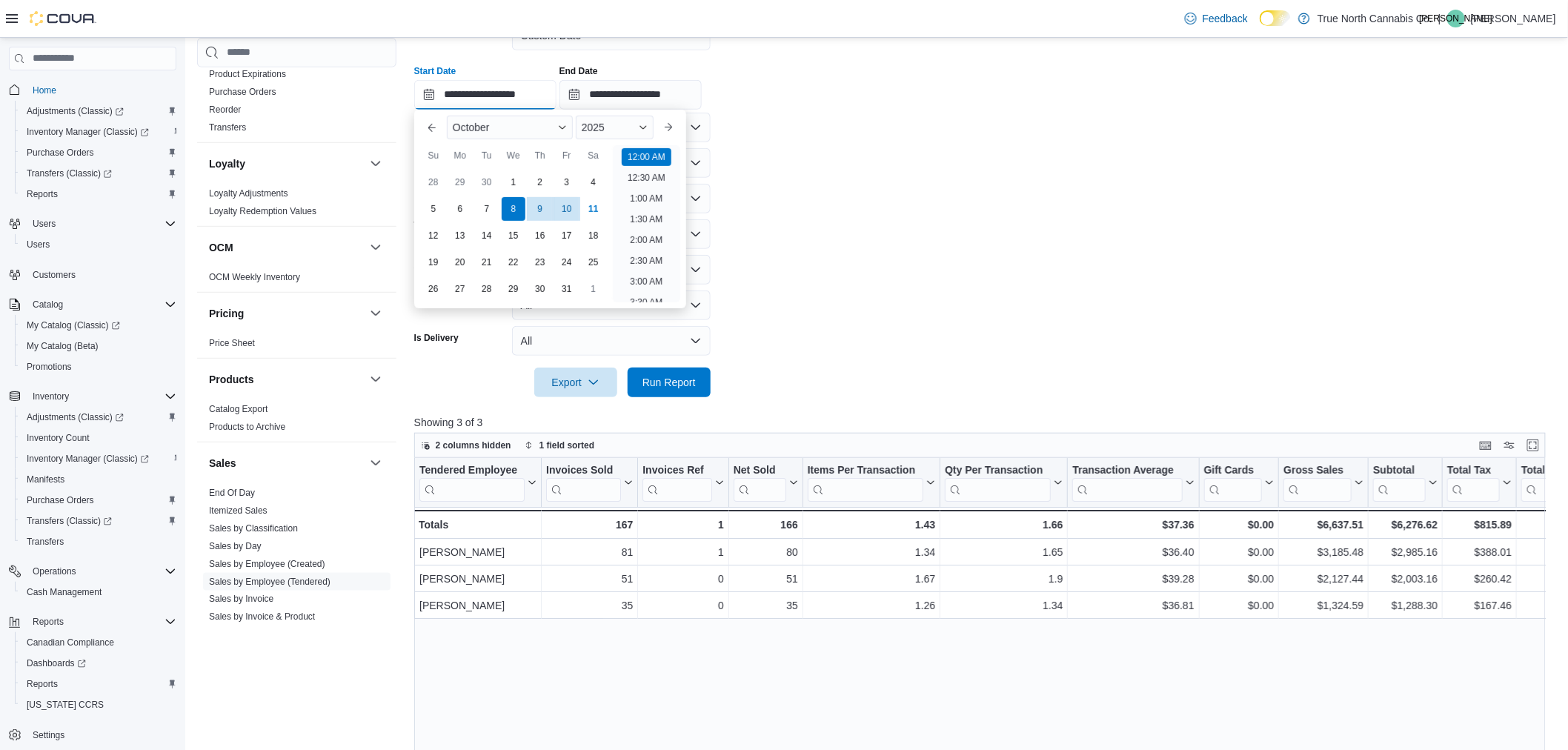
click at [525, 91] on input "**********" at bounding box center [485, 95] width 142 height 30
click at [544, 206] on div "9" at bounding box center [540, 209] width 26 height 26
type input "**********"
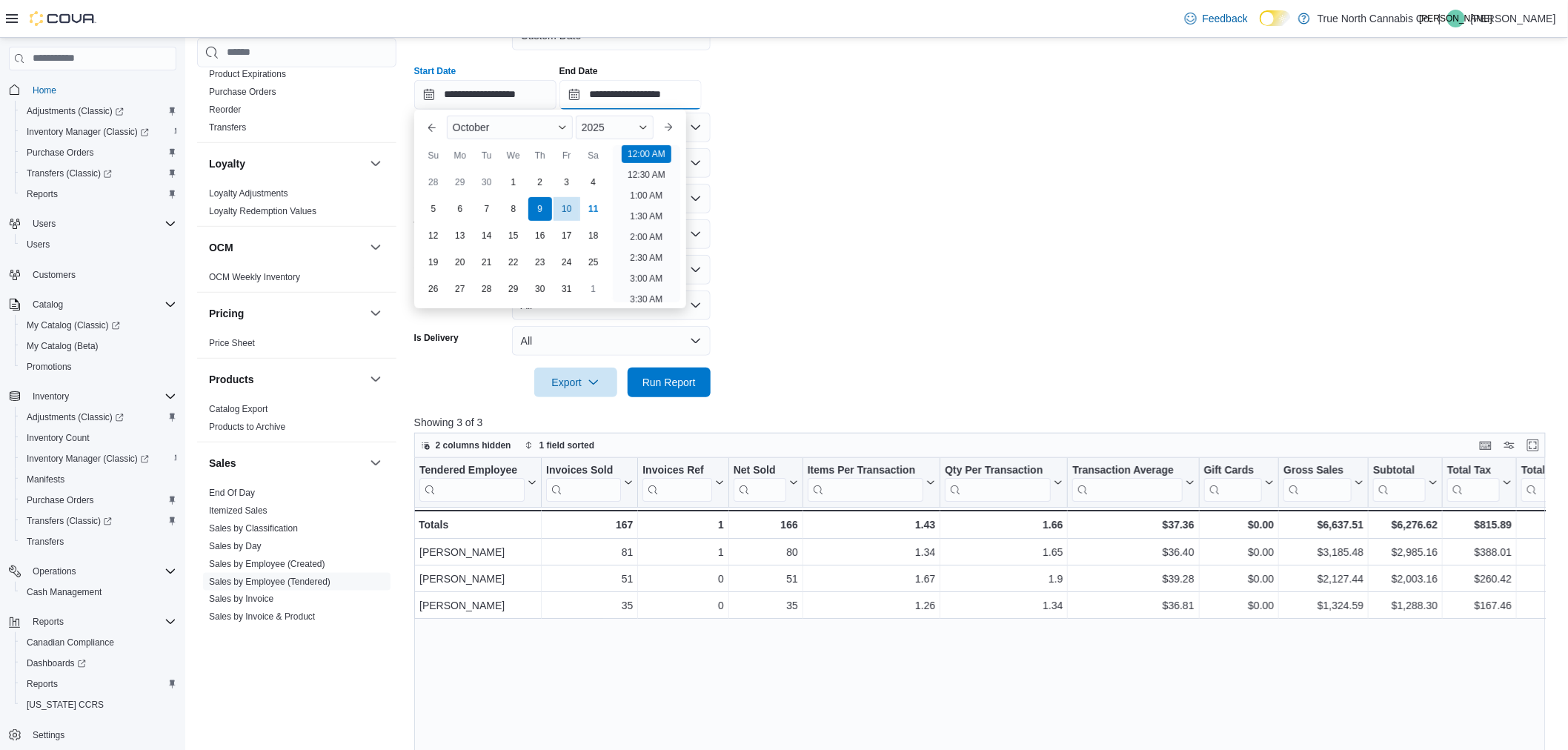
click at [632, 93] on input "**********" at bounding box center [630, 95] width 142 height 30
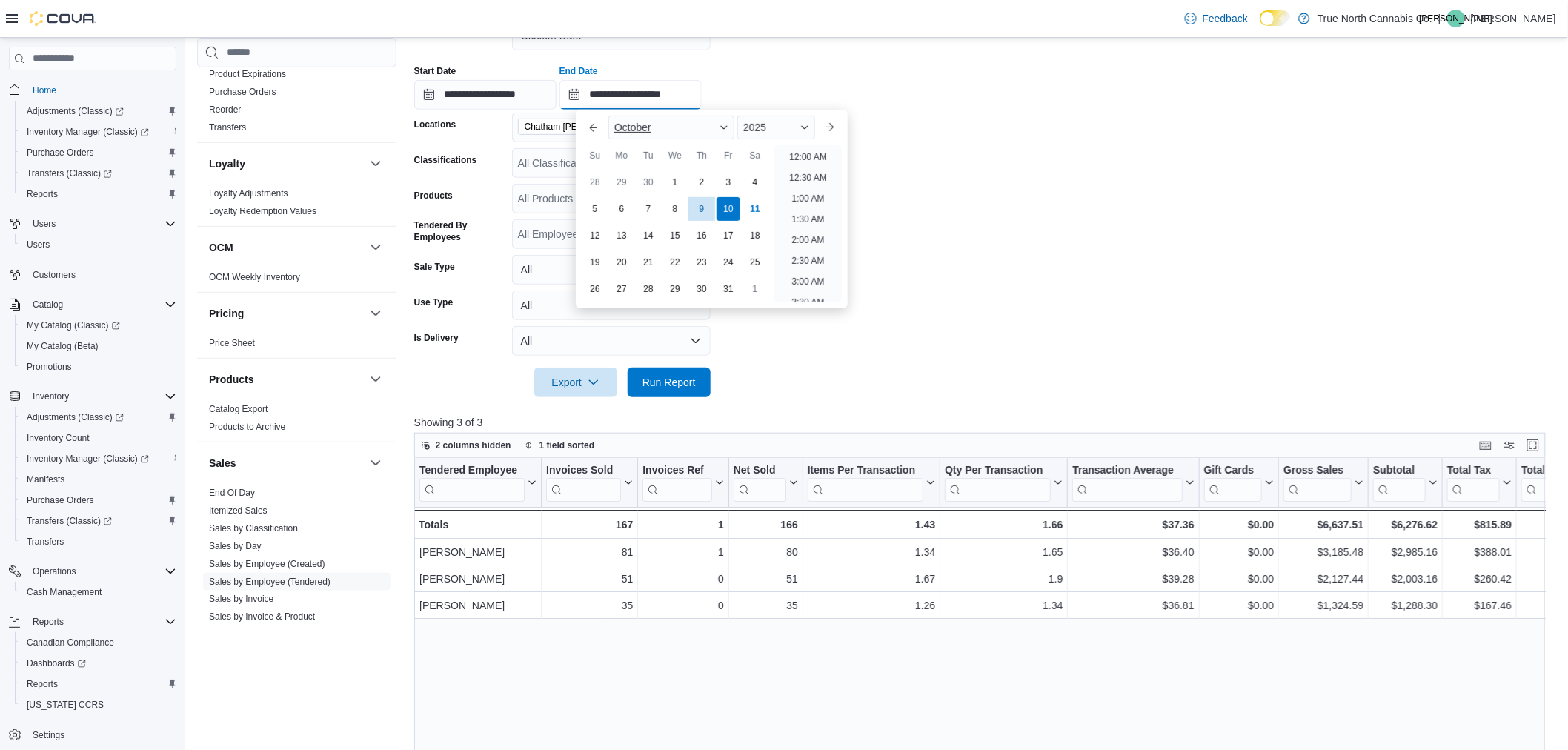
scroll to position [842, 0]
click at [751, 213] on div "11" at bounding box center [755, 209] width 26 height 26
type input "**********"
click at [766, 337] on form "**********" at bounding box center [986, 200] width 1144 height 394
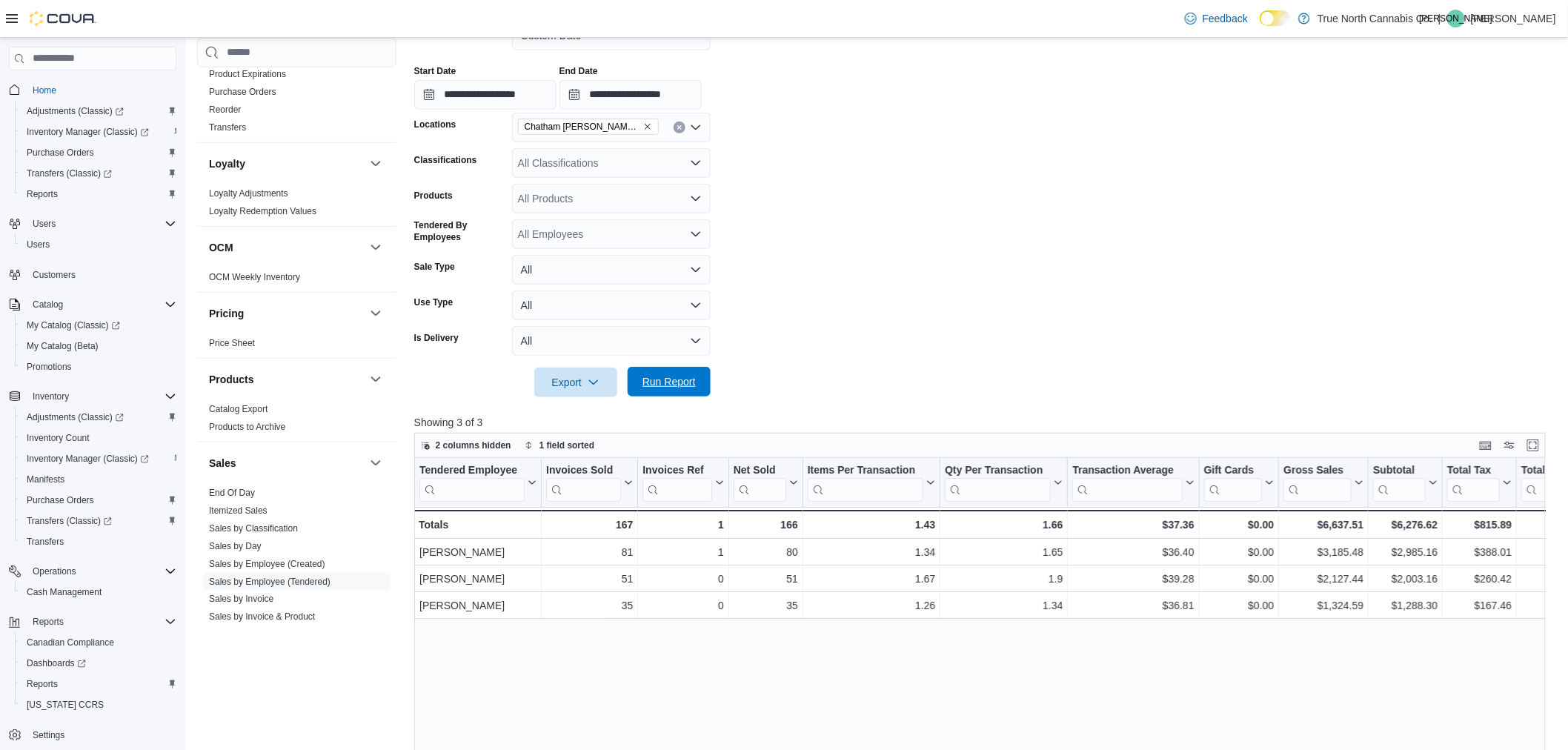
click at [685, 382] on span "Run Report" at bounding box center [669, 381] width 53 height 14
click at [430, 94] on input "**********" at bounding box center [485, 95] width 142 height 30
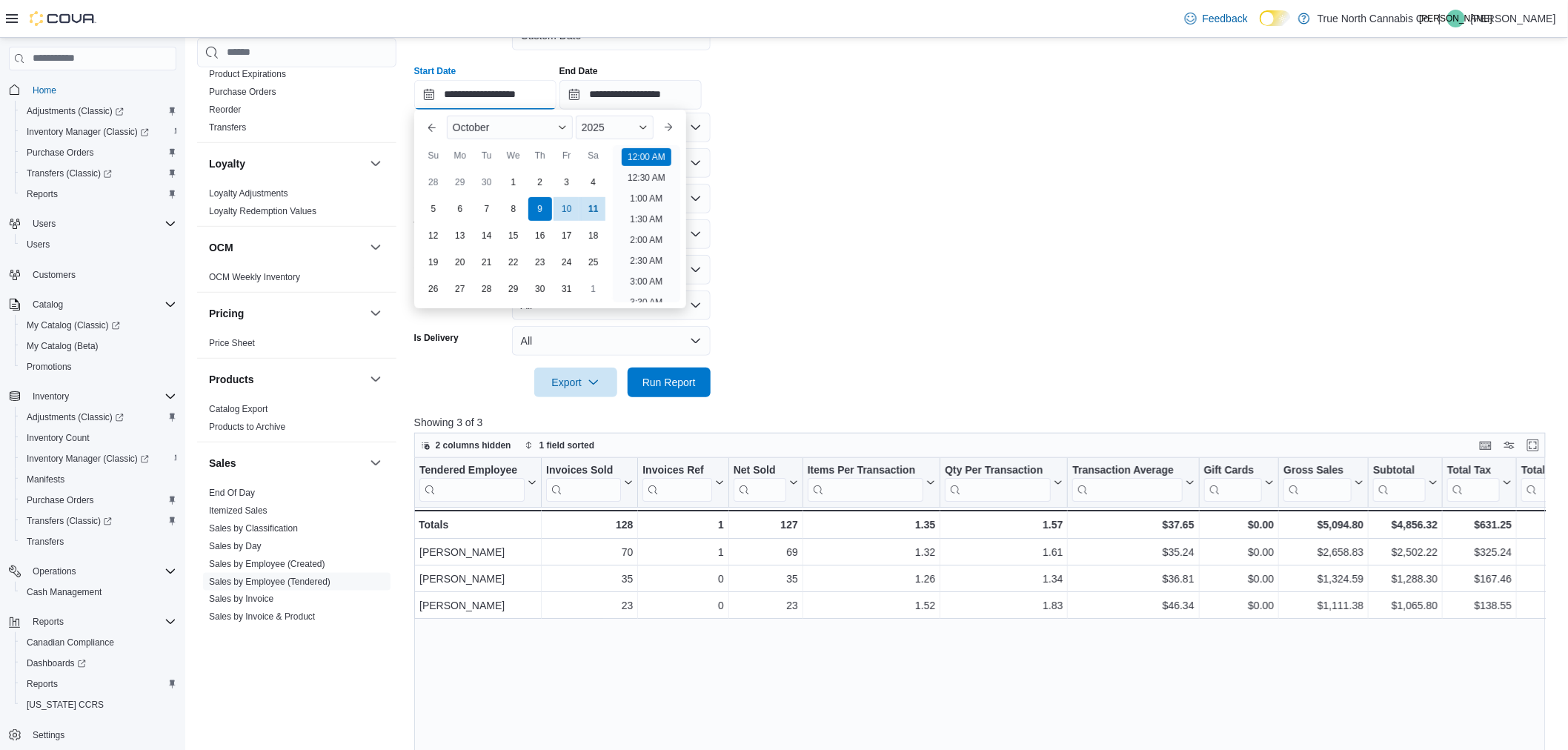
scroll to position [46, 0]
click at [427, 202] on div "5" at bounding box center [433, 209] width 26 height 26
type input "**********"
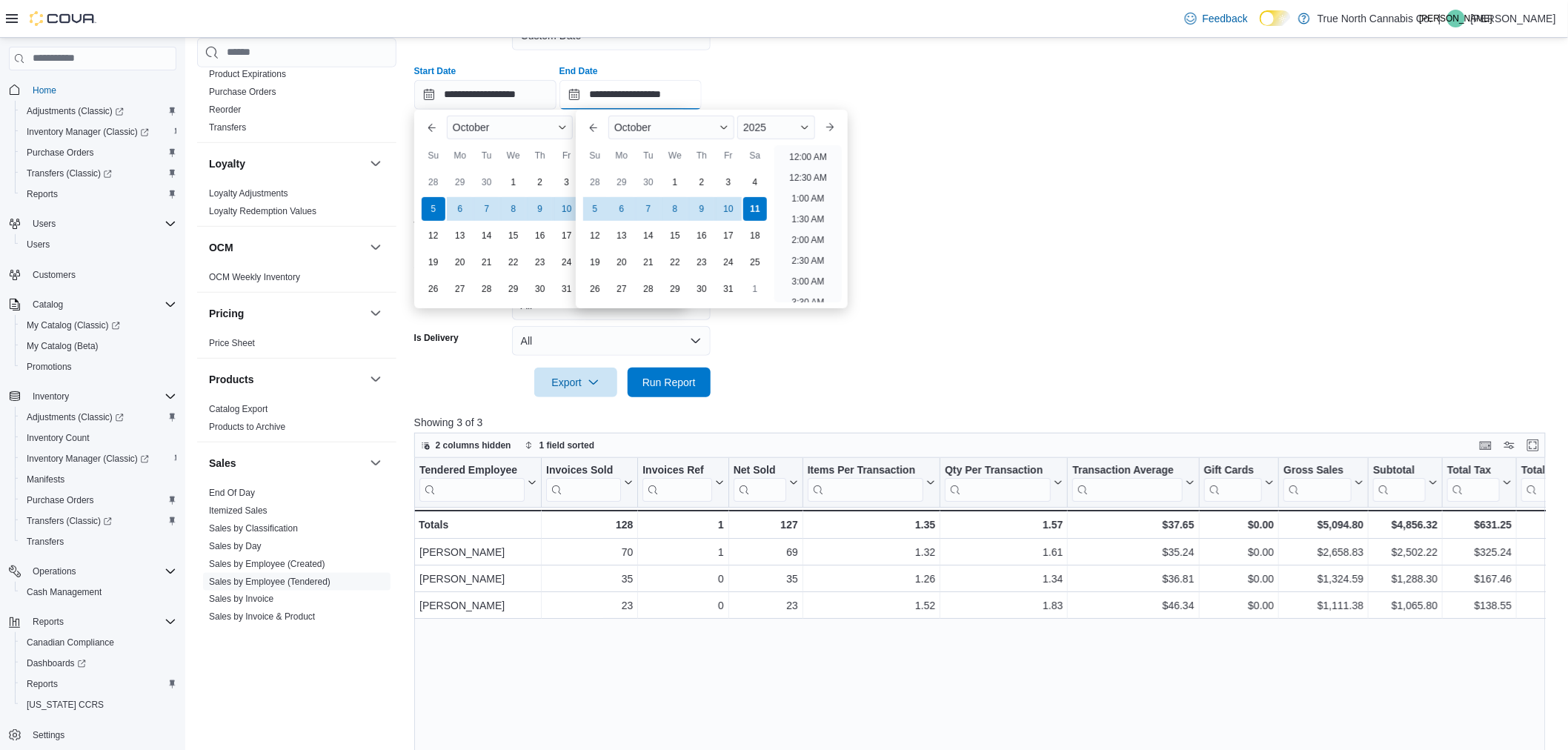
click at [591, 94] on input "**********" at bounding box center [630, 95] width 142 height 30
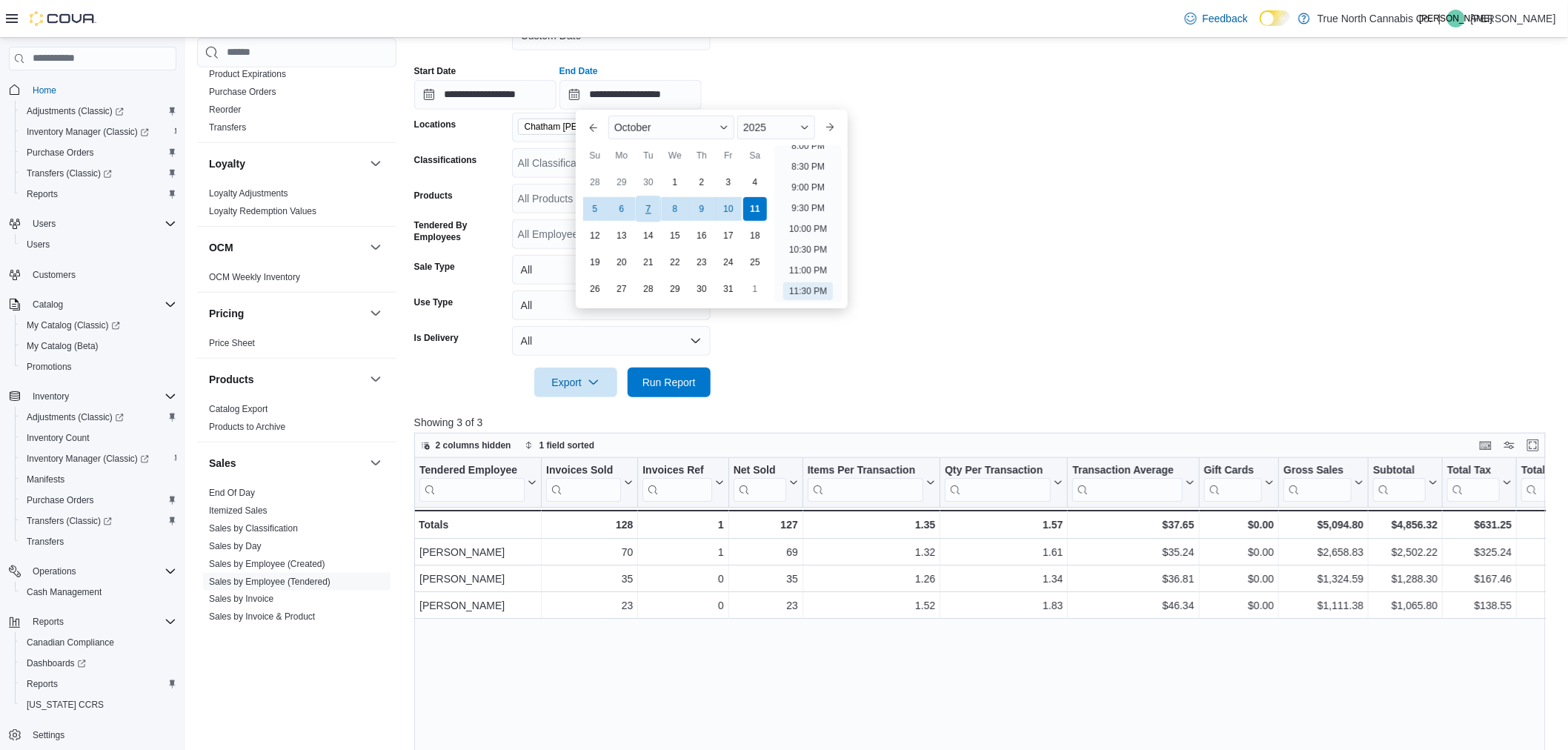
click at [648, 205] on div "7" at bounding box center [648, 209] width 26 height 26
type input "**********"
click at [690, 380] on span "Run Report" at bounding box center [669, 381] width 53 height 14
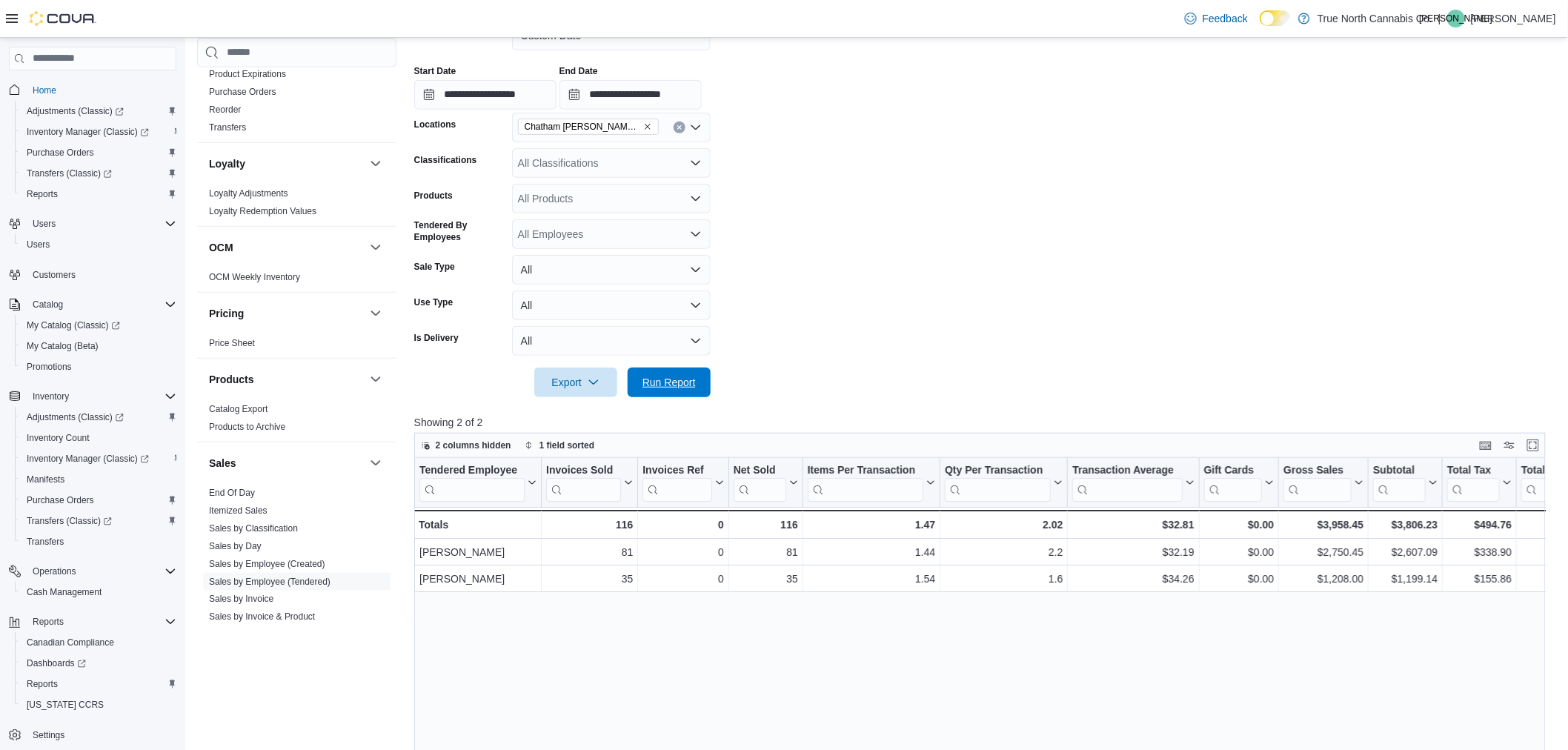
drag, startPoint x: 702, startPoint y: 386, endPoint x: 1228, endPoint y: 287, distance: 535.2
click at [702, 386] on button "Run Report" at bounding box center [670, 383] width 83 height 30
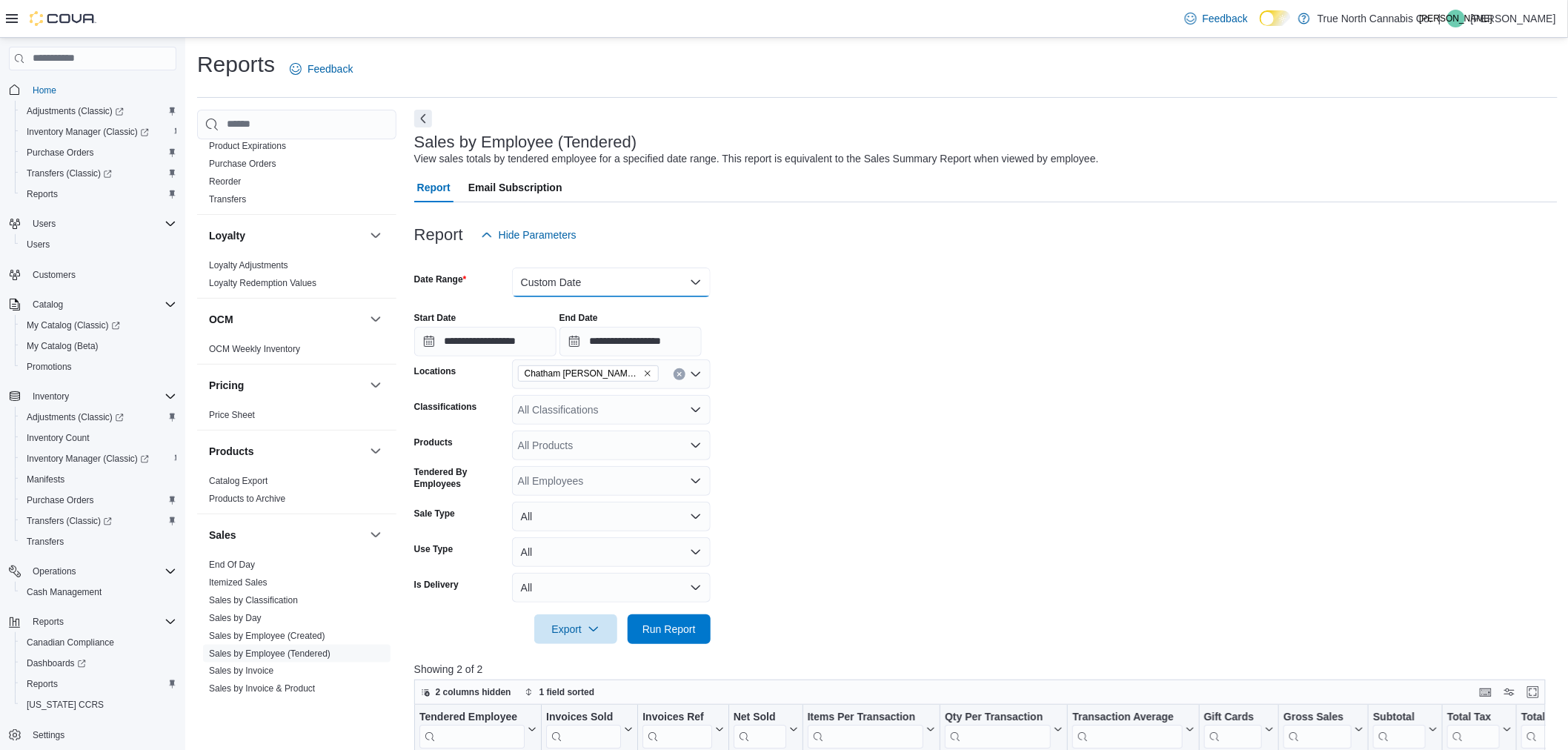
click at [604, 274] on button "Custom Date" at bounding box center [612, 282] width 199 height 30
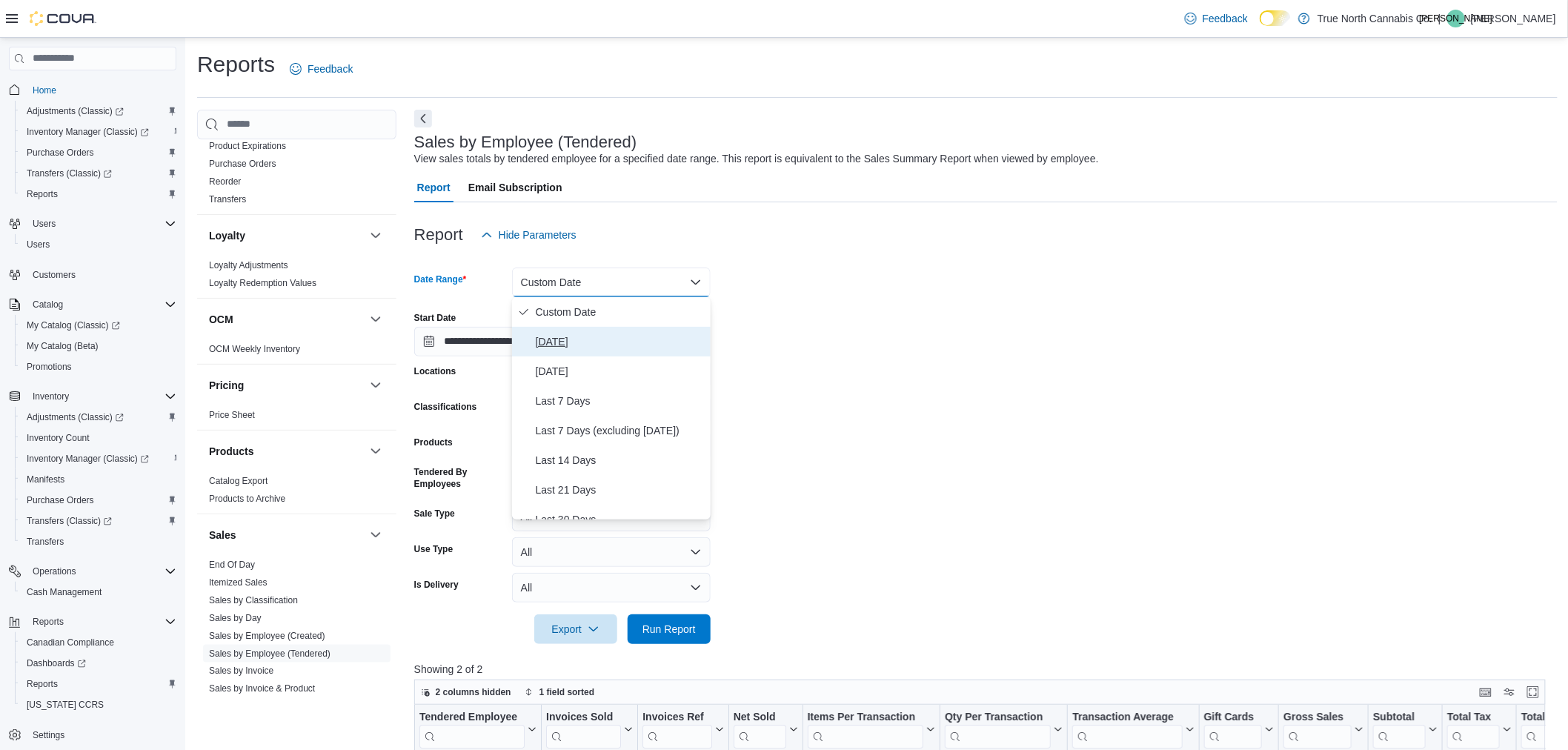
click at [587, 332] on span "Today" at bounding box center [620, 341] width 169 height 17
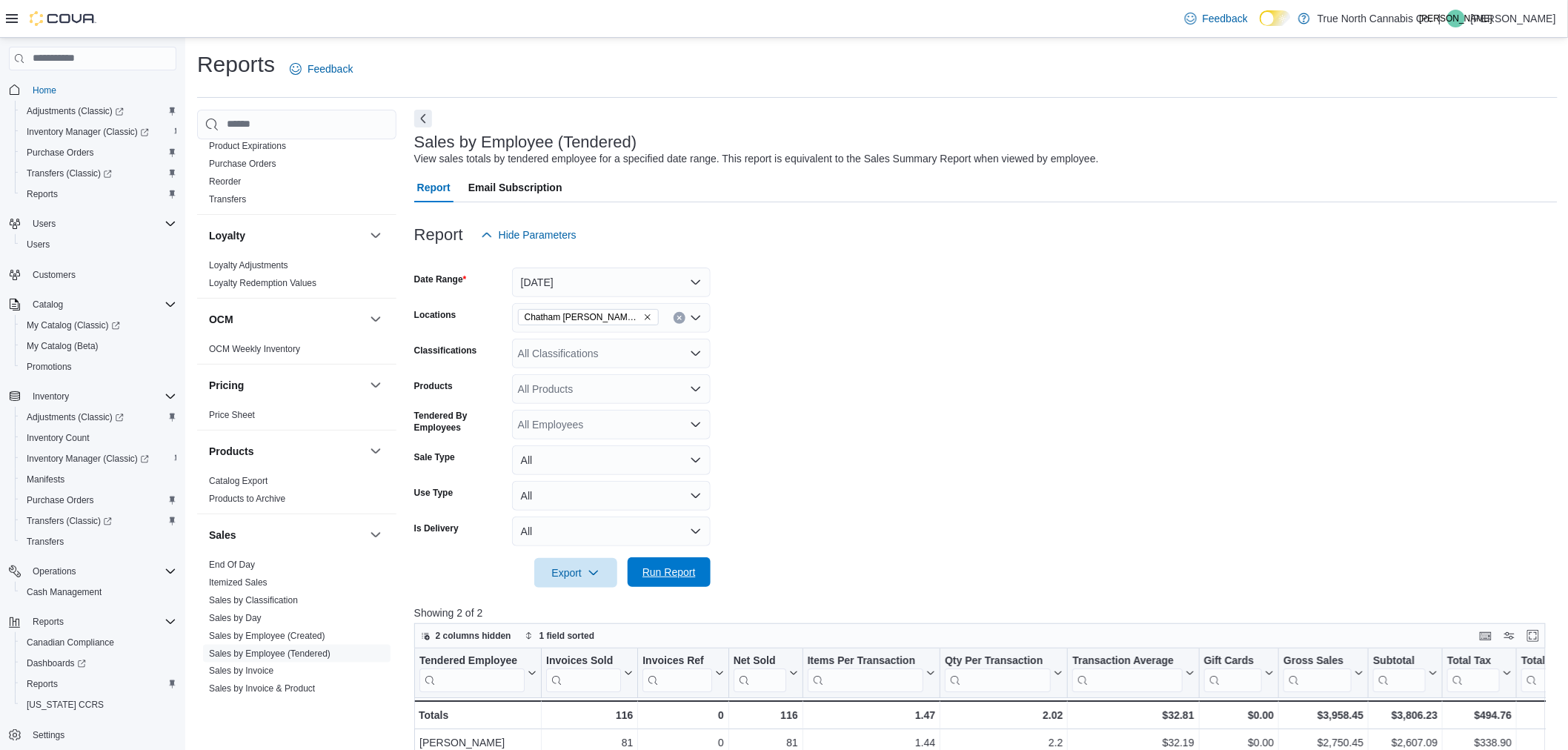
click at [695, 569] on span "Run Report" at bounding box center [669, 572] width 53 height 14
click at [589, 287] on button "Today" at bounding box center [612, 282] width 199 height 30
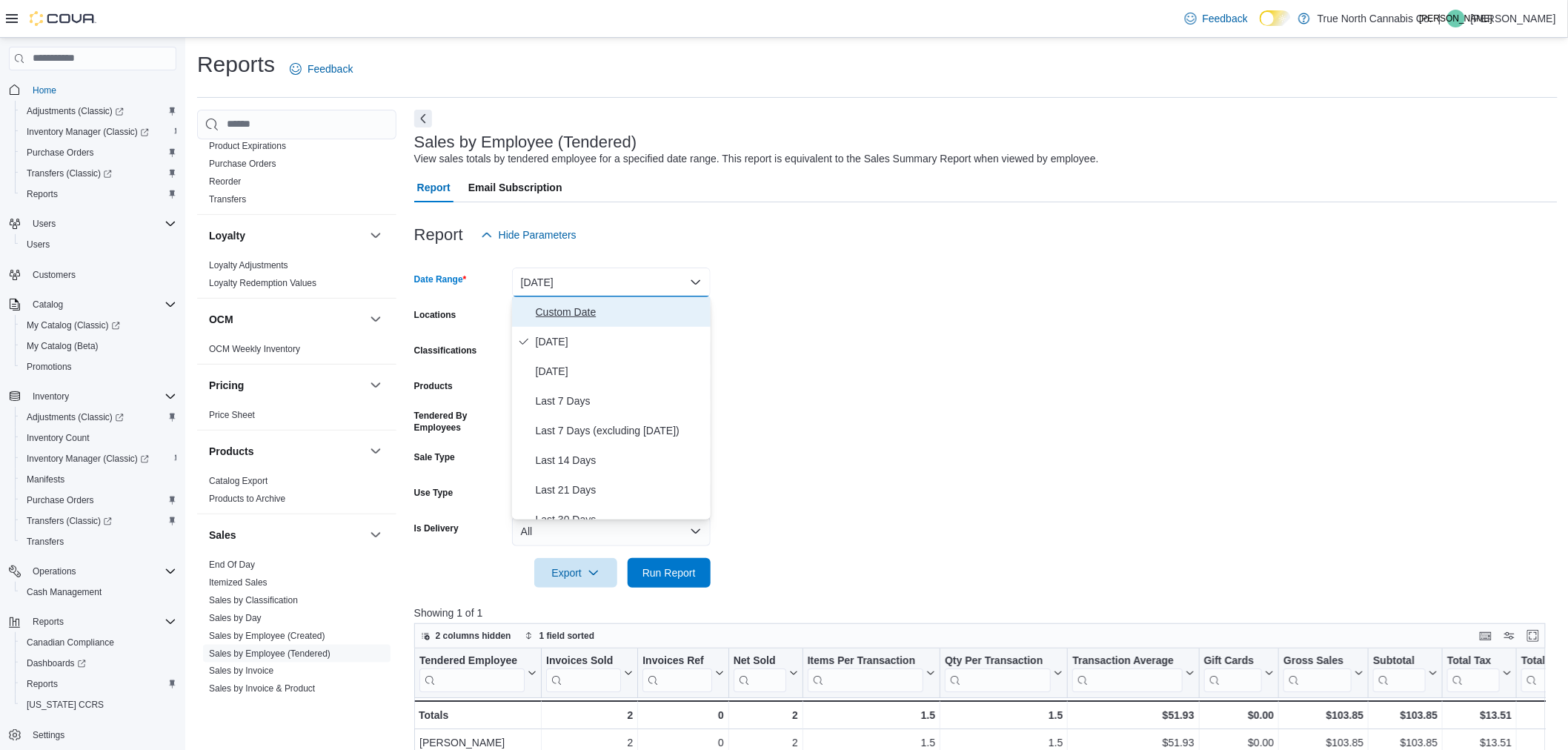
click at [565, 312] on span "Custom Date" at bounding box center [620, 312] width 169 height 17
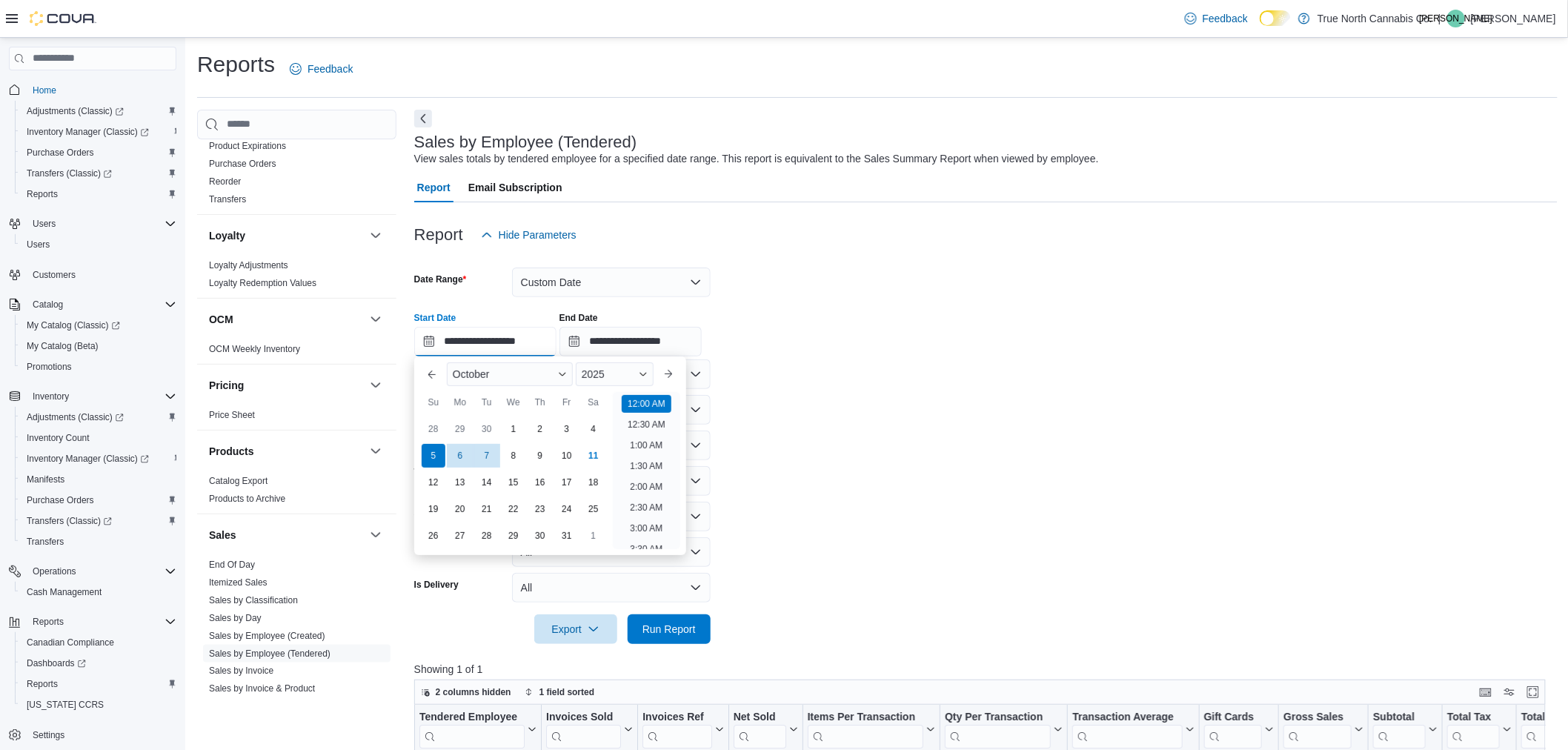
click at [499, 338] on input "**********" at bounding box center [485, 341] width 142 height 30
click at [544, 460] on div "9" at bounding box center [540, 455] width 26 height 26
type input "**********"
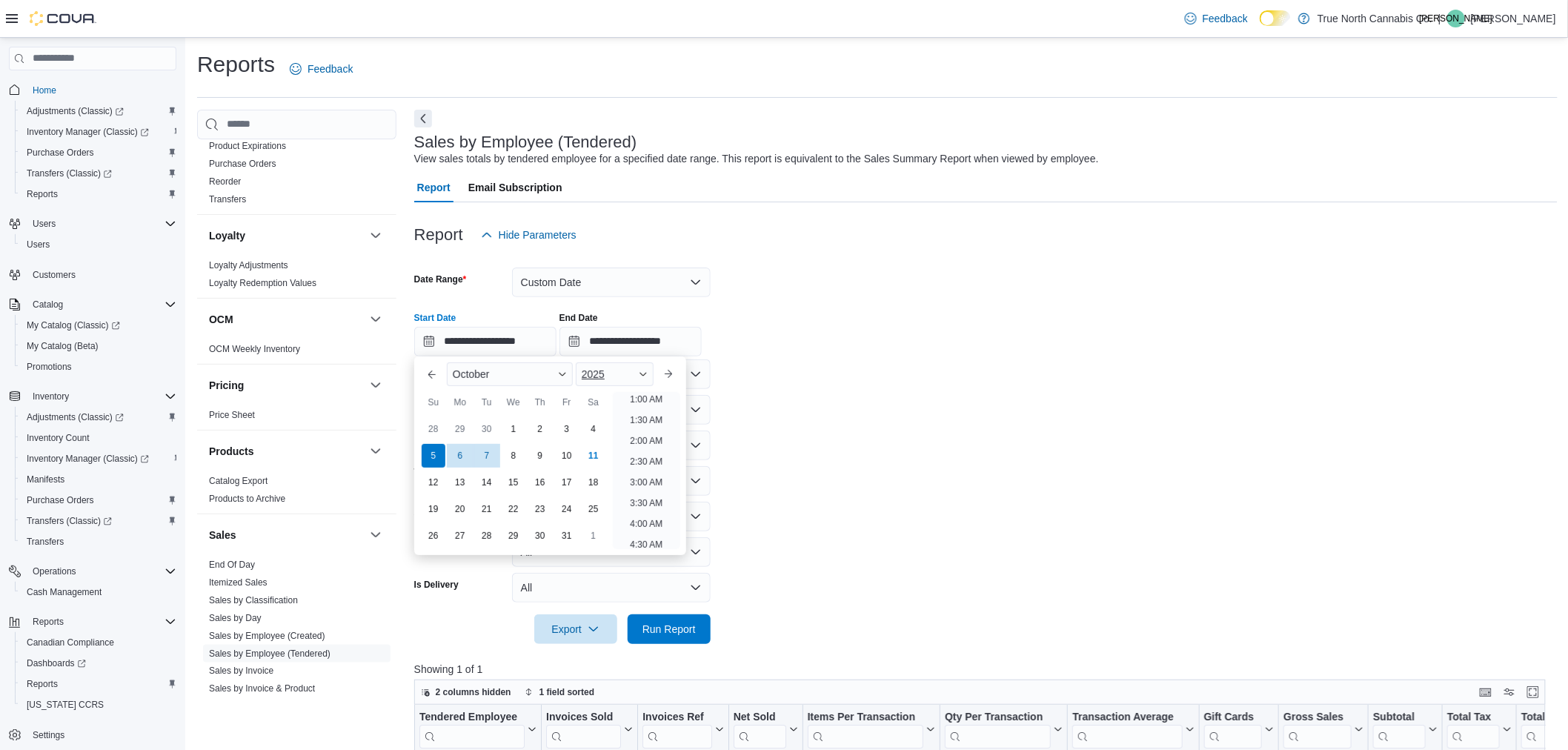
scroll to position [3, 0]
click at [648, 342] on input "**********" at bounding box center [630, 341] width 142 height 30
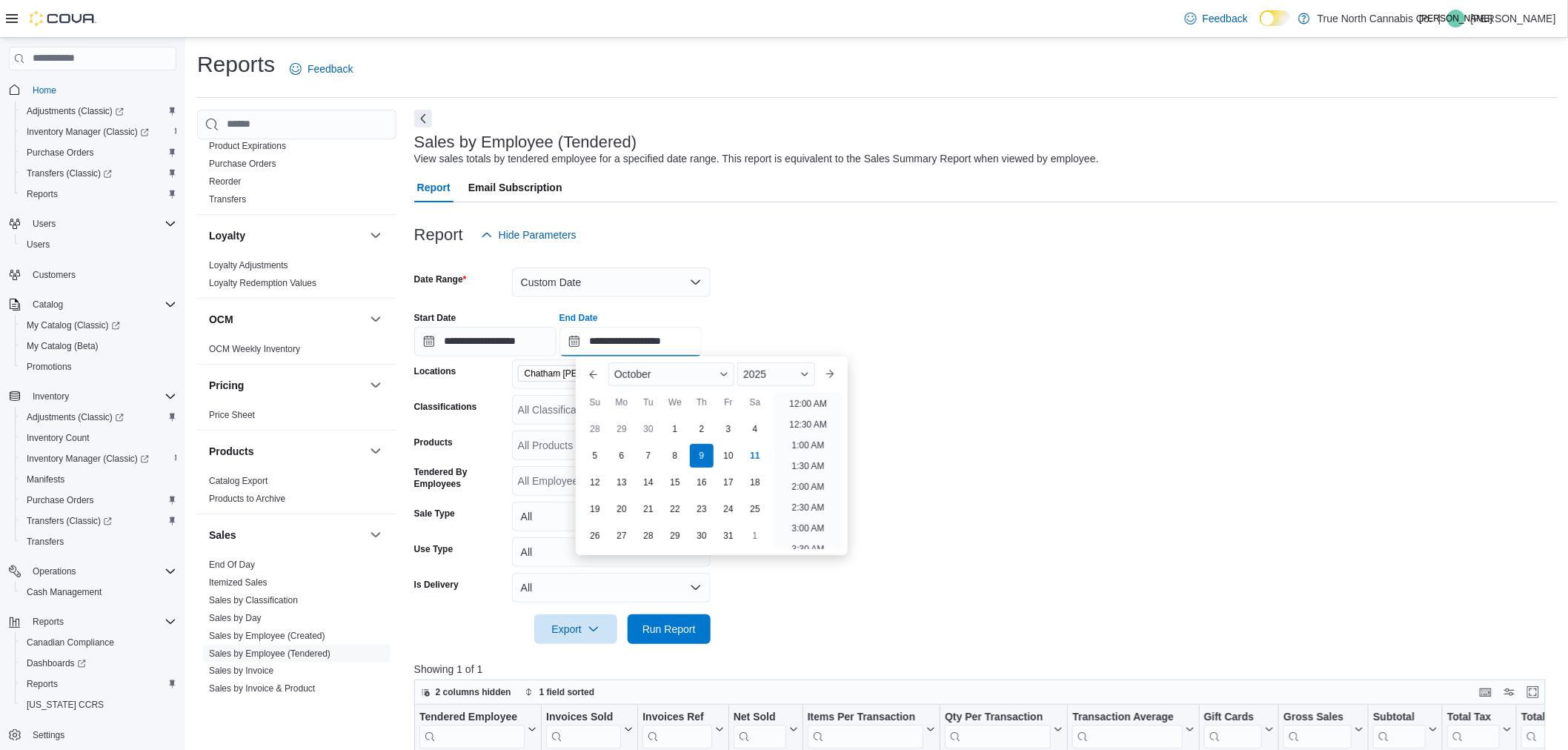
scroll to position [842, 0]
click at [698, 457] on div "9" at bounding box center [701, 455] width 26 height 26
click at [975, 220] on div "Report Hide Parameters" at bounding box center [986, 235] width 1144 height 30
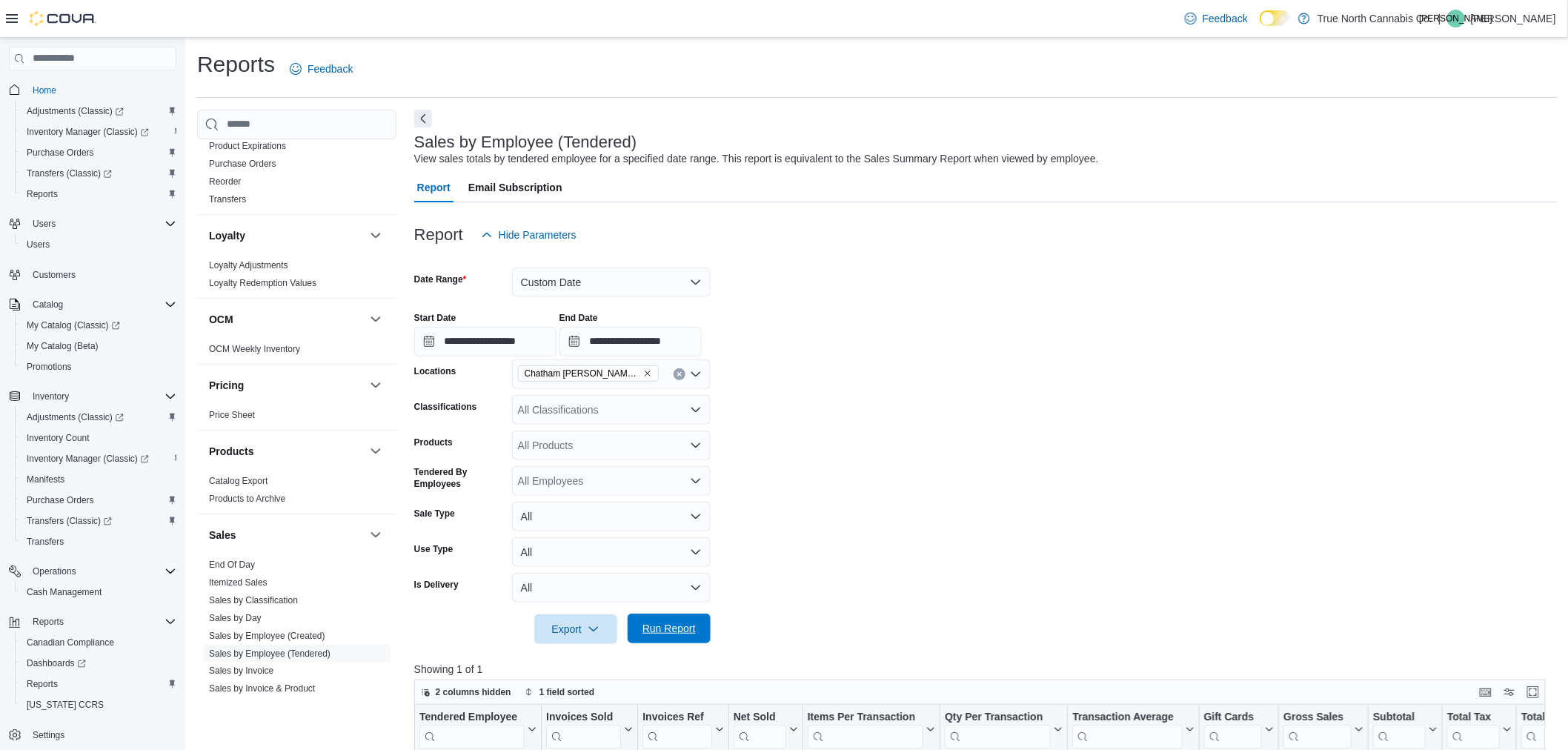
click at [683, 625] on span "Run Report" at bounding box center [669, 628] width 53 height 14
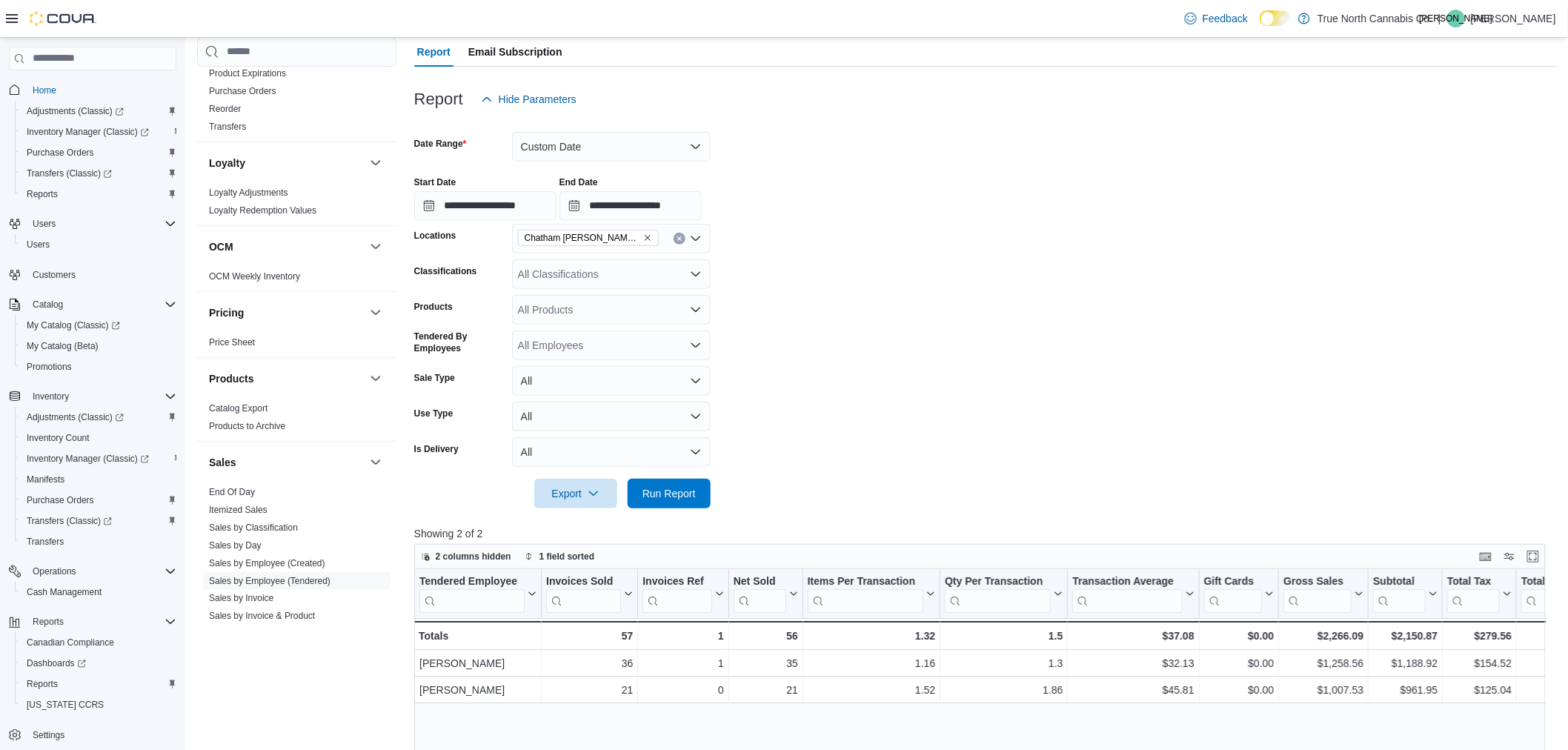
scroll to position [164, 0]
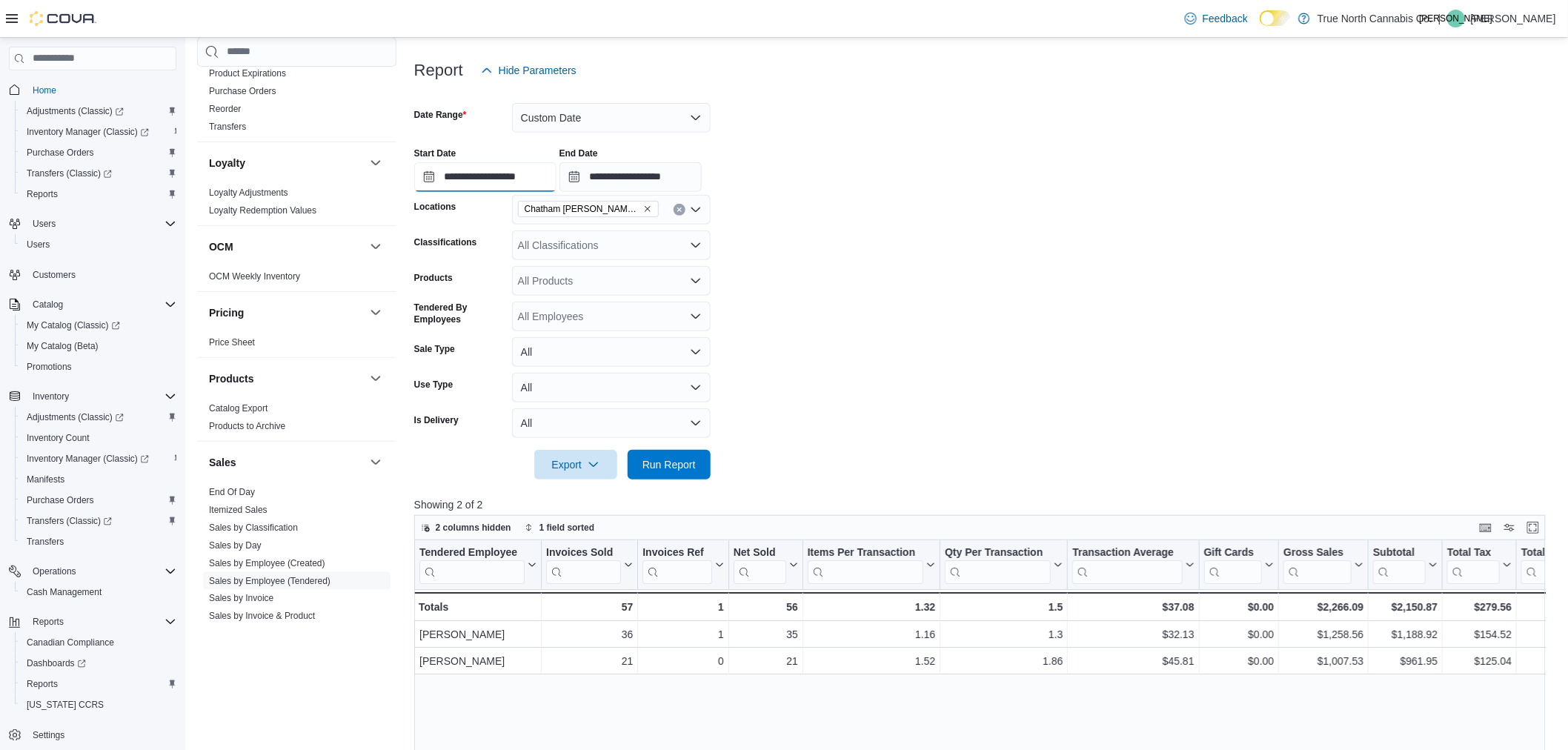
click at [533, 174] on input "**********" at bounding box center [485, 177] width 142 height 30
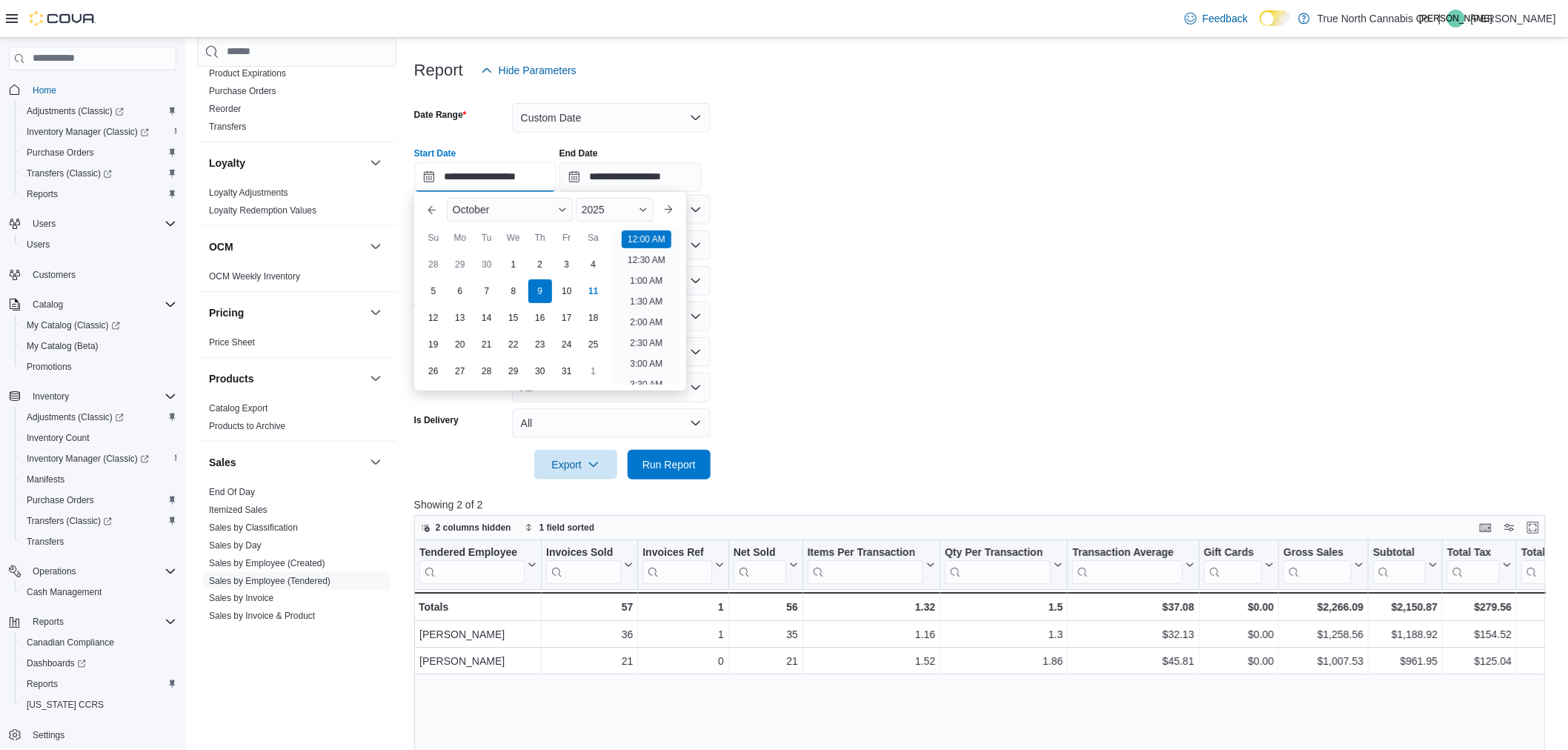
scroll to position [46, 0]
drag, startPoint x: 882, startPoint y: 219, endPoint x: 758, endPoint y: 151, distance: 141.4
click at [880, 219] on form "**********" at bounding box center [986, 282] width 1144 height 394
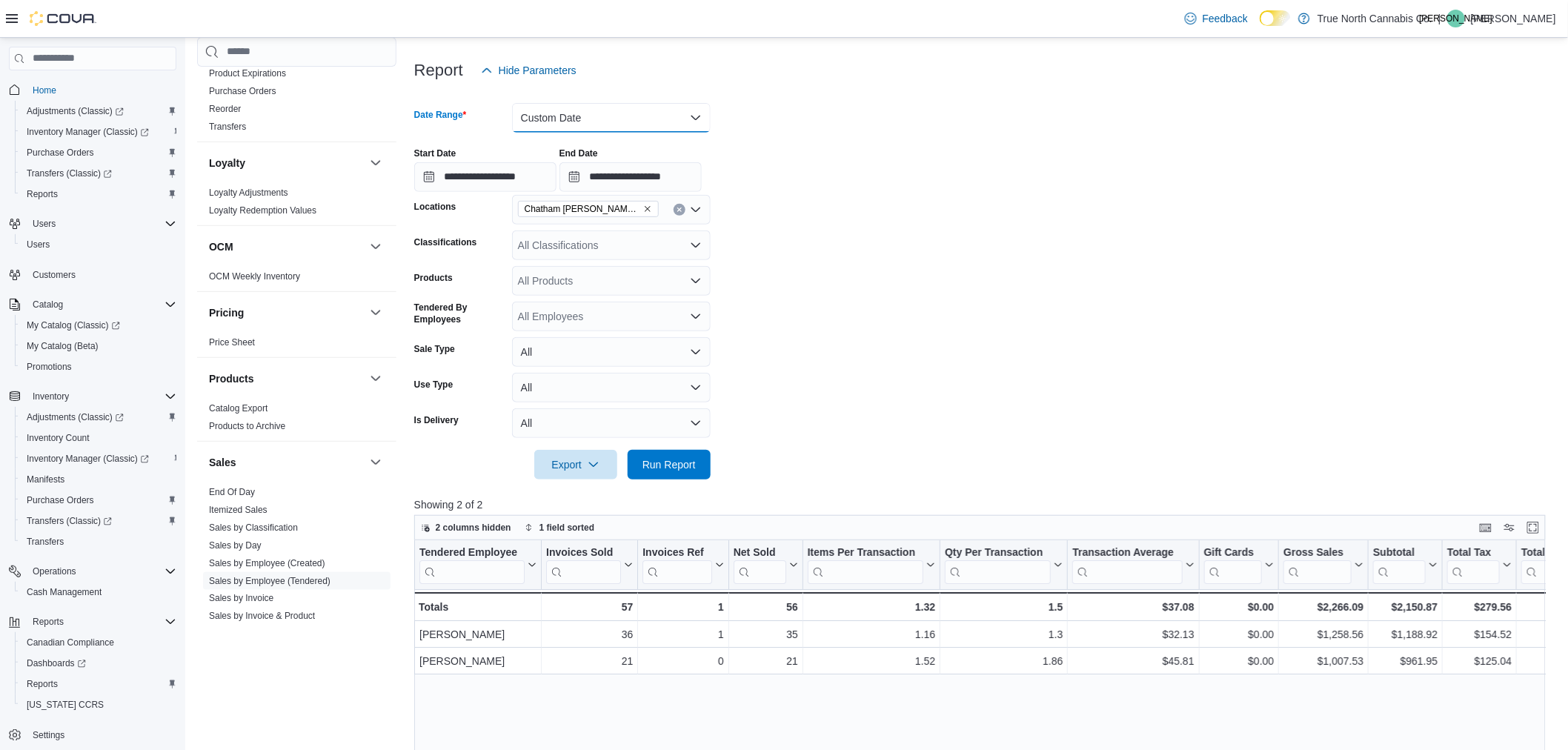
click at [676, 119] on button "Custom Date" at bounding box center [612, 118] width 199 height 30
click at [574, 177] on span "Today" at bounding box center [620, 177] width 169 height 17
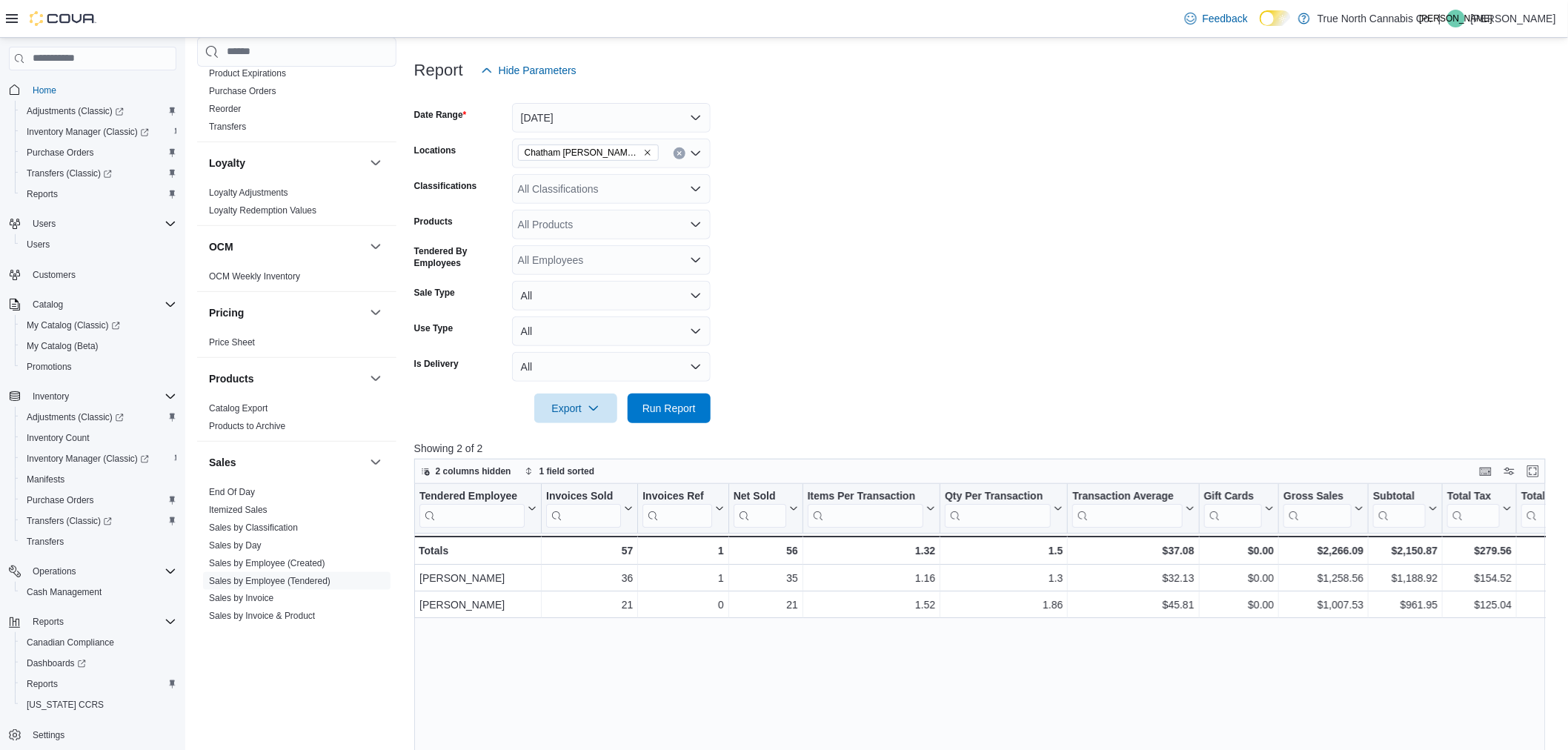
click at [944, 291] on form "Date Range Today Locations Chatham McNaughton Ave Classifications All Classific…" at bounding box center [986, 254] width 1144 height 338
click at [680, 402] on span "Run Report" at bounding box center [669, 408] width 53 height 14
click at [661, 152] on div "Chatham McNaughton Ave" at bounding box center [612, 153] width 199 height 30
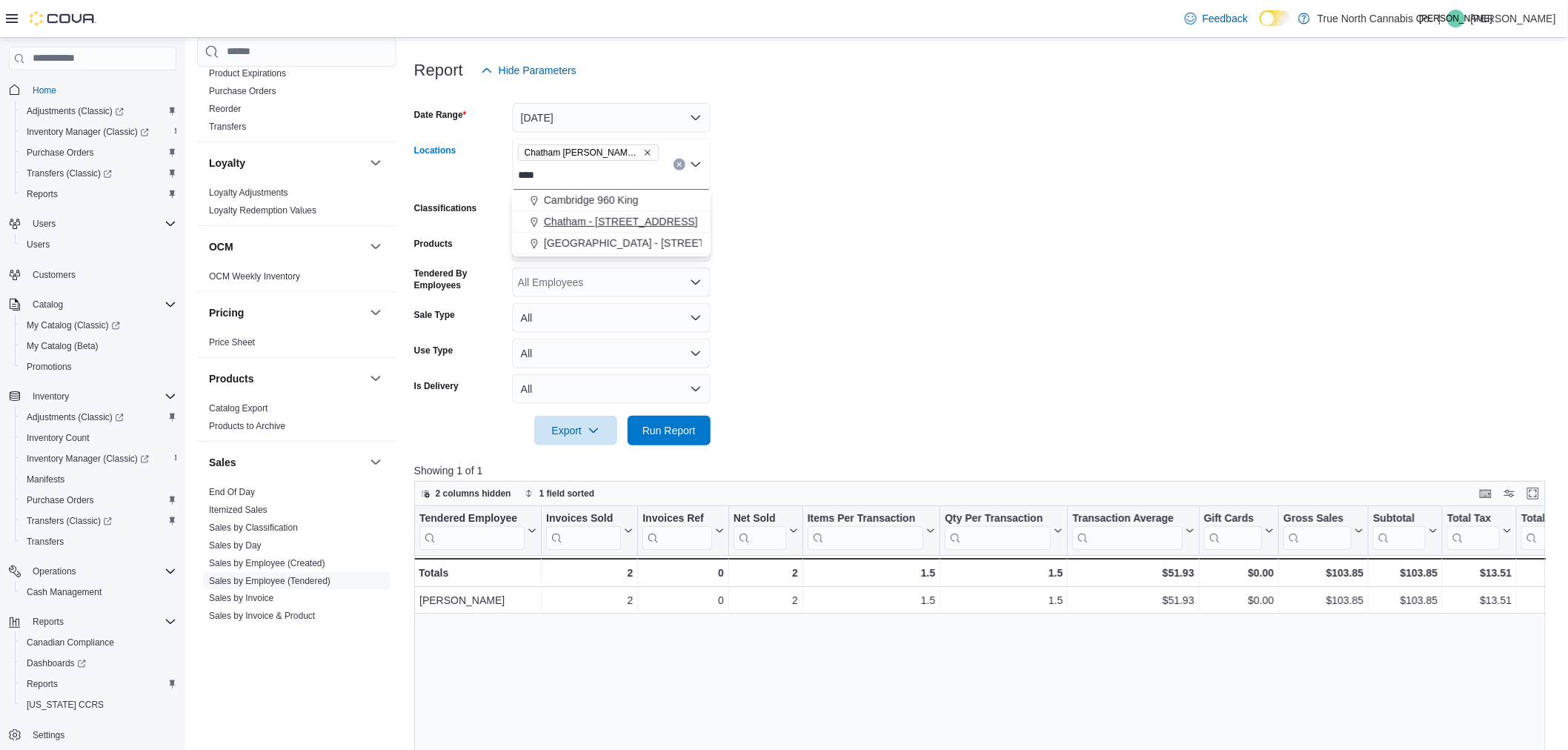
type input "****"
click at [641, 216] on span "Chatham - 85 King St W" at bounding box center [621, 221] width 155 height 14
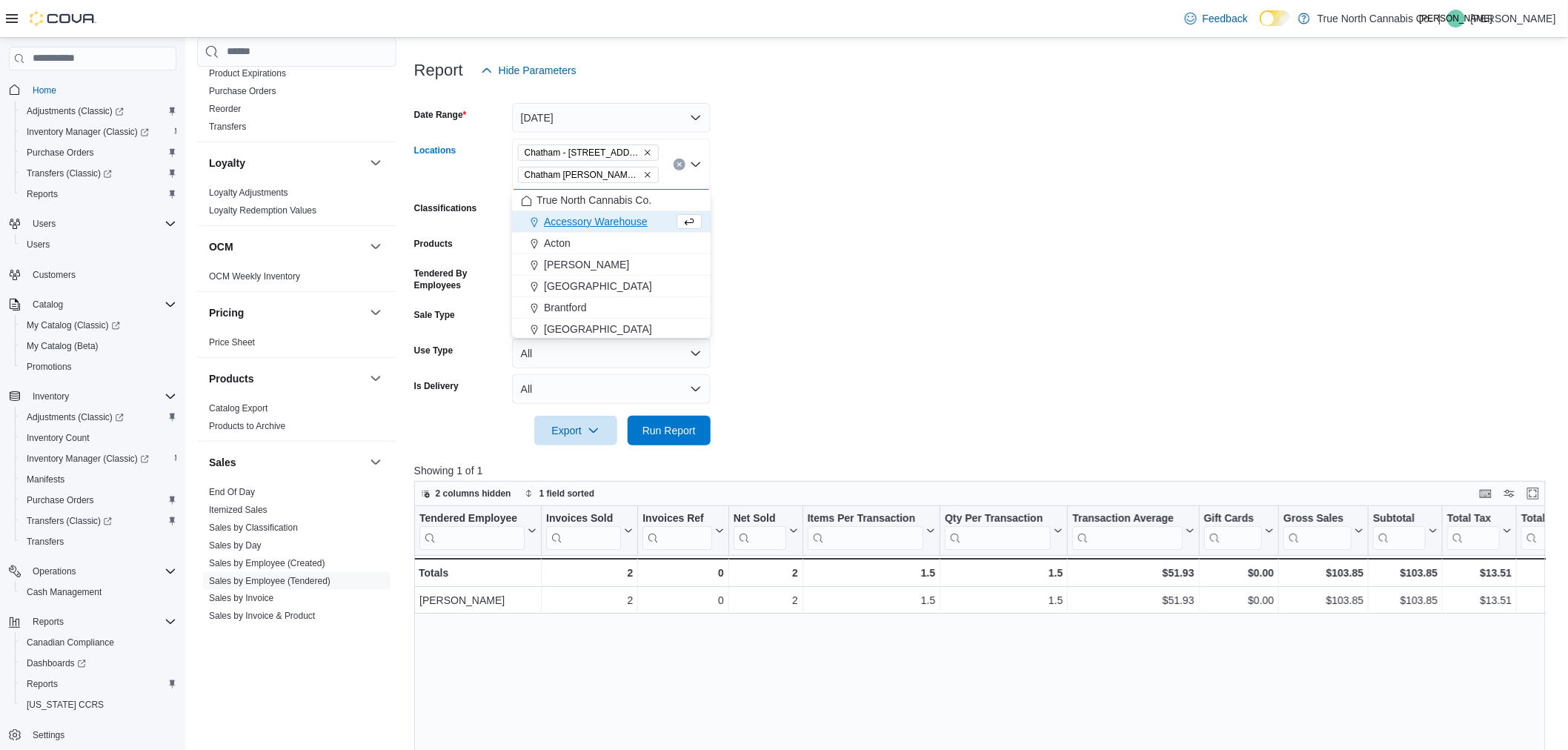
click at [880, 218] on form "Date Range Today Locations Chatham - 85 King St W Chatham McNaughton Ave Combo …" at bounding box center [986, 265] width 1144 height 361
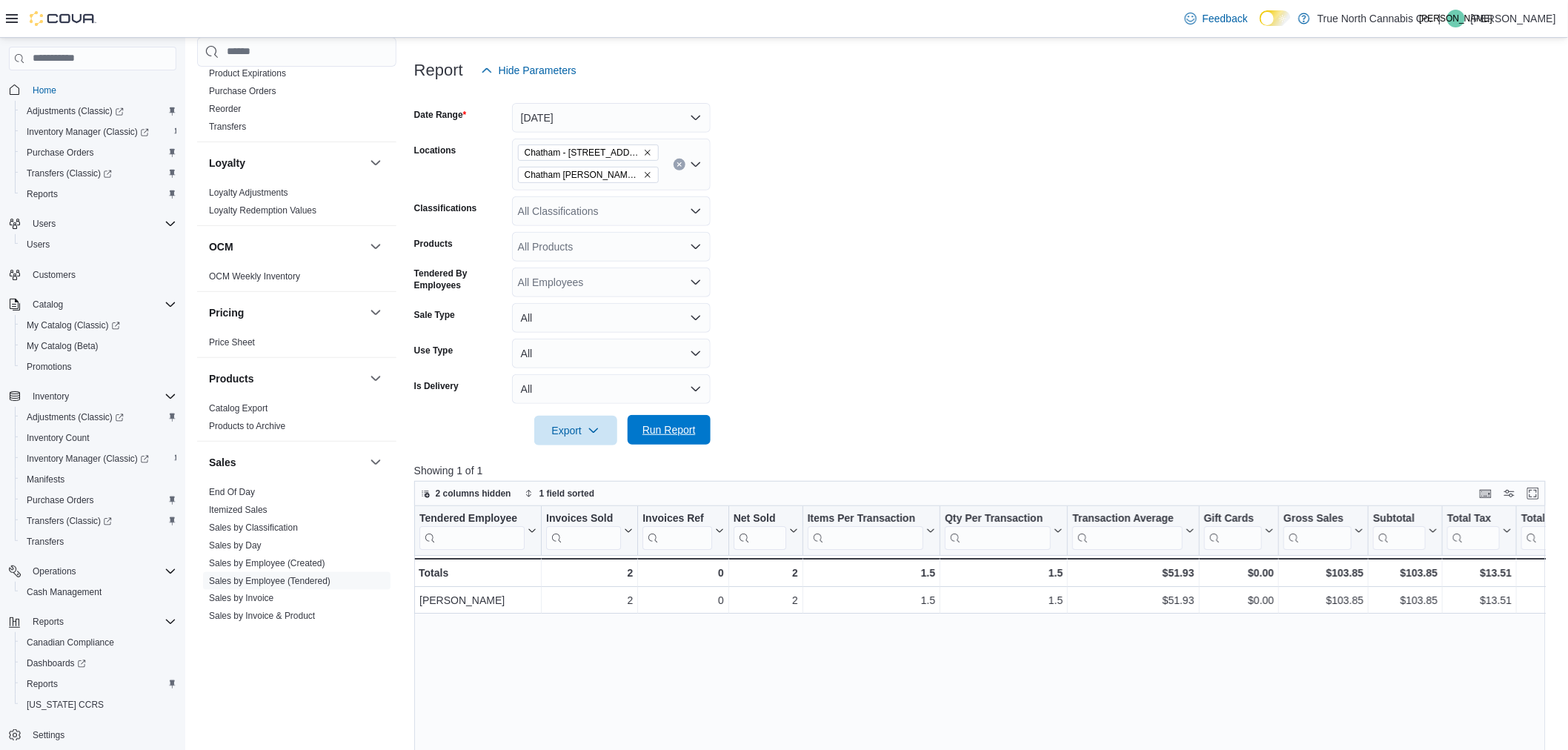
click at [673, 435] on span "Run Report" at bounding box center [669, 429] width 53 height 14
